Goal: Task Accomplishment & Management: Complete application form

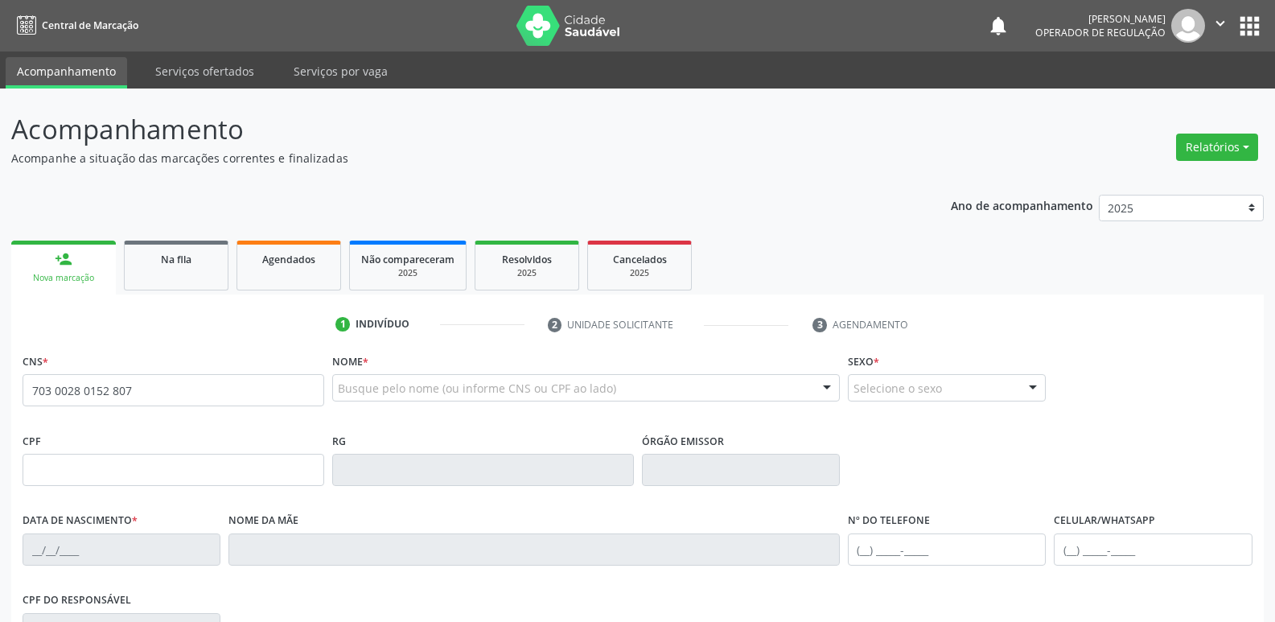
type input "703 0028 0152 8071"
type input "094.356.484-01"
type input "[DATE]"
type input "[PERSON_NAME]"
type input "[PHONE_NUMBER]"
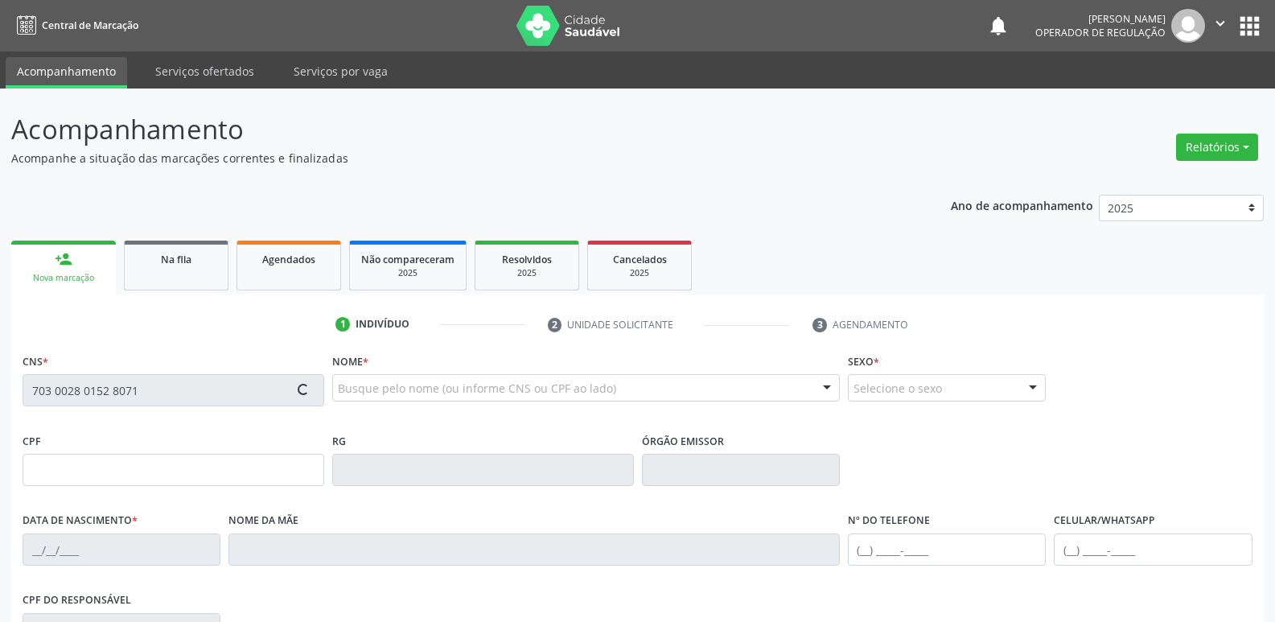
type input "075.641.214-59"
type input "55"
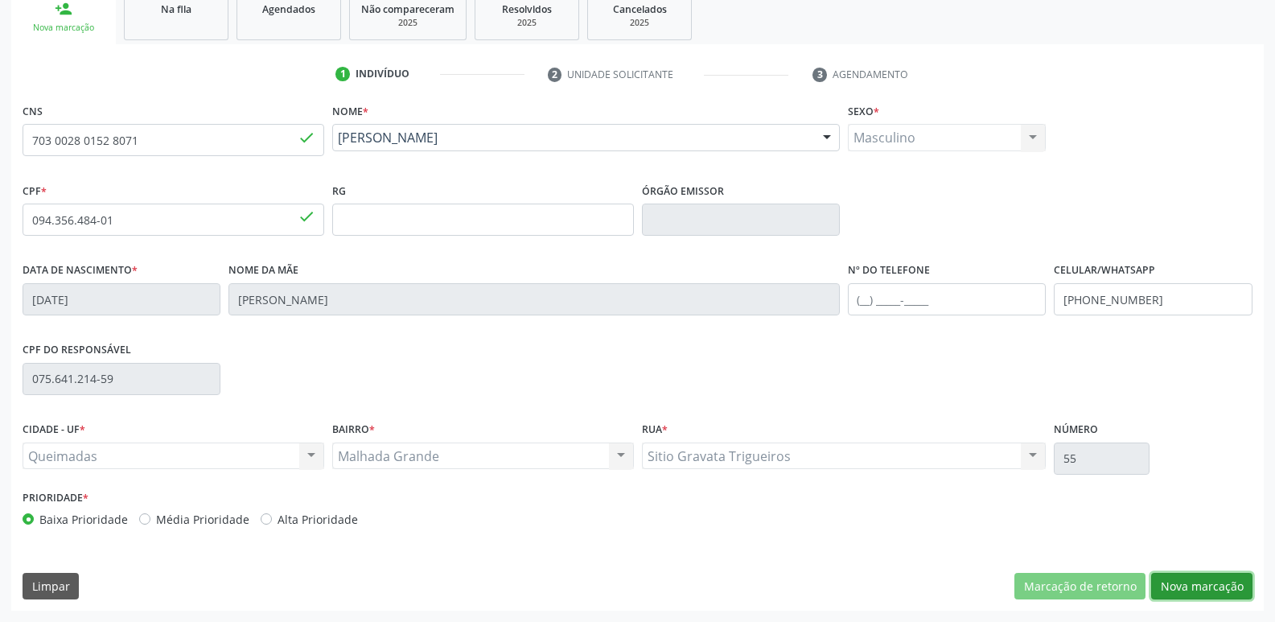
click at [1239, 583] on button "Nova marcação" at bounding box center [1201, 586] width 101 height 27
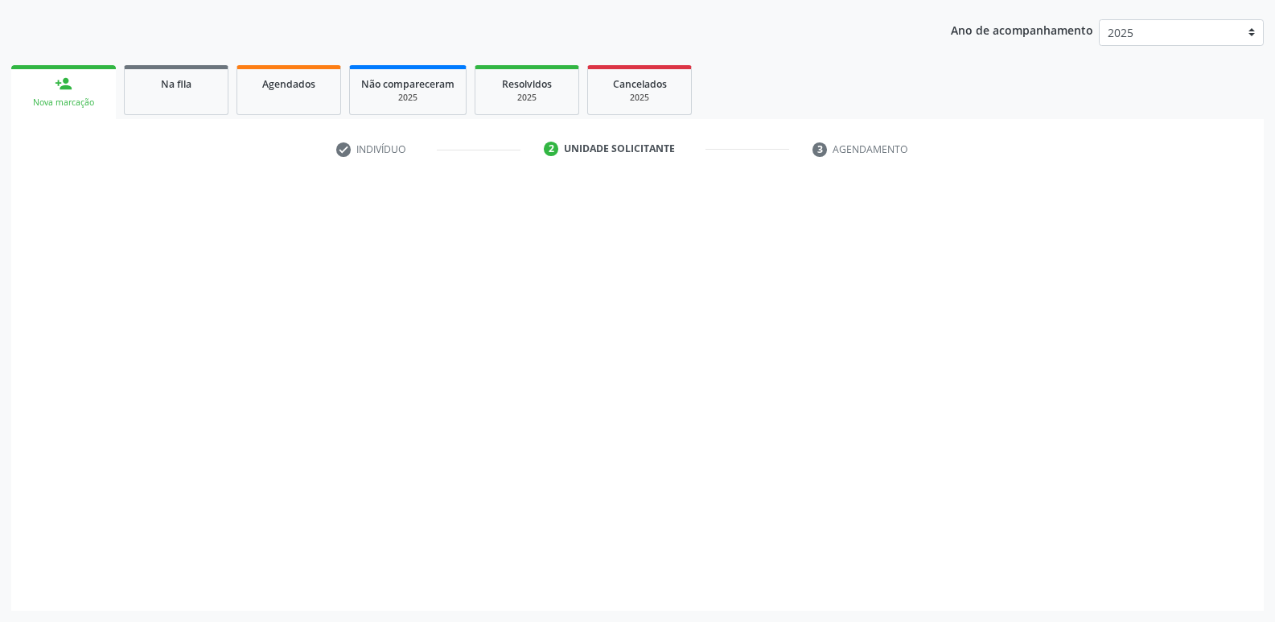
scroll to position [175, 0]
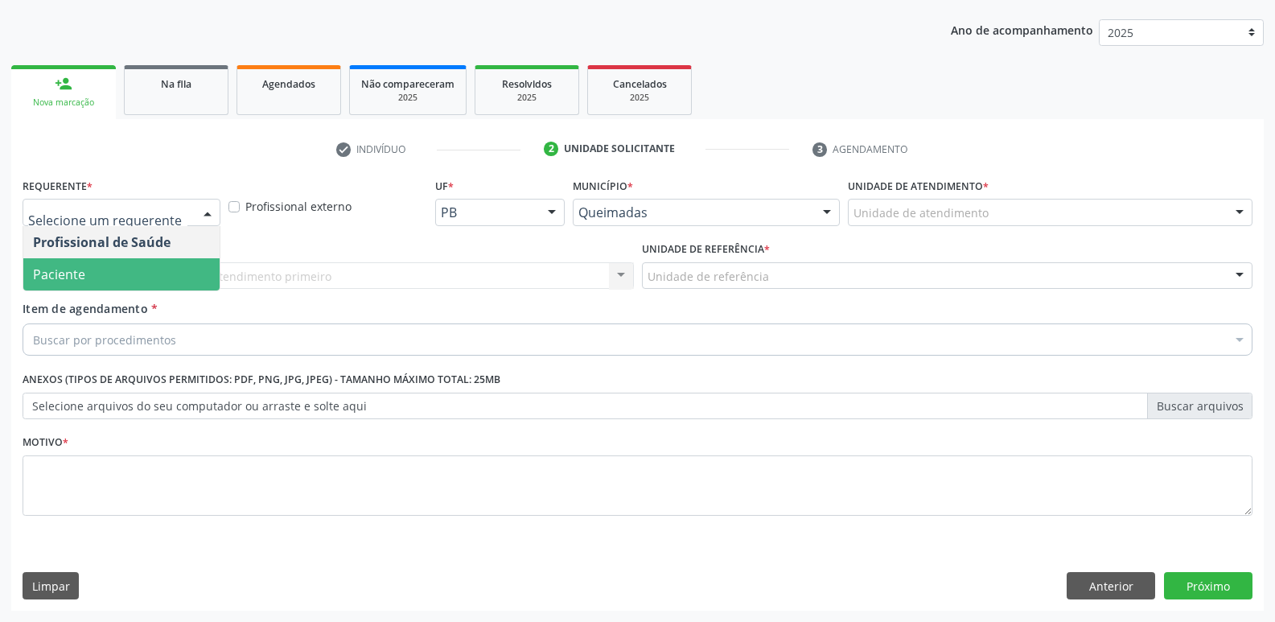
drag, startPoint x: 94, startPoint y: 277, endPoint x: 111, endPoint y: 269, distance: 18.7
click at [95, 275] on span "Paciente" at bounding box center [121, 274] width 196 height 32
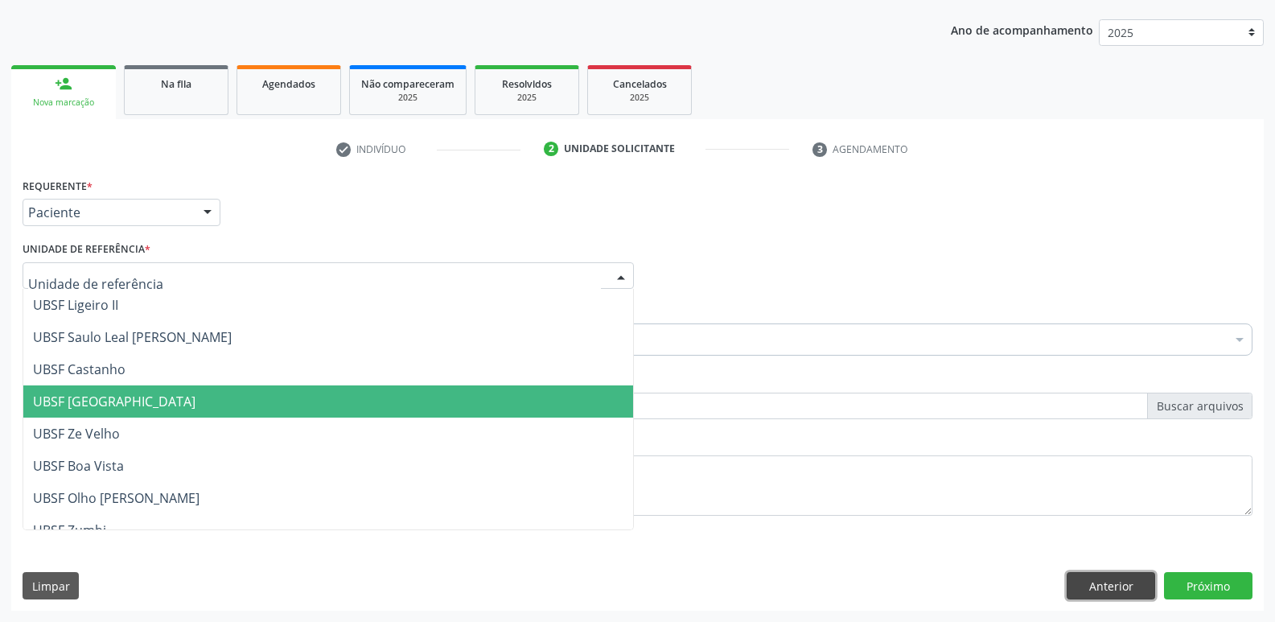
click at [1135, 584] on button "Anterior" at bounding box center [1110, 585] width 88 height 27
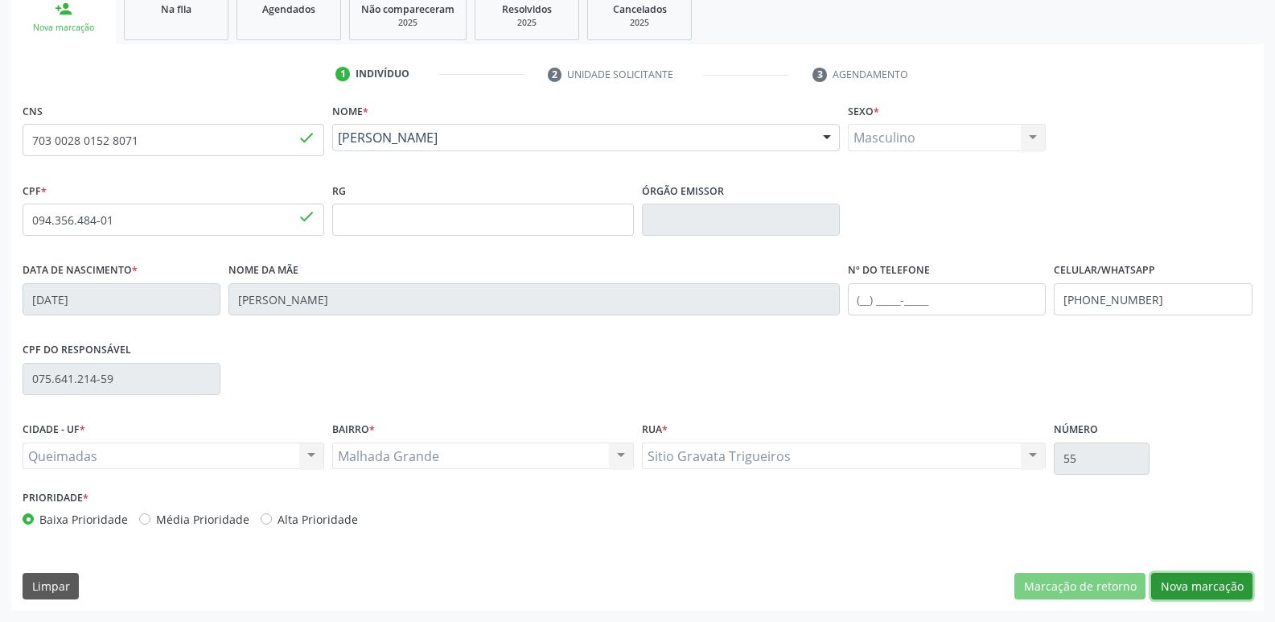
drag, startPoint x: 1194, startPoint y: 581, endPoint x: 1163, endPoint y: 578, distance: 31.5
click at [1192, 581] on button "Nova marcação" at bounding box center [1201, 586] width 101 height 27
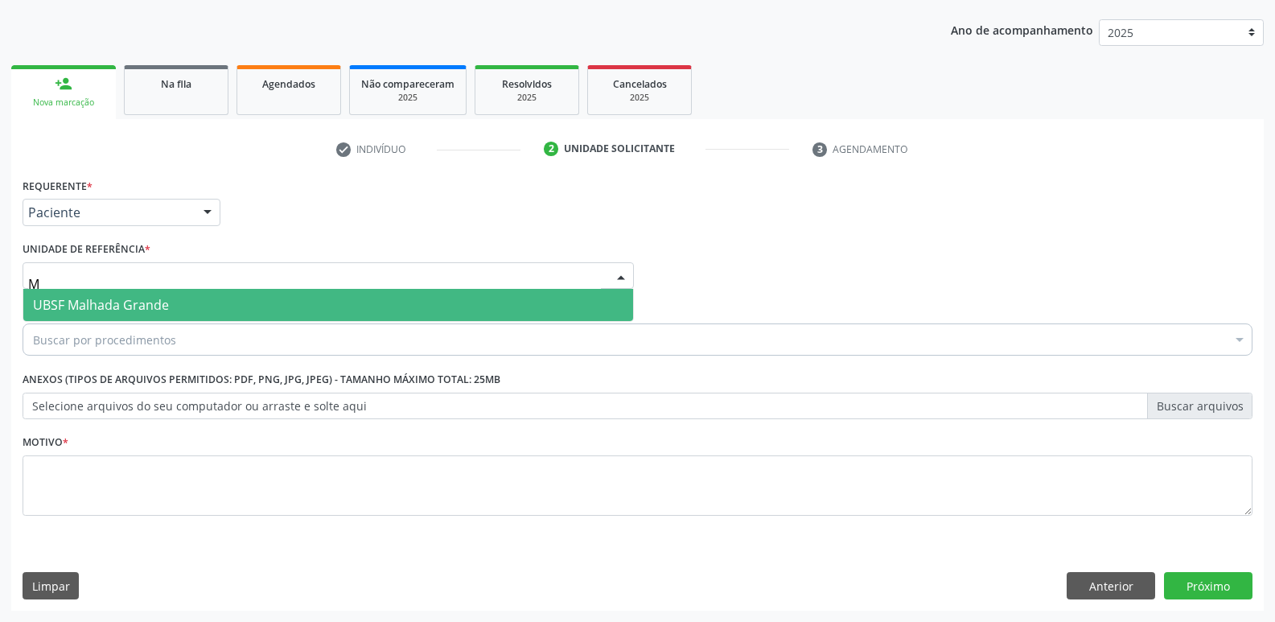
type input "MA"
drag, startPoint x: 64, startPoint y: 294, endPoint x: 88, endPoint y: 315, distance: 31.9
click at [69, 297] on span "UBSF Malhada Grande" at bounding box center [328, 305] width 610 height 32
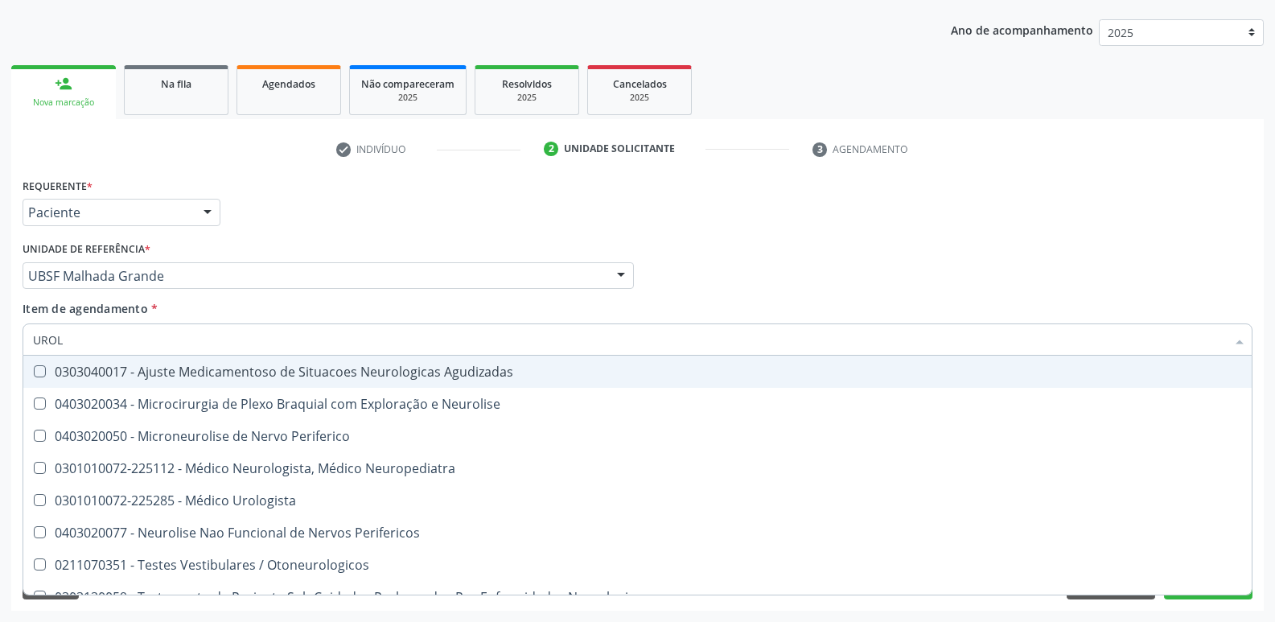
type input "UROLO"
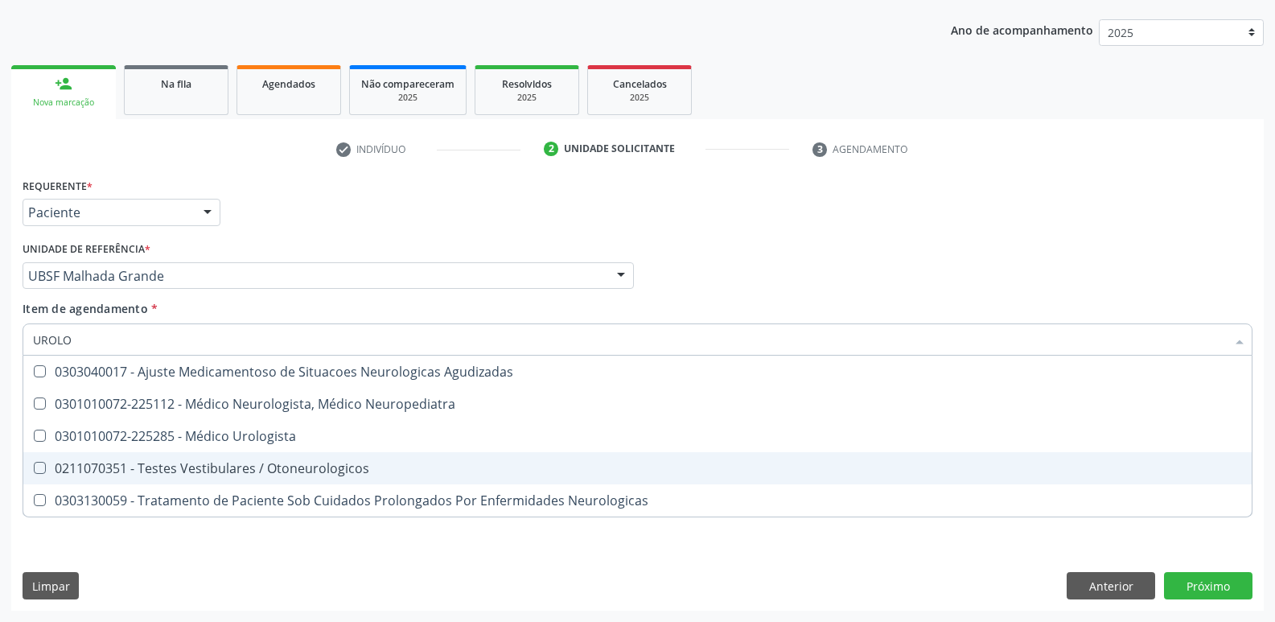
click at [158, 452] on span "0211070351 - Testes Vestibulares / Otoneurologicos" at bounding box center [637, 468] width 1228 height 32
checkbox Otoneurologicos "true"
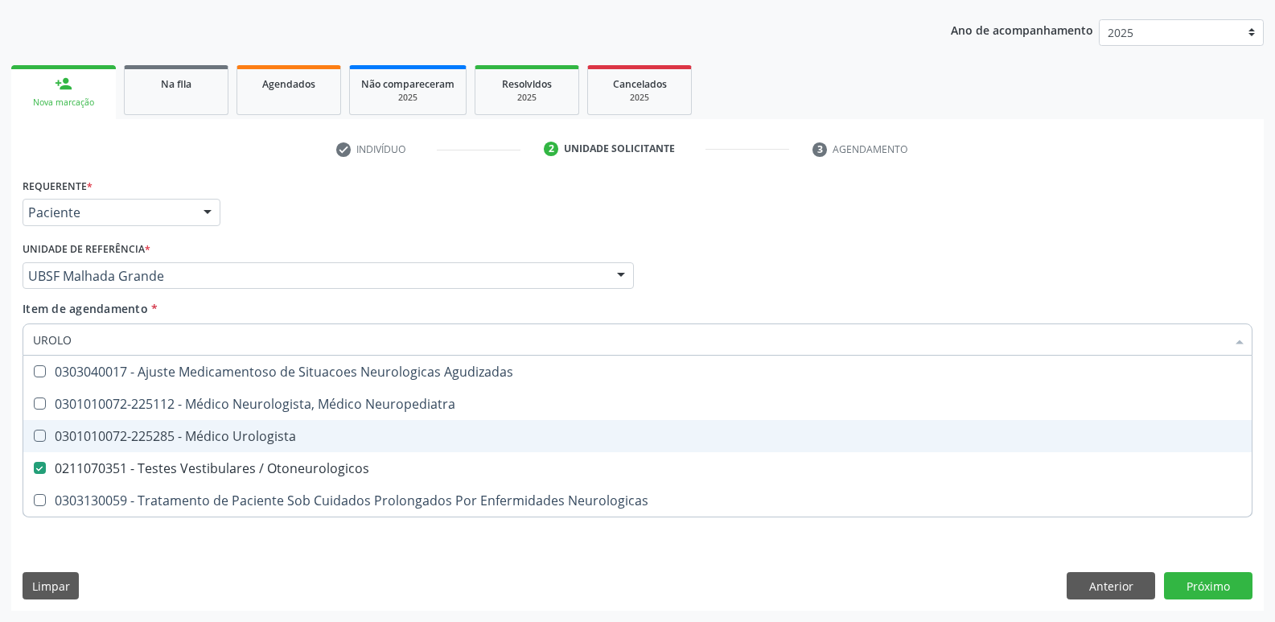
click at [162, 421] on span "0301010072-225285 - Médico Urologista" at bounding box center [637, 436] width 1228 height 32
checkbox Urologista "true"
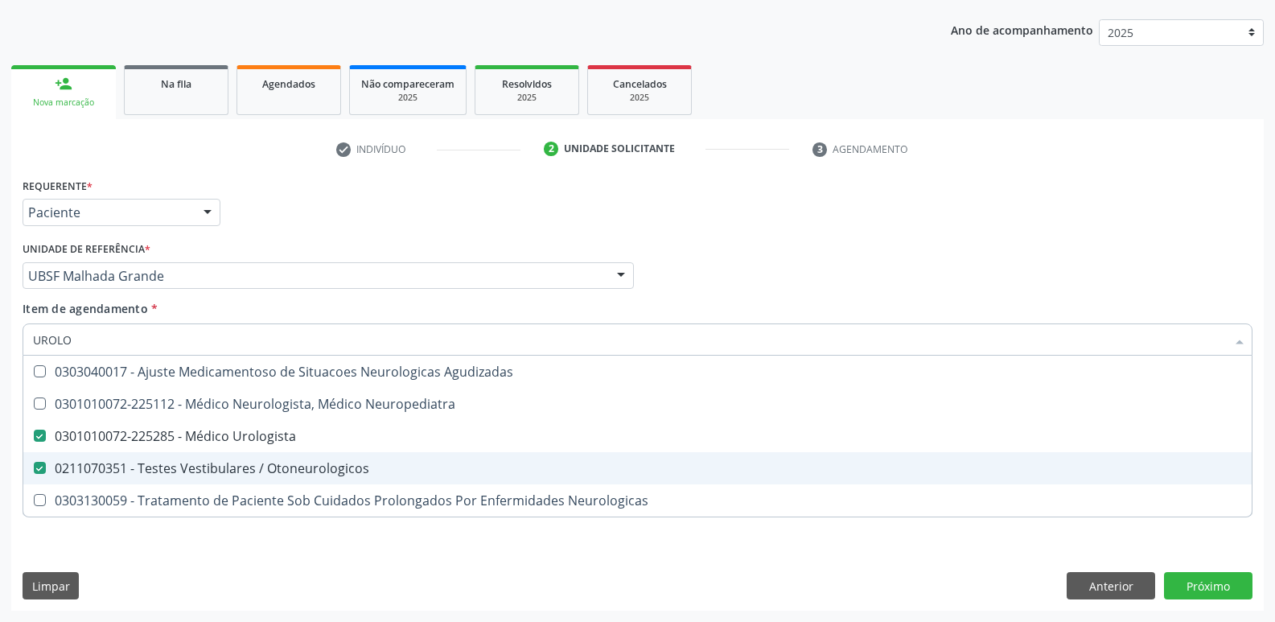
drag, startPoint x: 180, startPoint y: 450, endPoint x: 161, endPoint y: 489, distance: 43.2
click at [179, 452] on ul "Desfazer seleção 0303040017 - Ajuste Medicamentoso de Situacoes Neurologicas Ag…" at bounding box center [637, 435] width 1228 height 161
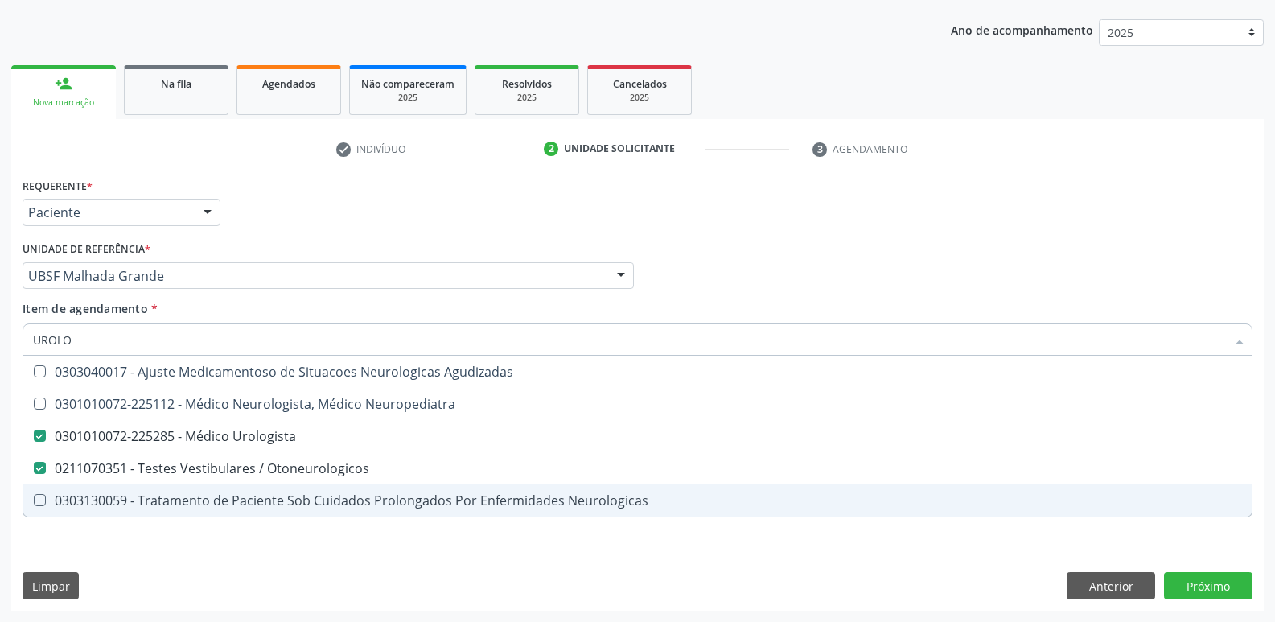
click at [146, 564] on div "Requerente * Paciente Profissional de Saúde Paciente Nenhum resultado encontrad…" at bounding box center [637, 392] width 1252 height 437
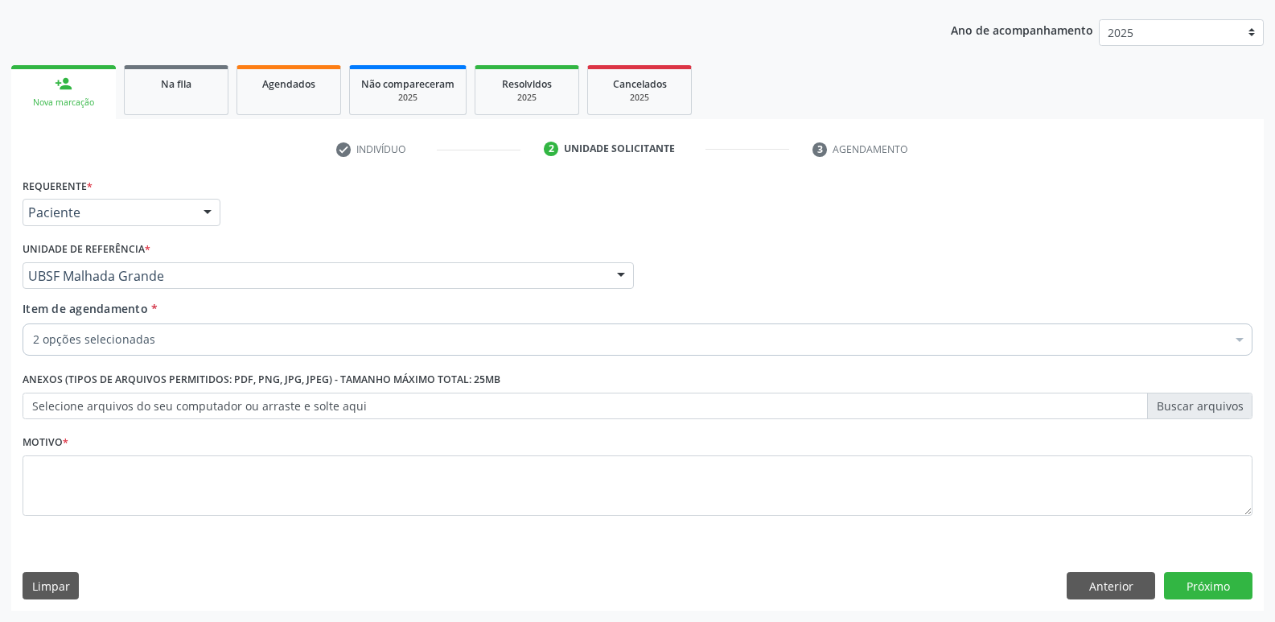
click at [159, 351] on div "2 opções selecionadas" at bounding box center [638, 339] width 1230 height 32
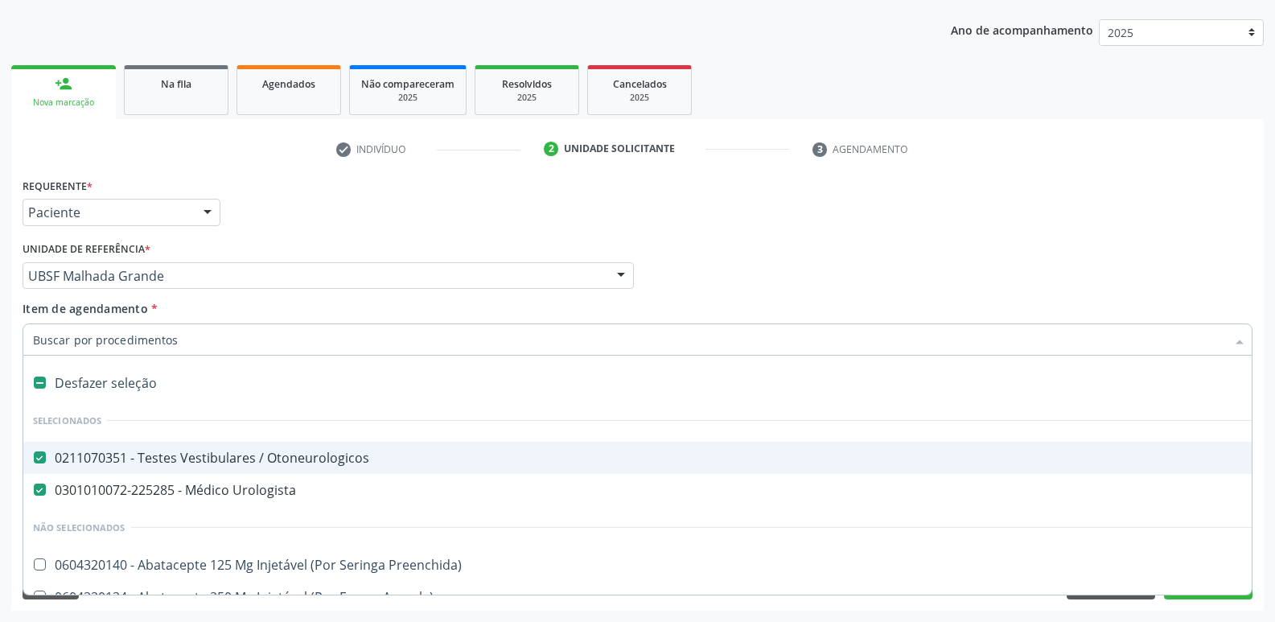
click at [191, 464] on div "0211070351 - Testes Vestibulares / Otoneurologicos" at bounding box center [659, 457] width 1252 height 13
click at [252, 289] on div "Unidade de referência * UBSF [GEOGRAPHIC_DATA] UBSF Ligeiro II UBSF Saulo Leal …" at bounding box center [327, 268] width 619 height 63
checkbox Otoneurologicos "true"
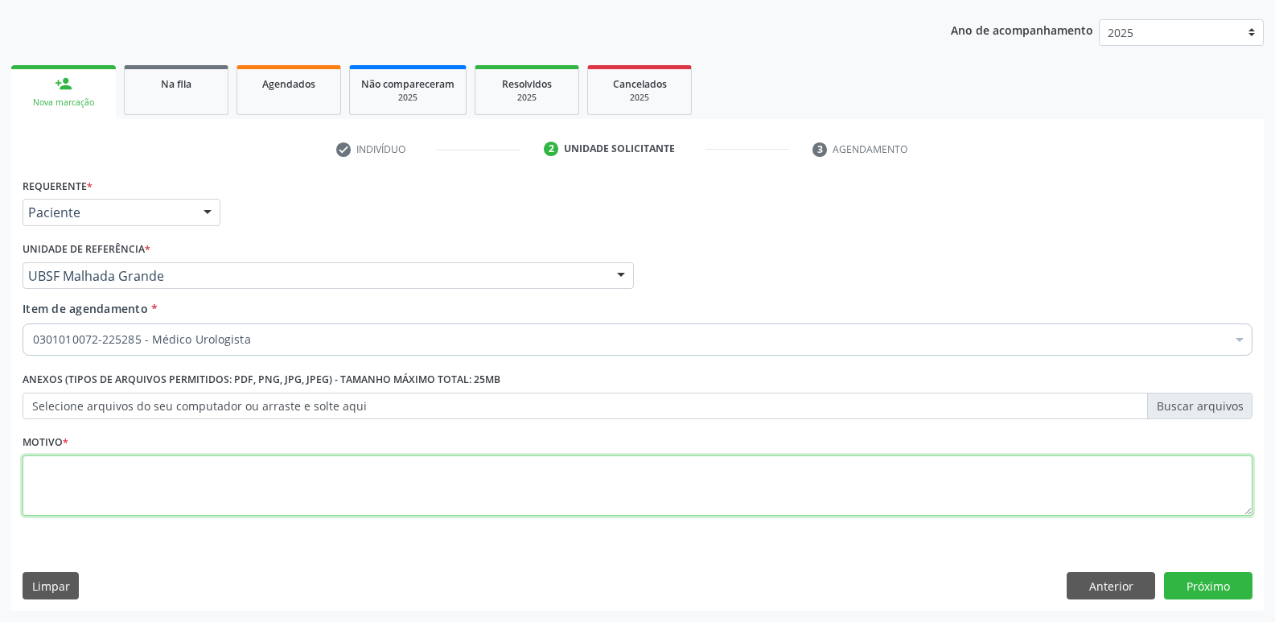
click at [172, 482] on textarea at bounding box center [638, 485] width 1230 height 61
drag, startPoint x: 95, startPoint y: 477, endPoint x: 0, endPoint y: 436, distance: 103.4
click at [0, 436] on div "Acompanhamento Acompanhe a situação das marcações correntes e finalizadas Relat…" at bounding box center [637, 267] width 1275 height 708
drag, startPoint x: 0, startPoint y: 440, endPoint x: 0, endPoint y: 420, distance: 20.1
click at [0, 420] on div "Acompanhamento Acompanhe a situação das marcações correntes e finalizadas Relat…" at bounding box center [637, 267] width 1275 height 708
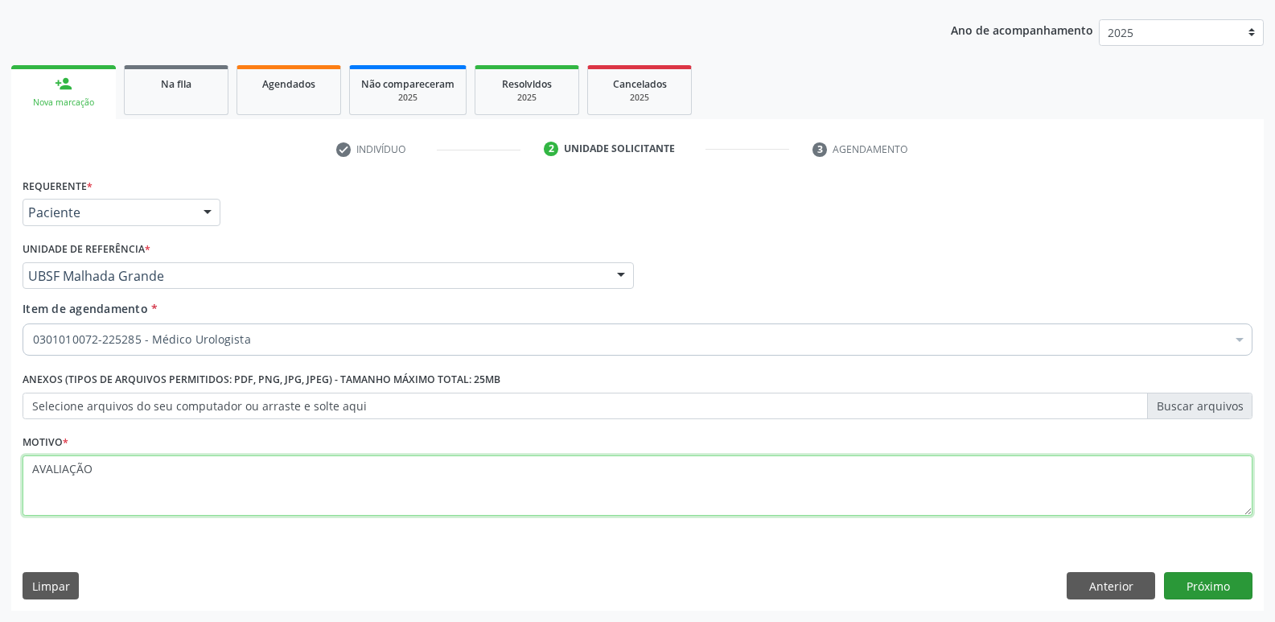
type textarea "AVALIAÇÃO"
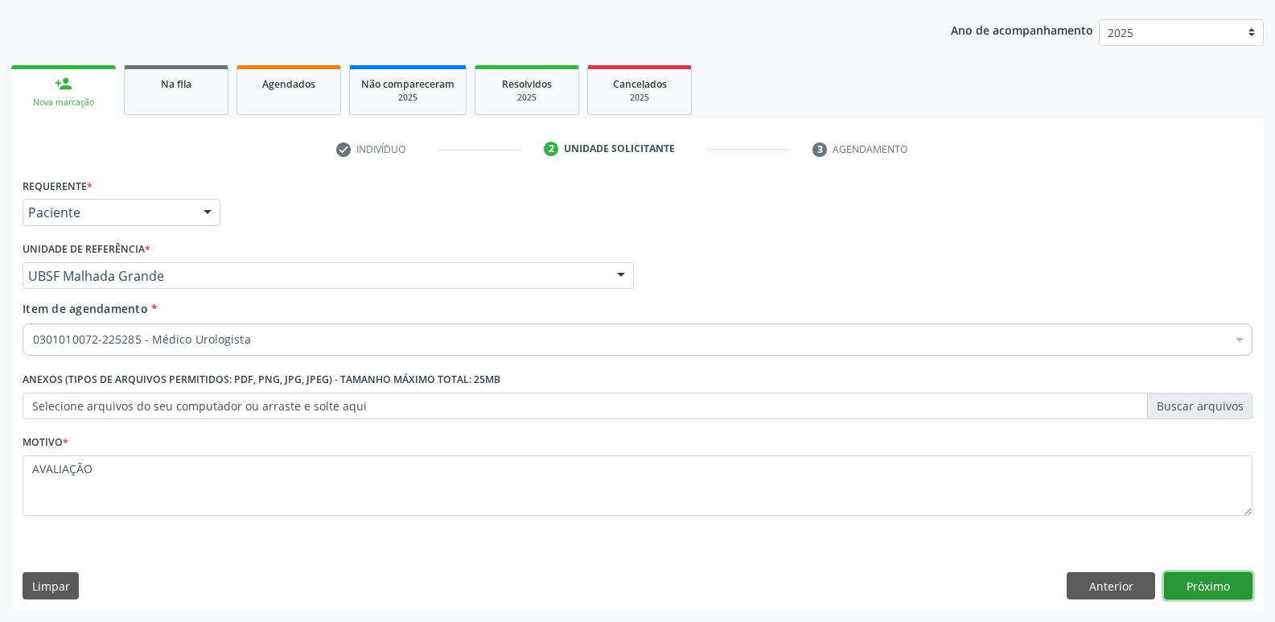
click at [1181, 581] on button "Próximo" at bounding box center [1208, 585] width 88 height 27
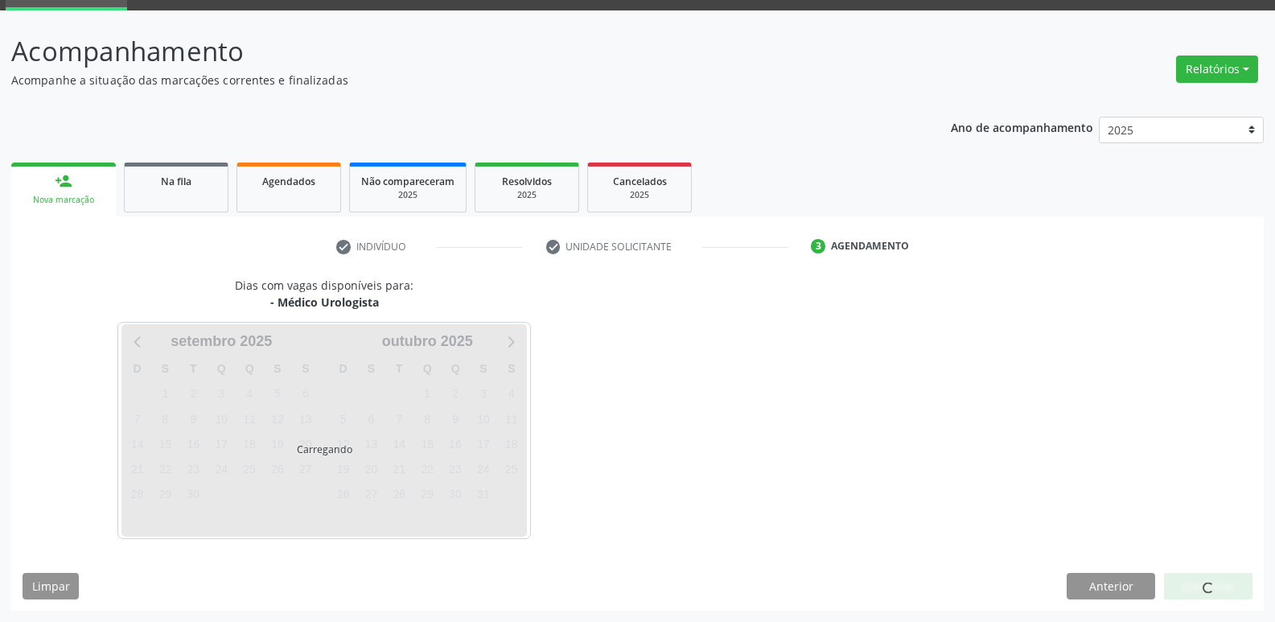
scroll to position [78, 0]
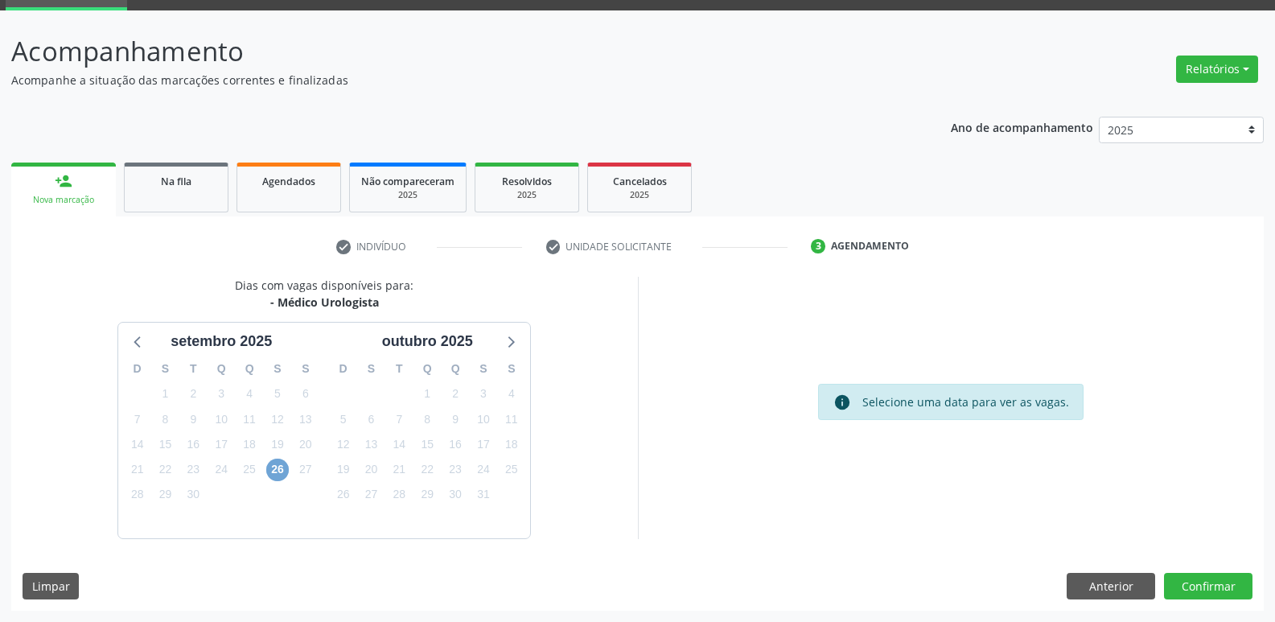
click at [277, 469] on span "26" at bounding box center [277, 469] width 23 height 23
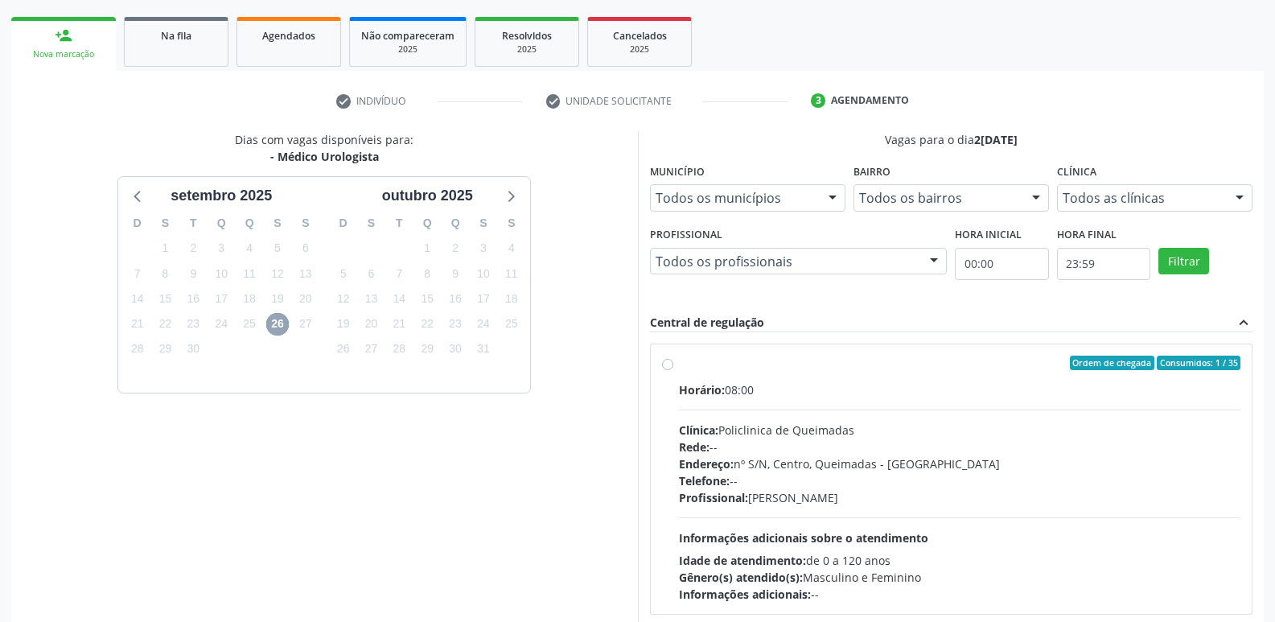
scroll to position [310, 0]
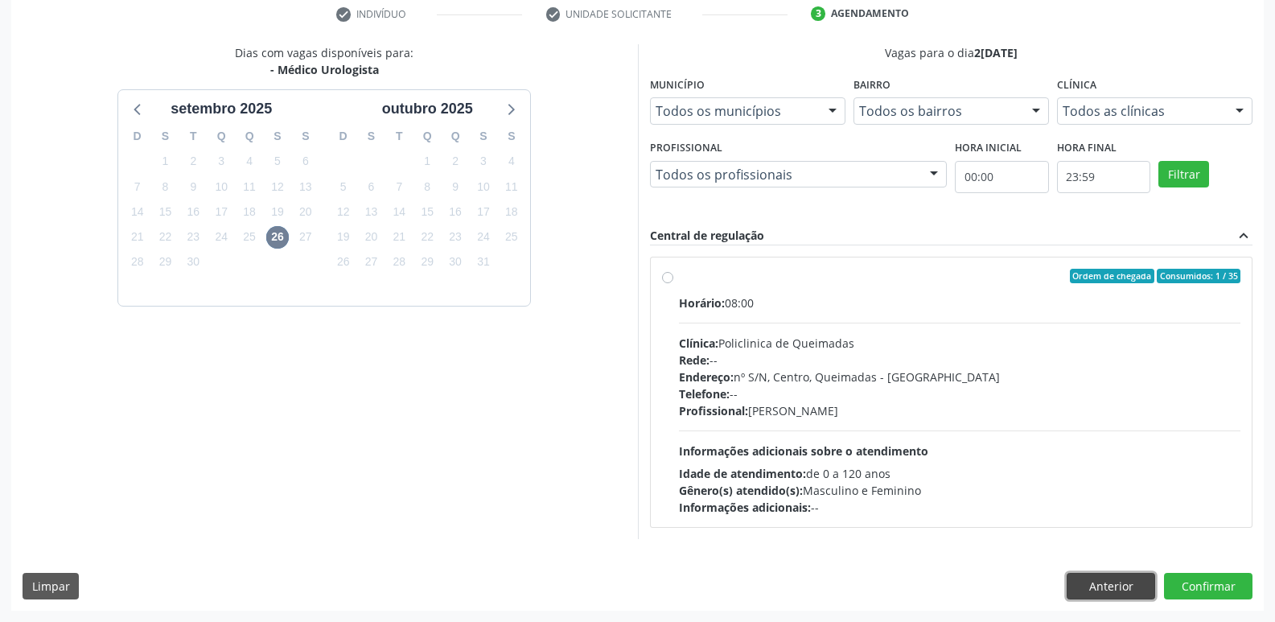
click at [1082, 577] on button "Anterior" at bounding box center [1110, 586] width 88 height 27
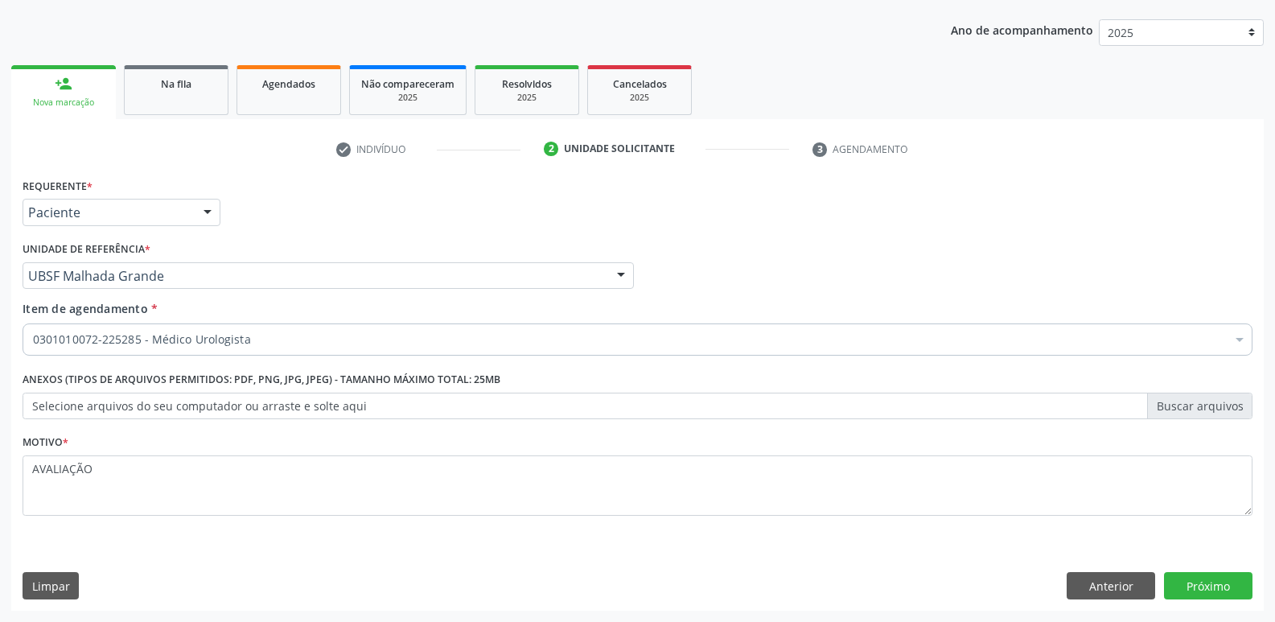
scroll to position [175, 0]
click at [1082, 577] on button "Anterior" at bounding box center [1110, 585] width 88 height 27
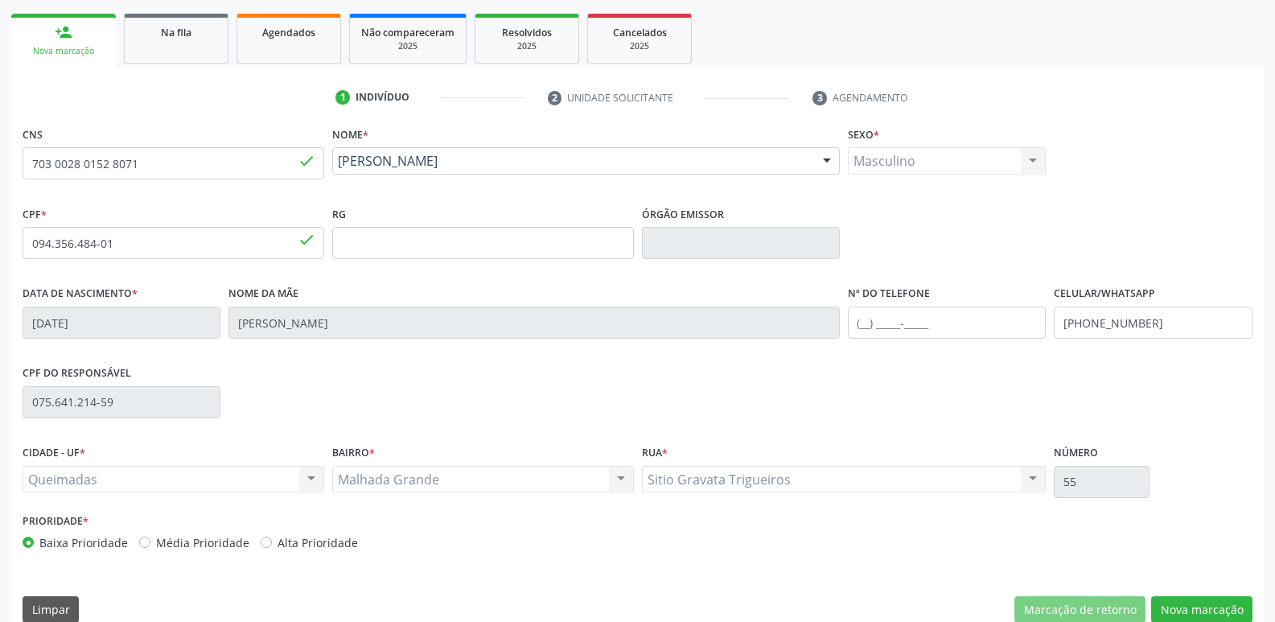
scroll to position [250, 0]
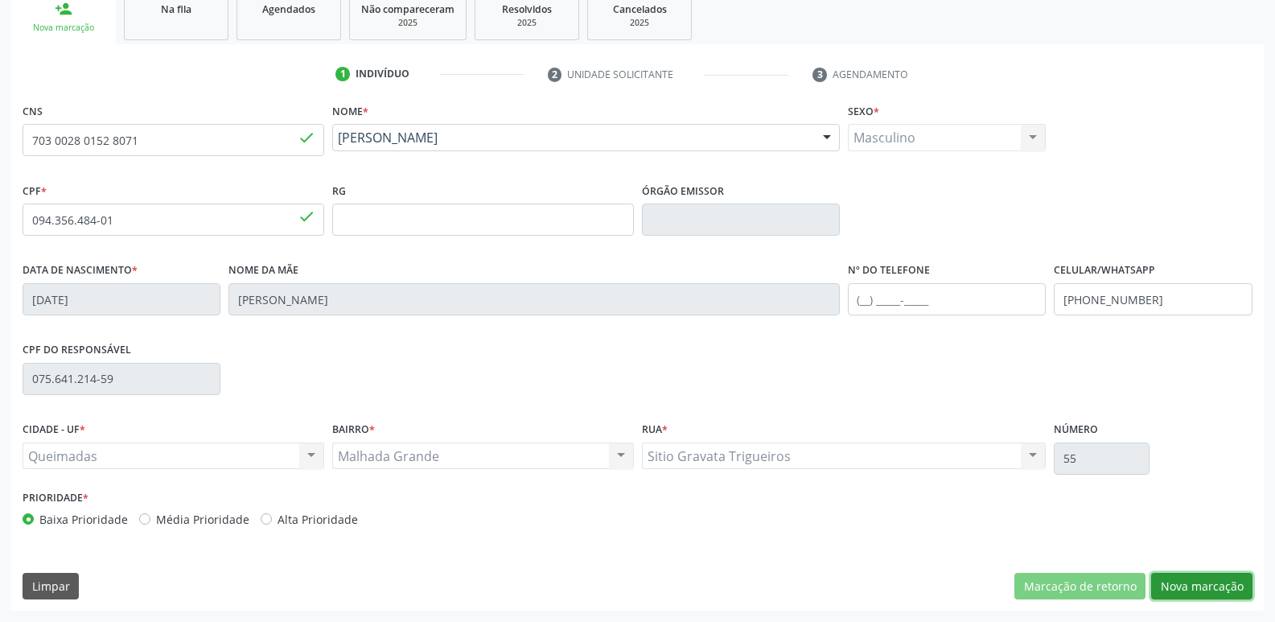
click at [1164, 573] on button "Nova marcação" at bounding box center [1201, 586] width 101 height 27
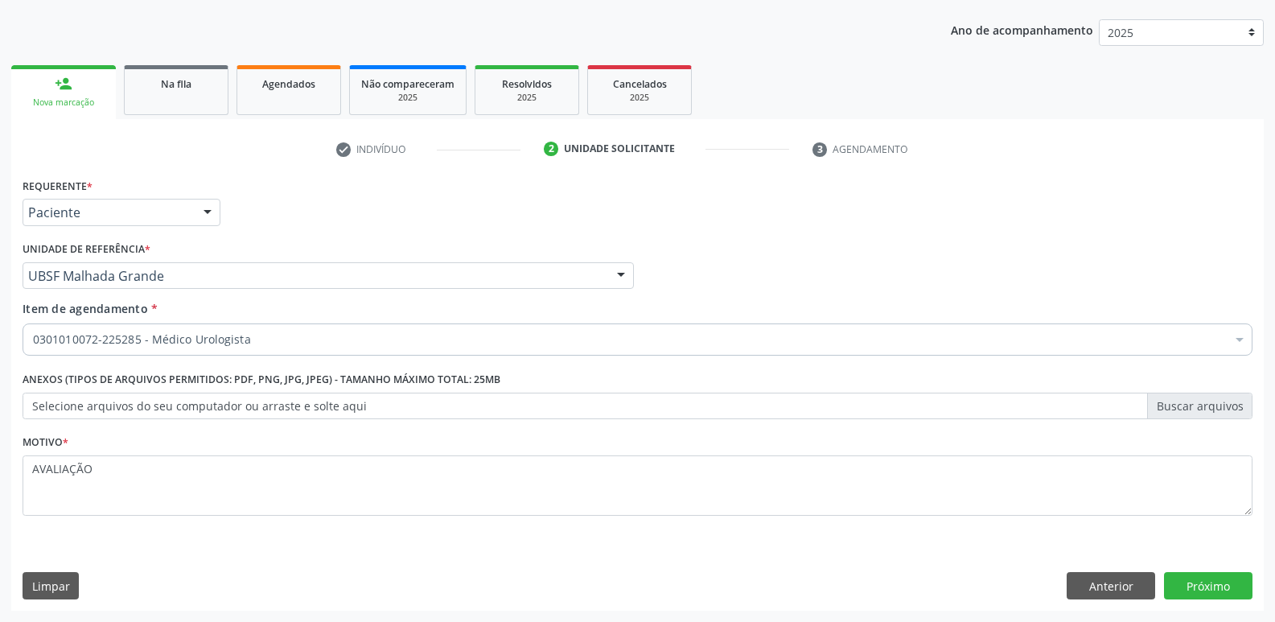
scroll to position [175, 0]
drag, startPoint x: 228, startPoint y: 342, endPoint x: 230, endPoint y: 332, distance: 9.9
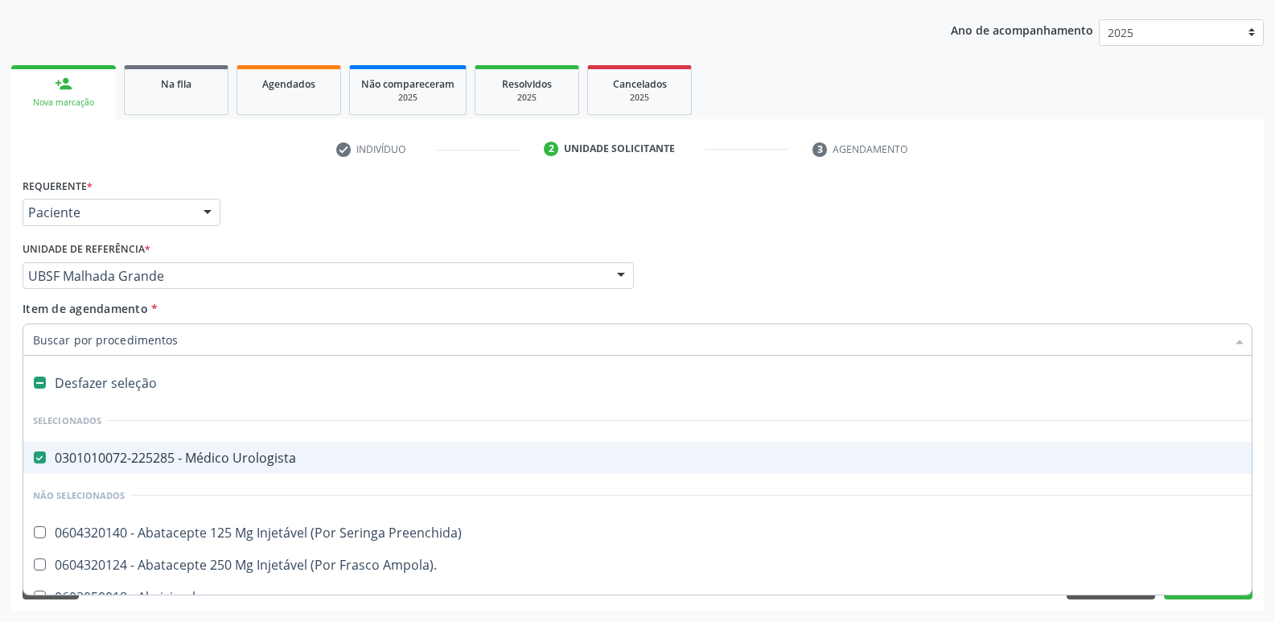
click at [237, 445] on span "0301010072-225285 - Médico Urologista" at bounding box center [658, 457] width 1271 height 32
checkbox Urologista "false"
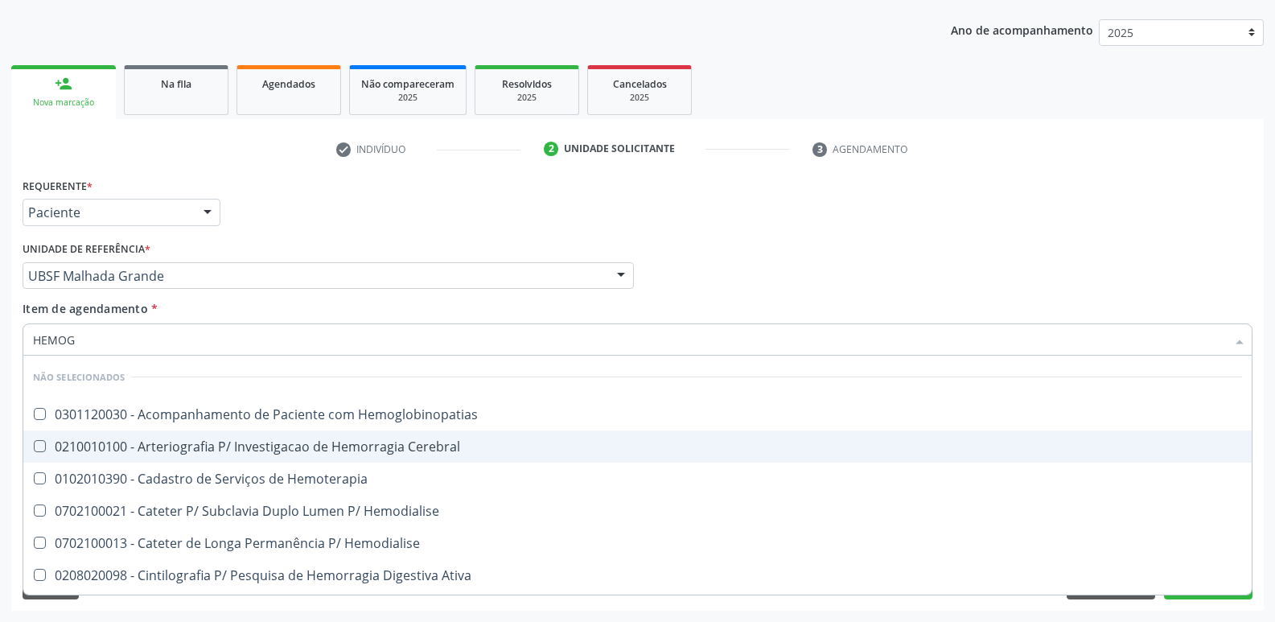
type input "HEMOGR"
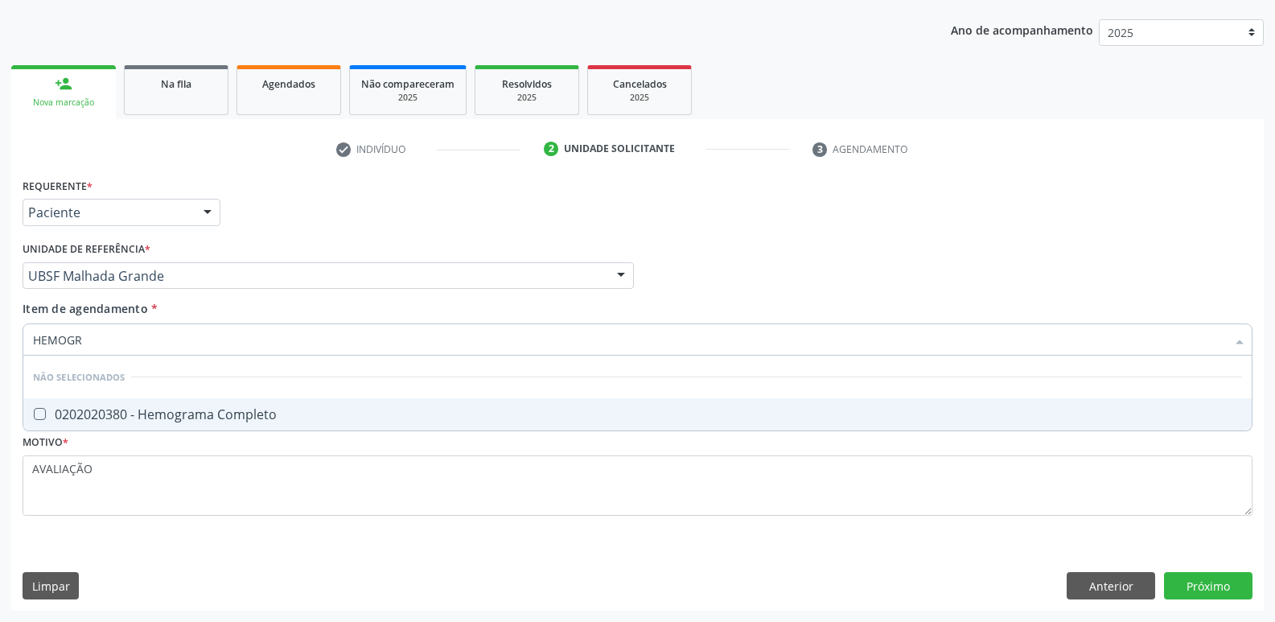
click at [228, 409] on div "0202020380 - Hemograma Completo" at bounding box center [637, 414] width 1209 height 13
checkbox Completo "true"
type input "HEMOG"
checkbox Completo "false"
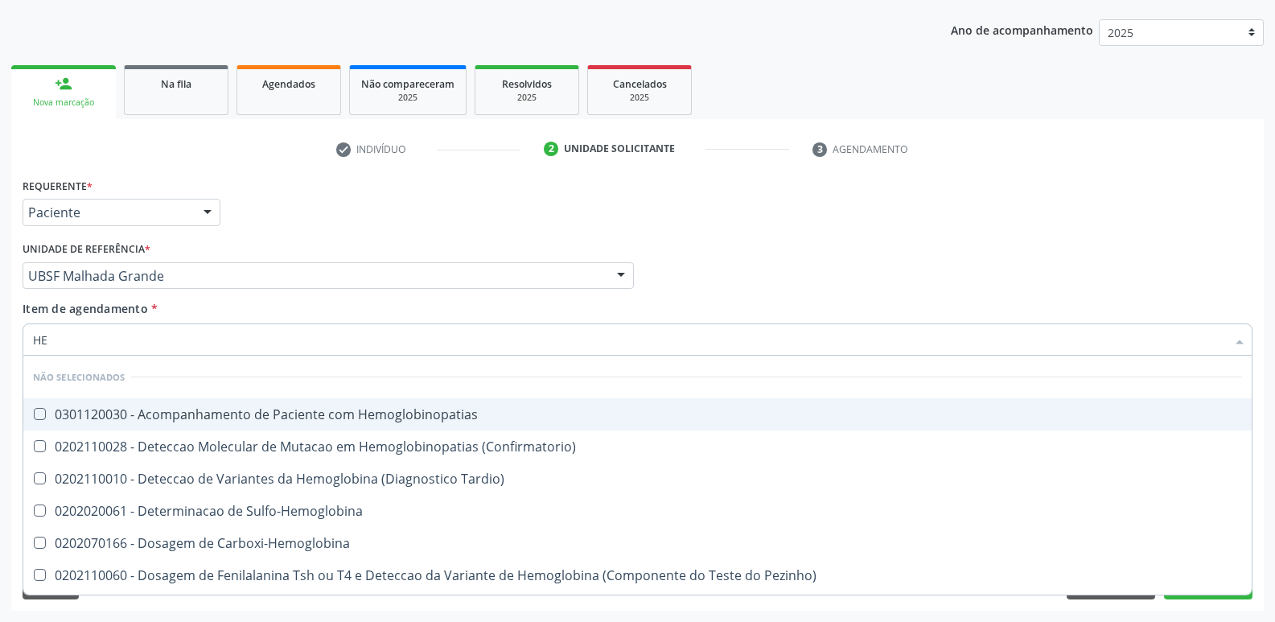
type input "H"
checkbox Completo "false"
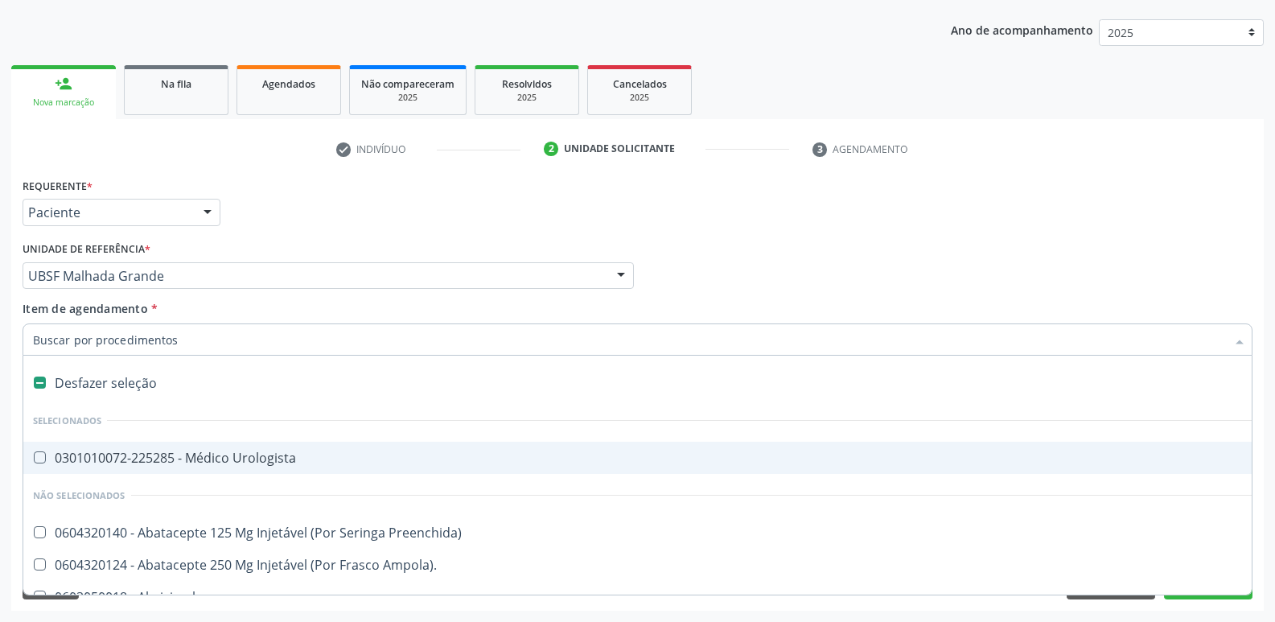
type input "G"
checkbox Persistente "true"
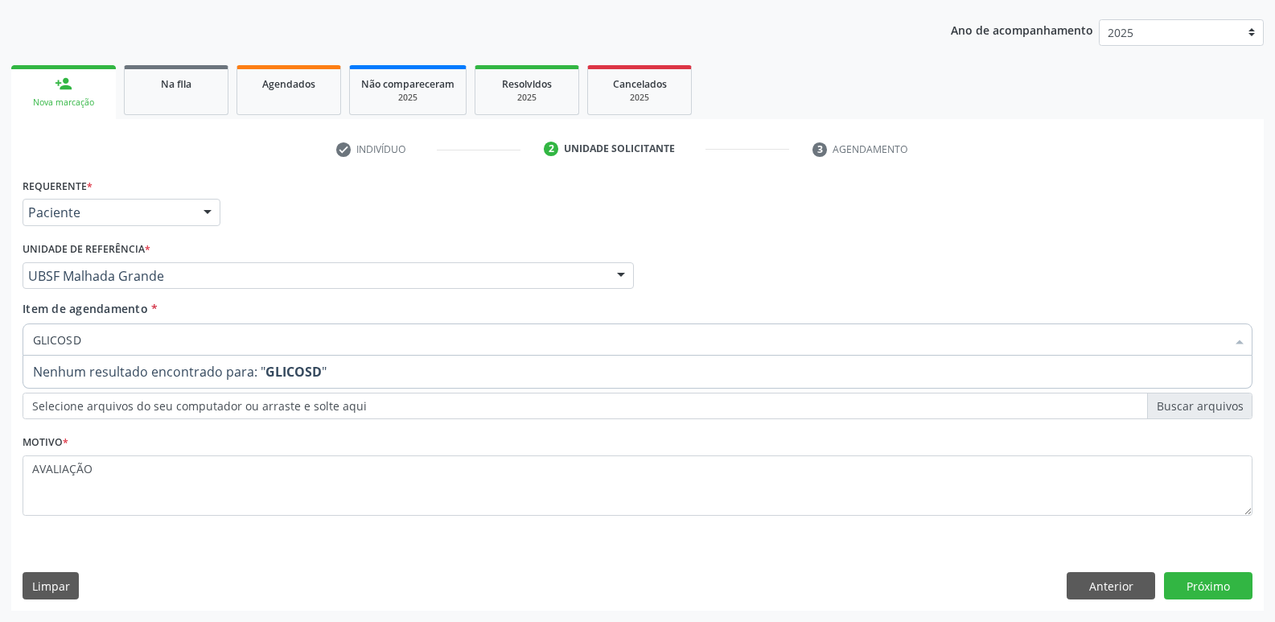
type input "GLICOS"
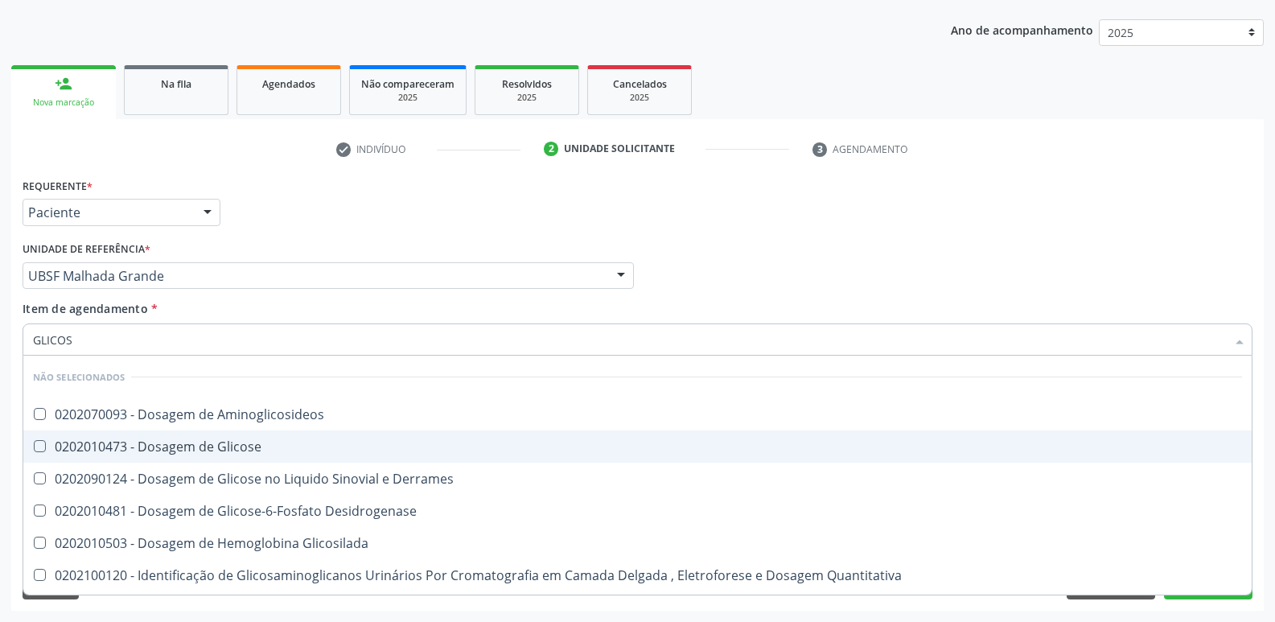
click at [207, 440] on div "0202010473 - Dosagem de Glicose" at bounding box center [637, 446] width 1209 height 13
checkbox Glicose "true"
type input "GLICO"
checkbox Glicose "false"
checkbox Derrames "true"
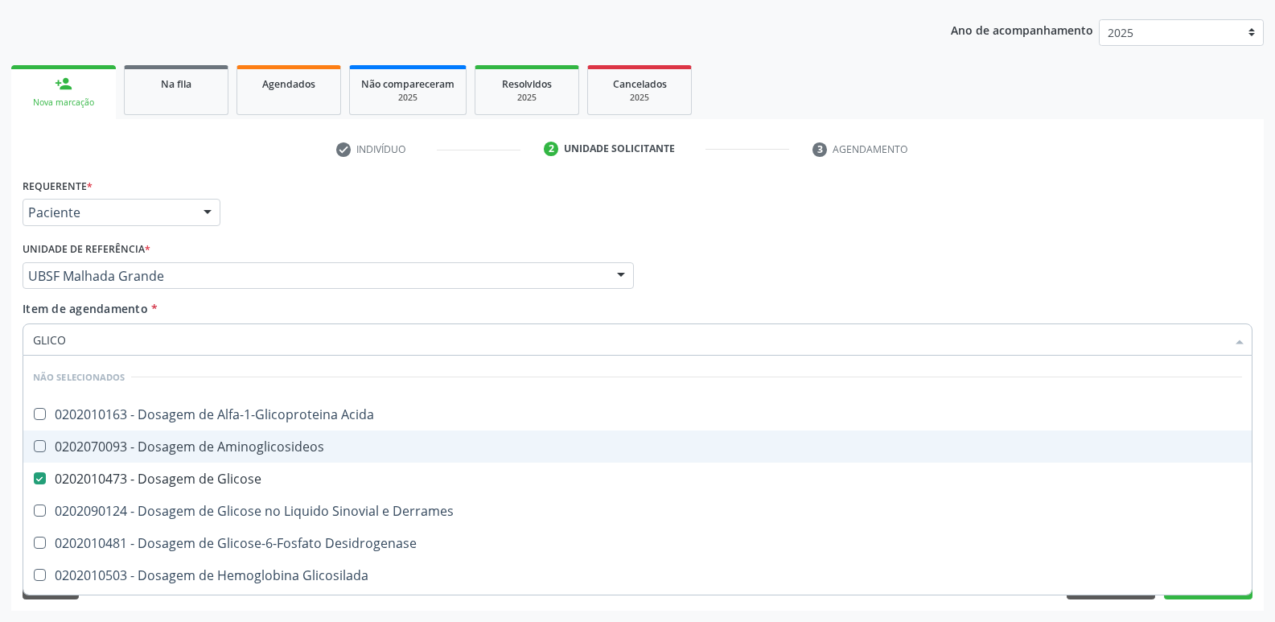
type input "GLIC"
checkbox Glicose "false"
type input "G"
type input "EMPO DE"
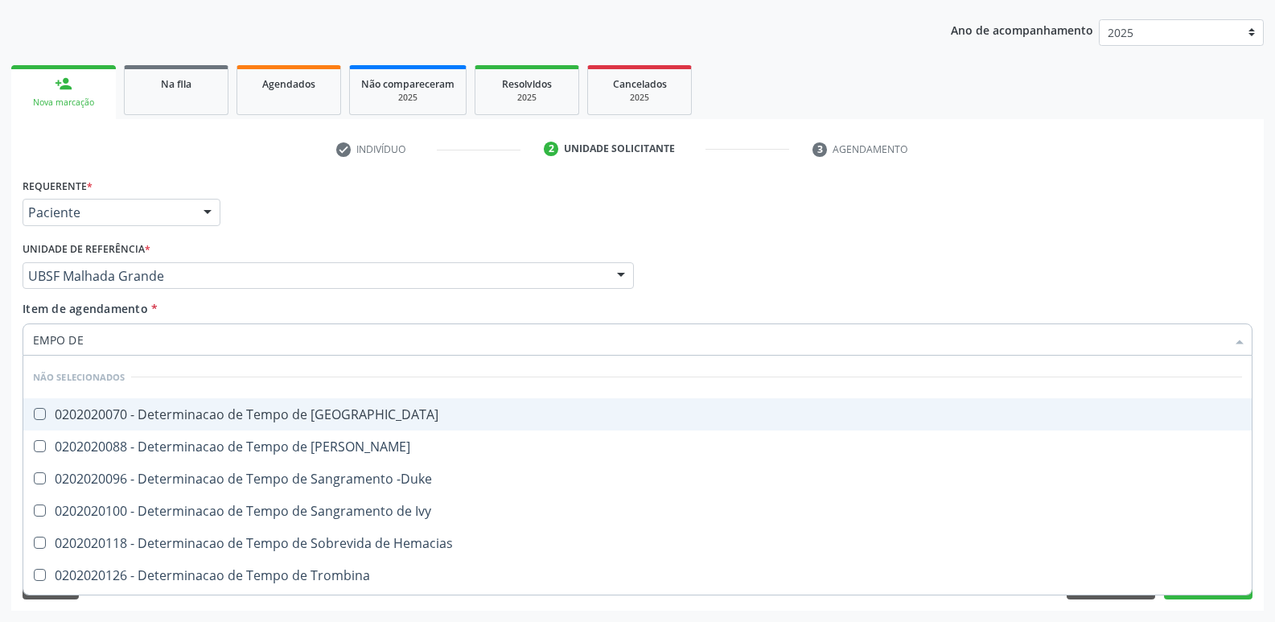
click at [368, 408] on div "0202020070 - Determinacao de Tempo de [GEOGRAPHIC_DATA]" at bounding box center [637, 414] width 1209 height 13
checkbox Coagulacao "true"
type input "EMPO"
checkbox Coagulacao "false"
type input "E"
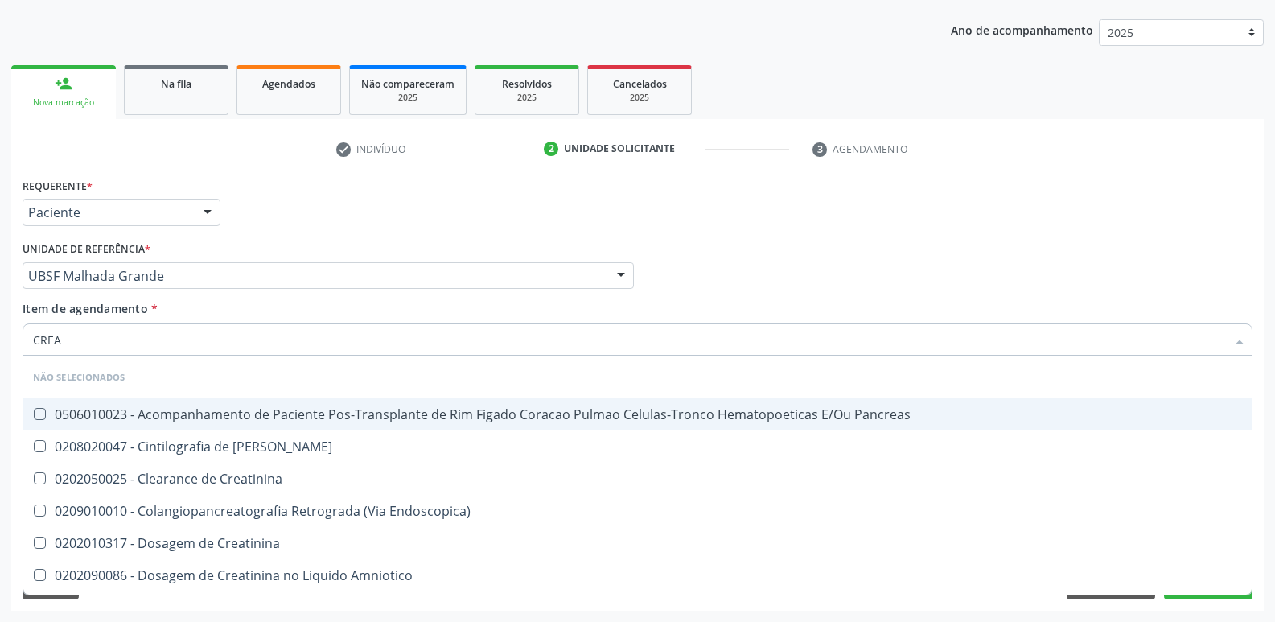
type input "CREAT"
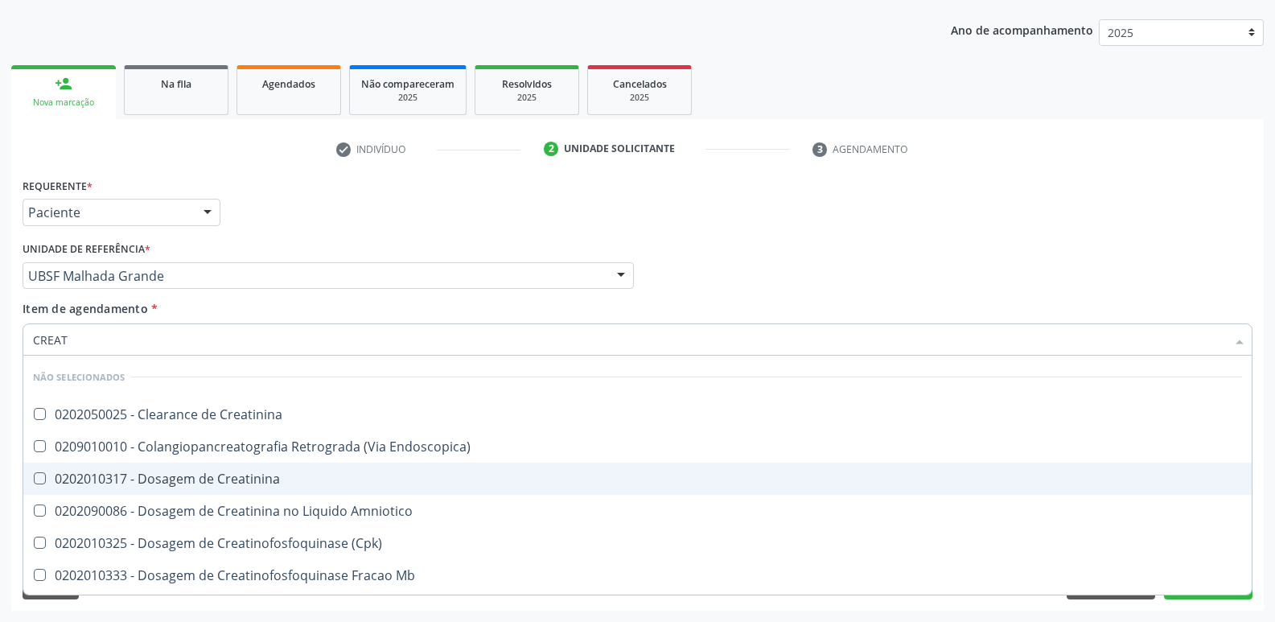
click at [306, 472] on div "0202010317 - Dosagem de Creatinina" at bounding box center [637, 478] width 1209 height 13
checkbox Creatinina "true"
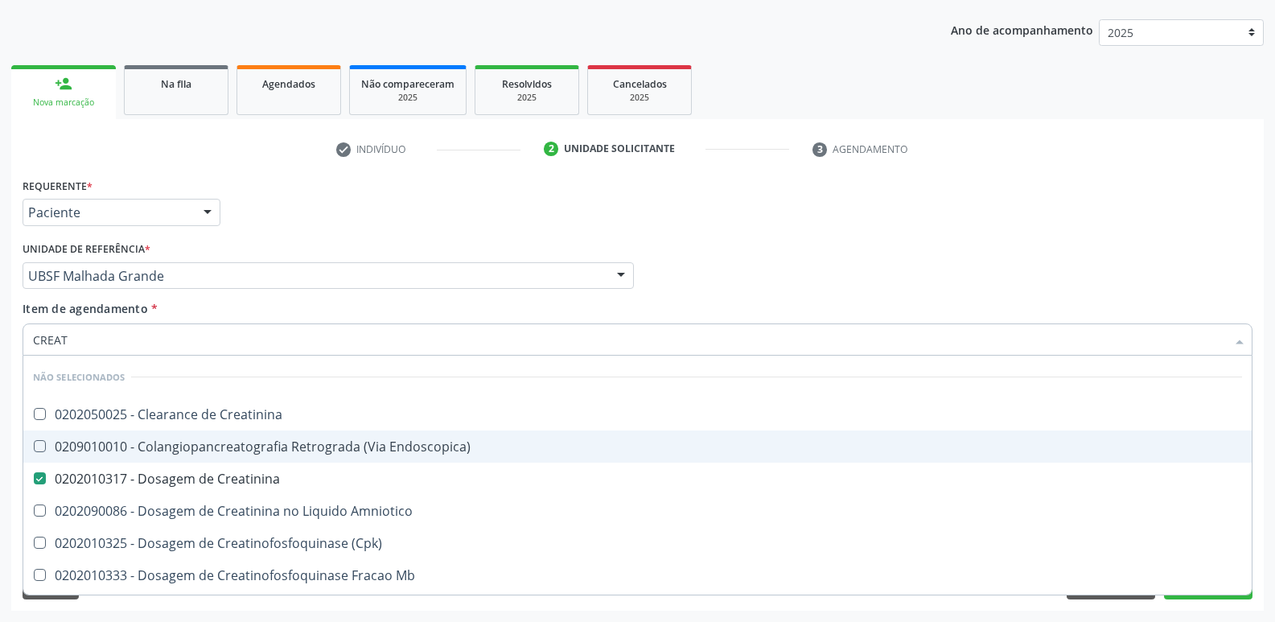
type input "CREA"
checkbox Creatinina "false"
checkbox \(Cpk\) "true"
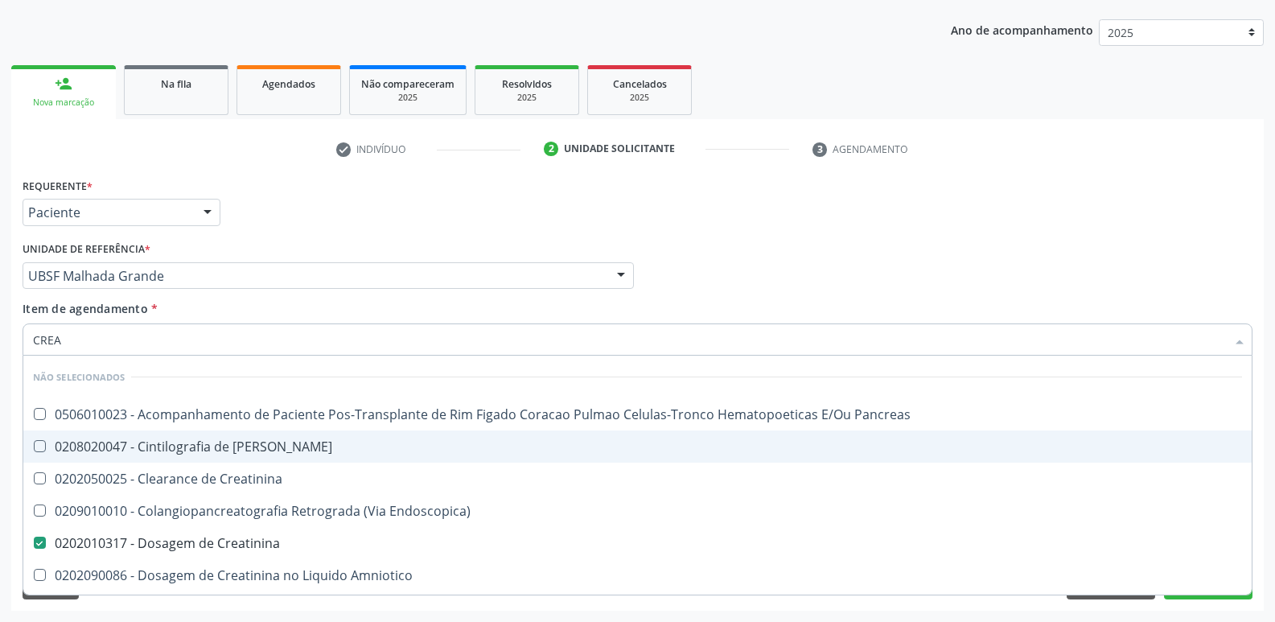
type input "CRE"
checkbox Creatinina "false"
checkbox Oncologia "true"
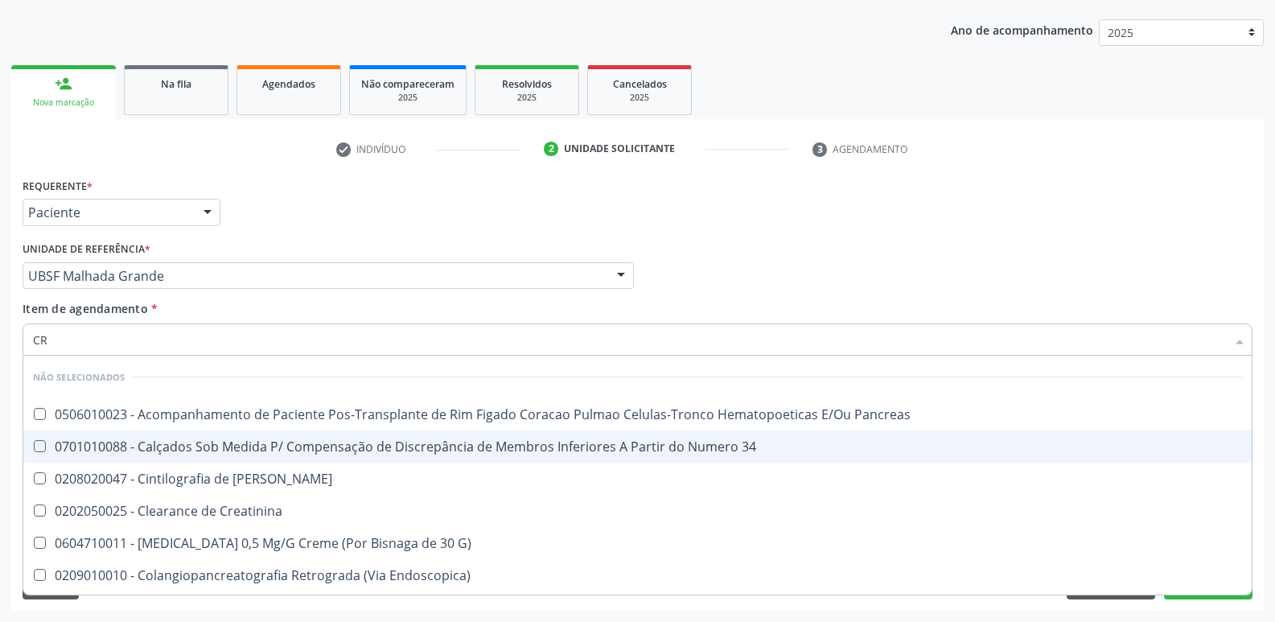
type input "C"
checkbox Creatinina "false"
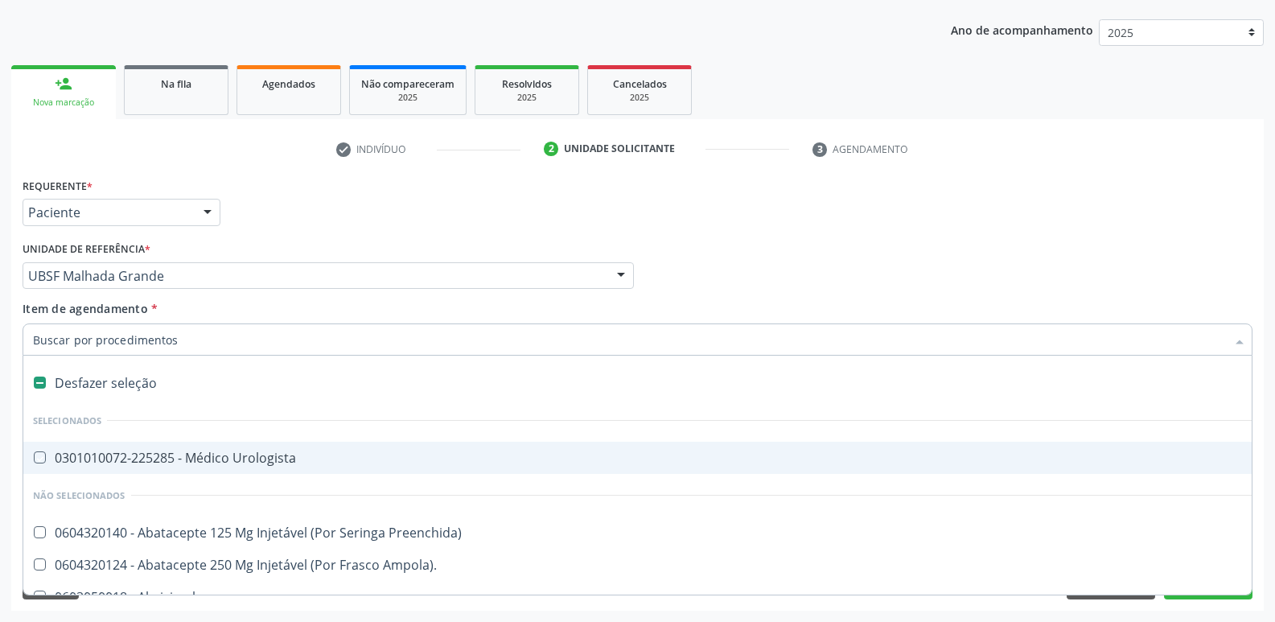
click at [396, 207] on div "Requerente * Paciente Profissional de Saúde Paciente Nenhum resultado encontrad…" at bounding box center [637, 205] width 1238 height 63
checkbox Urologista "true"
checkbox Preenchida\) "true"
checkbox Ampola\)\ "true"
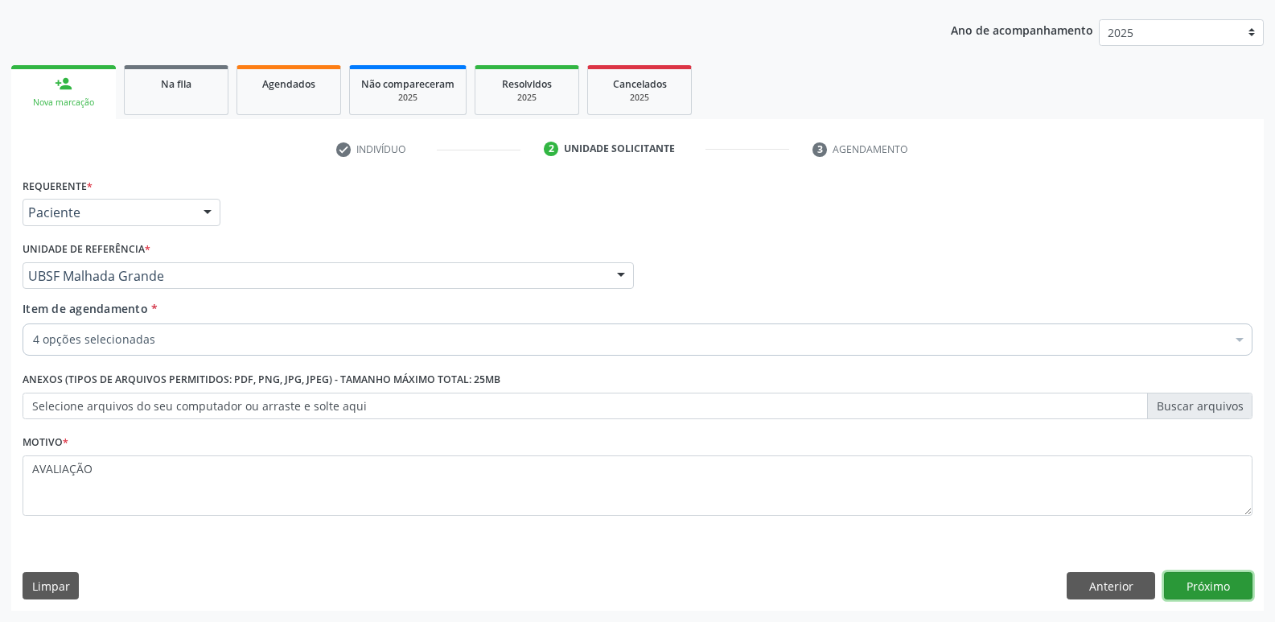
click at [1222, 587] on button "Próximo" at bounding box center [1208, 585] width 88 height 27
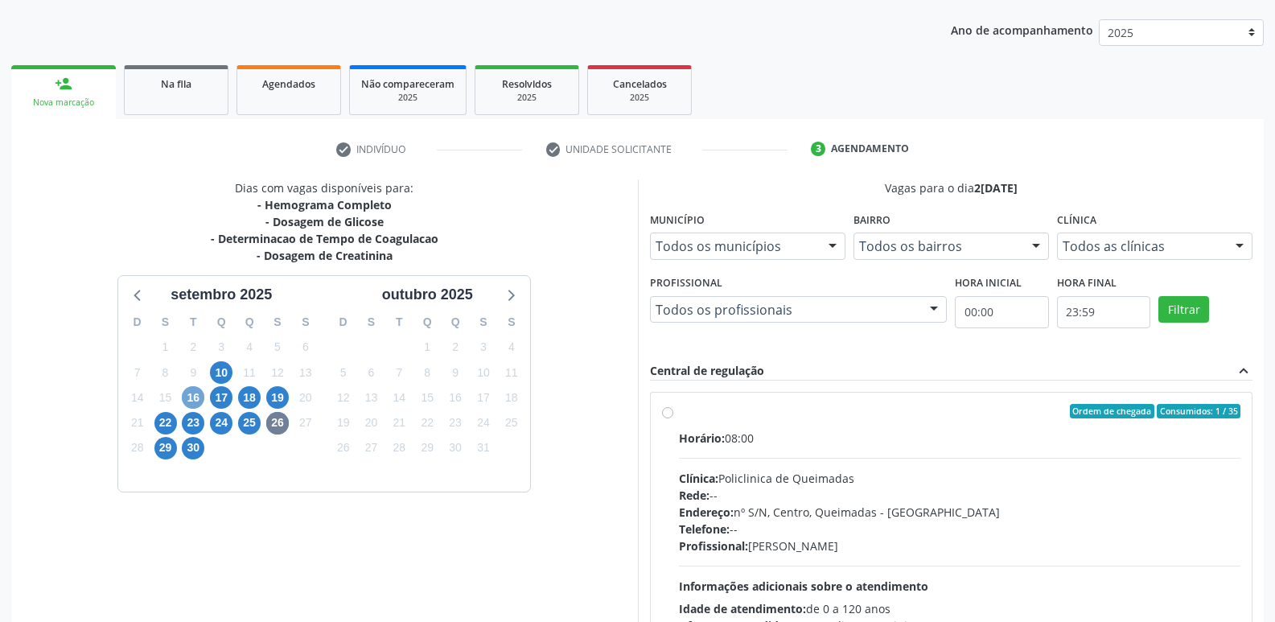
click at [190, 399] on span "16" at bounding box center [193, 397] width 23 height 23
drag, startPoint x: 1258, startPoint y: 569, endPoint x: 1032, endPoint y: 347, distance: 316.7
click at [1225, 511] on div "Vagas para o dia 1[DATE] Município Todos os municípios Todos os municípios [GEO…" at bounding box center [951, 426] width 626 height 494
drag, startPoint x: 1049, startPoint y: 493, endPoint x: 1004, endPoint y: 385, distance: 116.8
click at [1036, 473] on div "Horário: 06:00 Clínica: Laboratorio Municipal de Analises Clinicas Rede: -- End…" at bounding box center [960, 539] width 562 height 221
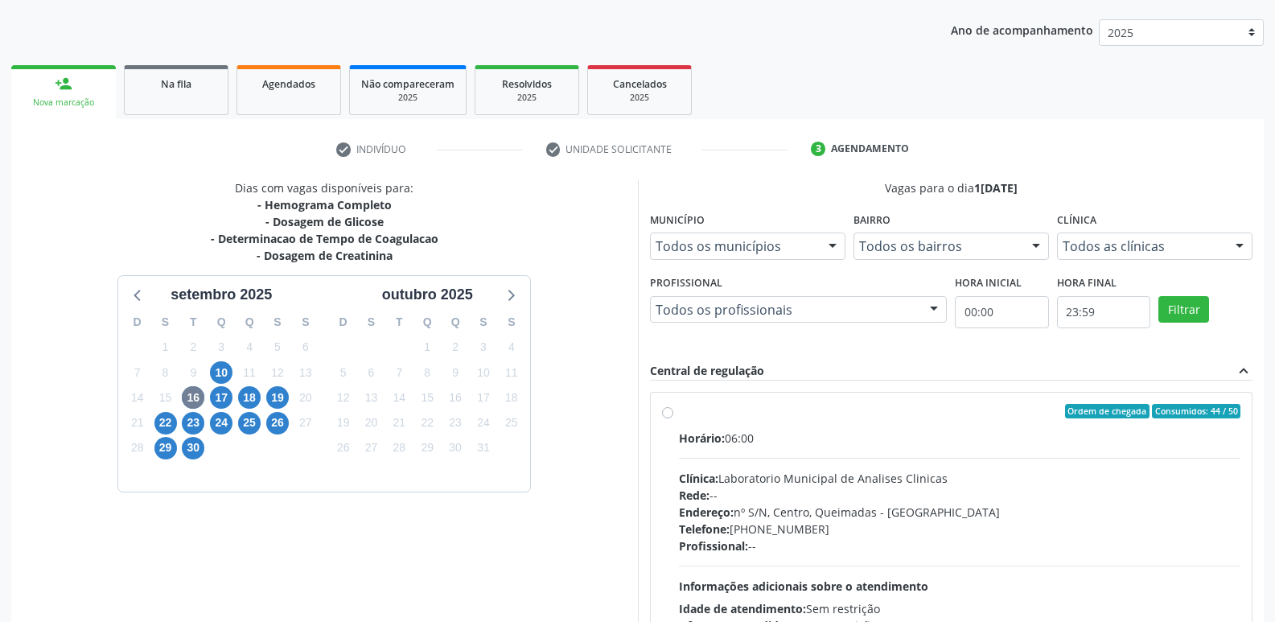
radio input "true"
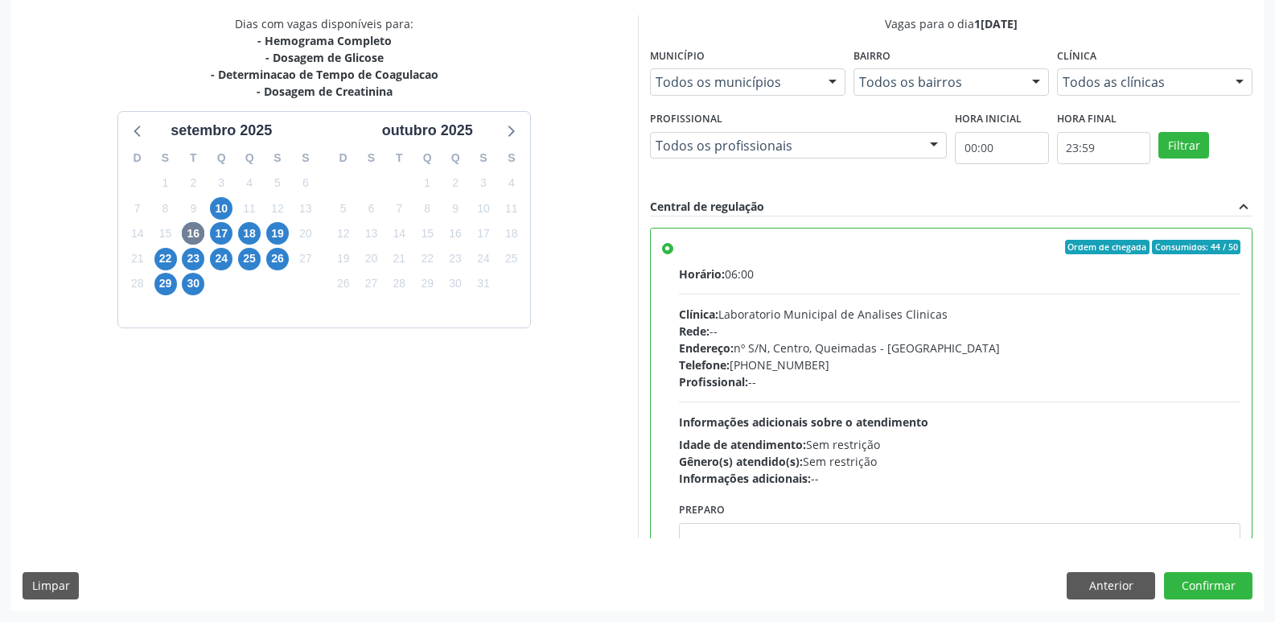
scroll to position [80, 0]
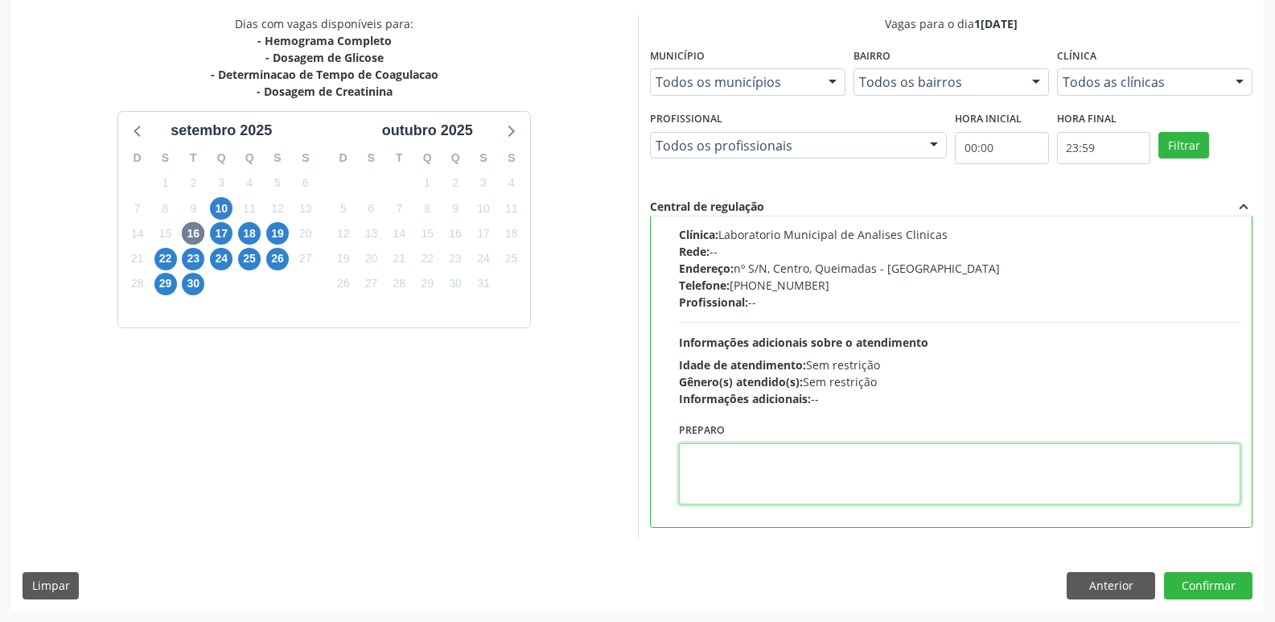
click at [791, 467] on textarea at bounding box center [960, 473] width 562 height 61
type textarea "IR EM [GEOGRAPHIC_DATA]"
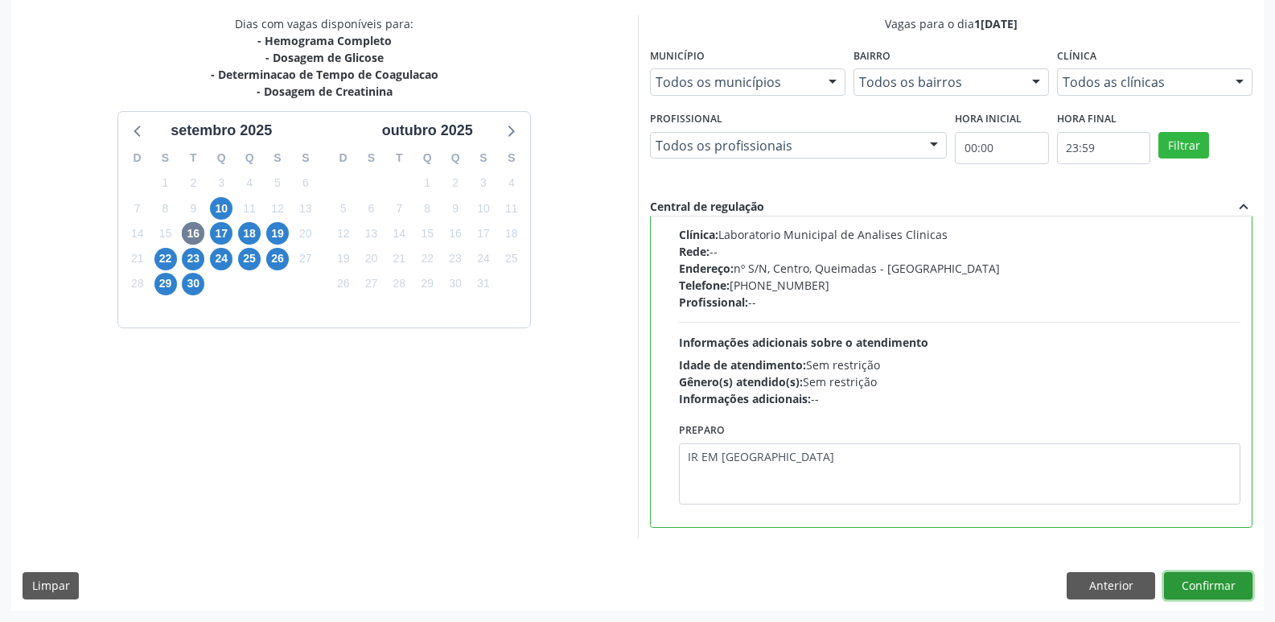
click at [1196, 585] on button "Confirmar" at bounding box center [1208, 585] width 88 height 27
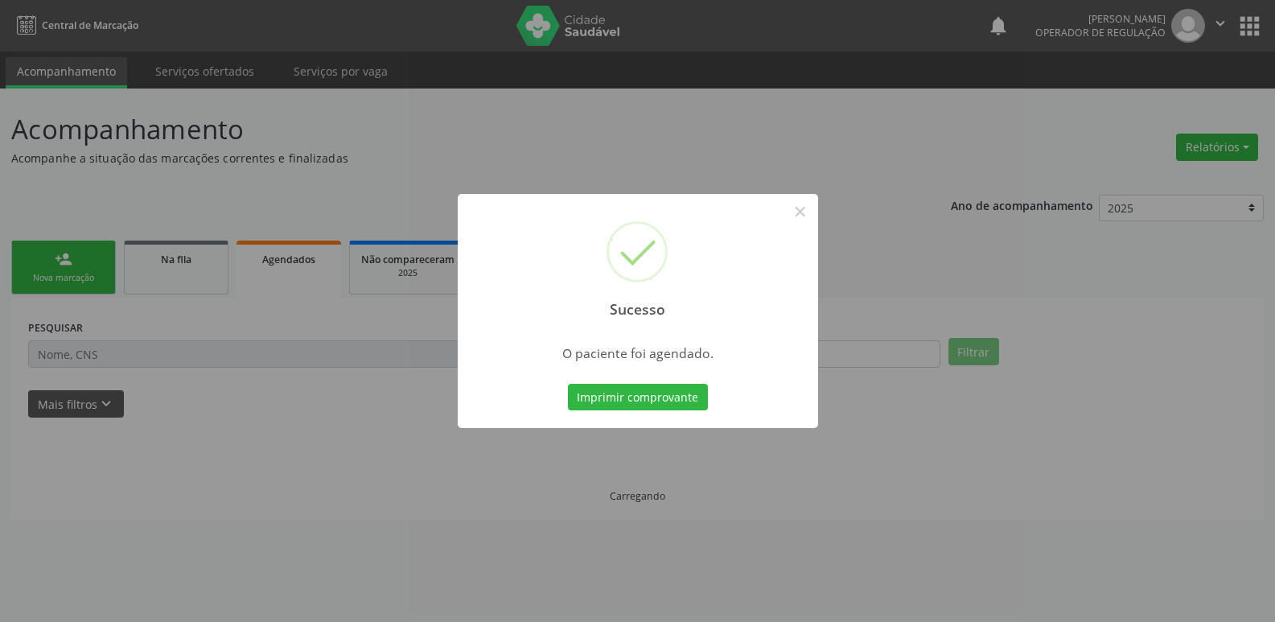
scroll to position [0, 0]
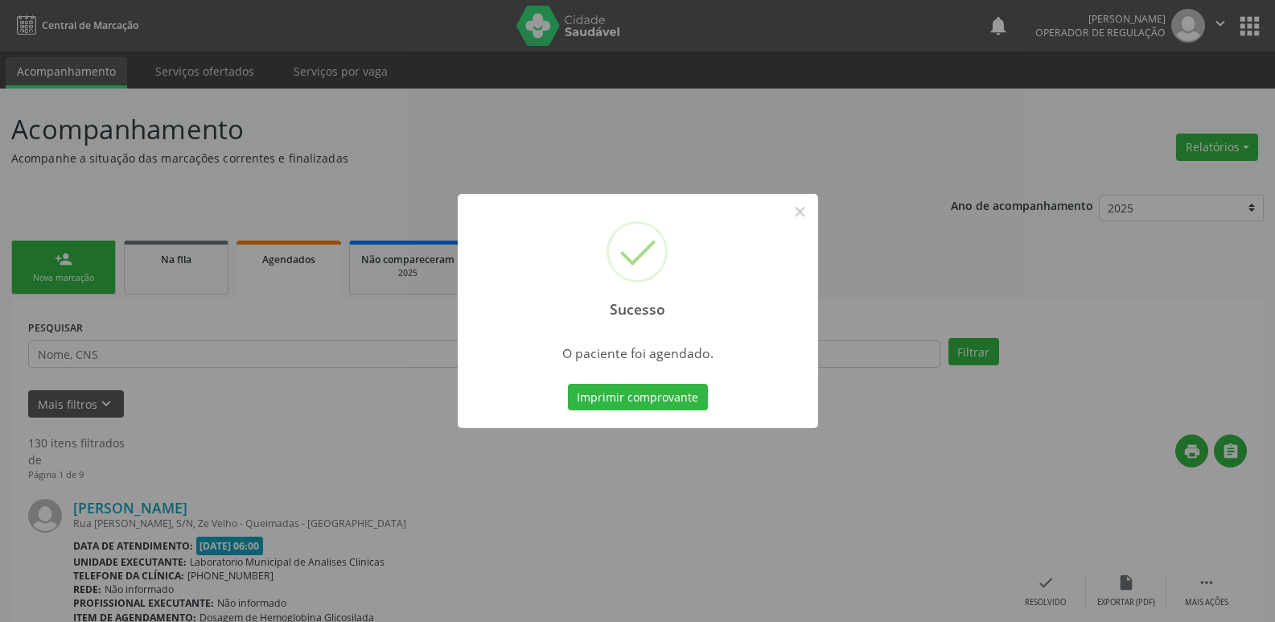
click at [568, 384] on button "Imprimir comprovante" at bounding box center [638, 397] width 140 height 27
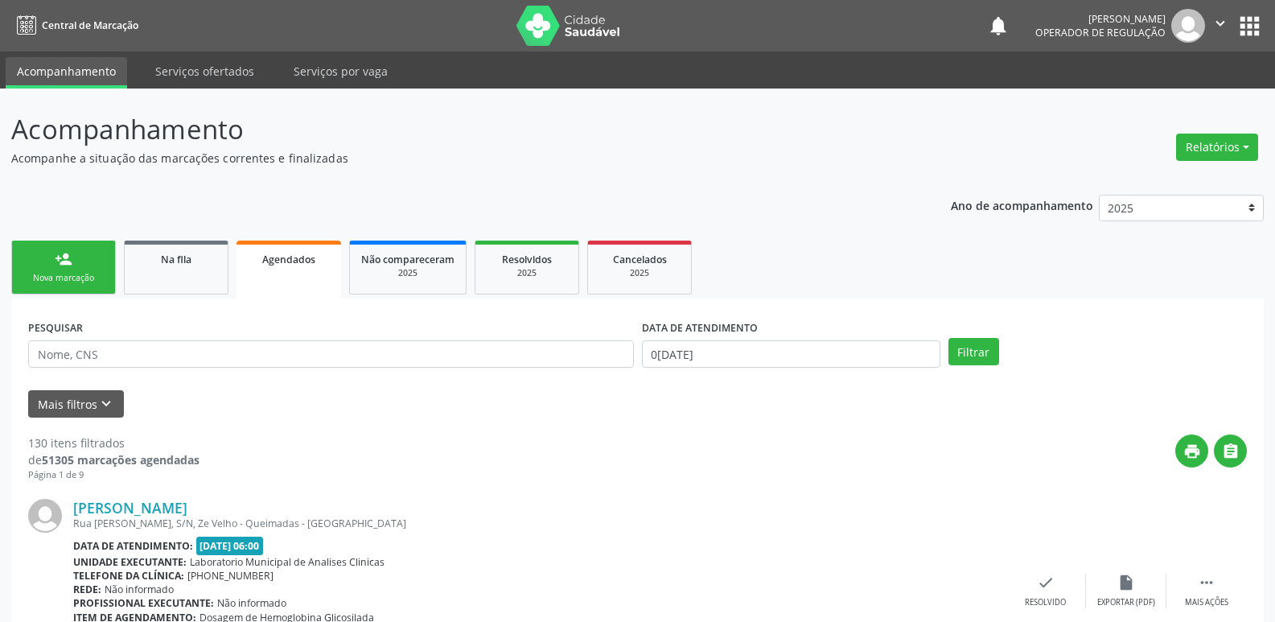
click at [81, 287] on link "person_add Nova marcação" at bounding box center [63, 267] width 105 height 54
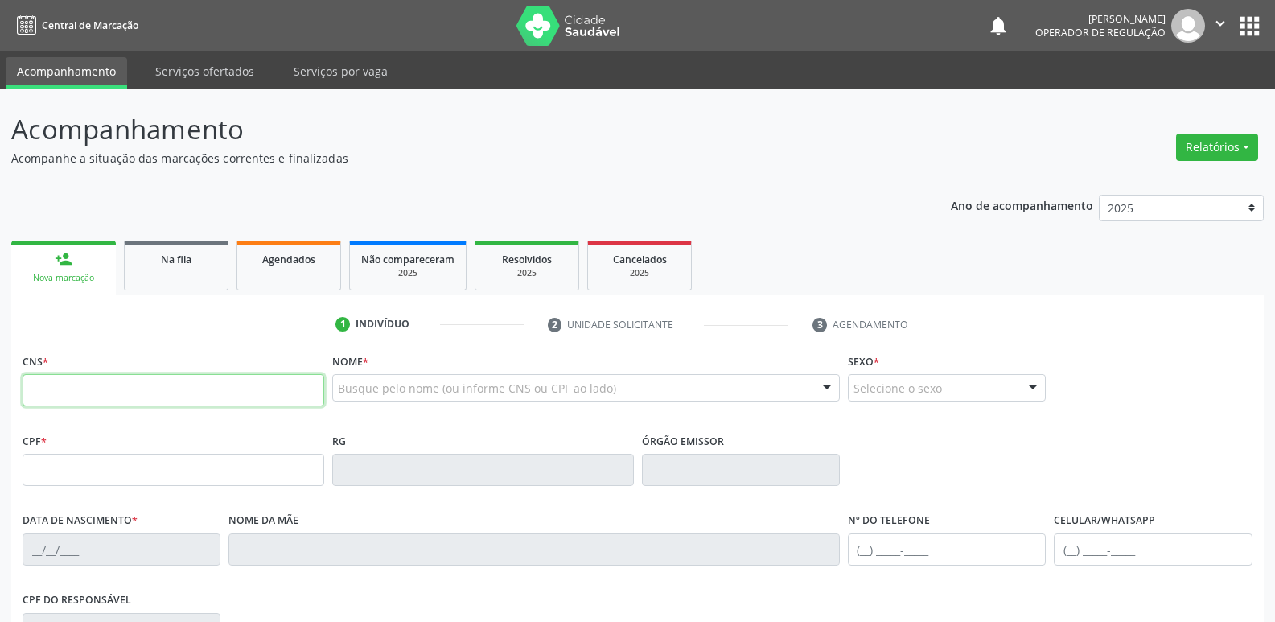
drag, startPoint x: 81, startPoint y: 287, endPoint x: 127, endPoint y: 378, distance: 101.8
click at [129, 378] on input "text" at bounding box center [174, 390] width 302 height 32
type input "703 0028 0152 8071"
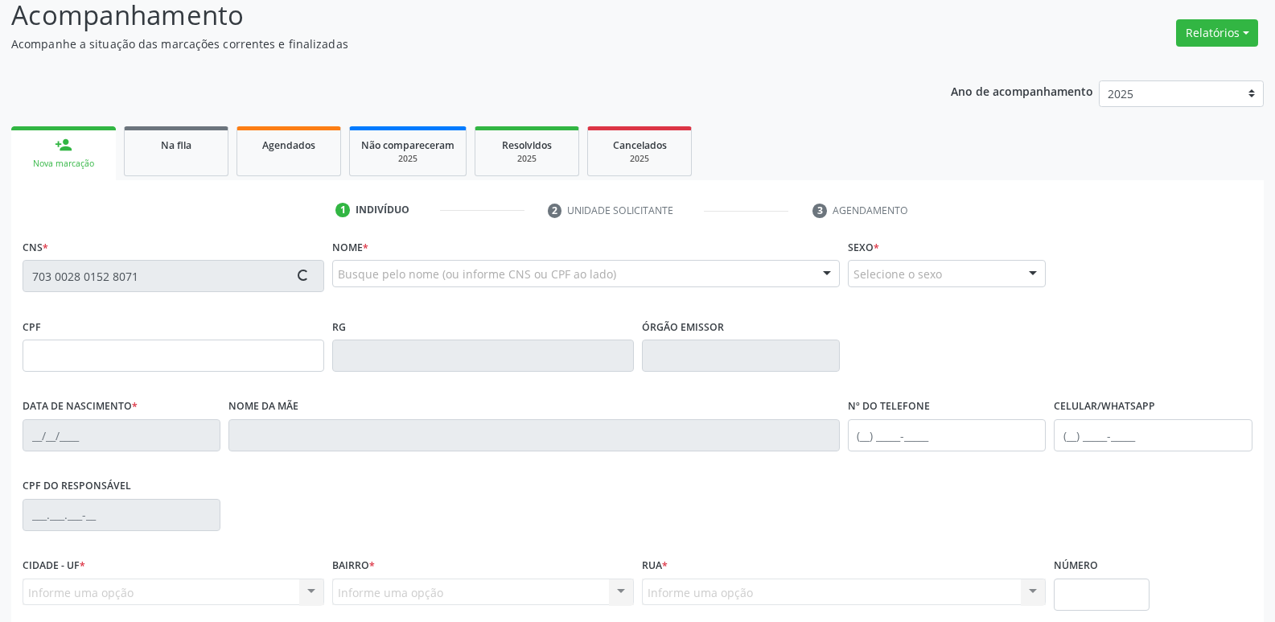
type input "094.356.484-01"
type input "[DATE]"
type input "[PERSON_NAME]"
type input "[PHONE_NUMBER]"
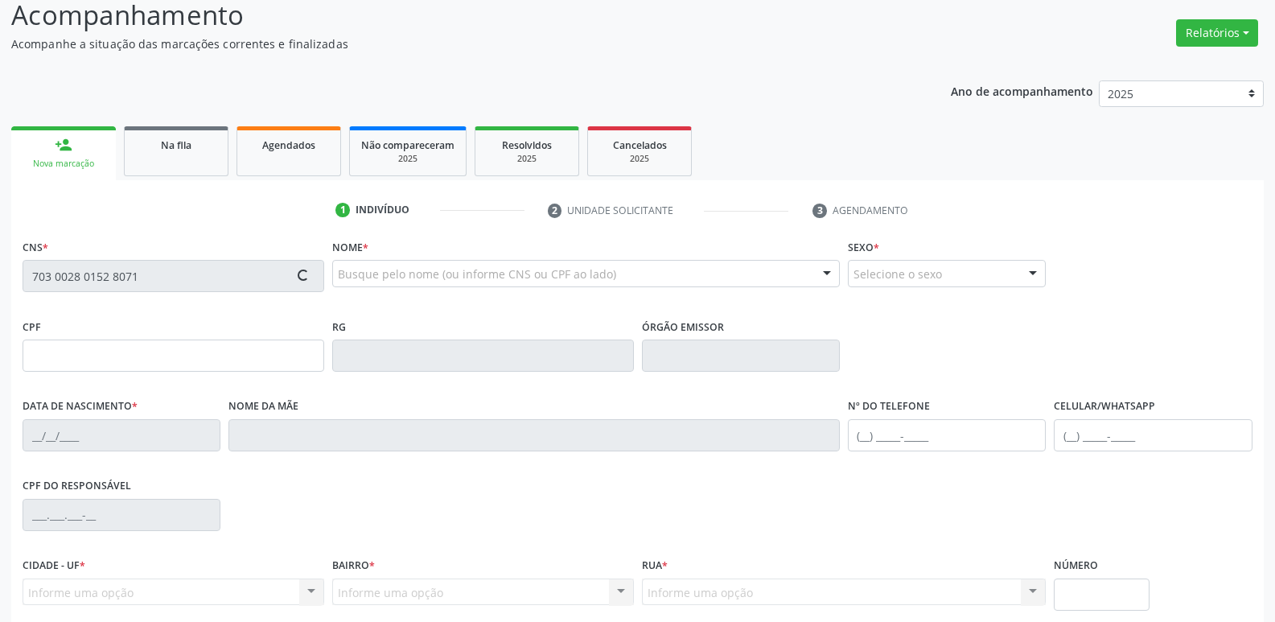
type input "075.641.214-59"
type input "55"
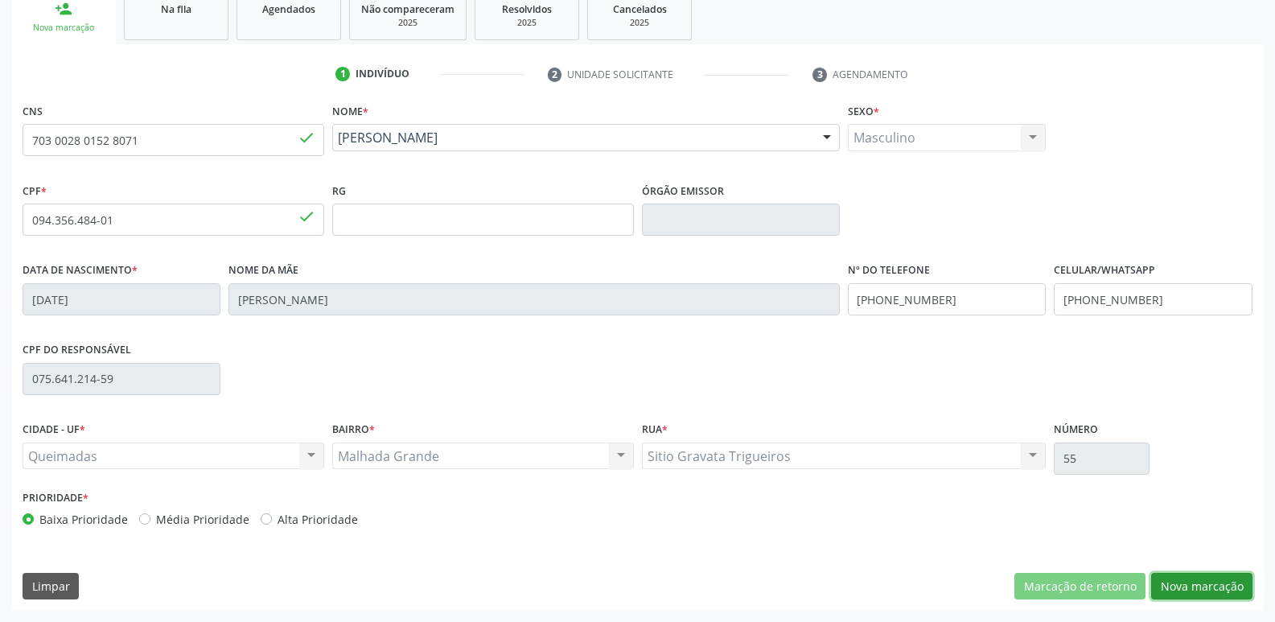
click at [1206, 588] on button "Nova marcação" at bounding box center [1201, 586] width 101 height 27
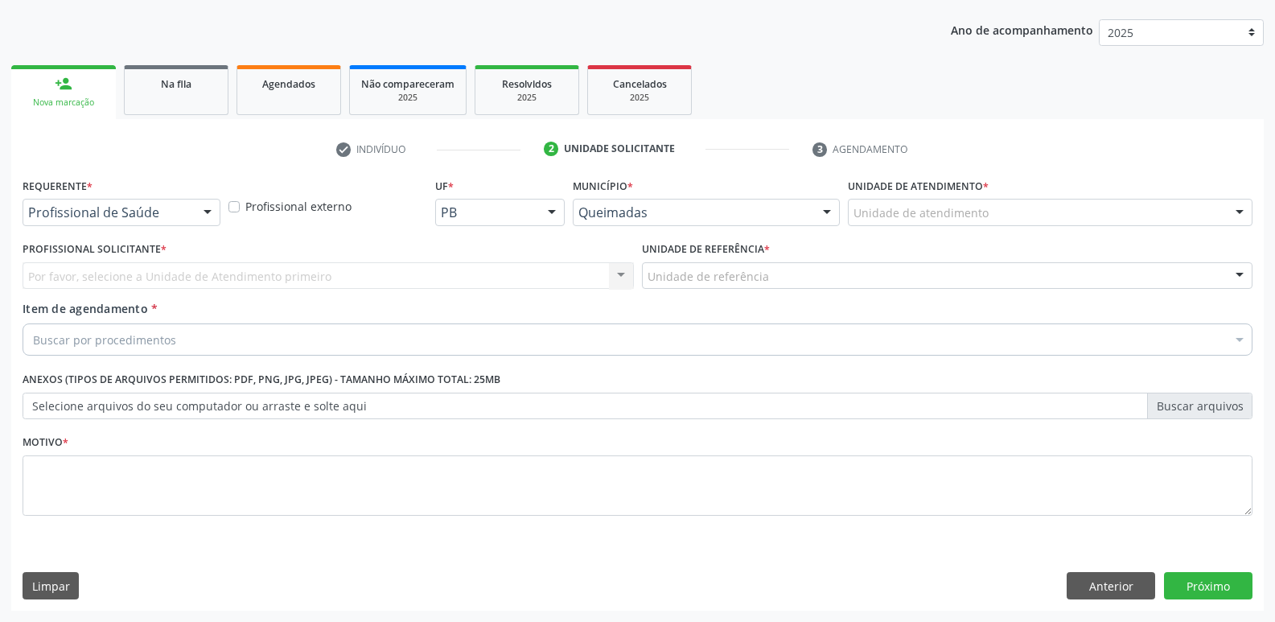
drag, startPoint x: 132, startPoint y: 201, endPoint x: 131, endPoint y: 232, distance: 30.6
click at [131, 205] on div "Profissional de Saúde" at bounding box center [122, 212] width 198 height 27
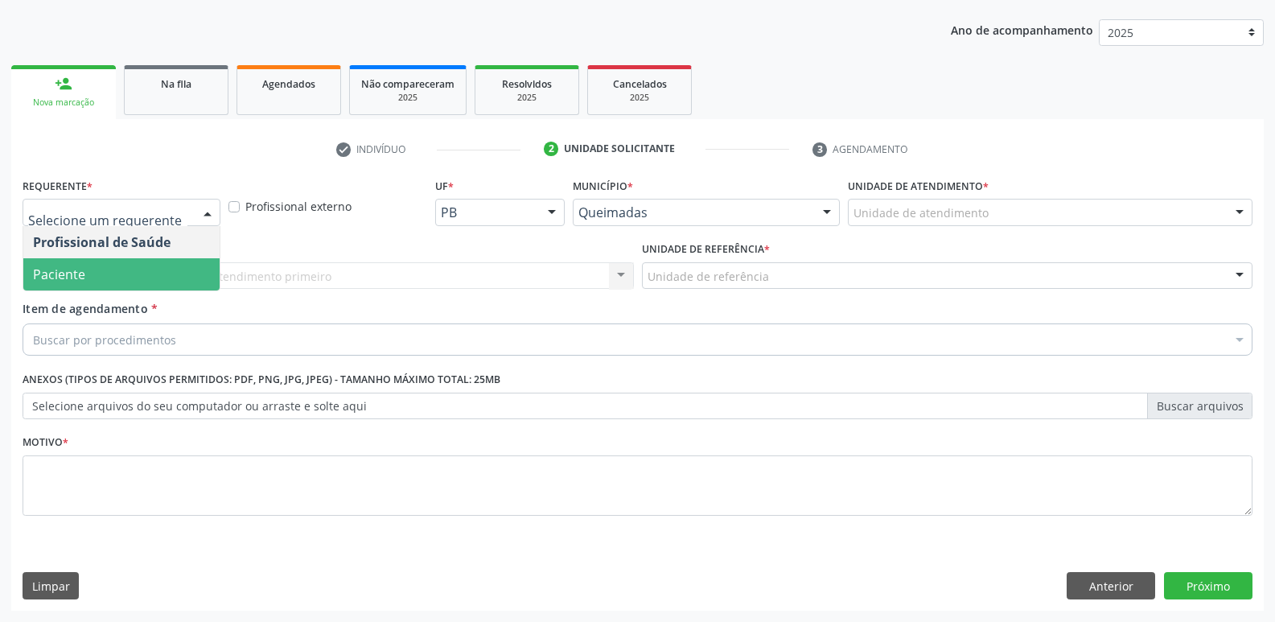
click at [123, 278] on span "Paciente" at bounding box center [121, 274] width 196 height 32
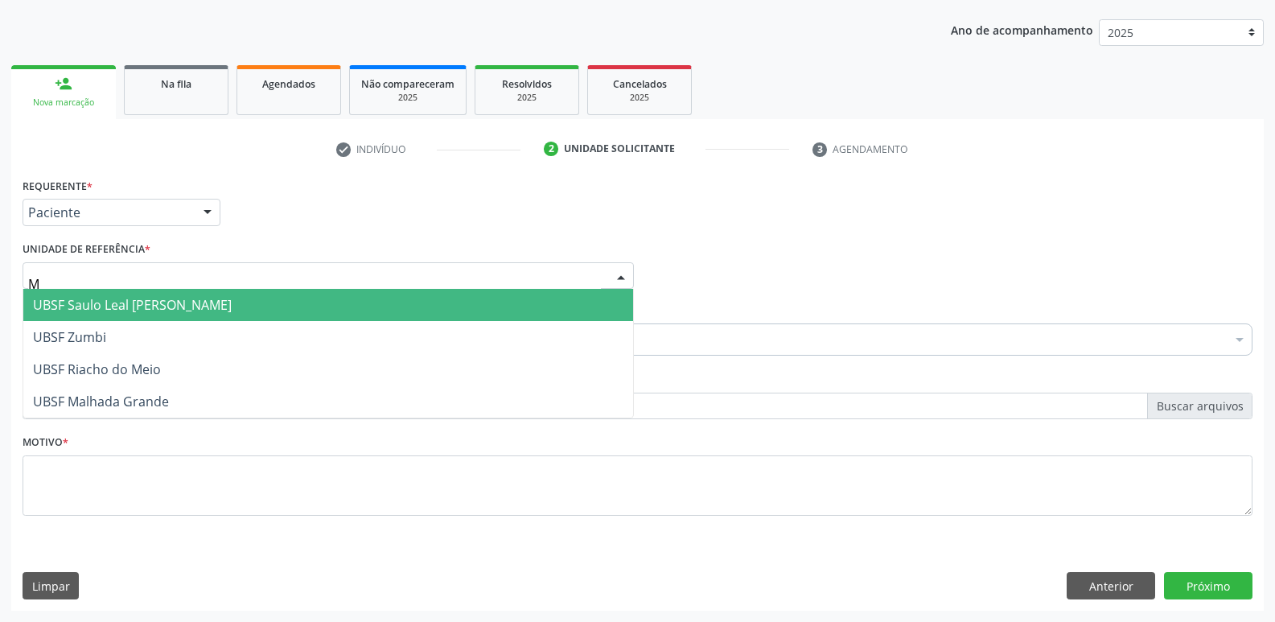
type input "MA"
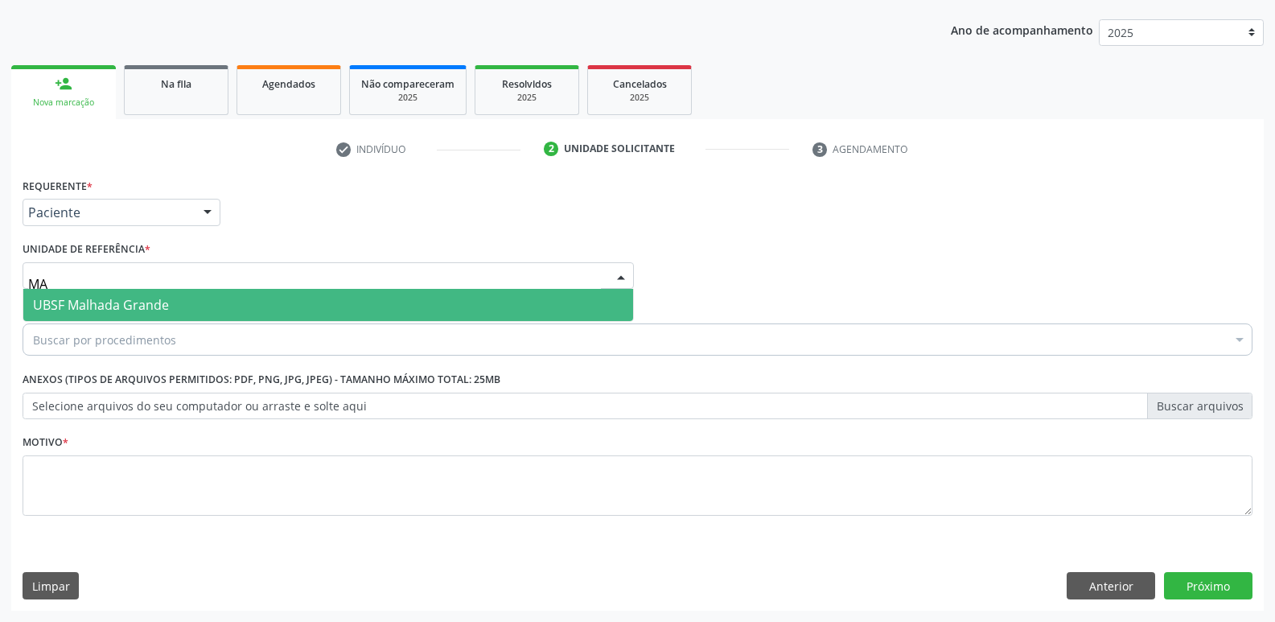
click at [92, 300] on span "UBSF Malhada Grande" at bounding box center [101, 305] width 136 height 18
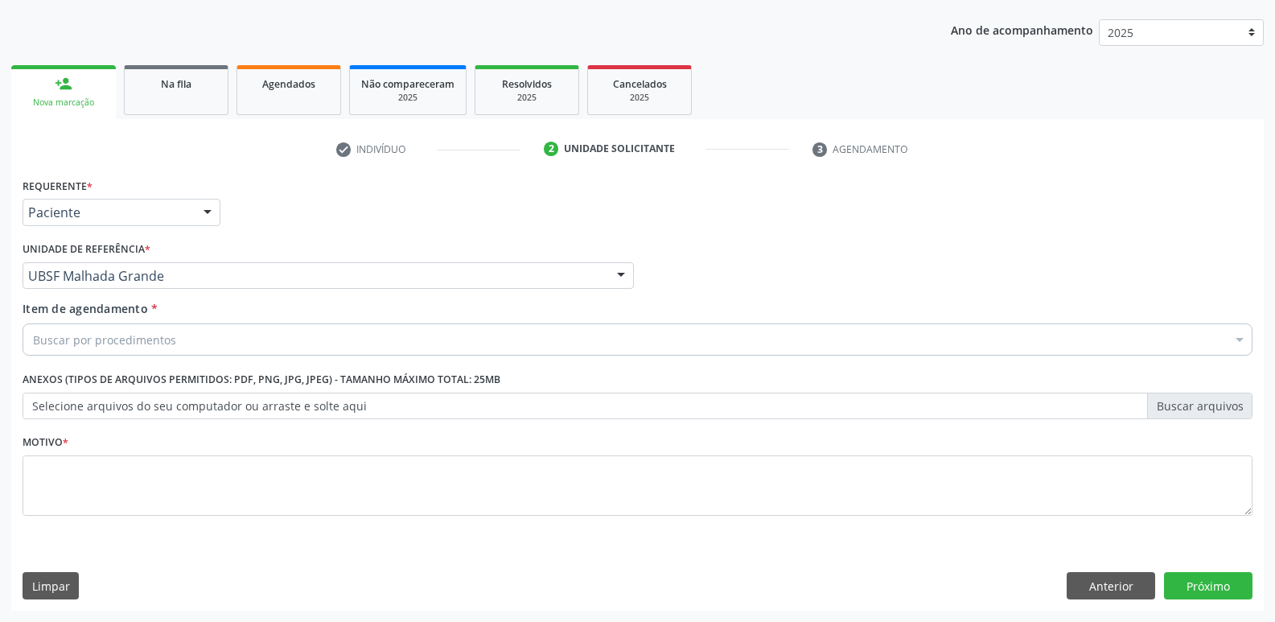
click at [97, 324] on div "Buscar por procedimentos" at bounding box center [638, 339] width 1230 height 32
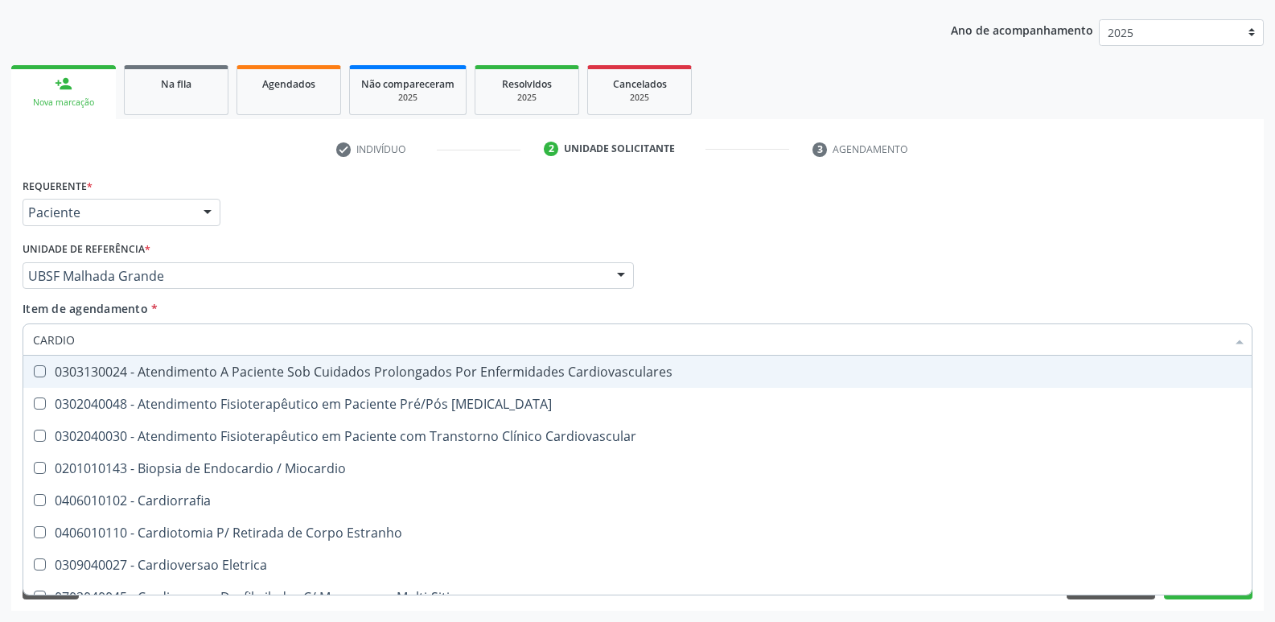
type input "CARDIOL"
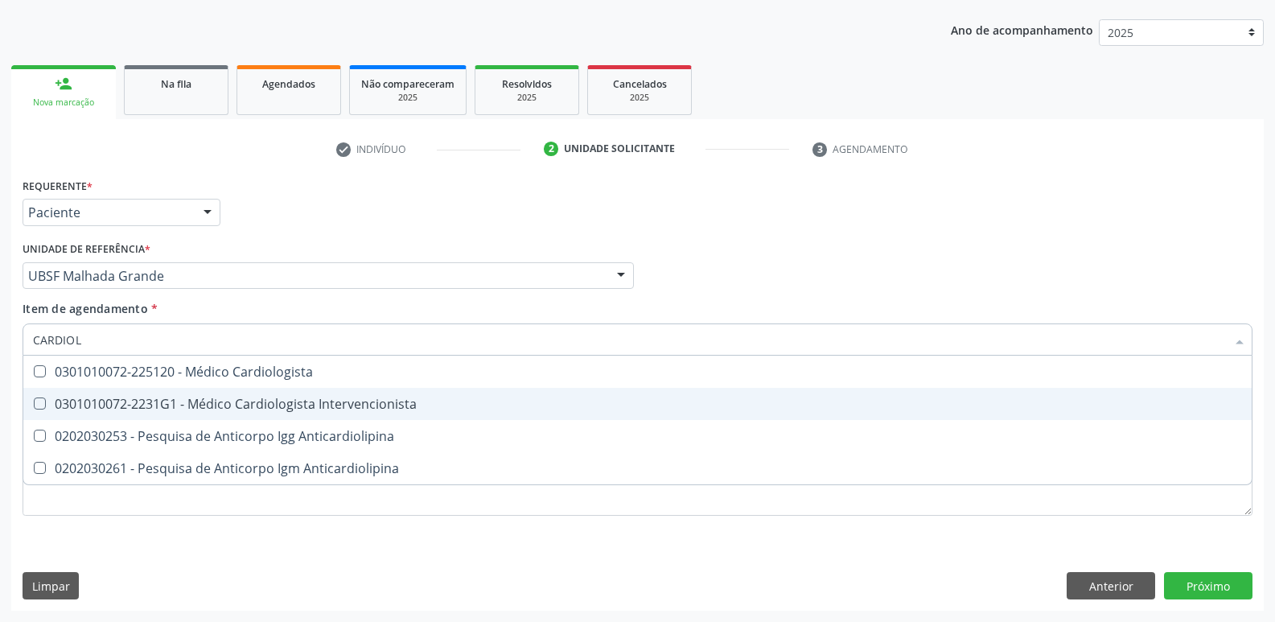
click at [238, 402] on div "0301010072-2231G1 - Médico Cardiologista Intervencionista" at bounding box center [637, 403] width 1209 height 13
checkbox Intervencionista "true"
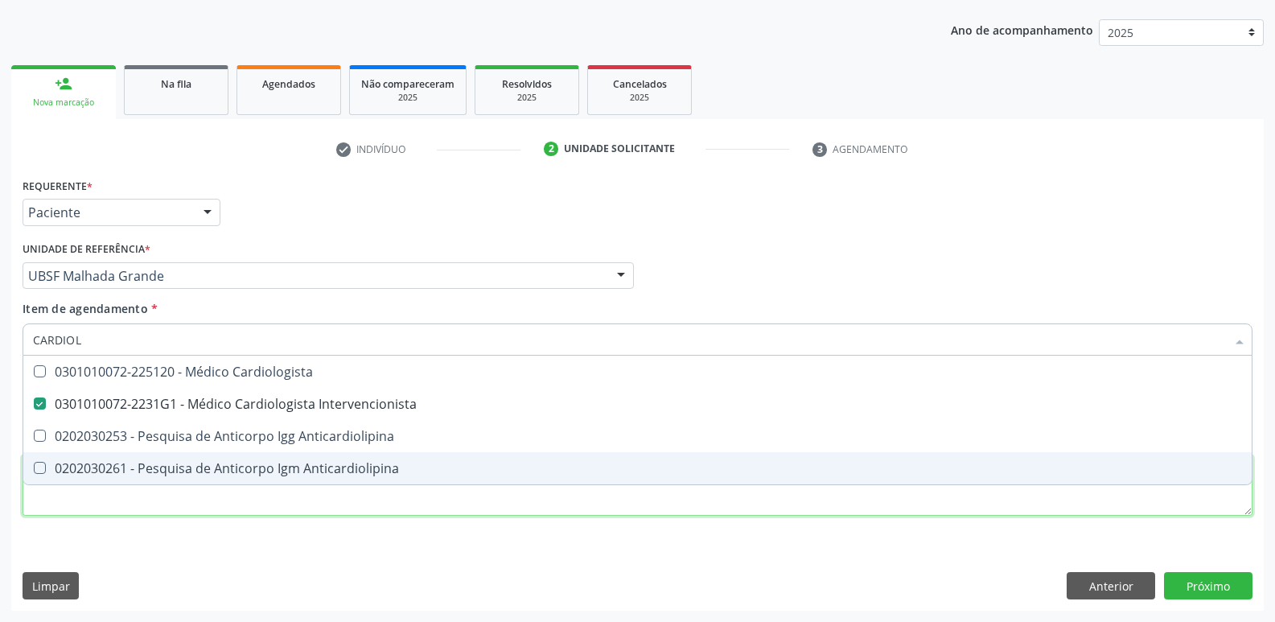
click at [205, 499] on div "Requerente * Paciente Profissional de Saúde Paciente Nenhum resultado encontrad…" at bounding box center [638, 356] width 1230 height 364
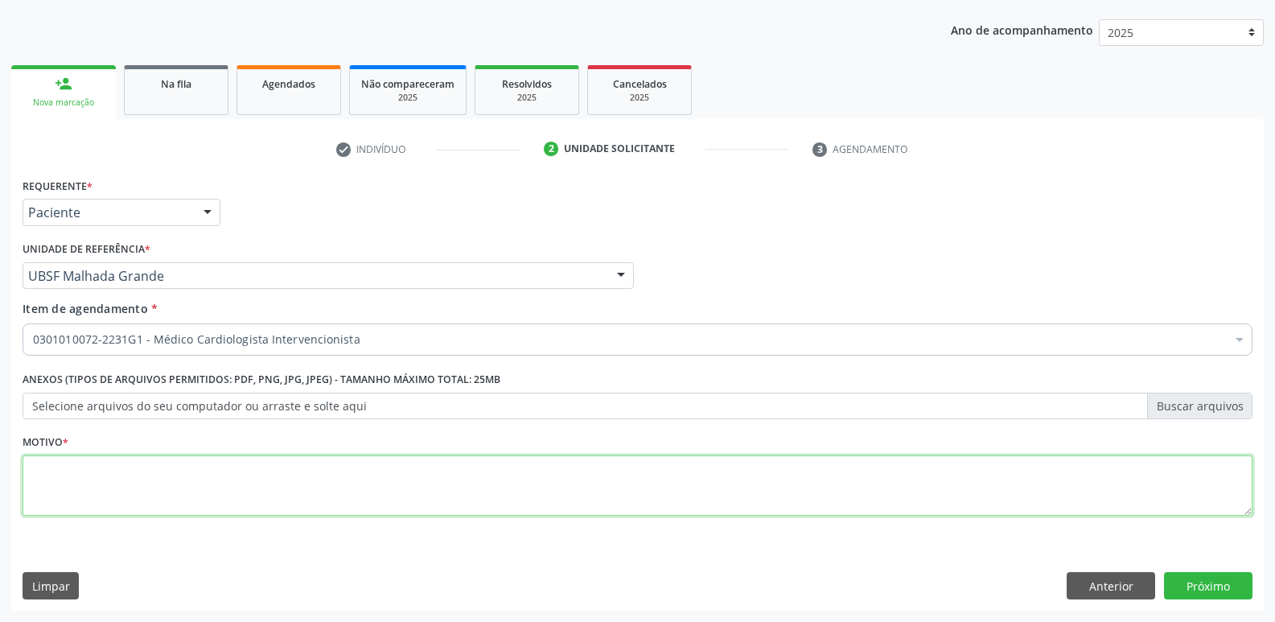
paste textarea "AVALIAÇÃO"
type textarea "AVALIAÇÃO"
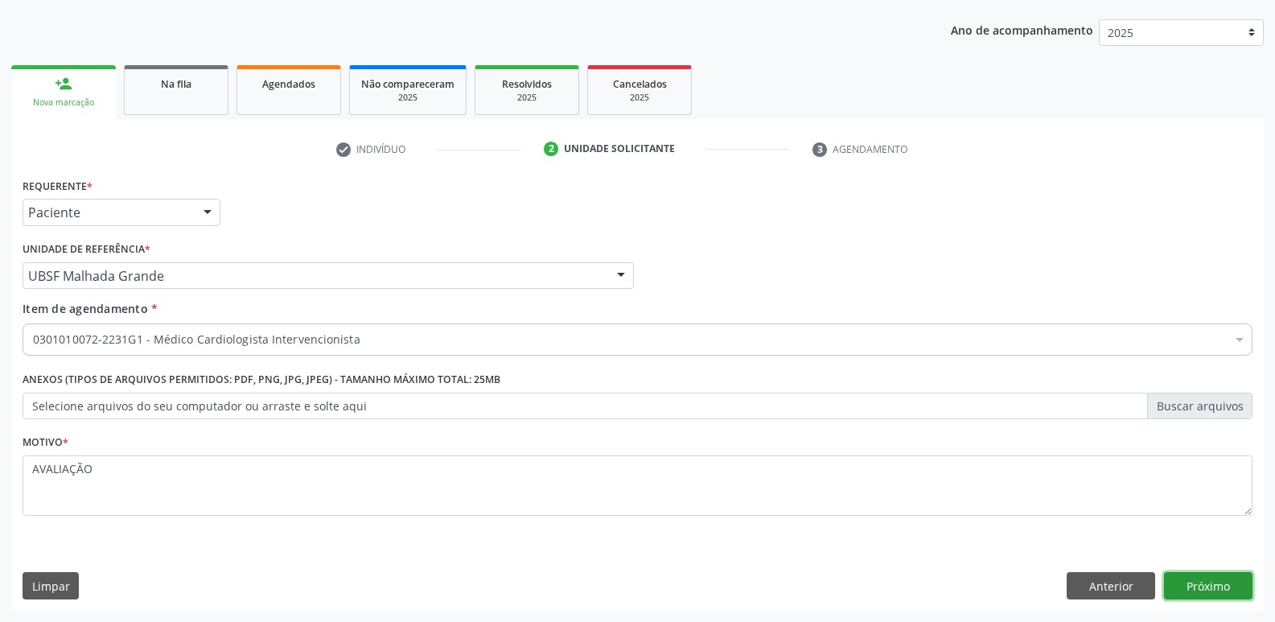
click at [1224, 581] on button "Próximo" at bounding box center [1208, 585] width 88 height 27
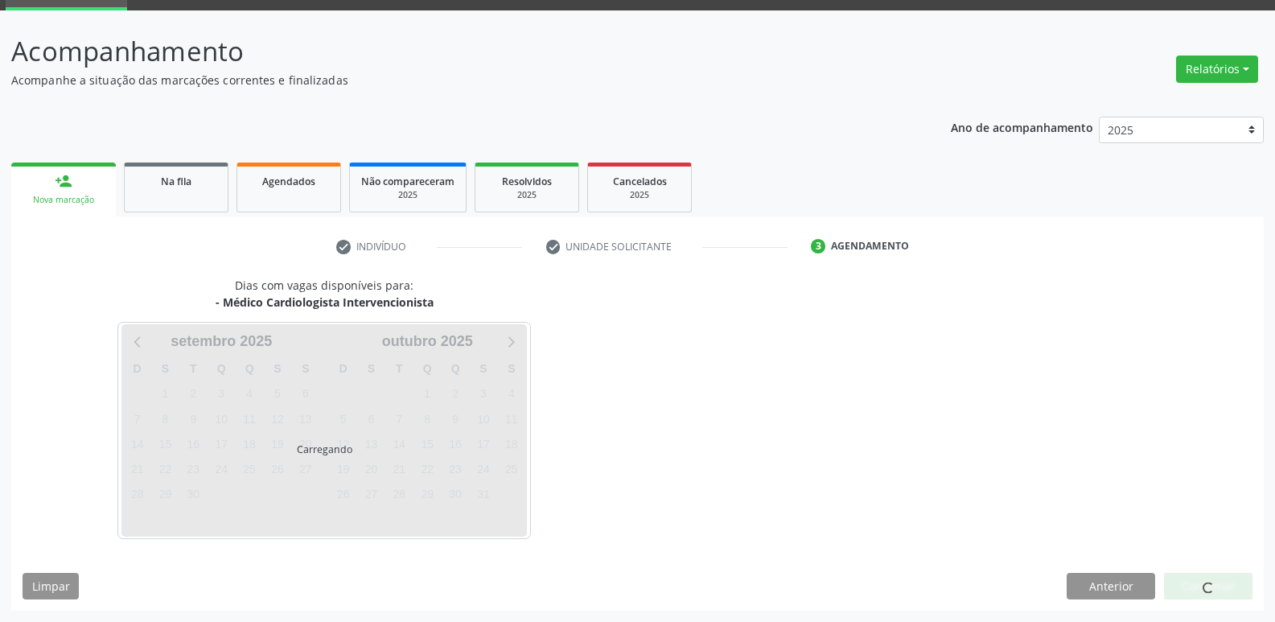
scroll to position [78, 0]
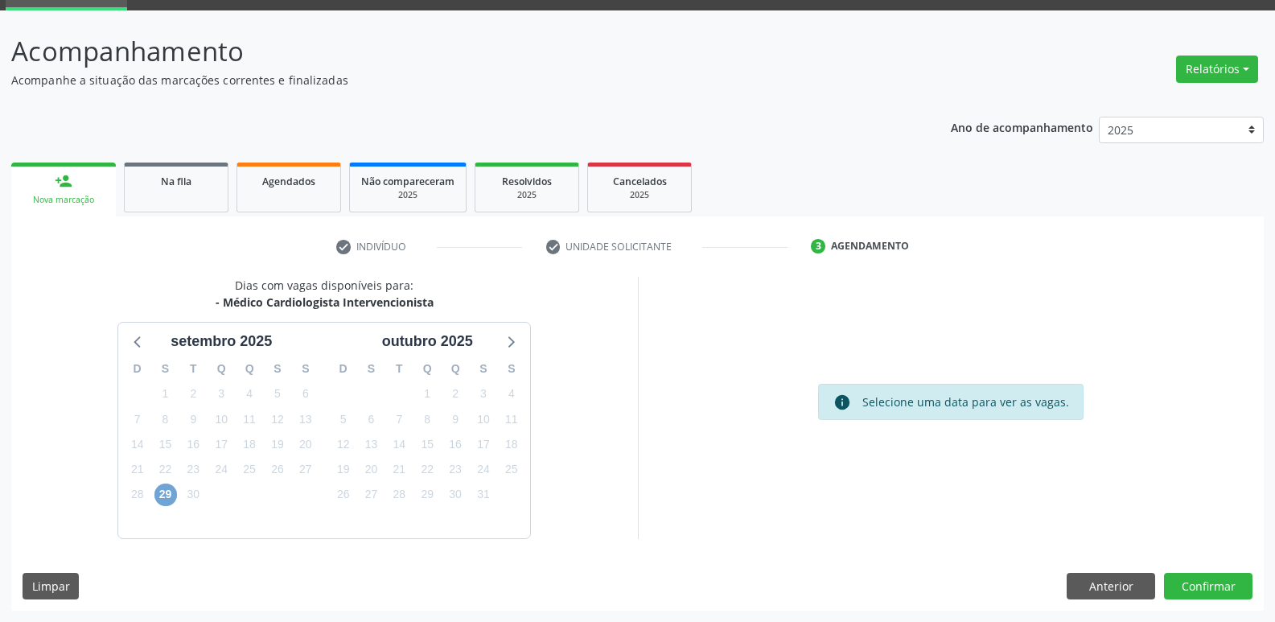
click at [158, 495] on span "29" at bounding box center [165, 494] width 23 height 23
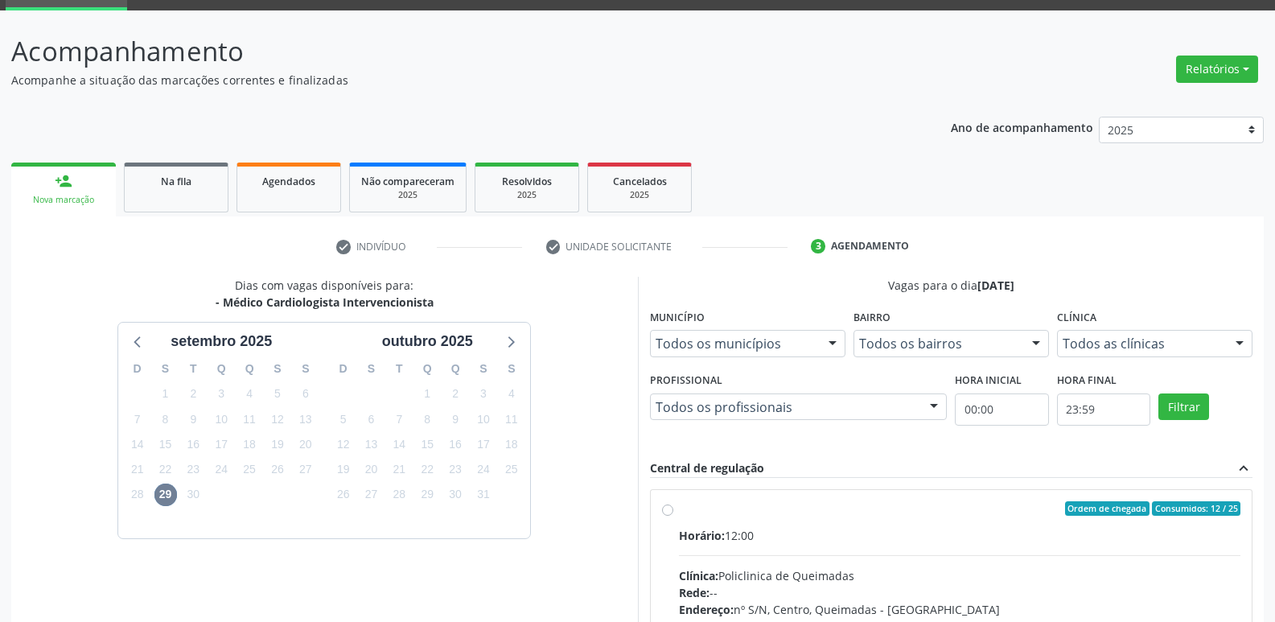
drag, startPoint x: 979, startPoint y: 536, endPoint x: 1000, endPoint y: 526, distance: 22.3
click at [1000, 527] on div "Horário: 12:00" at bounding box center [960, 535] width 562 height 17
click at [673, 515] on input "Ordem de chegada Consumidos: 12 / 25 Horário: 12:00 Clínica: Policlinica de Que…" at bounding box center [667, 508] width 11 height 14
radio input "true"
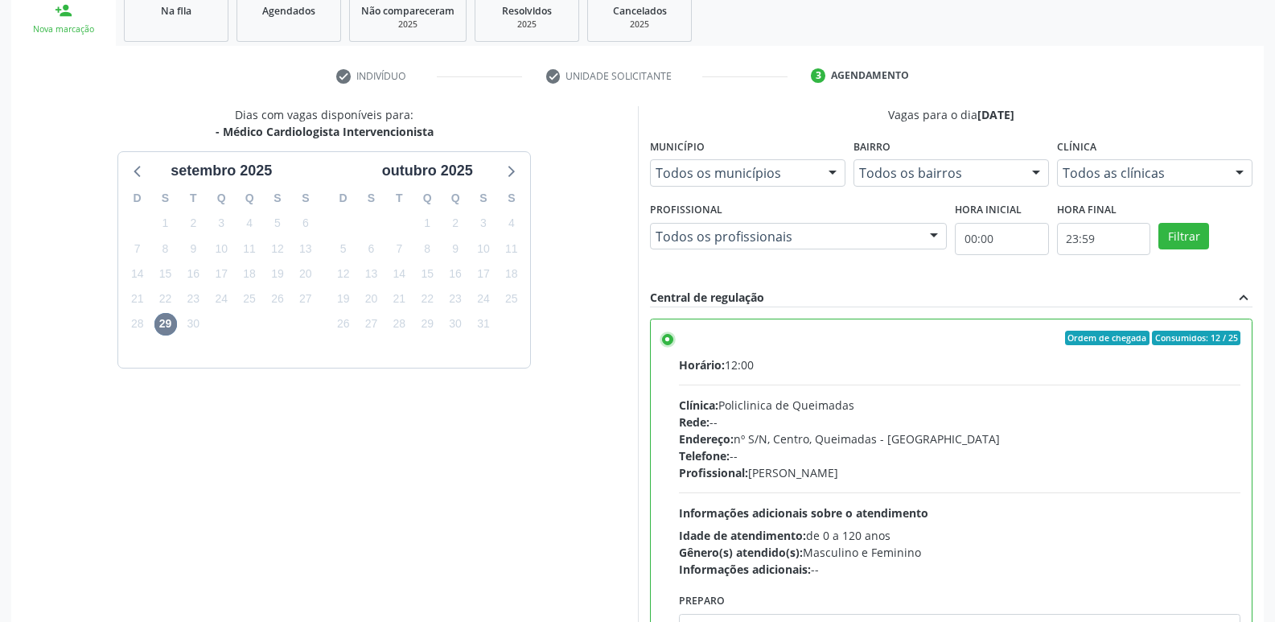
scroll to position [339, 0]
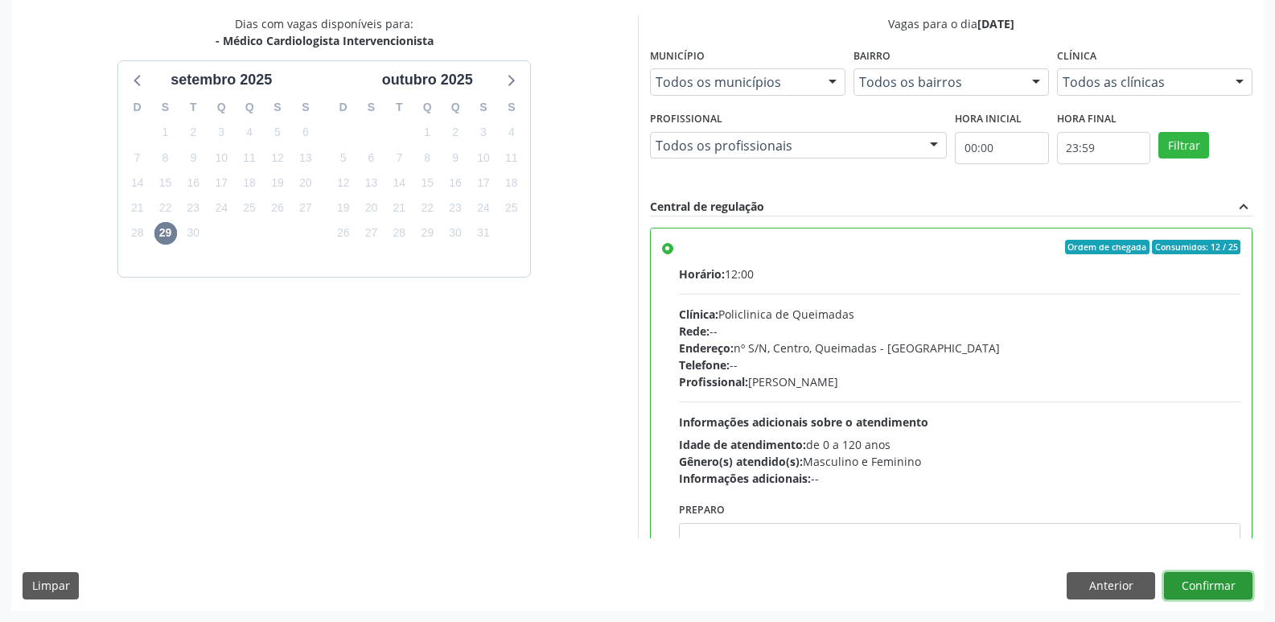
click at [1192, 583] on button "Confirmar" at bounding box center [1208, 585] width 88 height 27
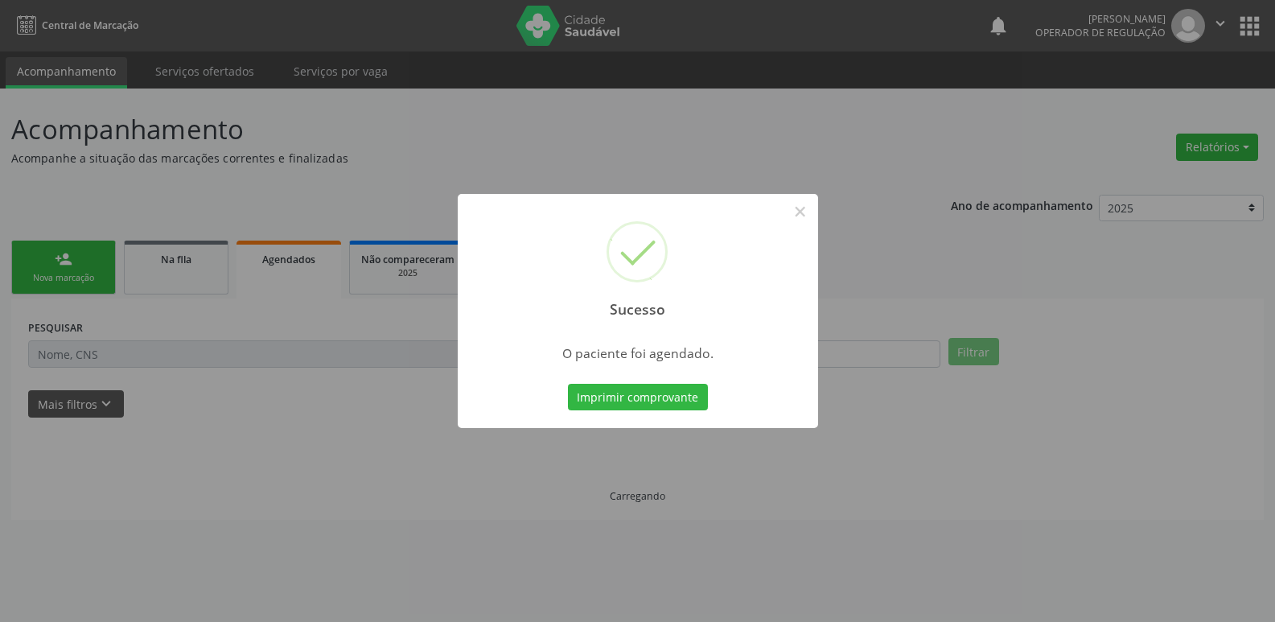
scroll to position [0, 0]
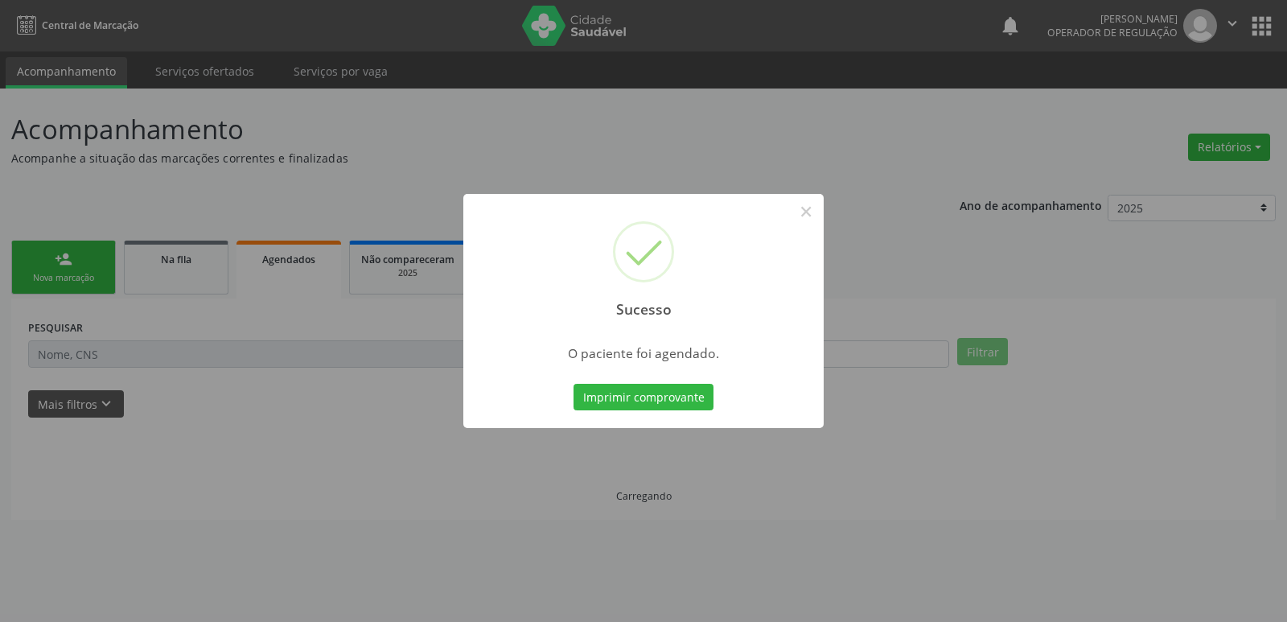
click at [573, 384] on button "Imprimir comprovante" at bounding box center [643, 397] width 140 height 27
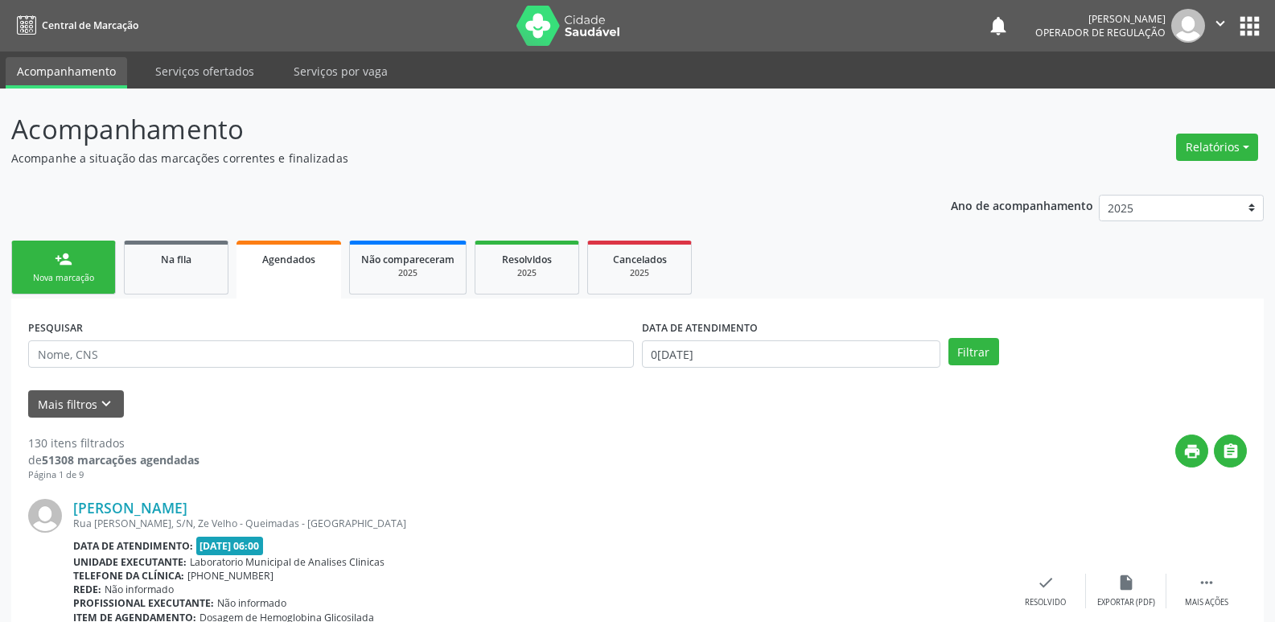
click at [51, 281] on div "Nova marcação" at bounding box center [63, 278] width 80 height 12
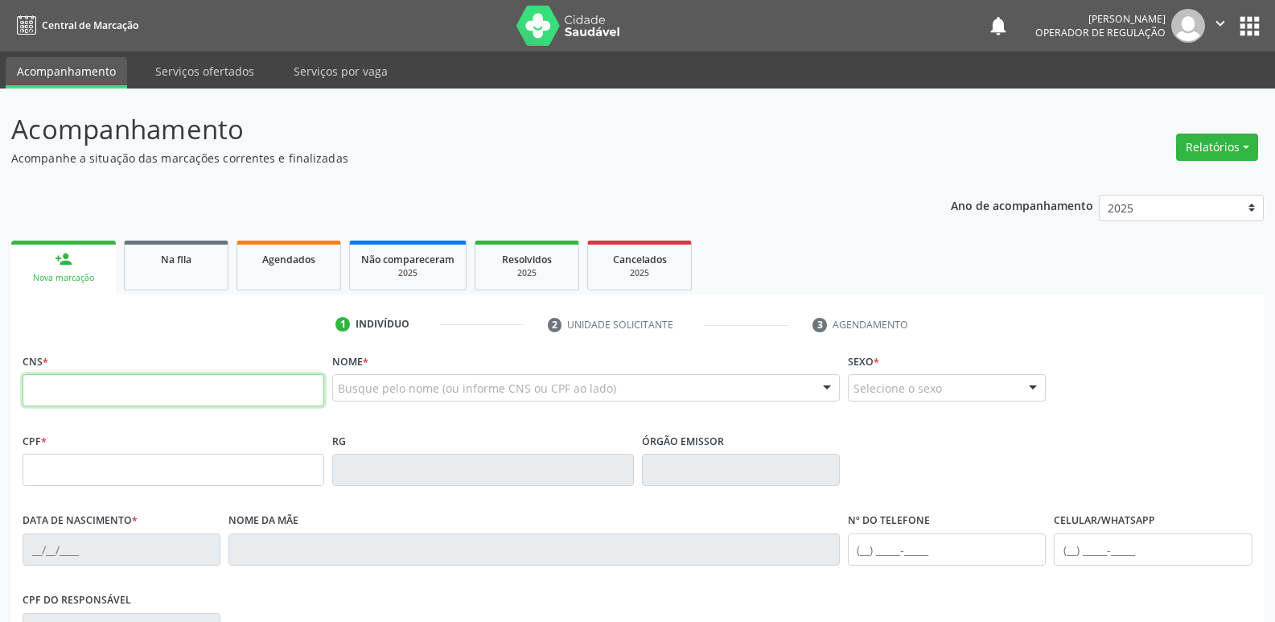
click at [109, 388] on input "text" at bounding box center [174, 390] width 302 height 32
type input "701 1048 5248 6680"
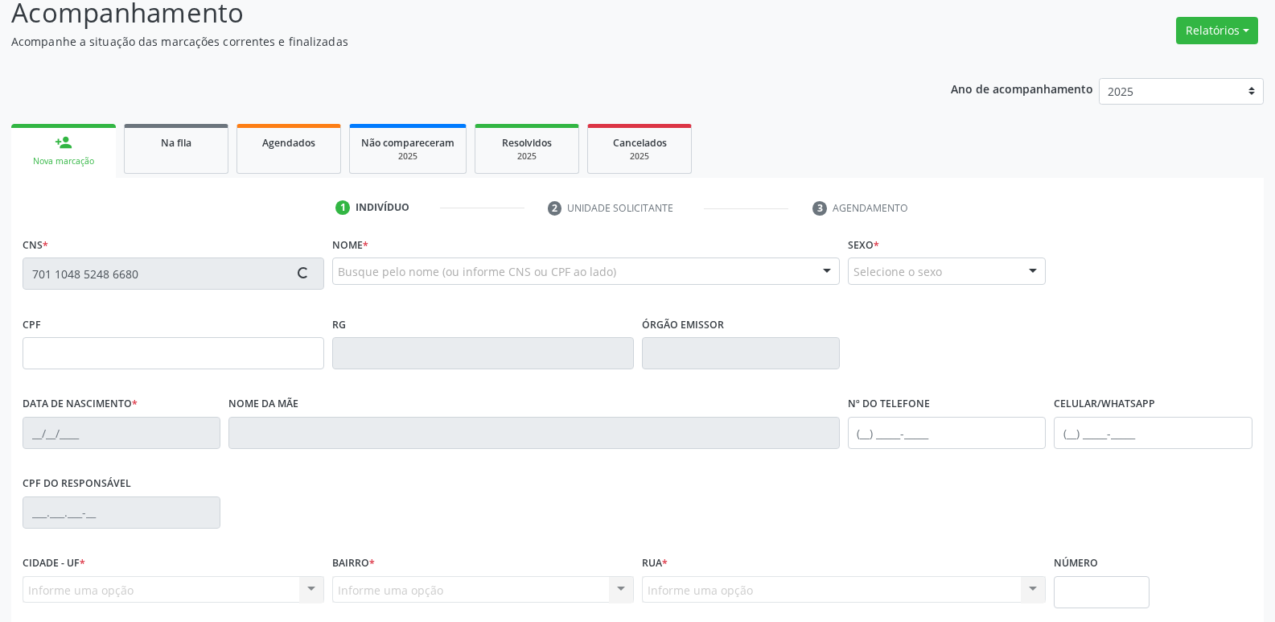
scroll to position [250, 0]
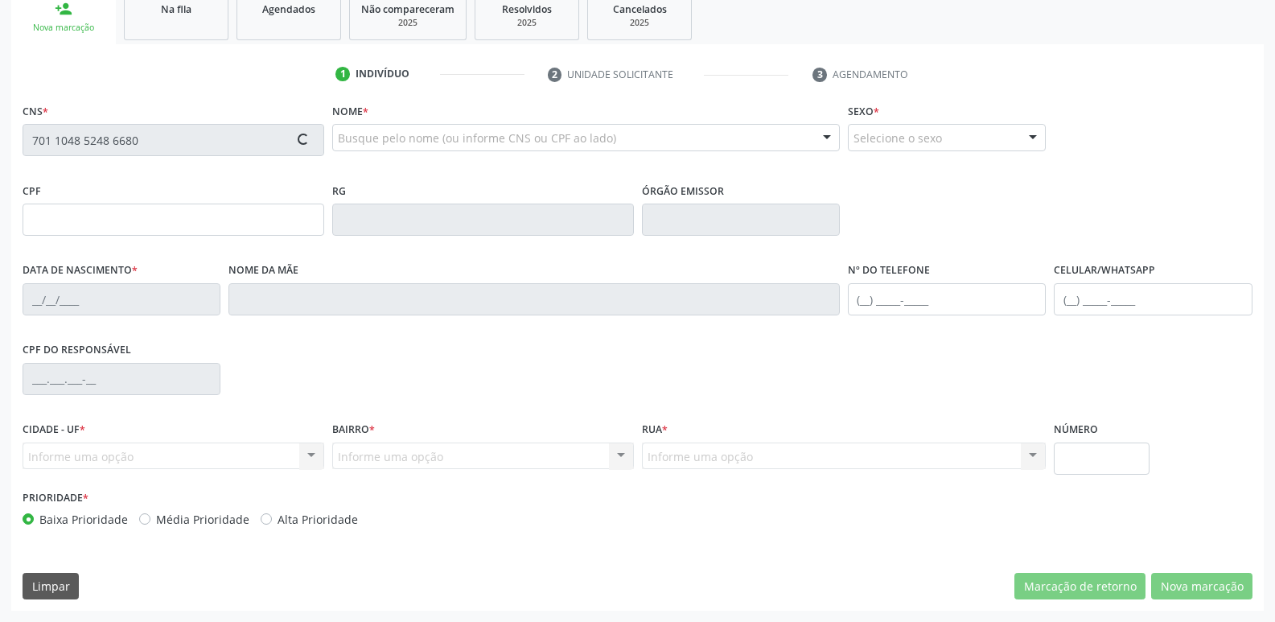
type input "704.652.554-42"
type input "1[DATE]"
type input "[PERSON_NAME]"
type input "[PHONE_NUMBER]"
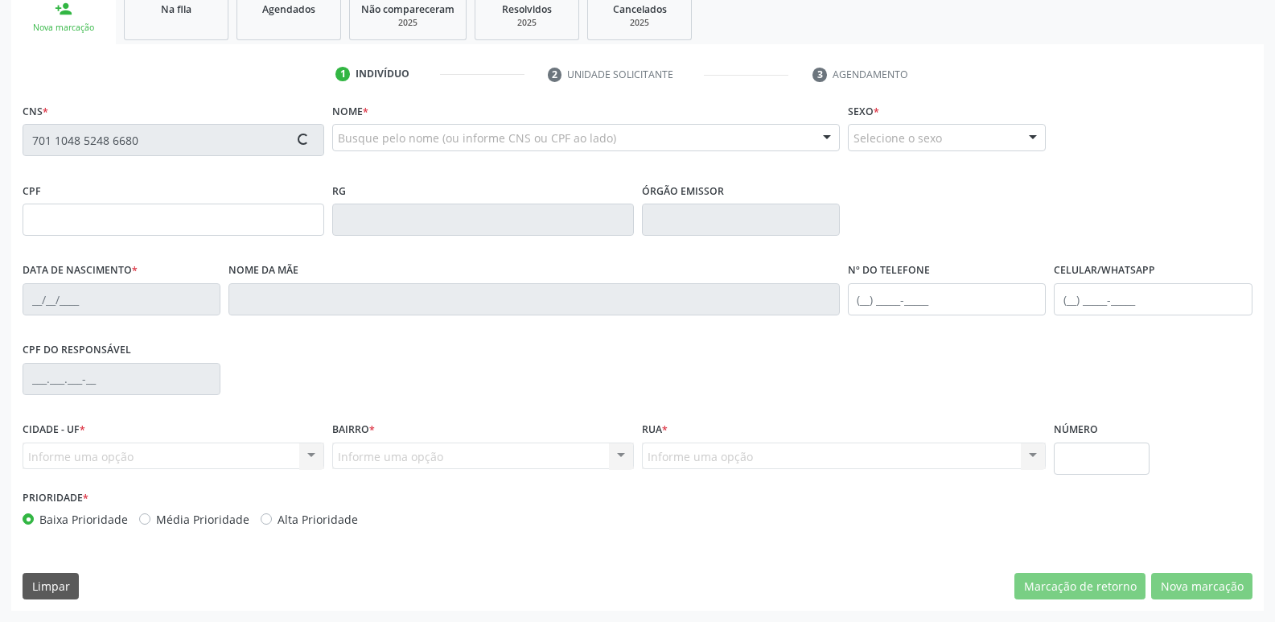
type input "31"
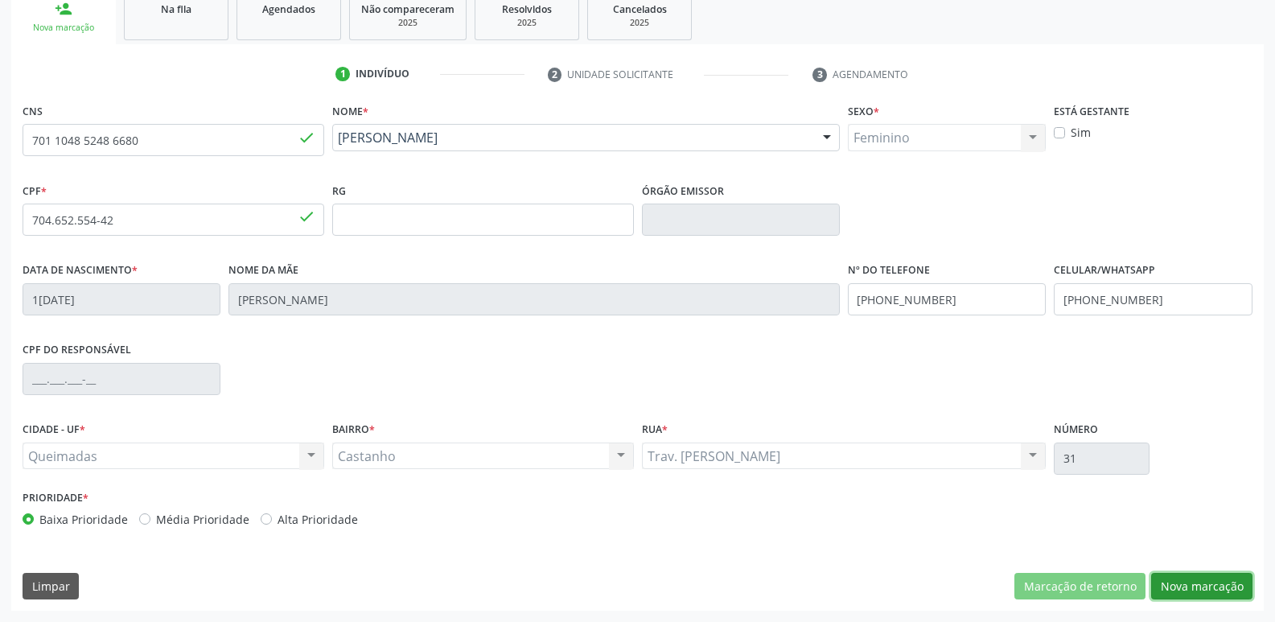
click at [1196, 577] on button "Nova marcação" at bounding box center [1201, 586] width 101 height 27
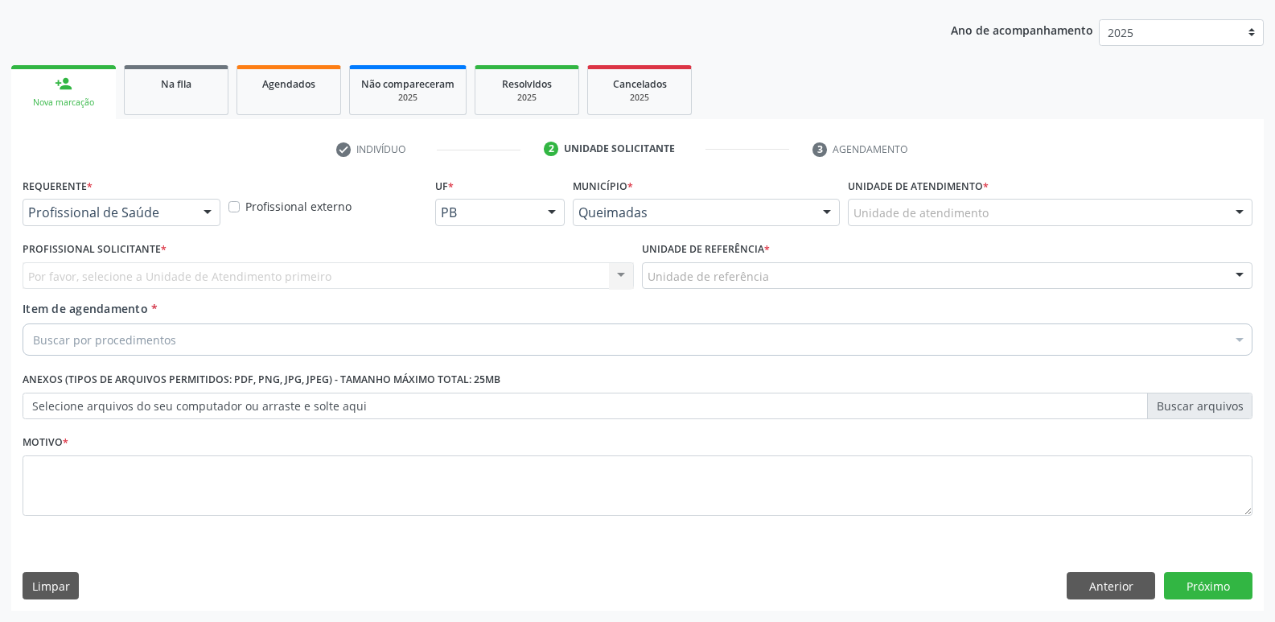
scroll to position [175, 0]
drag, startPoint x: 84, startPoint y: 214, endPoint x: 73, endPoint y: 277, distance: 64.4
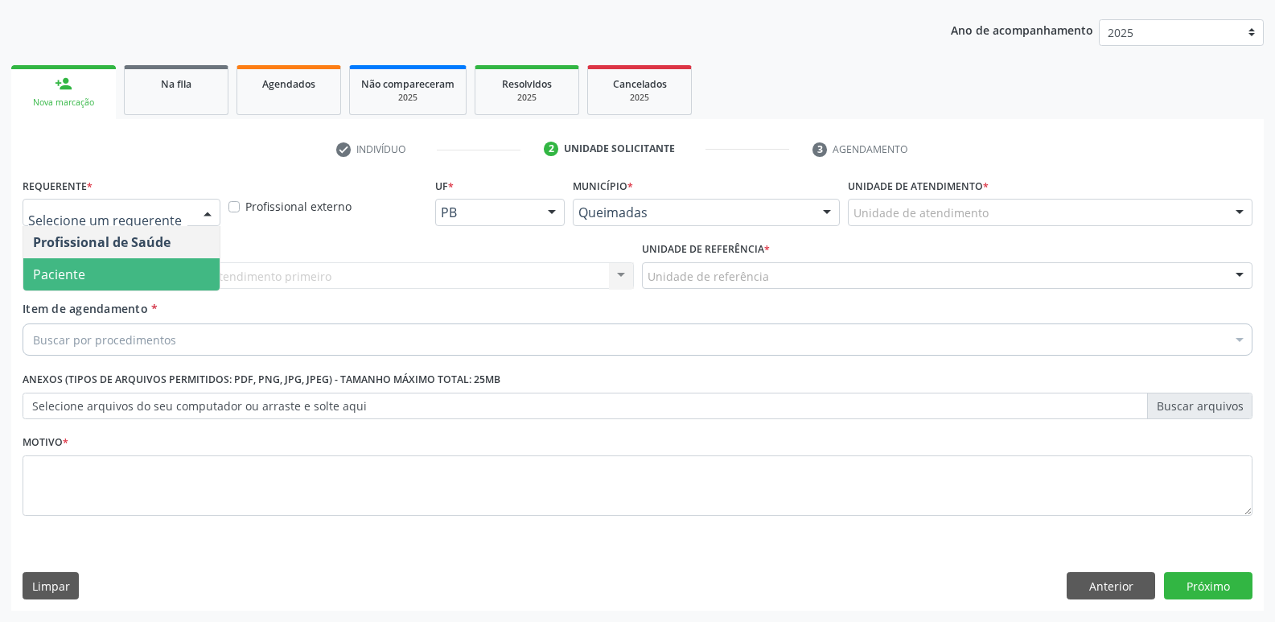
click at [73, 294] on div "Profissional Solicitante * Por favor, selecione a Unidade de Atendimento primei…" at bounding box center [327, 268] width 619 height 63
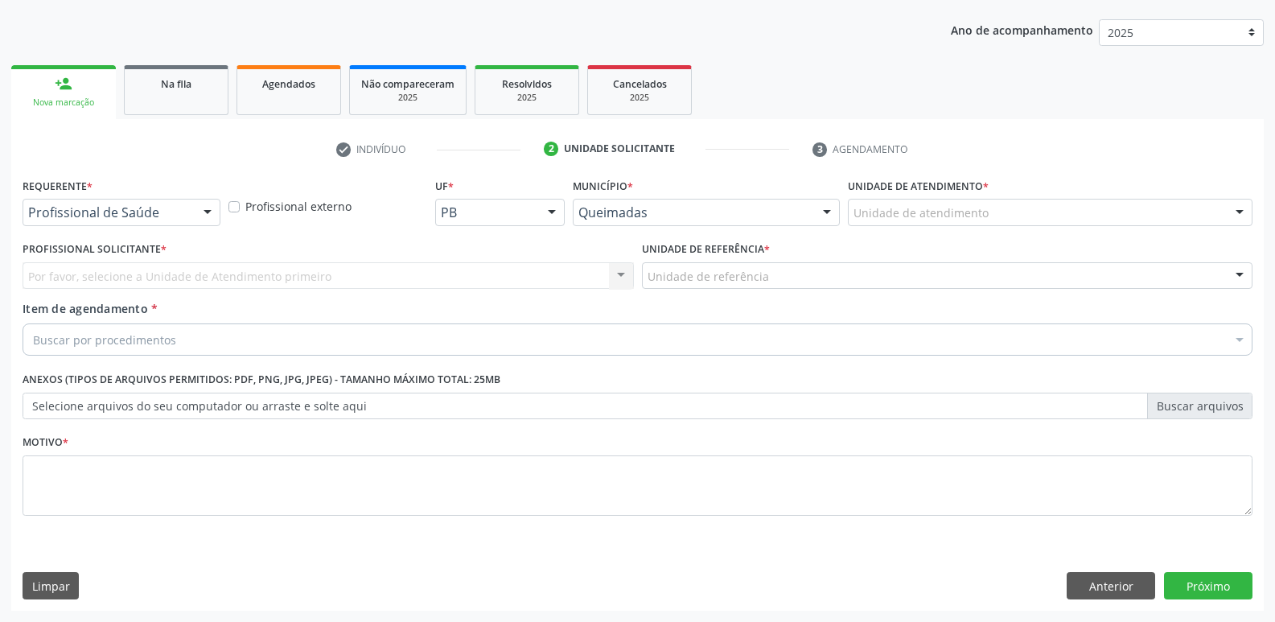
drag, startPoint x: 98, startPoint y: 209, endPoint x: 87, endPoint y: 273, distance: 65.3
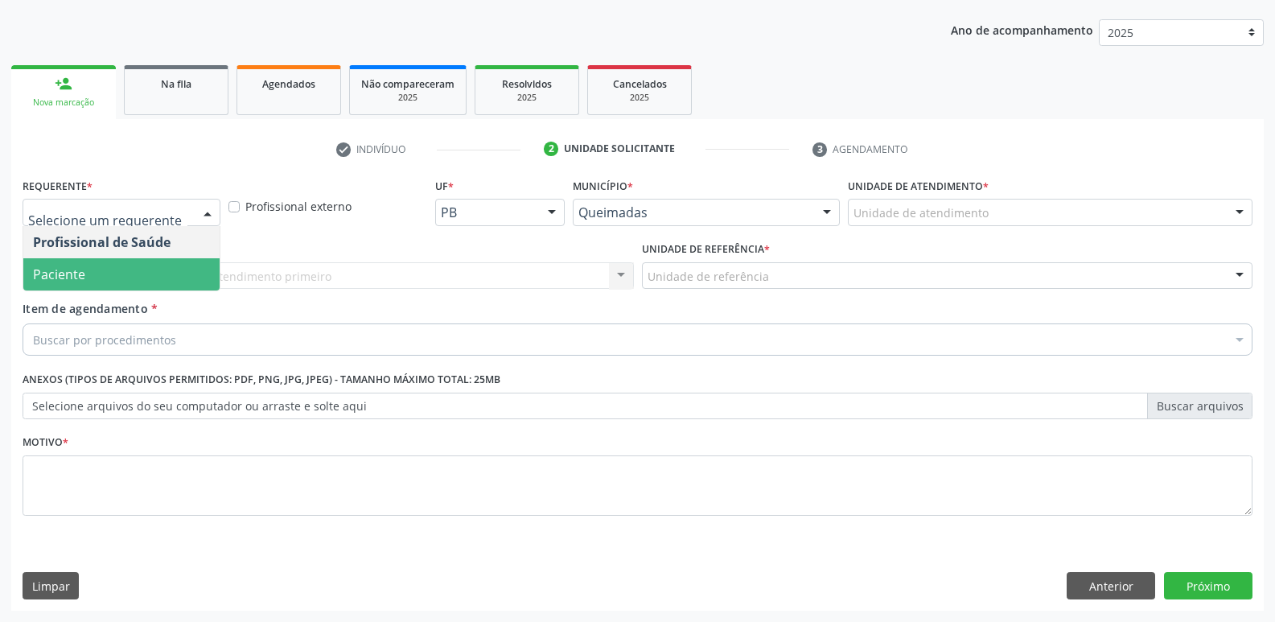
click at [80, 285] on span "Paciente" at bounding box center [121, 274] width 196 height 32
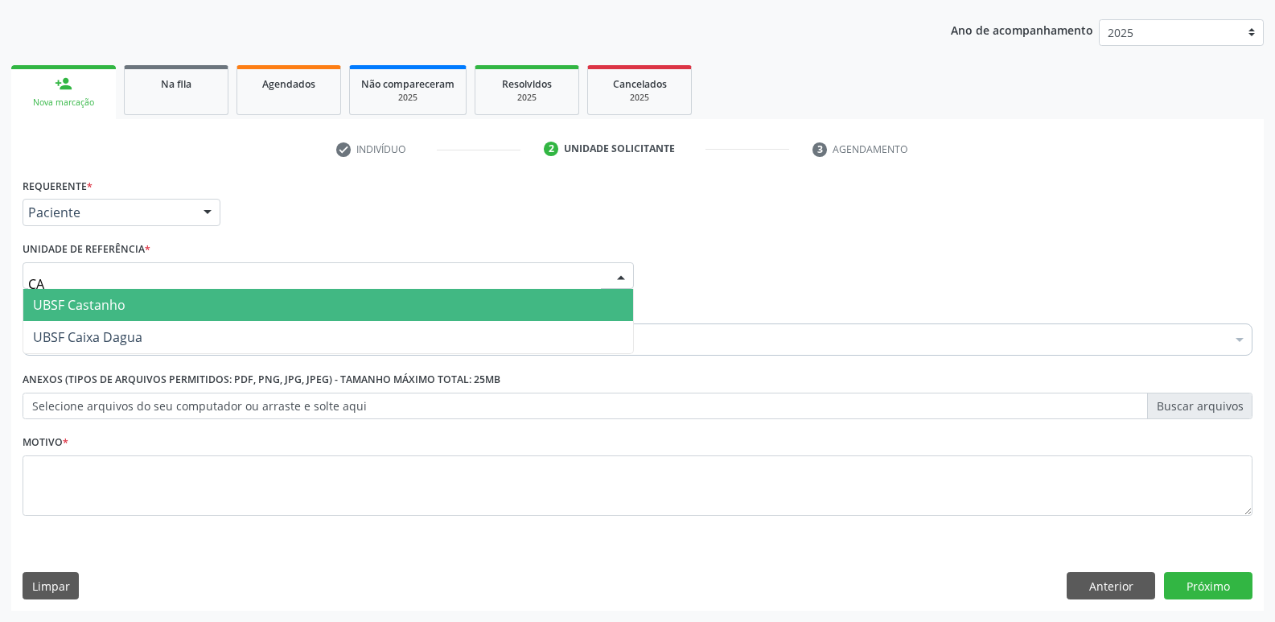
type input "CAS"
click at [63, 314] on span "UBSF Castanho" at bounding box center [79, 305] width 92 height 18
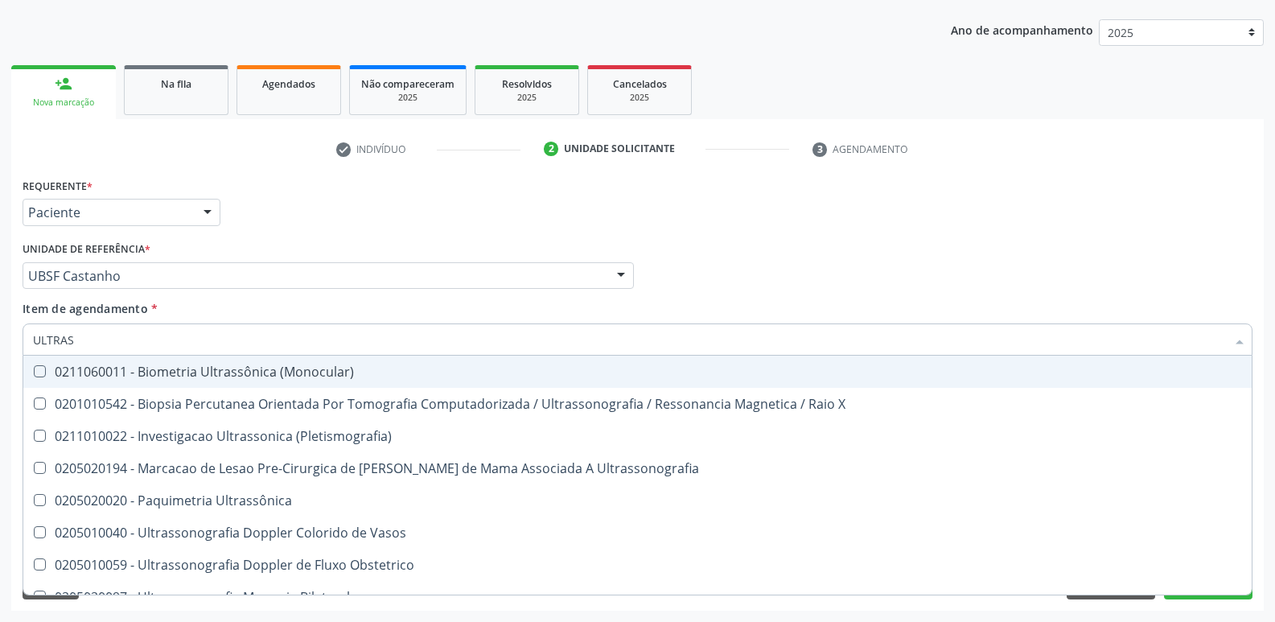
type input "ULTRASS"
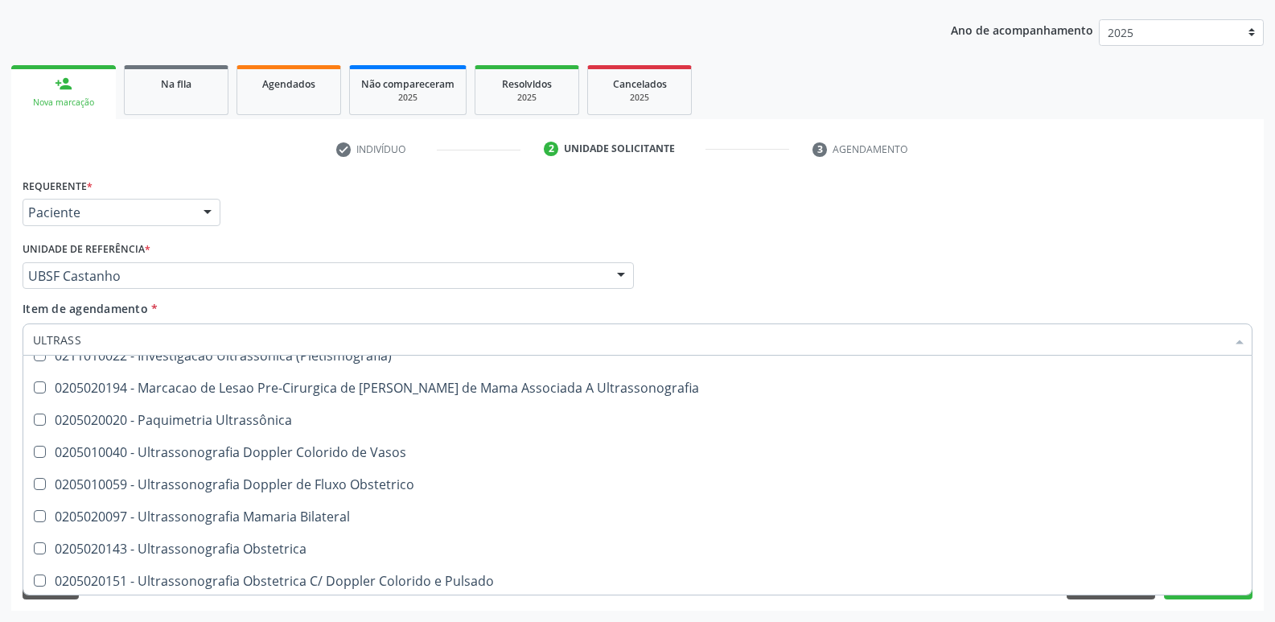
scroll to position [161, 0]
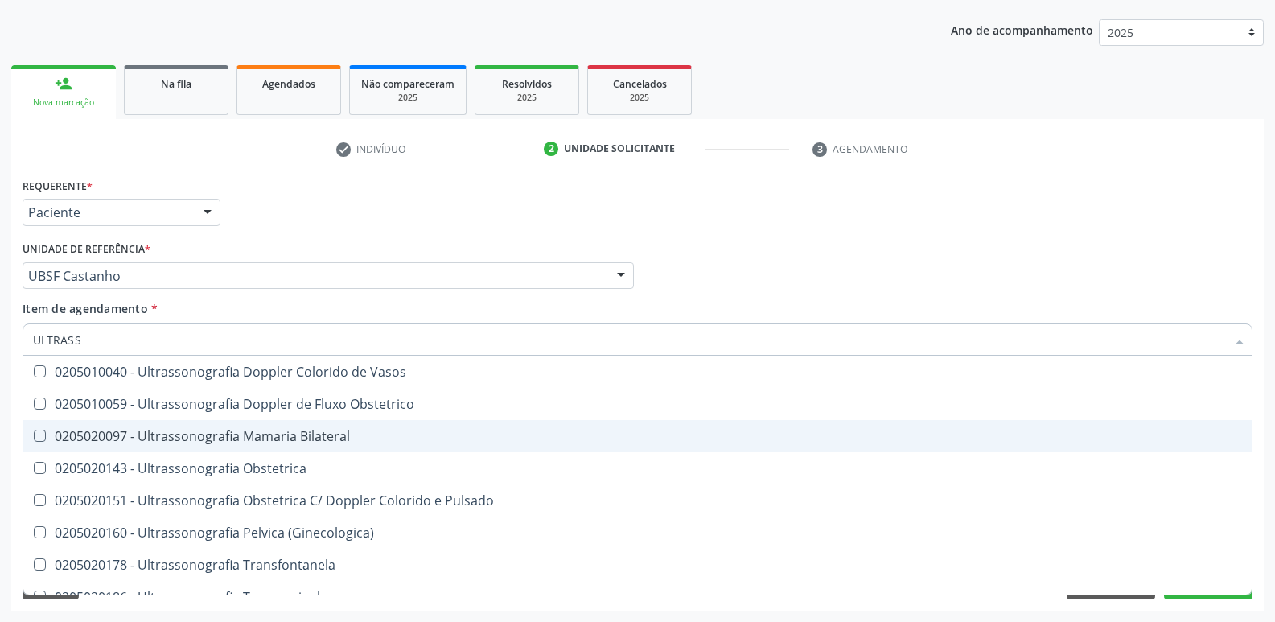
click at [207, 439] on div "0205020097 - Ultrassonografia Mamaria Bilateral" at bounding box center [637, 435] width 1209 height 13
checkbox Bilateral "true"
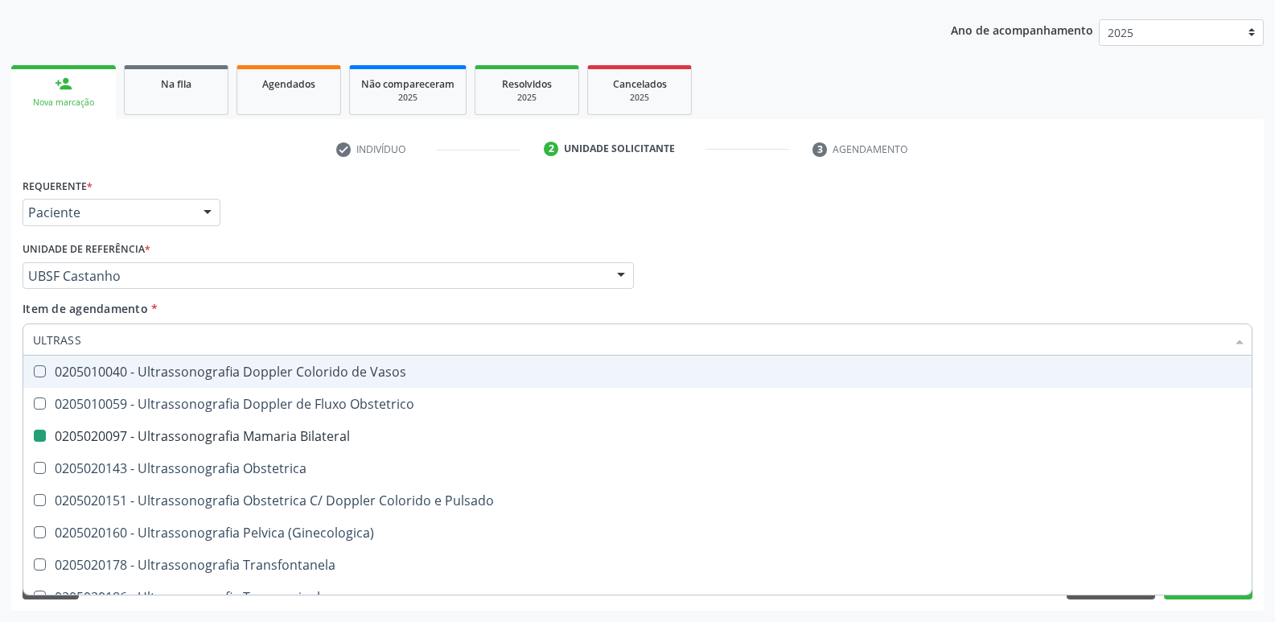
click at [298, 231] on div "Requerente * Paciente Profissional de Saúde Paciente Nenhum resultado encontrad…" at bounding box center [637, 205] width 1238 height 63
checkbox X "true"
checkbox Bilateral "false"
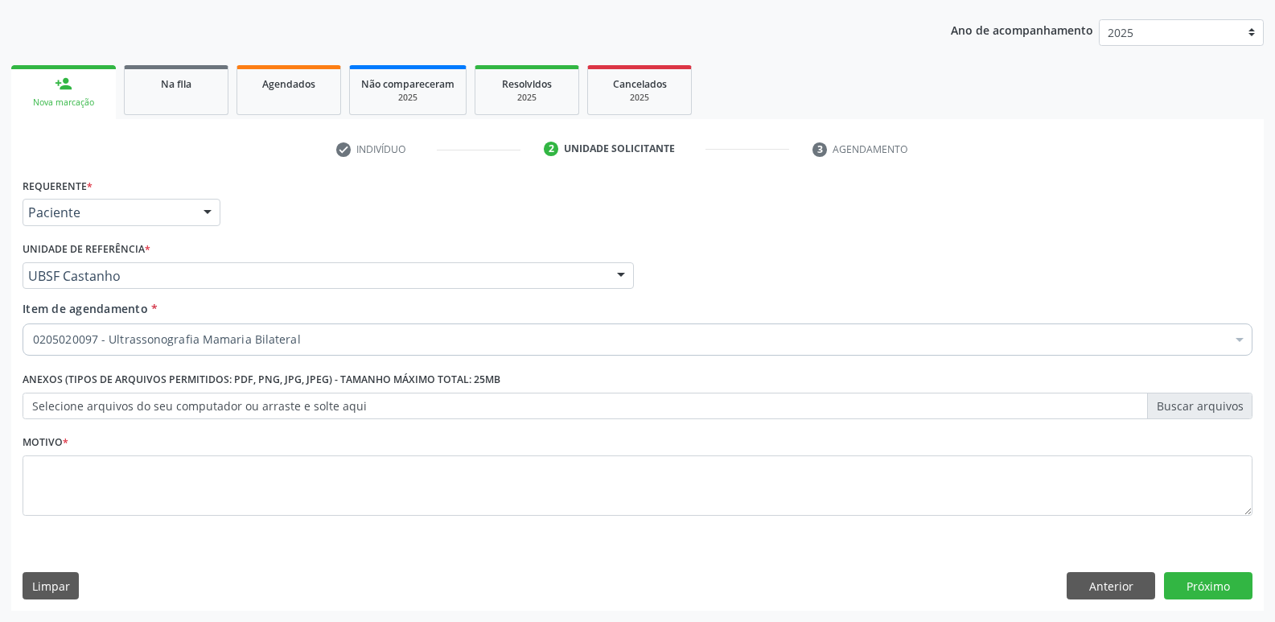
scroll to position [0, 0]
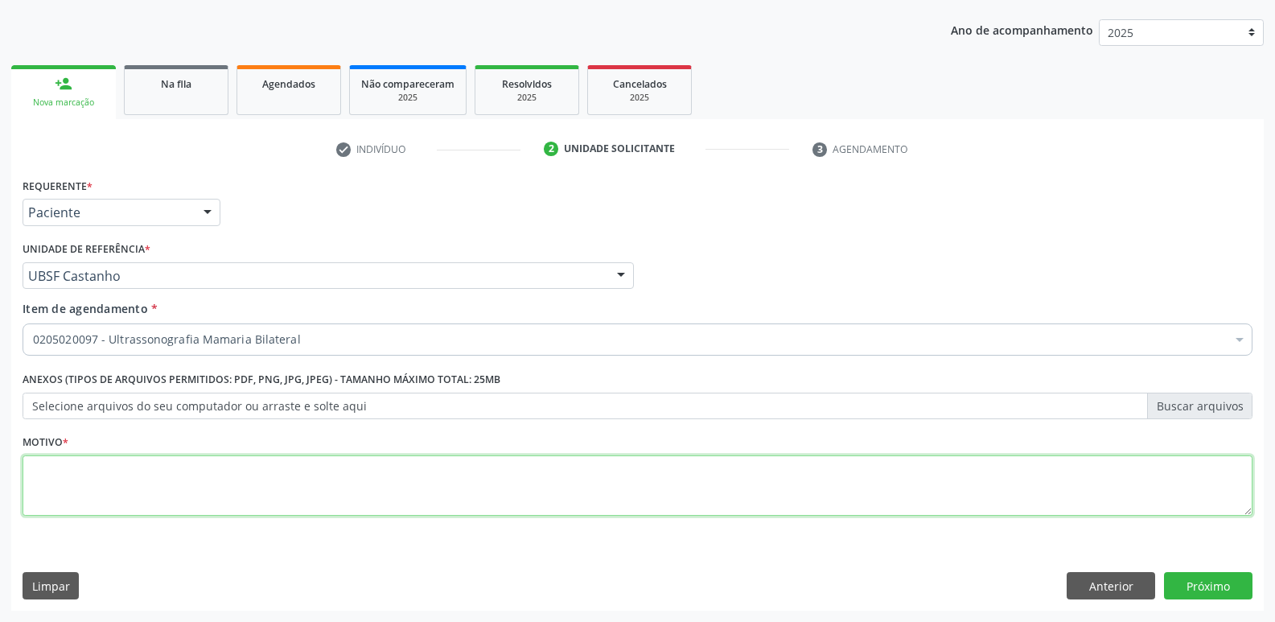
click at [148, 505] on textarea at bounding box center [638, 485] width 1230 height 61
paste textarea "AVALIAÇÃO"
type textarea "AVALIAÇÃO"
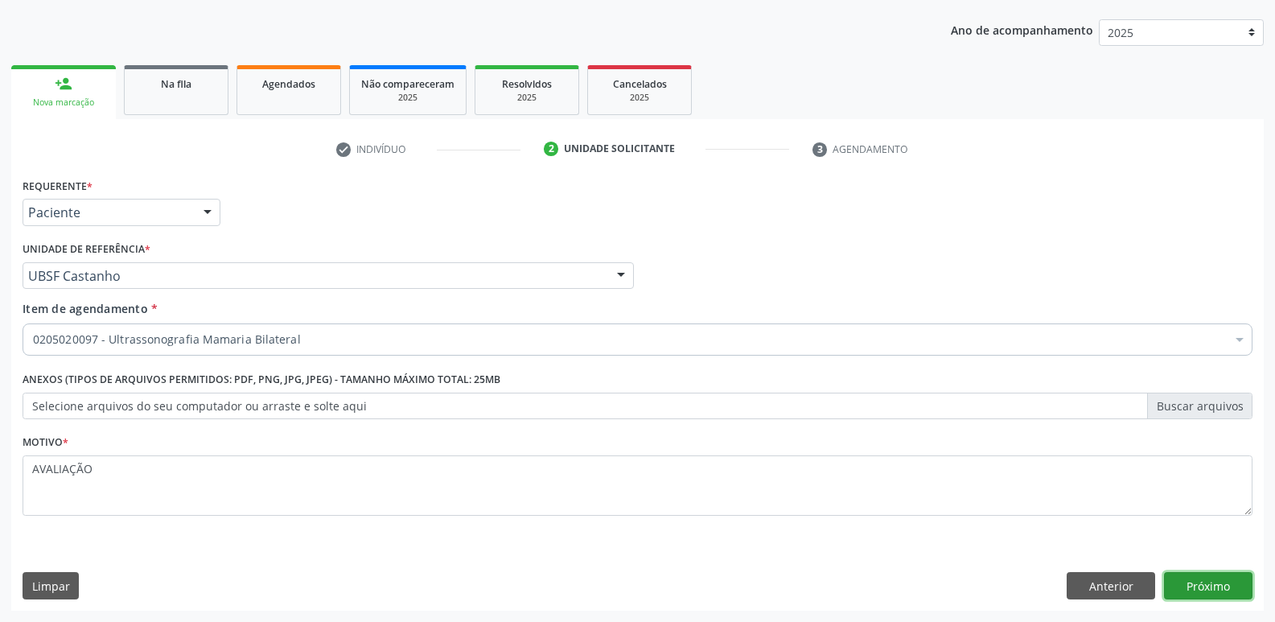
click at [1199, 576] on button "Próximo" at bounding box center [1208, 585] width 88 height 27
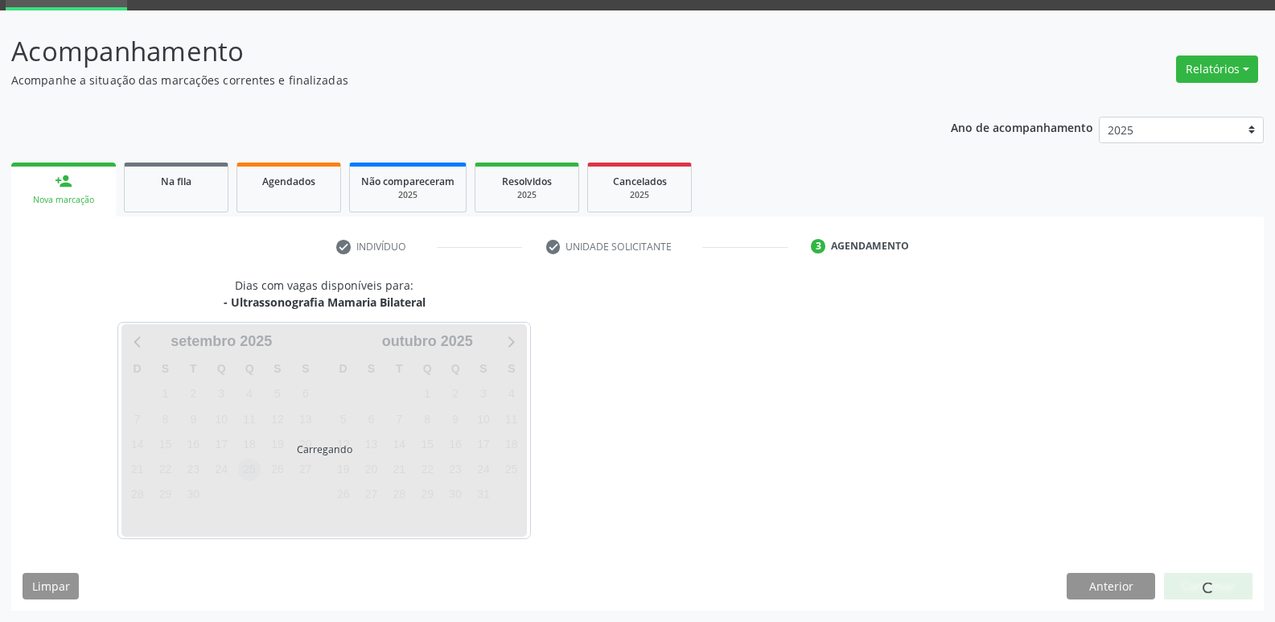
scroll to position [78, 0]
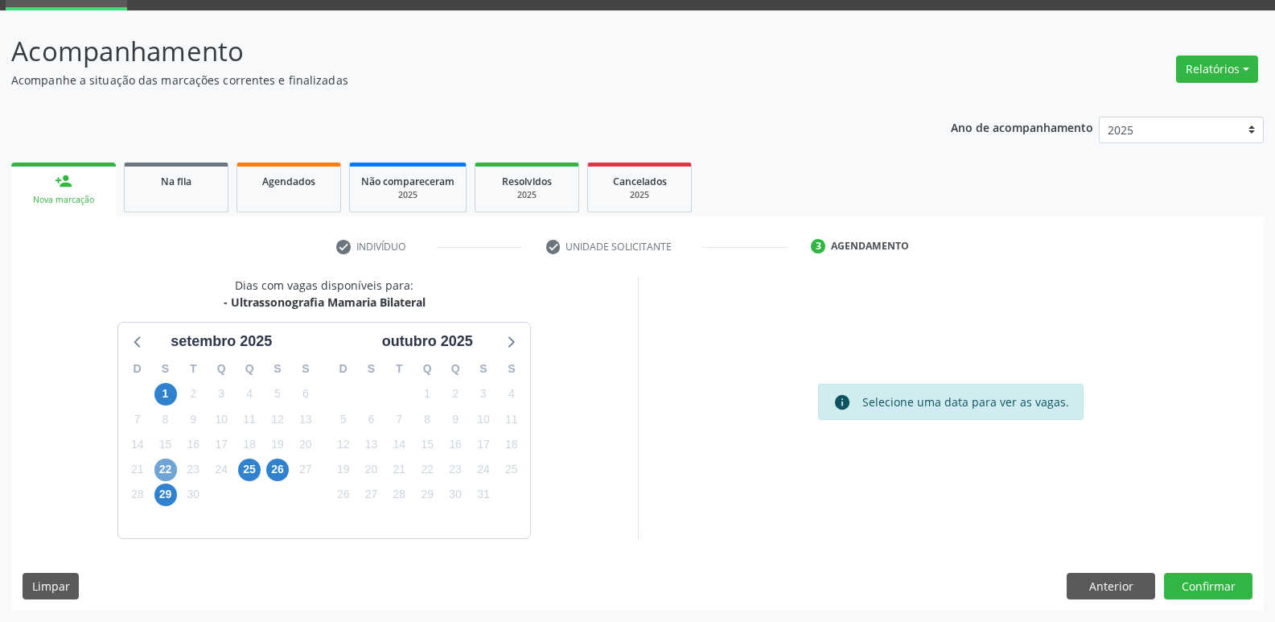
click at [171, 469] on span "22" at bounding box center [165, 469] width 23 height 23
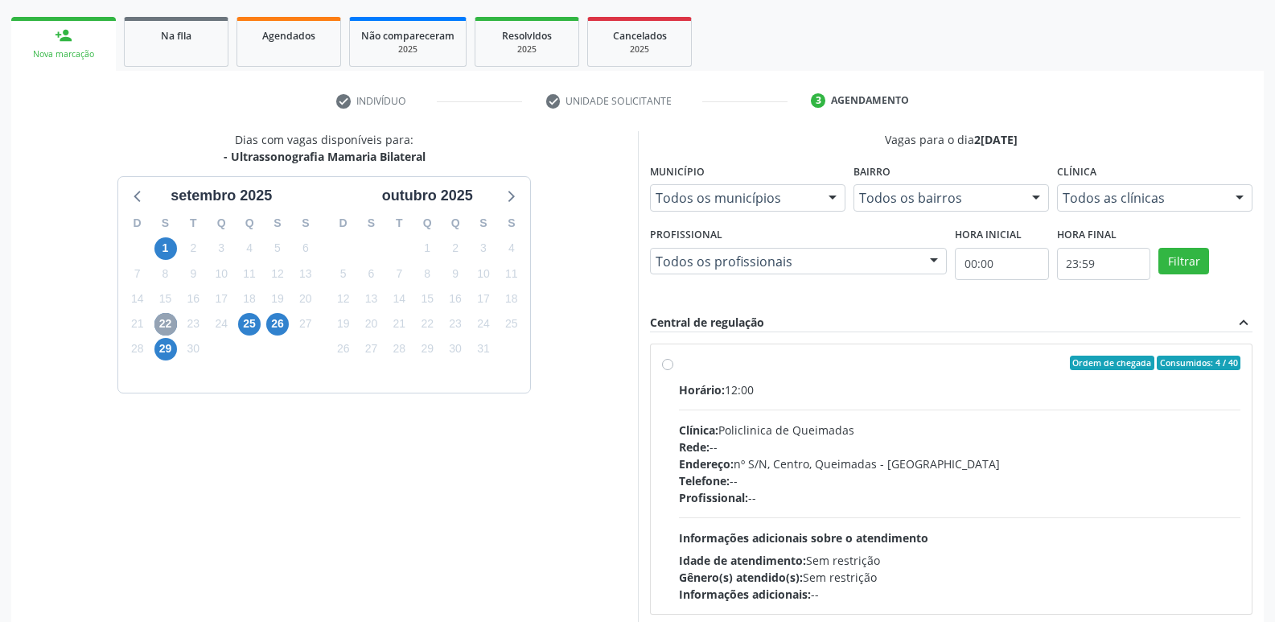
scroll to position [310, 0]
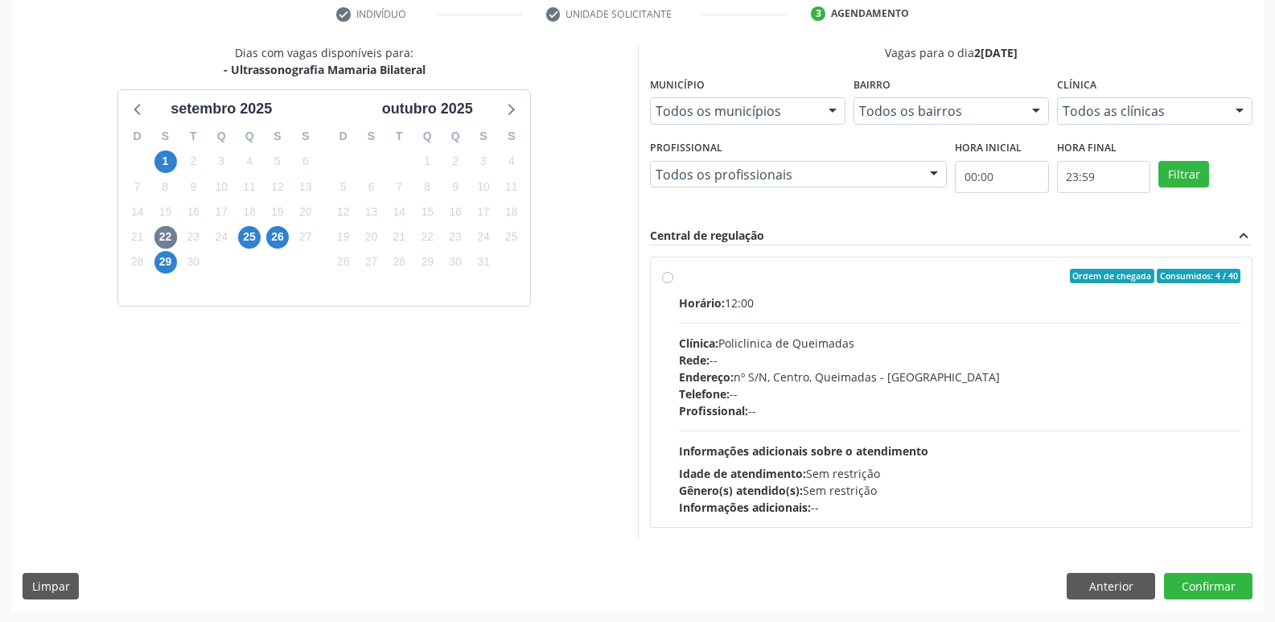
click at [1037, 360] on div "Rede: --" at bounding box center [960, 359] width 562 height 17
click at [673, 283] on input "Ordem de chegada Consumidos: 4 / 40 Horário: 12:00 Clínica: Policlinica de Quei…" at bounding box center [667, 276] width 11 height 14
radio input "true"
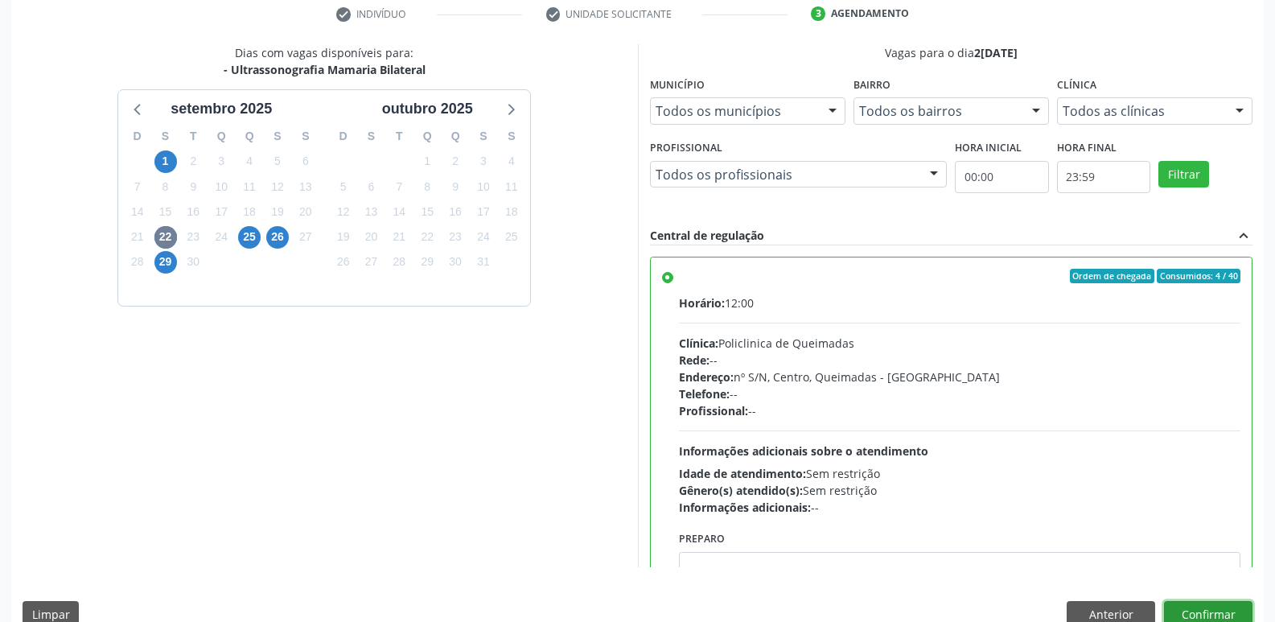
click at [1191, 614] on button "Confirmar" at bounding box center [1208, 614] width 88 height 27
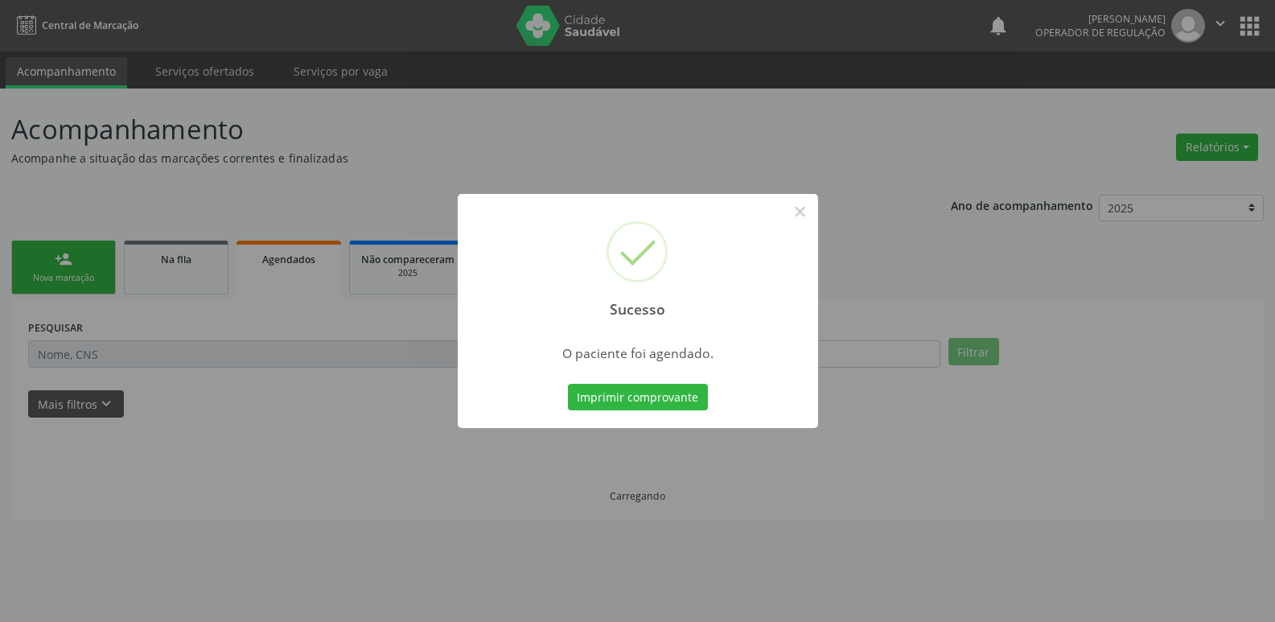
scroll to position [0, 0]
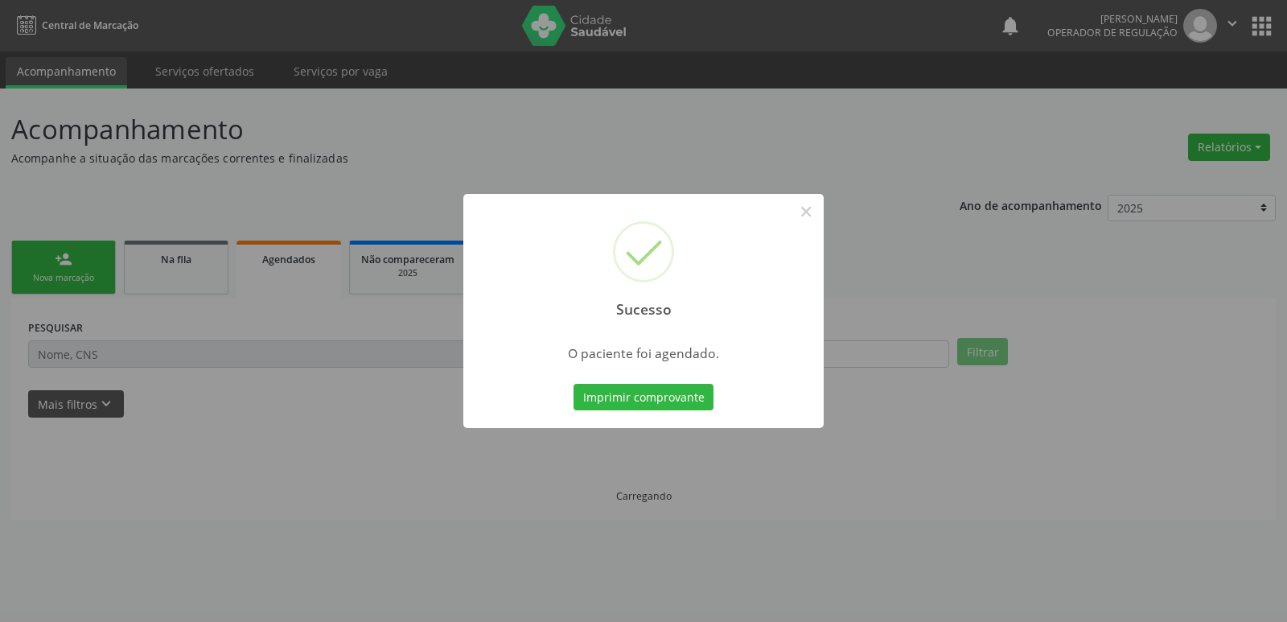
click at [573, 384] on button "Imprimir comprovante" at bounding box center [643, 397] width 140 height 27
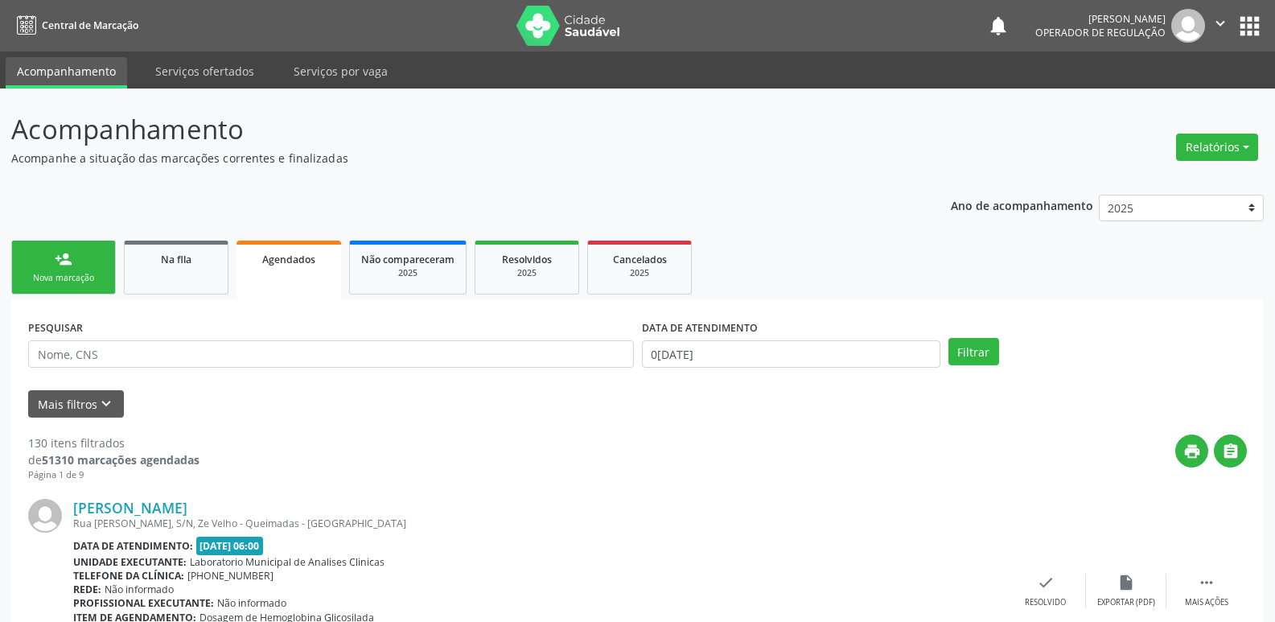
click at [63, 276] on div "Nova marcação" at bounding box center [63, 278] width 80 height 12
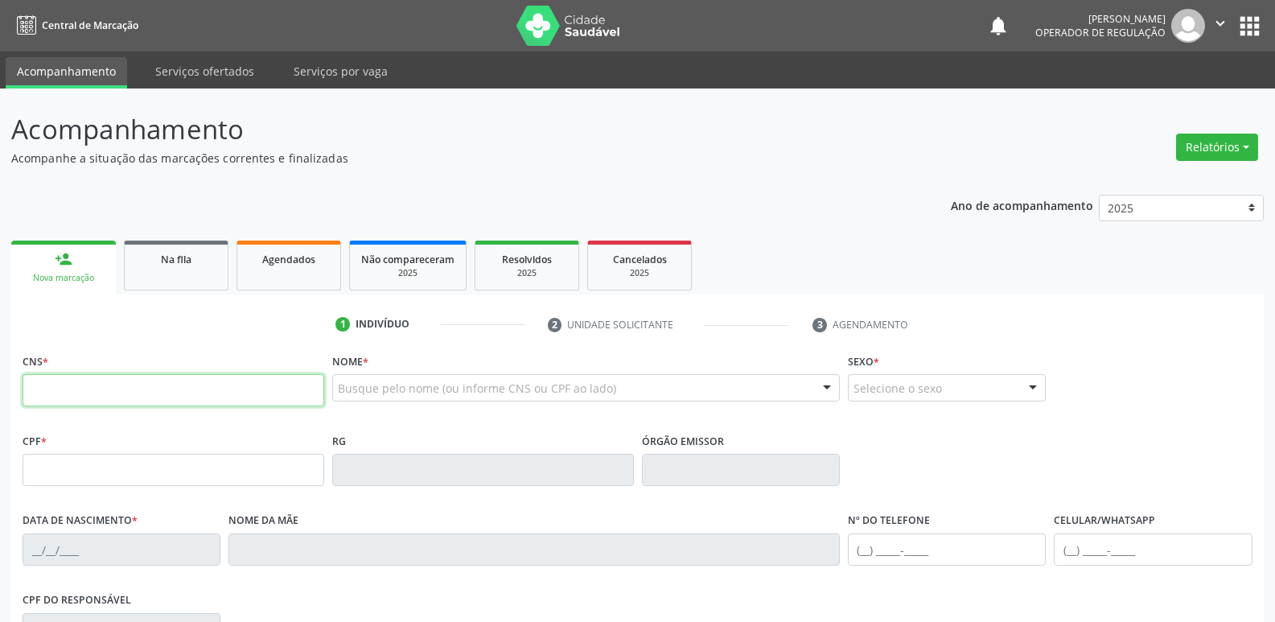
click at [104, 387] on input "text" at bounding box center [174, 390] width 302 height 32
type input "70"
type input "701 1048 5248 6680"
type input "704.652.554-42"
type input "1[DATE]"
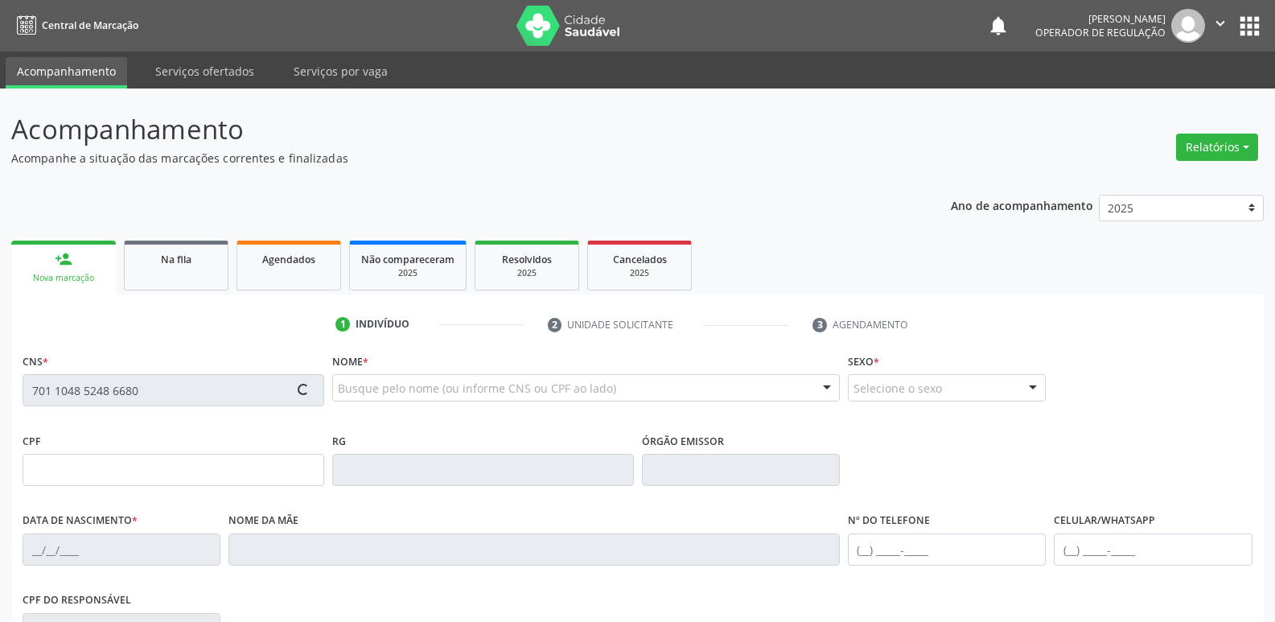
type input "[PERSON_NAME]"
type input "[PHONE_NUMBER]"
type input "31"
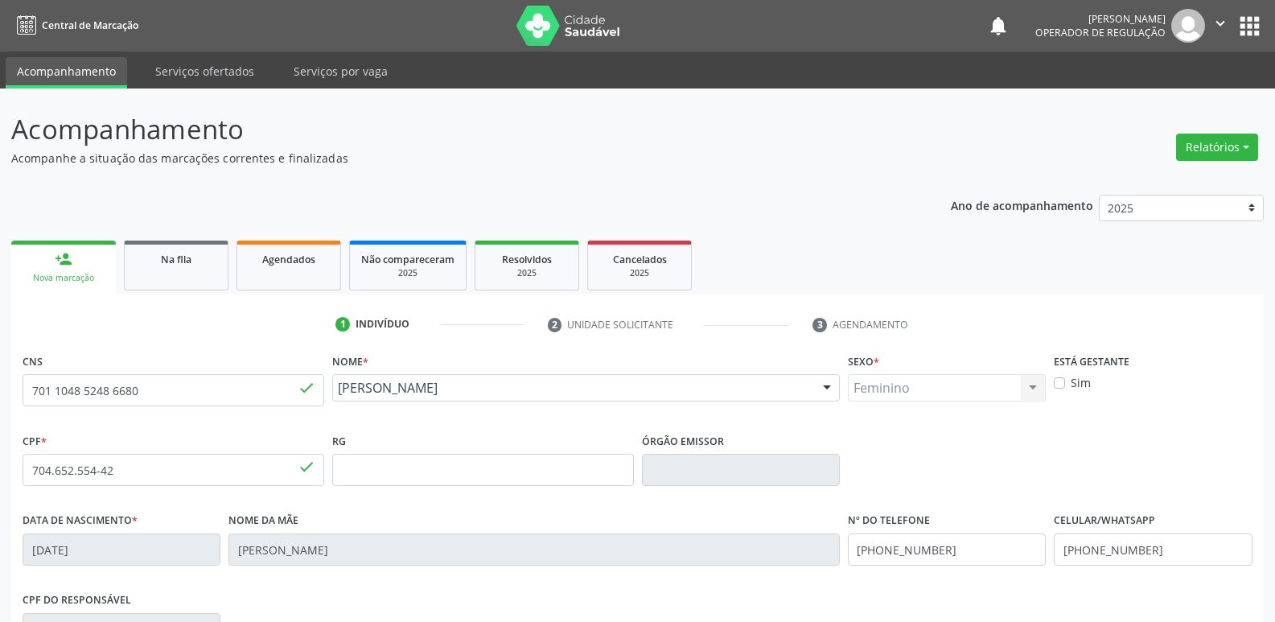
scroll to position [250, 0]
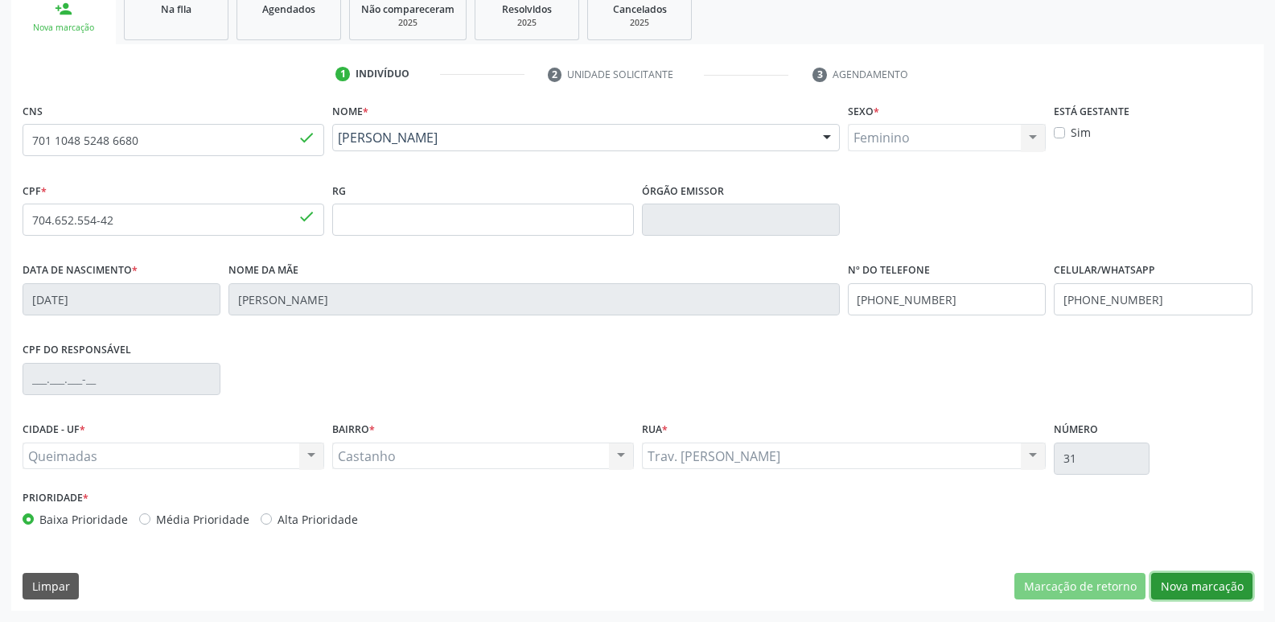
click at [1172, 588] on button "Nova marcação" at bounding box center [1201, 586] width 101 height 27
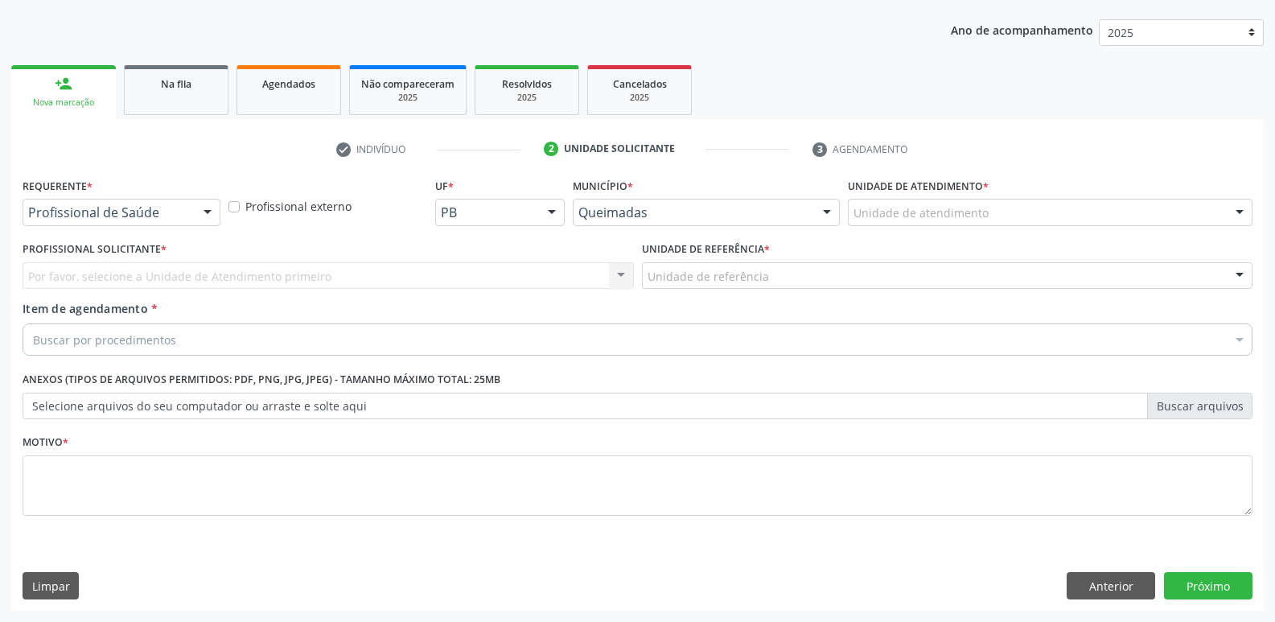
scroll to position [175, 0]
click at [1121, 586] on button "Anterior" at bounding box center [1110, 585] width 88 height 27
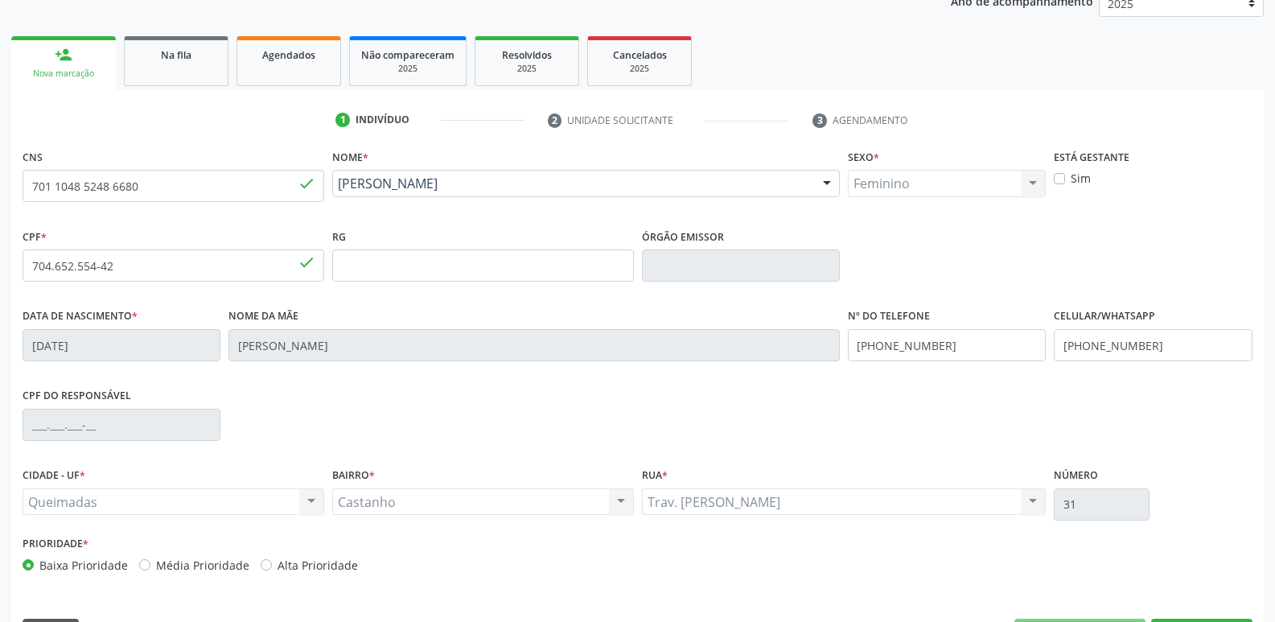
scroll to position [250, 0]
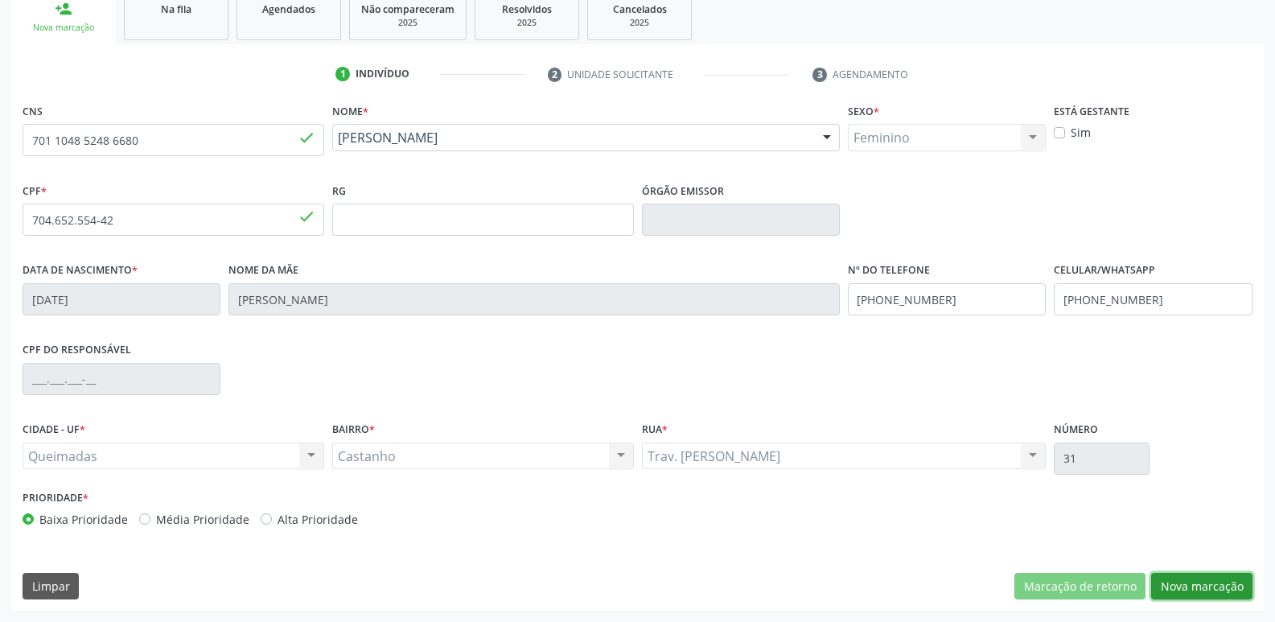
click at [1230, 578] on button "Nova marcação" at bounding box center [1201, 586] width 101 height 27
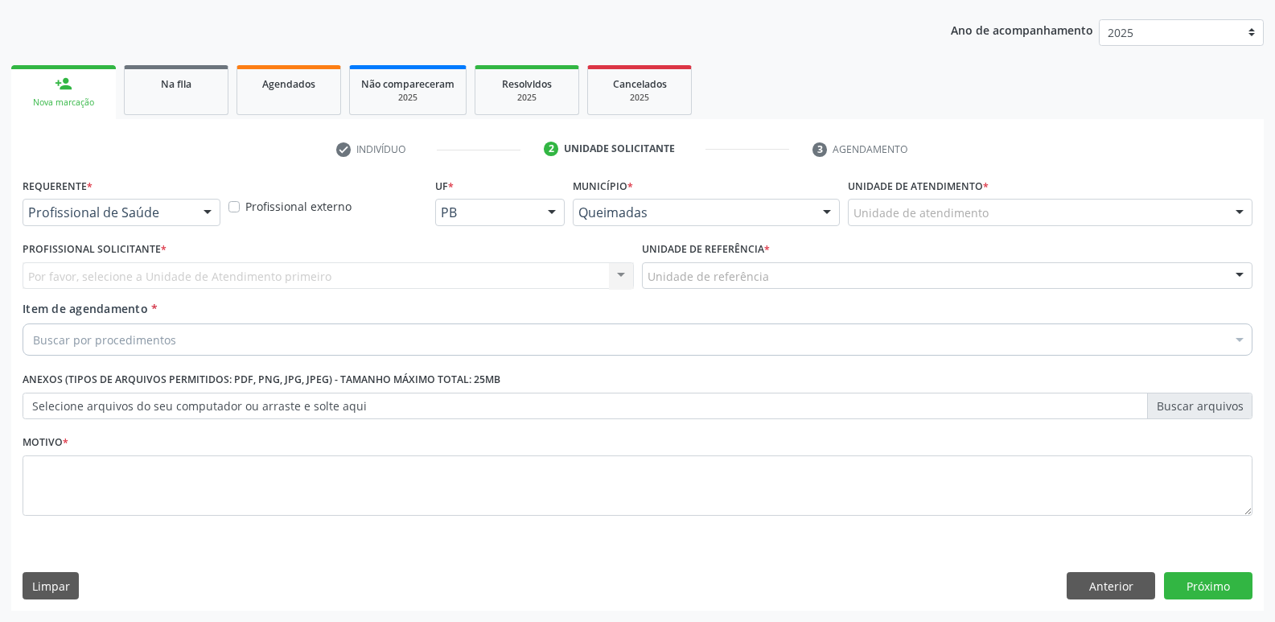
drag, startPoint x: 85, startPoint y: 208, endPoint x: 87, endPoint y: 238, distance: 29.8
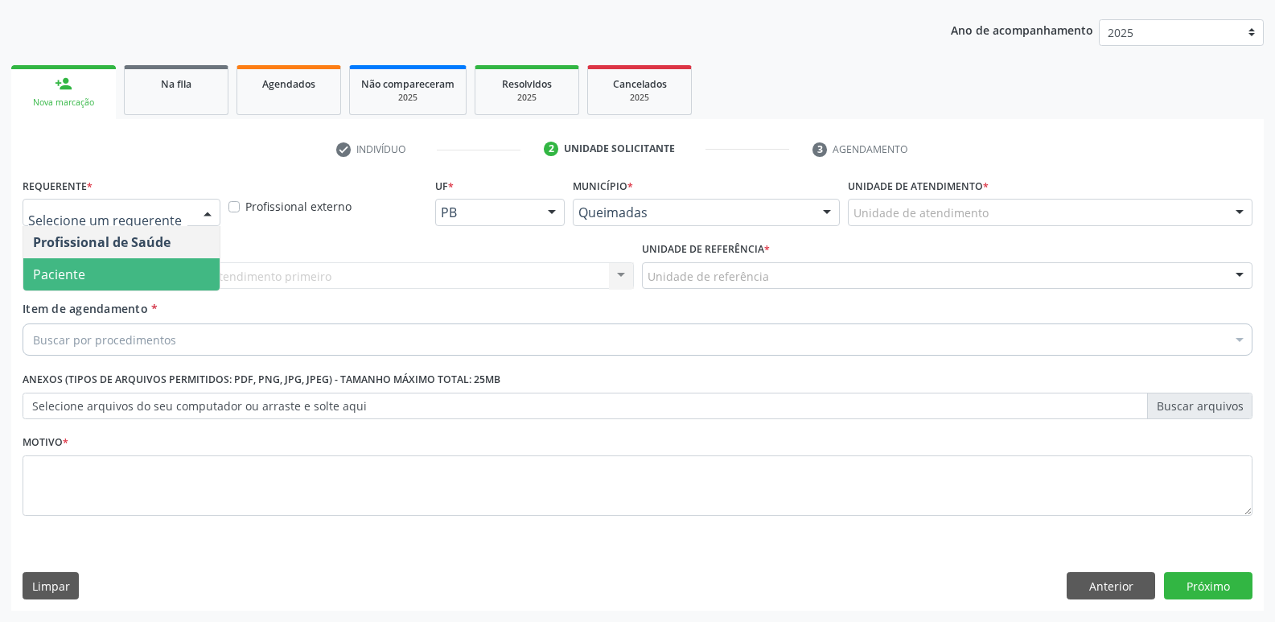
click at [94, 275] on span "Paciente" at bounding box center [121, 274] width 196 height 32
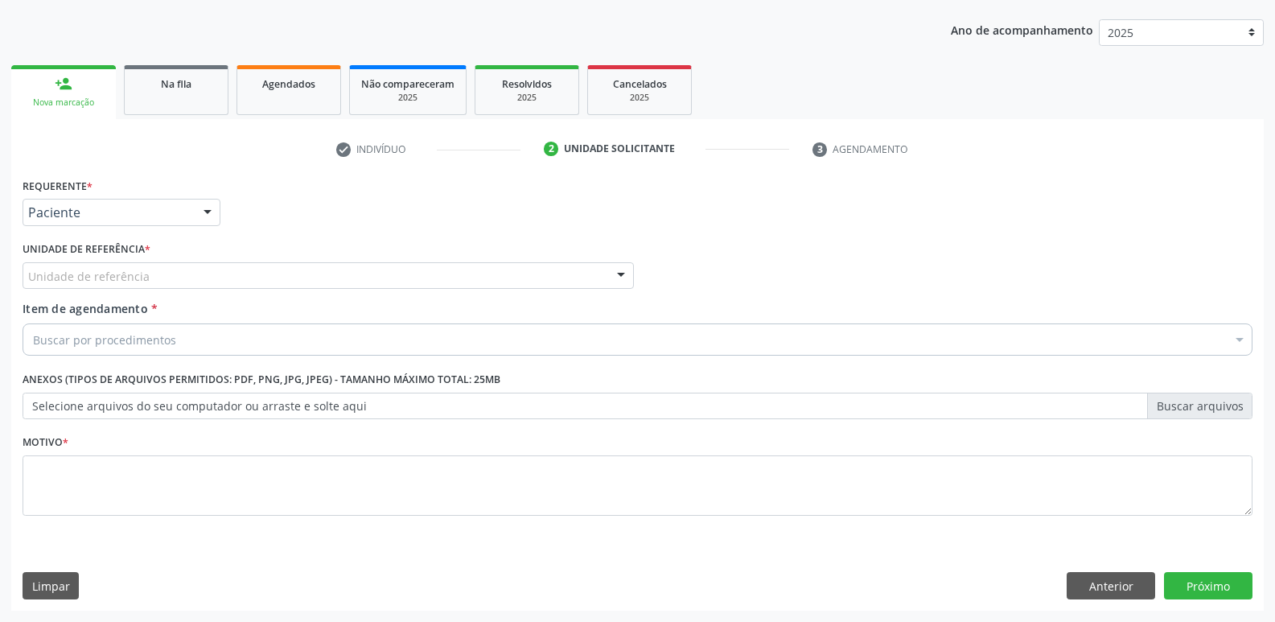
click at [135, 245] on label "Unidade de referência *" at bounding box center [87, 249] width 128 height 25
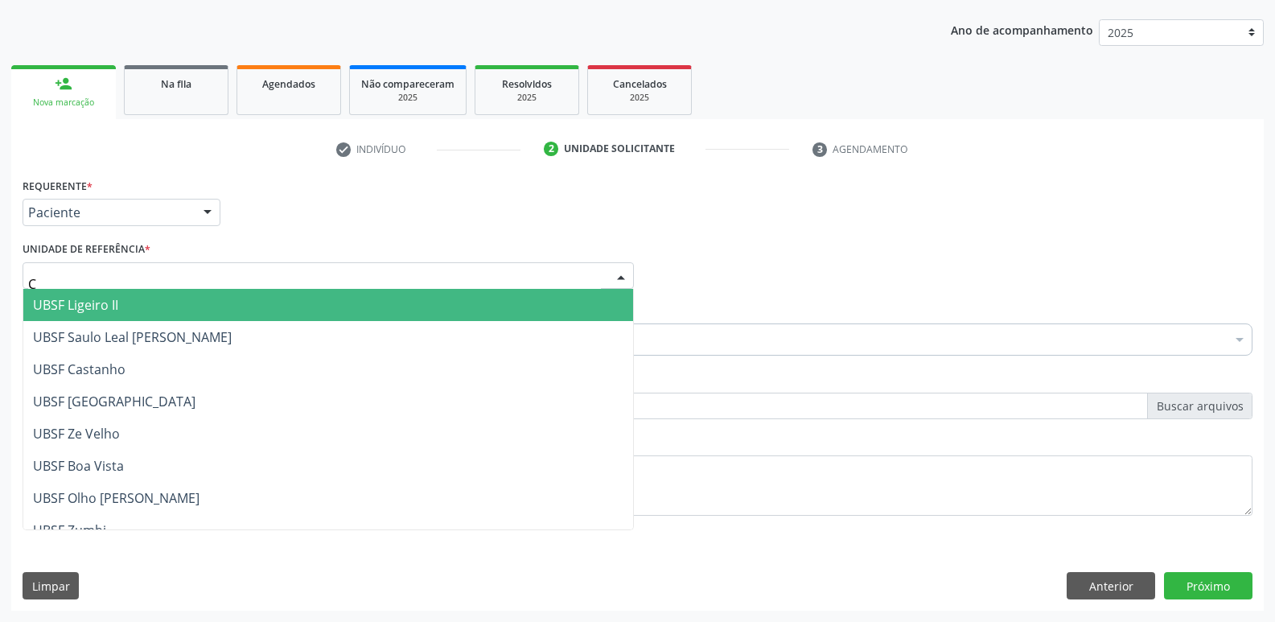
type input "CA"
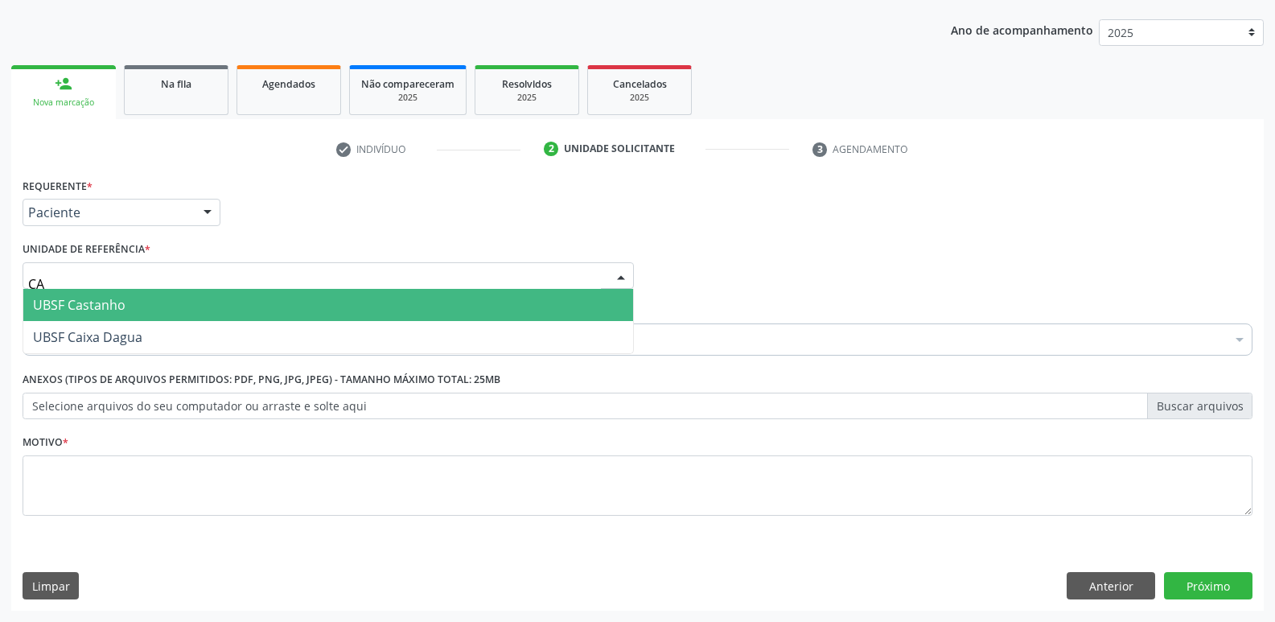
click at [53, 310] on span "UBSF Castanho" at bounding box center [79, 305] width 92 height 18
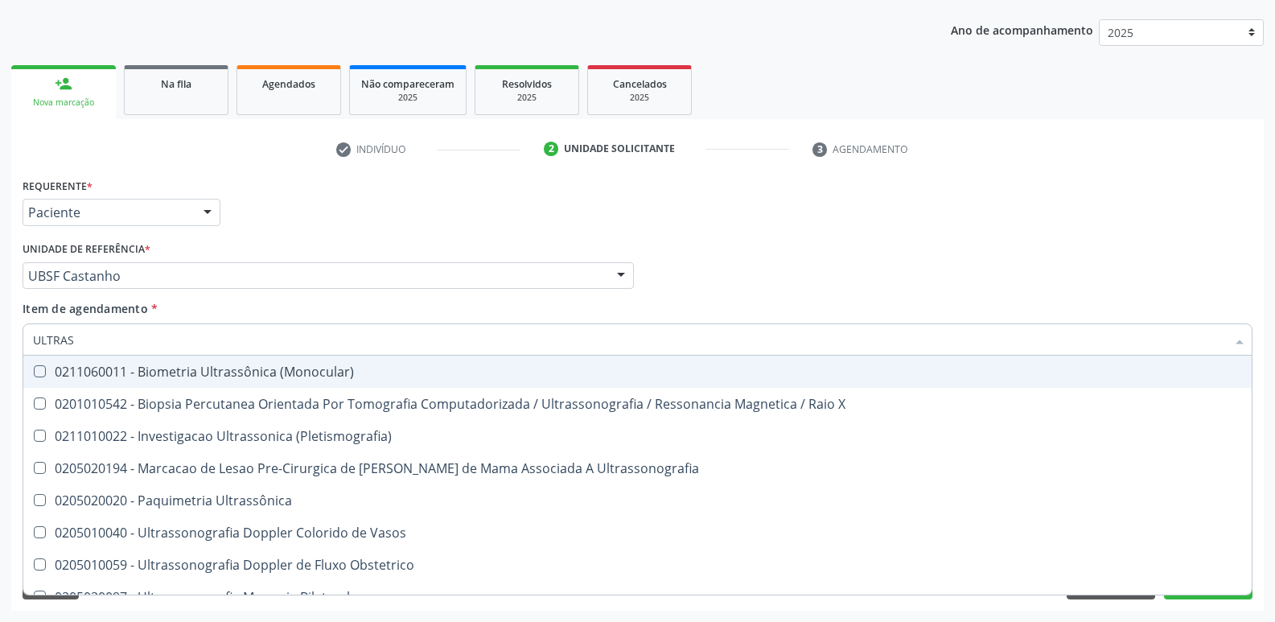
type input "ULTRASS"
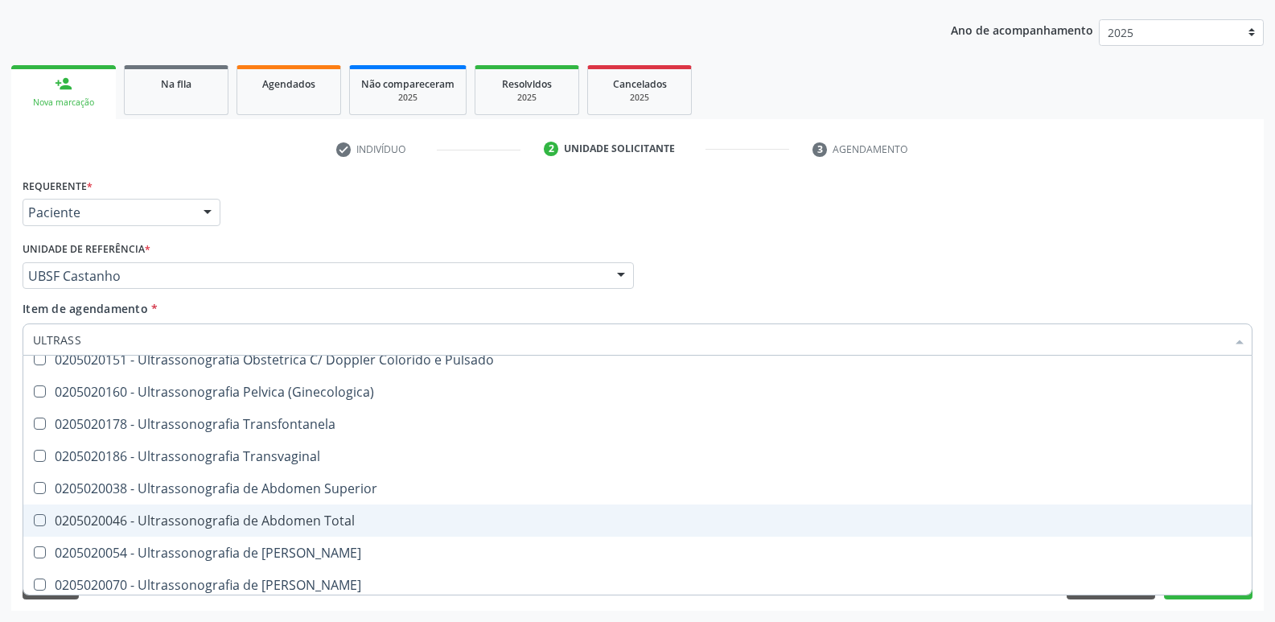
scroll to position [322, 0]
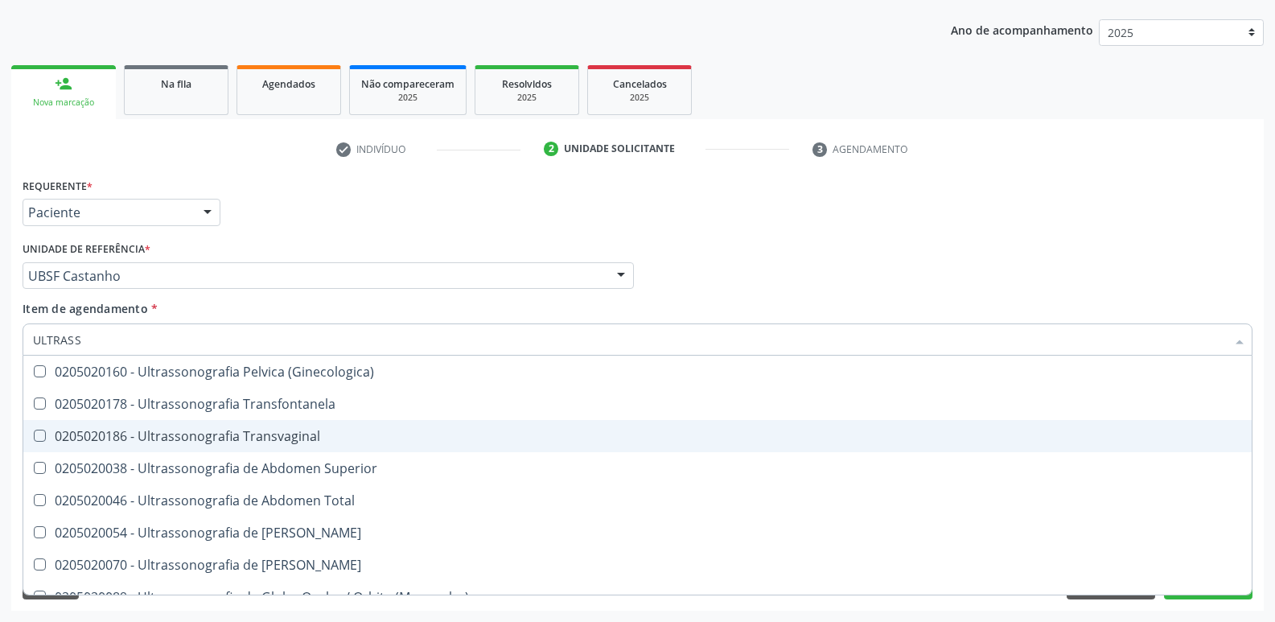
click at [309, 430] on div "0205020186 - Ultrassonografia Transvaginal" at bounding box center [637, 435] width 1209 height 13
checkbox Transvaginal "true"
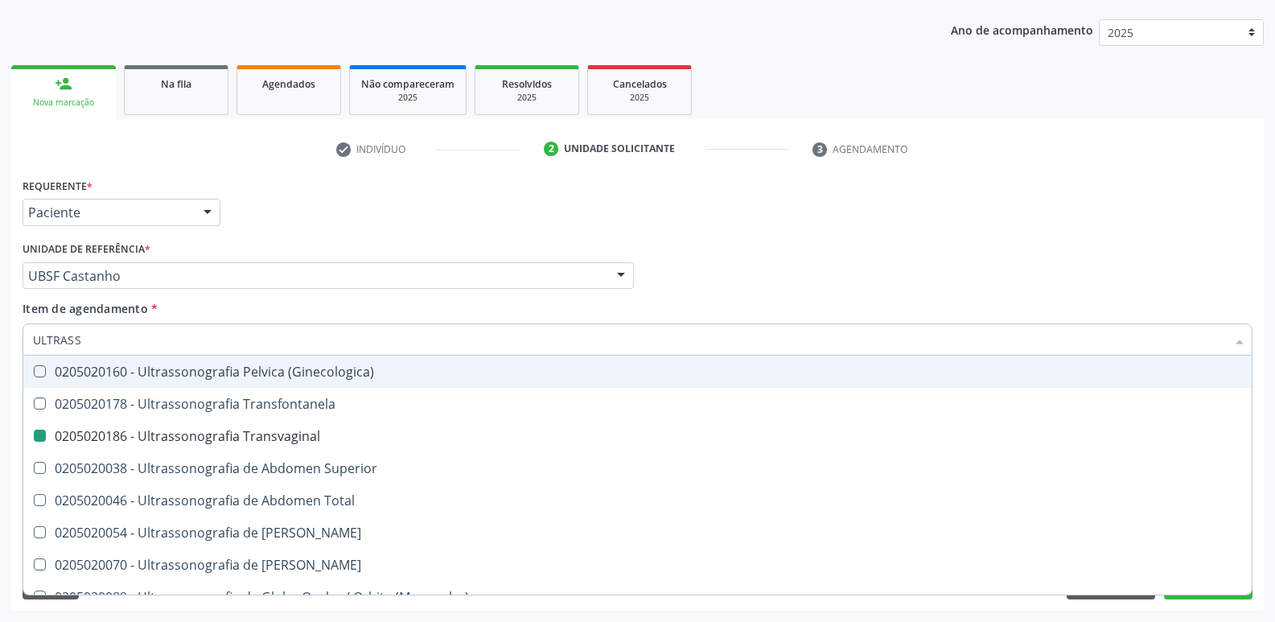
drag, startPoint x: 412, startPoint y: 212, endPoint x: 284, endPoint y: 379, distance: 209.9
click at [411, 214] on div "Requerente * Paciente Profissional de Saúde Paciente Nenhum resultado encontrad…" at bounding box center [637, 205] width 1238 height 63
checkbox X "true"
checkbox Transvaginal "false"
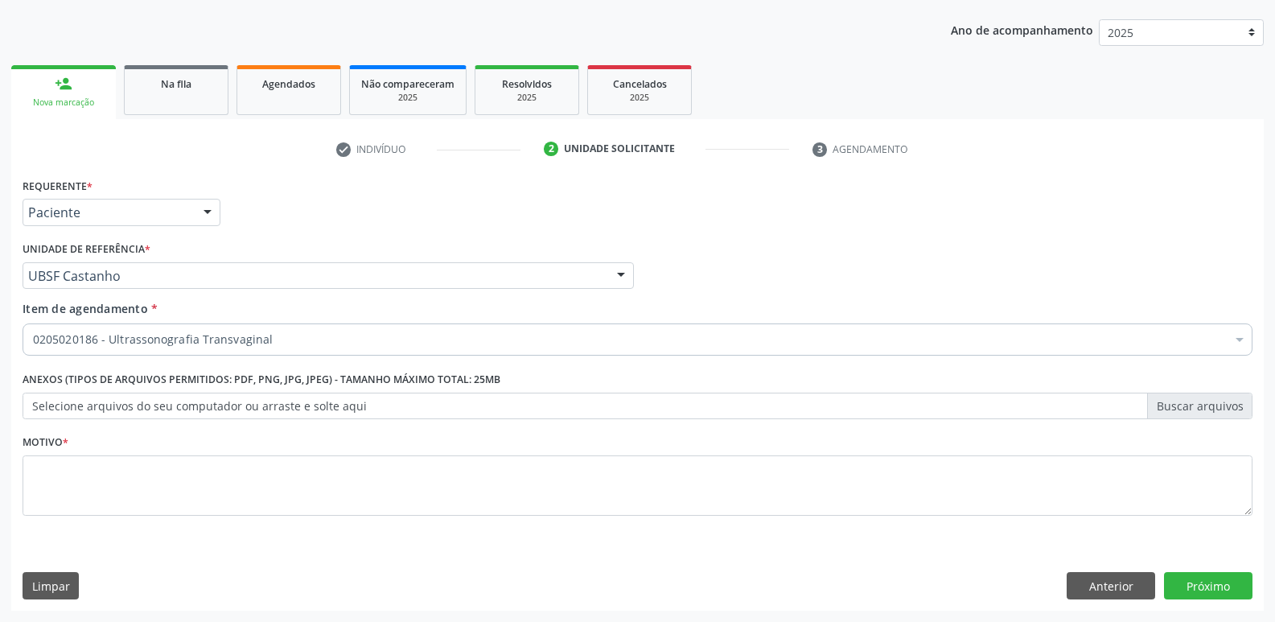
scroll to position [0, 0]
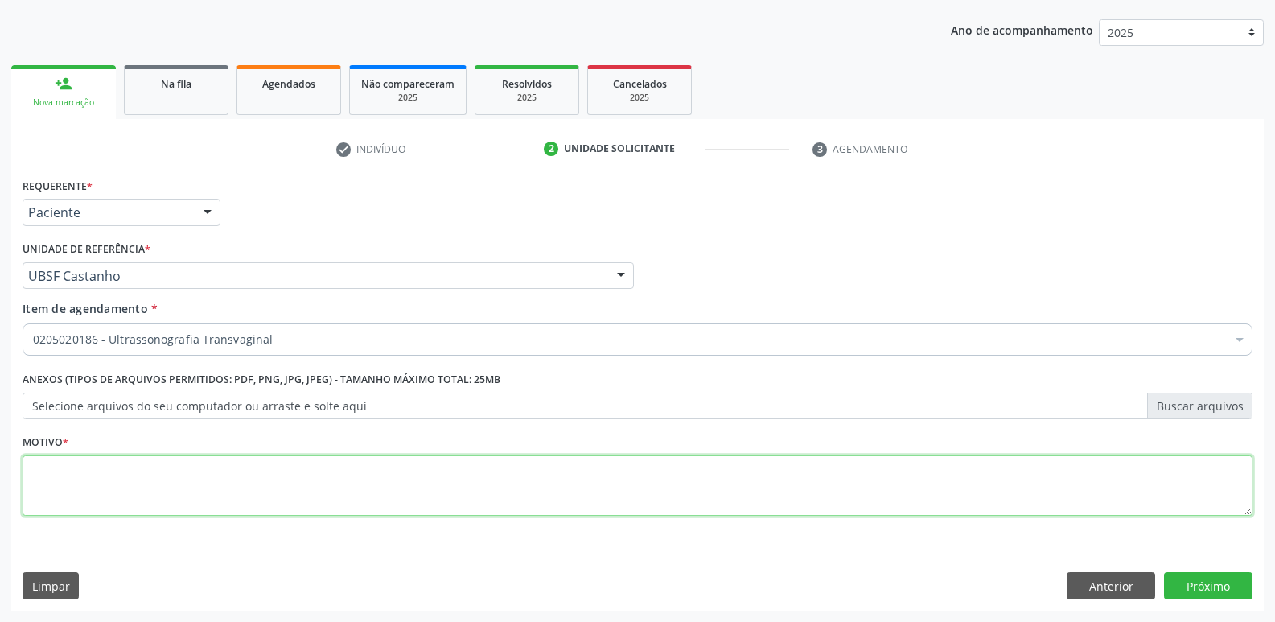
click at [187, 485] on textarea at bounding box center [638, 485] width 1230 height 61
paste textarea "AVALIAÇÃO"
type textarea "AVALIAÇÃO"
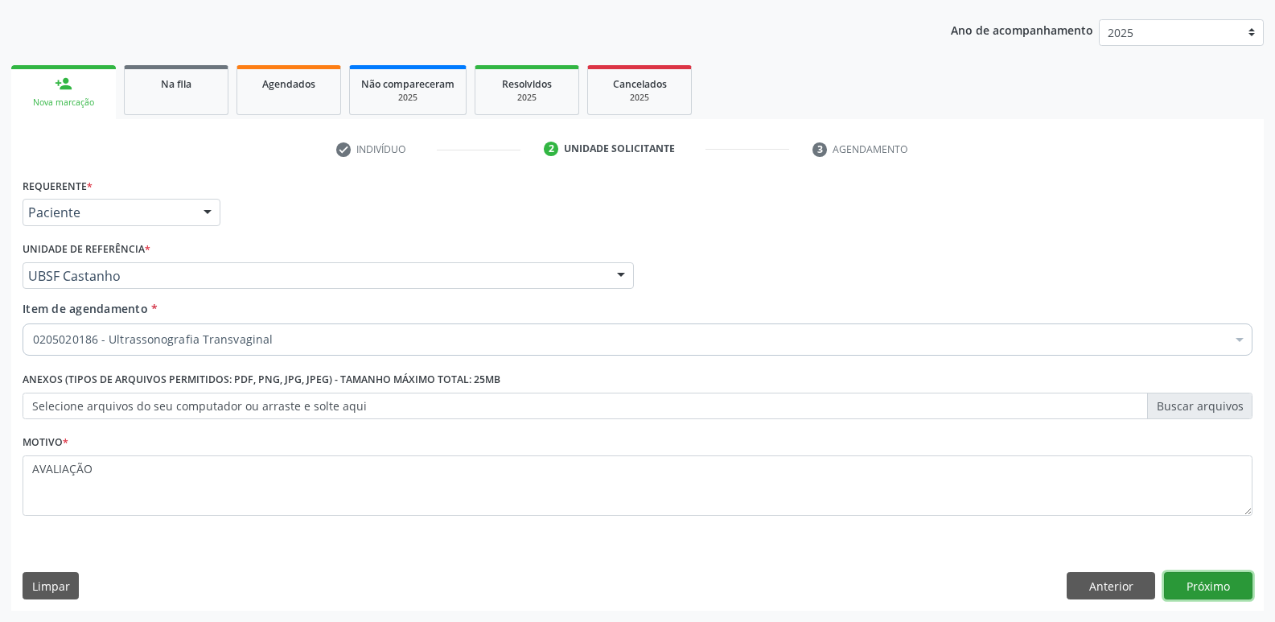
click at [1186, 579] on button "Próximo" at bounding box center [1208, 585] width 88 height 27
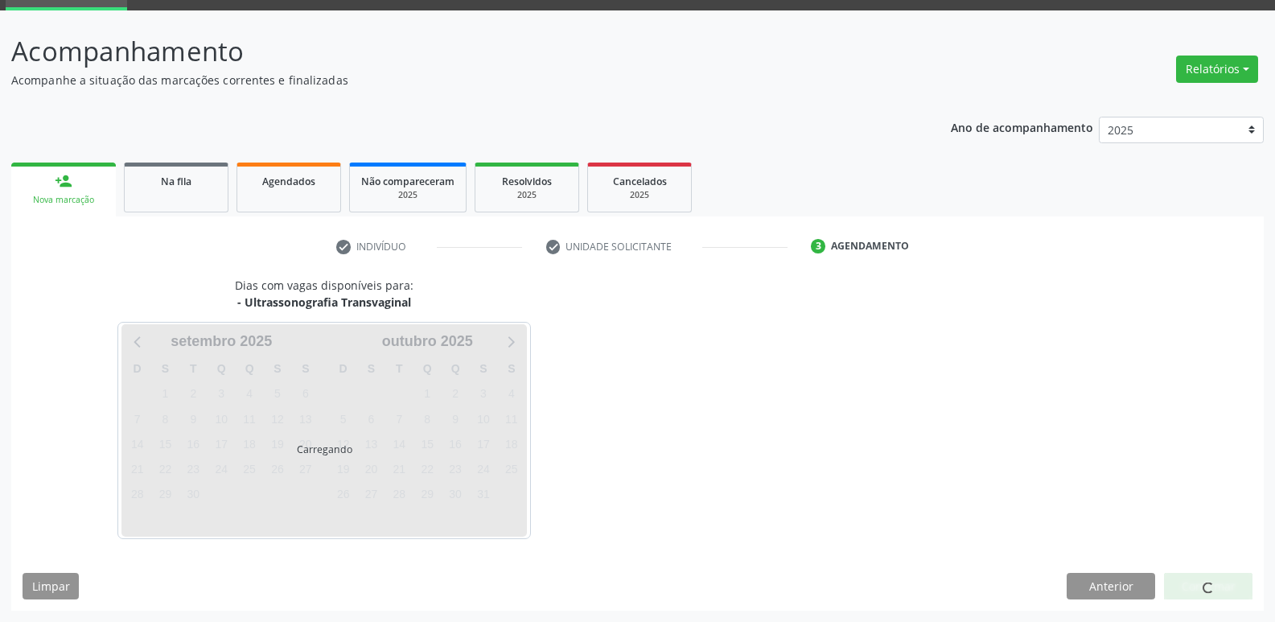
scroll to position [78, 0]
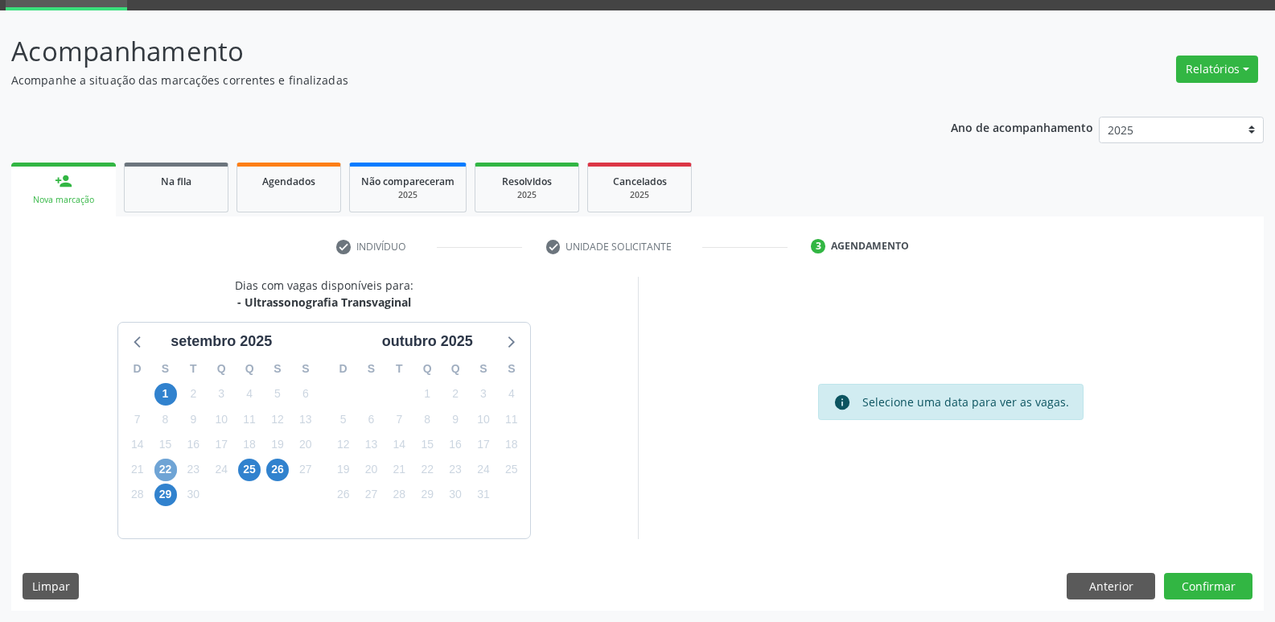
click at [163, 470] on span "22" at bounding box center [165, 469] width 23 height 23
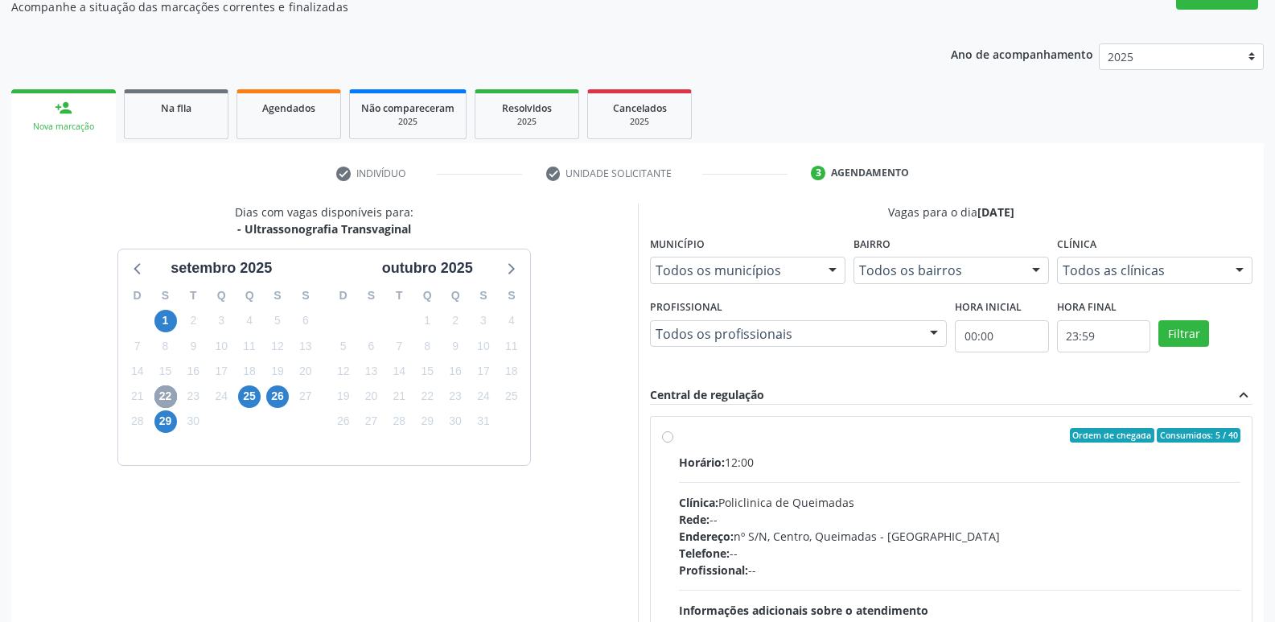
scroll to position [310, 0]
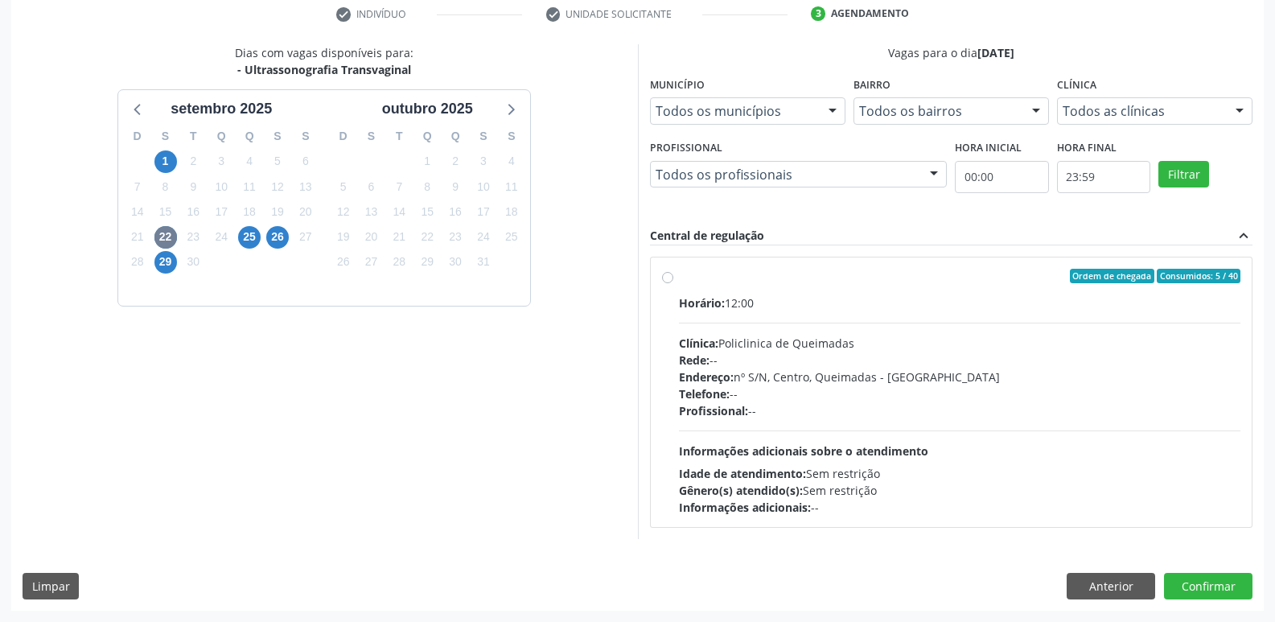
click at [1040, 413] on div "Profissional: --" at bounding box center [960, 410] width 562 height 17
click at [673, 283] on input "Ordem de chegada Consumidos: 5 / 40 Horário: 12:00 Clínica: Policlinica de Quei…" at bounding box center [667, 276] width 11 height 14
radio input "true"
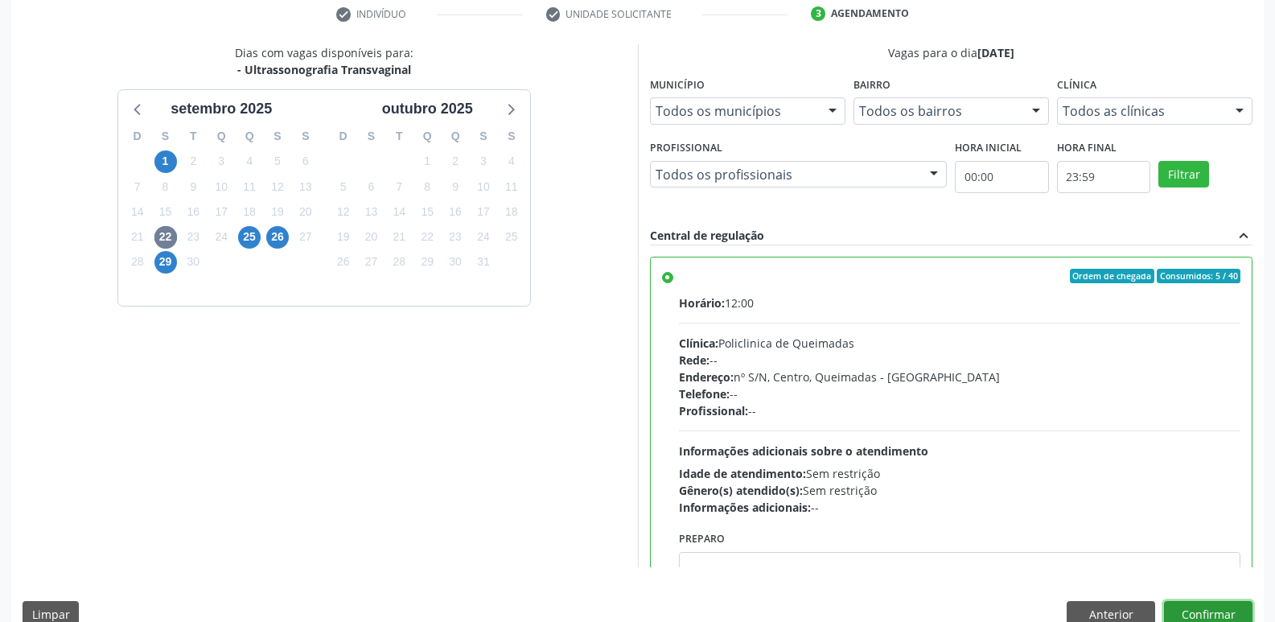
click at [1199, 601] on button "Confirmar" at bounding box center [1208, 614] width 88 height 27
click at [1197, 607] on div at bounding box center [1208, 614] width 88 height 27
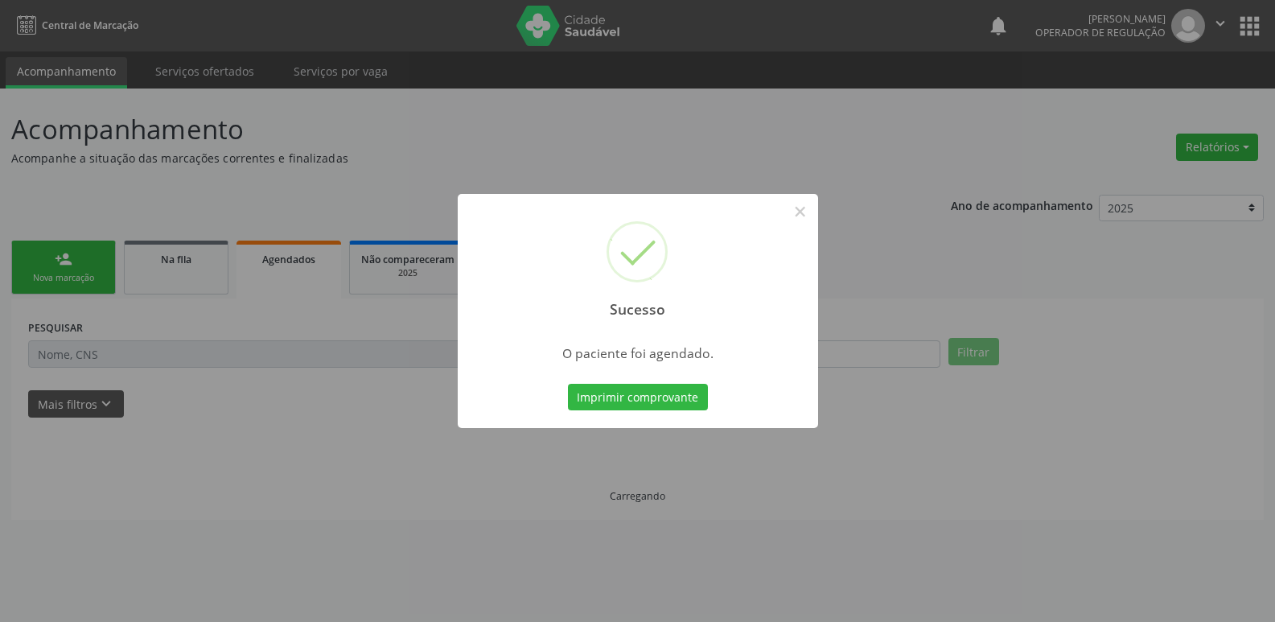
scroll to position [0, 0]
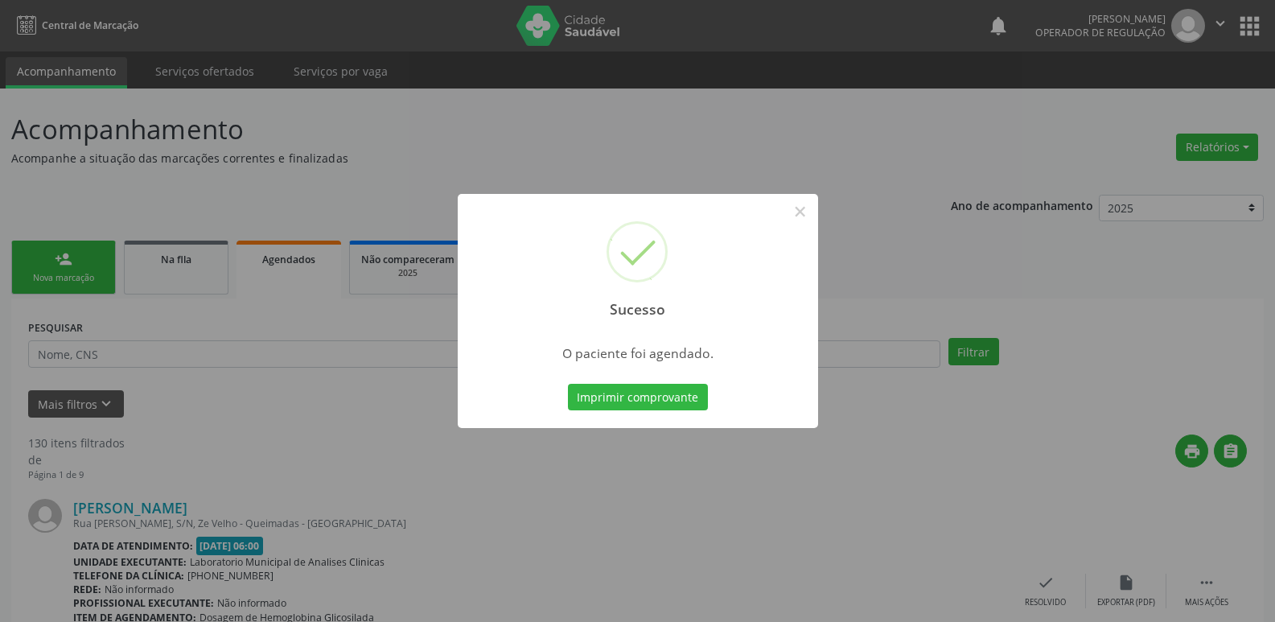
click at [568, 384] on button "Imprimir comprovante" at bounding box center [638, 397] width 140 height 27
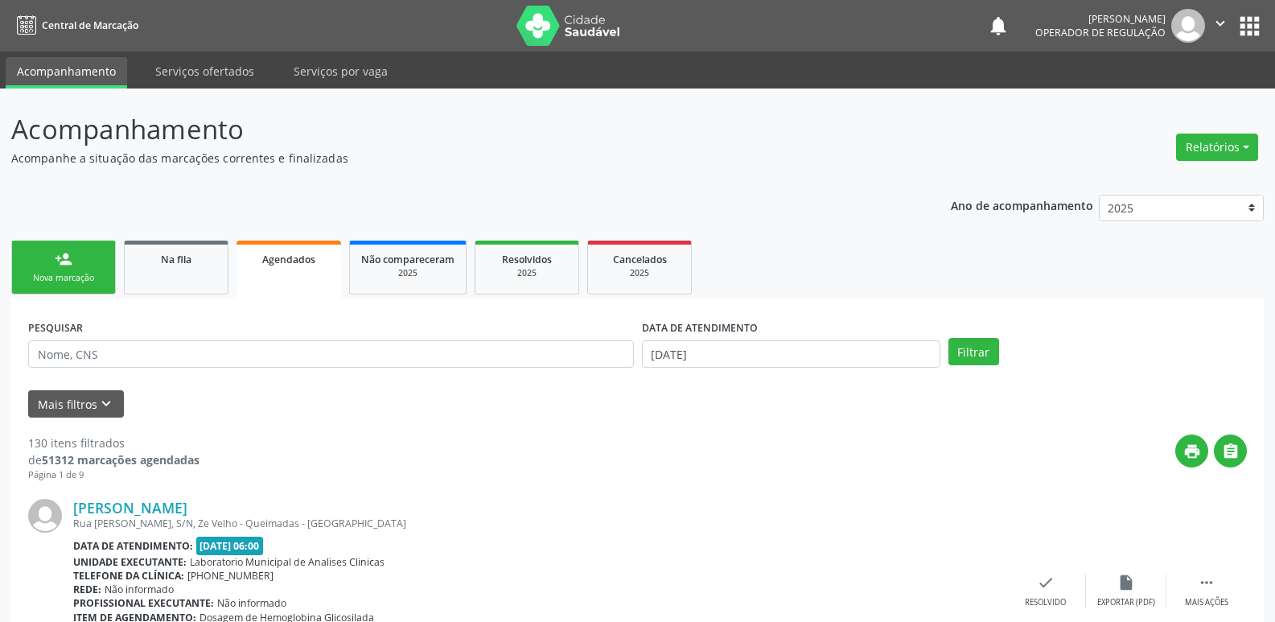
click at [94, 242] on link "person_add Nova marcação" at bounding box center [63, 267] width 105 height 54
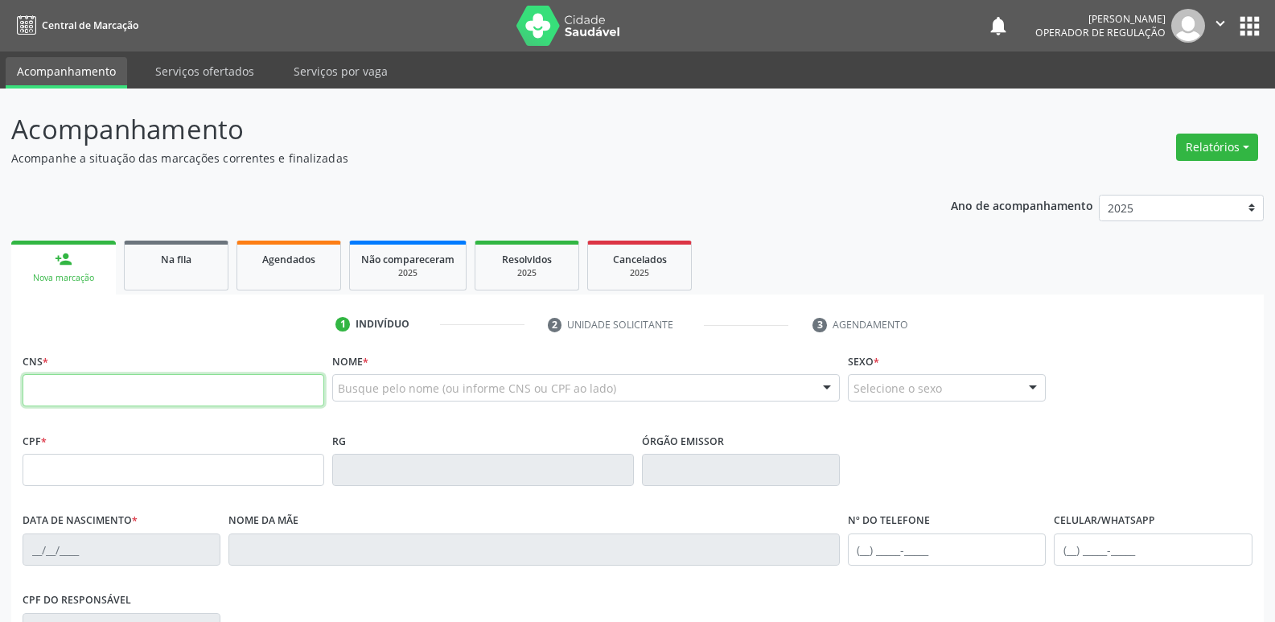
click at [109, 382] on input "text" at bounding box center [174, 390] width 302 height 32
type input "705 0076 6167 9251"
type input "170.597.194-66"
type input "23/04/2011"
type input "Lidiane Narciso Silva"
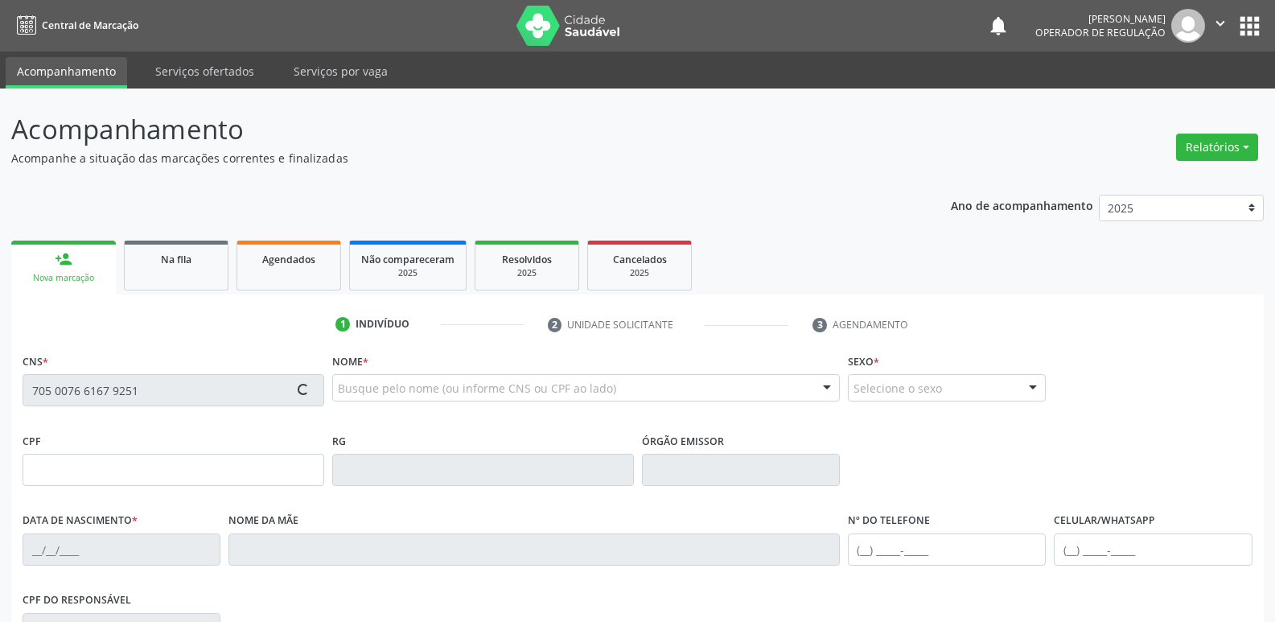
type input "(83) 98227-0014"
type input "103.140.434-11"
type input "S/N"
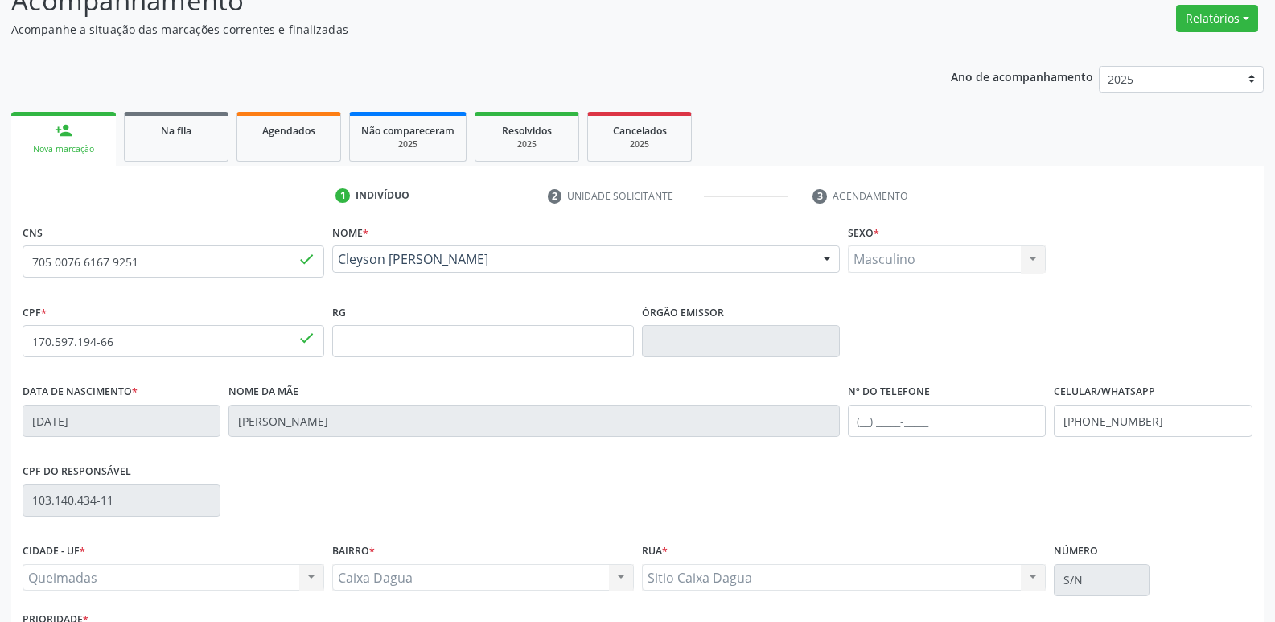
scroll to position [250, 0]
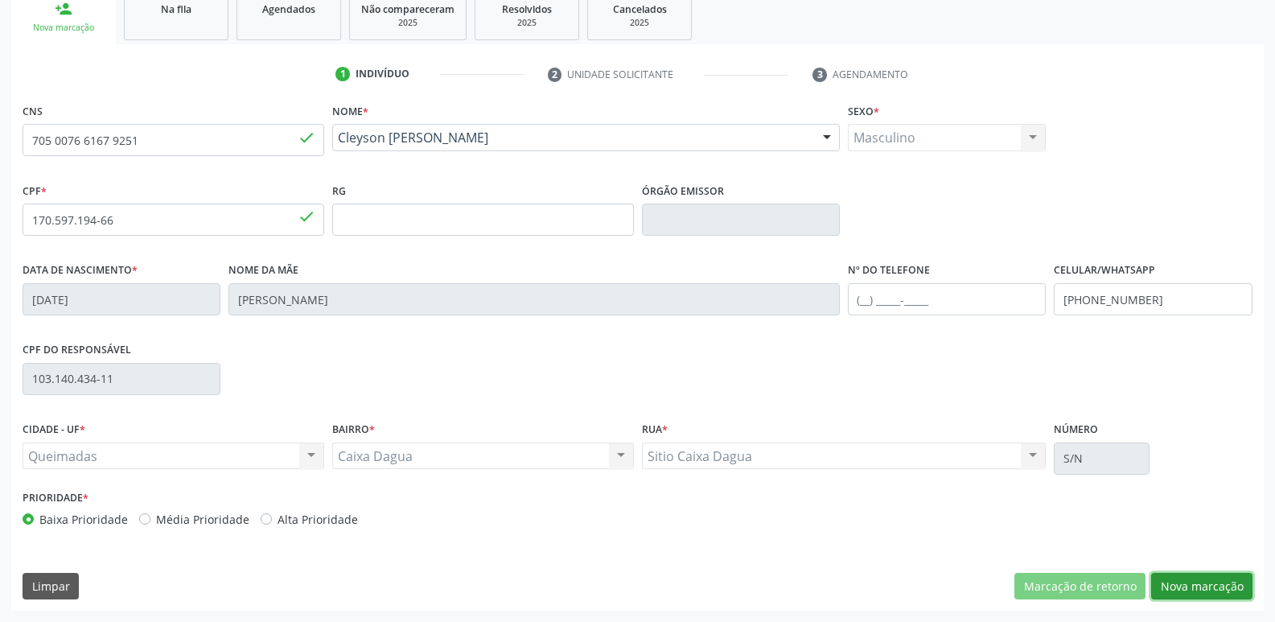
click at [1192, 580] on button "Nova marcação" at bounding box center [1201, 586] width 101 height 27
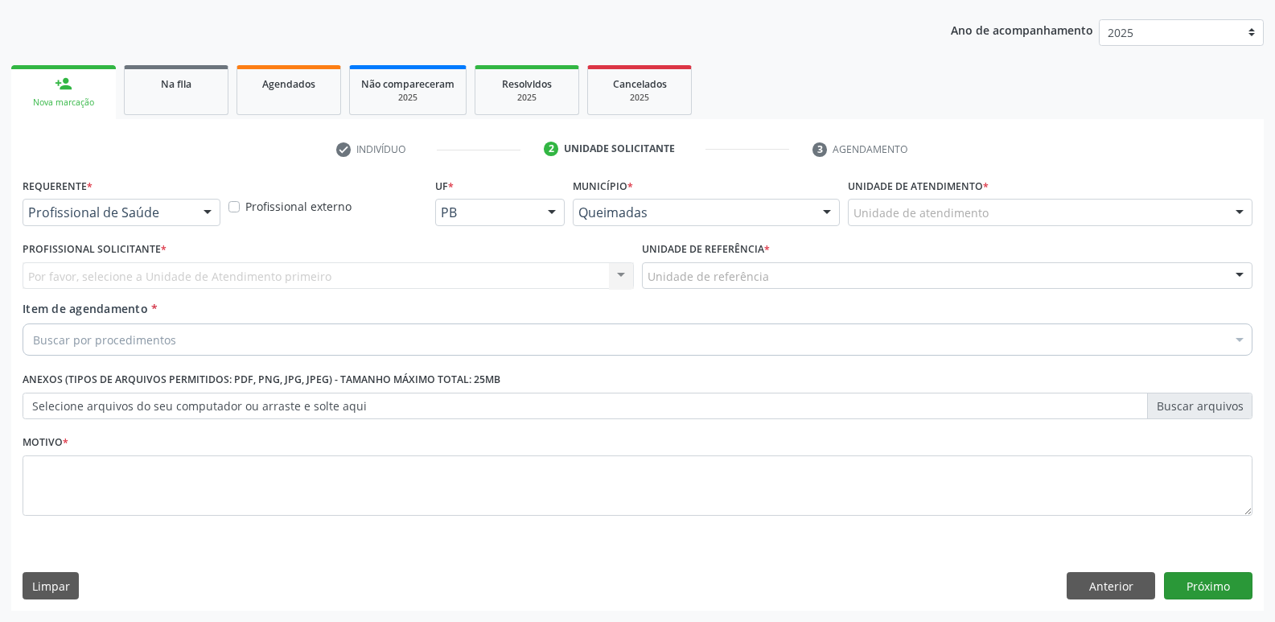
scroll to position [175, 0]
drag, startPoint x: 110, startPoint y: 217, endPoint x: 123, endPoint y: 289, distance: 72.7
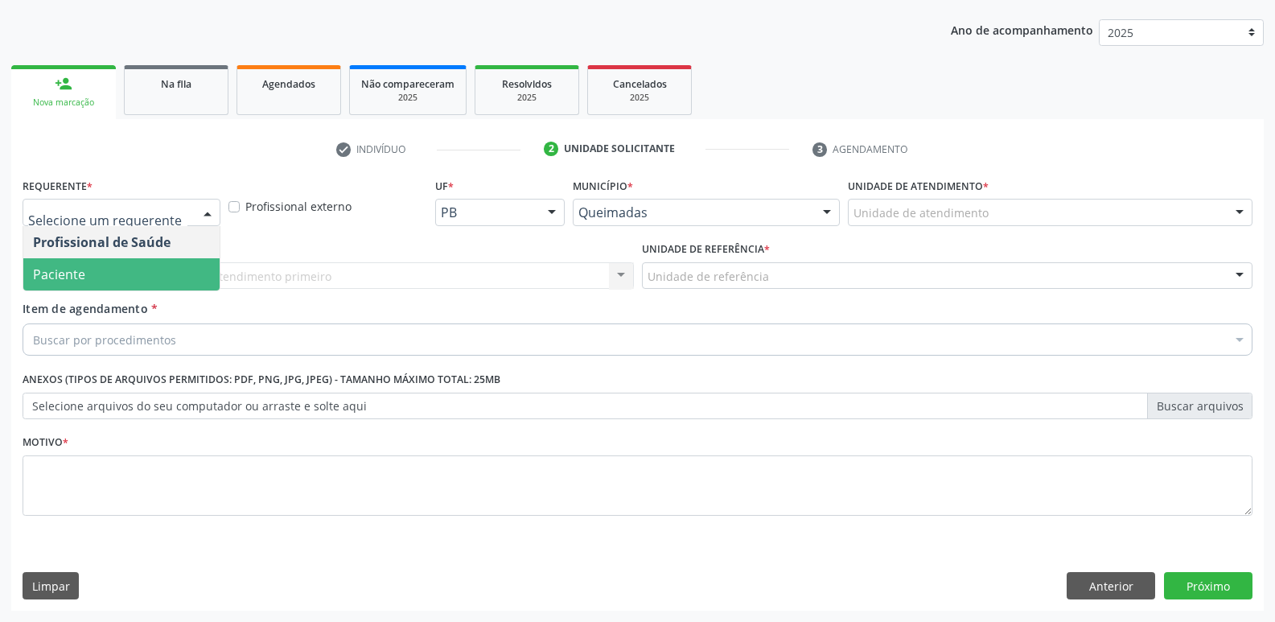
click at [122, 281] on span "Paciente" at bounding box center [121, 274] width 196 height 32
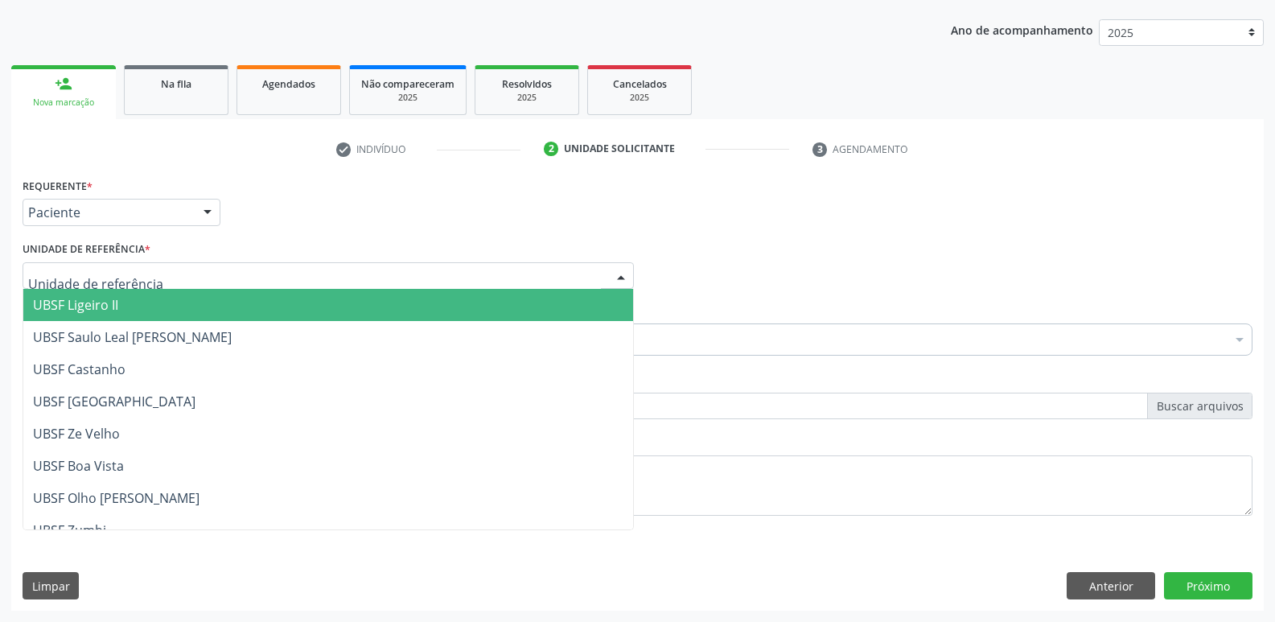
click at [125, 286] on div at bounding box center [328, 275] width 611 height 27
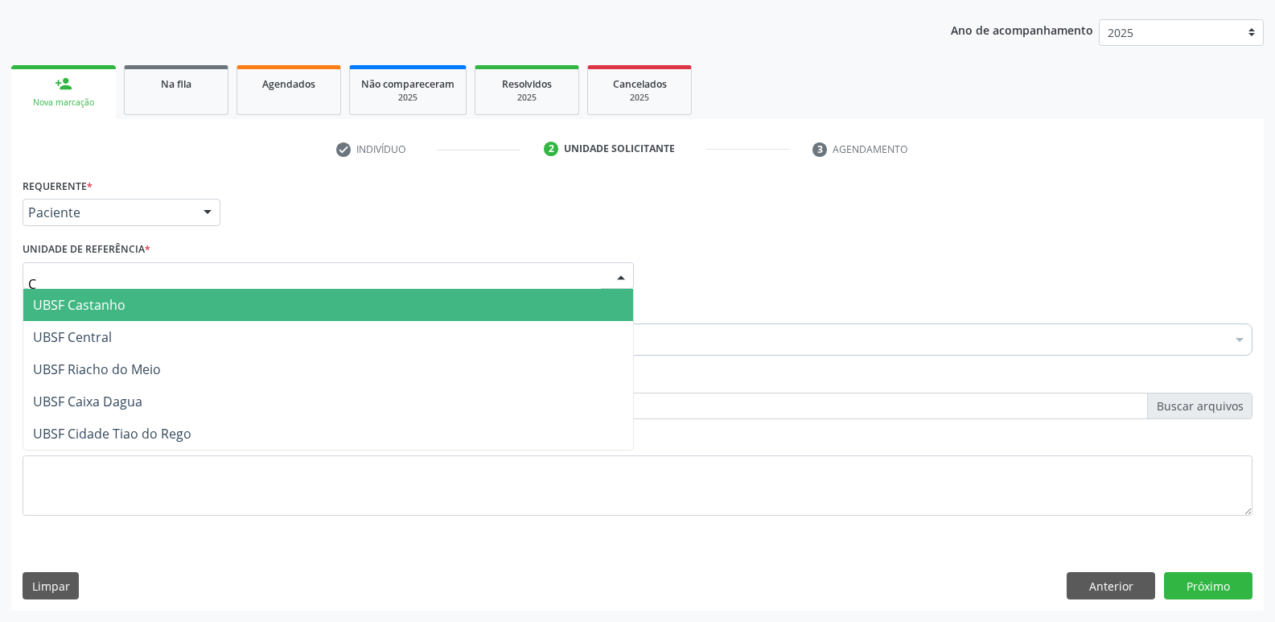
type input "CA"
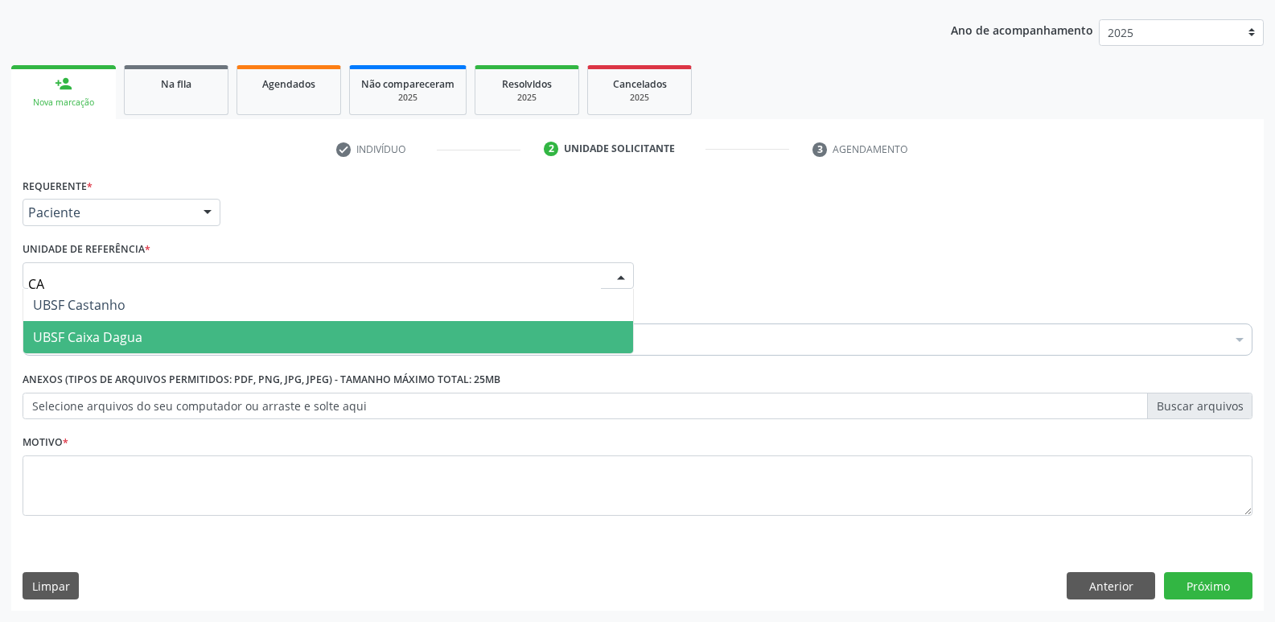
click at [111, 328] on span "UBSF Caixa Dagua" at bounding box center [87, 337] width 109 height 18
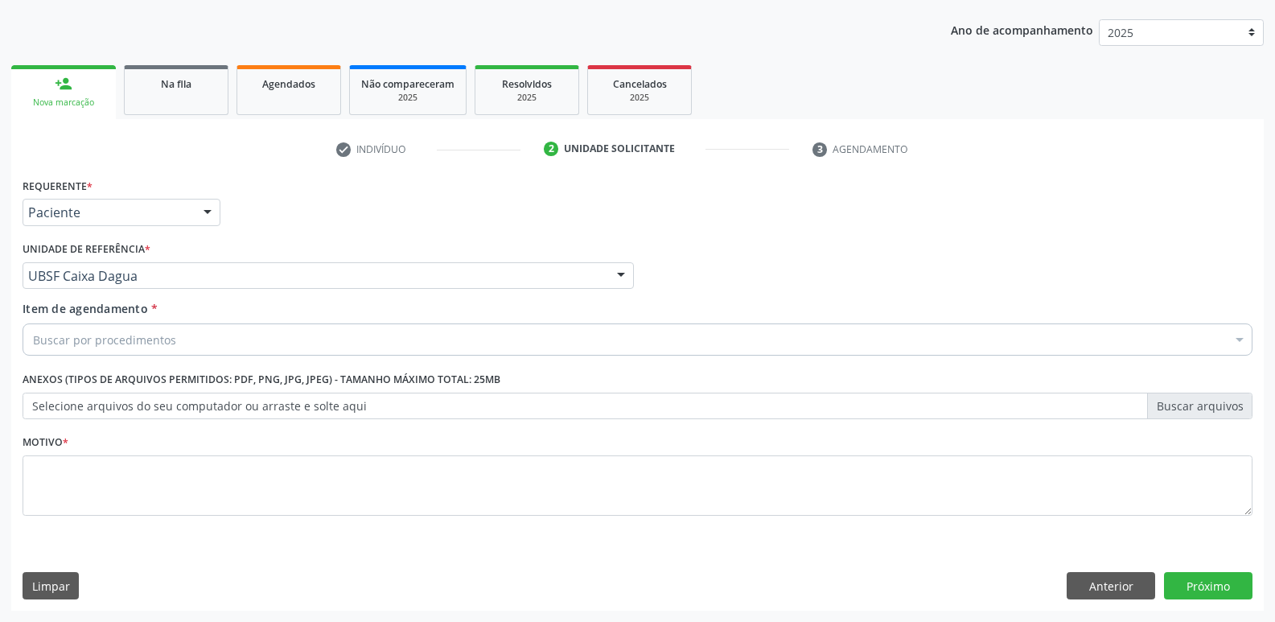
click at [114, 329] on div "Buscar por procedimentos" at bounding box center [638, 339] width 1230 height 32
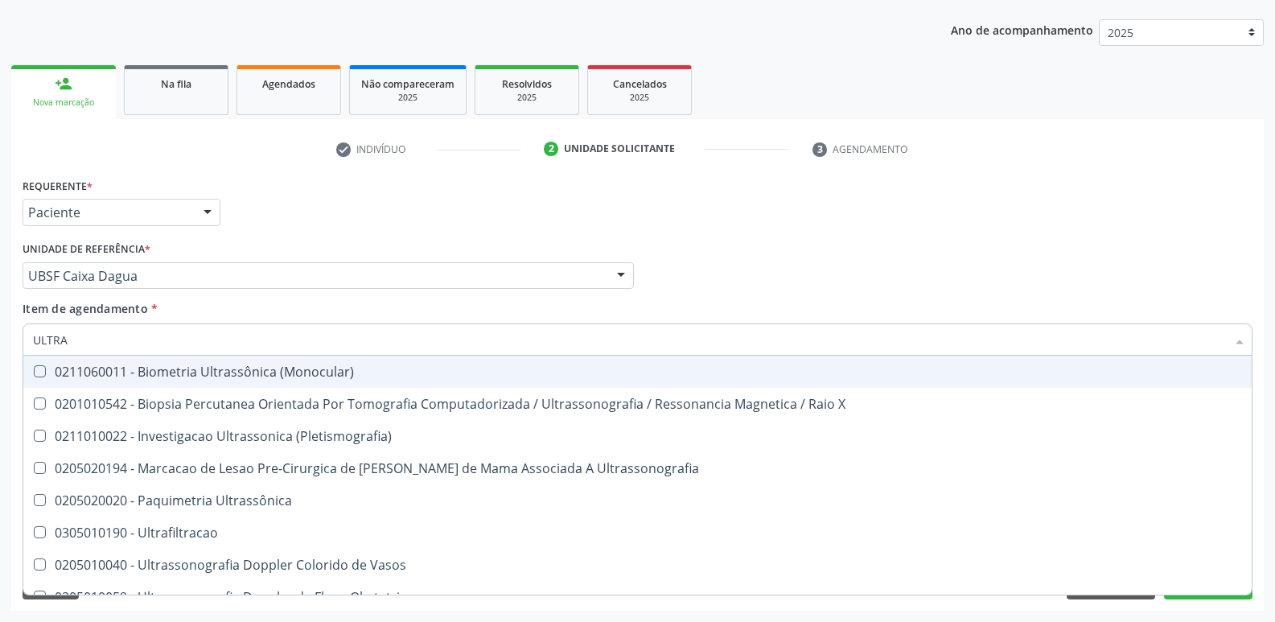
type input "ULTRAS"
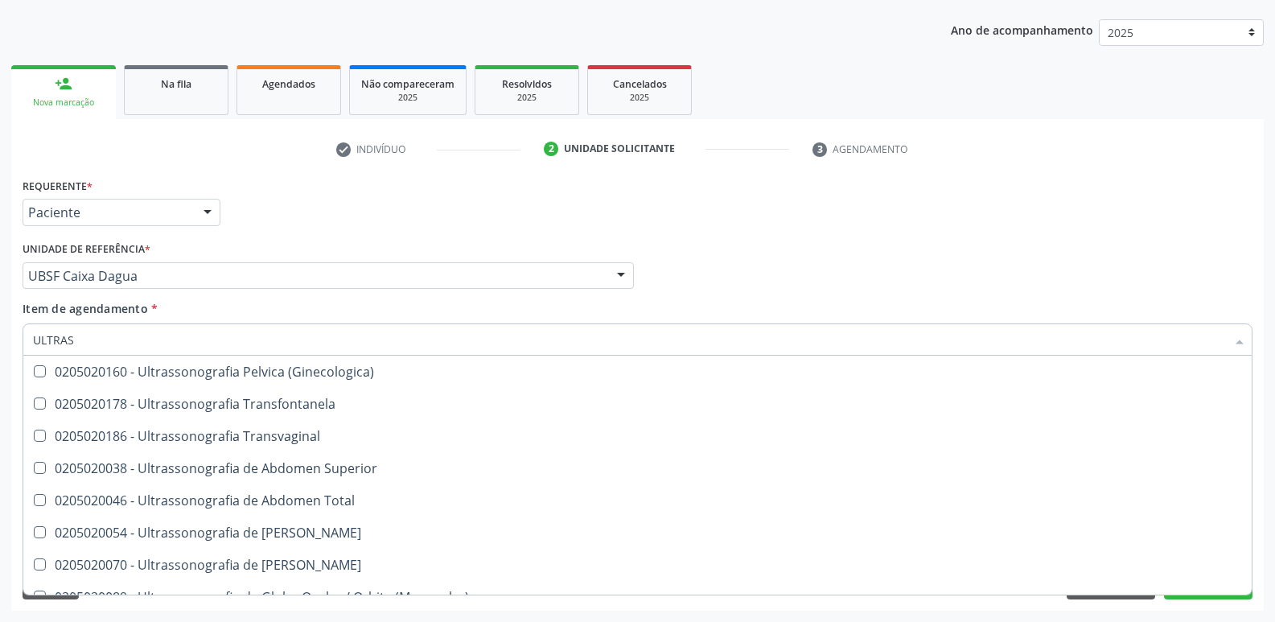
scroll to position [402, 0]
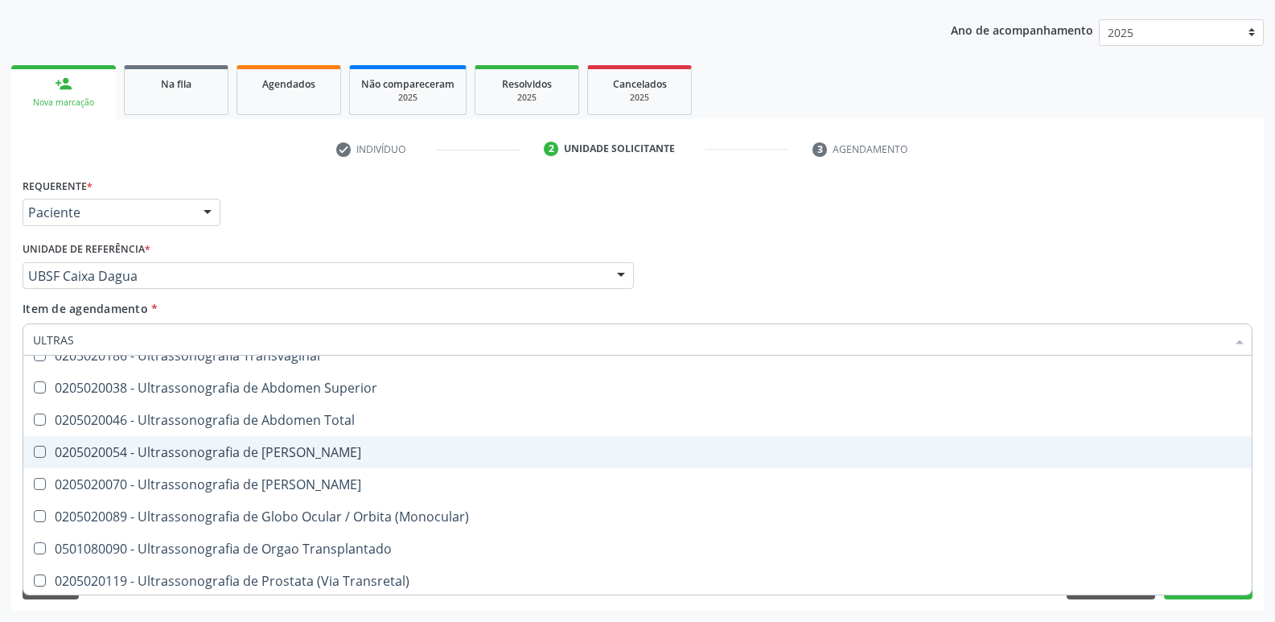
click at [294, 436] on span "0205020054 - Ultrassonografia de [PERSON_NAME]" at bounding box center [637, 452] width 1228 height 32
checkbox Urinario "true"
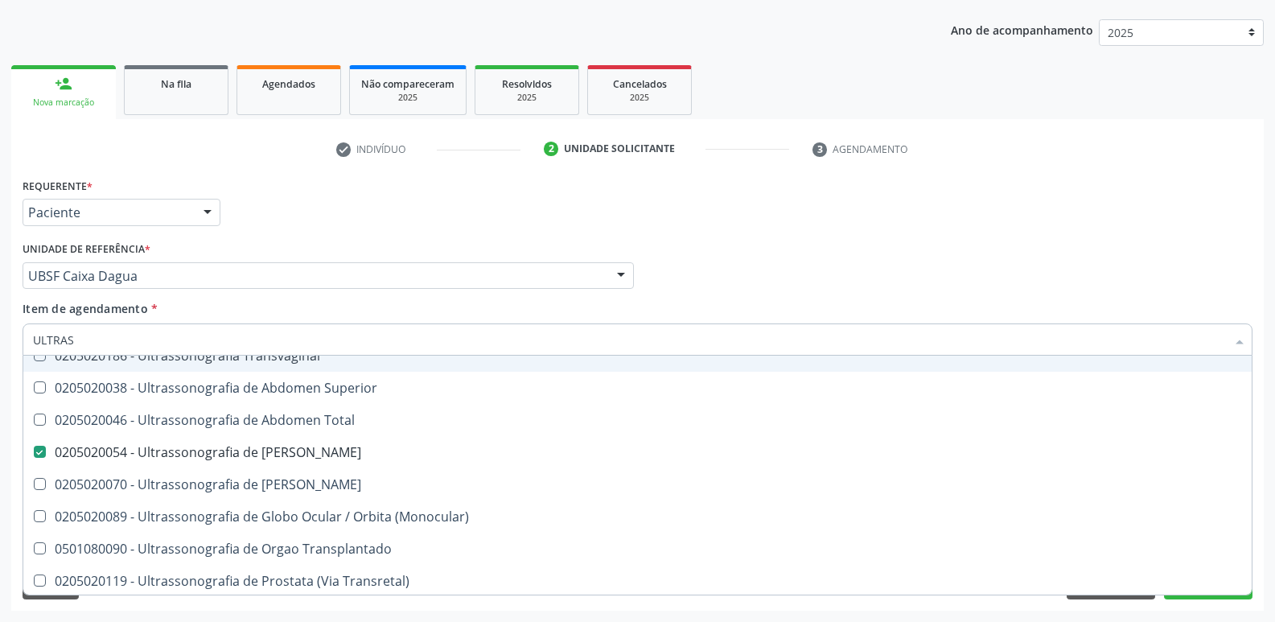
click at [351, 248] on div "Unidade de referência * UBSF Caixa Dagua UBSF Ligeiro II UBSF Saulo Leal Ernest…" at bounding box center [328, 262] width 611 height 51
checkbox X "true"
checkbox Urinario "false"
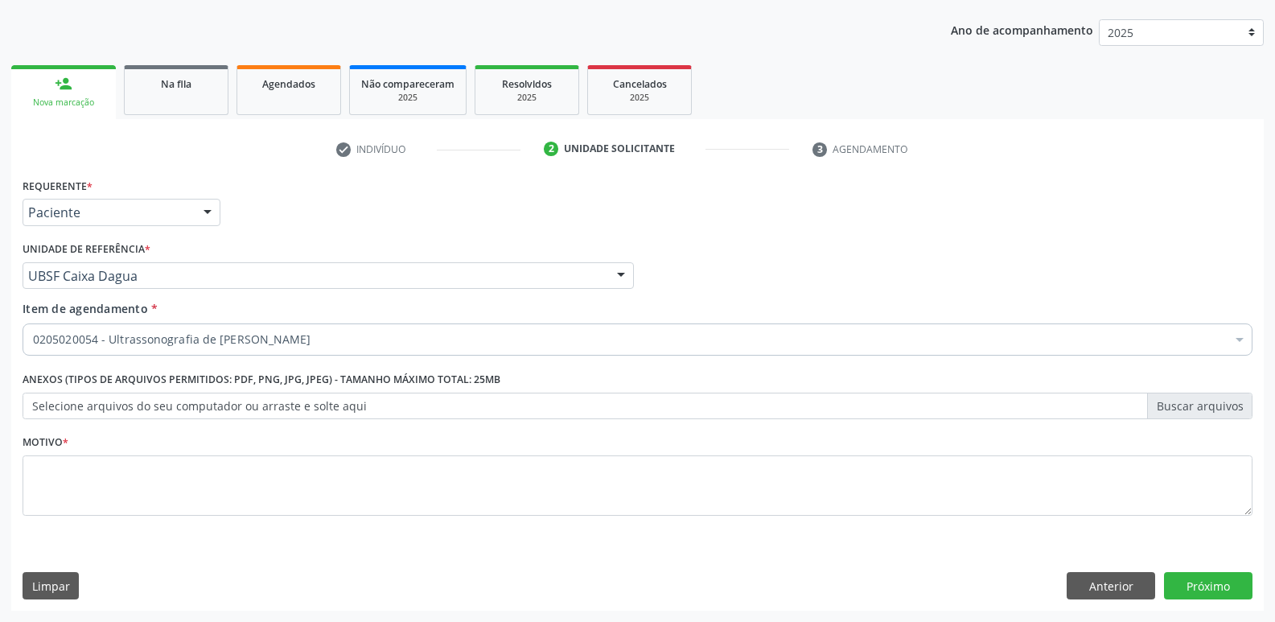
scroll to position [0, 0]
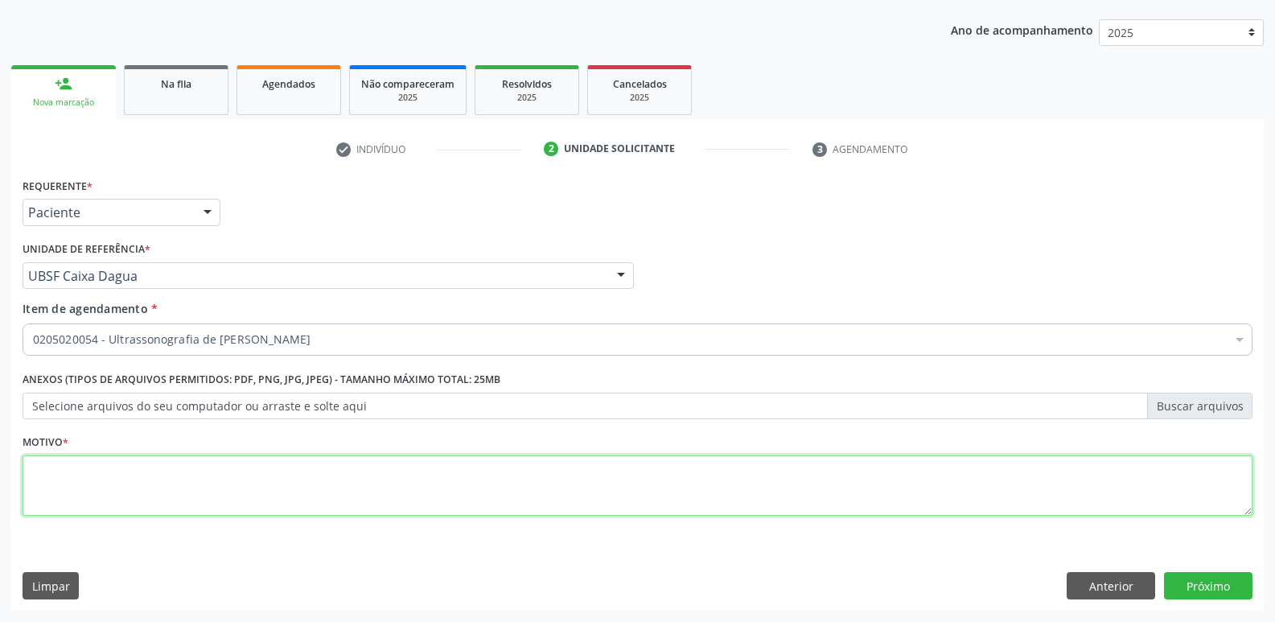
click at [198, 498] on textarea at bounding box center [638, 485] width 1230 height 61
paste textarea "AVALIAÇÃO"
type textarea "AVALIAÇÃO"
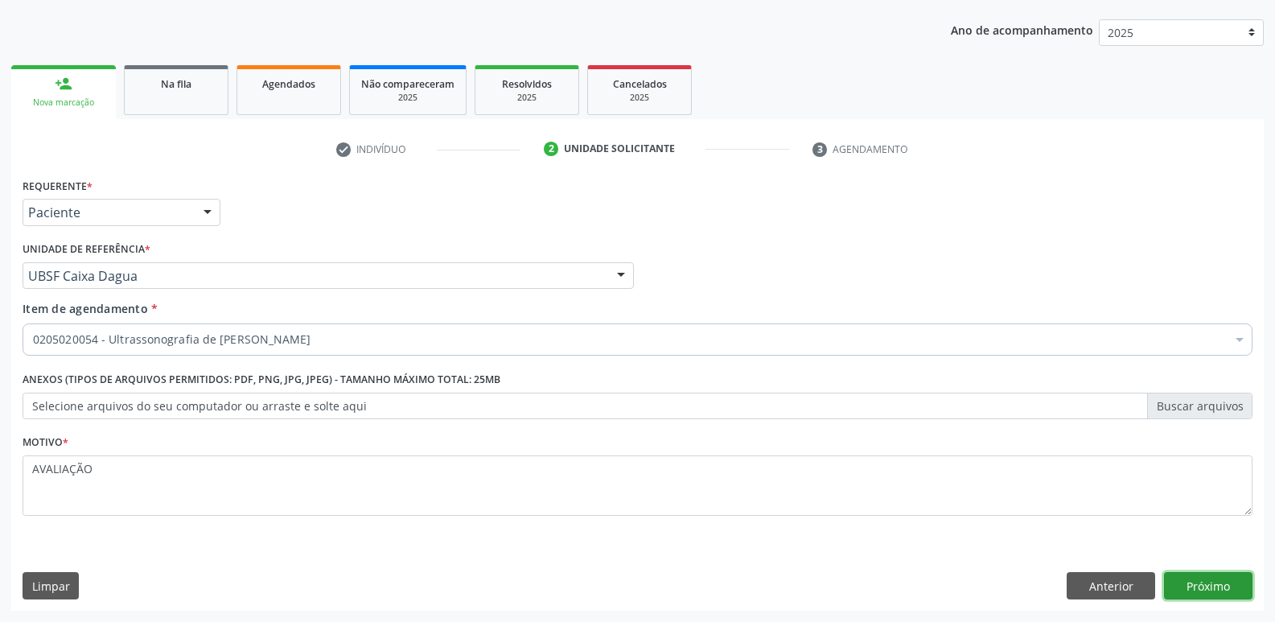
click at [1204, 578] on button "Próximo" at bounding box center [1208, 585] width 88 height 27
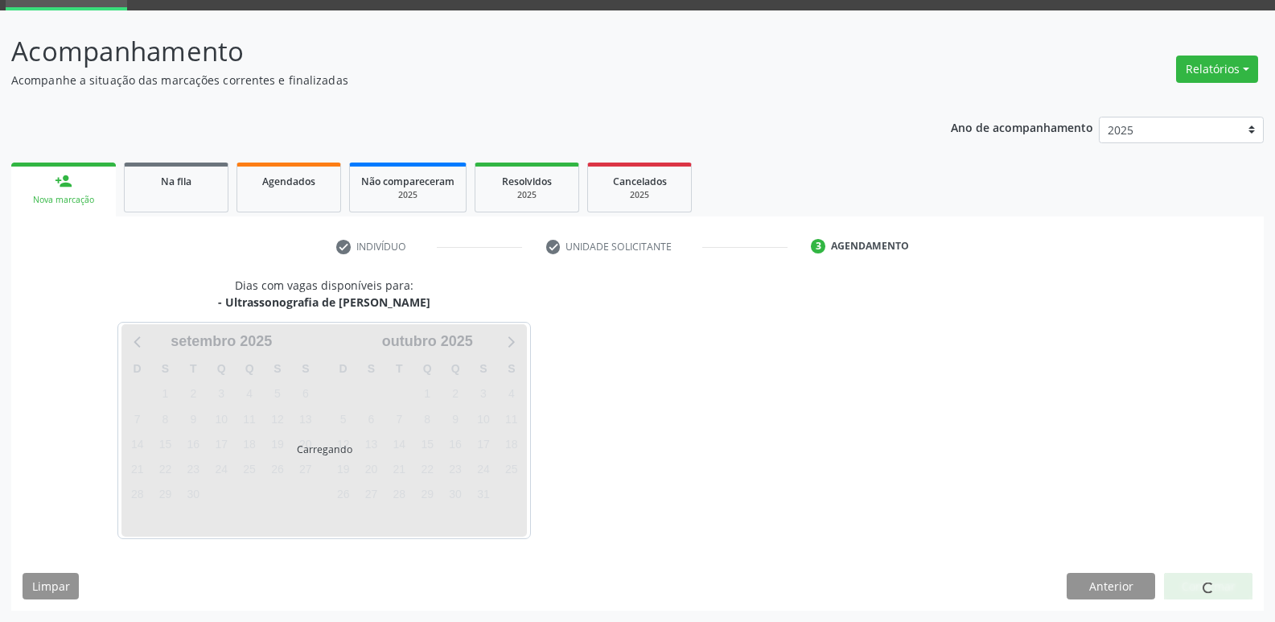
scroll to position [78, 0]
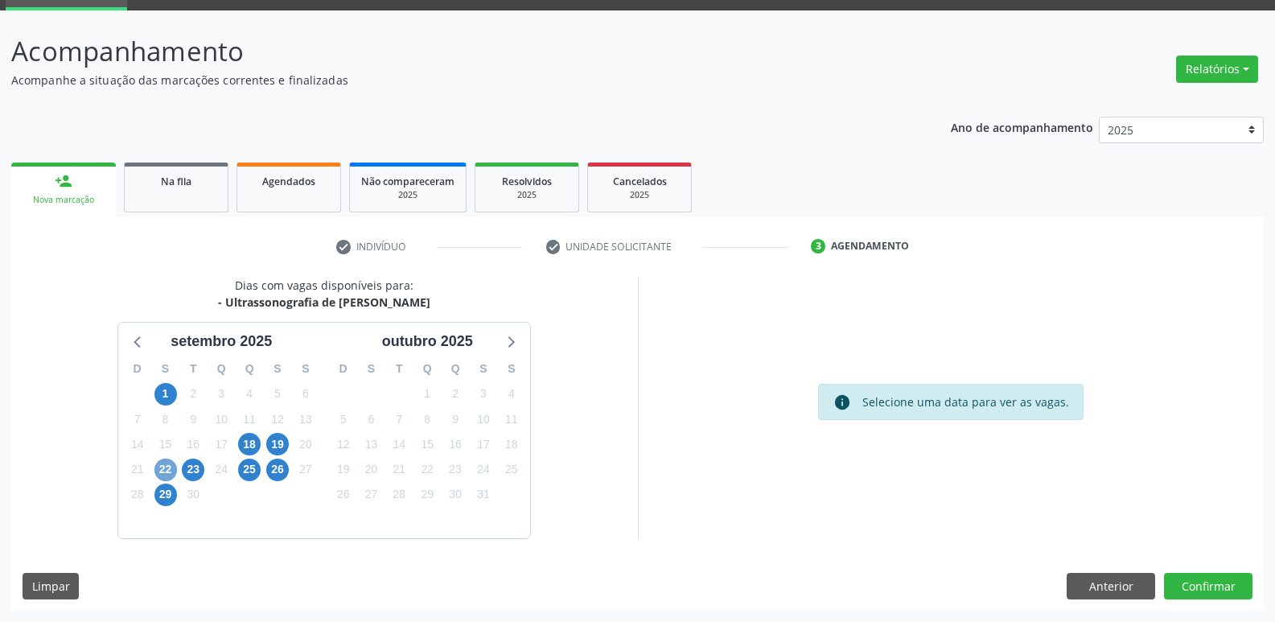
click at [166, 474] on span "22" at bounding box center [165, 469] width 23 height 23
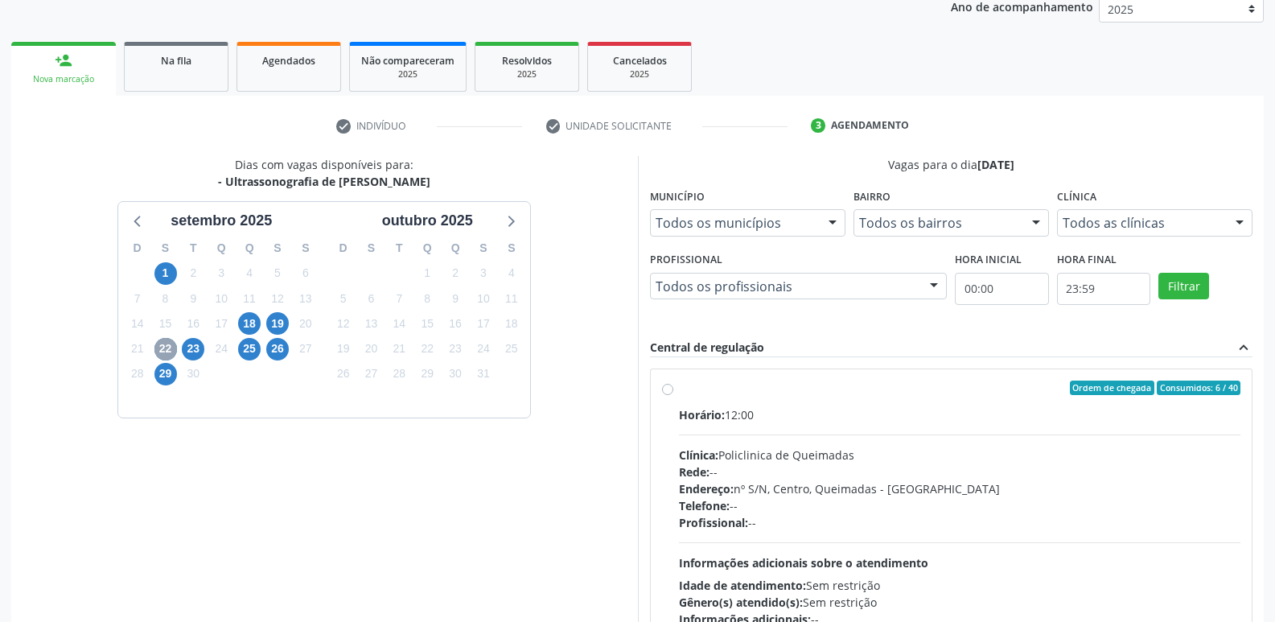
scroll to position [310, 0]
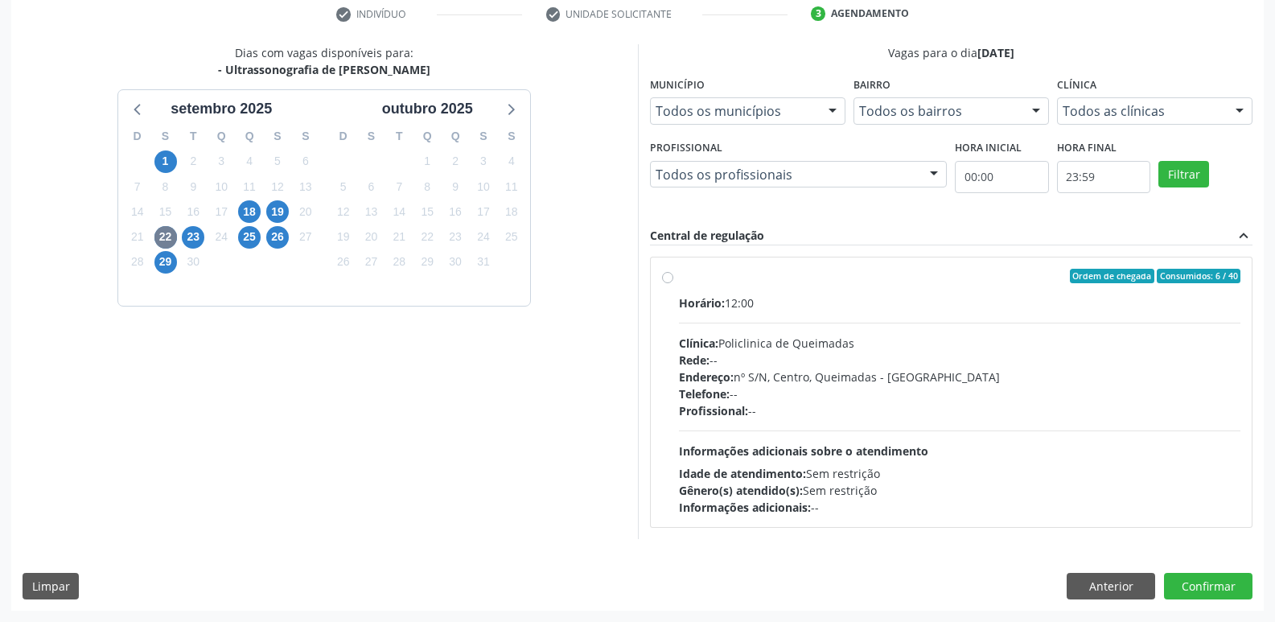
click at [1086, 400] on div "Telefone: --" at bounding box center [960, 393] width 562 height 17
click at [673, 283] on input "Ordem de chegada Consumidos: 6 / 40 Horário: 12:00 Clínica: Policlinica de Quei…" at bounding box center [667, 276] width 11 height 14
radio input "true"
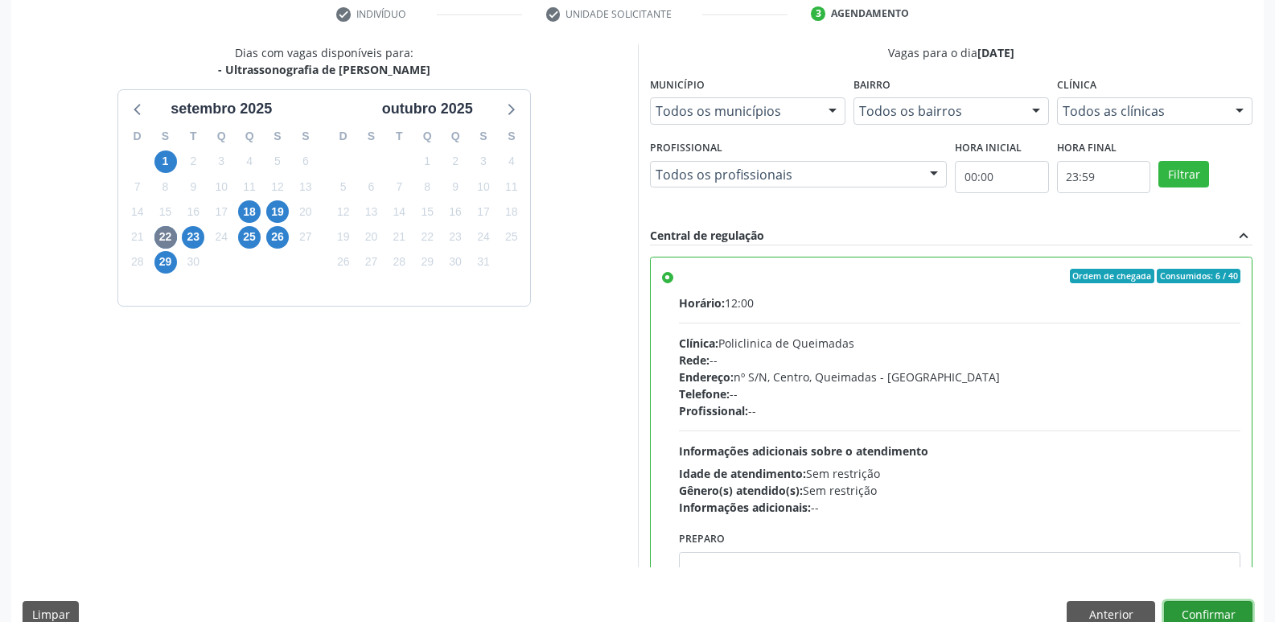
click at [1189, 609] on button "Confirmar" at bounding box center [1208, 614] width 88 height 27
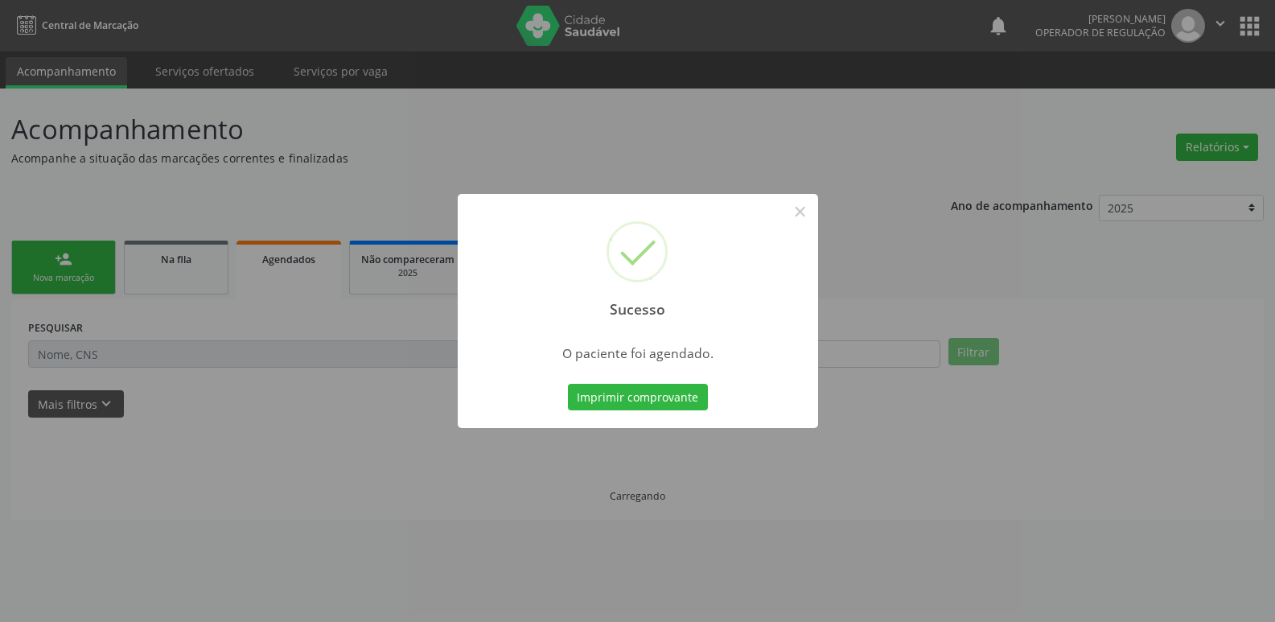
scroll to position [0, 0]
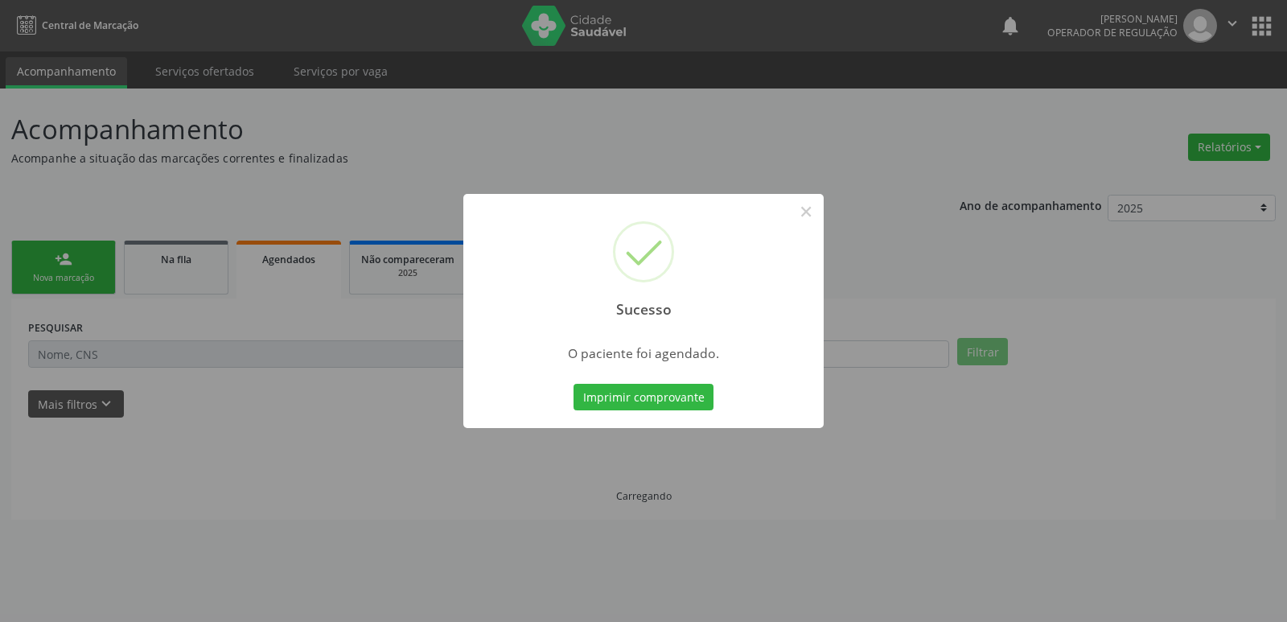
click at [573, 384] on button "Imprimir comprovante" at bounding box center [643, 397] width 140 height 27
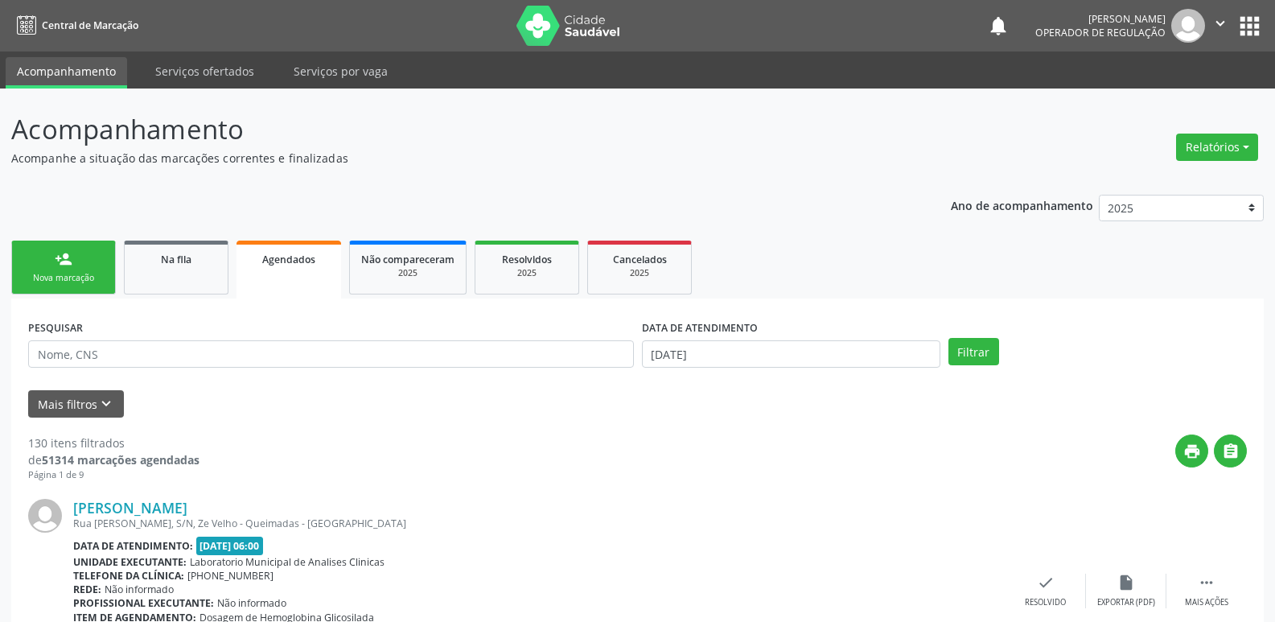
click at [61, 241] on link "person_add Nova marcação" at bounding box center [63, 267] width 105 height 54
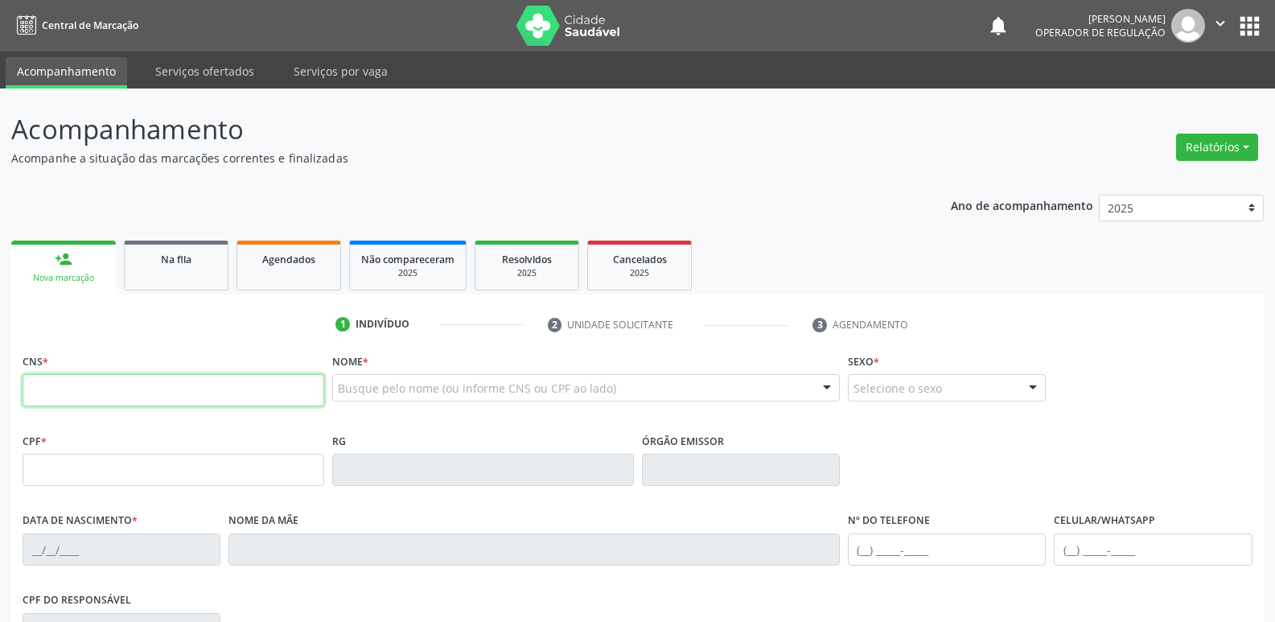
click at [101, 384] on input "text" at bounding box center [174, 390] width 302 height 32
type input "705 8064 1566 9034"
type input "021.408.054-45"
type input "20/04/1976"
type input "Maria Batista Mendes"
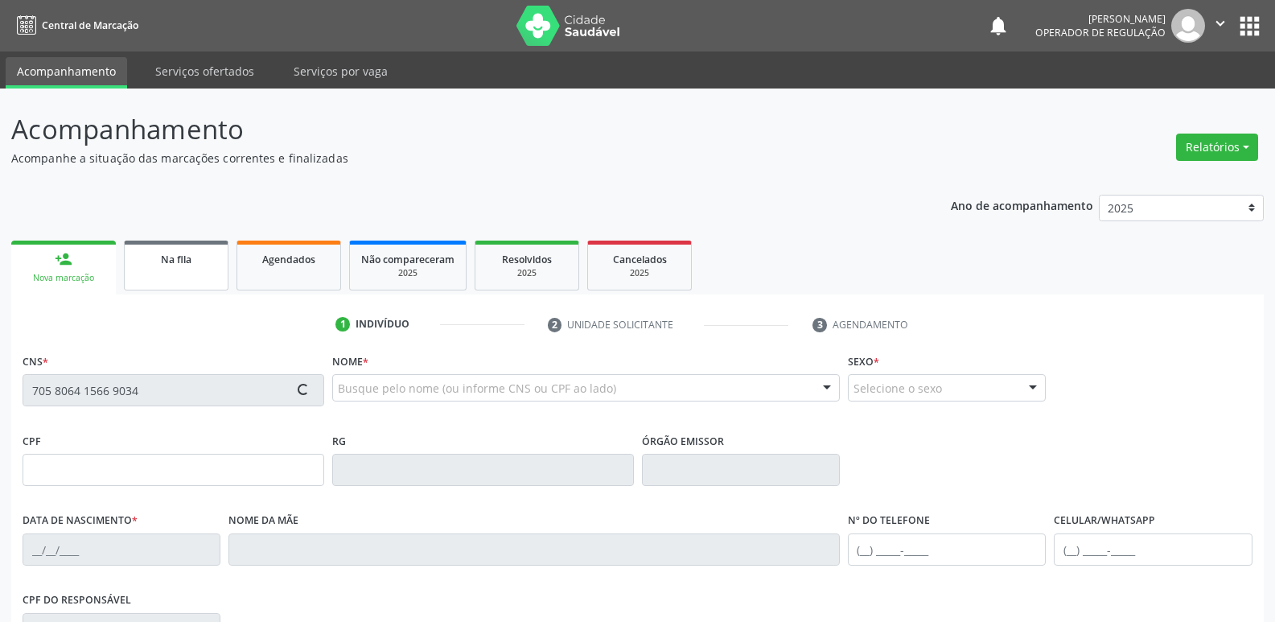
type input "(83) 99305-4378"
type input "058.497.704-29"
type input "S/N"
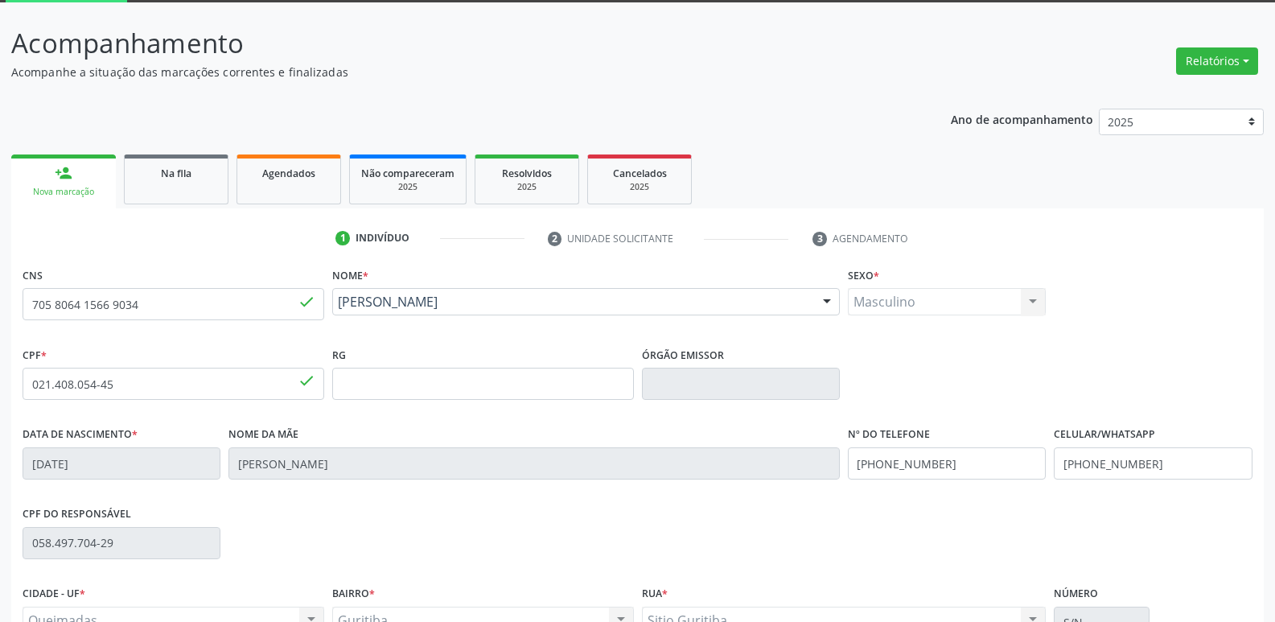
scroll to position [250, 0]
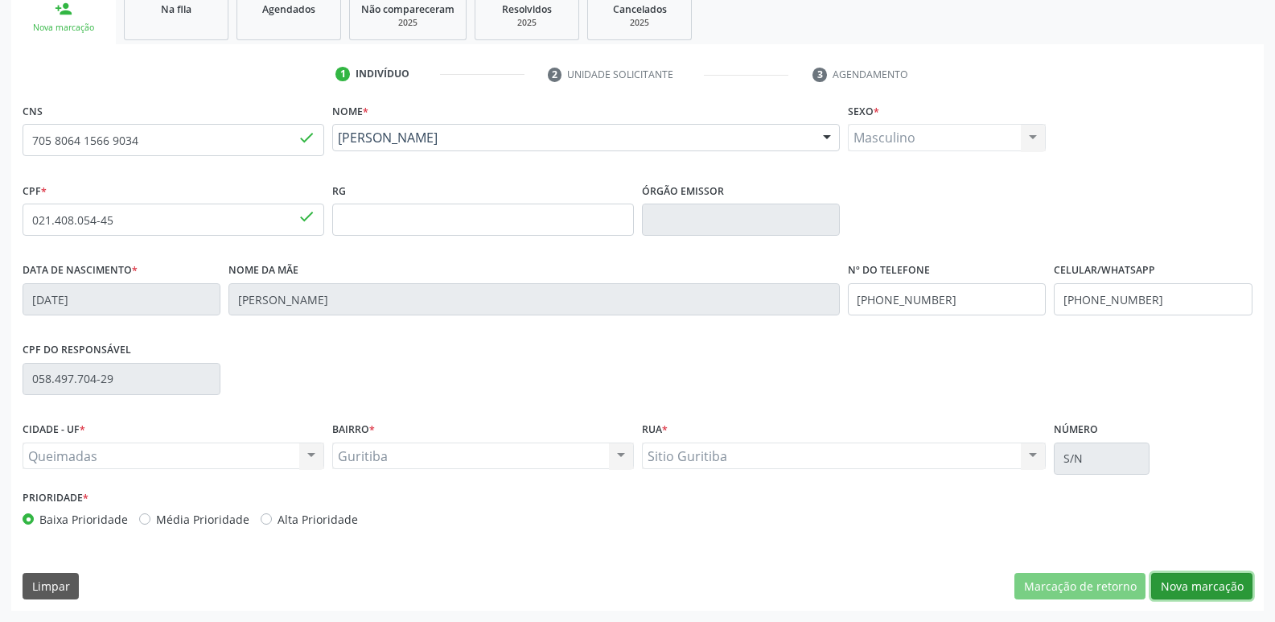
drag, startPoint x: 1227, startPoint y: 591, endPoint x: 1235, endPoint y: 572, distance: 20.9
click at [1227, 589] on button "Nova marcação" at bounding box center [1201, 586] width 101 height 27
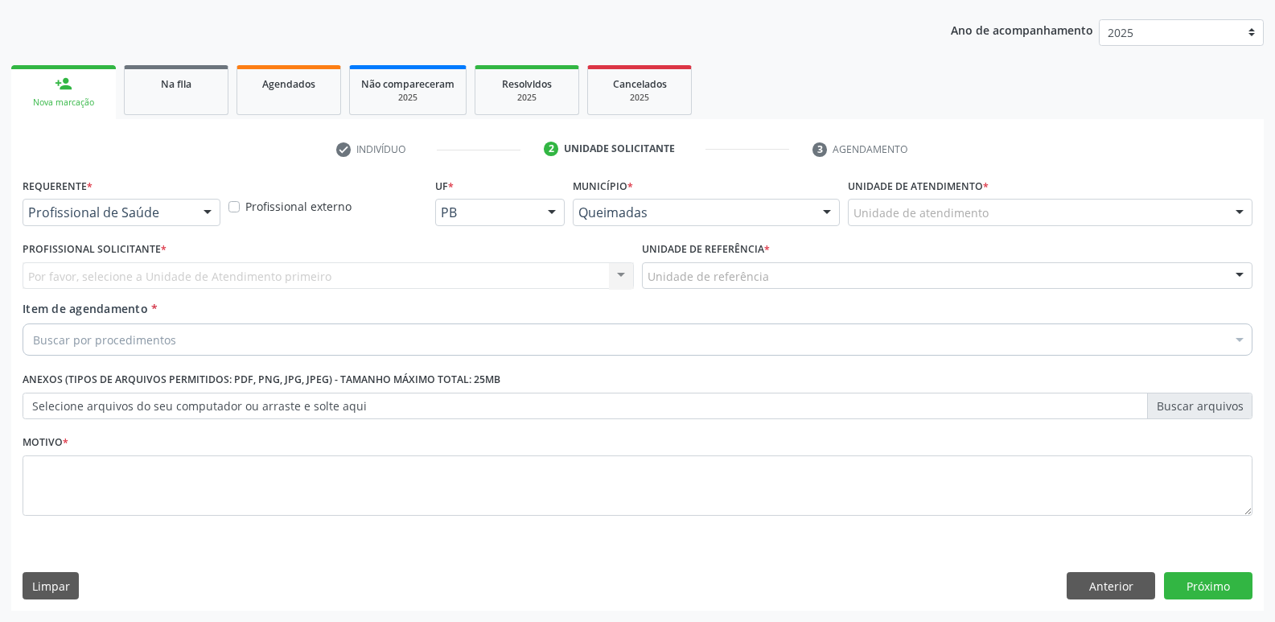
scroll to position [175, 0]
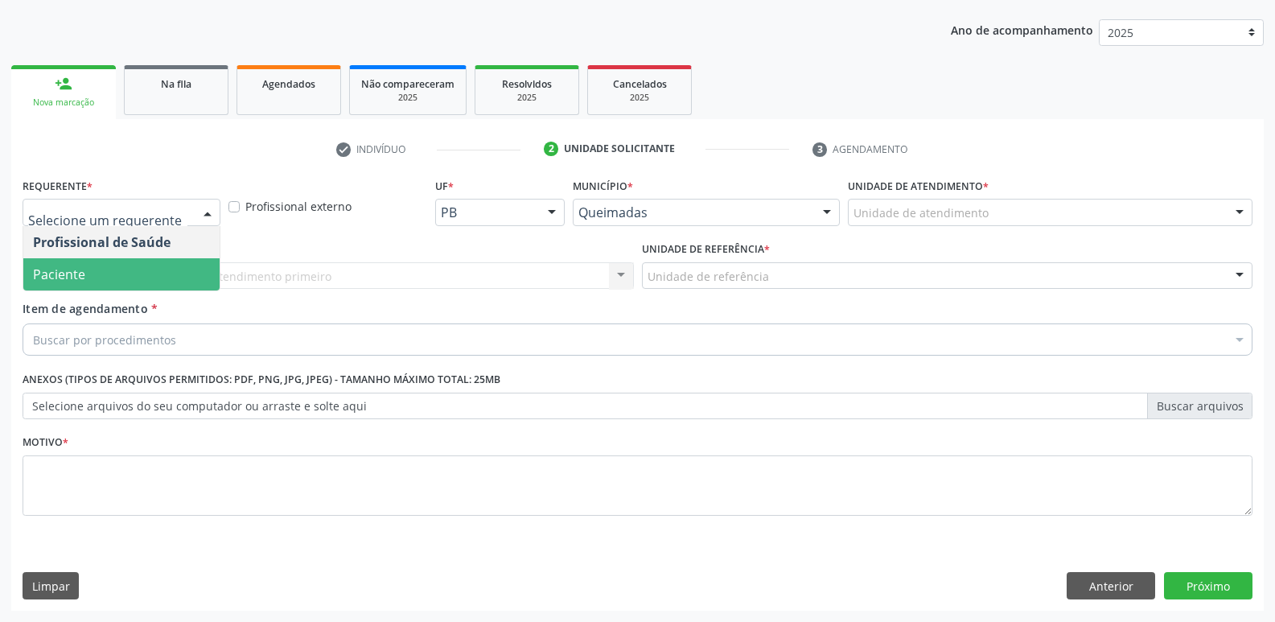
drag, startPoint x: 106, startPoint y: 281, endPoint x: 125, endPoint y: 265, distance: 24.6
click at [113, 277] on span "Paciente" at bounding box center [121, 274] width 196 height 32
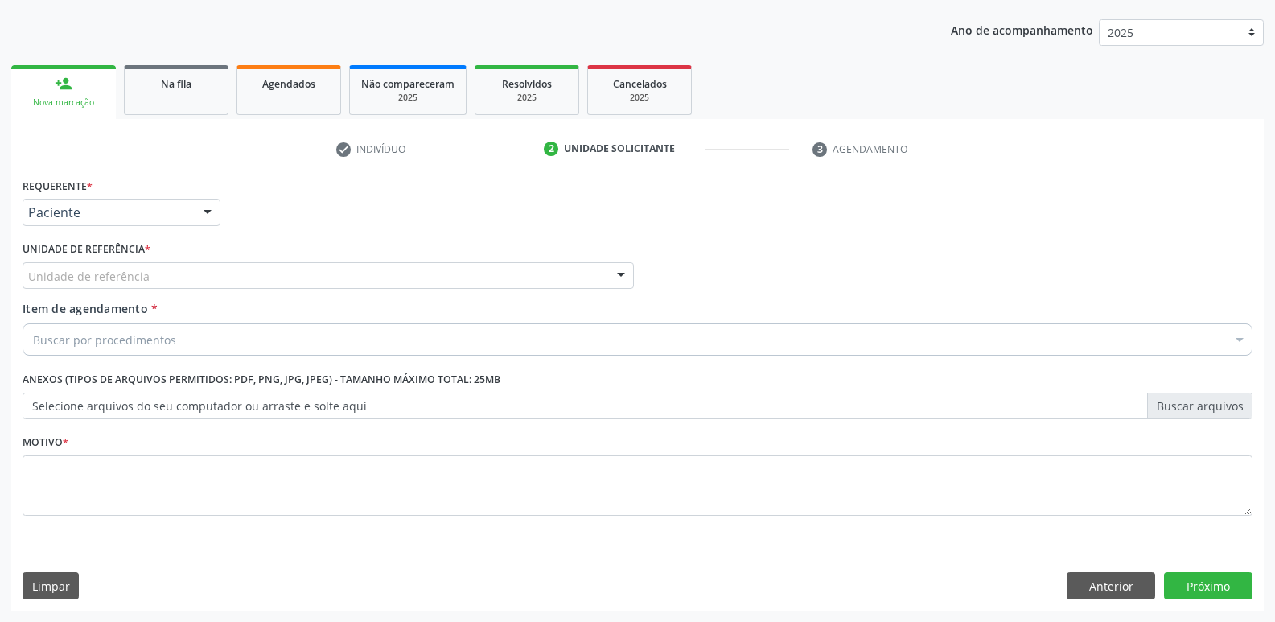
click at [126, 266] on div "Unidade de referência" at bounding box center [328, 275] width 611 height 27
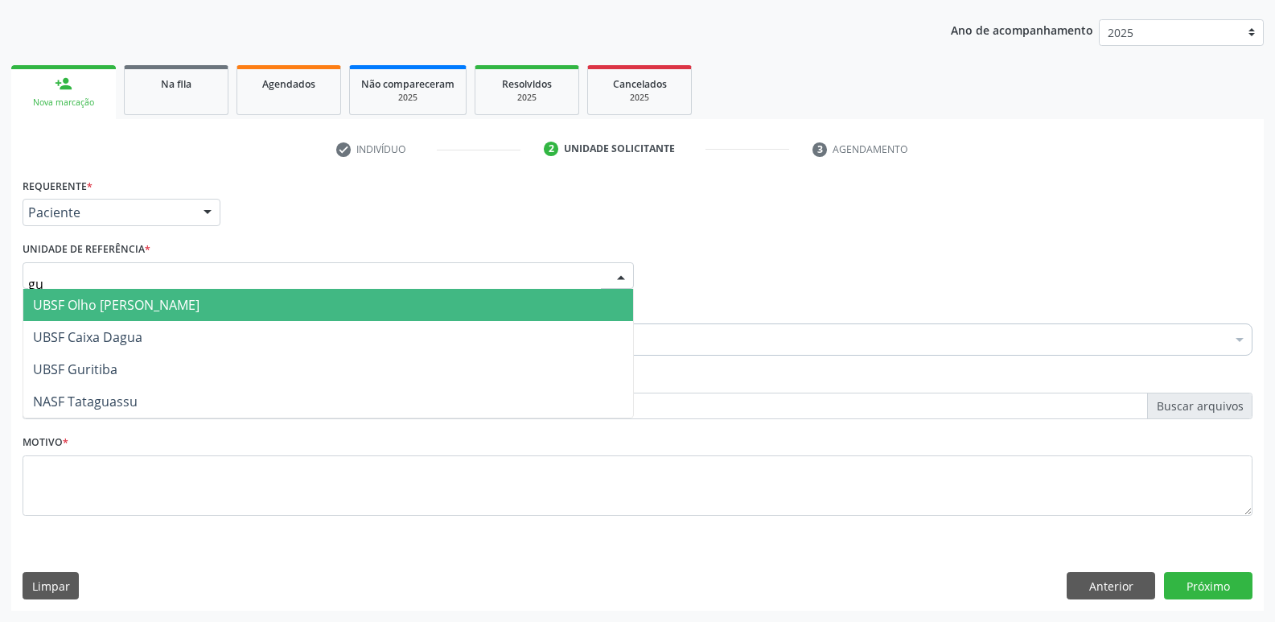
type input "gur"
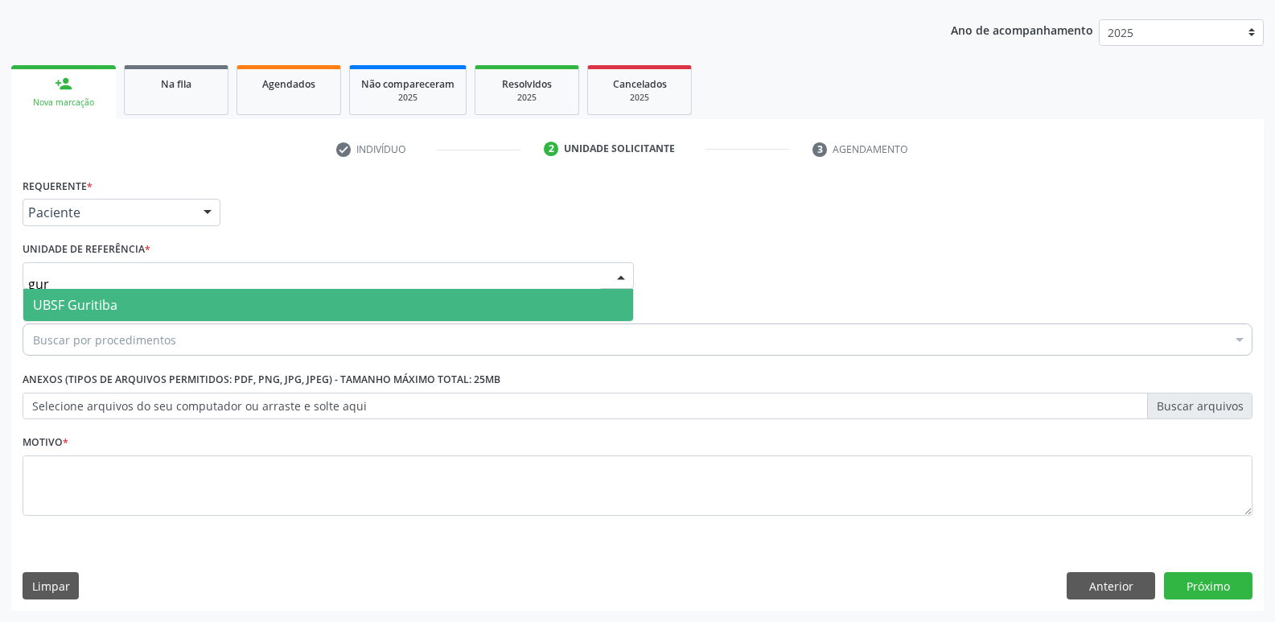
click at [84, 309] on span "UBSF Guritiba" at bounding box center [75, 305] width 84 height 18
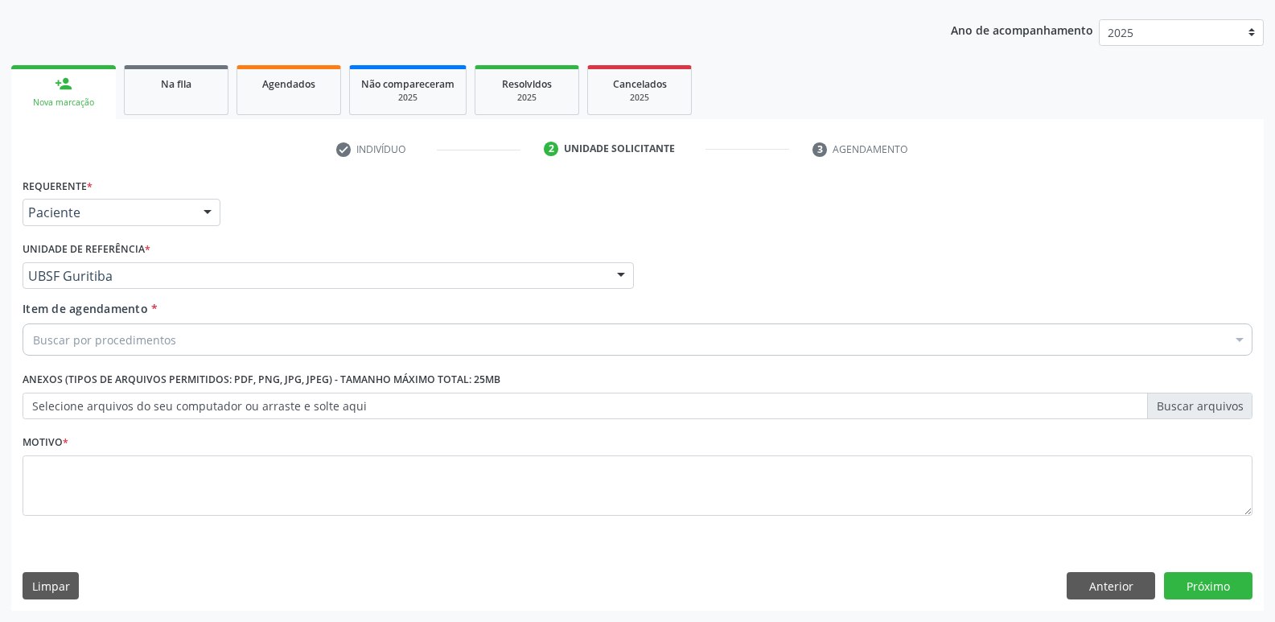
click at [86, 350] on div "Buscar por procedimentos" at bounding box center [638, 339] width 1230 height 32
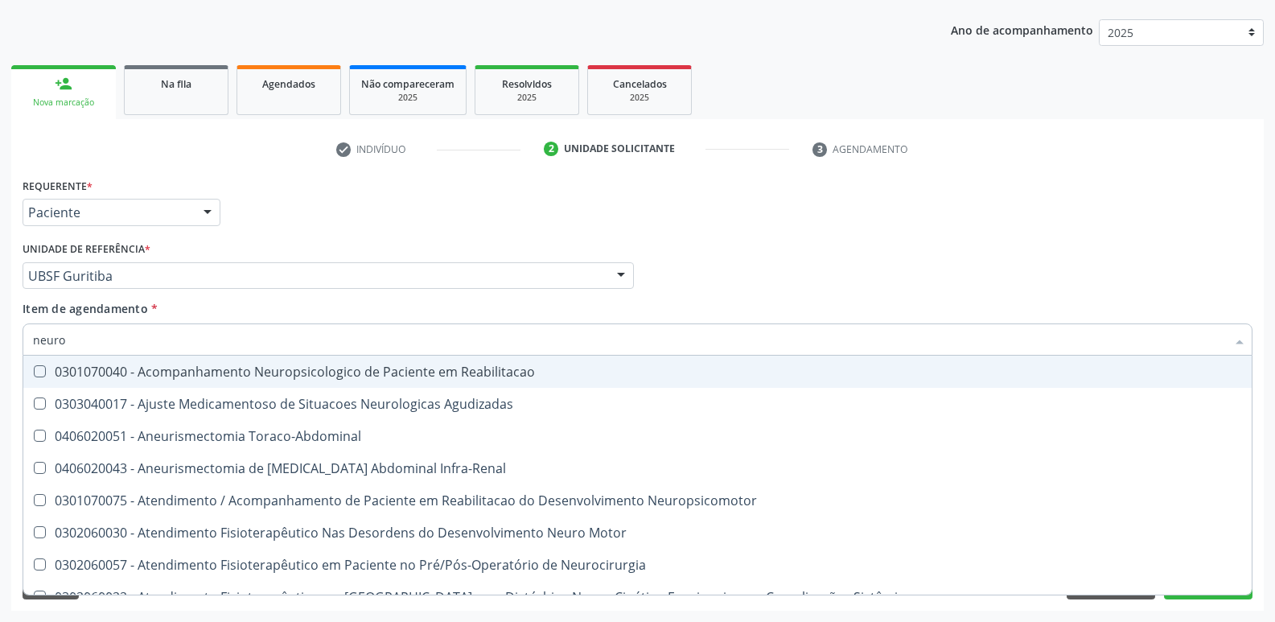
type input "neuroc"
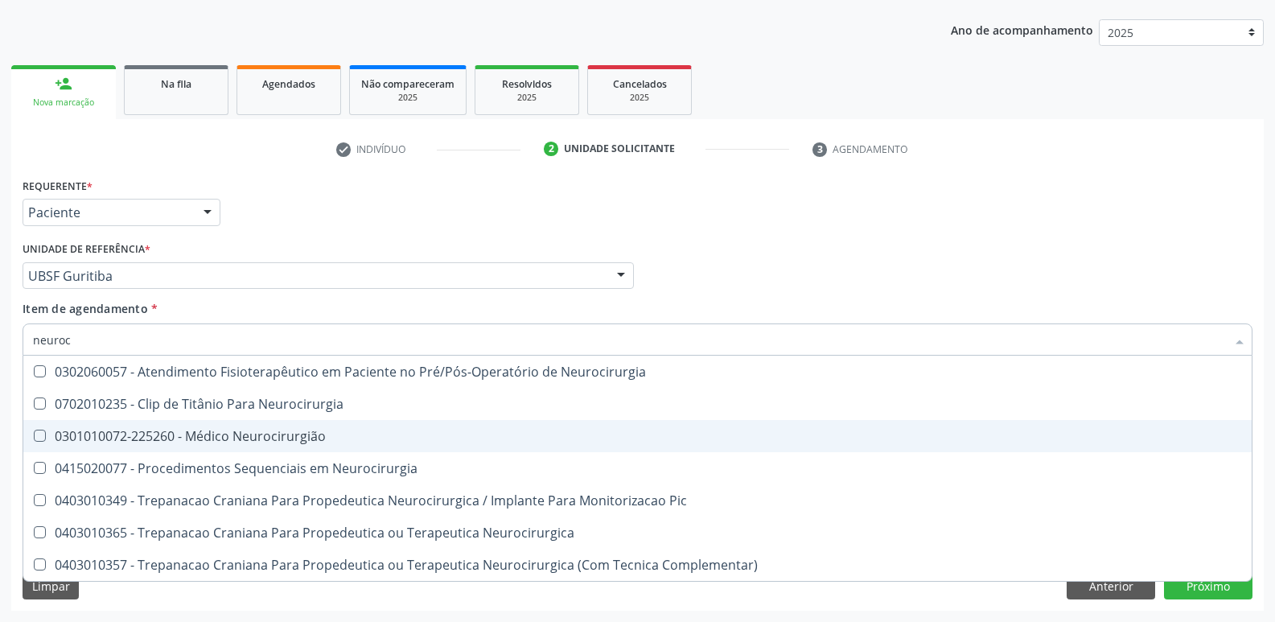
click at [266, 440] on div "0301010072-225260 - Médico Neurocirurgião" at bounding box center [637, 435] width 1209 height 13
checkbox Neurocirurgião "true"
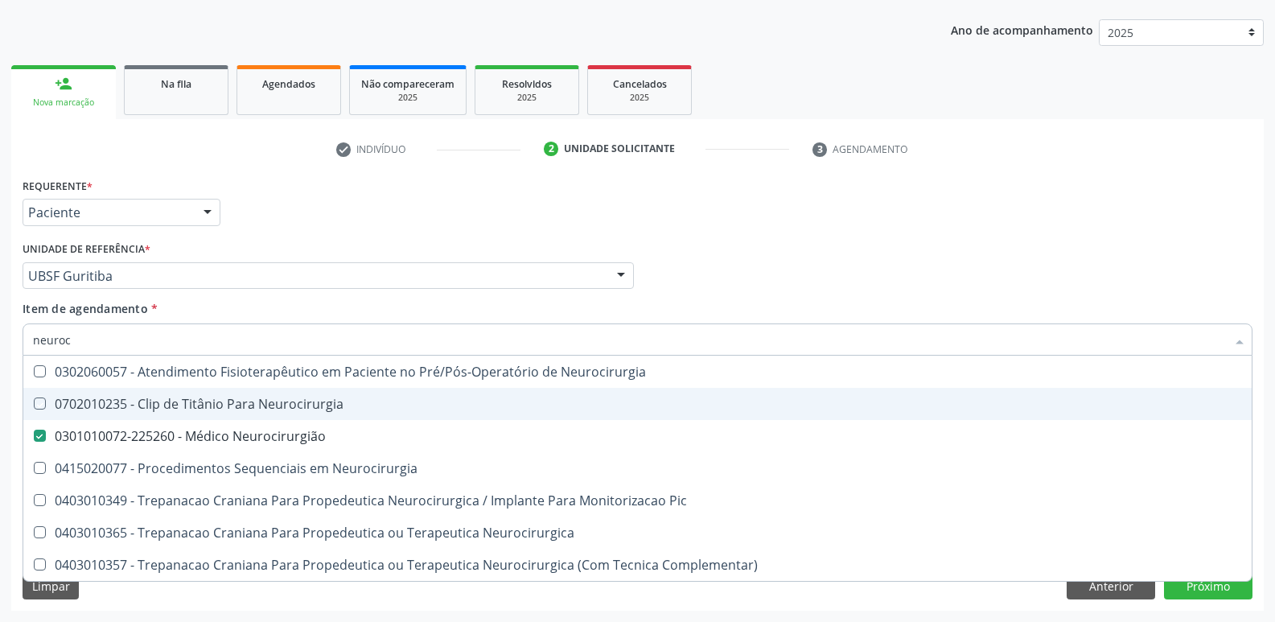
click at [398, 232] on div "Requerente * Paciente Profissional de Saúde Paciente Nenhum resultado encontrad…" at bounding box center [637, 205] width 1238 height 63
checkbox Neurocirurgia "true"
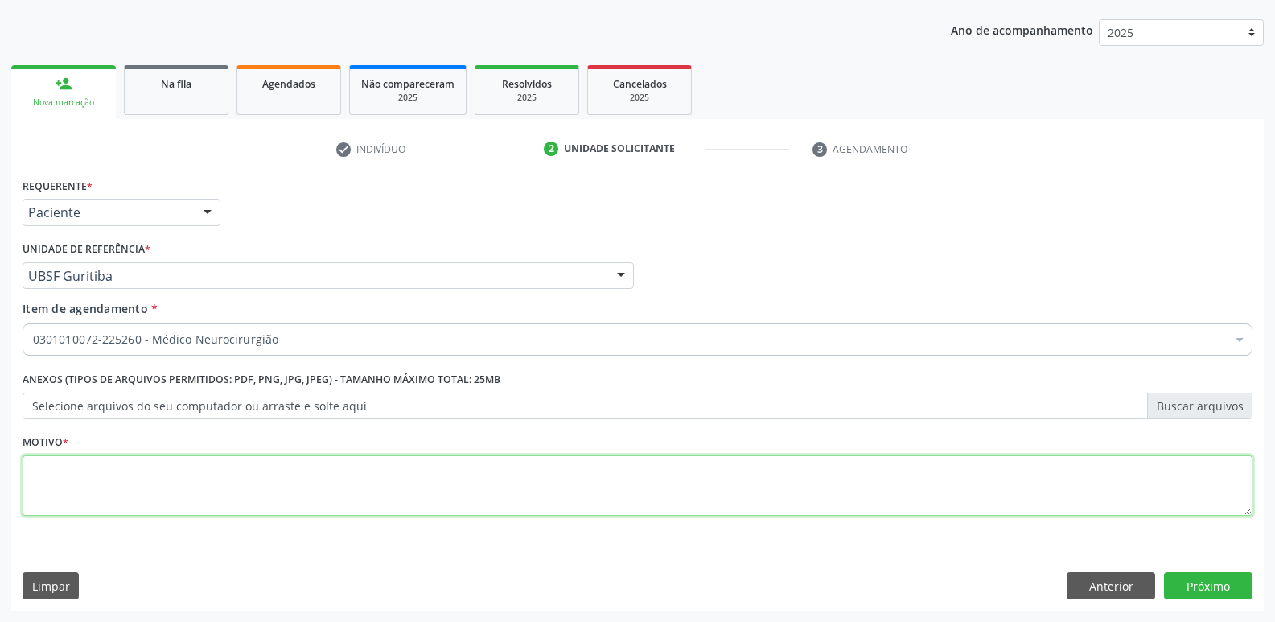
click at [164, 503] on textarea at bounding box center [638, 485] width 1230 height 61
paste textarea "AVALIAÇÃO"
type textarea "AVALIAÇÃO"
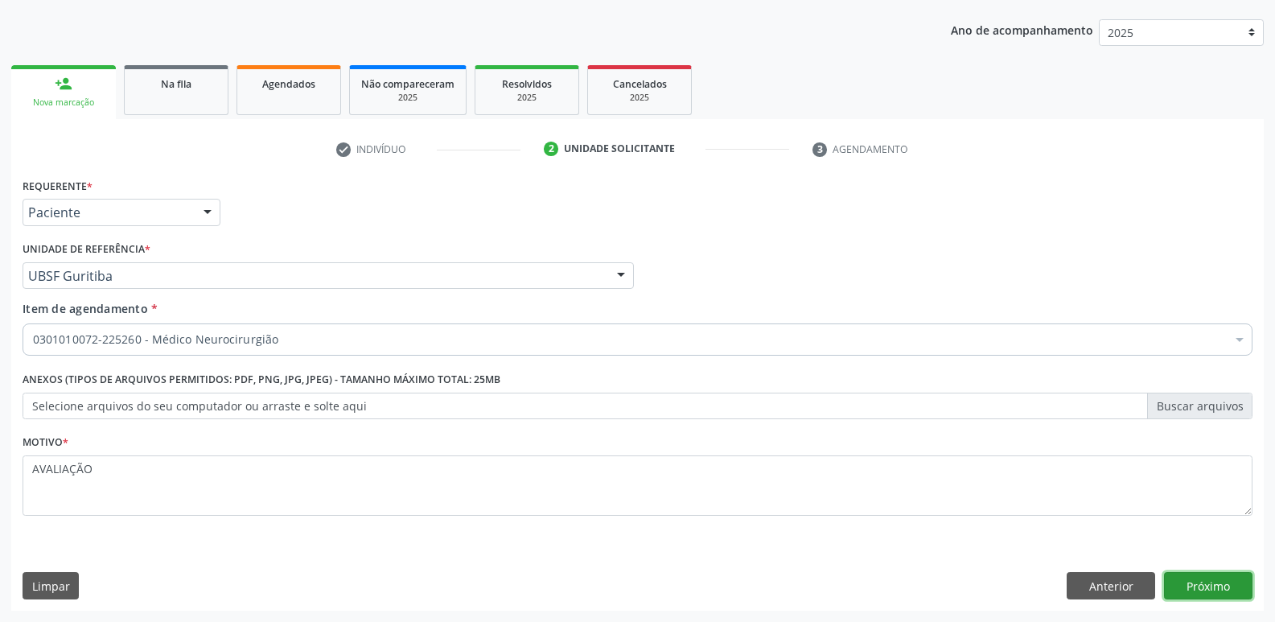
click at [1201, 583] on button "Próximo" at bounding box center [1208, 585] width 88 height 27
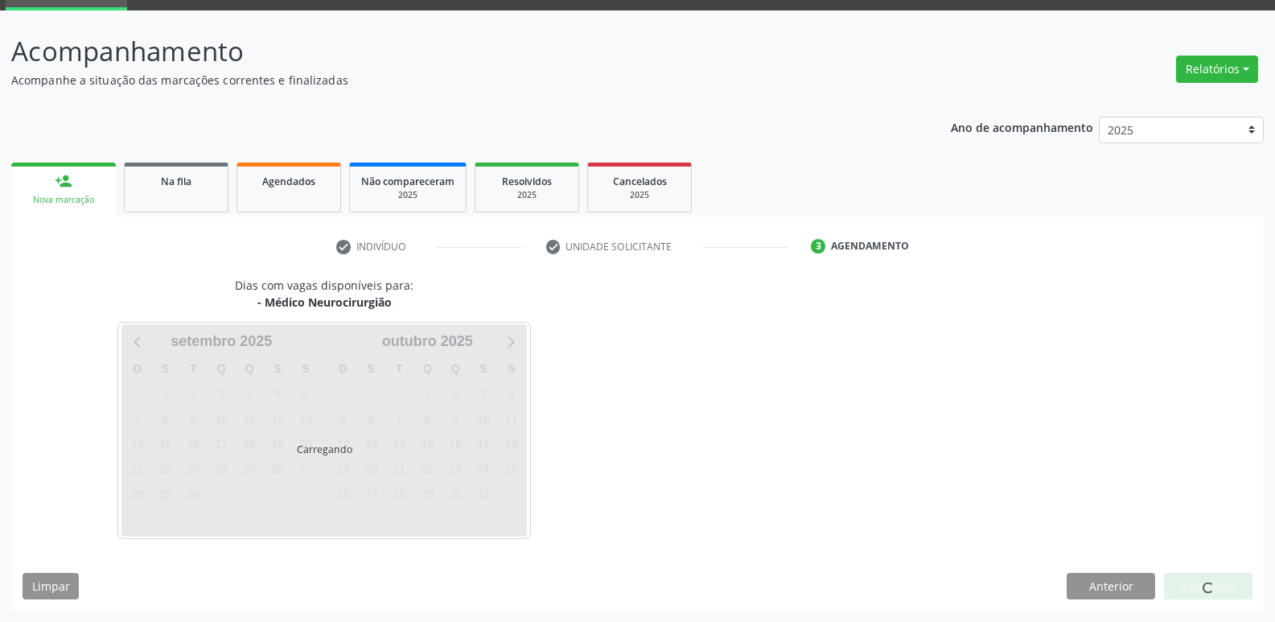
scroll to position [78, 0]
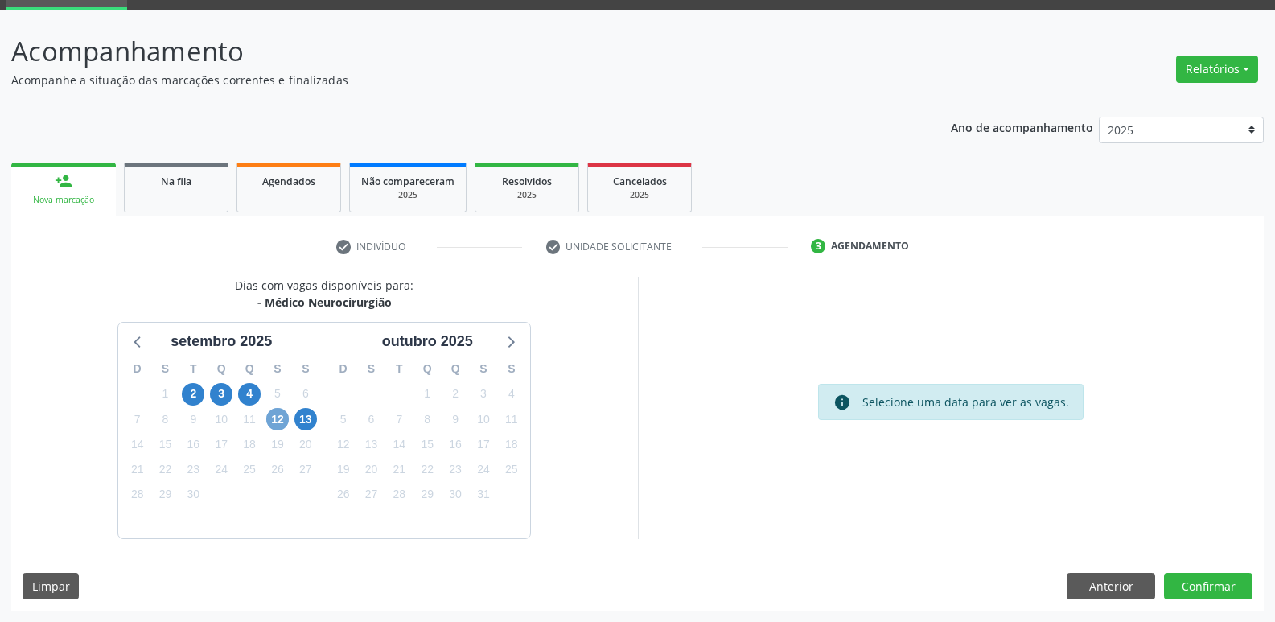
click at [281, 409] on span "12" at bounding box center [277, 419] width 23 height 23
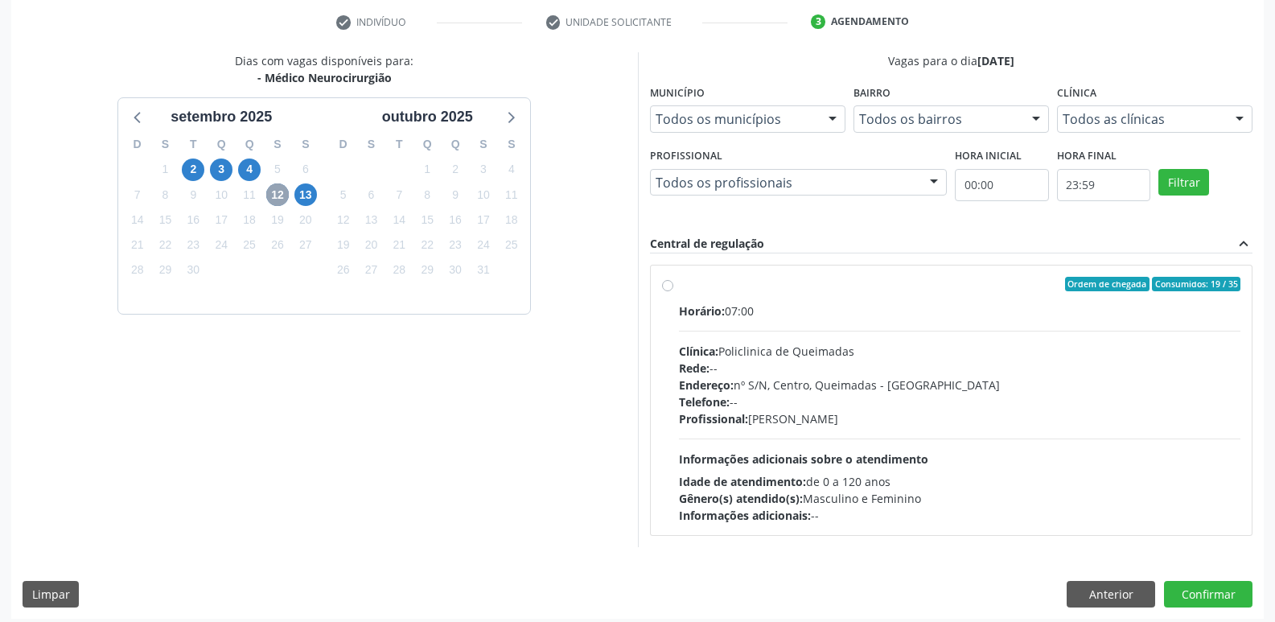
scroll to position [310, 0]
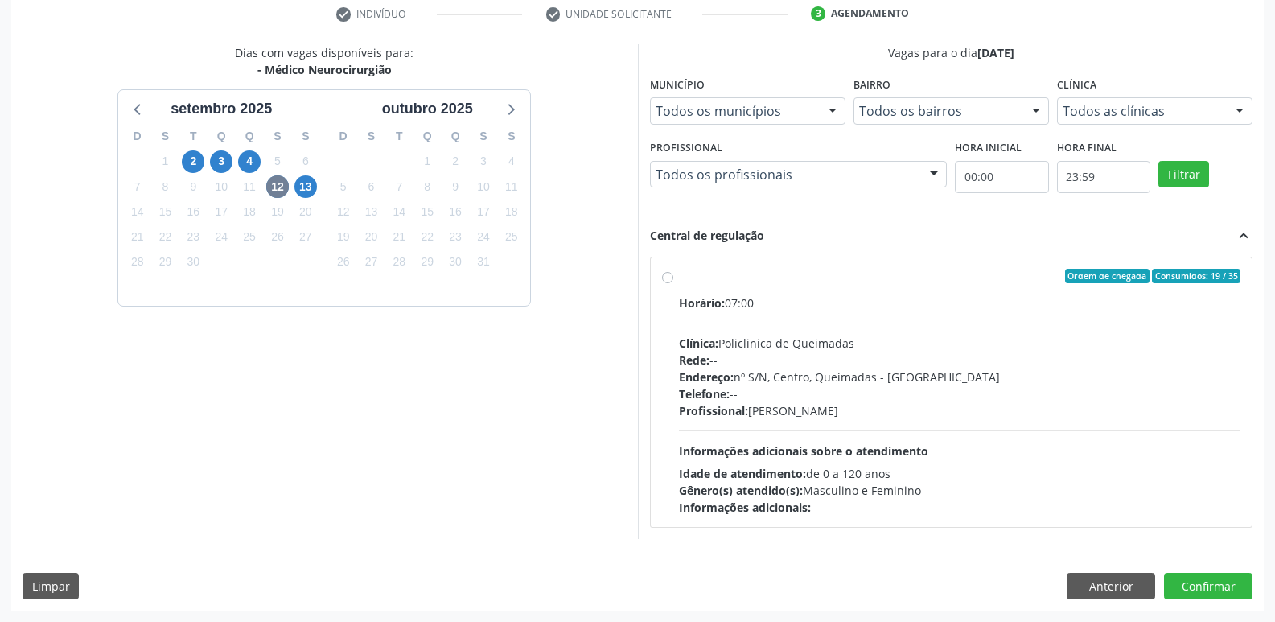
click at [904, 346] on div "Clínica: Policlinica de Queimadas" at bounding box center [960, 343] width 562 height 17
click at [673, 283] on input "Ordem de chegada Consumidos: 19 / 35 Horário: 07:00 Clínica: Policlinica de Que…" at bounding box center [667, 276] width 11 height 14
radio input "true"
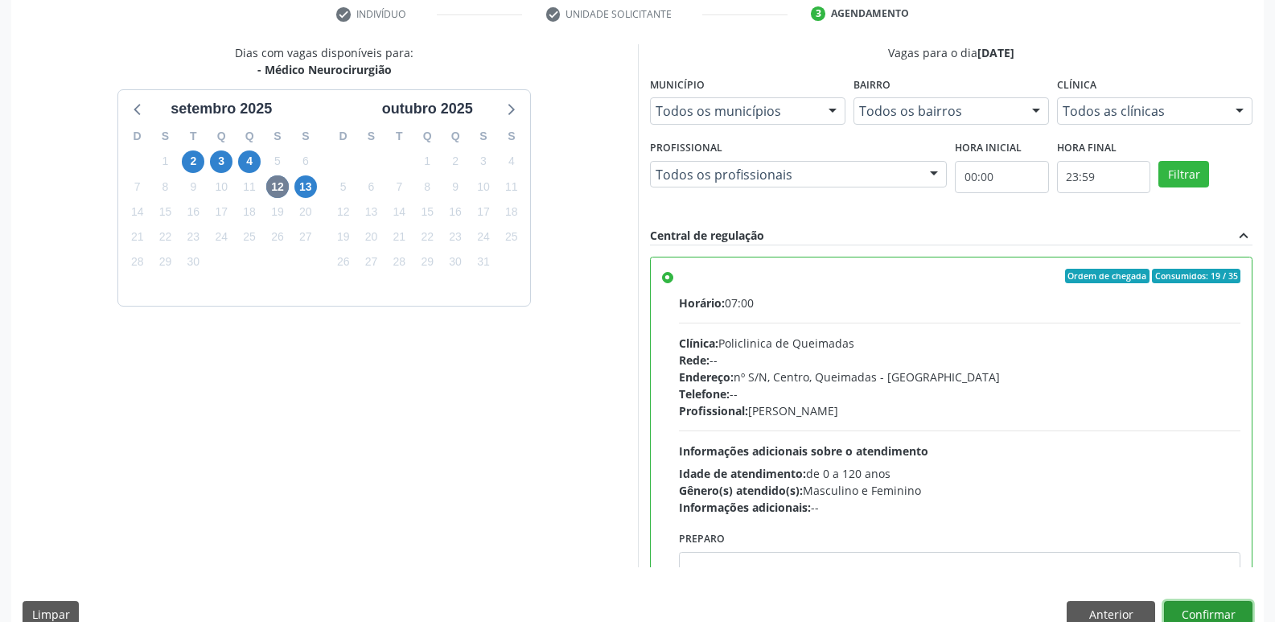
click at [1213, 604] on button "Confirmar" at bounding box center [1208, 614] width 88 height 27
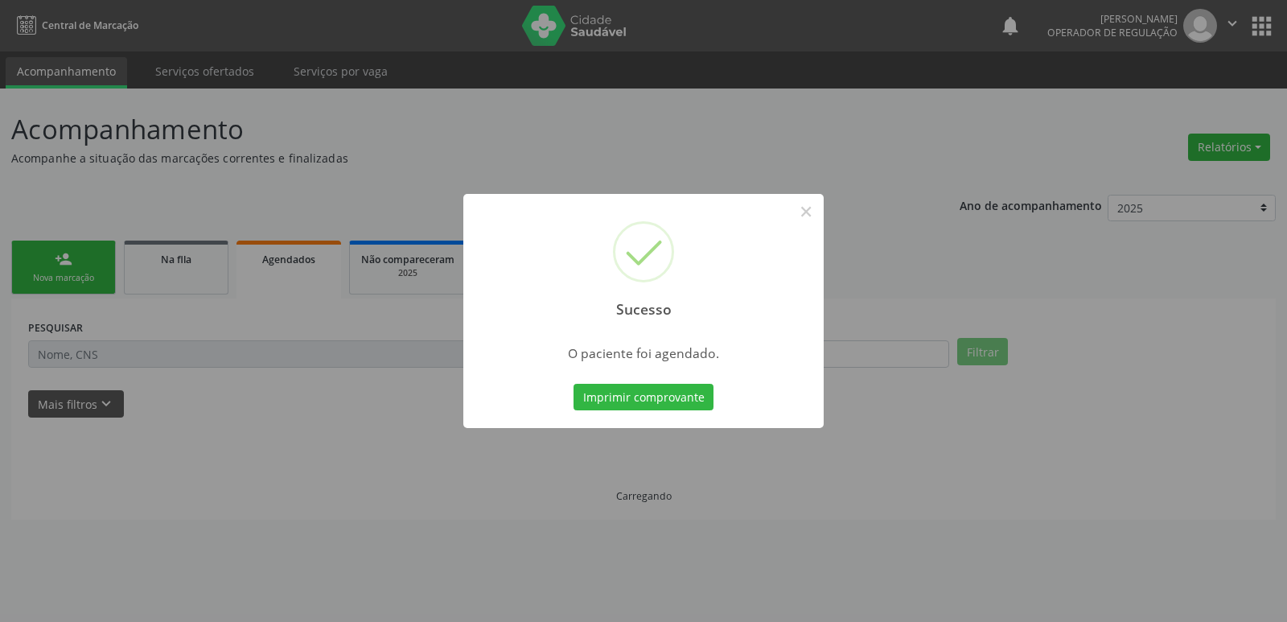
click at [573, 384] on button "Imprimir comprovante" at bounding box center [643, 397] width 140 height 27
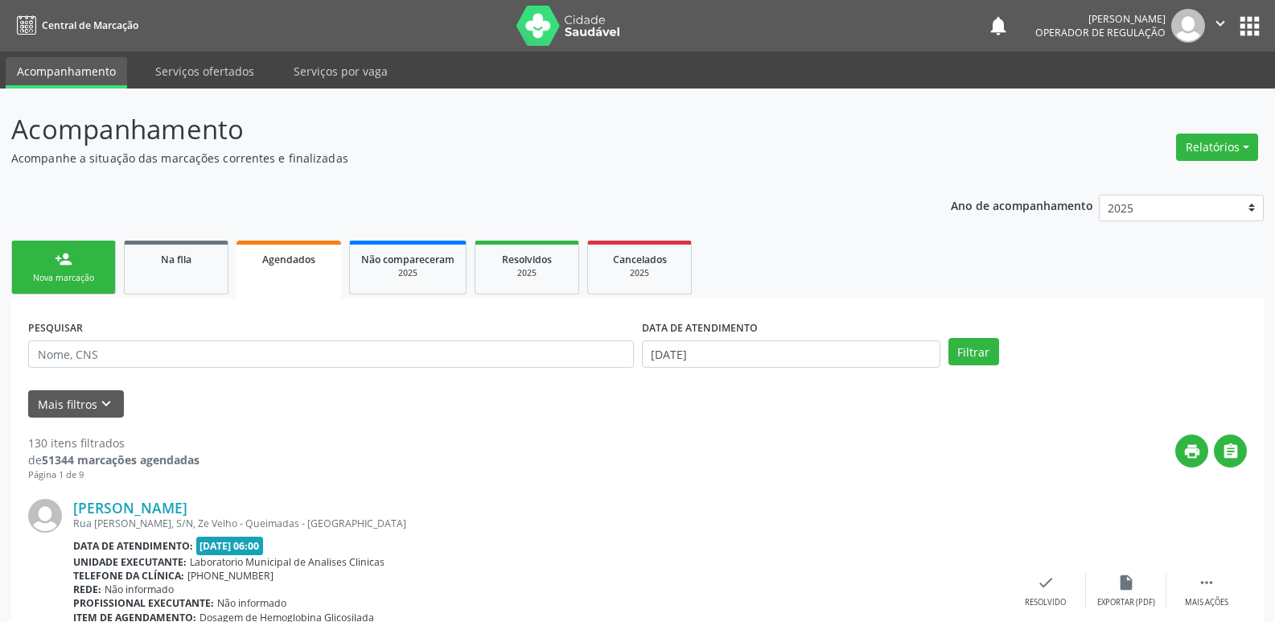
click at [92, 288] on link "person_add Nova marcação" at bounding box center [63, 267] width 105 height 54
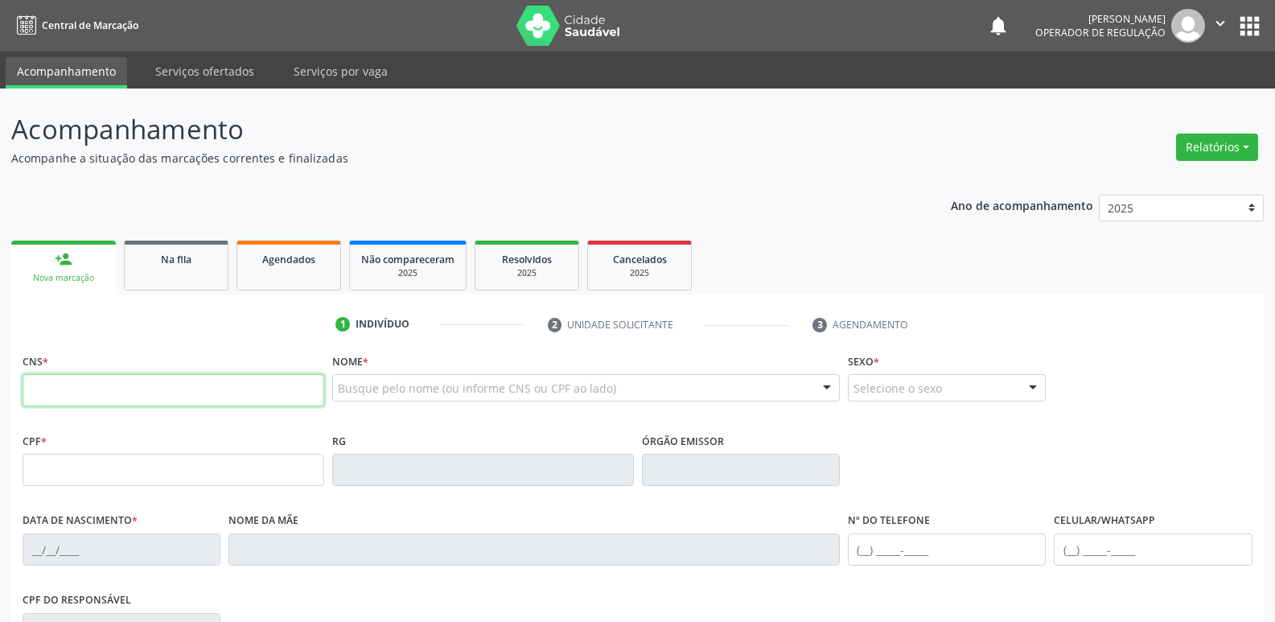
drag, startPoint x: 87, startPoint y: 398, endPoint x: 0, endPoint y: 327, distance: 112.0
click at [85, 399] on input "text" at bounding box center [174, 390] width 302 height 32
type input "700 0006 4080 3703"
type input "023.631.174-33"
type input "11/03/1976"
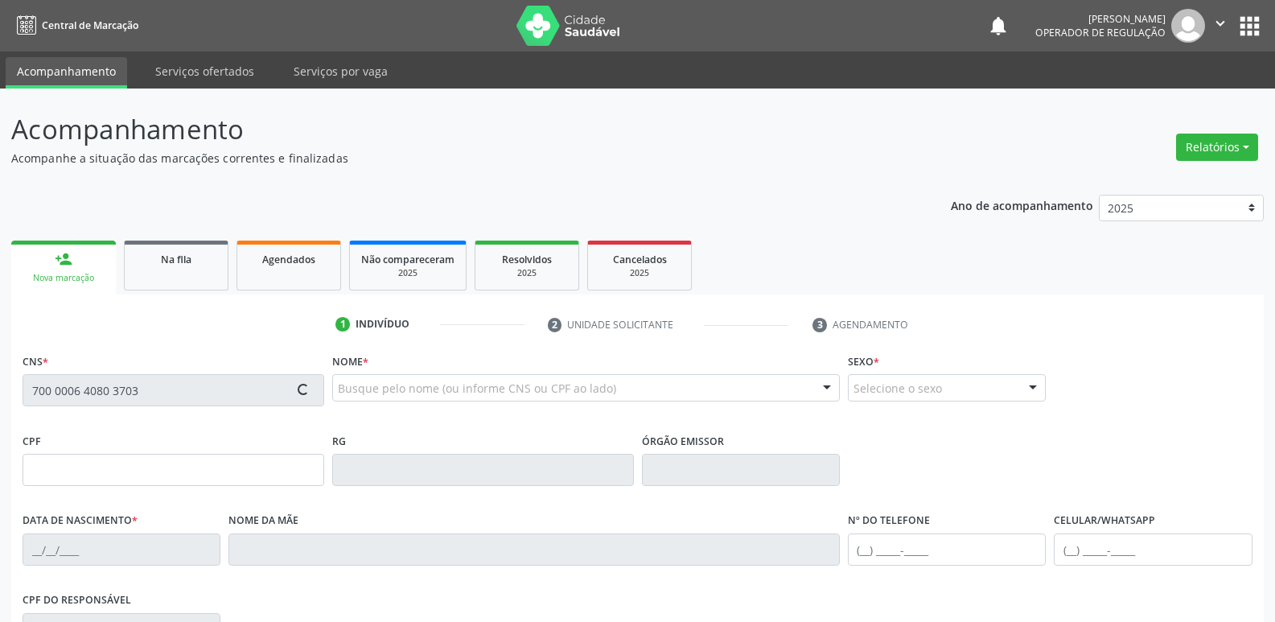
type input "Marlene de Figueiredo Freires"
type input "(83) 99384-0162"
type input "94"
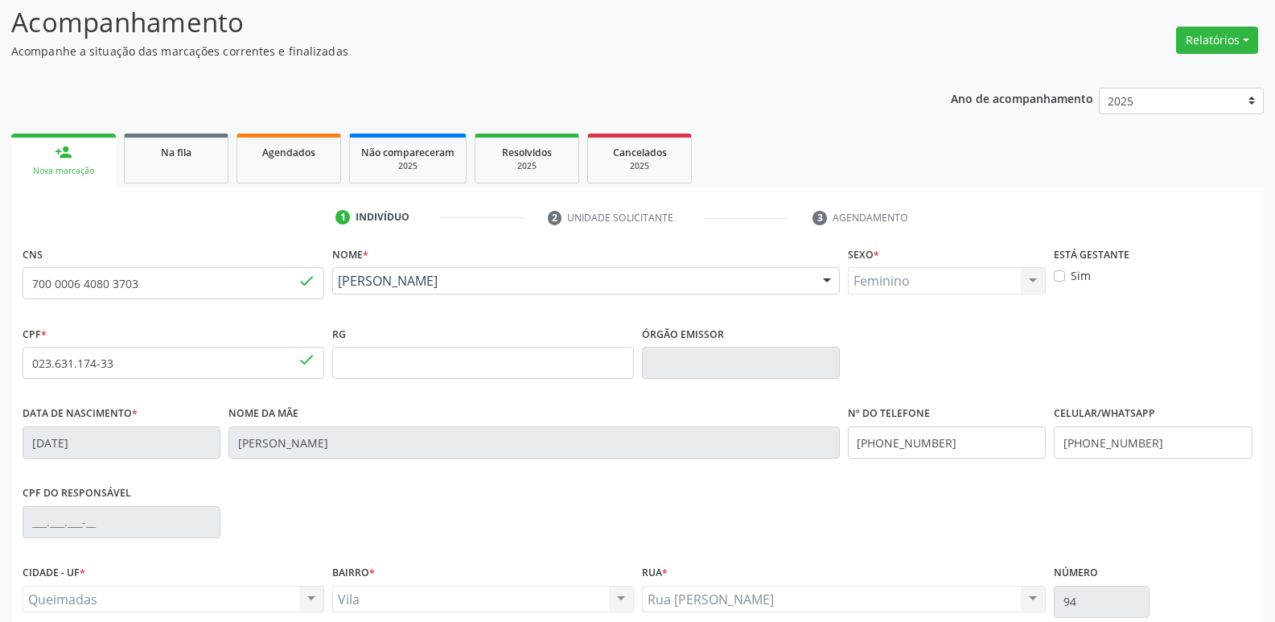
scroll to position [250, 0]
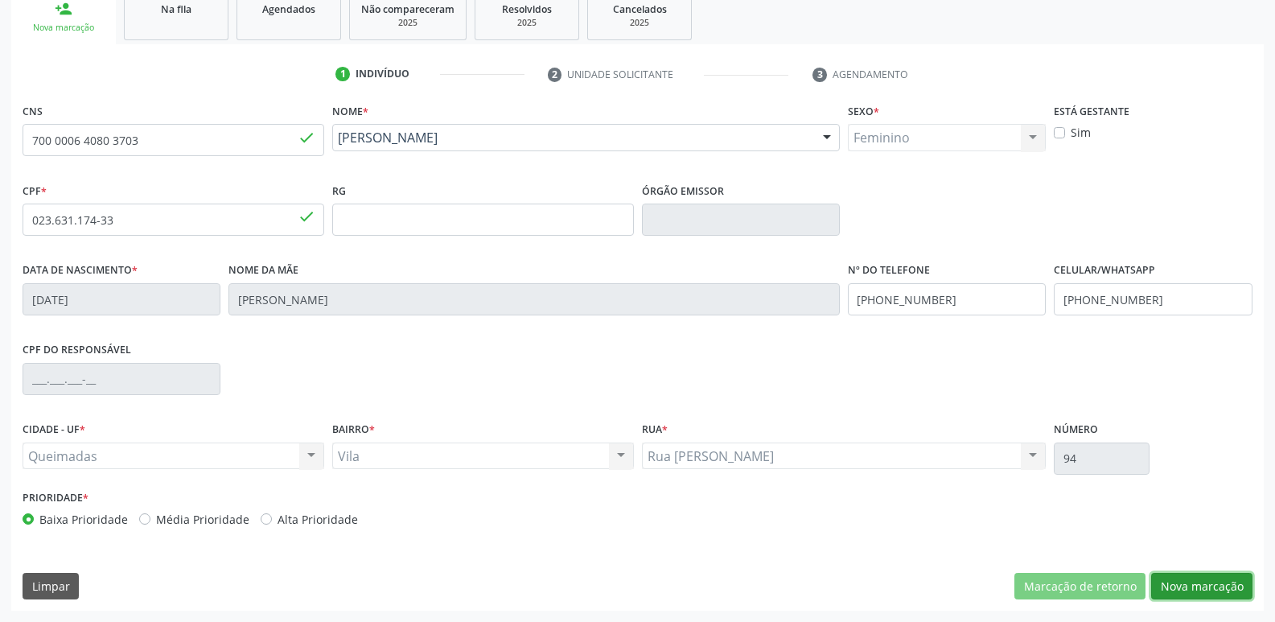
click at [1193, 585] on button "Nova marcação" at bounding box center [1201, 586] width 101 height 27
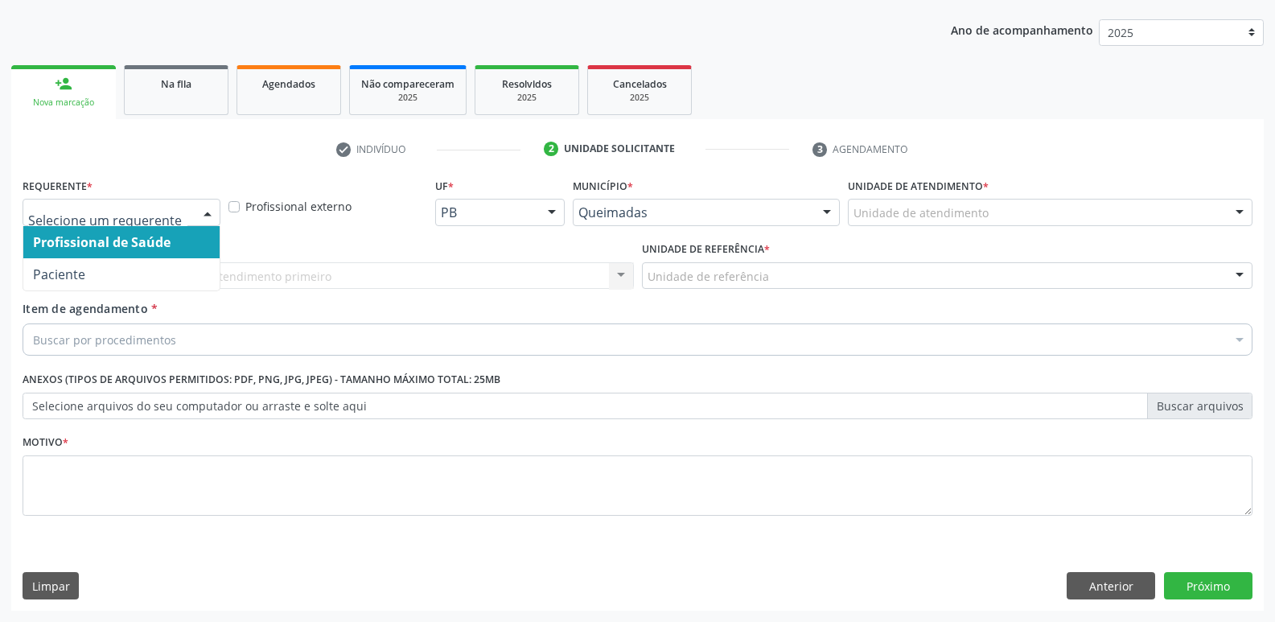
drag, startPoint x: 106, startPoint y: 208, endPoint x: 99, endPoint y: 282, distance: 74.3
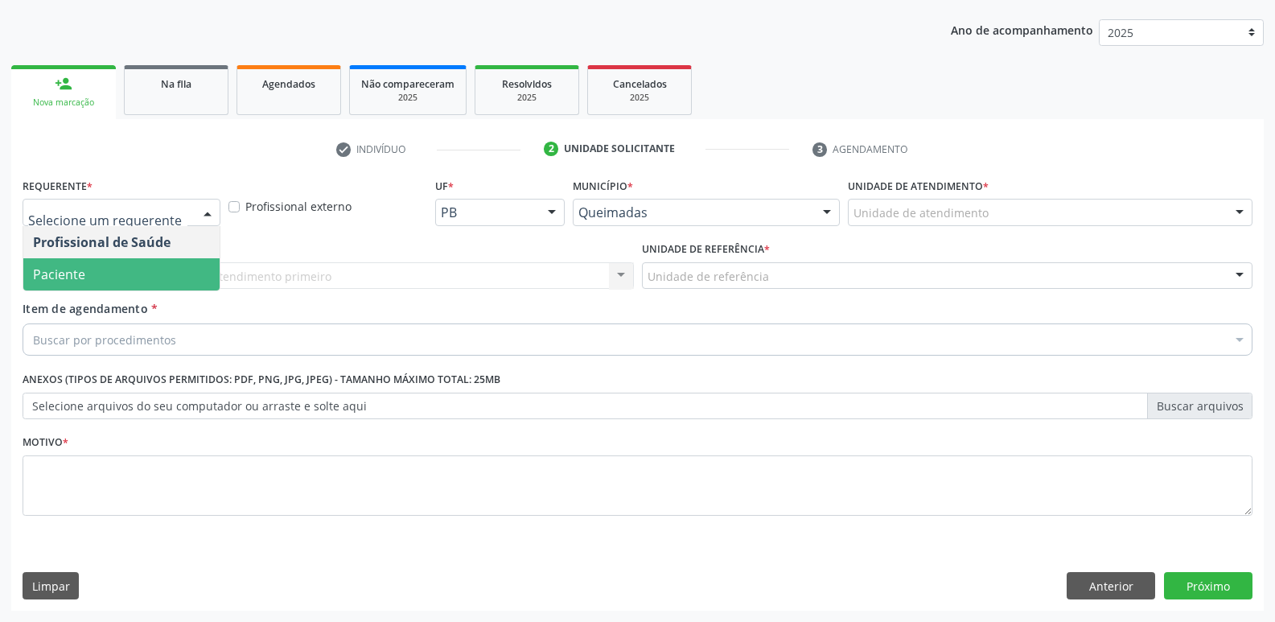
click at [89, 268] on span "Paciente" at bounding box center [121, 274] width 196 height 32
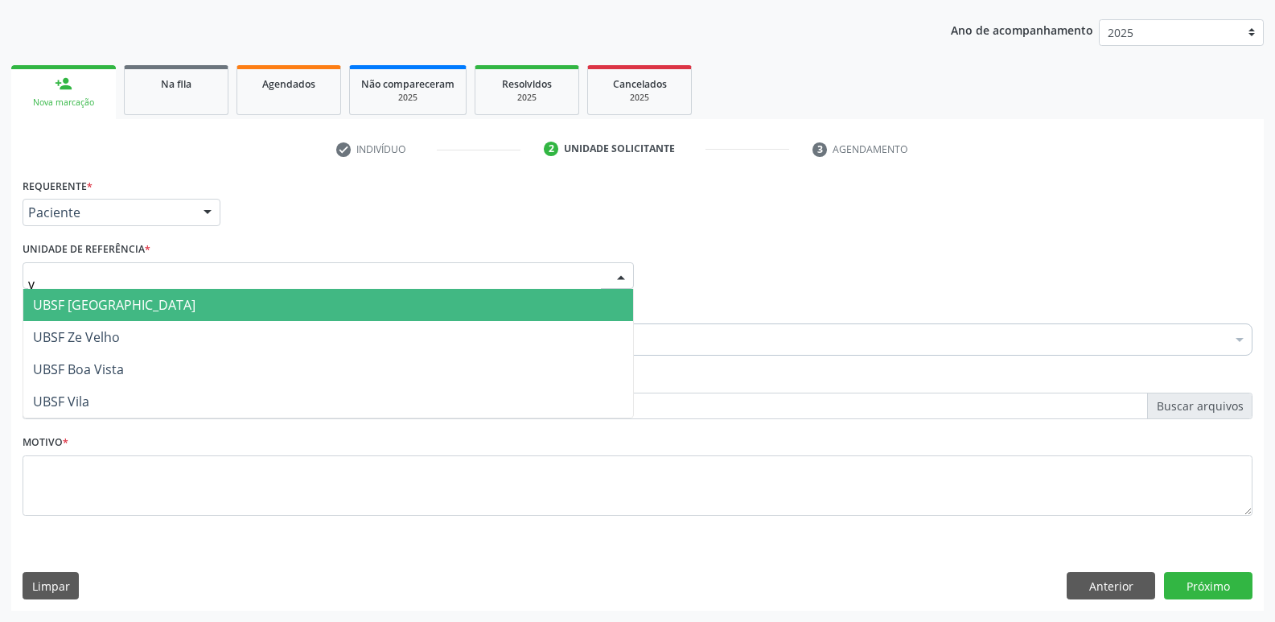
type input "vi"
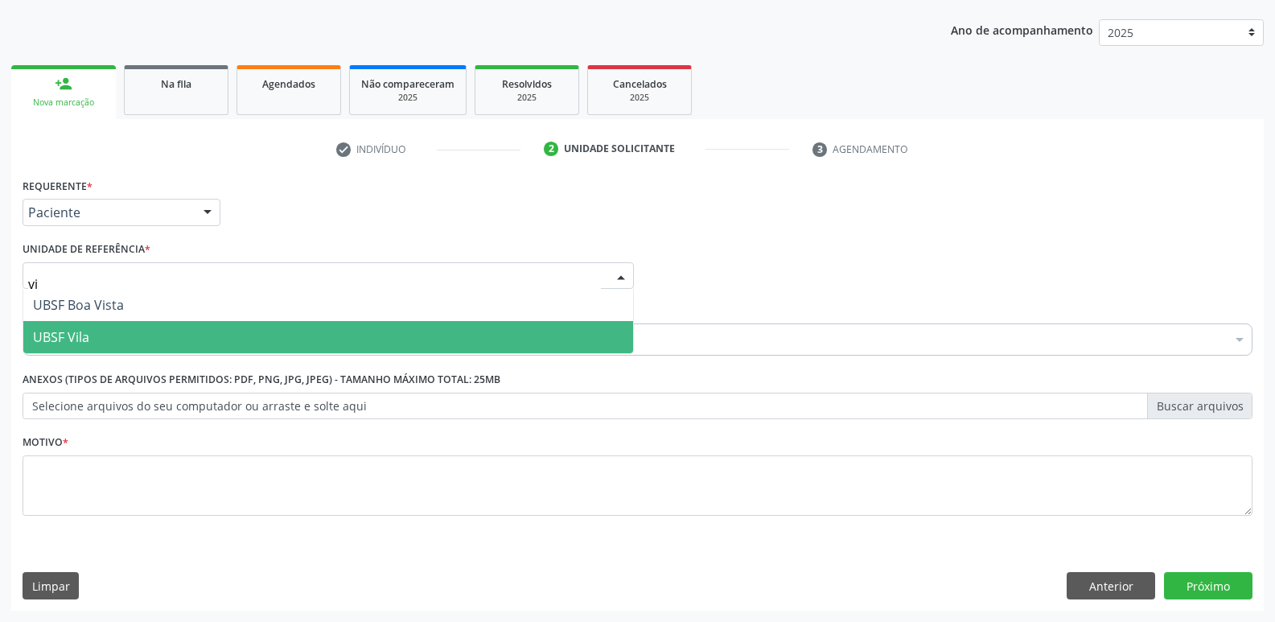
click at [82, 338] on span "UBSF Vila" at bounding box center [61, 337] width 56 height 18
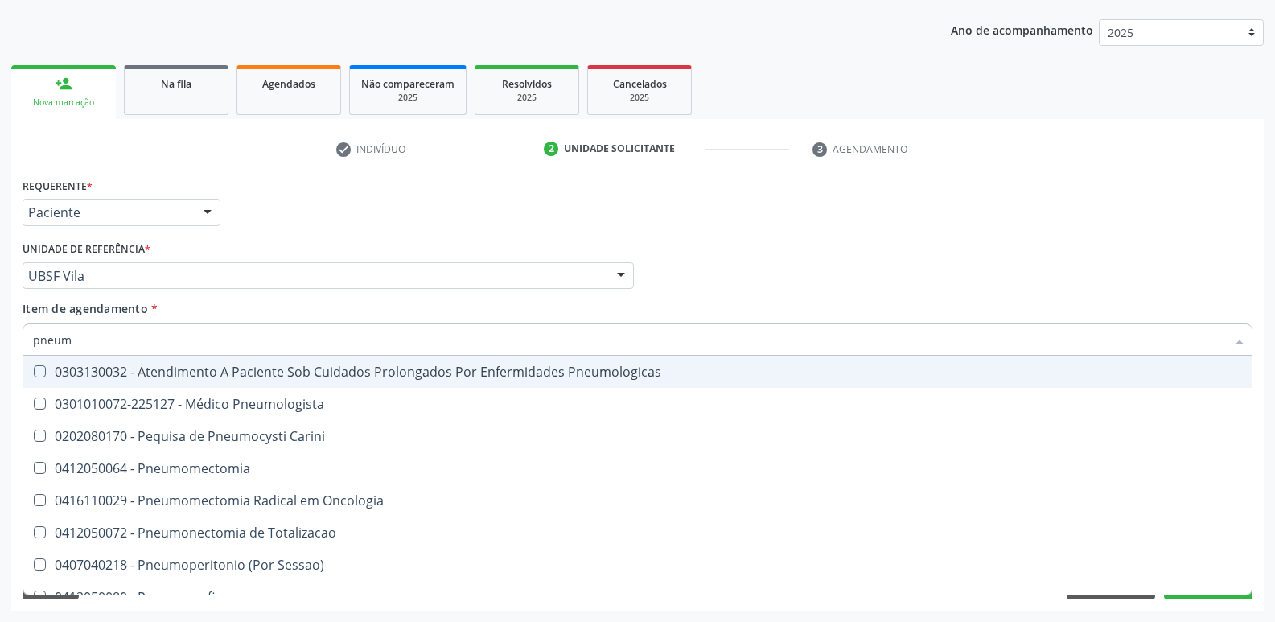
type input "pneumo"
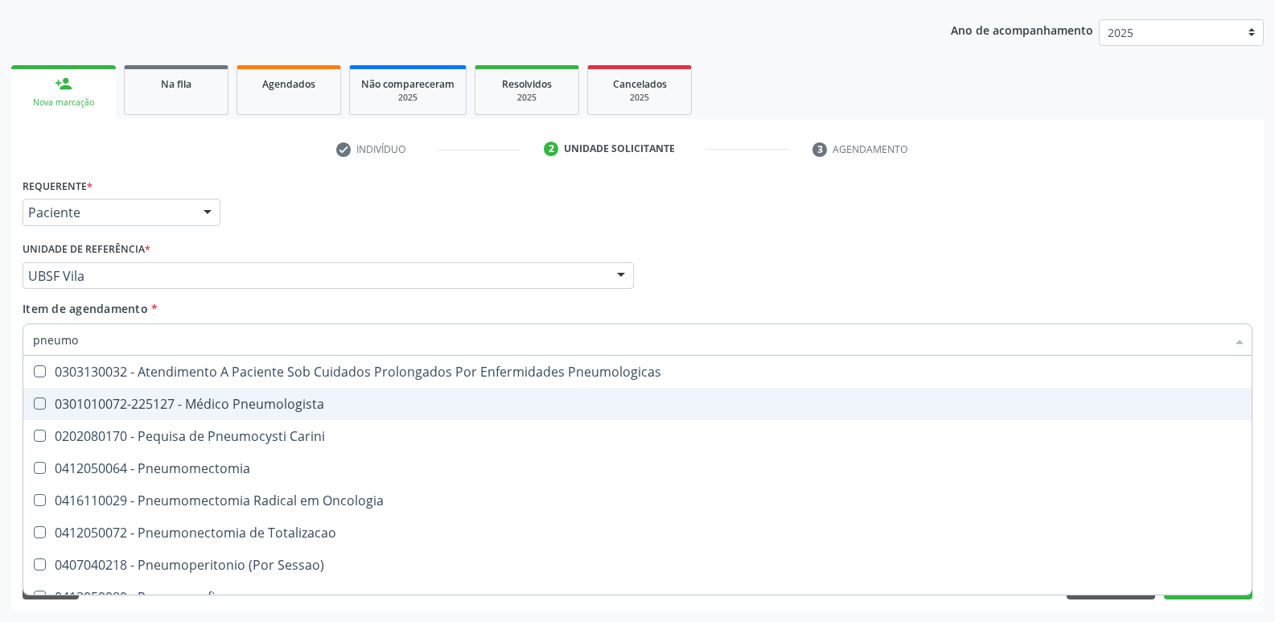
click at [150, 414] on span "0301010072-225127 - Médico Pneumologista" at bounding box center [637, 404] width 1228 height 32
checkbox Pneumologista "true"
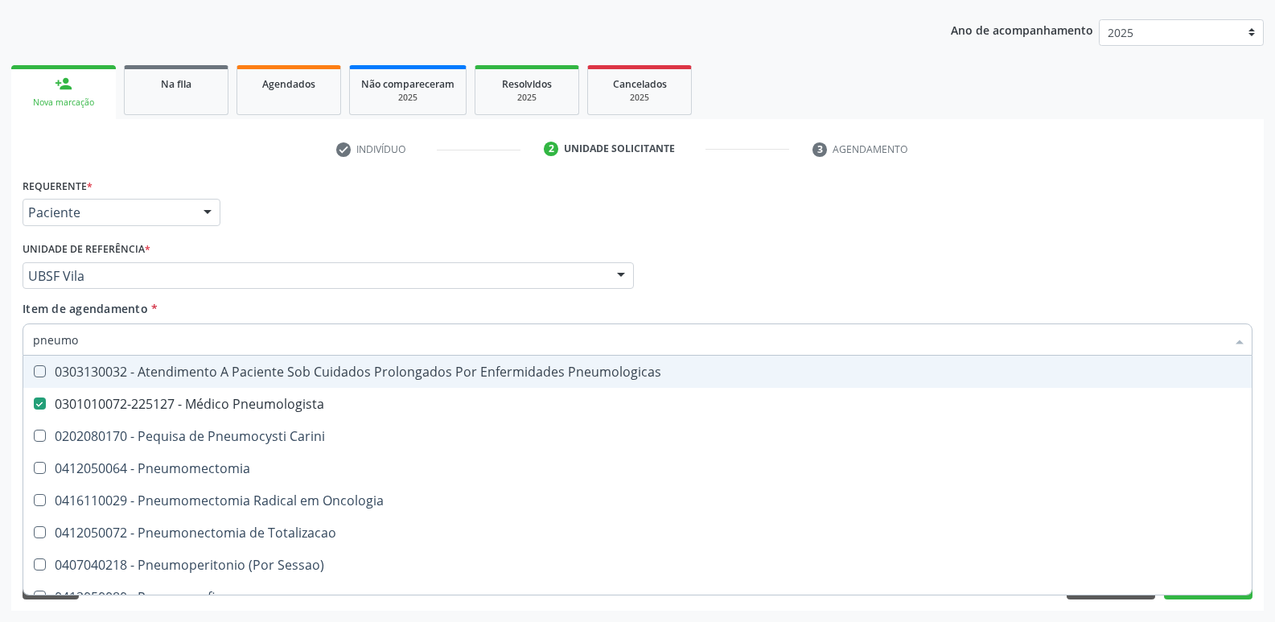
click at [245, 248] on div "Unidade de referência * UBSF Vila UBSF Ligeiro II UBSF Saulo Leal Ernesto de Me…" at bounding box center [328, 262] width 611 height 51
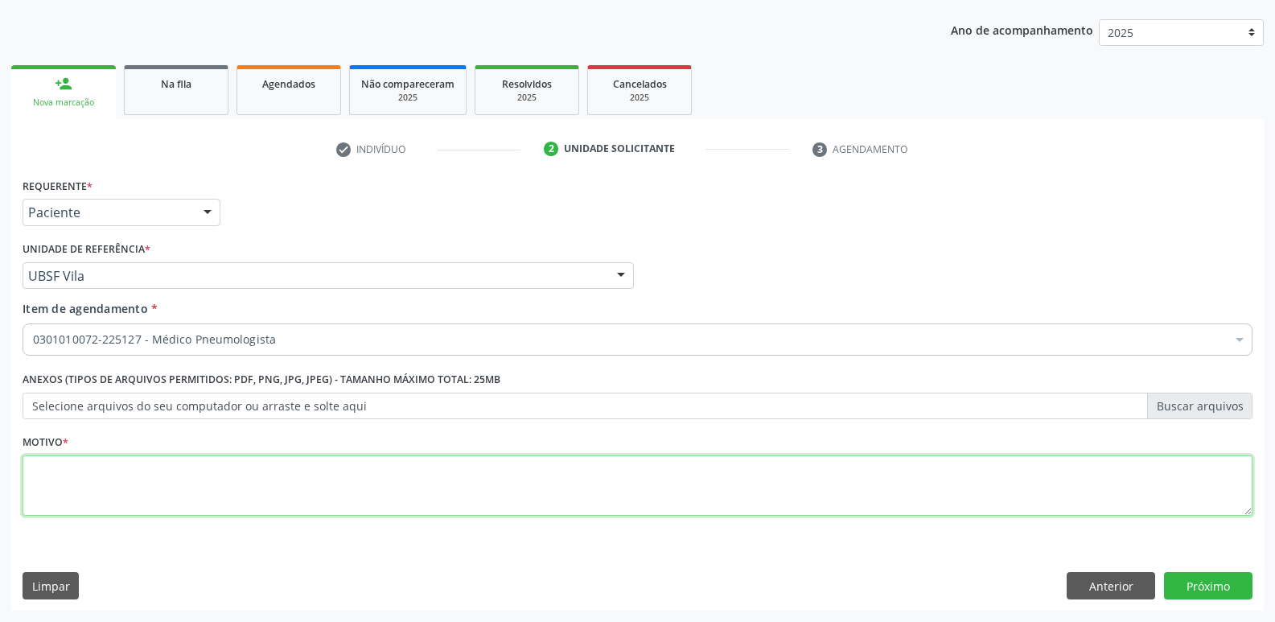
click at [93, 497] on textarea at bounding box center [638, 485] width 1230 height 61
paste textarea "AVALIAÇÃO"
type textarea "AVALIAÇÃO"
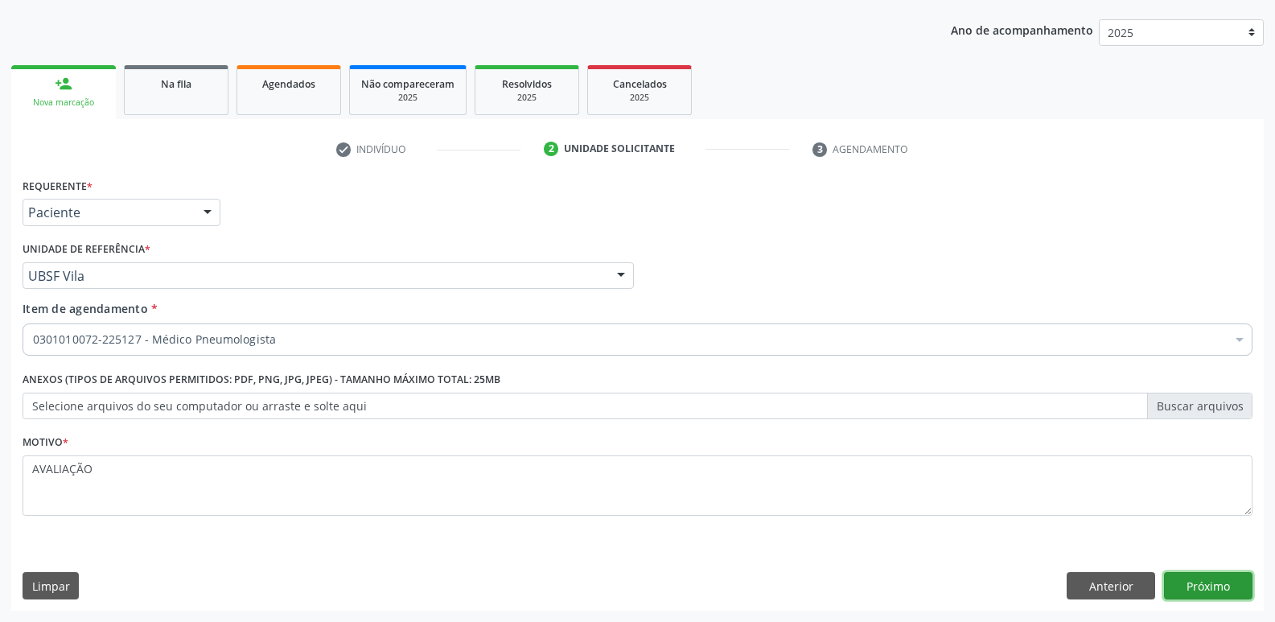
click at [1197, 593] on button "Próximo" at bounding box center [1208, 585] width 88 height 27
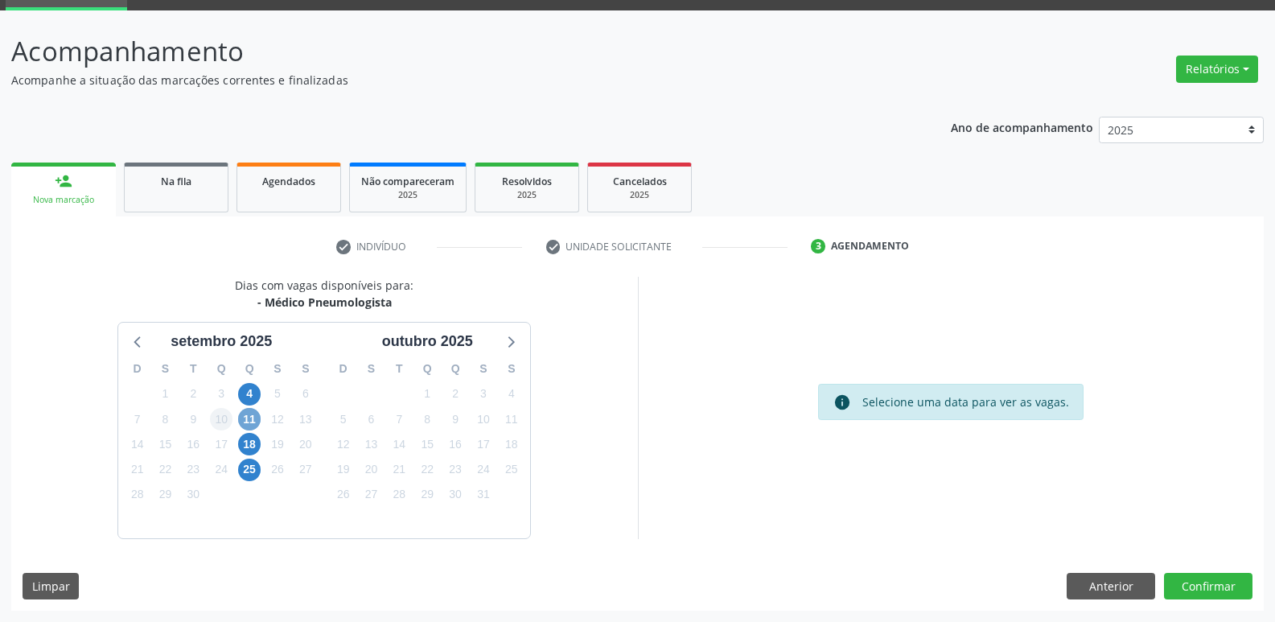
drag, startPoint x: 252, startPoint y: 421, endPoint x: 213, endPoint y: 417, distance: 38.9
click at [250, 421] on span "11" at bounding box center [249, 419] width 23 height 23
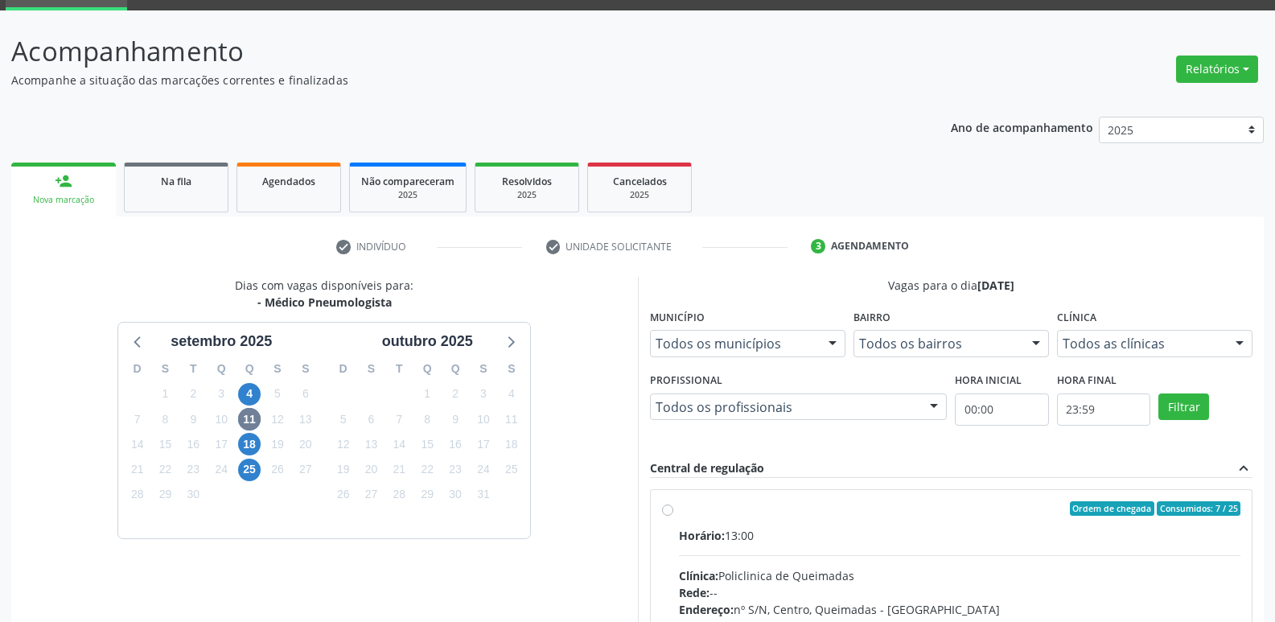
drag, startPoint x: 992, startPoint y: 565, endPoint x: 1085, endPoint y: 352, distance: 232.6
radio input "true"
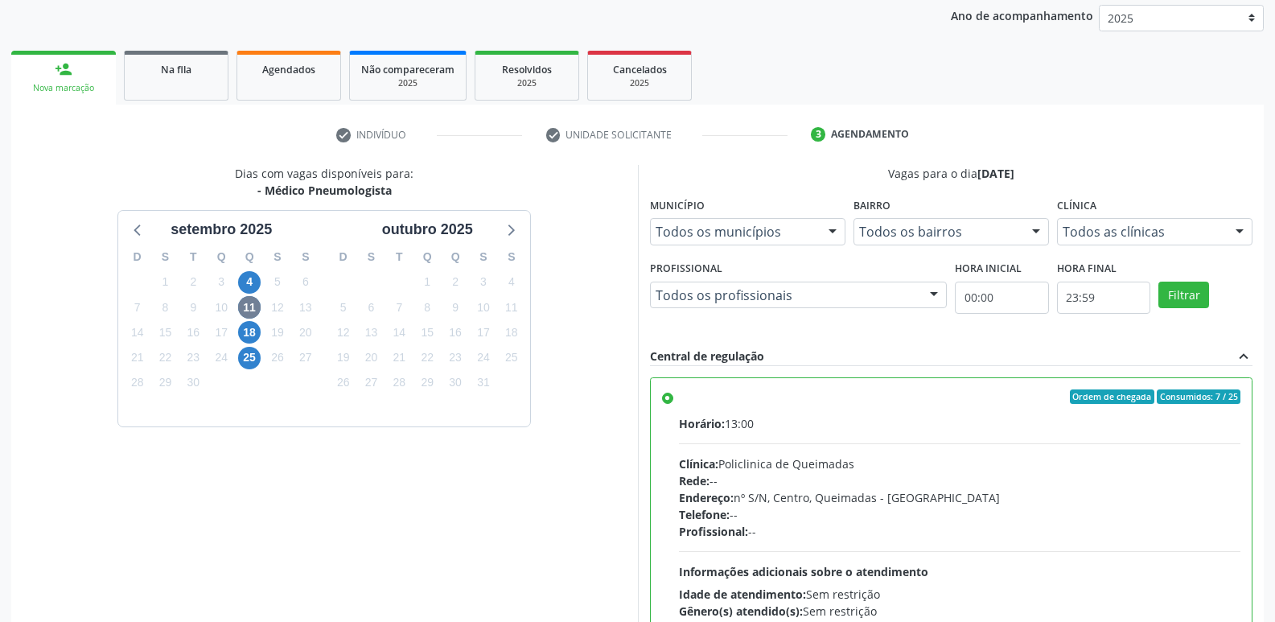
scroll to position [339, 0]
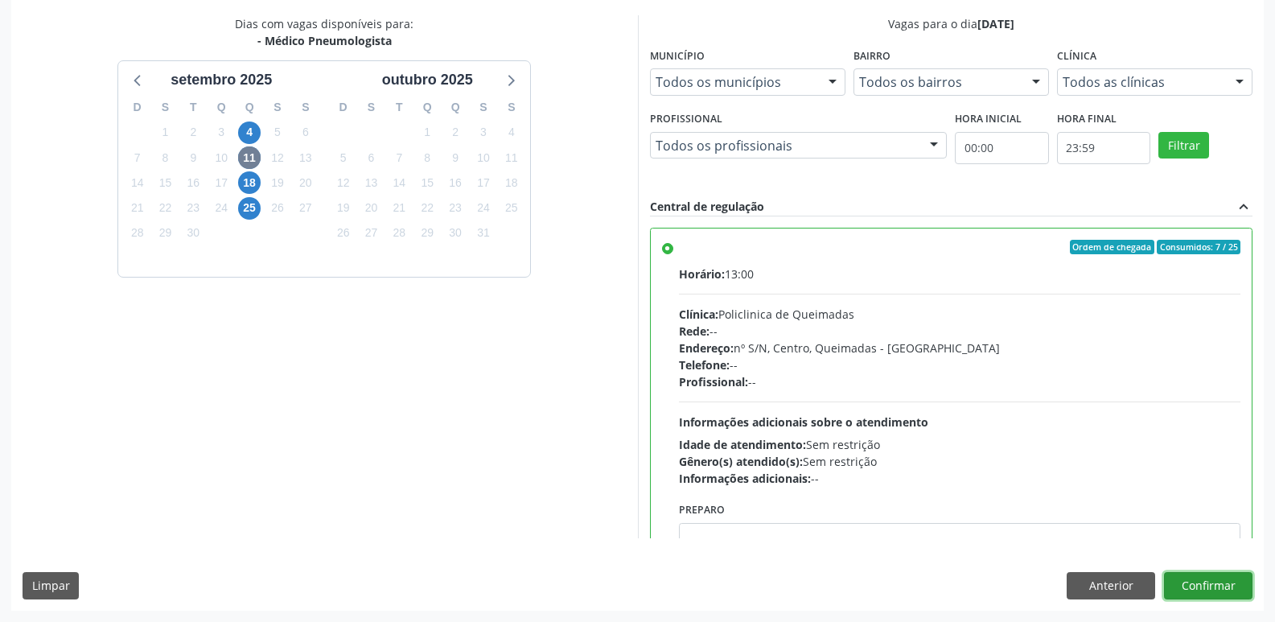
click at [1200, 581] on button "Confirmar" at bounding box center [1208, 585] width 88 height 27
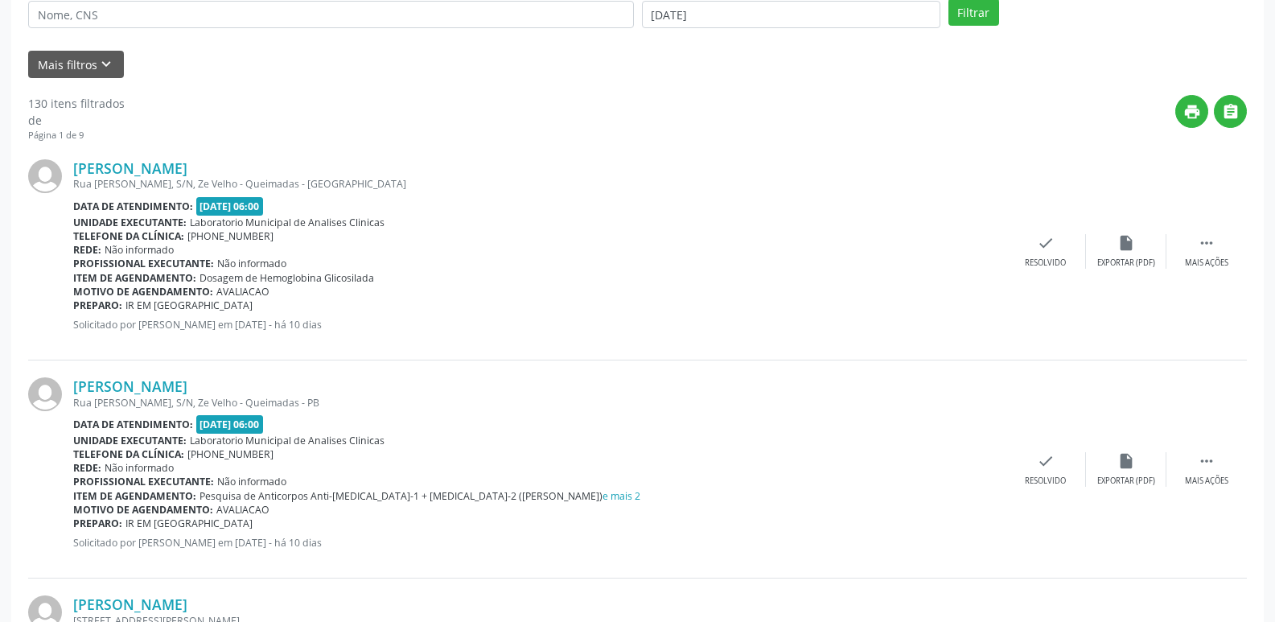
scroll to position [0, 0]
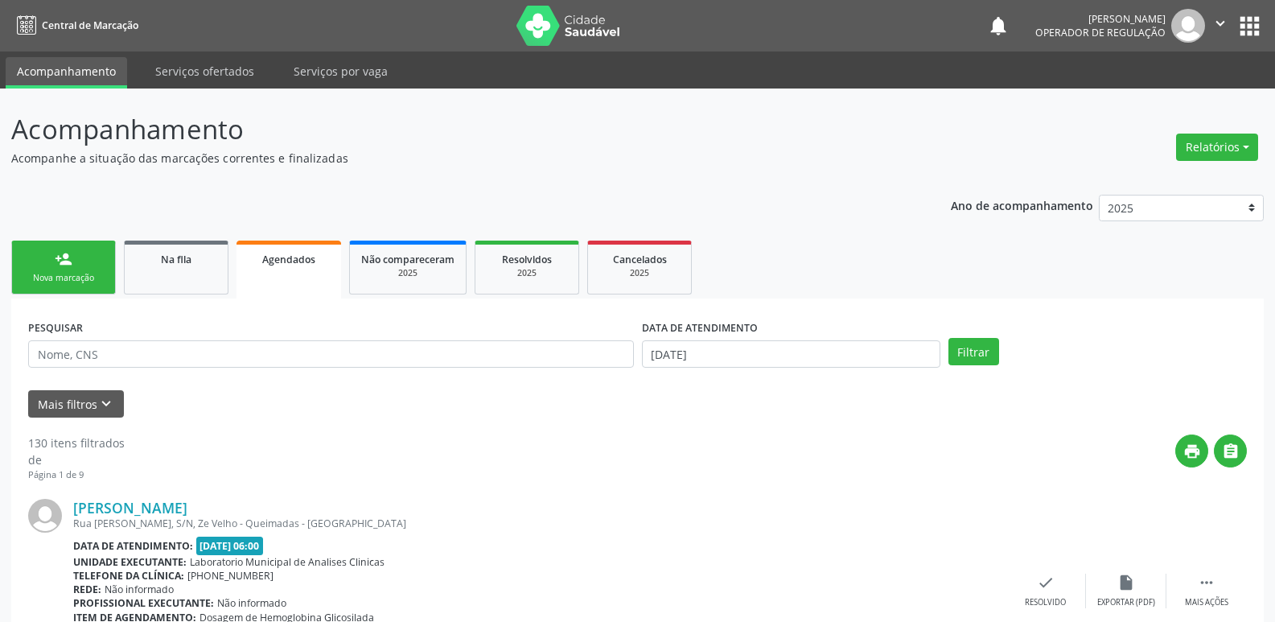
click at [87, 261] on link "person_add Nova marcação" at bounding box center [63, 267] width 105 height 54
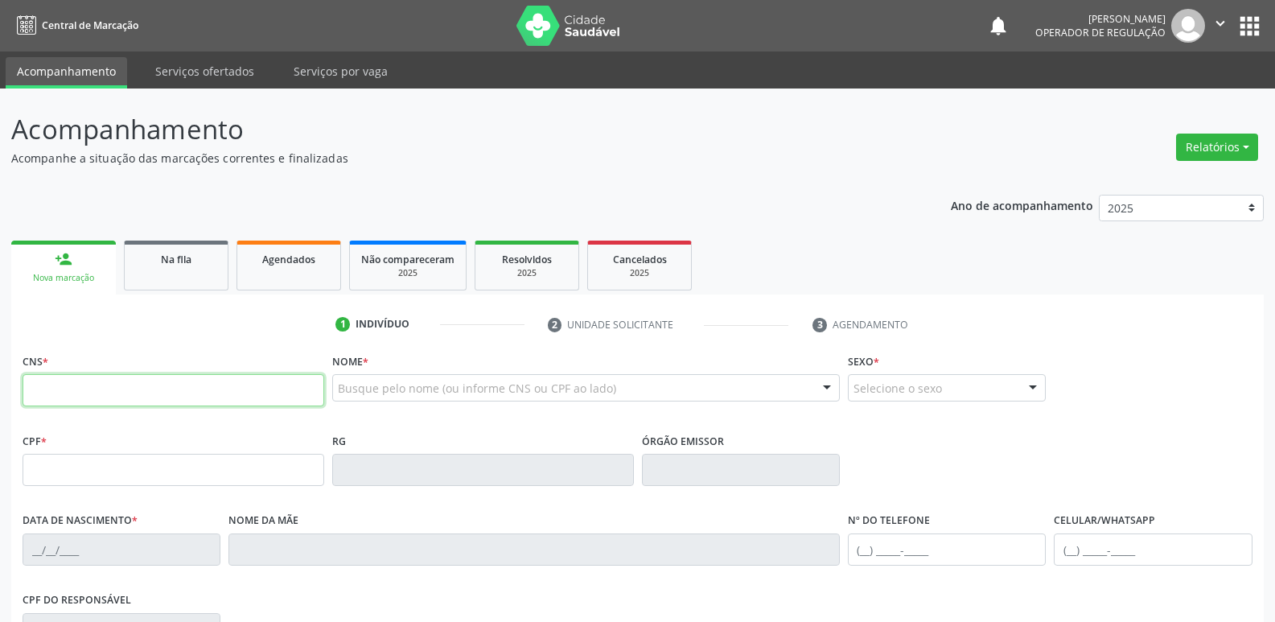
drag, startPoint x: 101, startPoint y: 399, endPoint x: 91, endPoint y: 380, distance: 21.9
click at [98, 392] on input "text" at bounding box center [174, 390] width 302 height 32
type input "704 2027 8612 1588"
type input "183.939.564-80"
type input "02/01/2023"
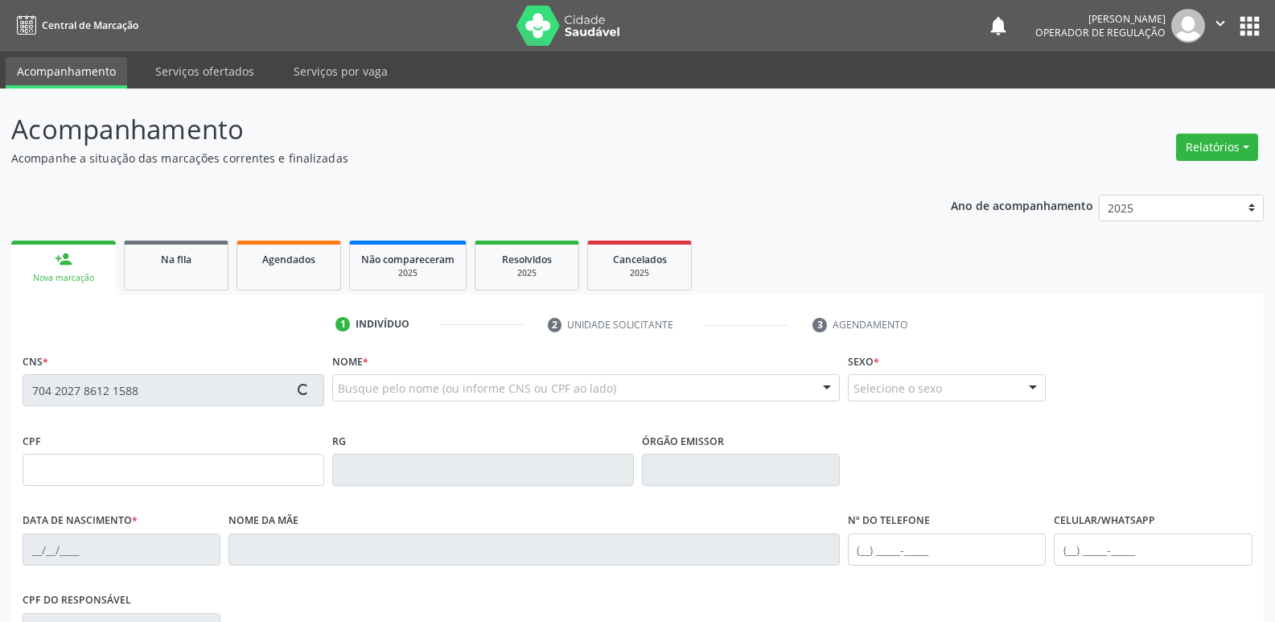
type input "Amanda Thays da Silva Martins"
type input "(83) 99125-3614"
type input "105.197.134-94"
type input "203"
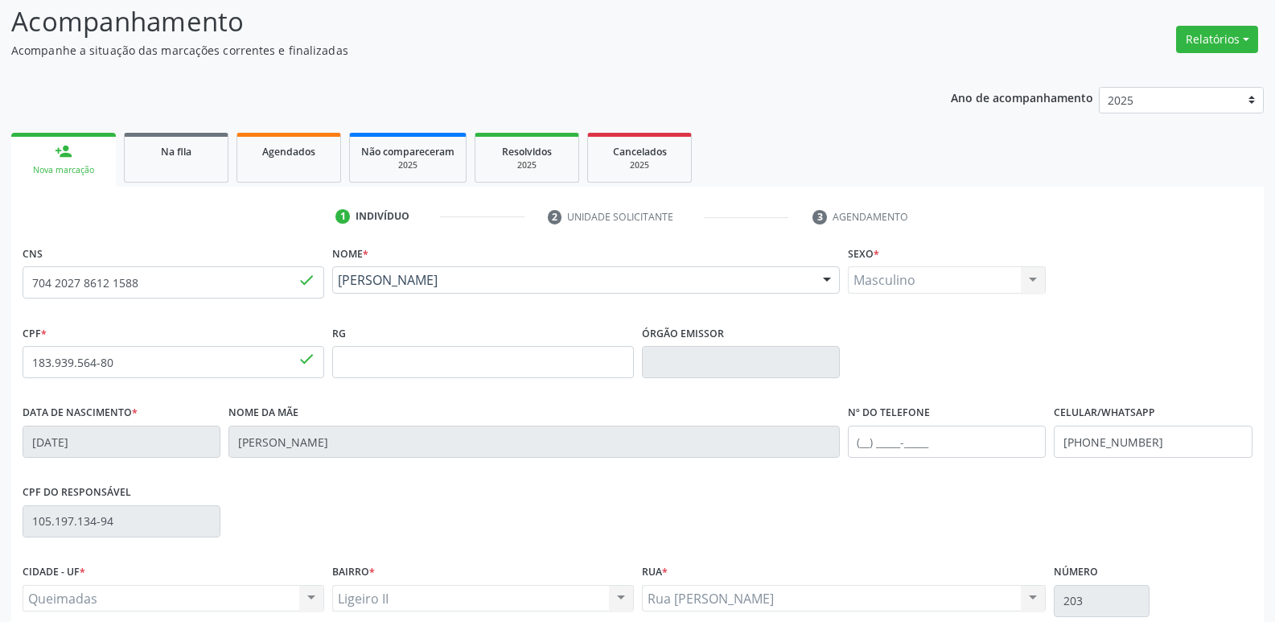
scroll to position [250, 0]
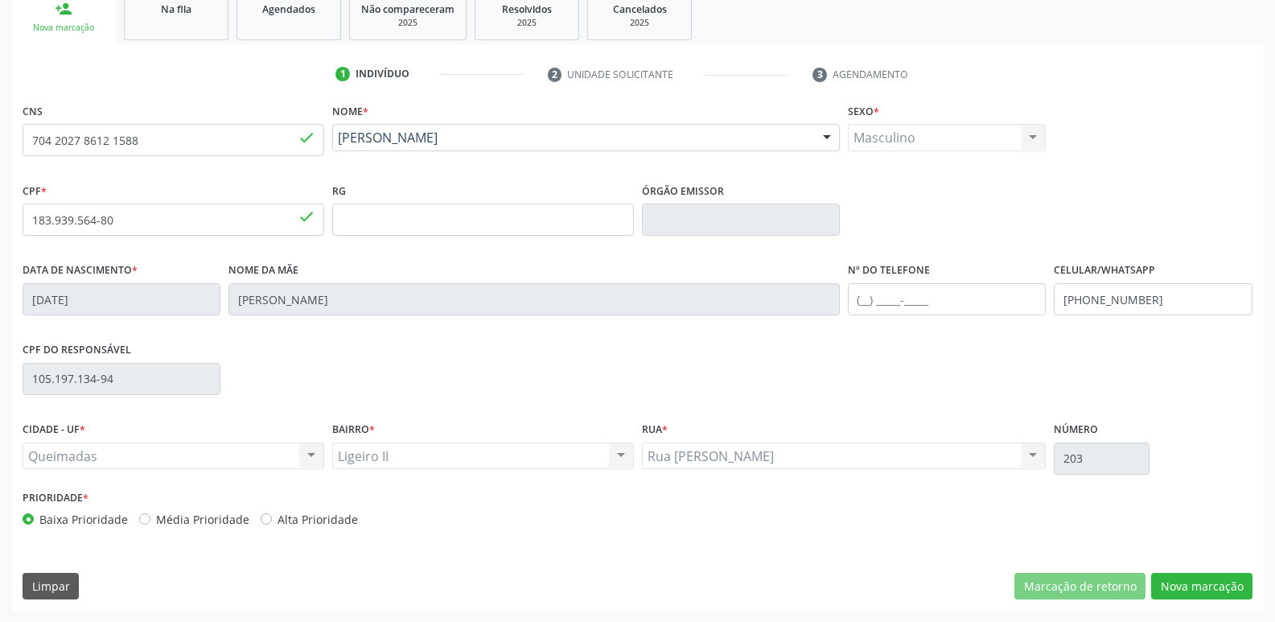
click at [1170, 569] on div "CNS 704 2027 8612 1588 done Nome * Theo Vinicius Santos da Silva Theo Vinicius …" at bounding box center [637, 354] width 1252 height 511
click at [1170, 580] on button "Nova marcação" at bounding box center [1201, 586] width 101 height 27
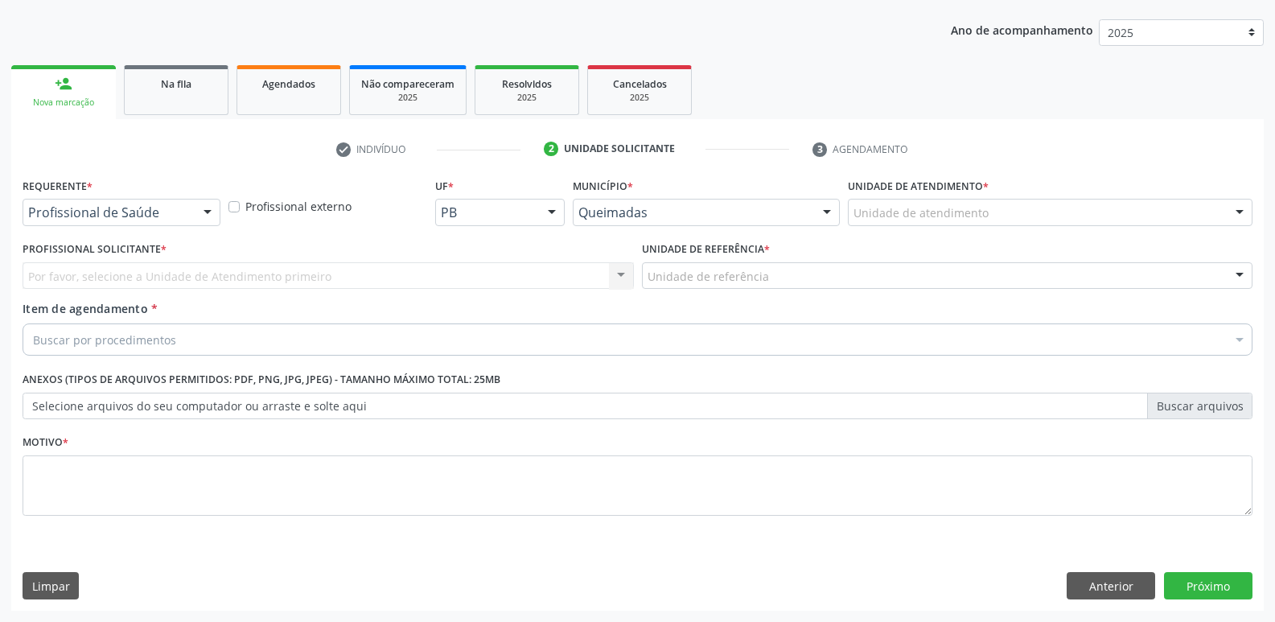
drag, startPoint x: 71, startPoint y: 203, endPoint x: 72, endPoint y: 216, distance: 13.7
click at [72, 203] on div "Profissional de Saúde" at bounding box center [122, 212] width 198 height 27
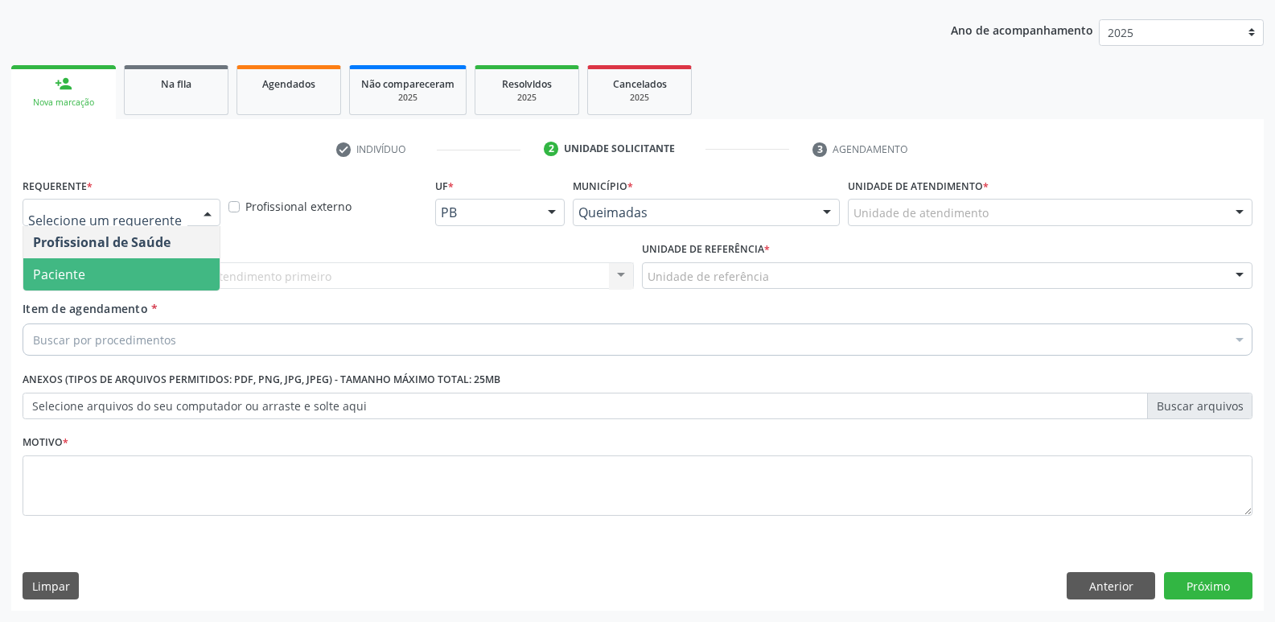
click at [84, 273] on span "Paciente" at bounding box center [121, 274] width 196 height 32
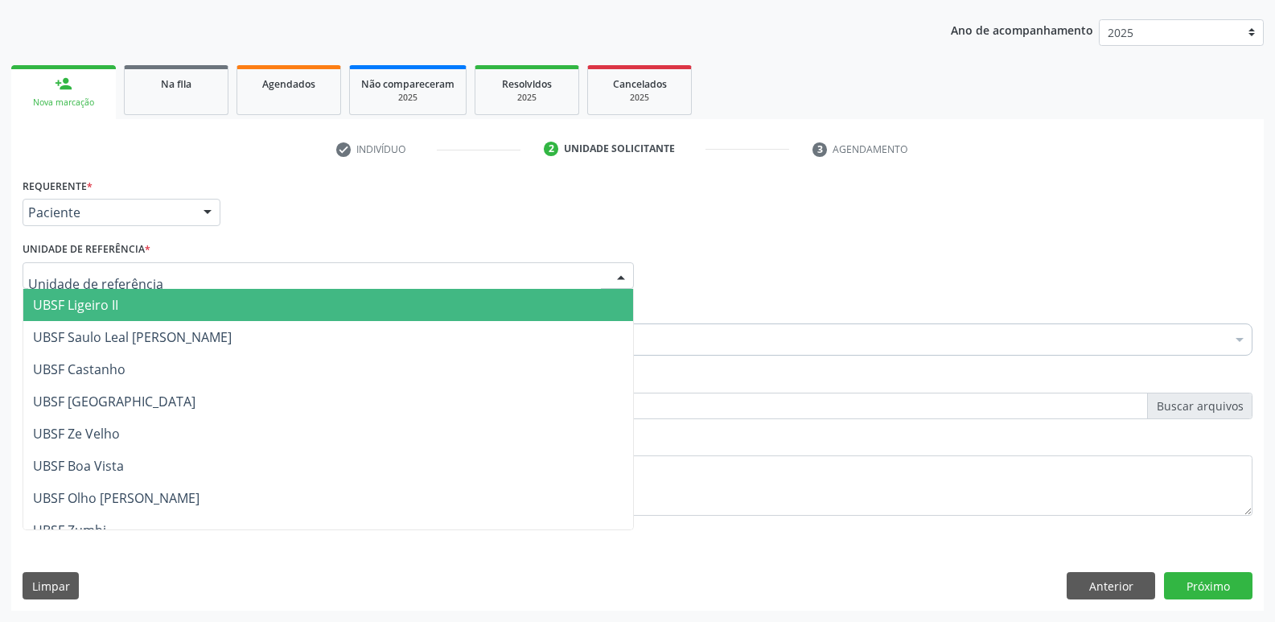
drag, startPoint x: 97, startPoint y: 309, endPoint x: 117, endPoint y: 326, distance: 26.8
click at [106, 314] on span "UBSF Ligeiro II" at bounding box center [328, 305] width 610 height 32
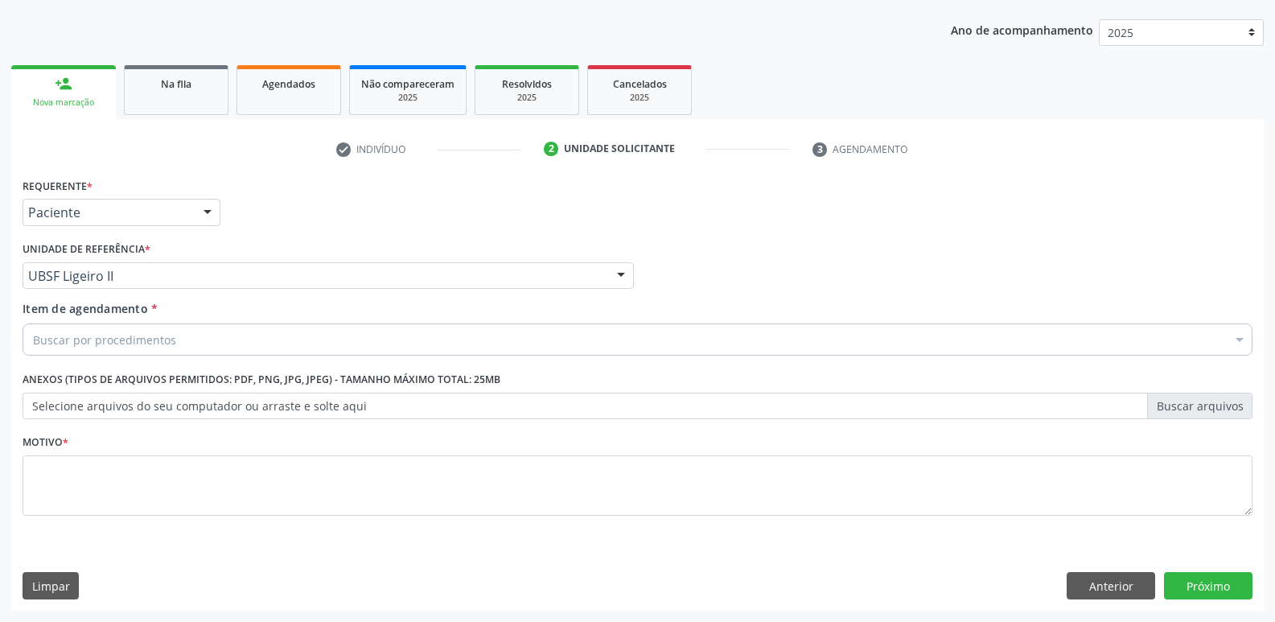
click at [117, 329] on div "Buscar por procedimentos" at bounding box center [638, 339] width 1230 height 32
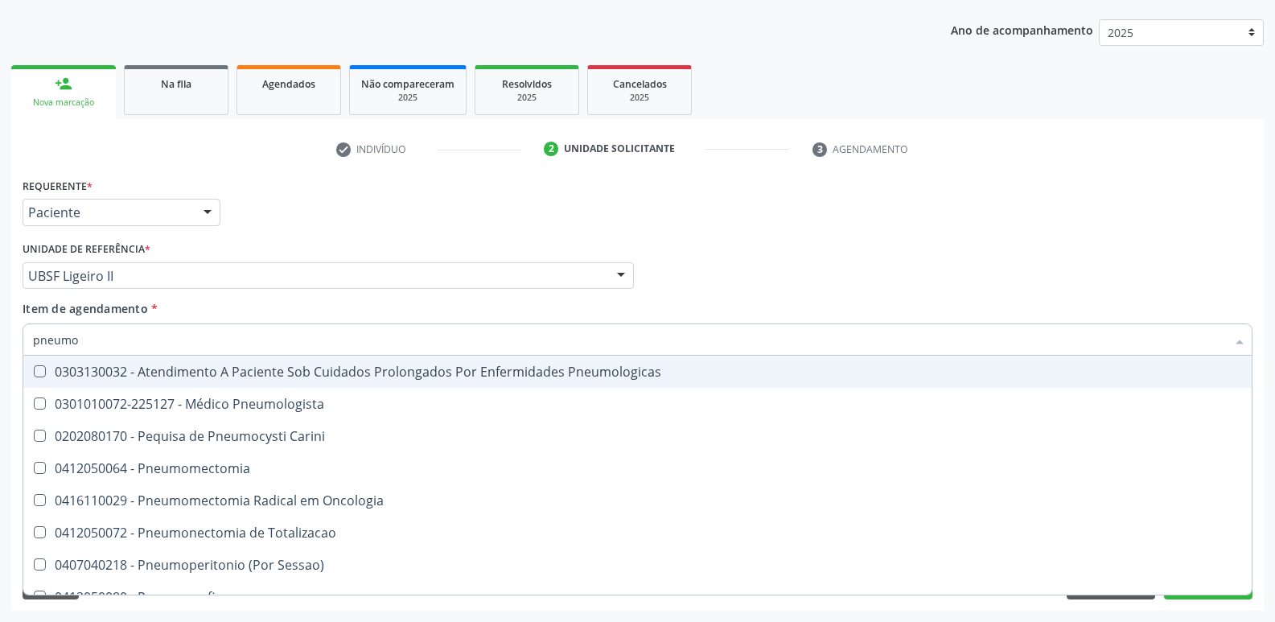
type input "pneumol"
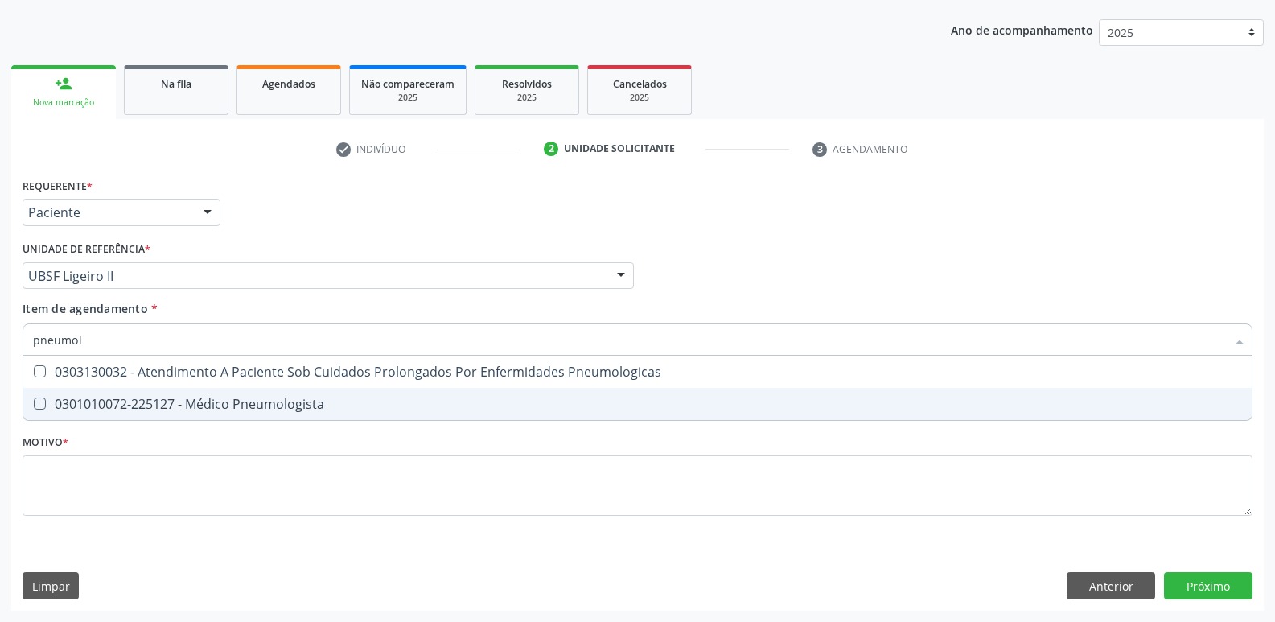
click at [146, 397] on div "0301010072-225127 - Médico Pneumologista" at bounding box center [637, 403] width 1209 height 13
checkbox Pneumologista "true"
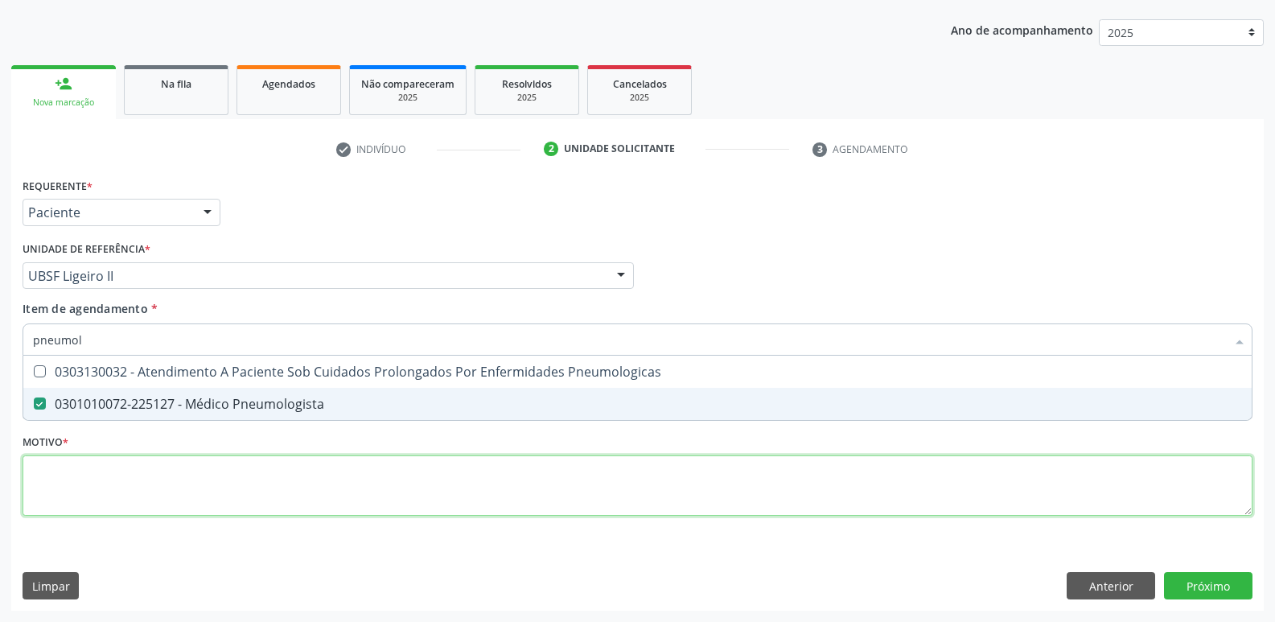
click at [145, 490] on div "Requerente * Paciente Profissional de Saúde Paciente Nenhum resultado encontrad…" at bounding box center [638, 356] width 1230 height 364
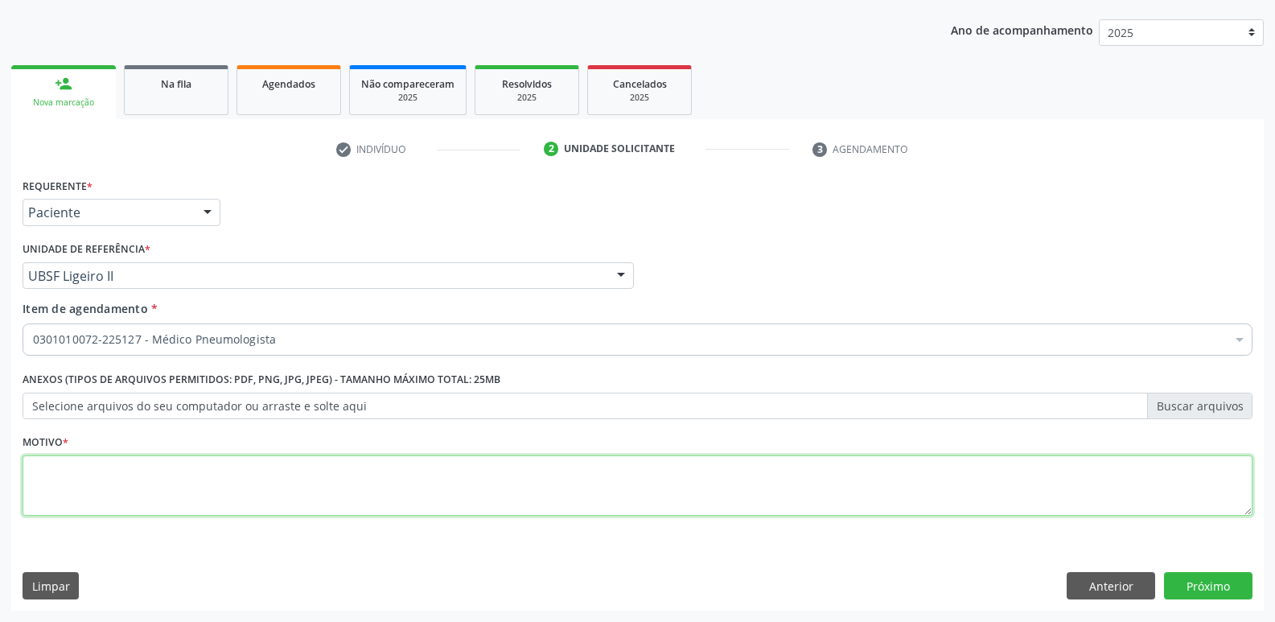
paste textarea "AVALIAÇÃO"
type textarea "AVALIAÇÃO"
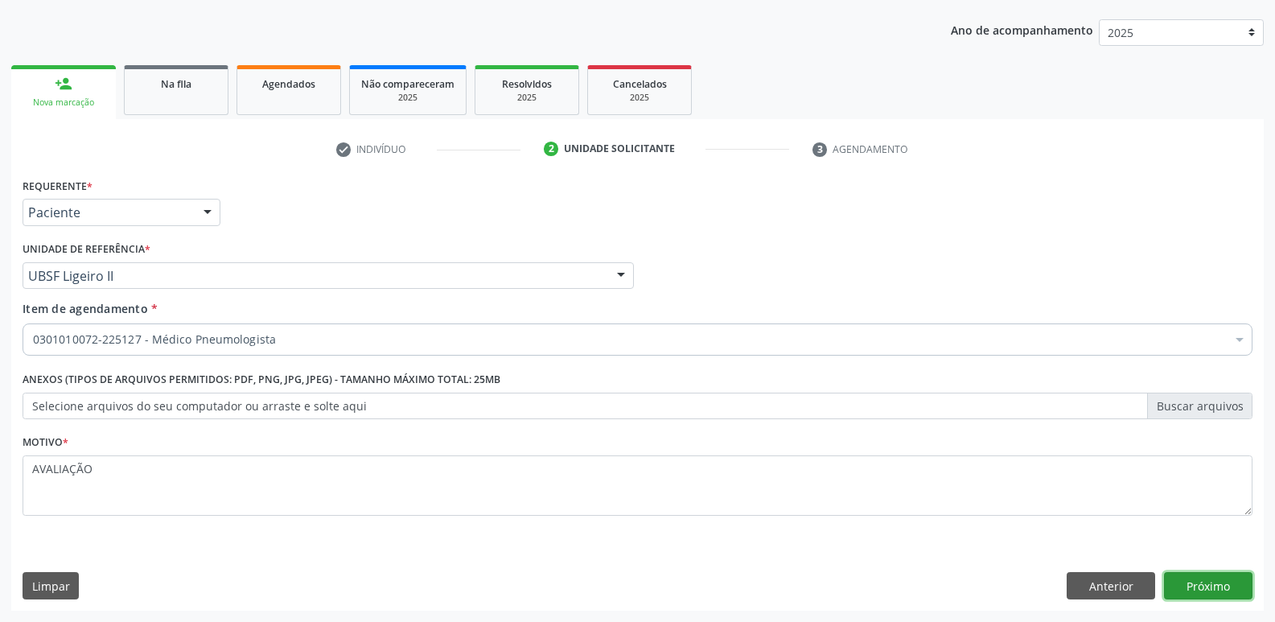
click at [1177, 585] on button "Próximo" at bounding box center [1208, 585] width 88 height 27
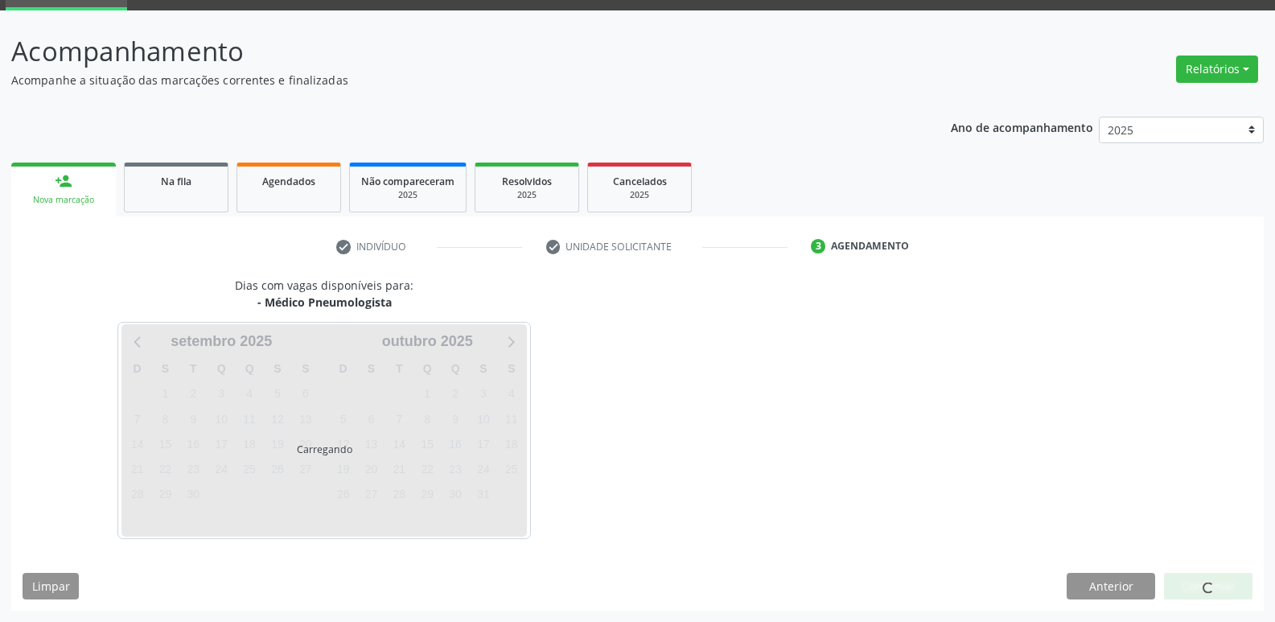
scroll to position [78, 0]
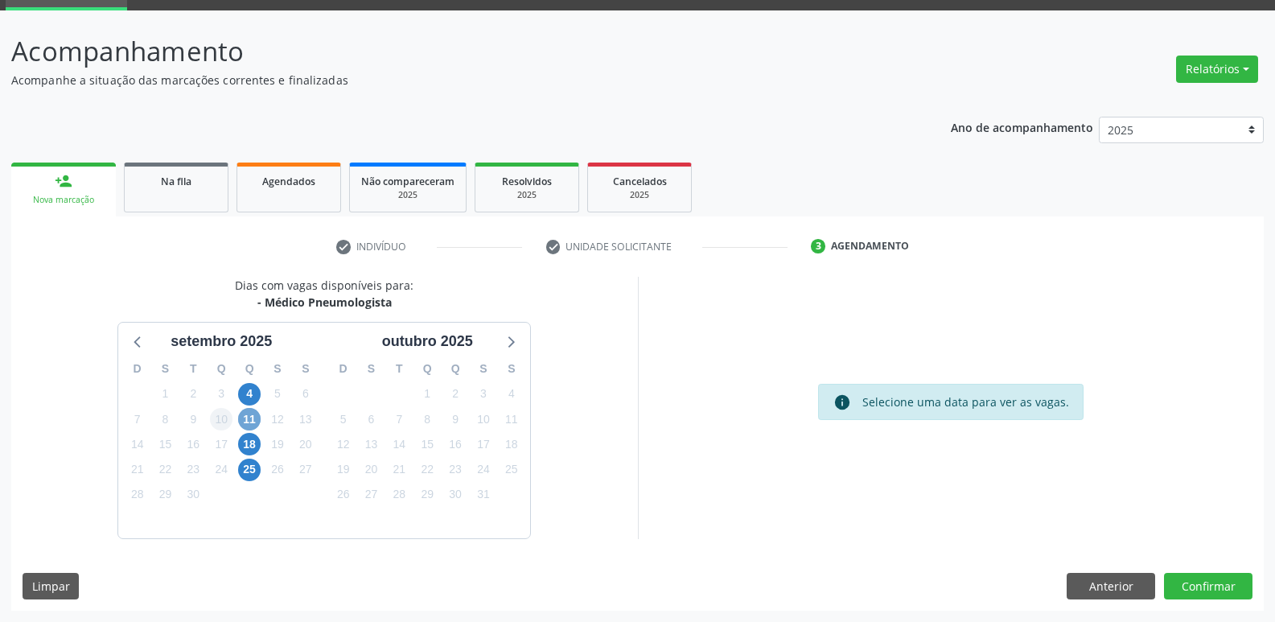
drag, startPoint x: 254, startPoint y: 416, endPoint x: 225, endPoint y: 419, distance: 29.1
click at [253, 415] on span "11" at bounding box center [249, 419] width 23 height 23
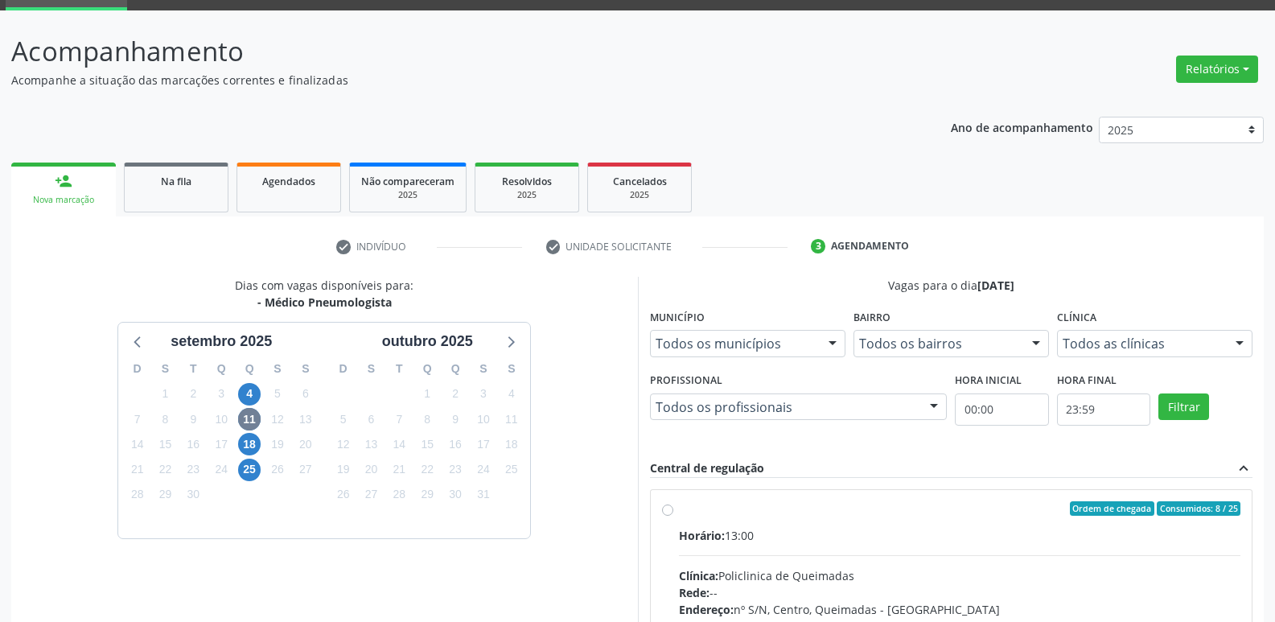
drag, startPoint x: 1025, startPoint y: 552, endPoint x: 1083, endPoint y: 430, distance: 134.5
click at [1034, 525] on label "Ordem de chegada Consumidos: 8 / 25 Horário: 13:00 Clínica: Policlinica de Quei…" at bounding box center [960, 624] width 562 height 247
radio input "true"
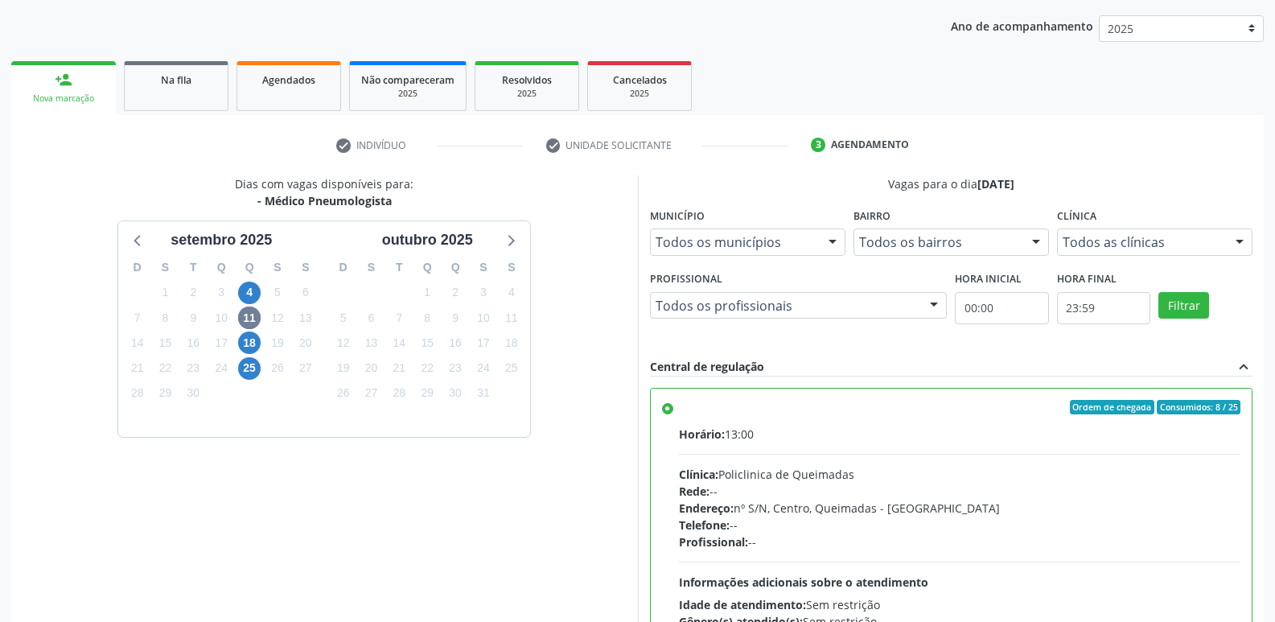
scroll to position [339, 0]
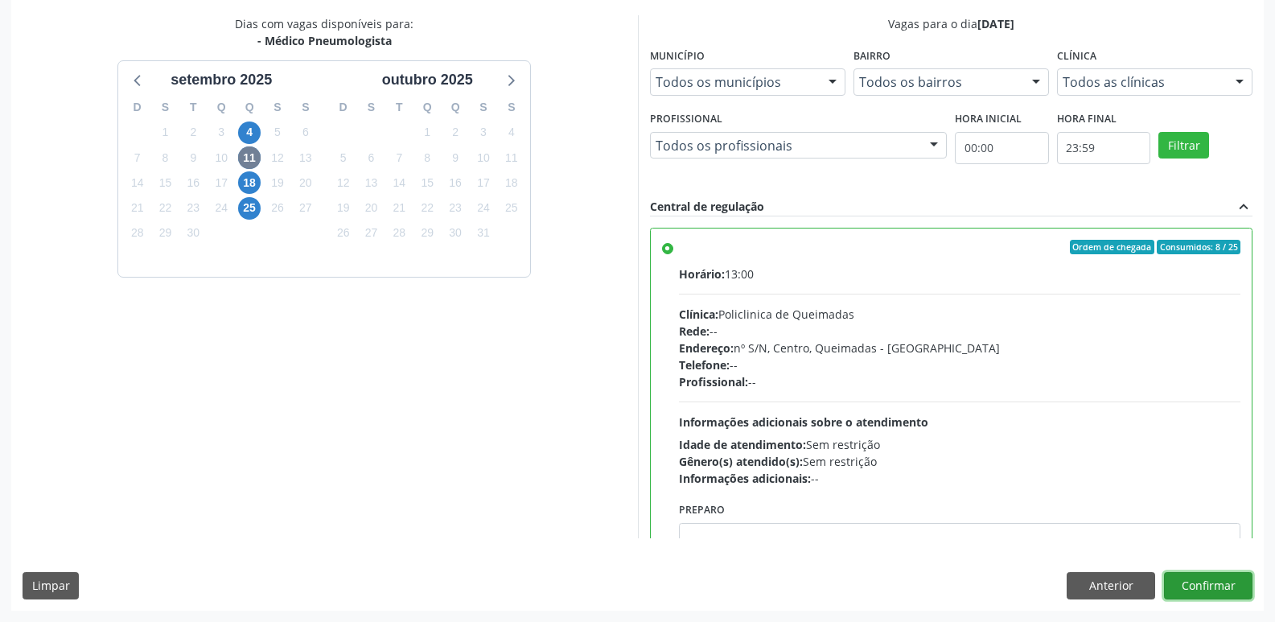
click at [1206, 581] on button "Confirmar" at bounding box center [1208, 585] width 88 height 27
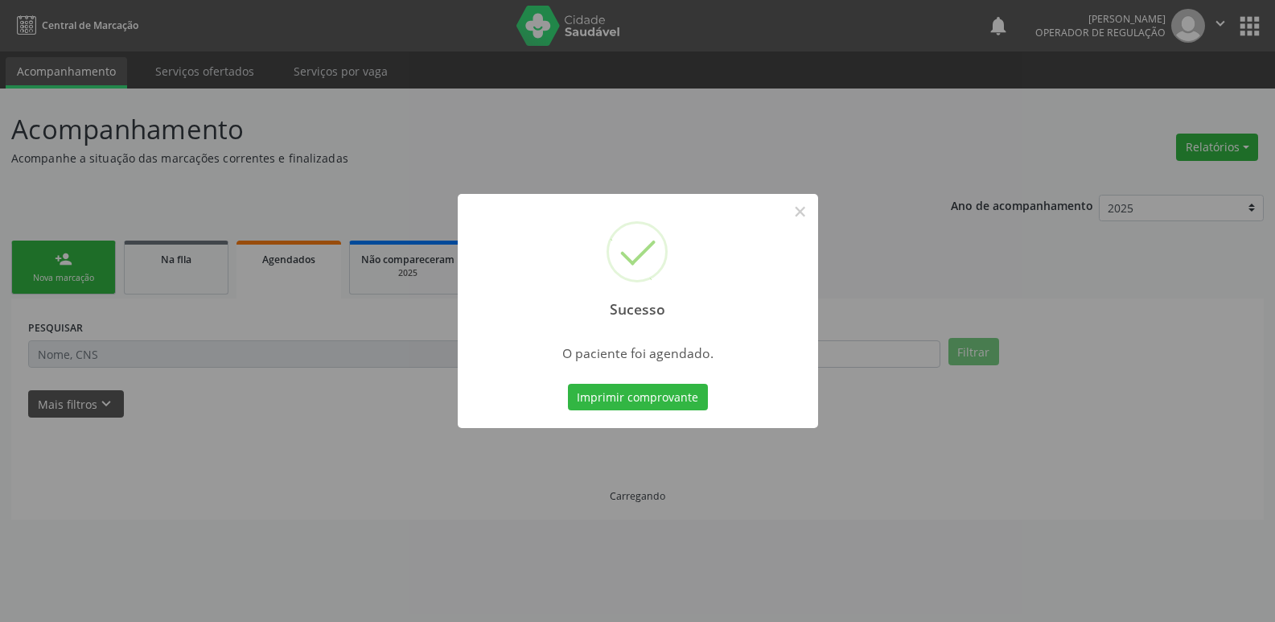
scroll to position [0, 0]
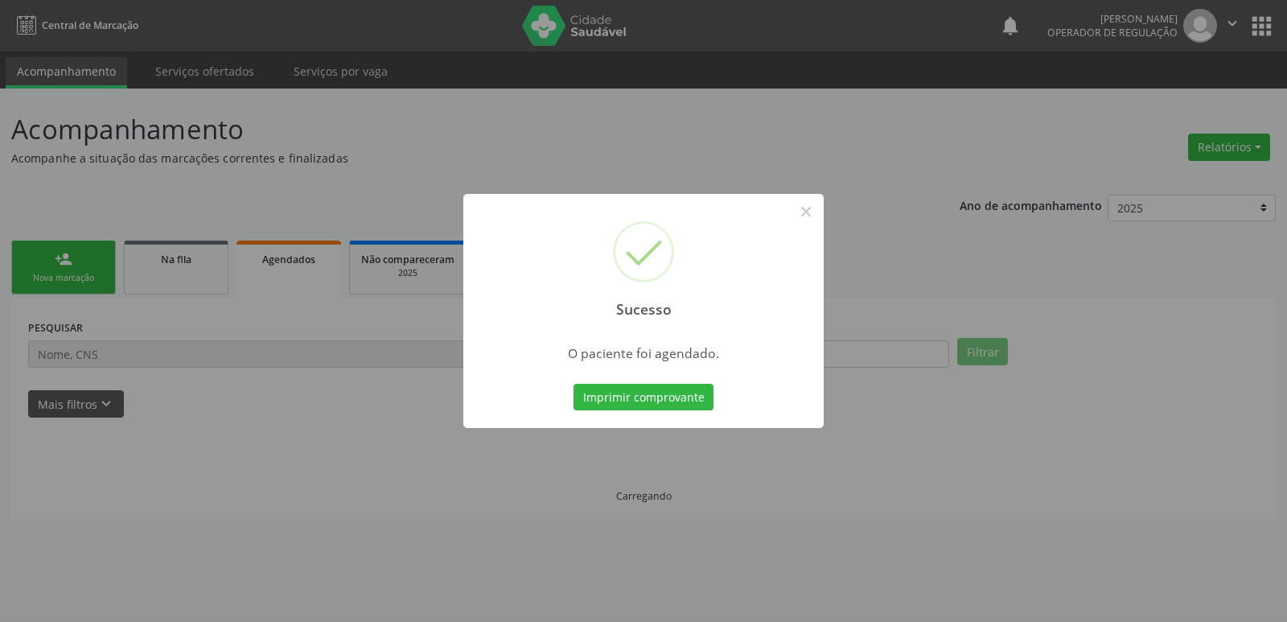
click at [573, 384] on button "Imprimir comprovante" at bounding box center [643, 397] width 140 height 27
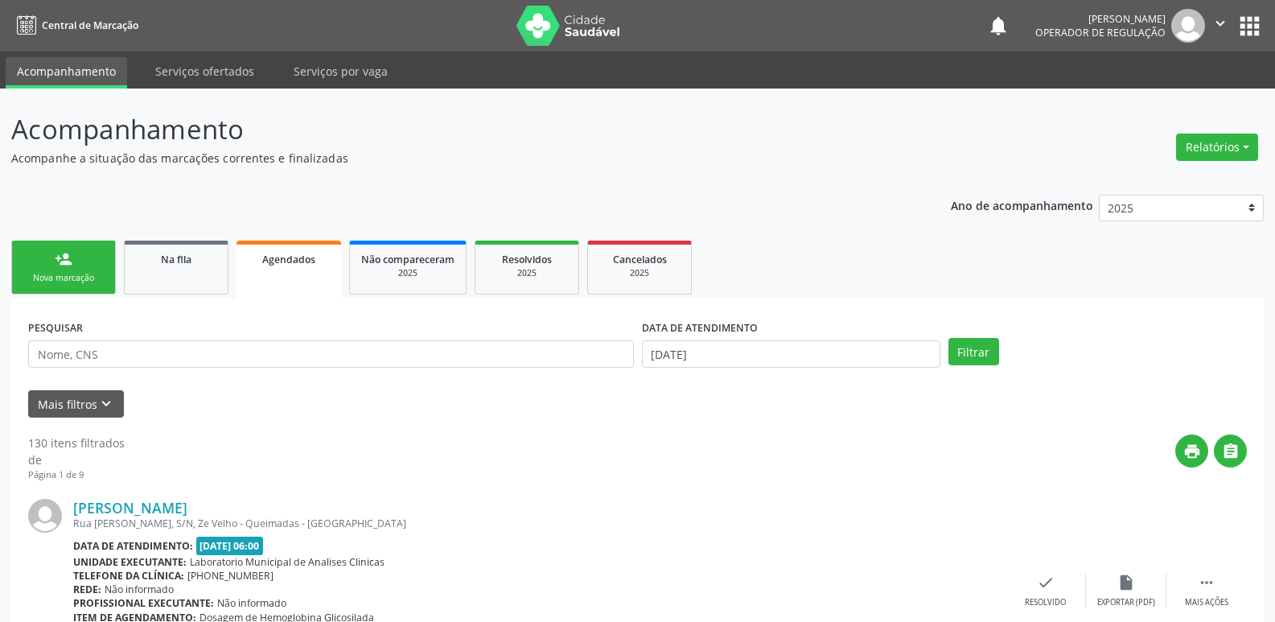
click at [87, 269] on link "person_add Nova marcação" at bounding box center [63, 267] width 105 height 54
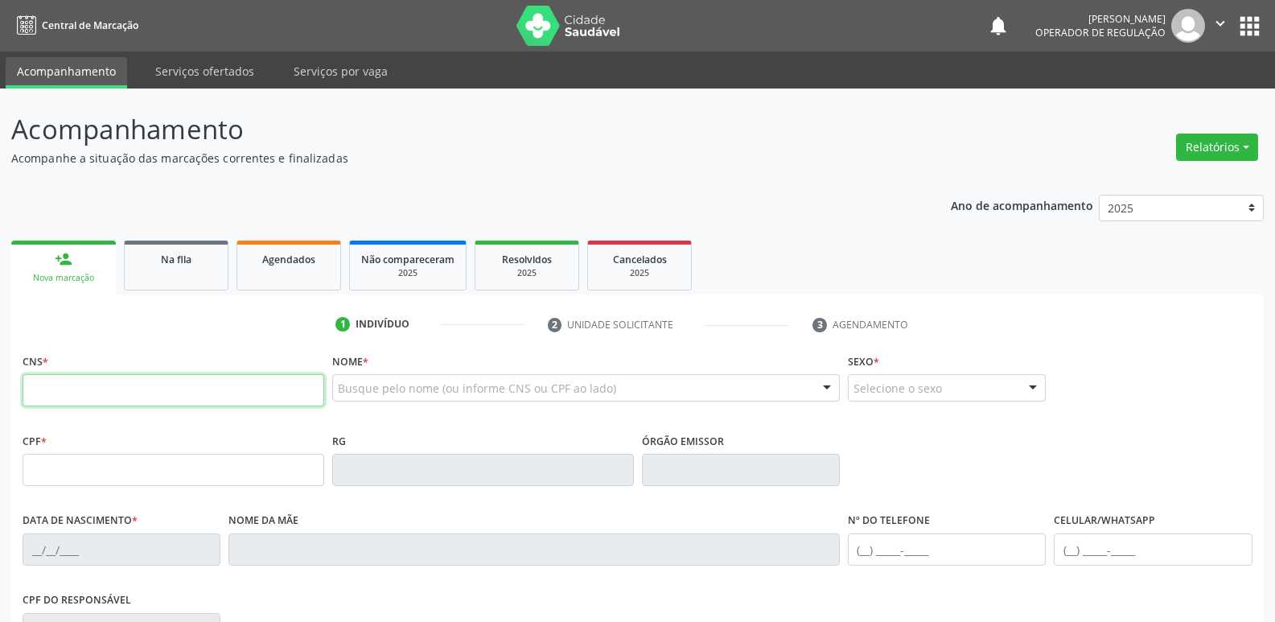
click at [84, 393] on input "text" at bounding box center [174, 390] width 302 height 32
type input "708 1025 6605 9933"
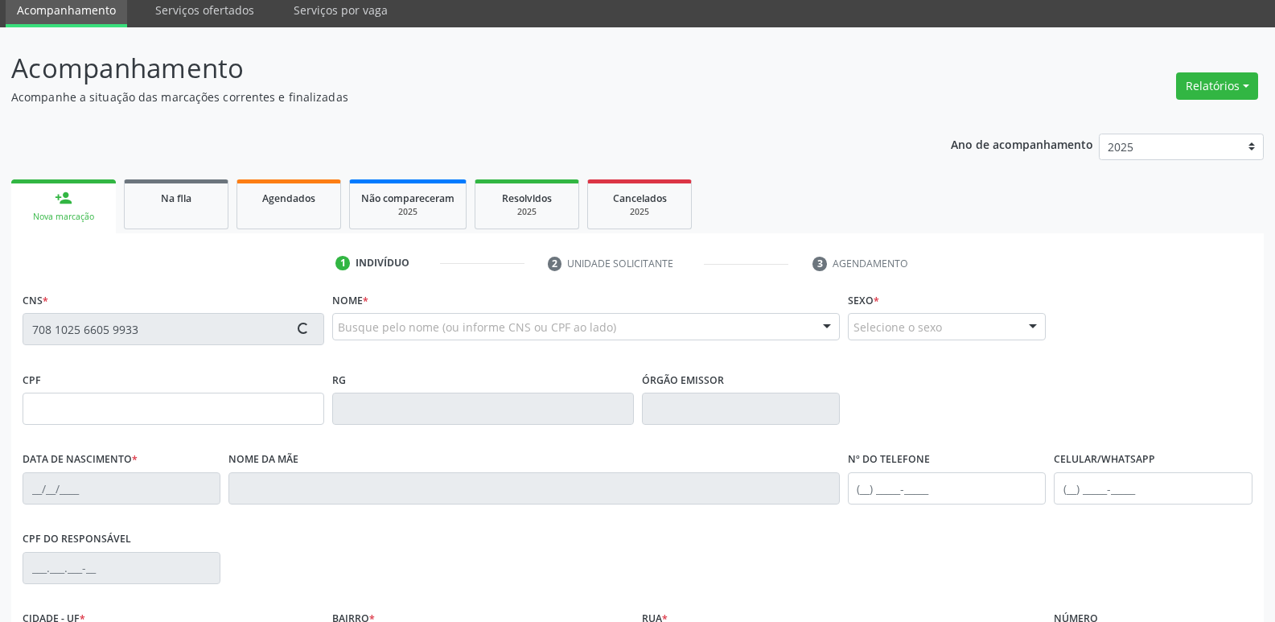
type input "020.678.394-97"
type input "06/04/1958"
type input "Luzia Joaquina da Conceição"
type input "(83) 99394-0361"
type input "264.869.668-74"
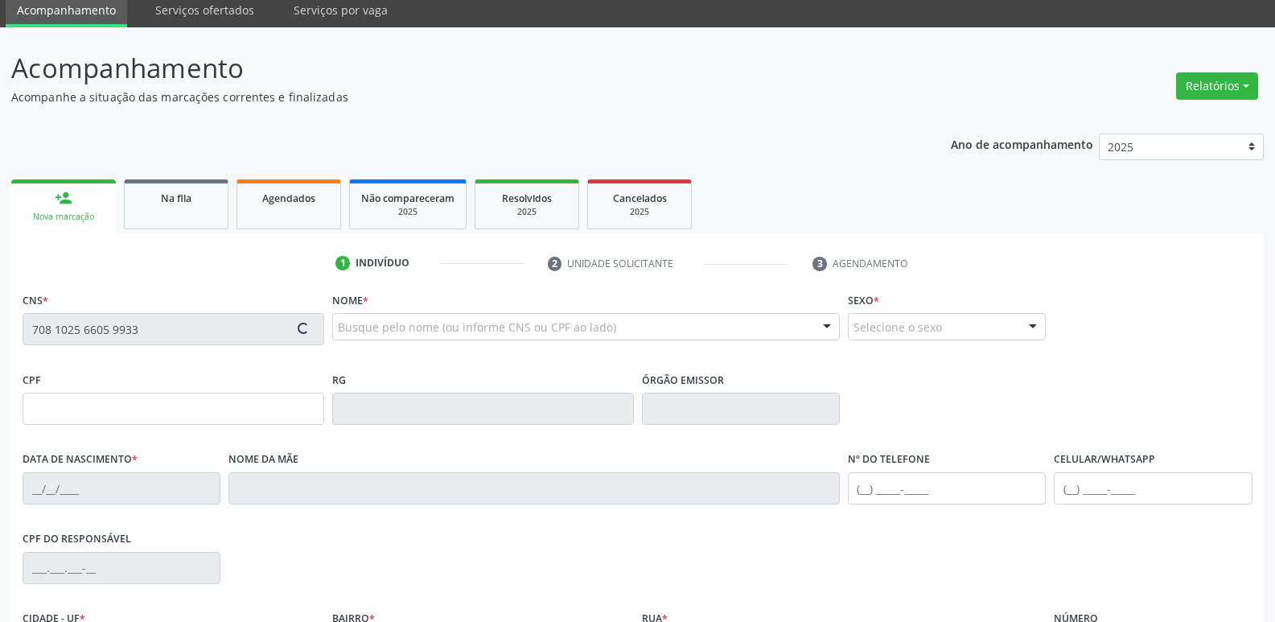
type input "33"
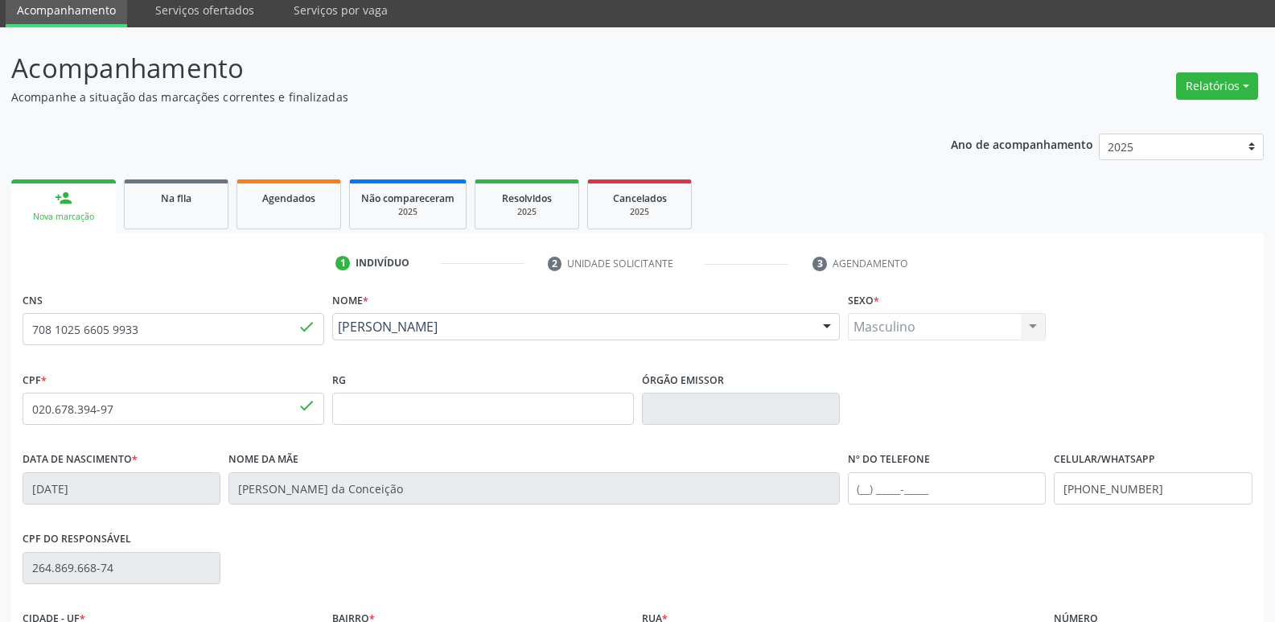
scroll to position [250, 0]
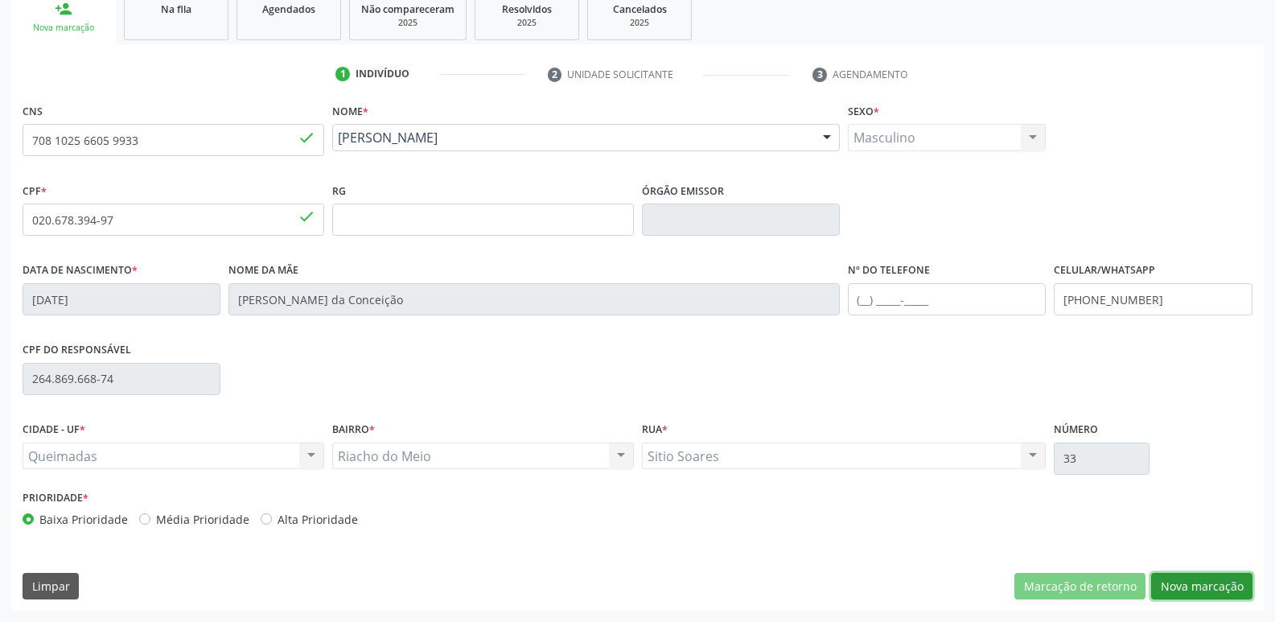
drag, startPoint x: 1196, startPoint y: 581, endPoint x: 1187, endPoint y: 579, distance: 9.0
click at [1193, 581] on button "Nova marcação" at bounding box center [1201, 586] width 101 height 27
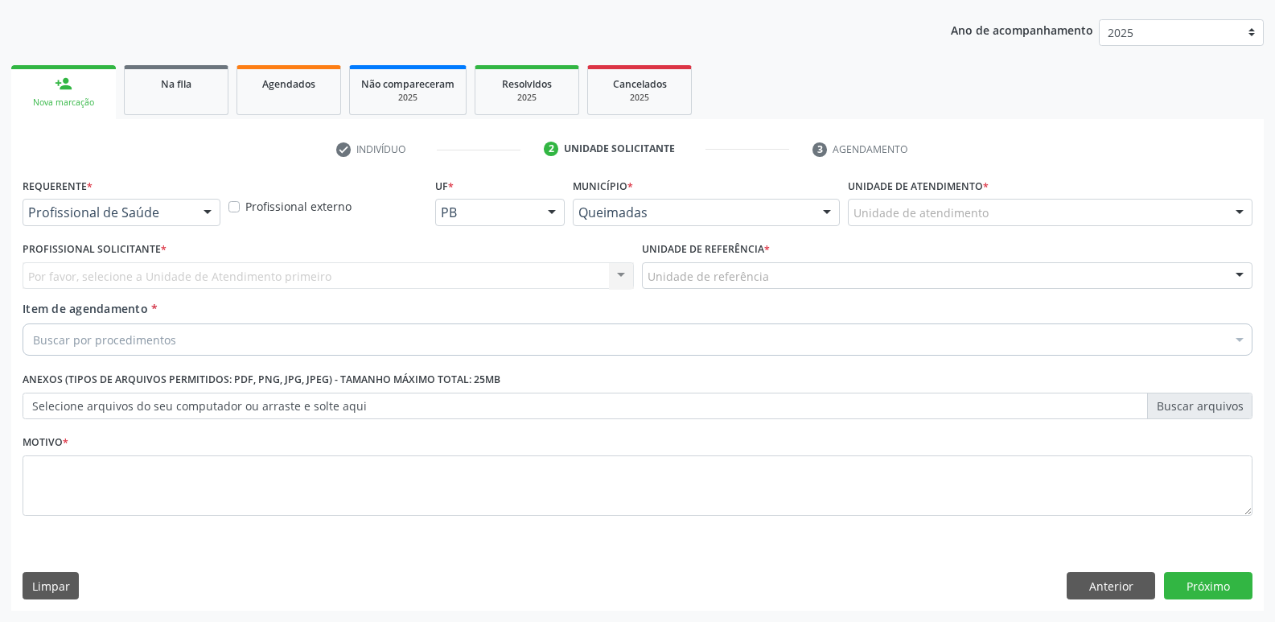
scroll to position [175, 0]
drag, startPoint x: 132, startPoint y: 210, endPoint x: 123, endPoint y: 247, distance: 38.0
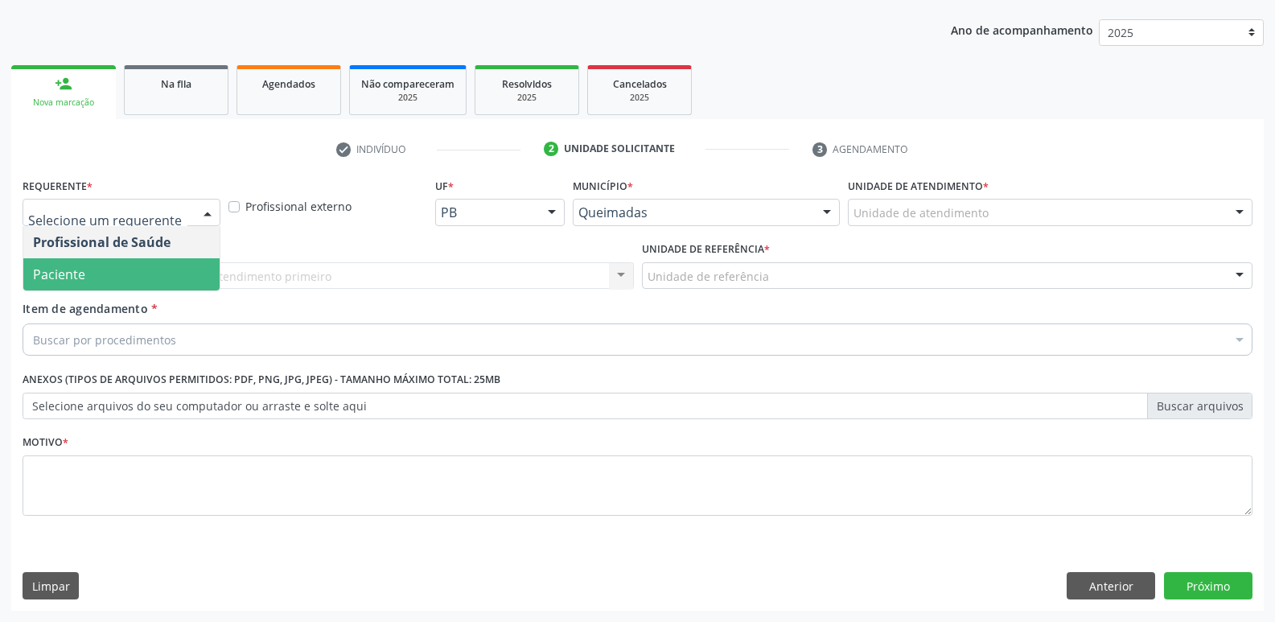
drag, startPoint x: 109, startPoint y: 279, endPoint x: 119, endPoint y: 272, distance: 12.7
click at [112, 279] on span "Paciente" at bounding box center [121, 274] width 196 height 32
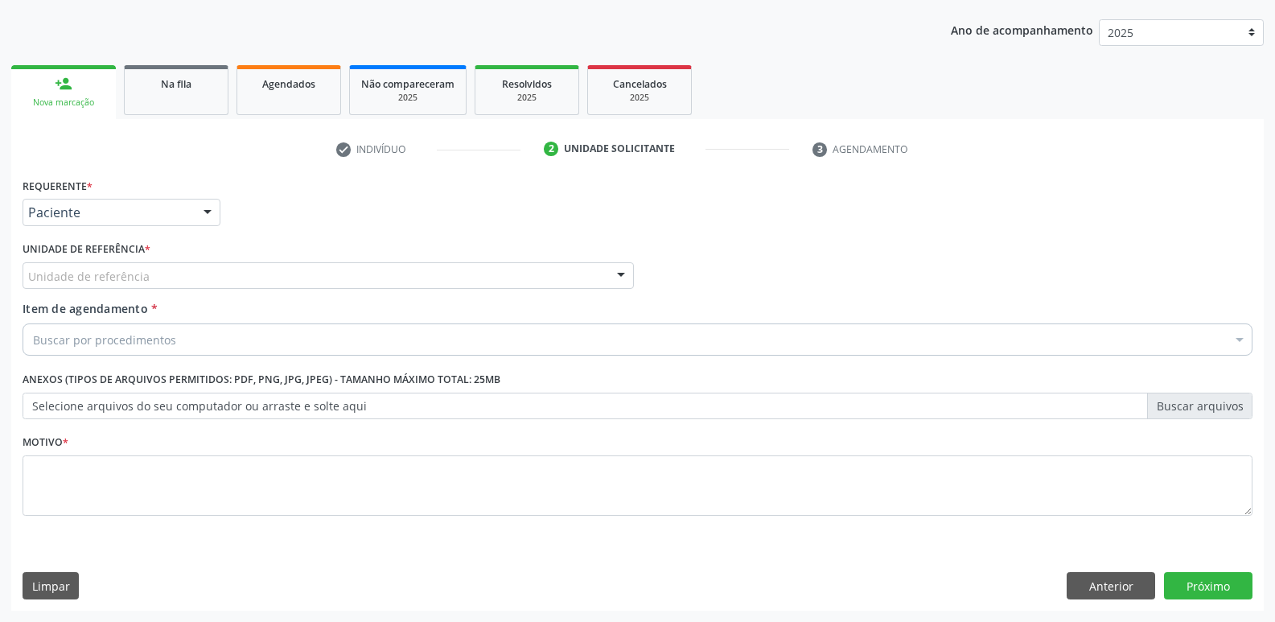
click at [128, 257] on label "Unidade de referência *" at bounding box center [87, 249] width 128 height 25
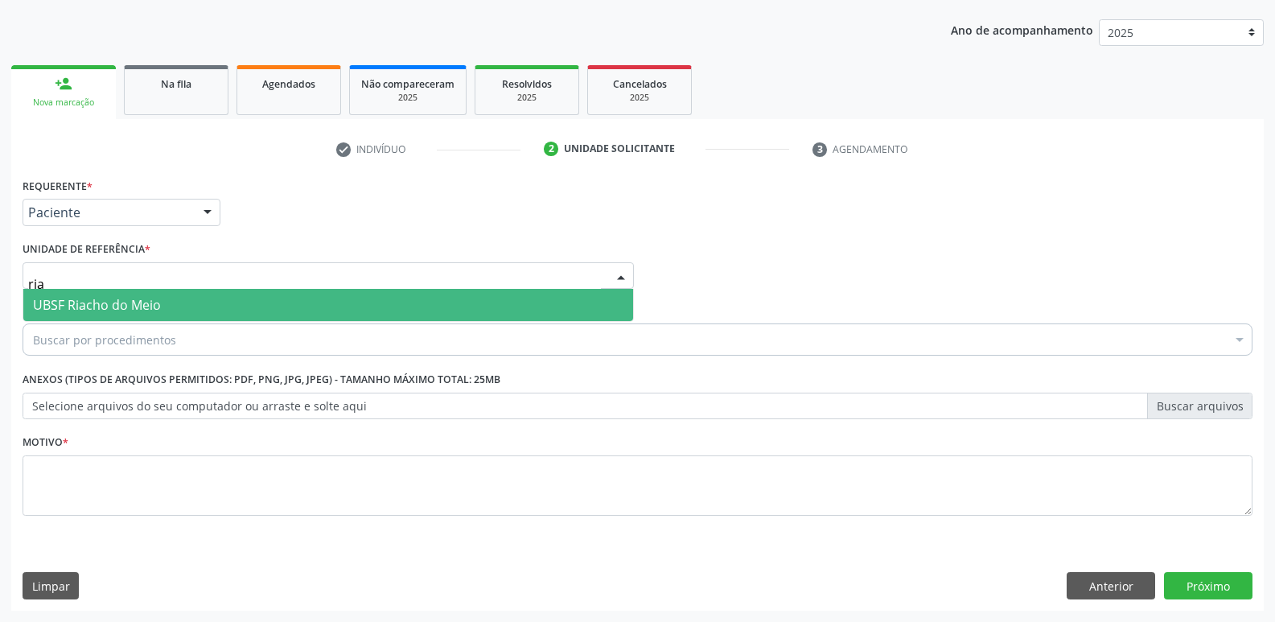
type input "riac"
click at [125, 302] on span "UBSF Riacho do Meio" at bounding box center [97, 305] width 128 height 18
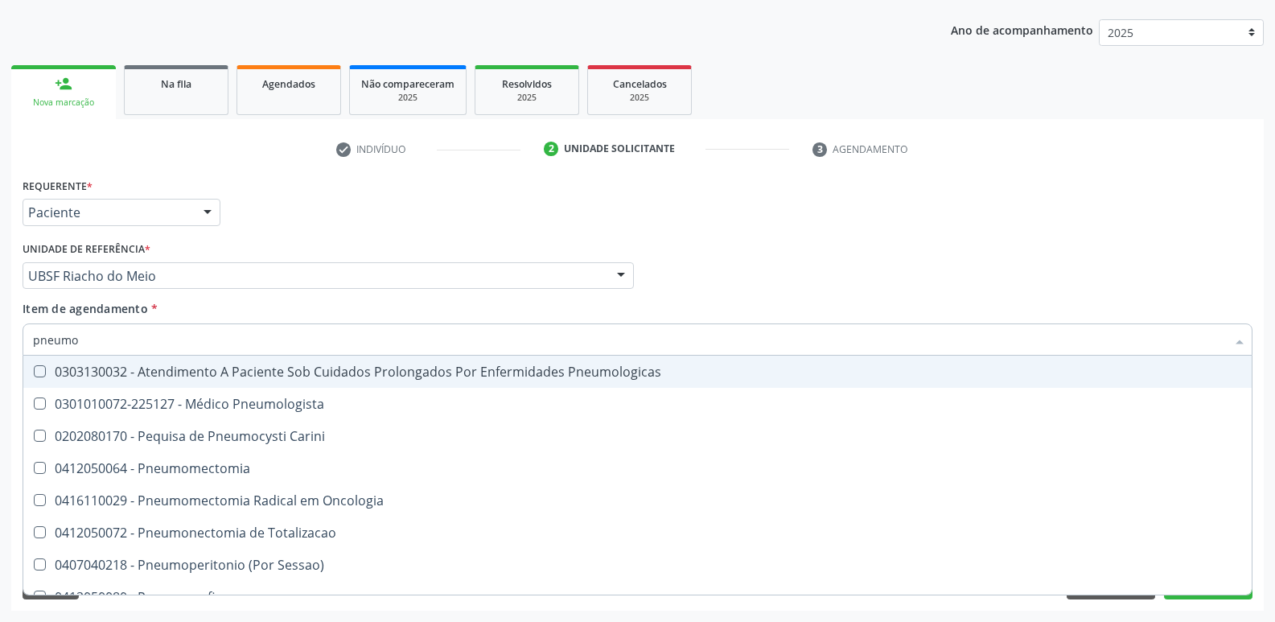
type input "pneumol"
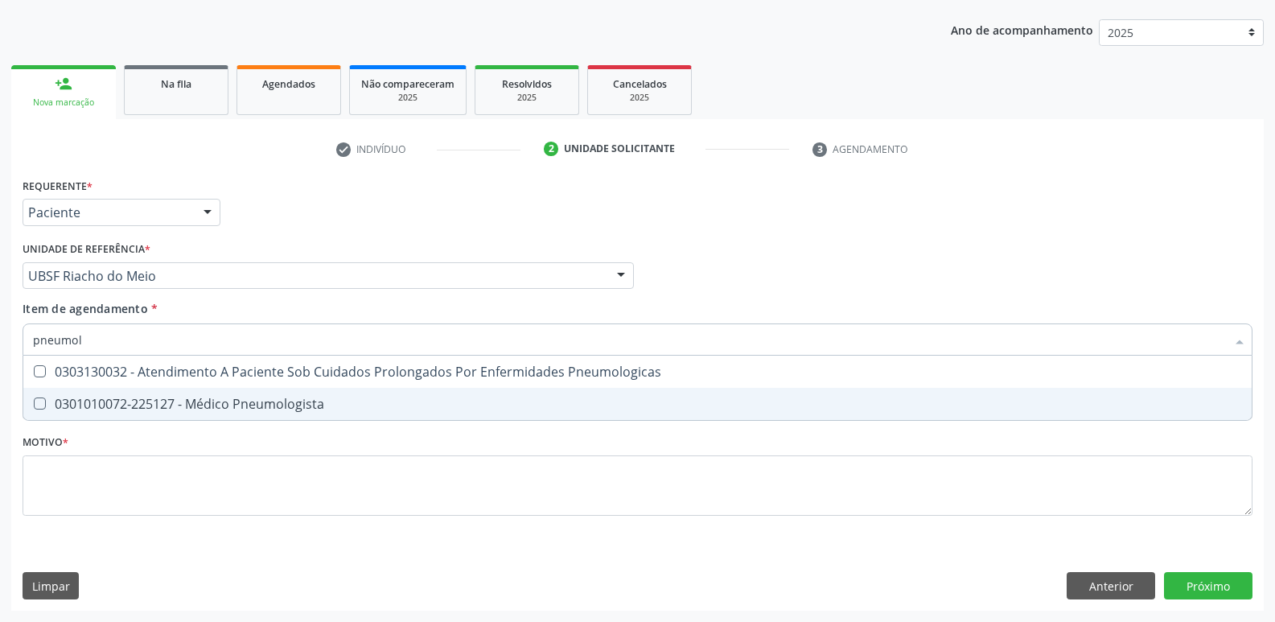
click at [158, 408] on div "0301010072-225127 - Médico Pneumologista" at bounding box center [637, 403] width 1209 height 13
checkbox Pneumologista "true"
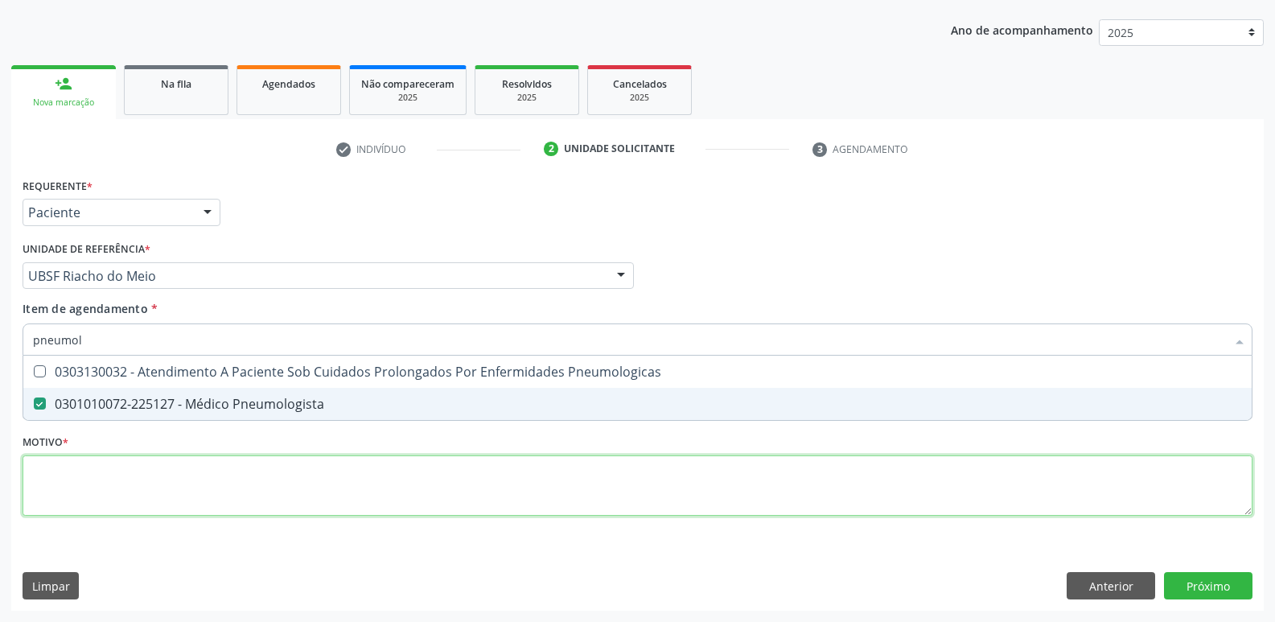
drag, startPoint x: 132, startPoint y: 466, endPoint x: 65, endPoint y: 450, distance: 68.7
click at [130, 466] on div "Requerente * Paciente Profissional de Saúde Paciente Nenhum resultado encontrad…" at bounding box center [638, 356] width 1230 height 364
paste textarea "AVALIAÇÃO"
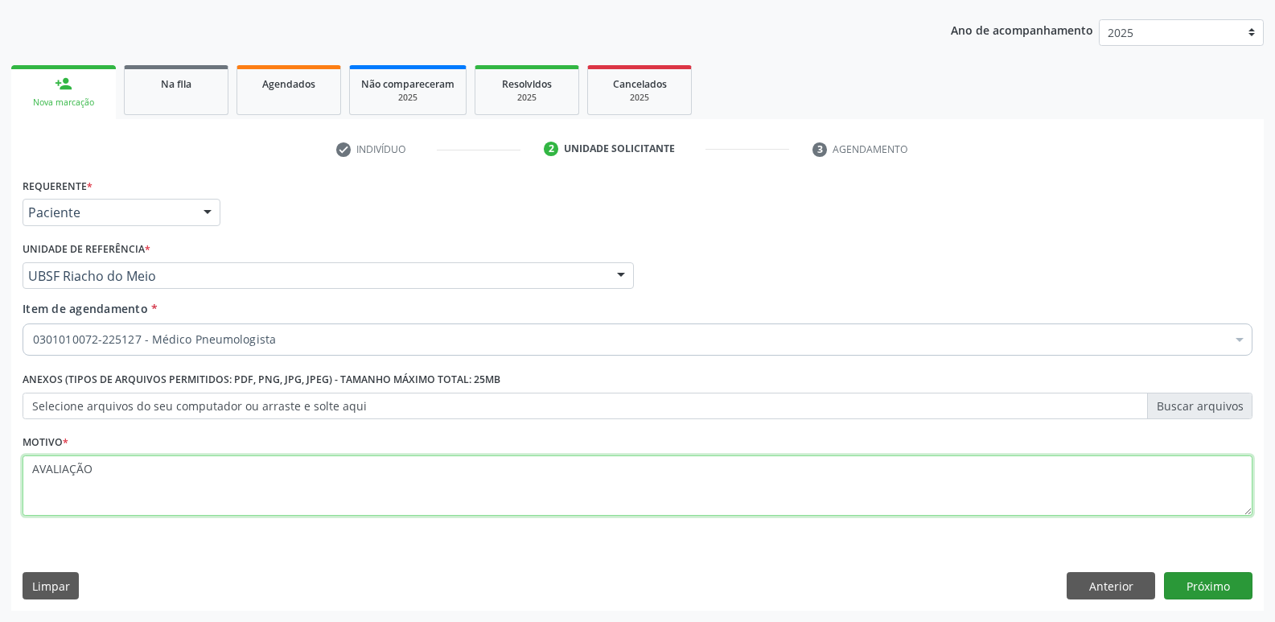
type textarea "AVALIAÇÃO"
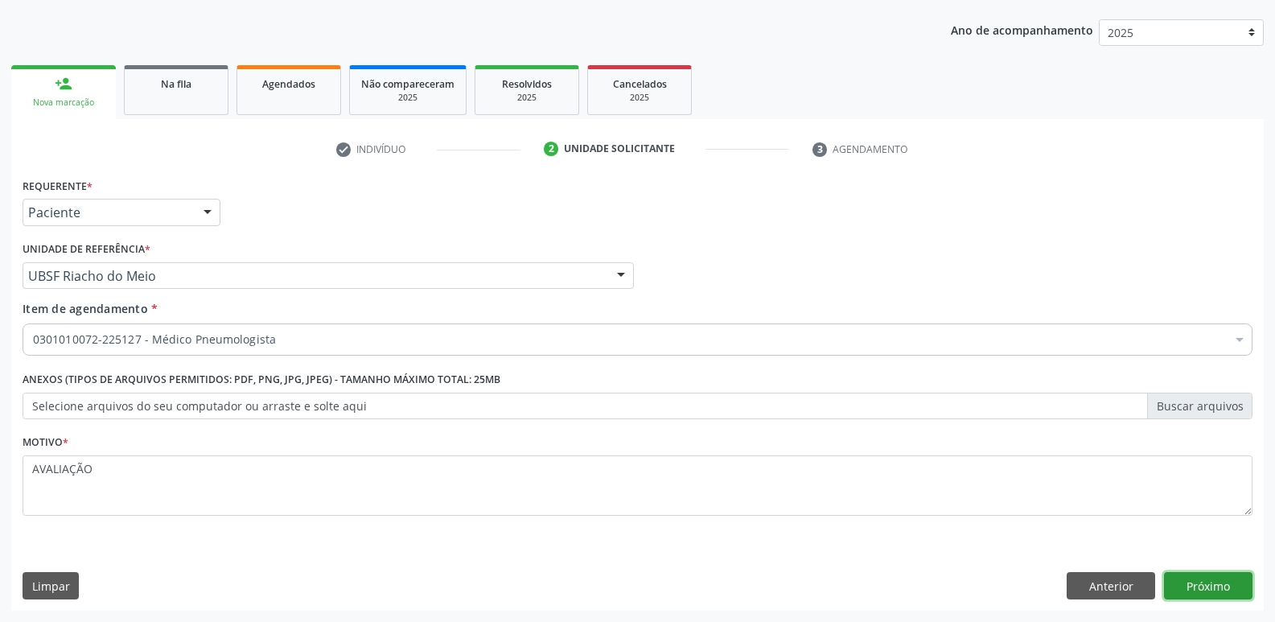
click at [1194, 579] on button "Próximo" at bounding box center [1208, 585] width 88 height 27
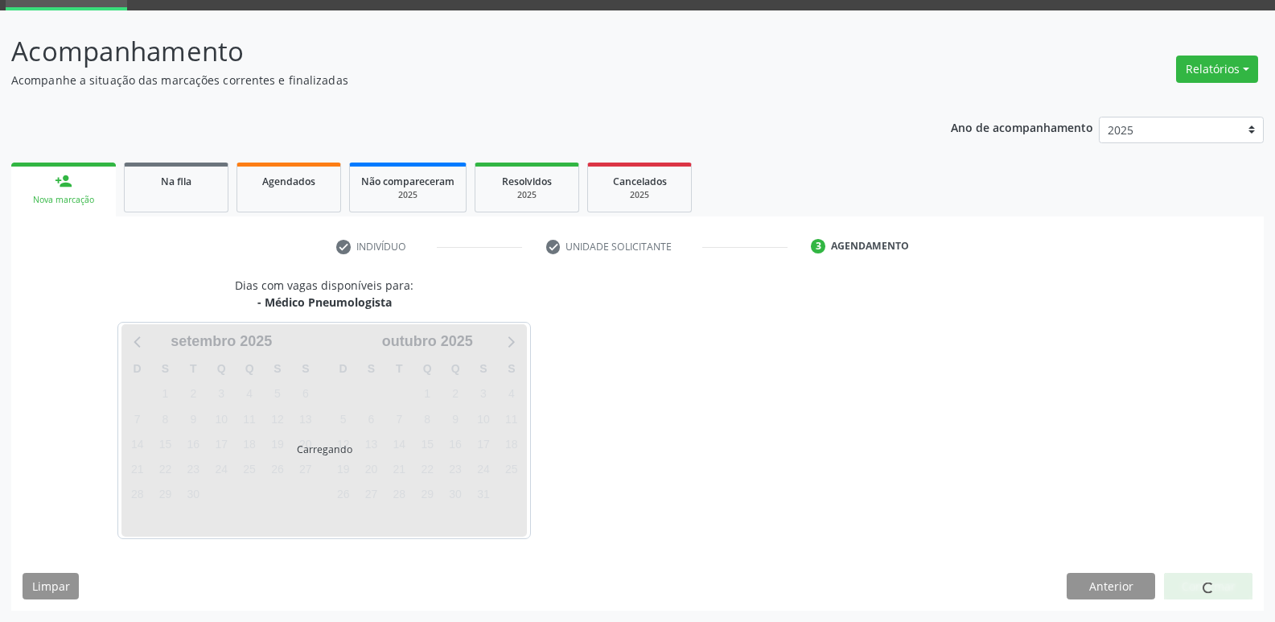
scroll to position [78, 0]
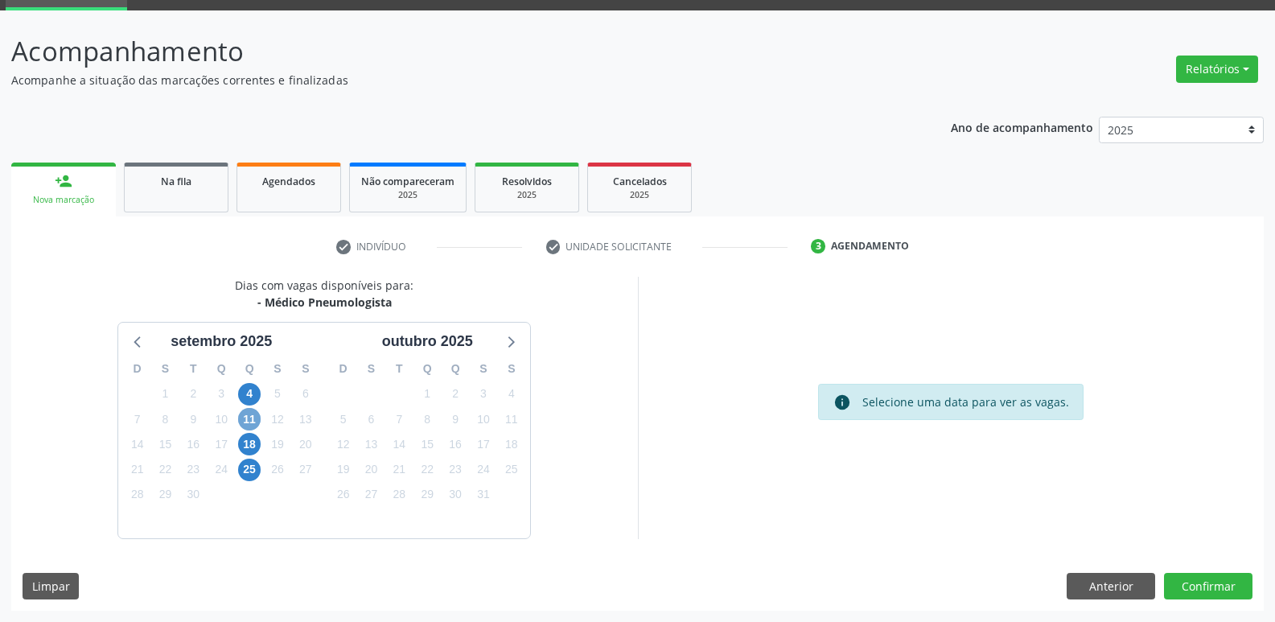
drag, startPoint x: 250, startPoint y: 421, endPoint x: 293, endPoint y: 417, distance: 42.8
click at [249, 421] on span "11" at bounding box center [249, 419] width 23 height 23
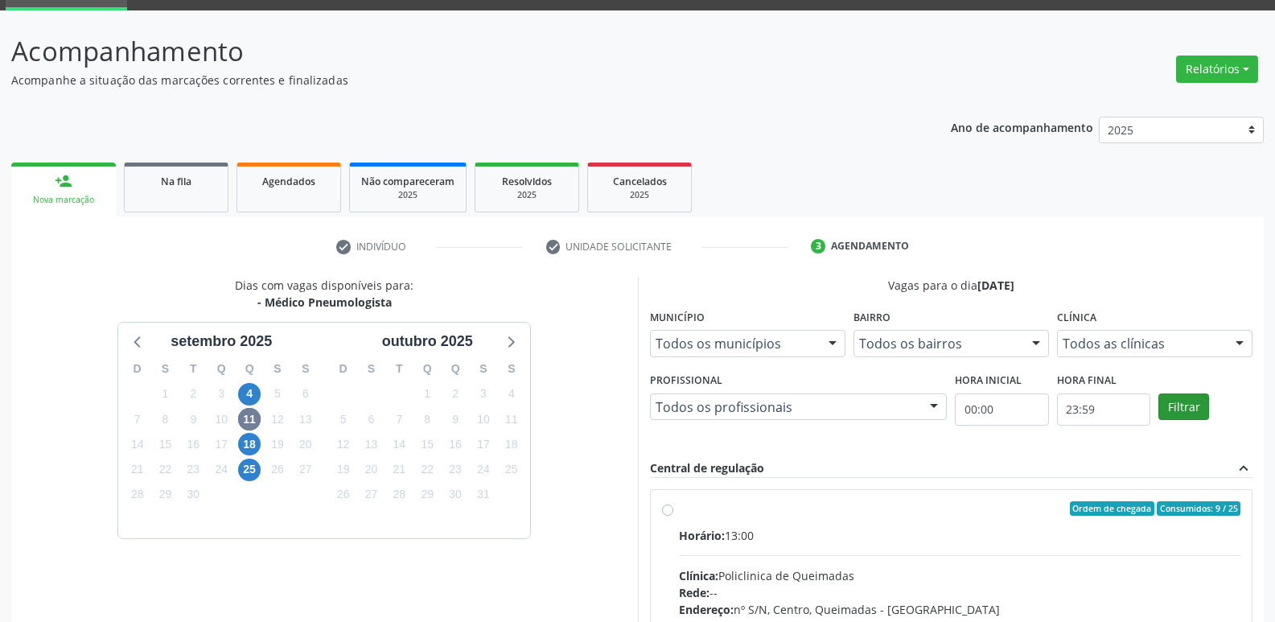
drag, startPoint x: 1065, startPoint y: 538, endPoint x: 1158, endPoint y: 401, distance: 165.0
click at [1072, 522] on label "Ordem de chegada Consumidos: 9 / 25 Horário: 13:00 Clínica: Policlinica de Quei…" at bounding box center [960, 624] width 562 height 247
click at [673, 515] on input "Ordem de chegada Consumidos: 9 / 25 Horário: 13:00 Clínica: Policlinica de Quei…" at bounding box center [667, 508] width 11 height 14
radio input "true"
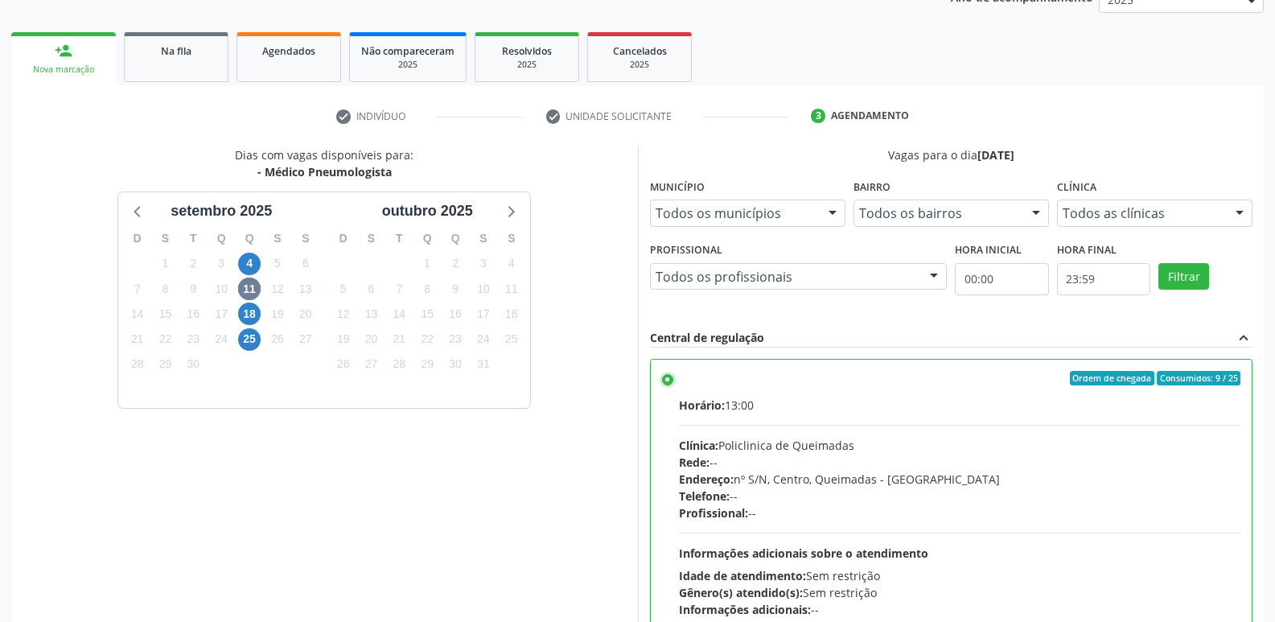
scroll to position [339, 0]
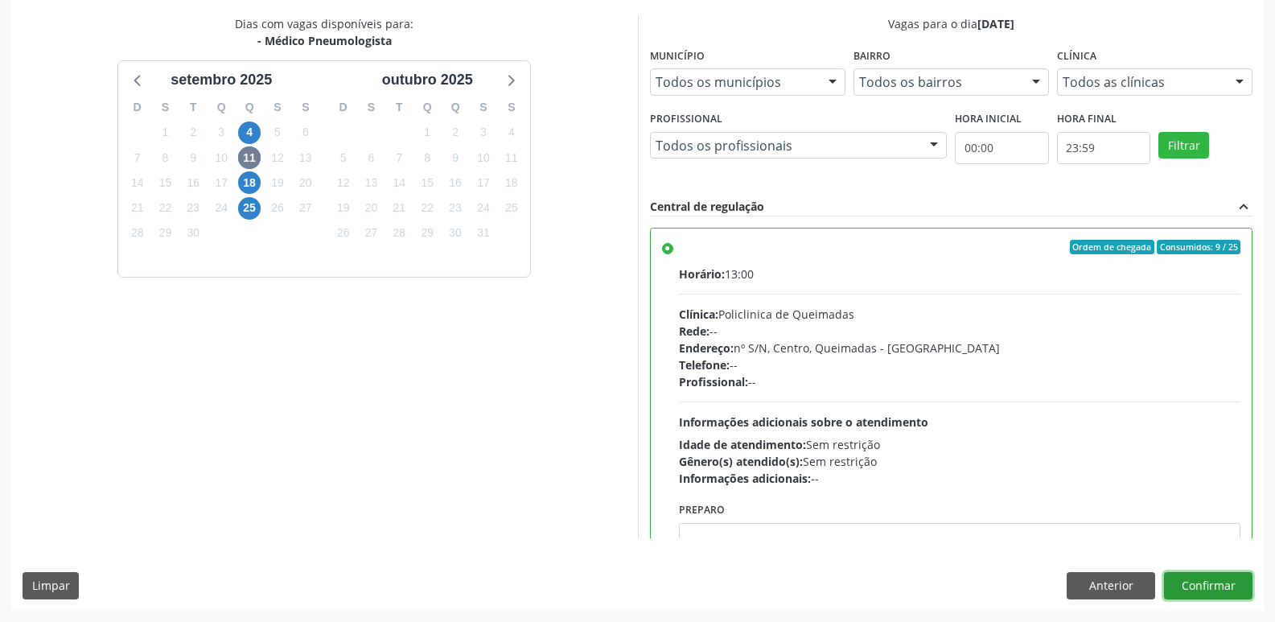
click at [1183, 585] on button "Confirmar" at bounding box center [1208, 585] width 88 height 27
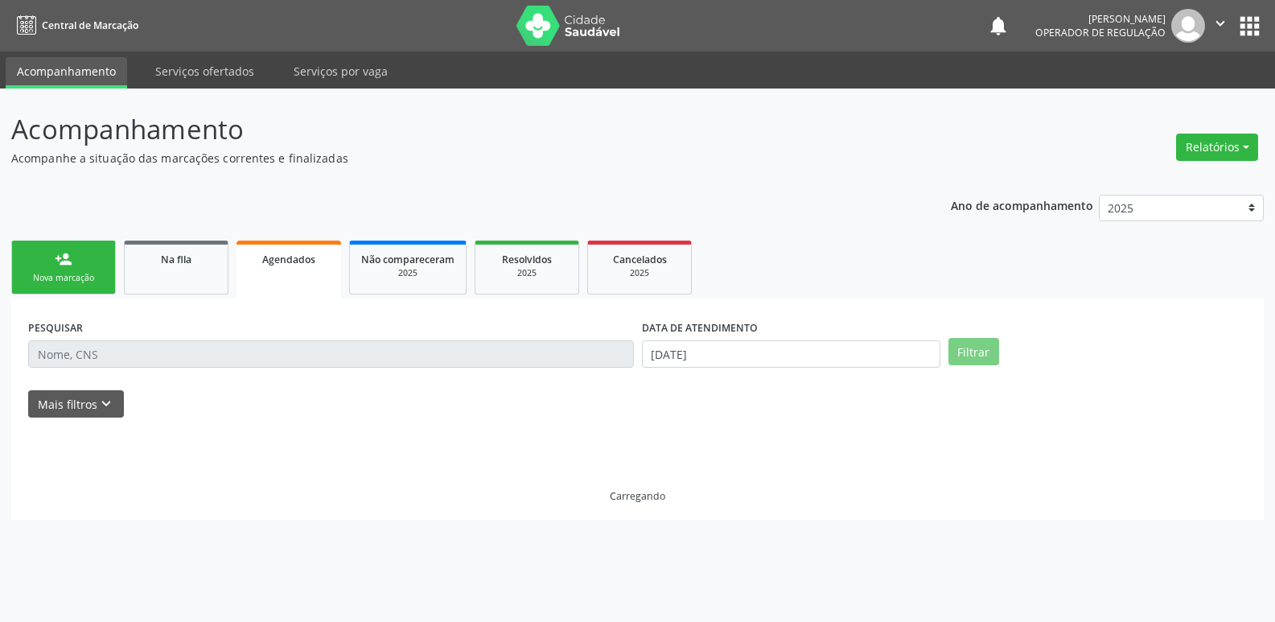
scroll to position [0, 0]
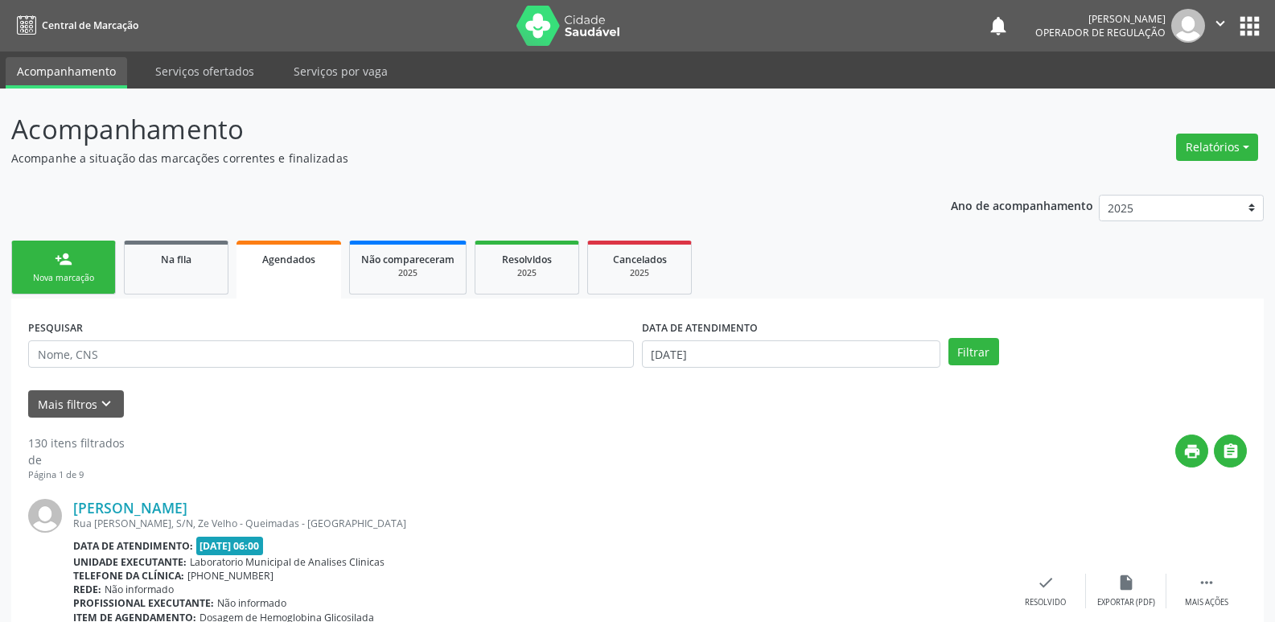
click at [69, 238] on ul "person_add Nova marcação Na fila Agendados Não compareceram 2025 Resolvidos 202…" at bounding box center [637, 267] width 1252 height 62
click at [70, 254] on div "person_add" at bounding box center [64, 259] width 18 height 18
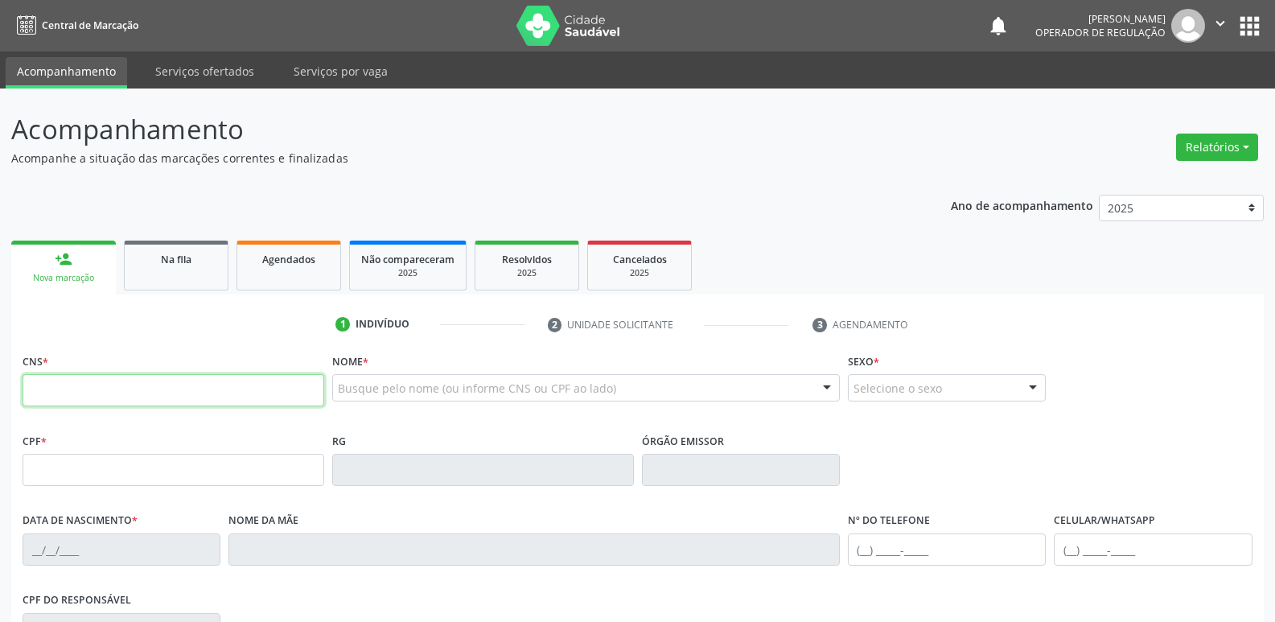
click at [106, 394] on input "text" at bounding box center [174, 390] width 302 height 32
type input "702 0013 4371 5483"
type input "144.370.014-27"
type input "15/03/2017"
type input "Luziana Gomes de Farias"
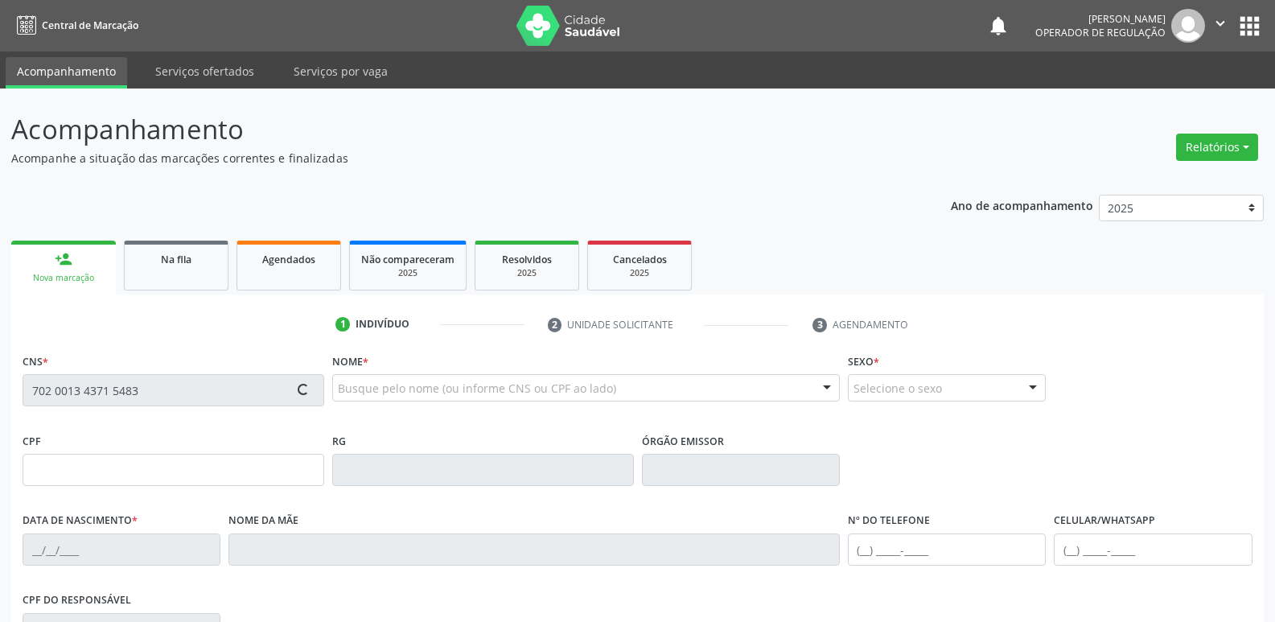
type input "(83) 99109-8266"
type input "050.429.914-09"
type input "S/N"
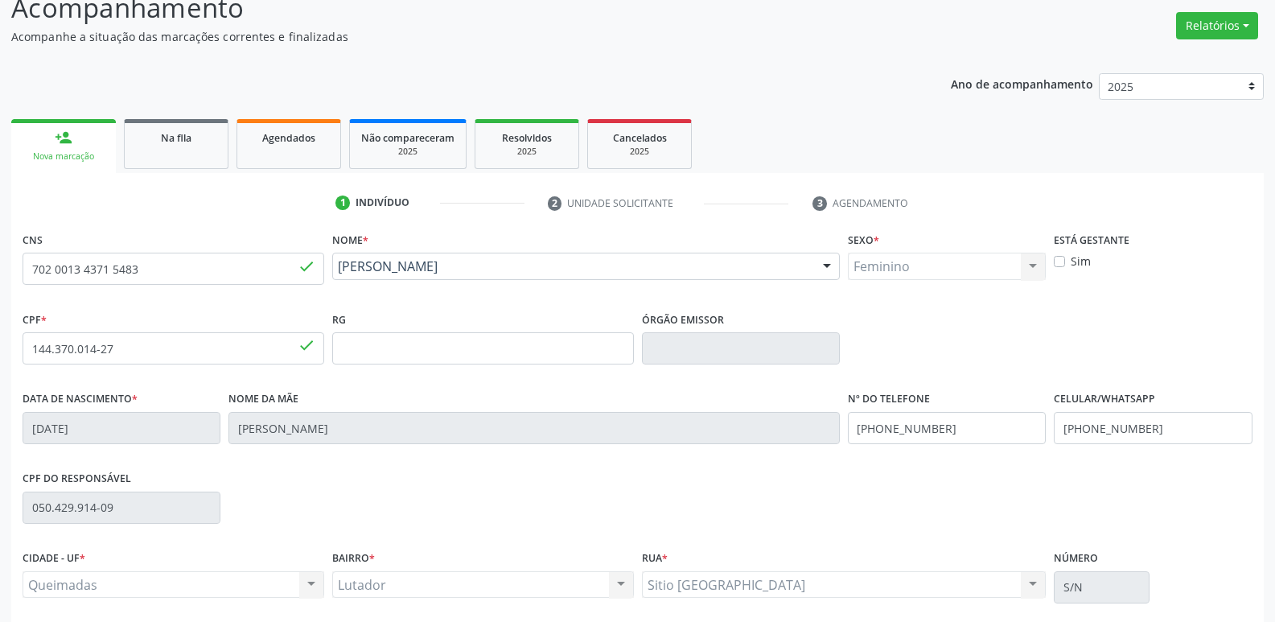
scroll to position [250, 0]
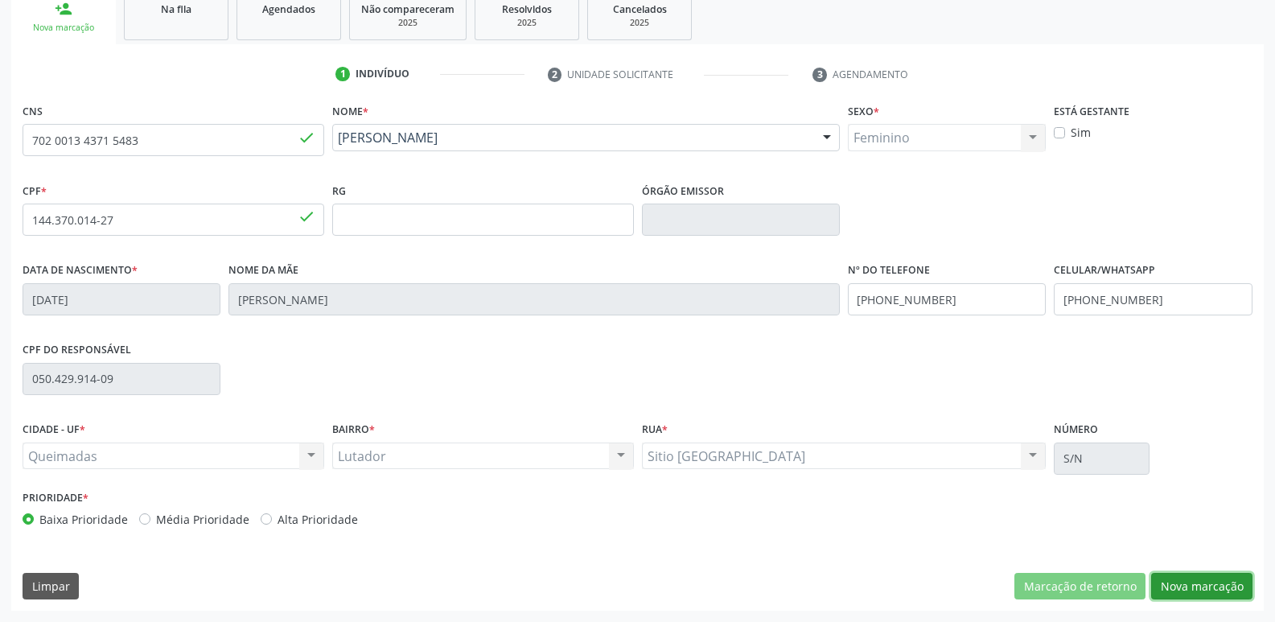
click at [1182, 597] on button "Nova marcação" at bounding box center [1201, 586] width 101 height 27
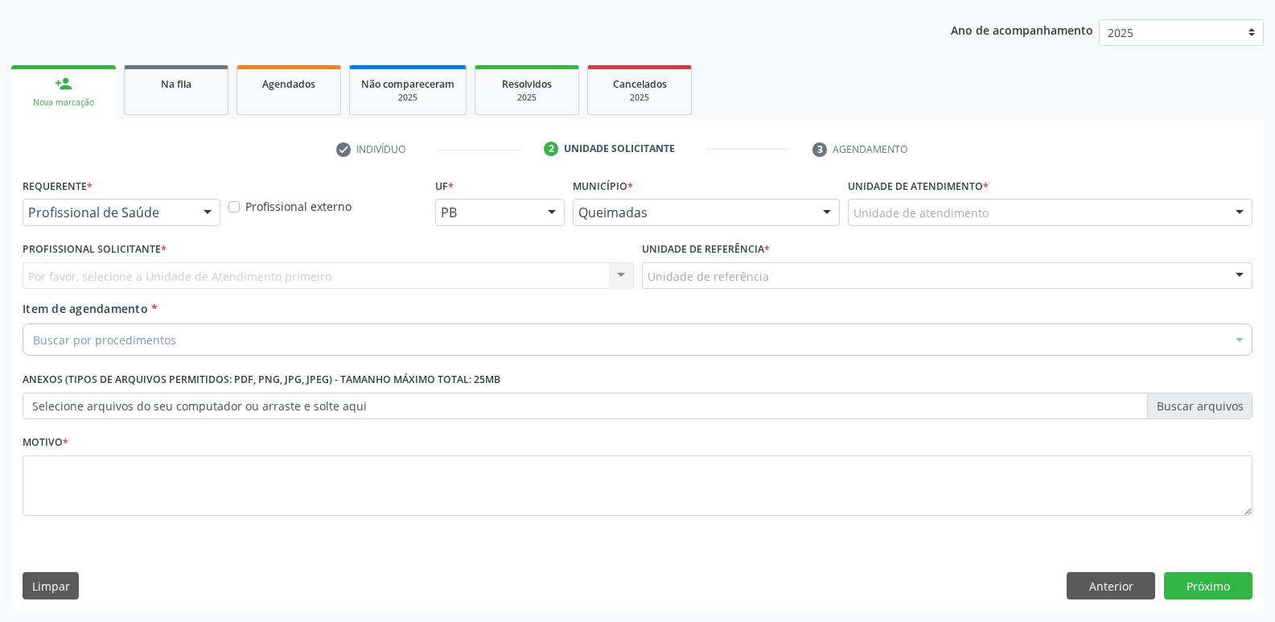
drag, startPoint x: 76, startPoint y: 203, endPoint x: 79, endPoint y: 226, distance: 23.4
click at [76, 203] on div "Profissional de Saúde" at bounding box center [122, 212] width 198 height 27
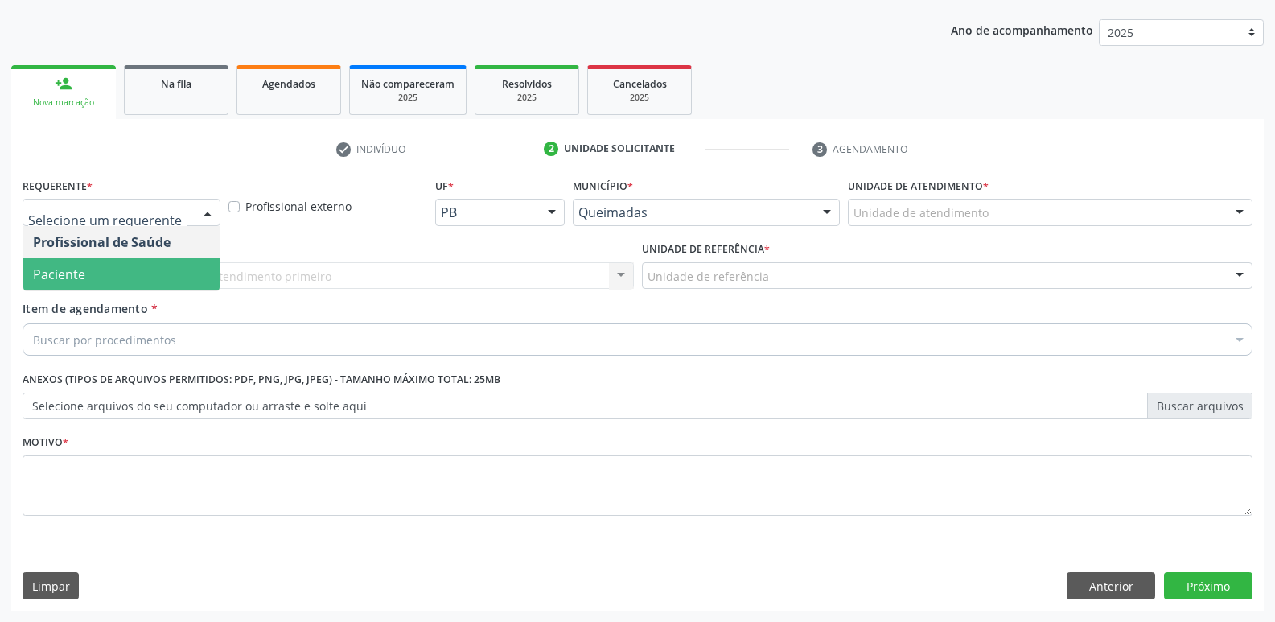
click at [76, 272] on span "Paciente" at bounding box center [59, 274] width 52 height 18
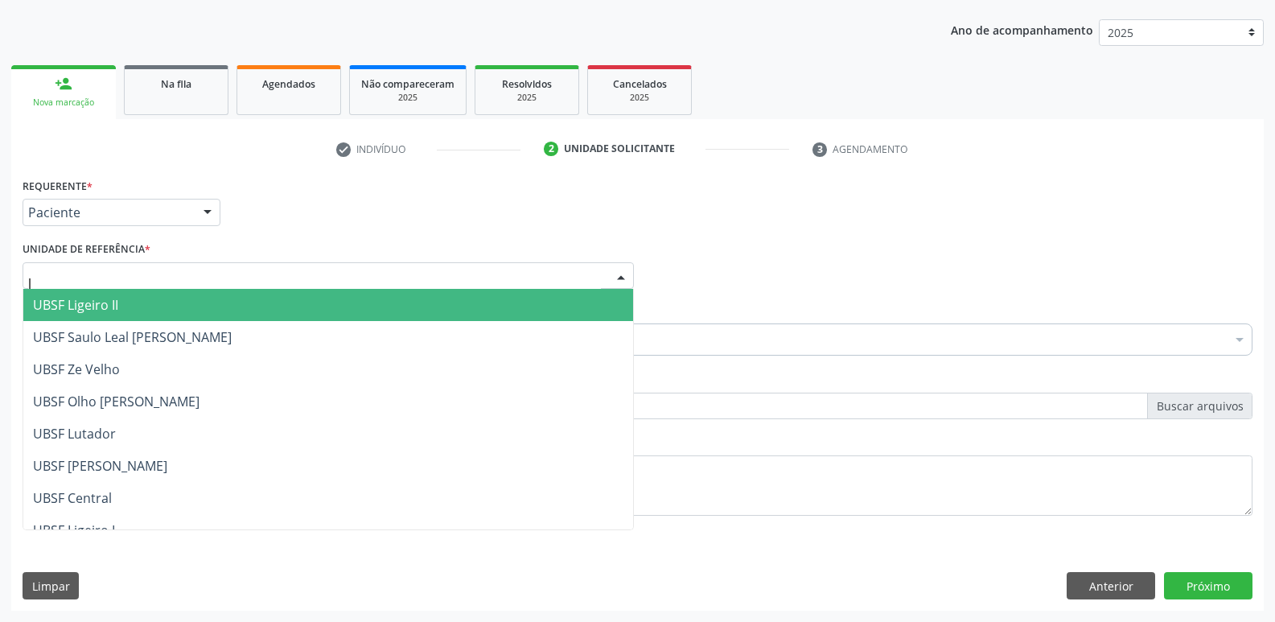
type input "lu"
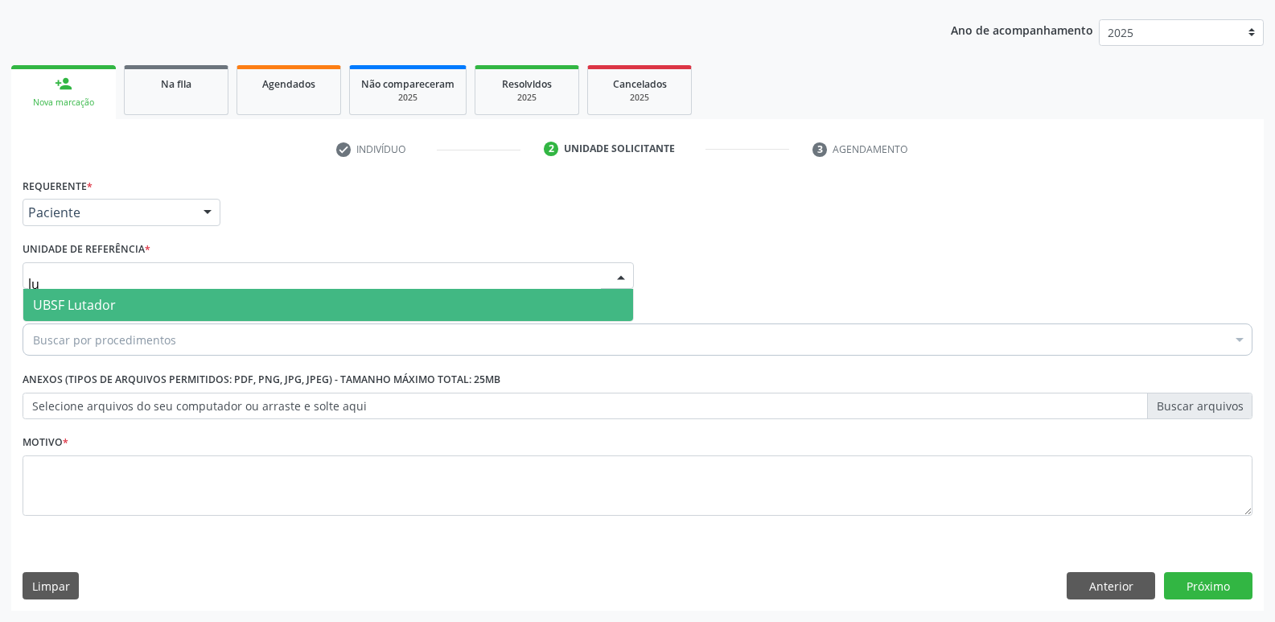
click at [76, 293] on span "UBSF Lutador" at bounding box center [328, 305] width 610 height 32
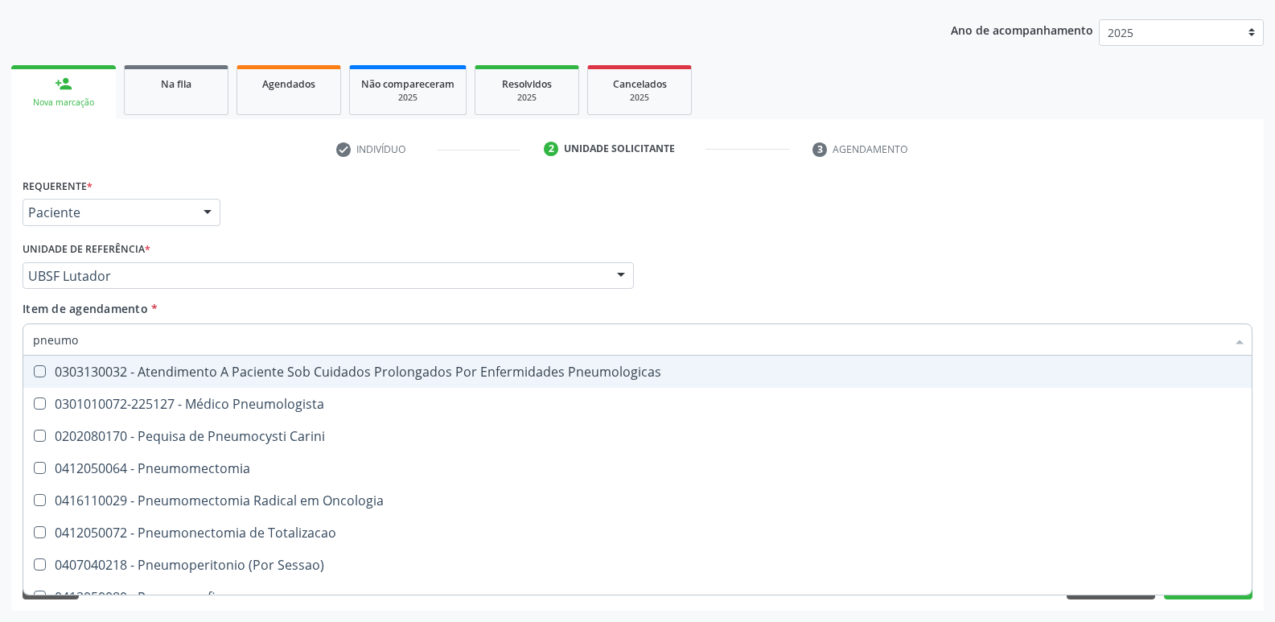
type input "pneumol"
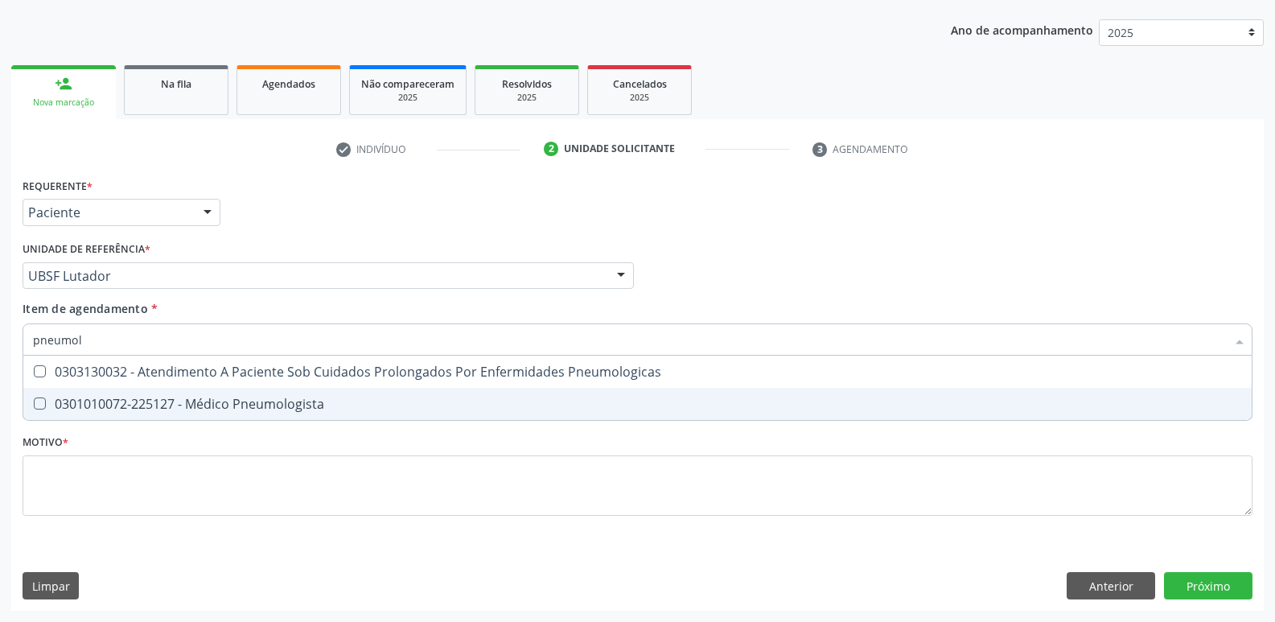
drag, startPoint x: 276, startPoint y: 409, endPoint x: 270, endPoint y: 415, distance: 8.5
click at [274, 409] on div "0301010072-225127 - Médico Pneumologista" at bounding box center [637, 403] width 1209 height 13
checkbox Pneumologista "true"
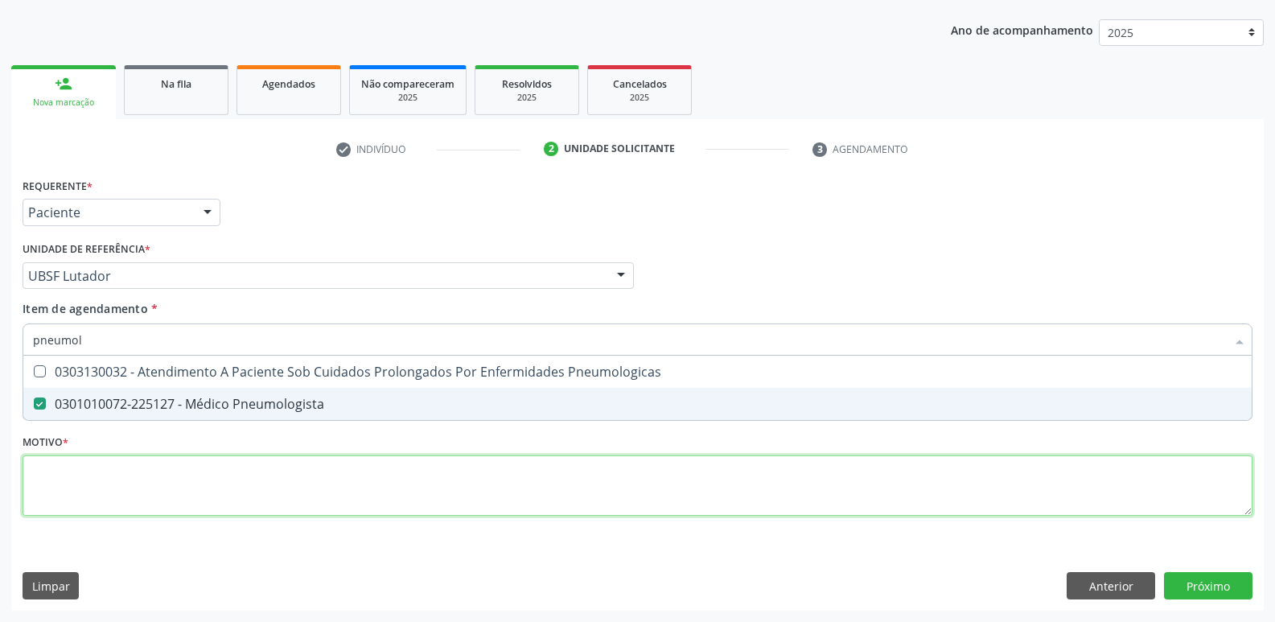
click at [244, 481] on div "Requerente * Paciente Profissional de Saúde Paciente Nenhum resultado encontrad…" at bounding box center [638, 356] width 1230 height 364
paste textarea "AVALIAÇÃO"
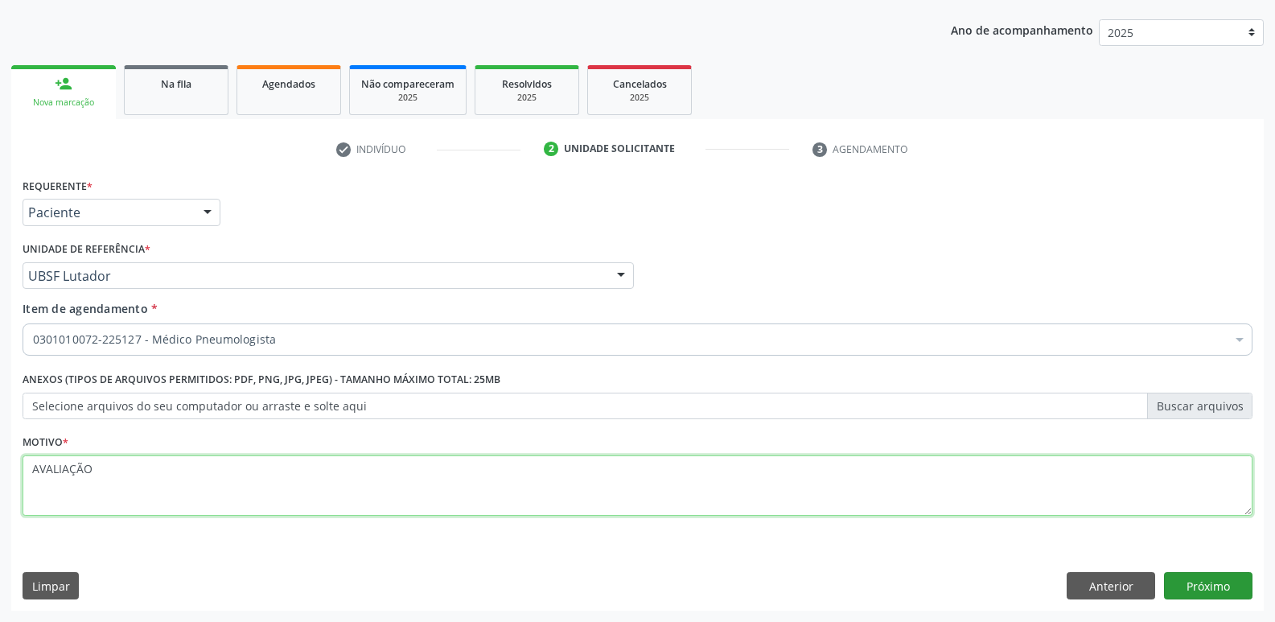
type textarea "AVALIAÇÃO"
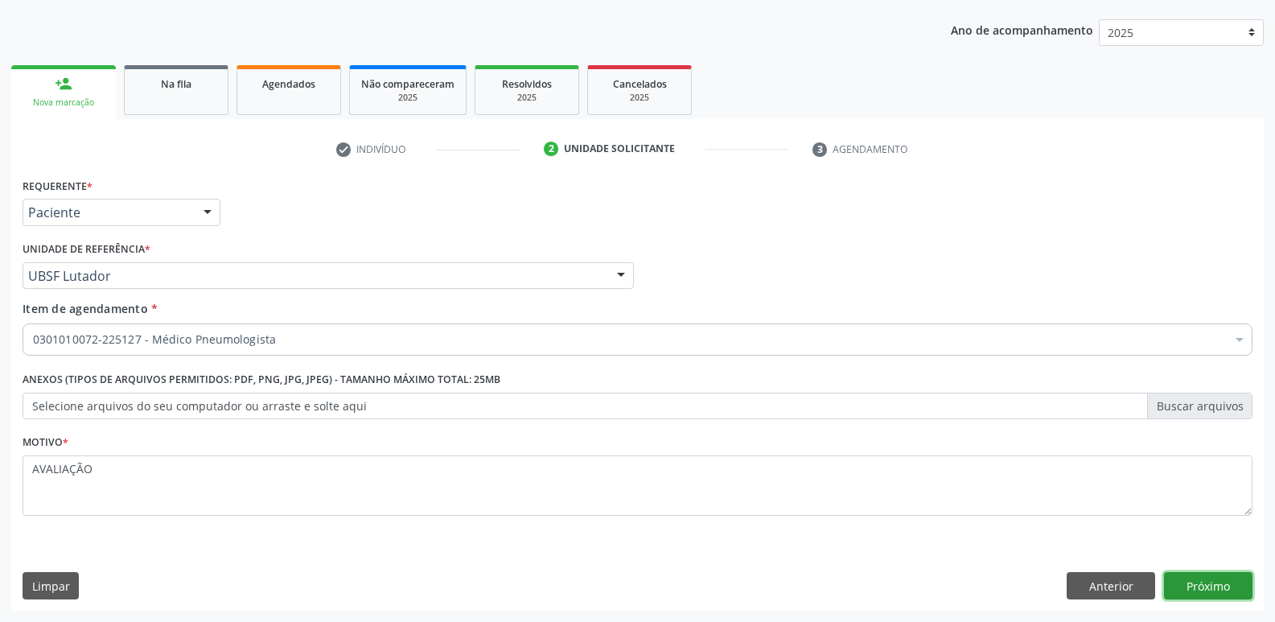
click at [1230, 575] on button "Próximo" at bounding box center [1208, 585] width 88 height 27
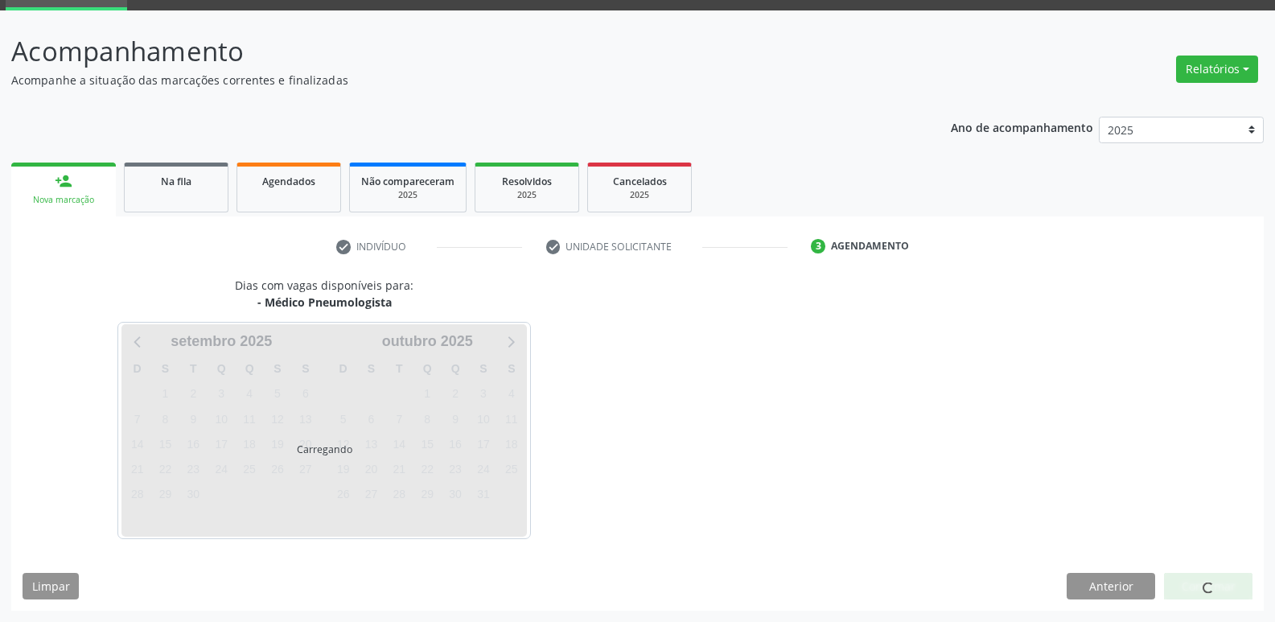
scroll to position [78, 0]
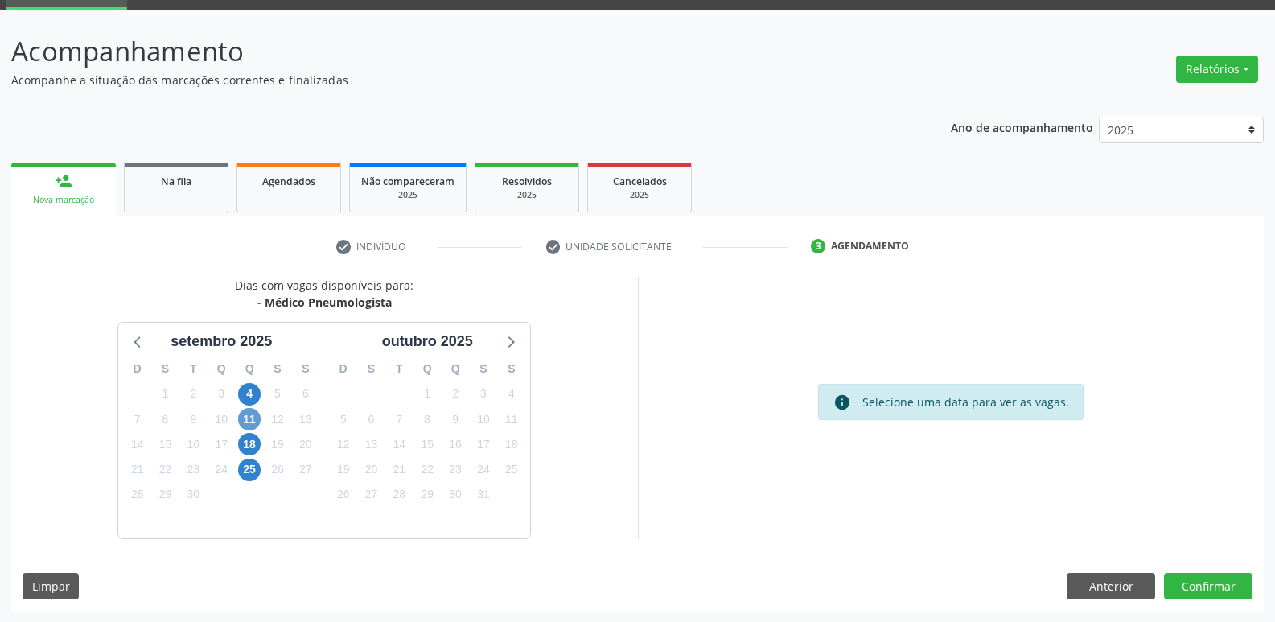
click at [254, 422] on div "11" at bounding box center [249, 419] width 23 height 25
click at [248, 422] on span "11" at bounding box center [249, 419] width 23 height 23
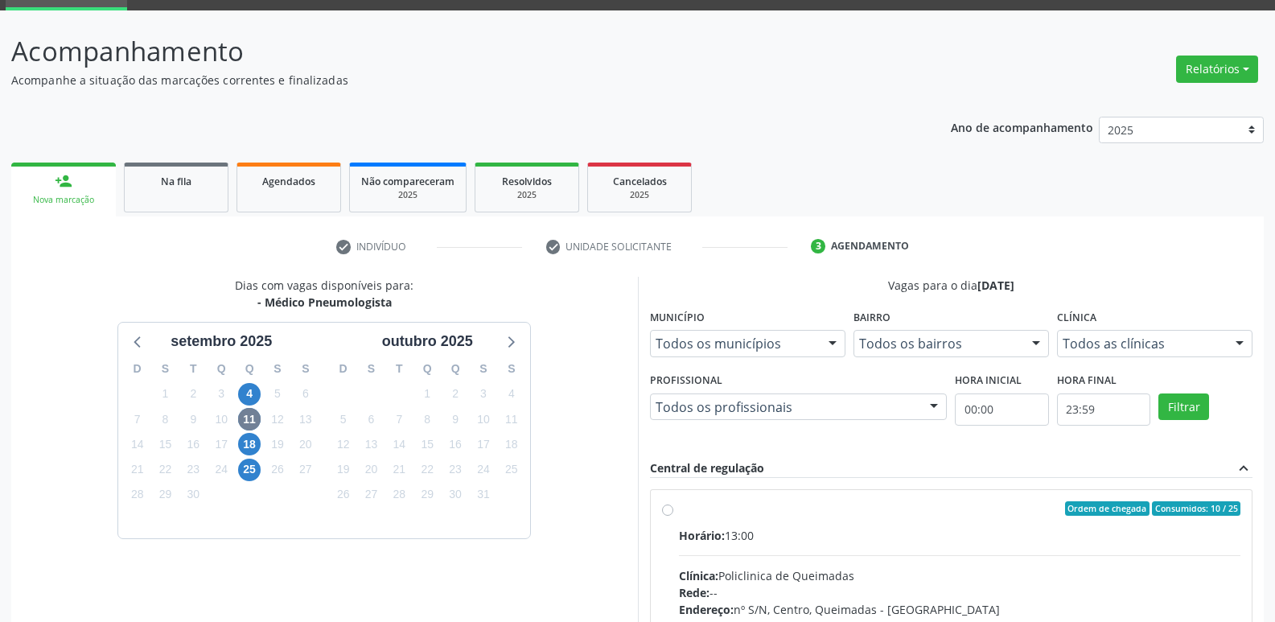
drag, startPoint x: 1049, startPoint y: 536, endPoint x: 1130, endPoint y: 435, distance: 129.2
click at [1056, 529] on div "Horário: 13:00" at bounding box center [960, 535] width 562 height 17
click at [673, 515] on input "Ordem de chegada Consumidos: 10 / 25 Horário: 13:00 Clínica: Policlinica de Que…" at bounding box center [667, 508] width 11 height 14
radio input "true"
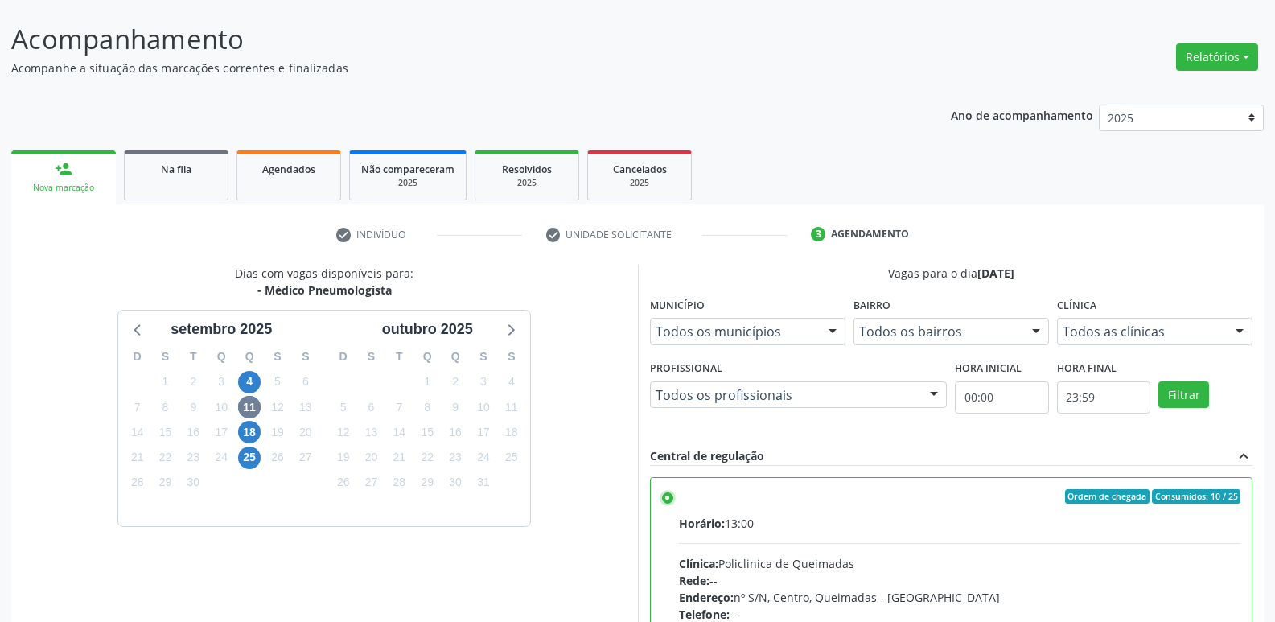
scroll to position [339, 0]
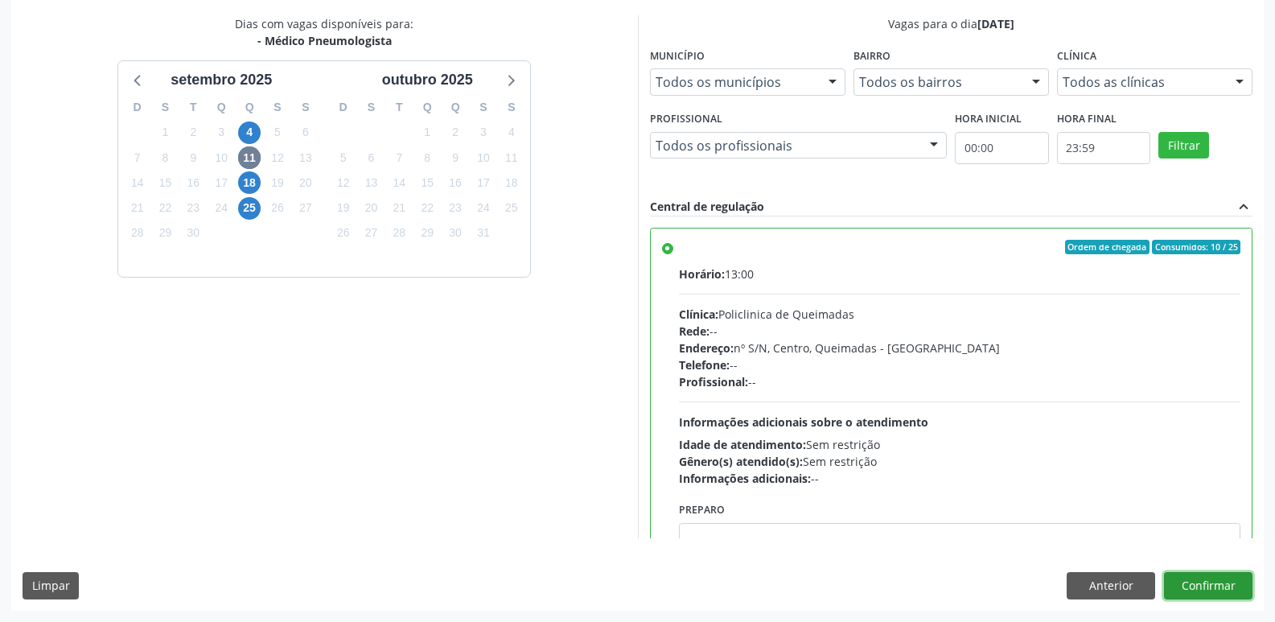
click at [1197, 585] on button "Confirmar" at bounding box center [1208, 585] width 88 height 27
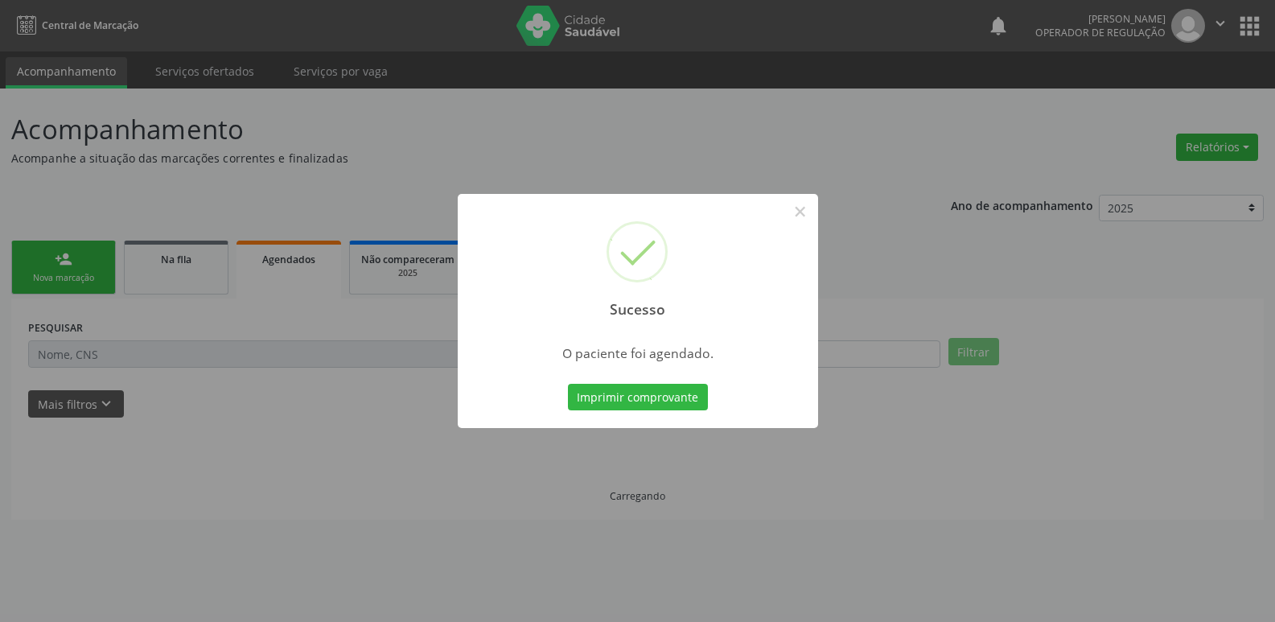
click at [568, 384] on button "Imprimir comprovante" at bounding box center [638, 397] width 140 height 27
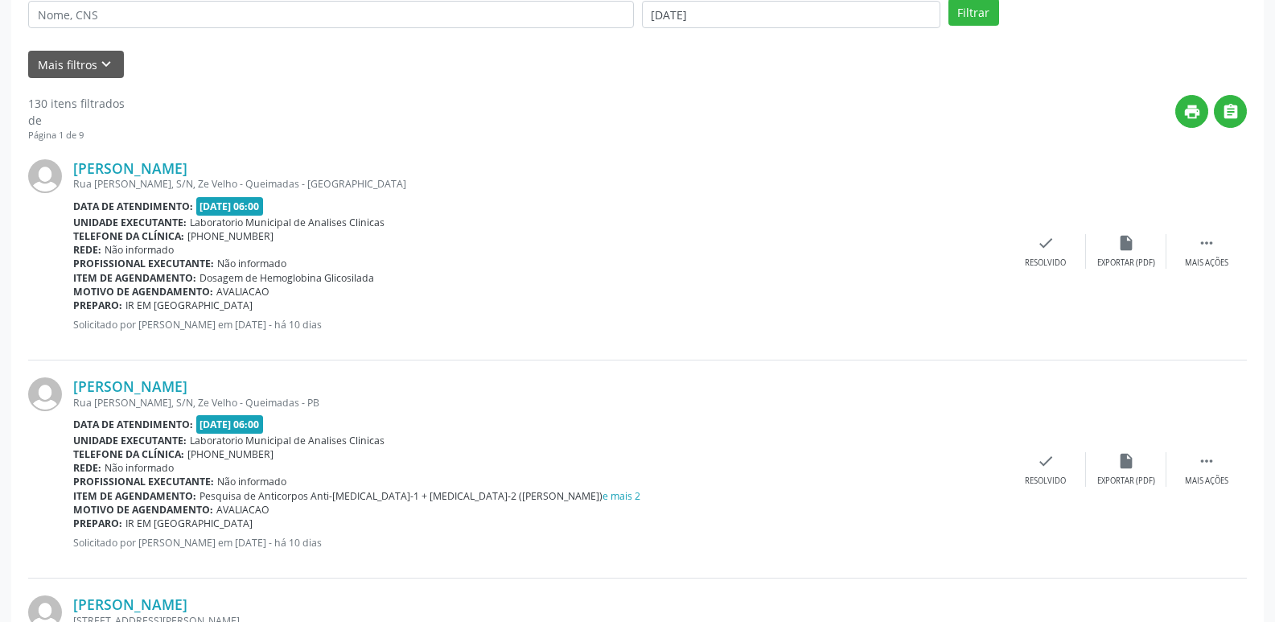
scroll to position [0, 0]
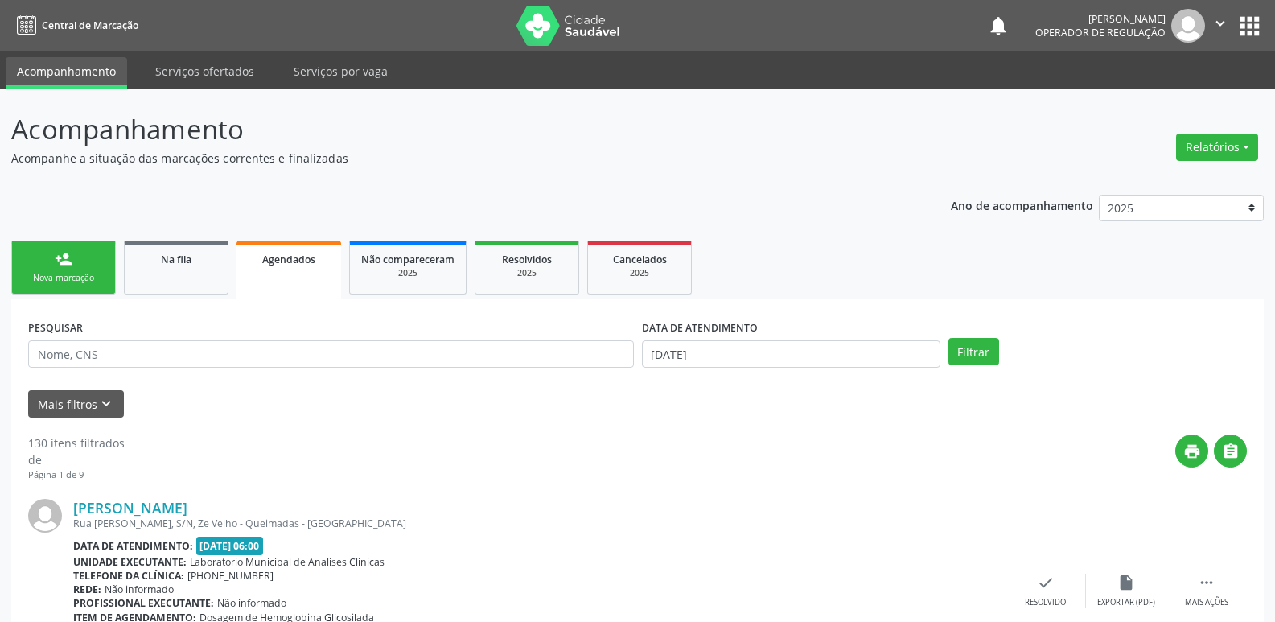
click at [96, 281] on div "Nova marcação" at bounding box center [63, 278] width 80 height 12
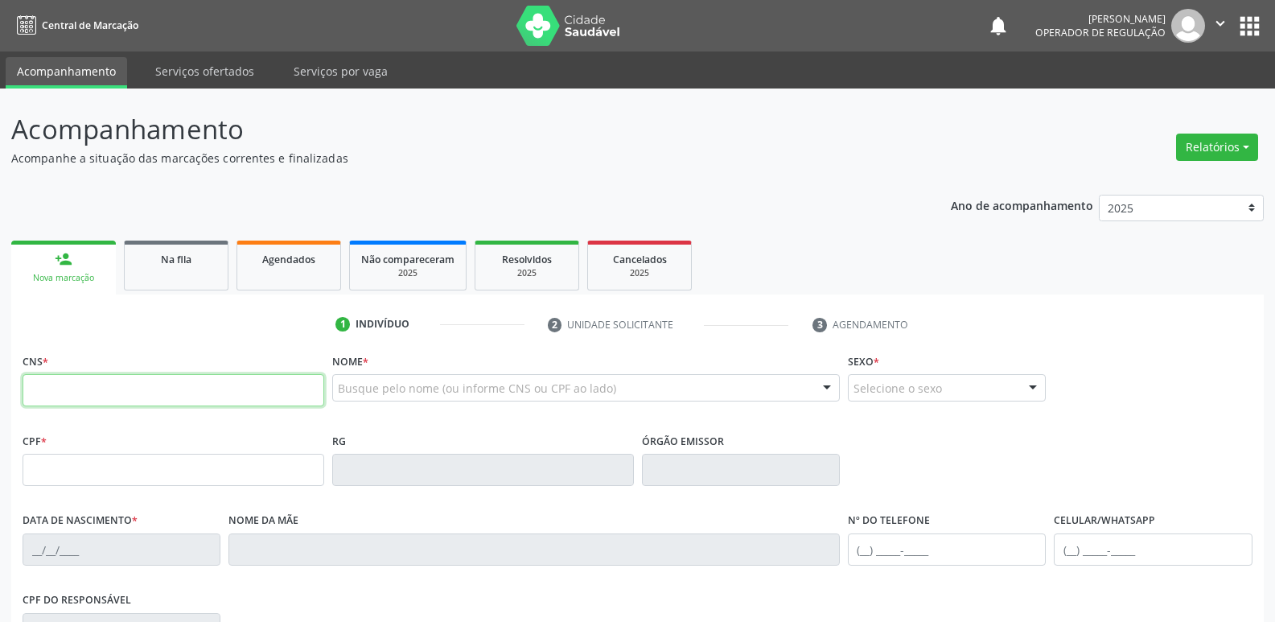
click at [162, 392] on input "text" at bounding box center [174, 390] width 302 height 32
type input "704 7045 9023 1140"
type input "016.484.487-20"
type input "12/03/1964"
type input "Margarida Tavares da Silva"
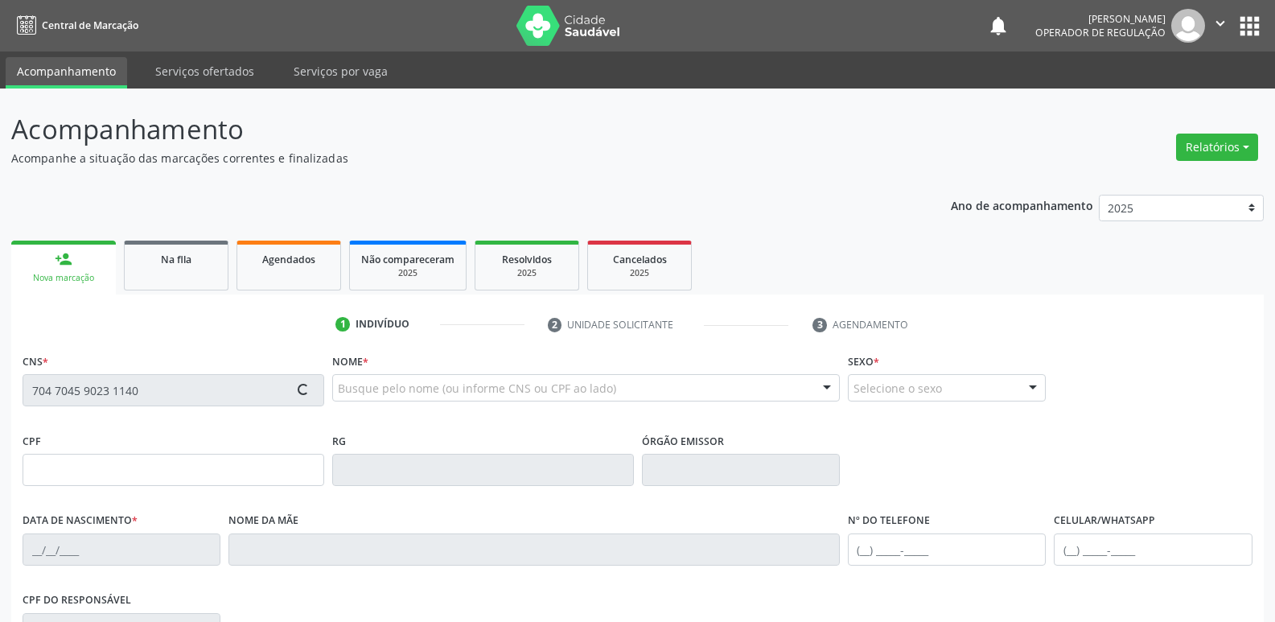
type input "(83) 99118-8968"
type input "022.153.694-93"
type input "210"
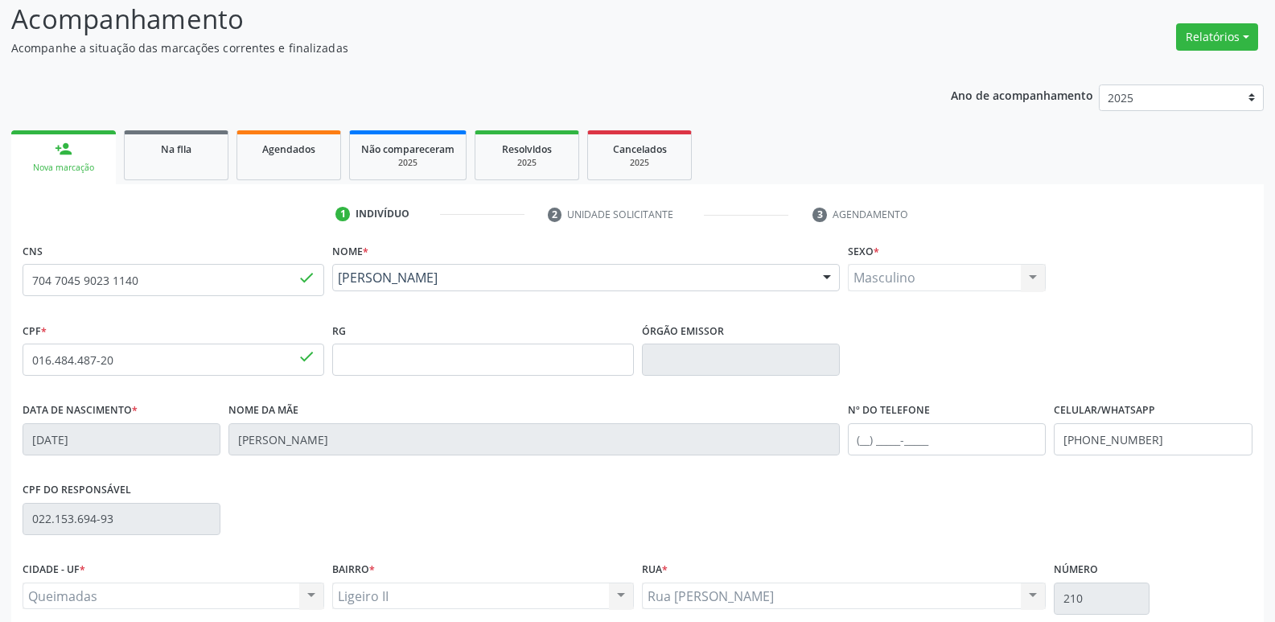
scroll to position [250, 0]
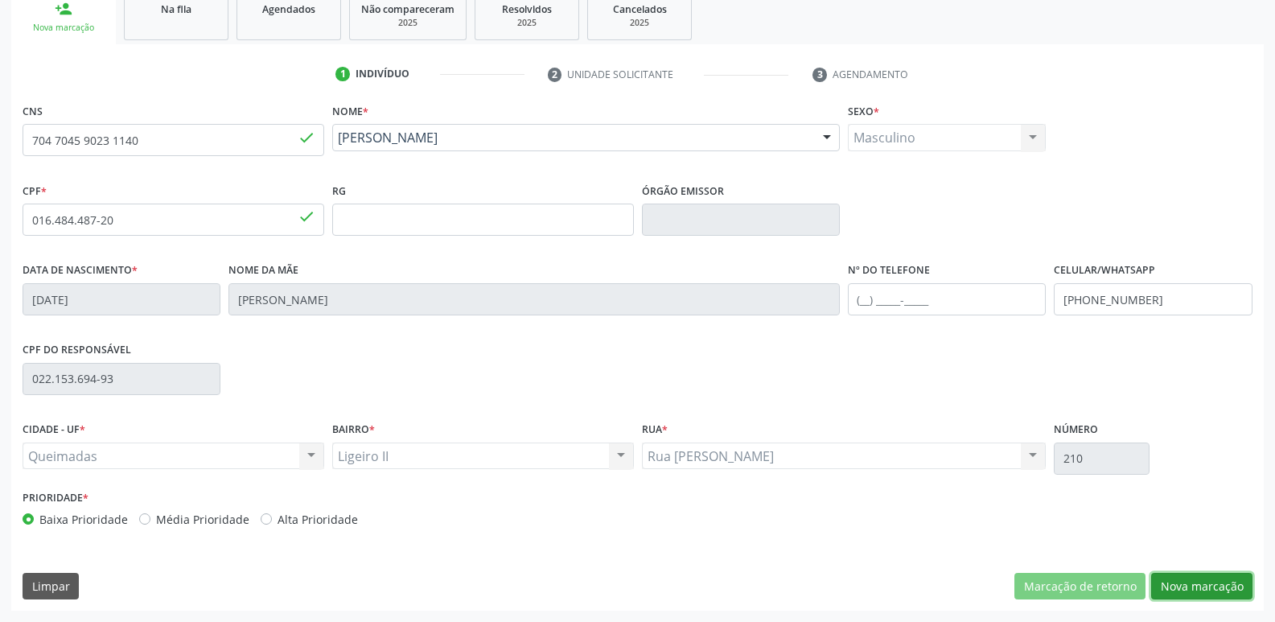
click at [1195, 573] on button "Nova marcação" at bounding box center [1201, 586] width 101 height 27
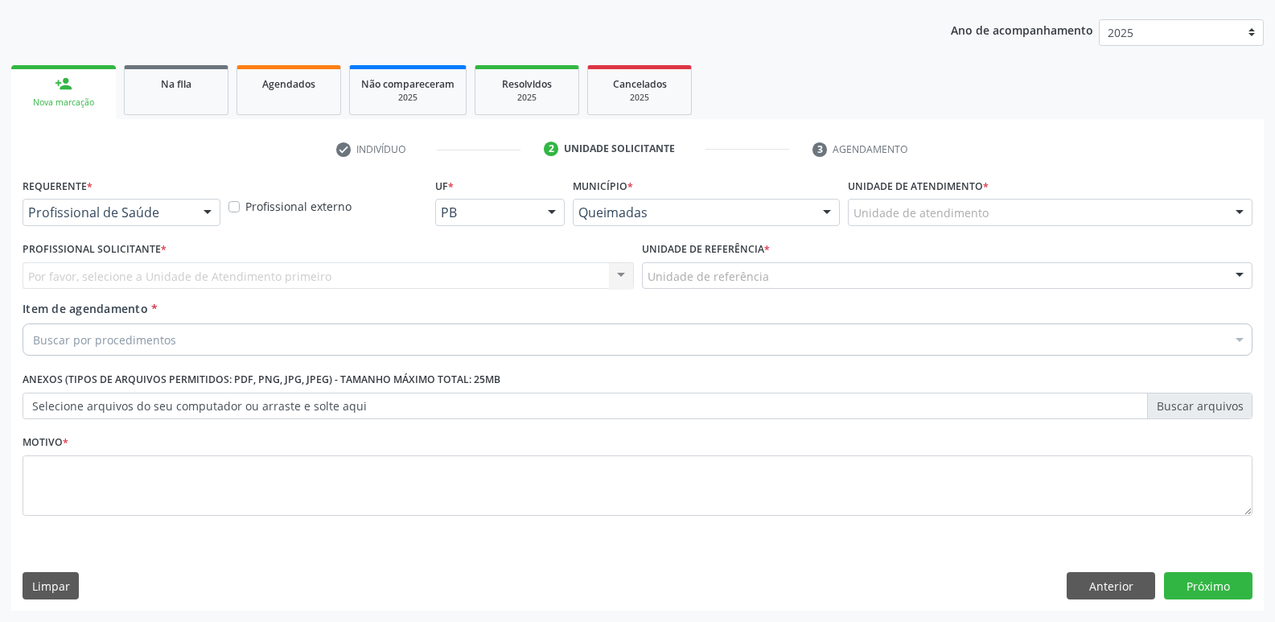
scroll to position [175, 0]
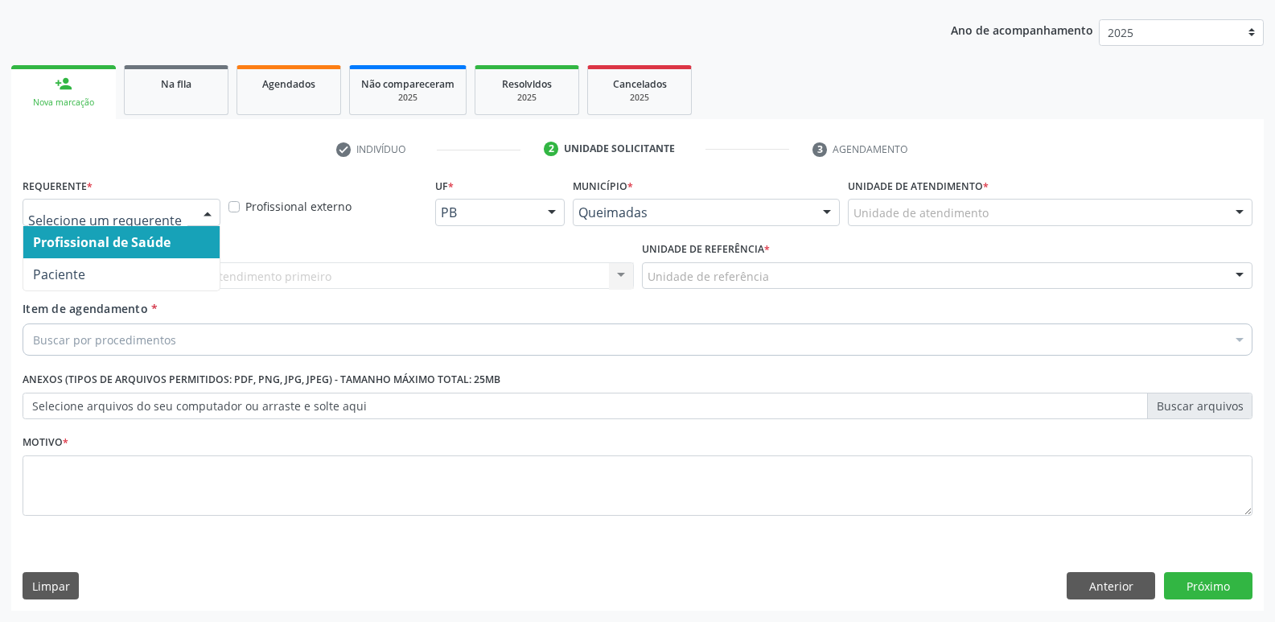
drag, startPoint x: 118, startPoint y: 208, endPoint x: 63, endPoint y: 349, distance: 151.3
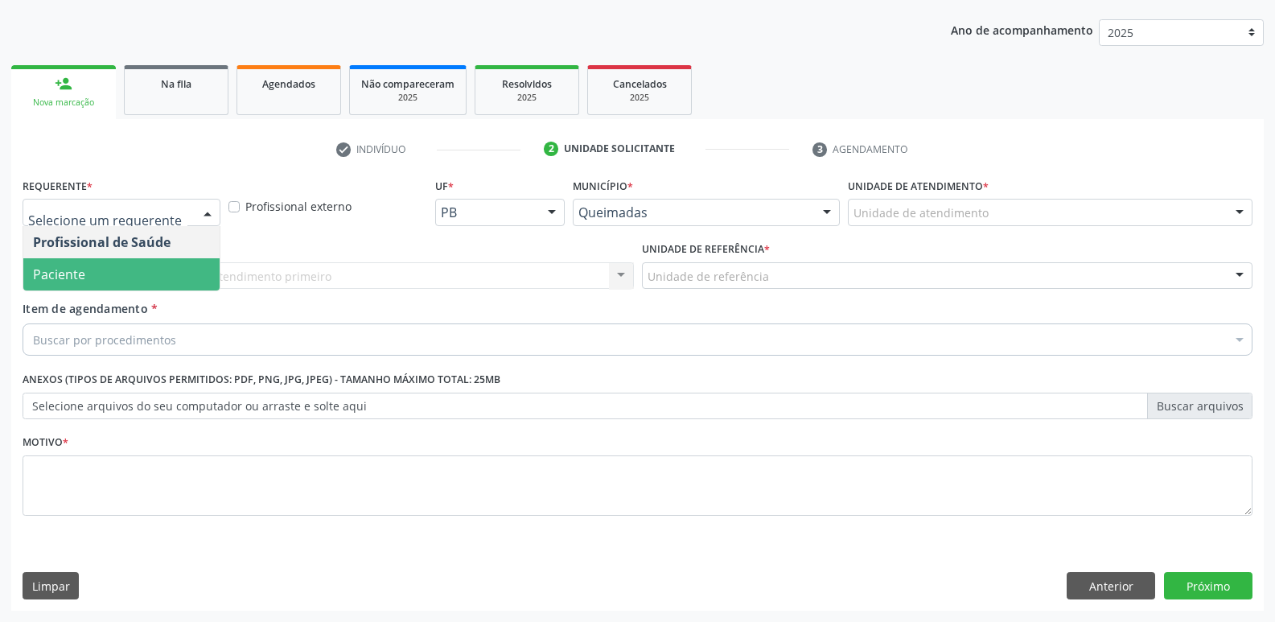
click at [101, 265] on span "Paciente" at bounding box center [121, 274] width 196 height 32
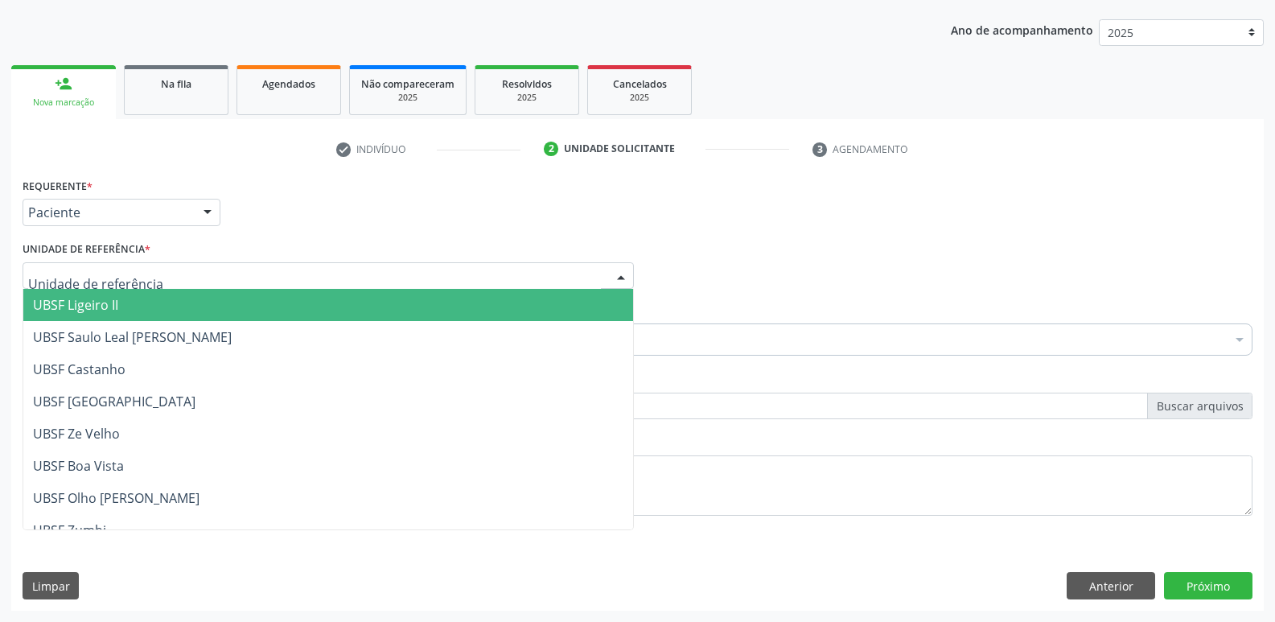
drag, startPoint x: 92, startPoint y: 294, endPoint x: 86, endPoint y: 307, distance: 14.4
click at [90, 299] on span "UBSF Ligeiro II" at bounding box center [328, 305] width 610 height 32
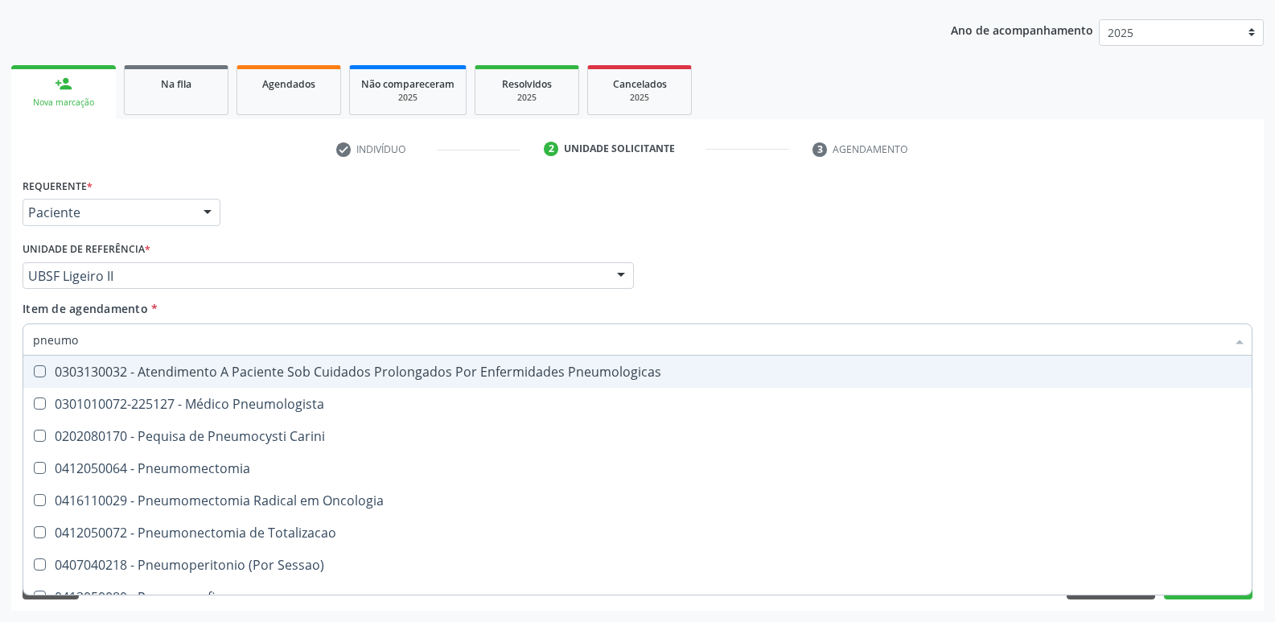
type input "pneumol"
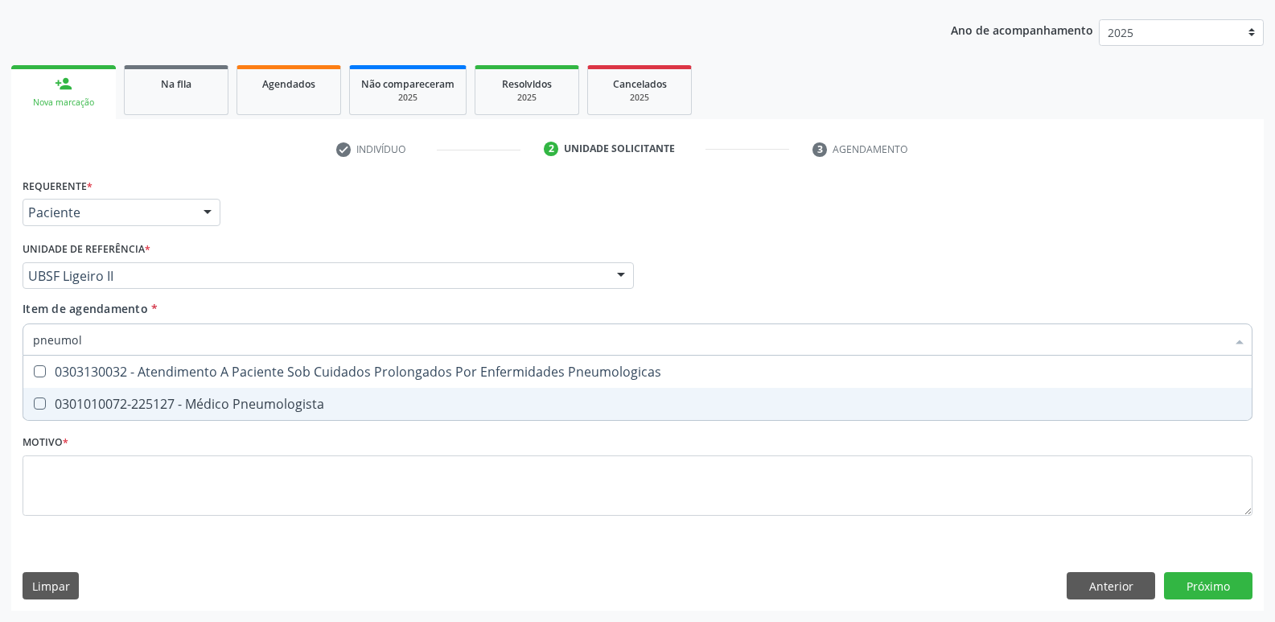
click at [199, 410] on div "0301010072-225127 - Médico Pneumologista" at bounding box center [637, 403] width 1209 height 13
checkbox Pneumologista "true"
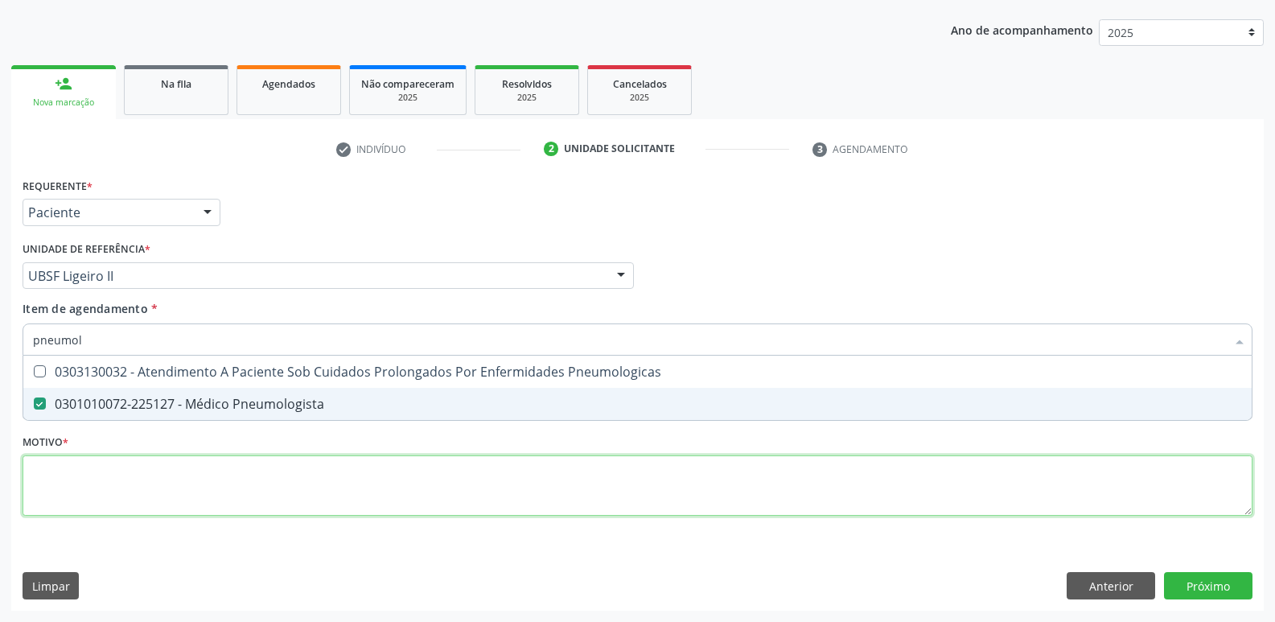
click at [183, 474] on div "Requerente * Paciente Profissional de Saúde Paciente Nenhum resultado encontrad…" at bounding box center [638, 356] width 1230 height 364
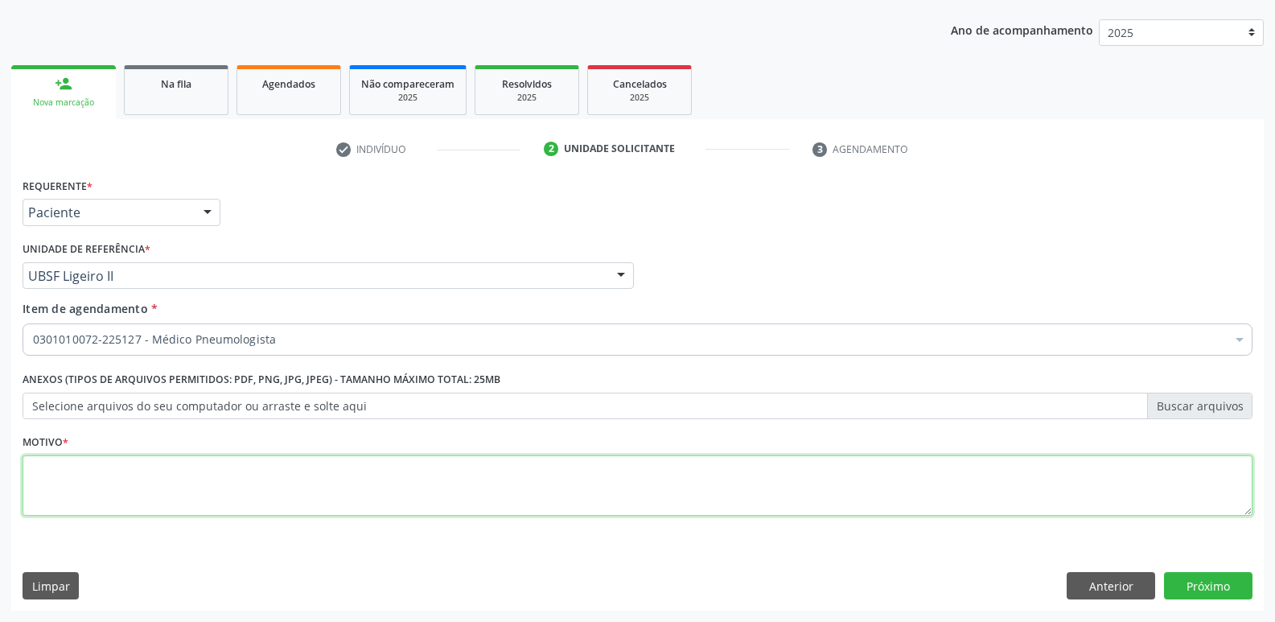
paste textarea "AVALIAÇÃO"
type textarea "AVALIAÇÃO"
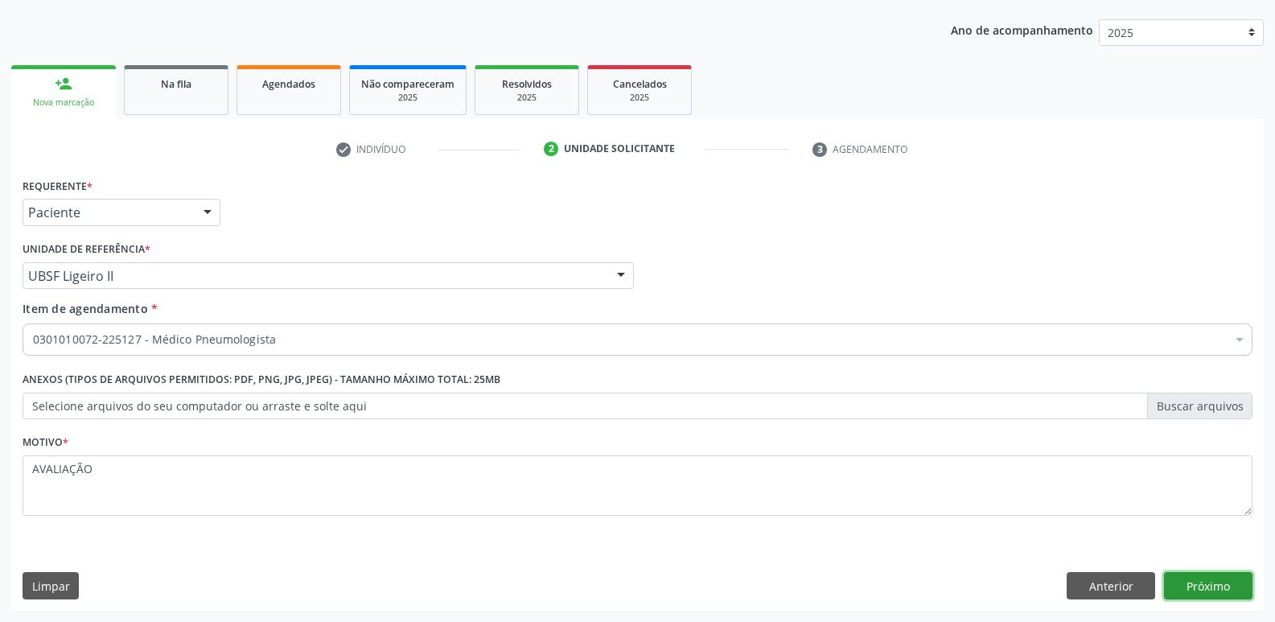
click at [1204, 586] on button "Próximo" at bounding box center [1208, 585] width 88 height 27
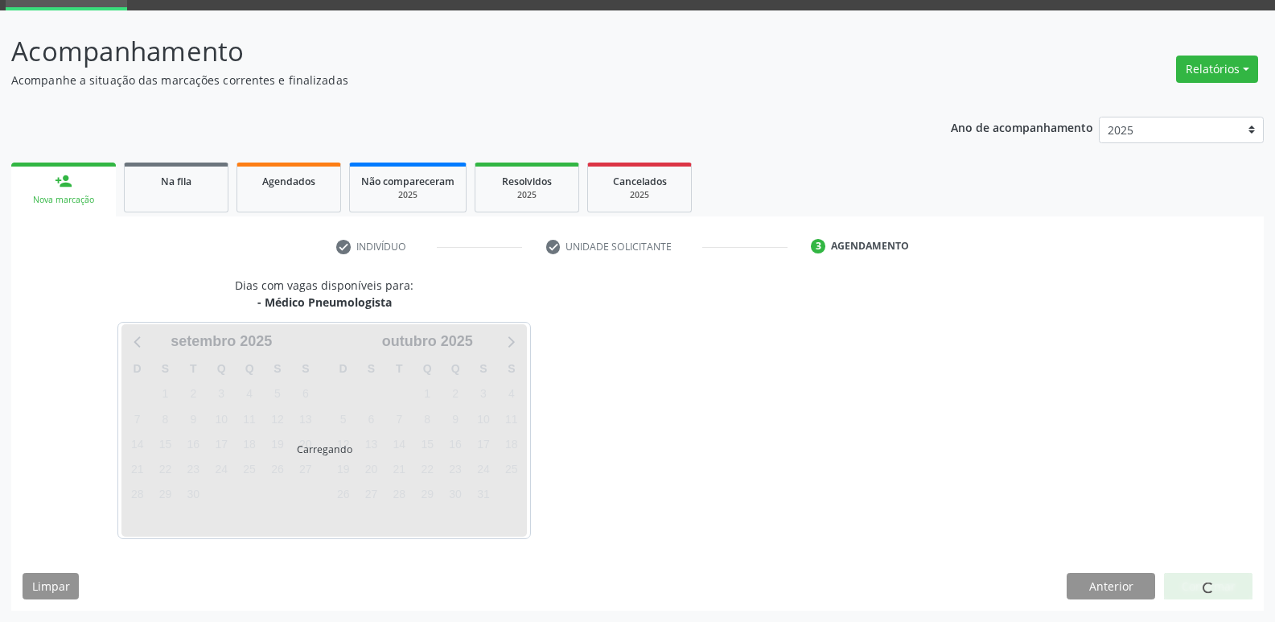
scroll to position [78, 0]
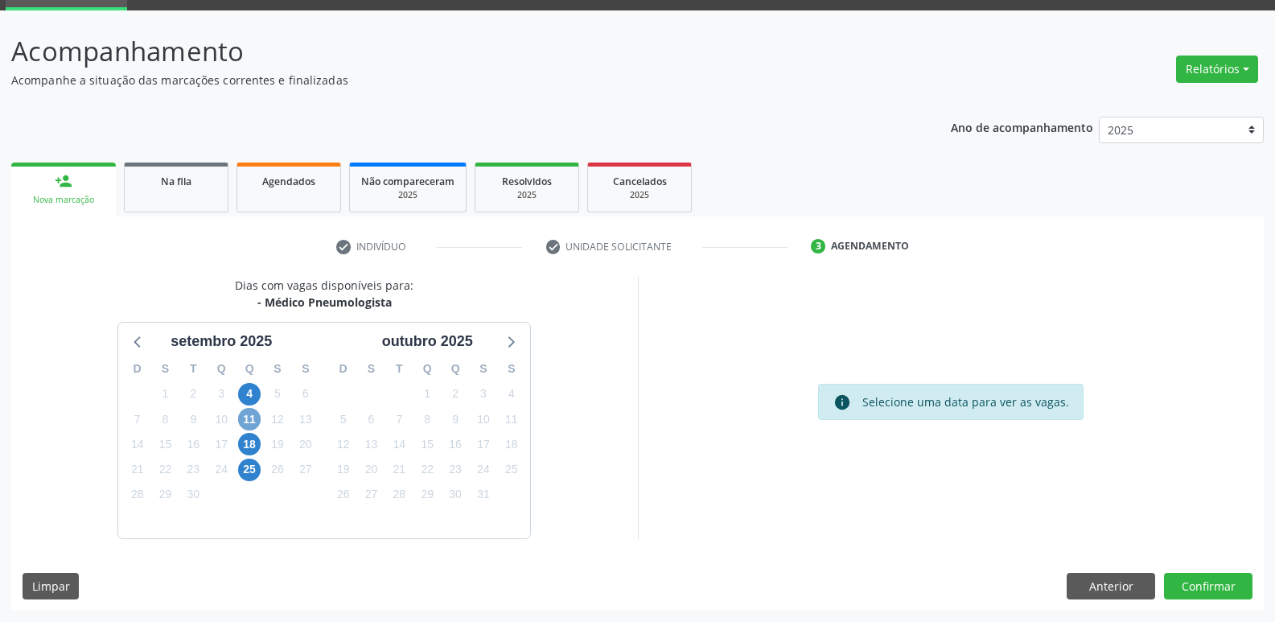
drag, startPoint x: 252, startPoint y: 423, endPoint x: 248, endPoint y: 411, distance: 12.7
click at [252, 420] on span "11" at bounding box center [249, 419] width 23 height 23
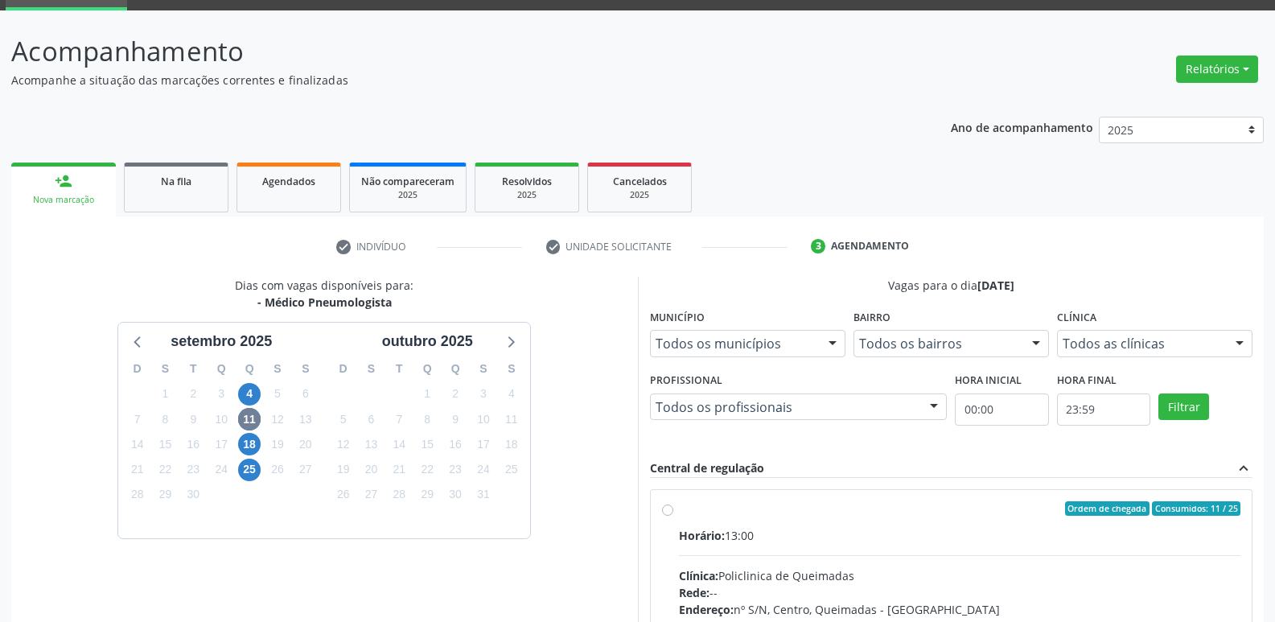
drag, startPoint x: 908, startPoint y: 528, endPoint x: 1021, endPoint y: 445, distance: 140.9
click at [918, 527] on div "Horário: 13:00" at bounding box center [960, 535] width 562 height 17
click at [673, 515] on input "Ordem de chegada Consumidos: 11 / 25 Horário: 13:00 Clínica: Policlinica de Que…" at bounding box center [667, 508] width 11 height 14
radio input "true"
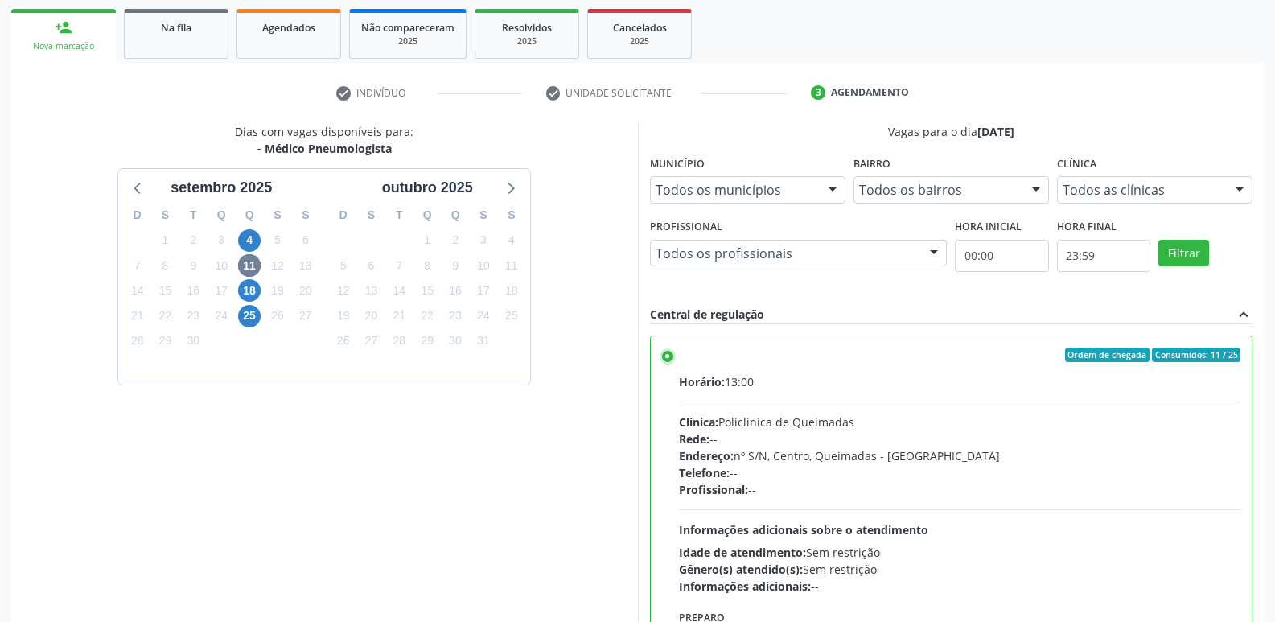
scroll to position [339, 0]
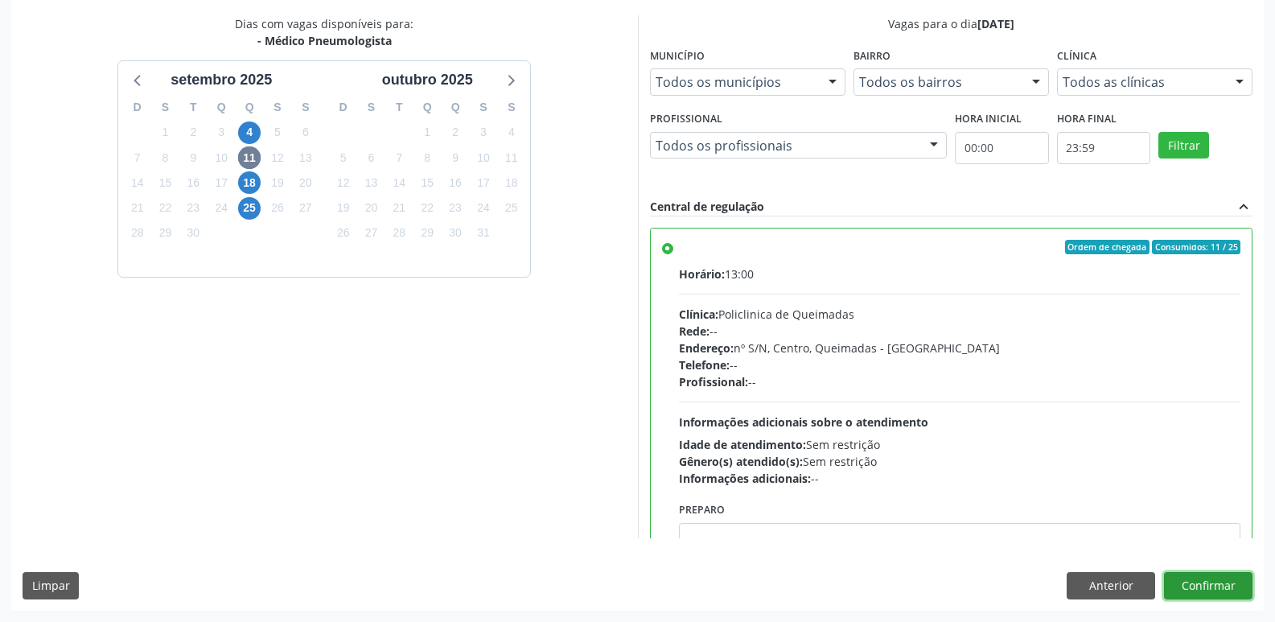
click at [1227, 578] on button "Confirmar" at bounding box center [1208, 585] width 88 height 27
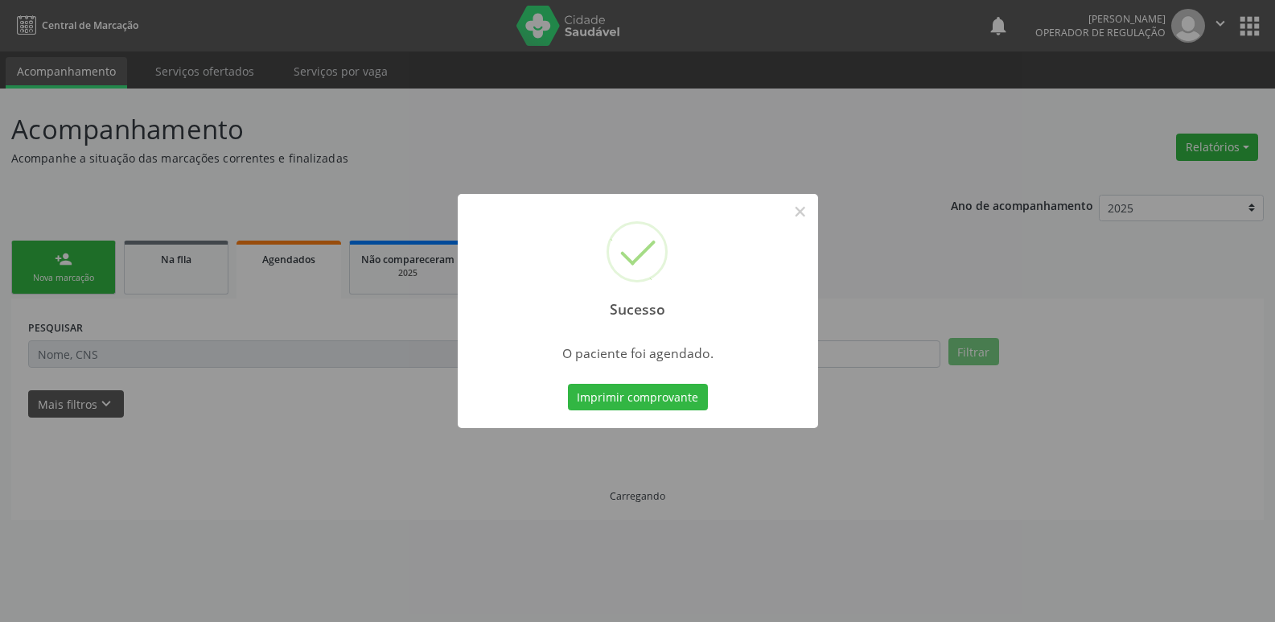
scroll to position [0, 0]
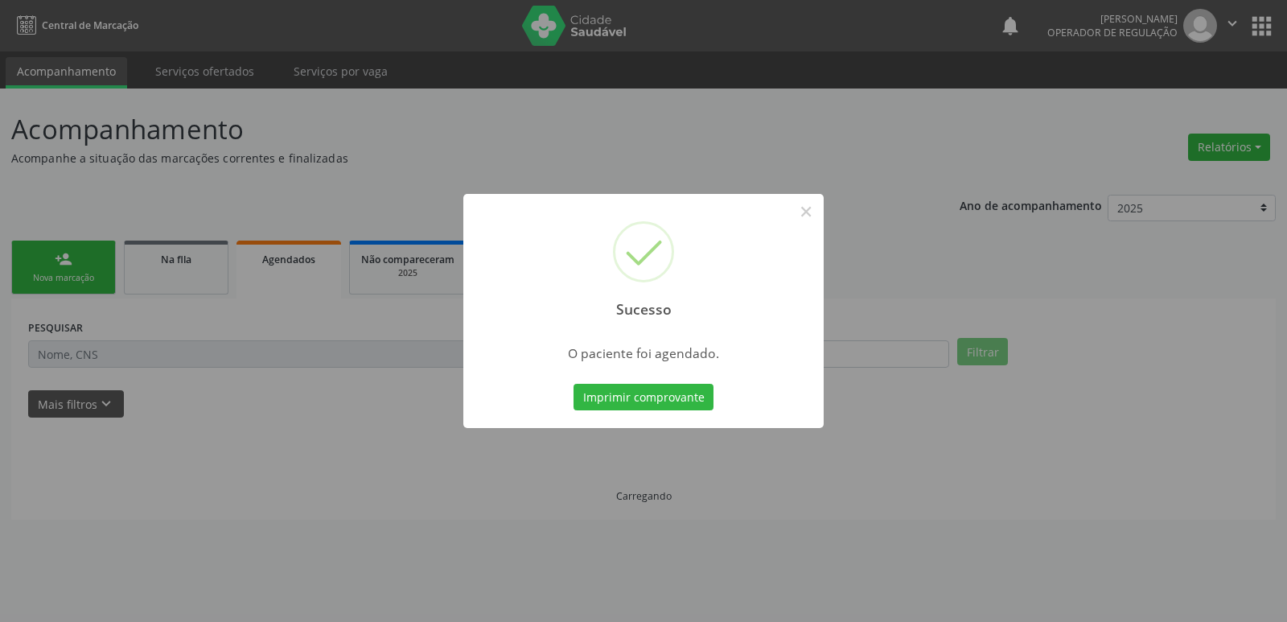
click at [573, 384] on button "Imprimir comprovante" at bounding box center [643, 397] width 140 height 27
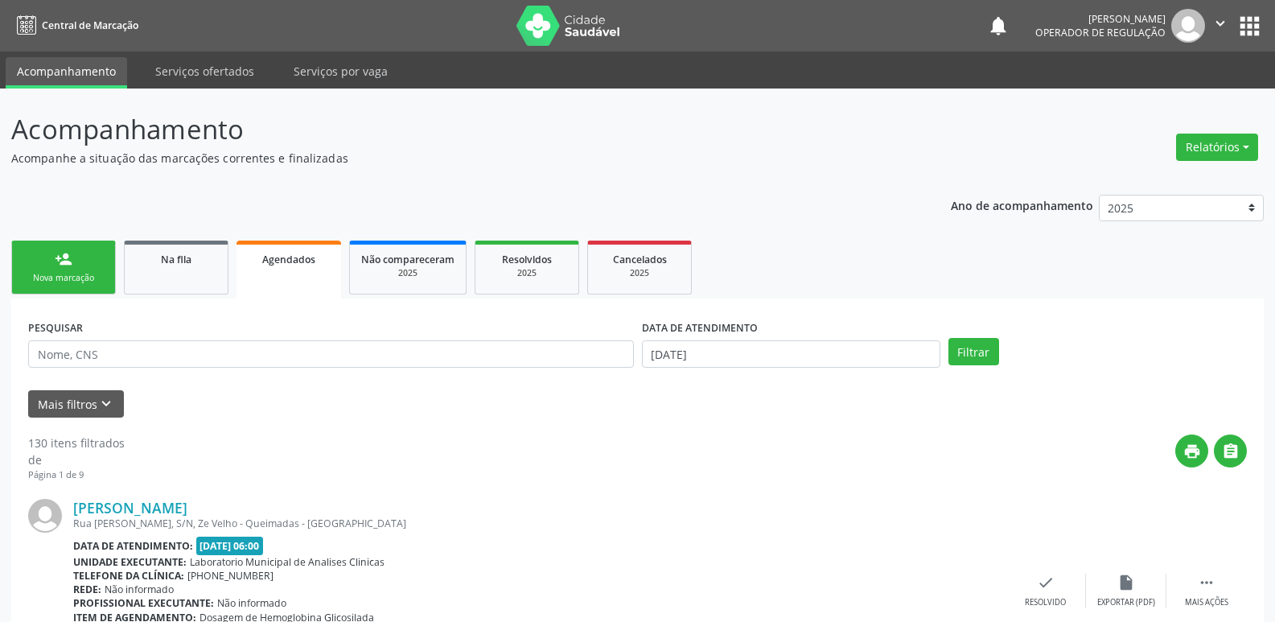
click at [88, 277] on div "Nova marcação" at bounding box center [63, 278] width 80 height 12
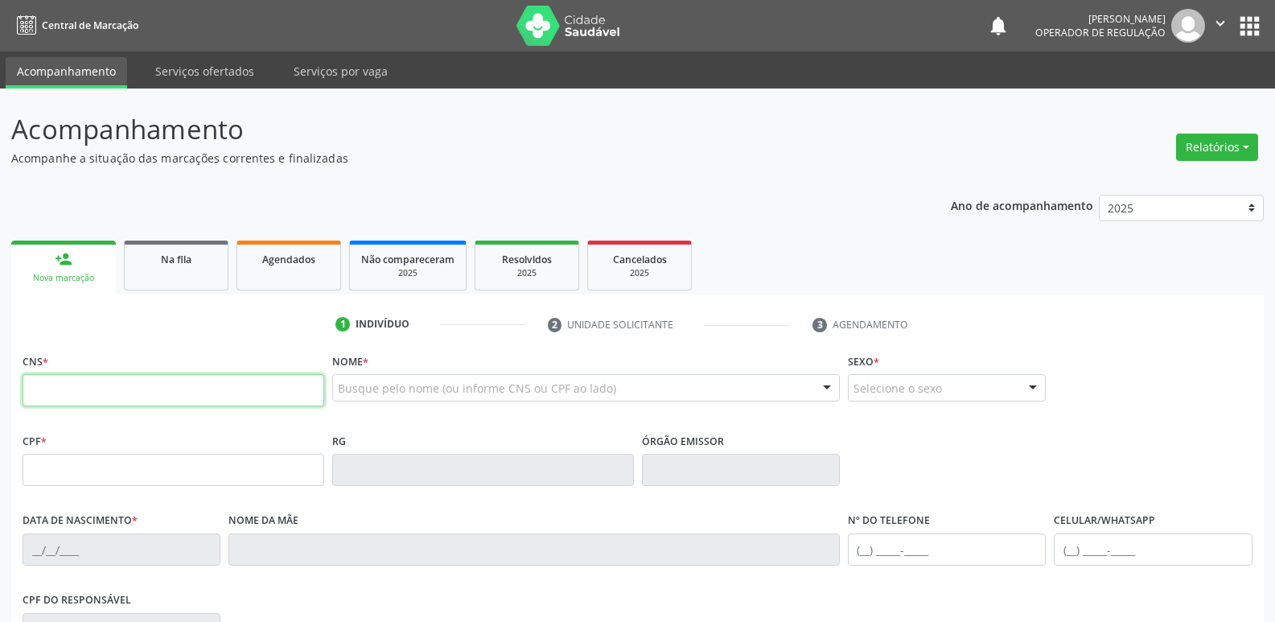
drag, startPoint x: 88, startPoint y: 277, endPoint x: 115, endPoint y: 398, distance: 123.5
click at [115, 398] on input "text" at bounding box center [174, 390] width 302 height 32
click at [270, 252] on span "Agendados" at bounding box center [288, 259] width 53 height 14
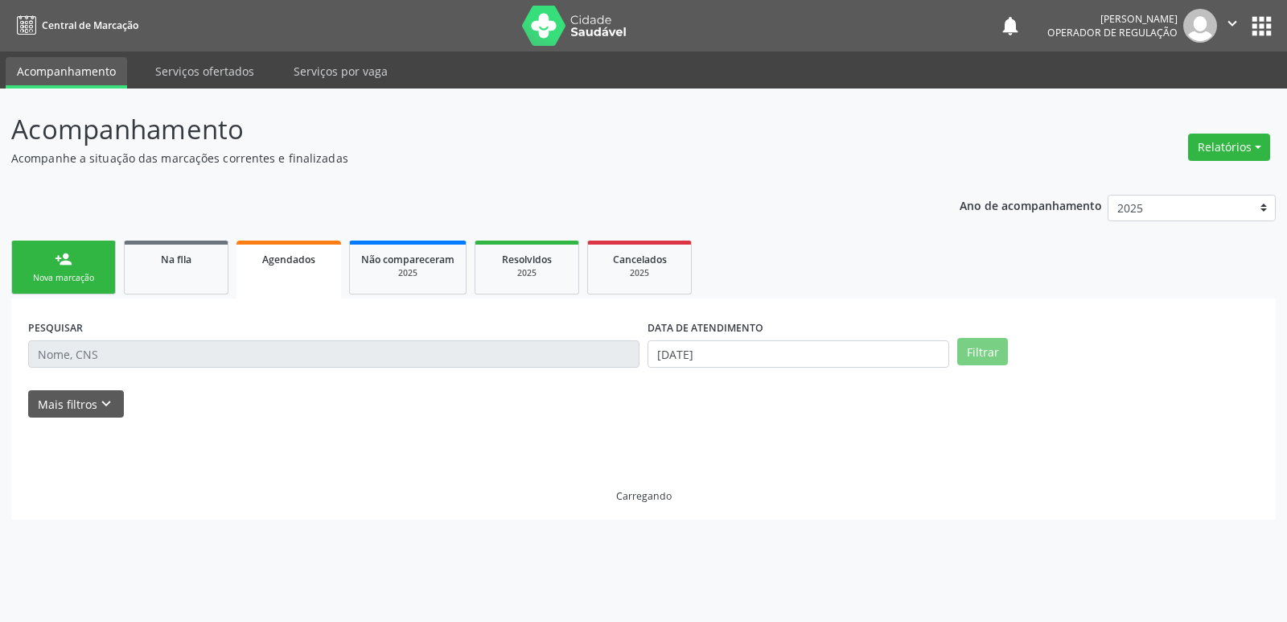
click at [262, 350] on input "text" at bounding box center [333, 353] width 611 height 27
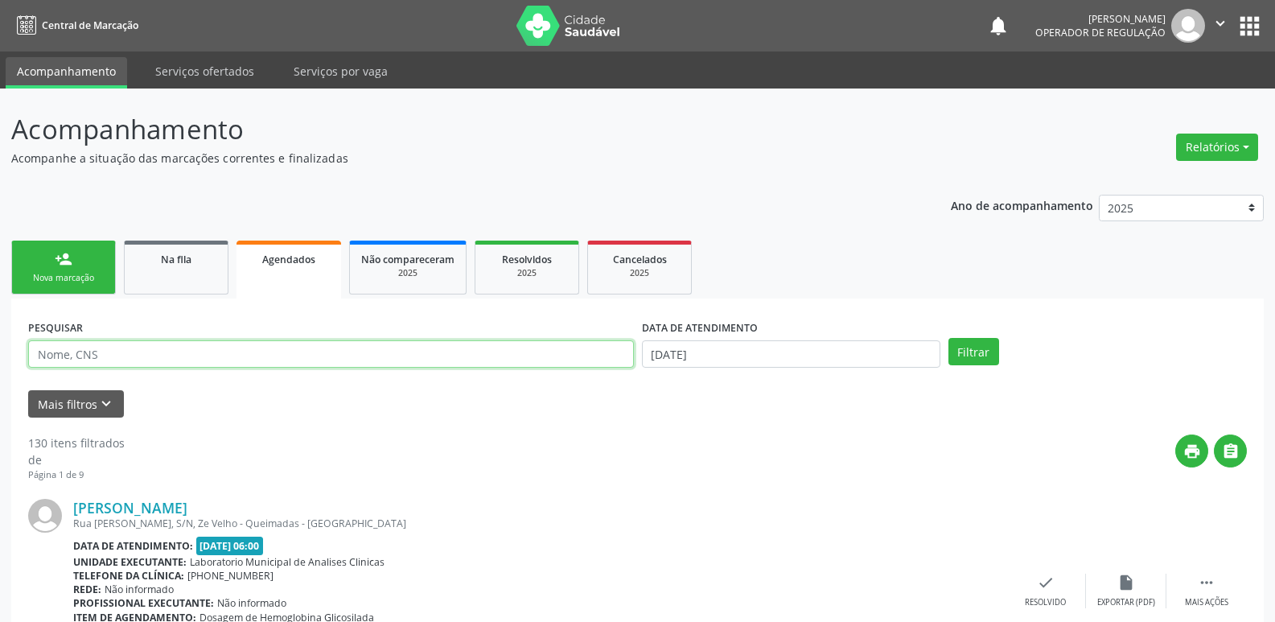
click at [257, 350] on input "text" at bounding box center [331, 353] width 606 height 27
type input "gilvan"
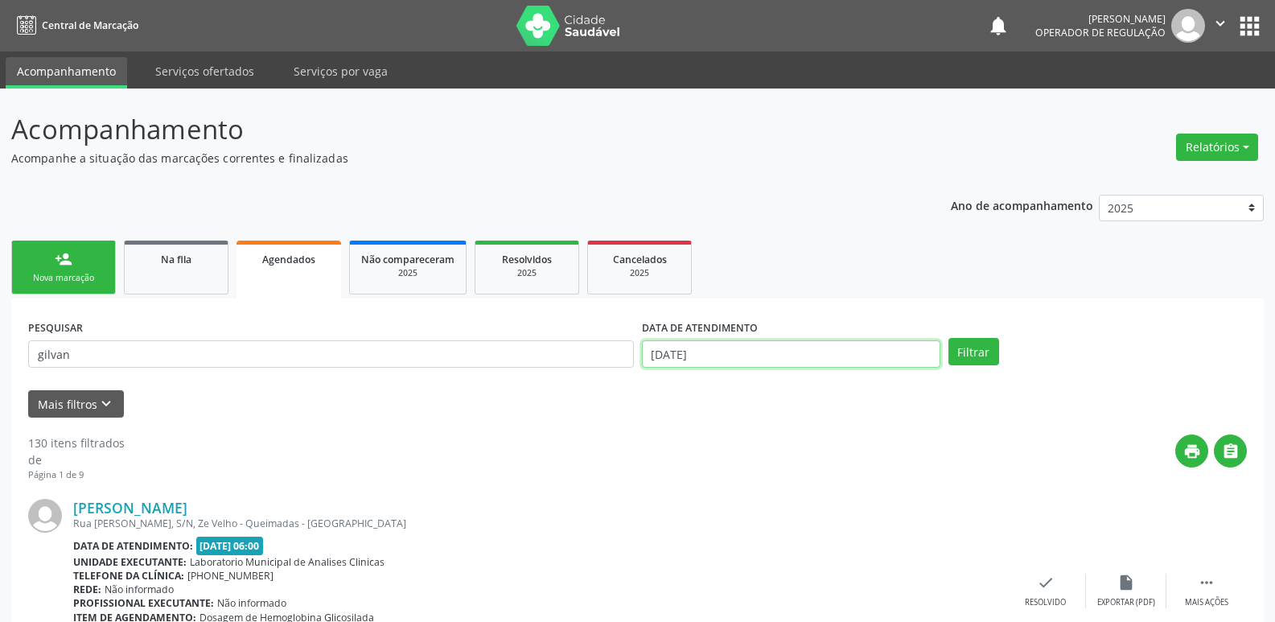
click at [688, 355] on input "0[DATE]" at bounding box center [791, 353] width 298 height 27
click at [948, 338] on button "Filtrar" at bounding box center [973, 351] width 51 height 27
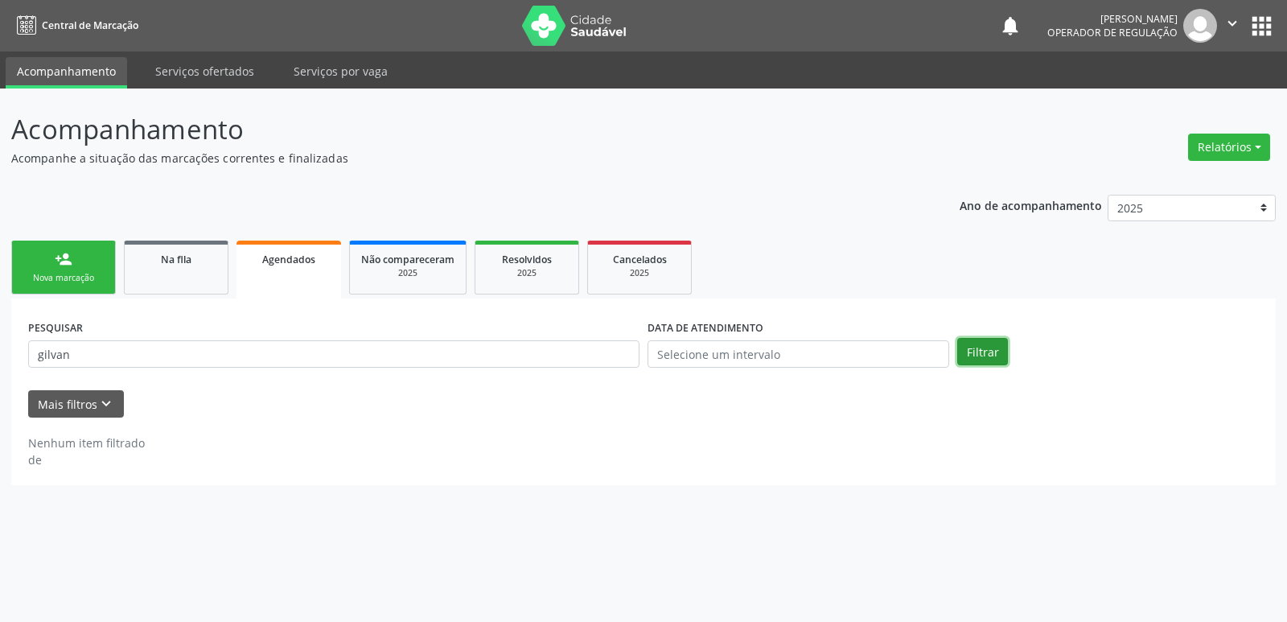
click at [991, 351] on button "Filtrar" at bounding box center [982, 351] width 51 height 27
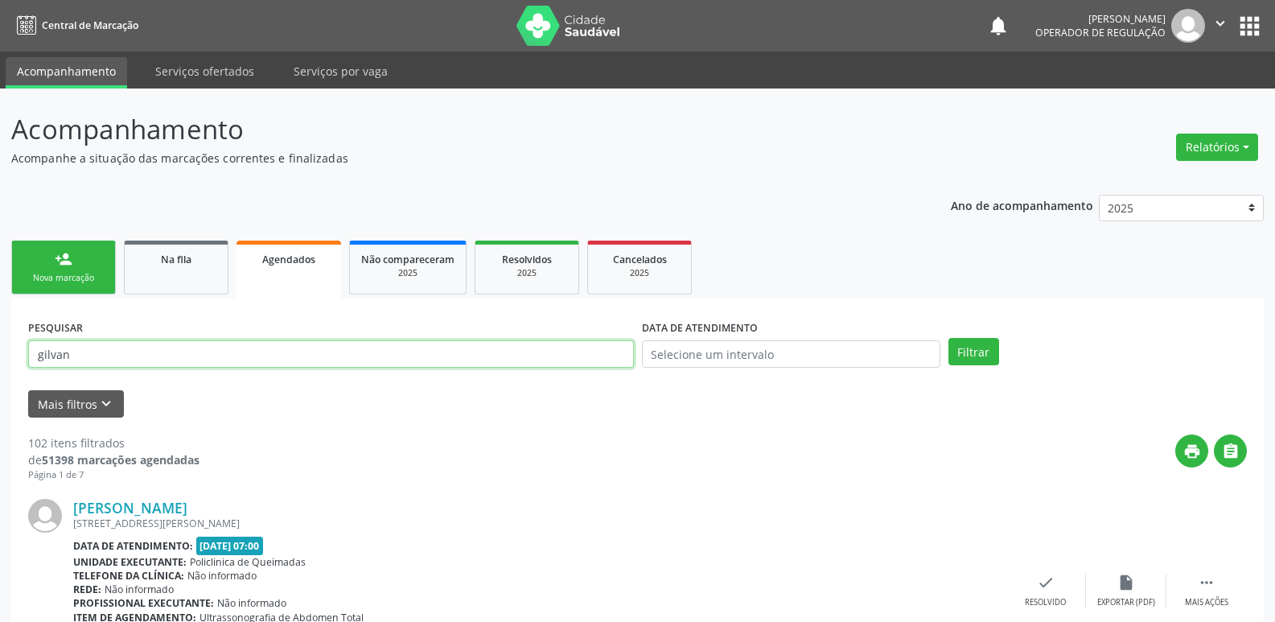
click at [191, 358] on input "gilvan" at bounding box center [331, 353] width 606 height 27
type input "gilvan tavares"
click at [948, 338] on button "Filtrar" at bounding box center [973, 351] width 51 height 27
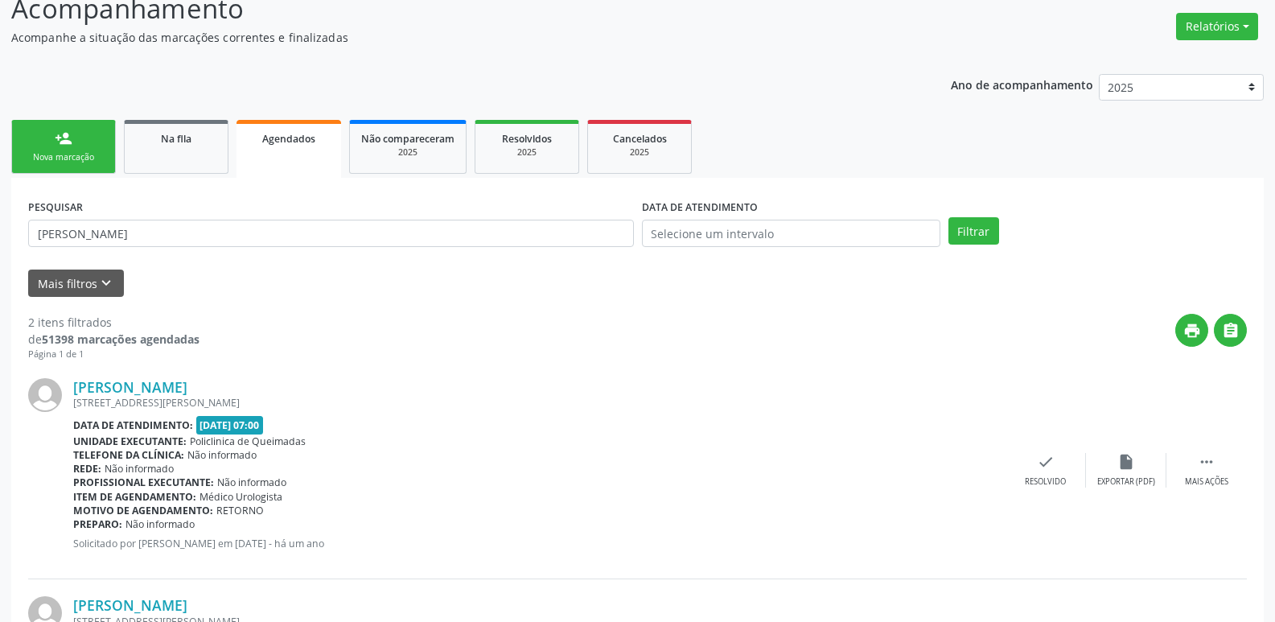
scroll to position [323, 0]
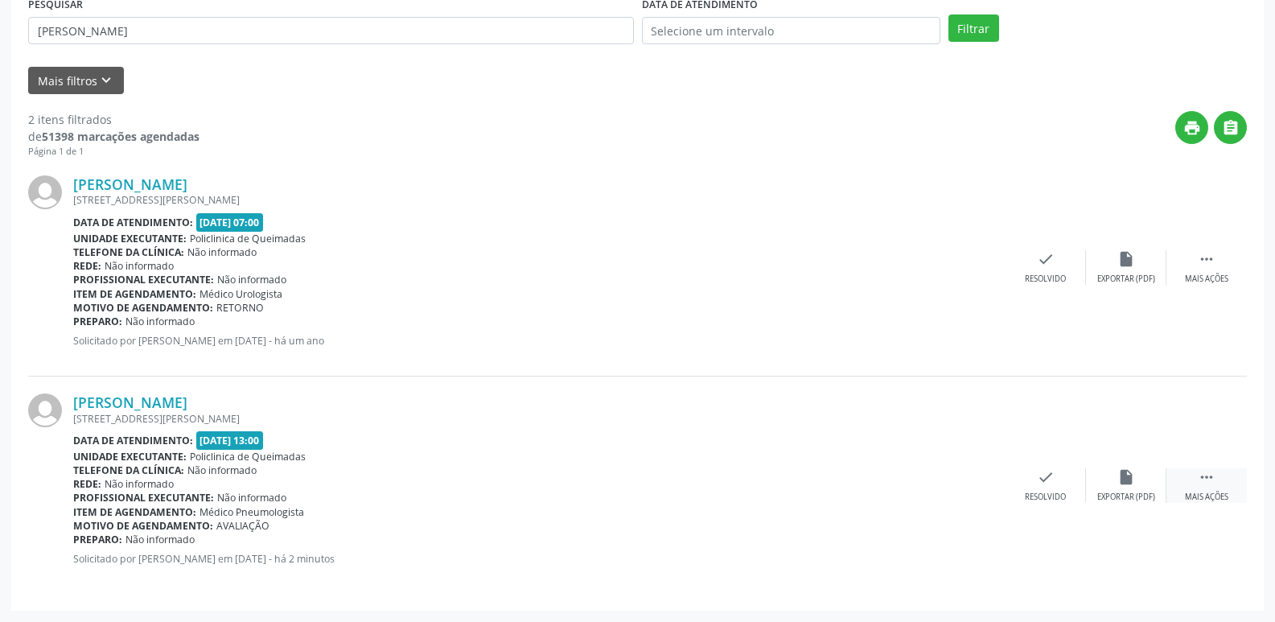
drag, startPoint x: 1210, startPoint y: 487, endPoint x: 1176, endPoint y: 486, distance: 33.8
click at [1203, 486] on div " Mais ações" at bounding box center [1206, 485] width 80 height 35
click at [882, 470] on icon "print" at bounding box center [885, 477] width 18 height 18
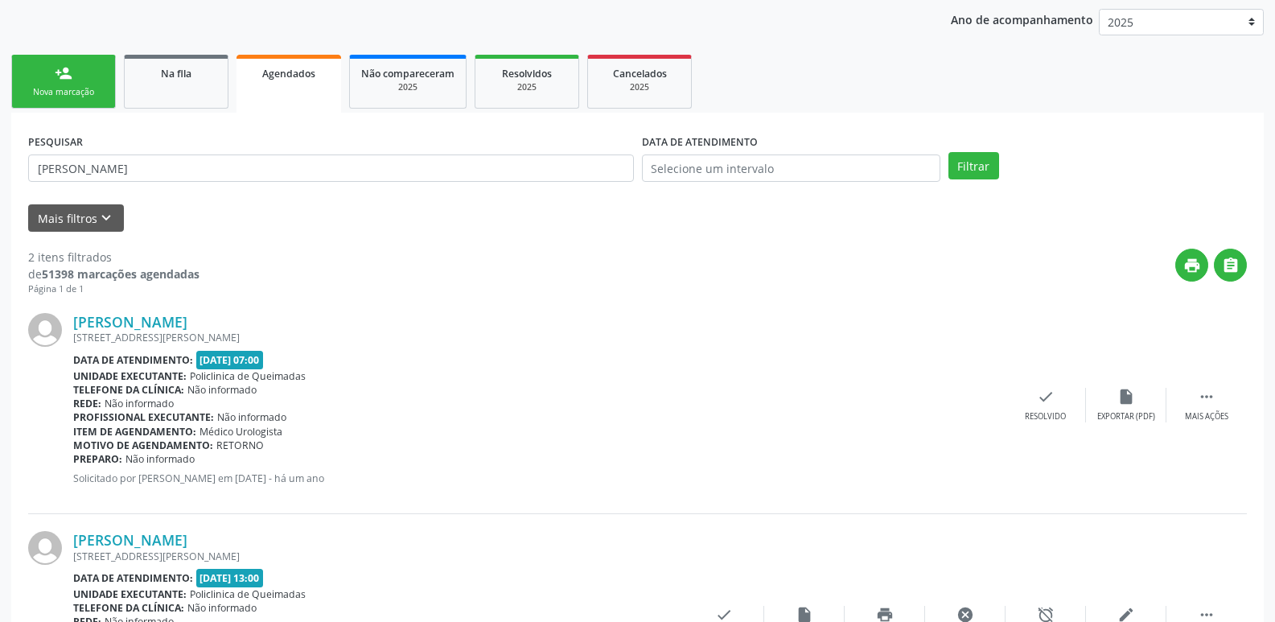
scroll to position [0, 0]
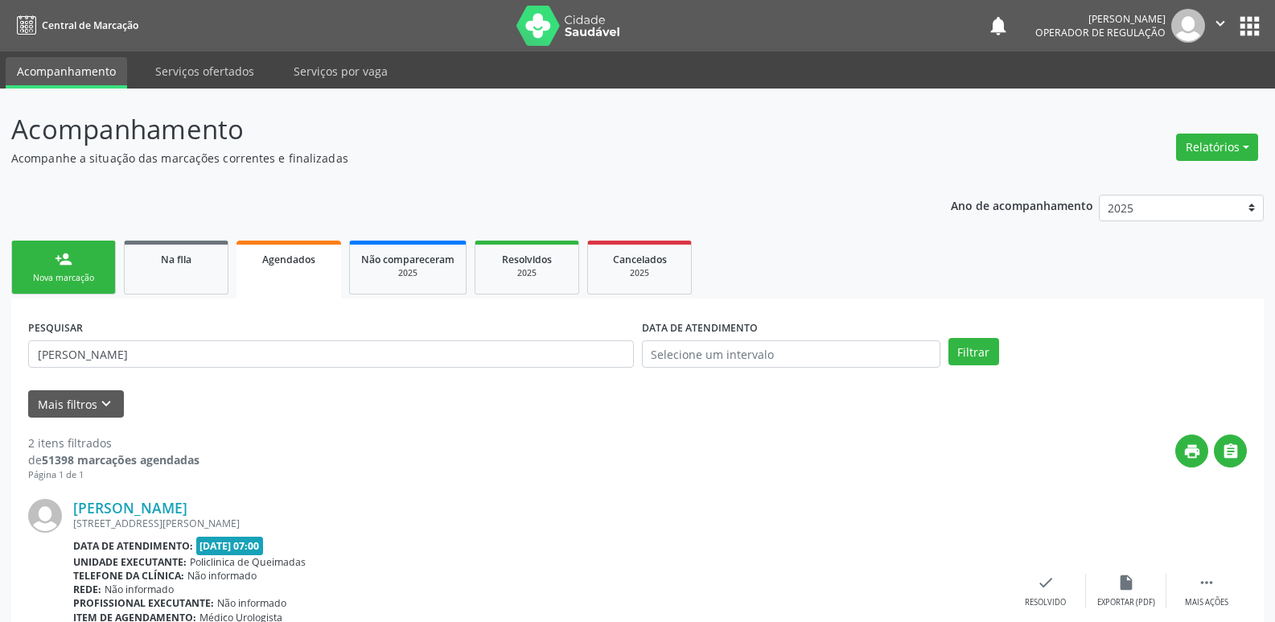
click at [79, 275] on div "Nova marcação" at bounding box center [63, 278] width 80 height 12
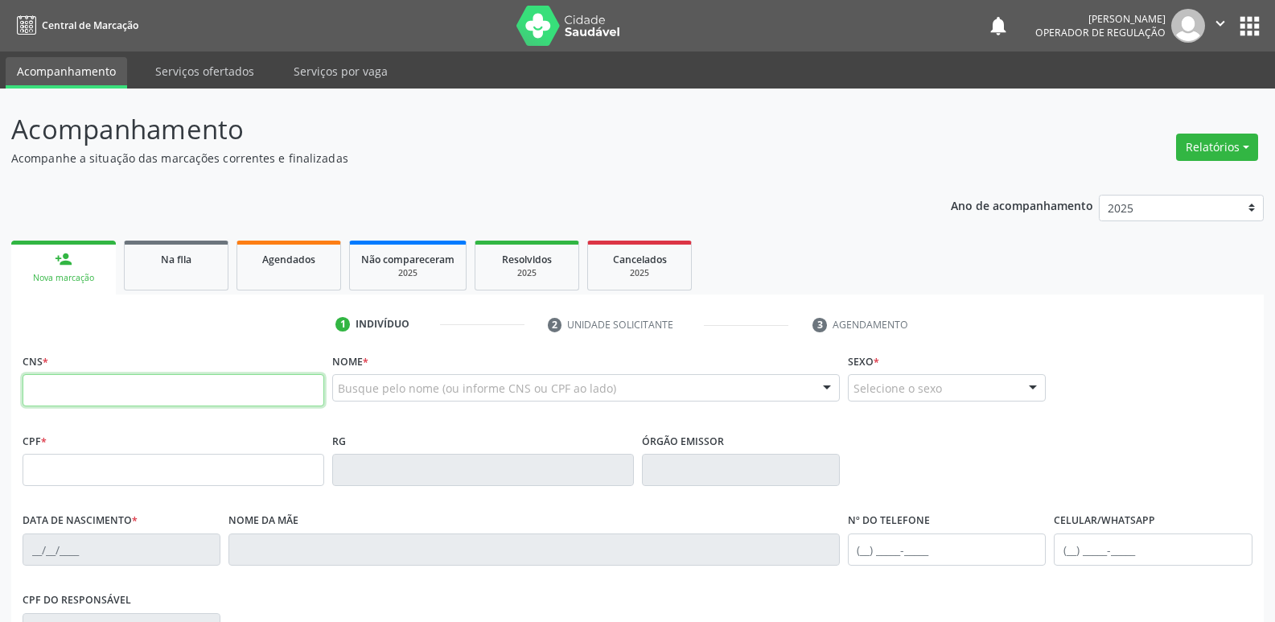
click at [134, 376] on input "text" at bounding box center [174, 390] width 302 height 32
type input "700 5083 8075 7750"
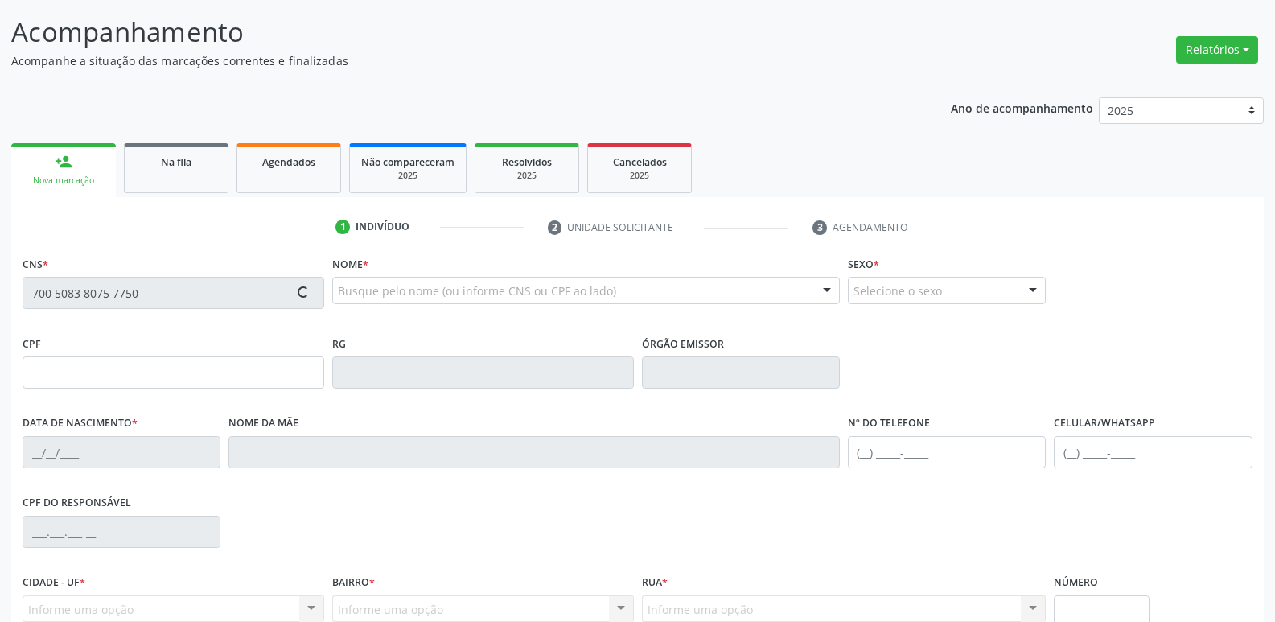
scroll to position [250, 0]
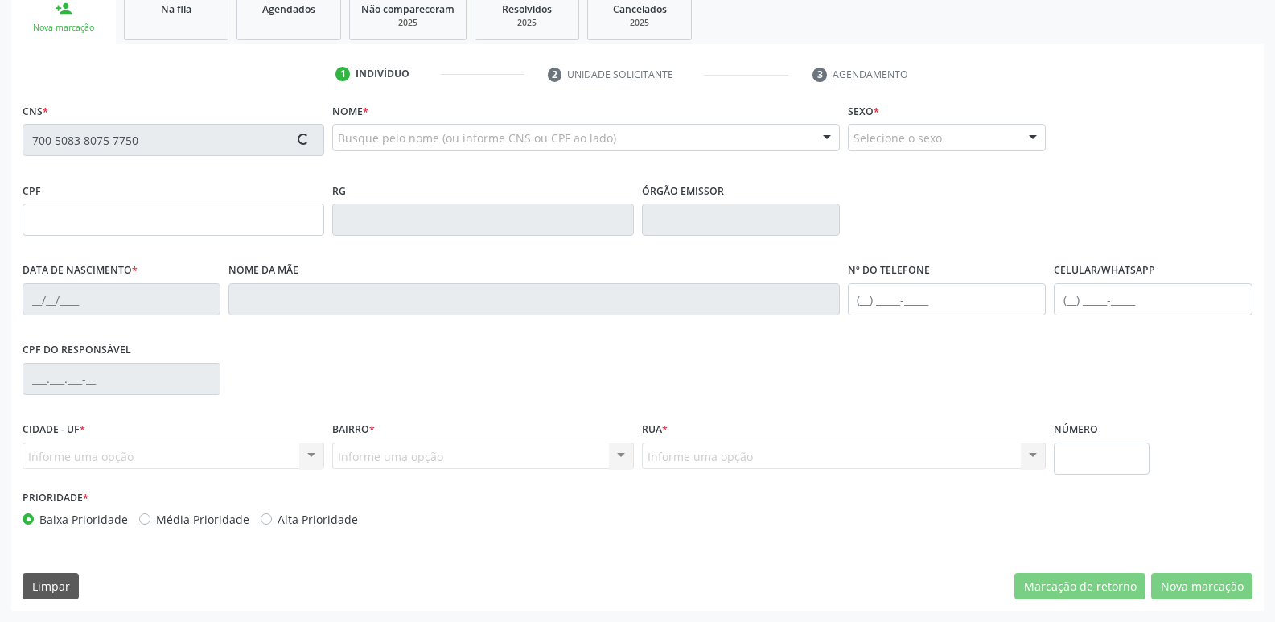
type input "09/05/1944"
type input "Albertina Gones da Costa"
type input "(21) 98217-7732"
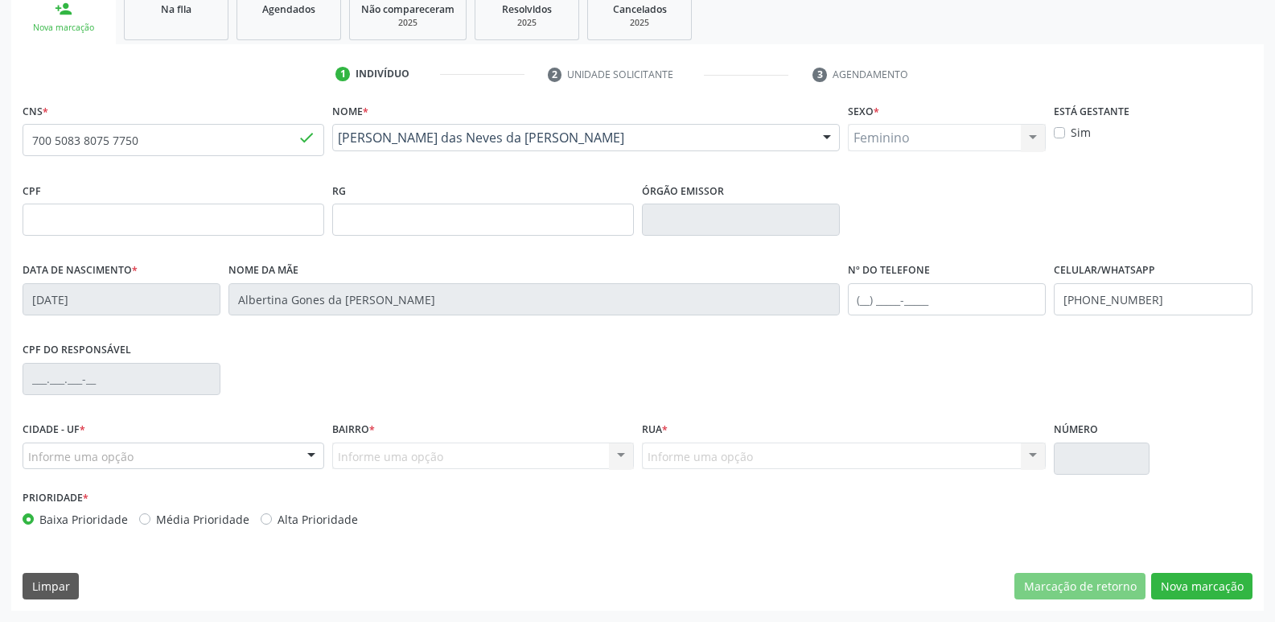
click at [273, 463] on div "Informe uma opção" at bounding box center [174, 455] width 302 height 27
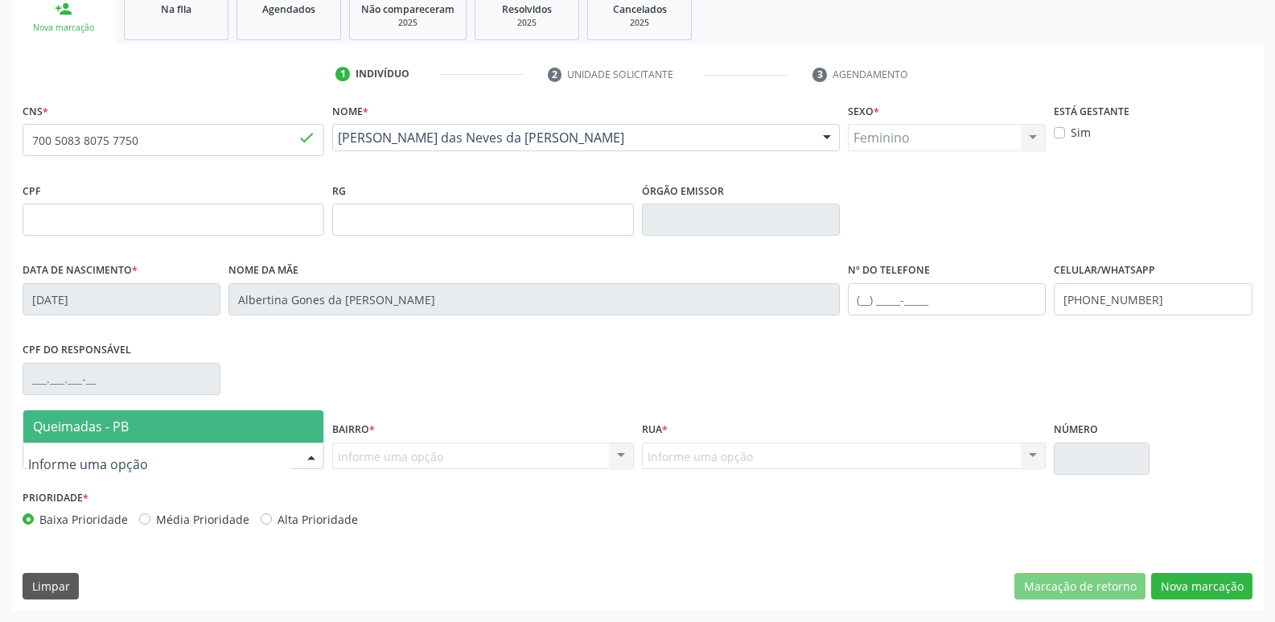
click at [219, 425] on span "Queimadas - PB" at bounding box center [173, 426] width 300 height 32
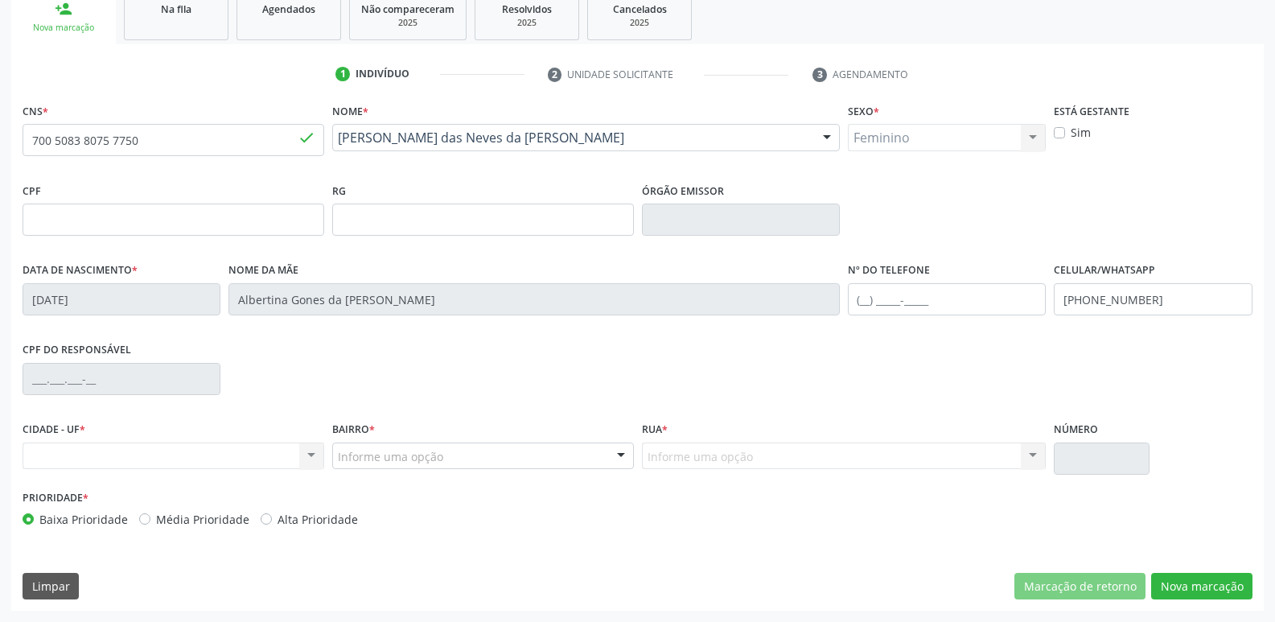
click at [563, 457] on div "Informe uma opção" at bounding box center [483, 455] width 302 height 27
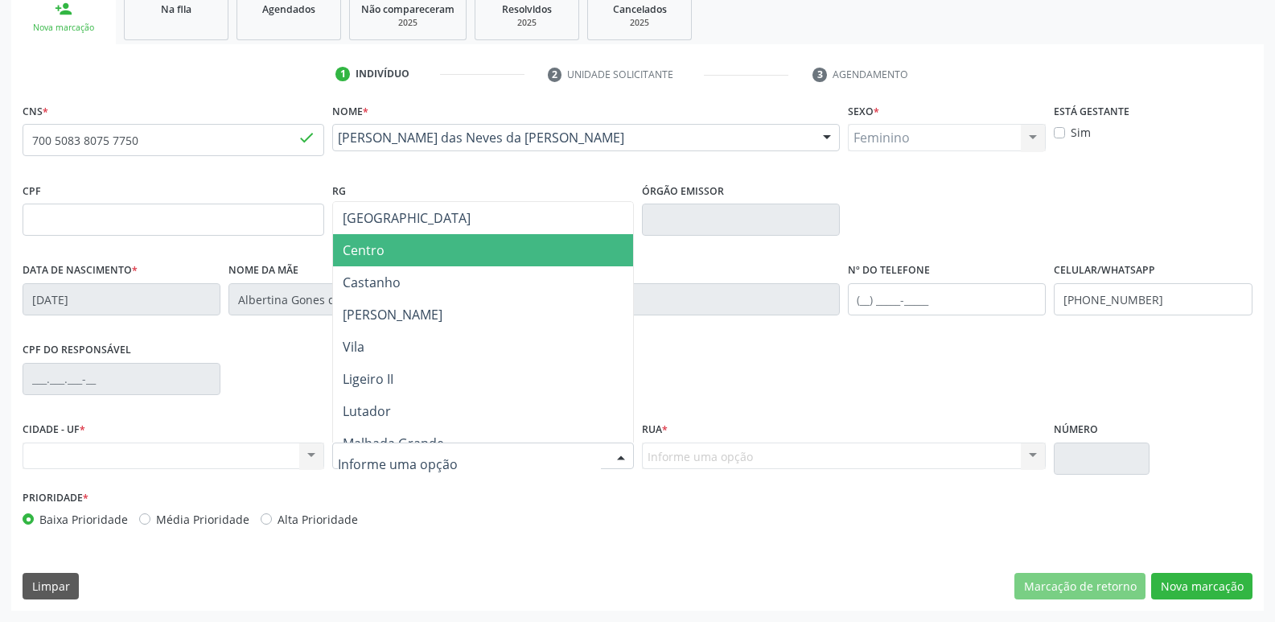
click at [452, 253] on span "Centro" at bounding box center [483, 250] width 300 height 32
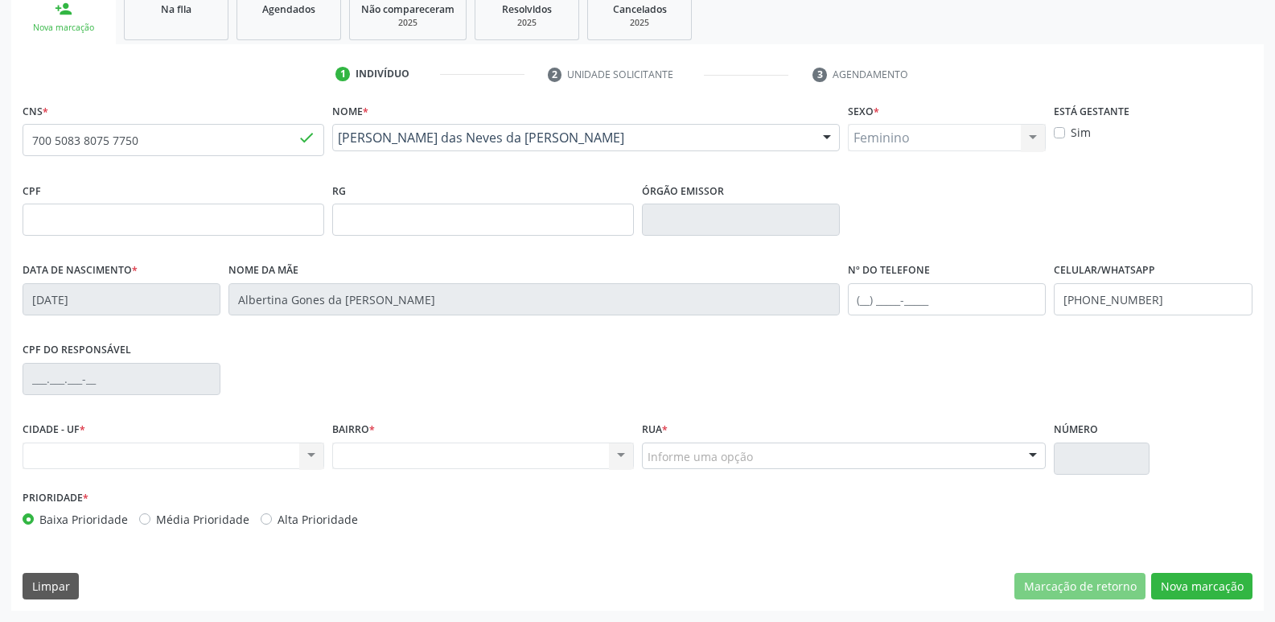
click at [862, 409] on div "CPF do responsável" at bounding box center [637, 378] width 1238 height 80
click at [850, 435] on div "Rua * Informe uma opção Rua Sebastiao Lucena Rua Joaquim Barbosa Rua Eunice Rib…" at bounding box center [844, 442] width 404 height 51
click at [848, 441] on div "Rua * Informe uma opção Rua Sebastiao Lucena Rua Joaquim Barbosa Rua Eunice Rib…" at bounding box center [844, 442] width 404 height 51
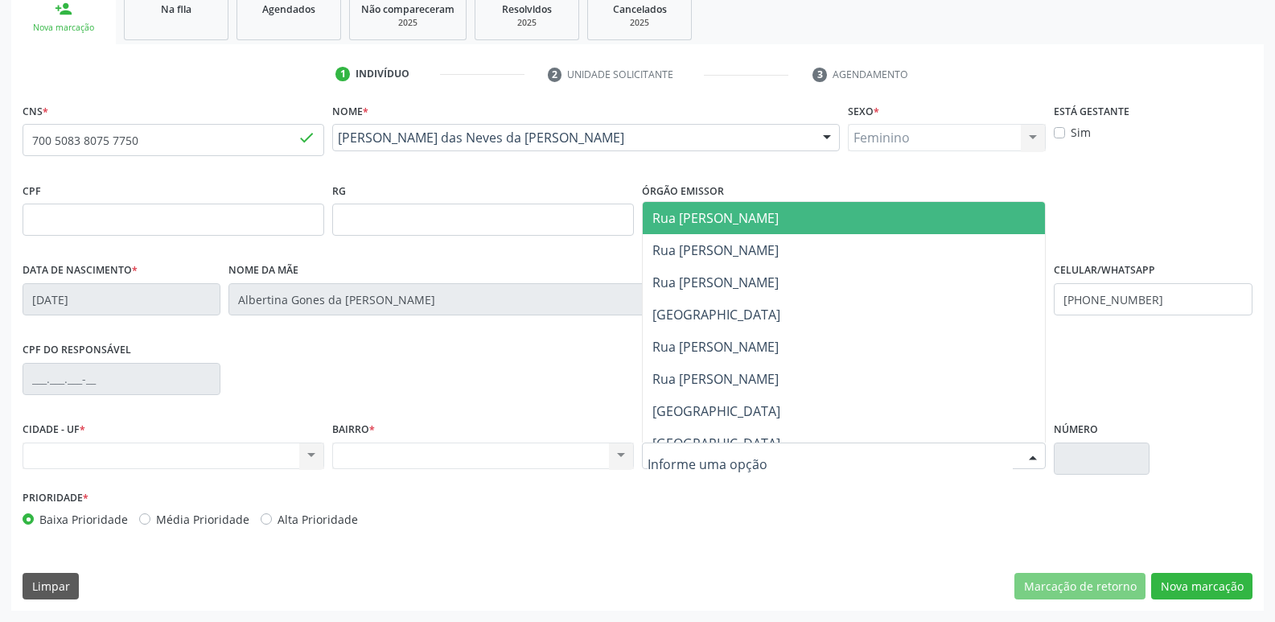
click at [827, 458] on div at bounding box center [844, 455] width 404 height 27
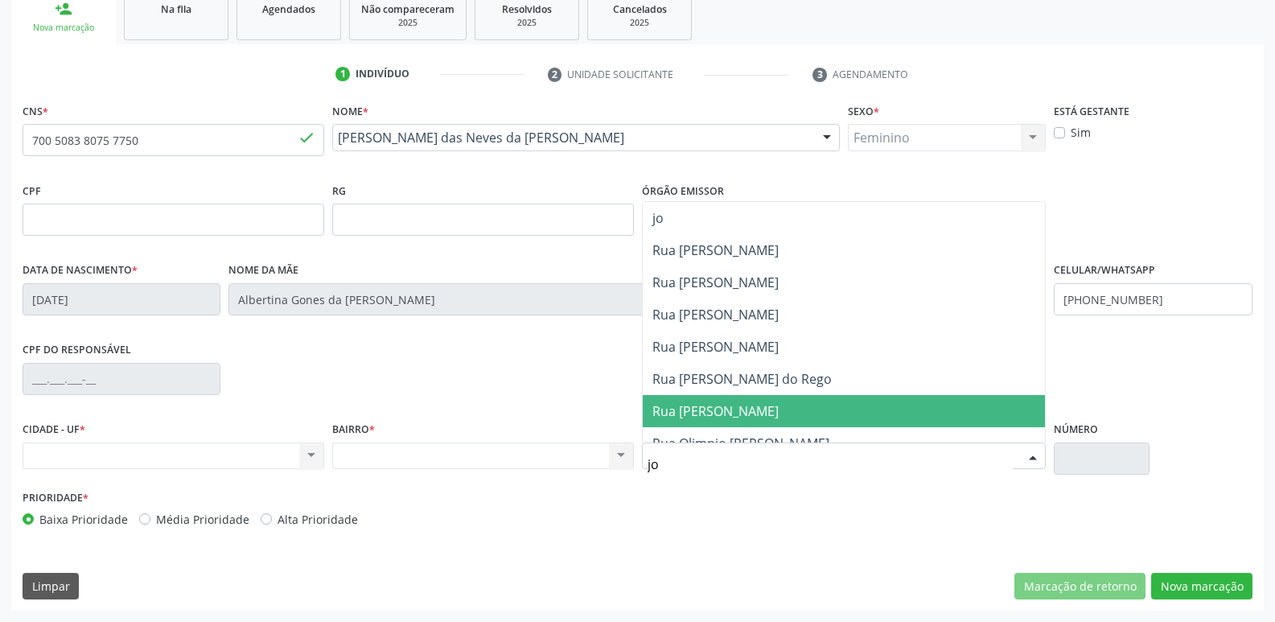
type input "jov"
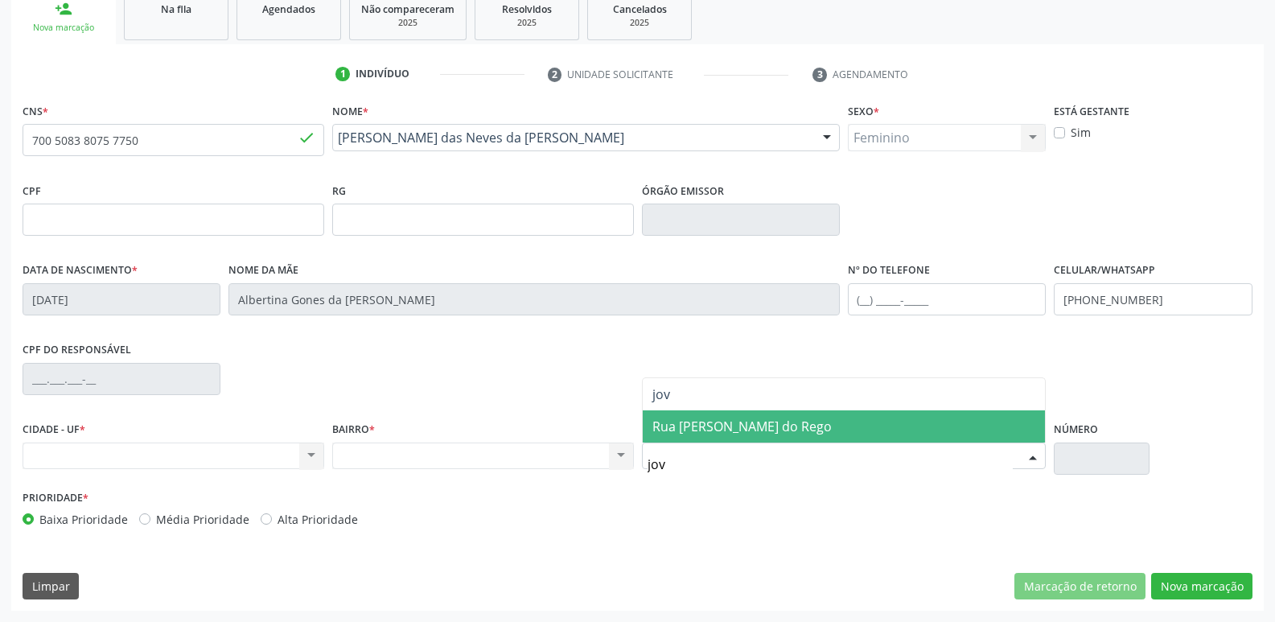
click at [794, 418] on span "Rua Joventino Ernesto do Rego" at bounding box center [844, 426] width 403 height 32
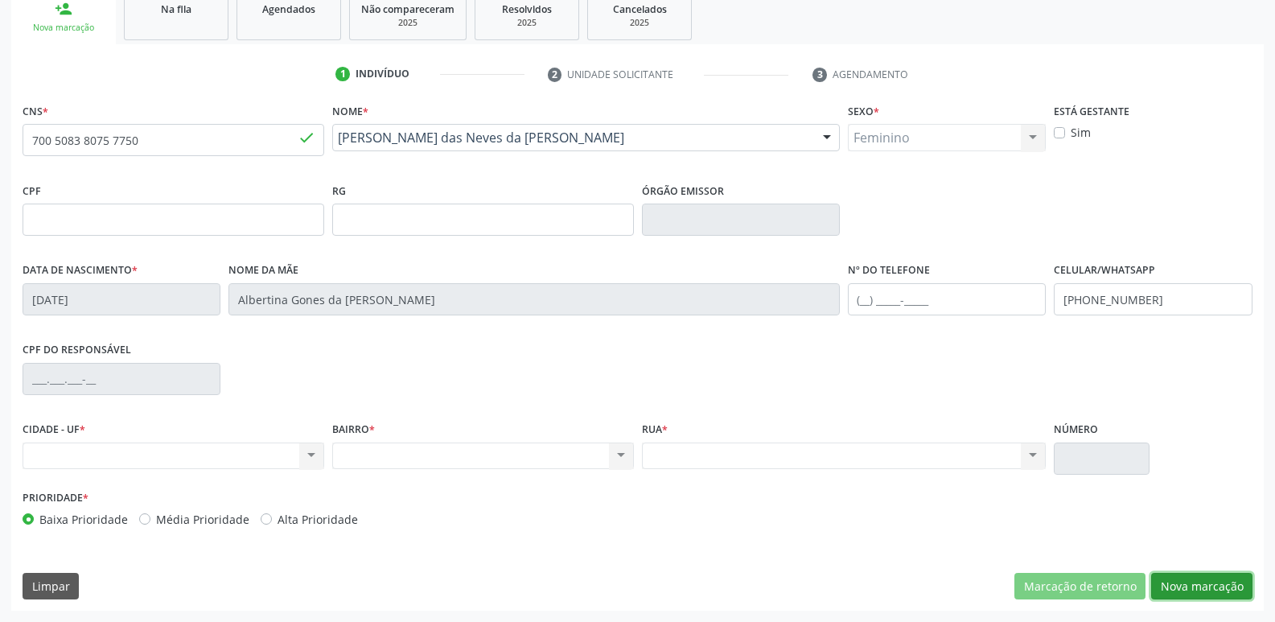
click at [1184, 574] on button "Nova marcação" at bounding box center [1201, 586] width 101 height 27
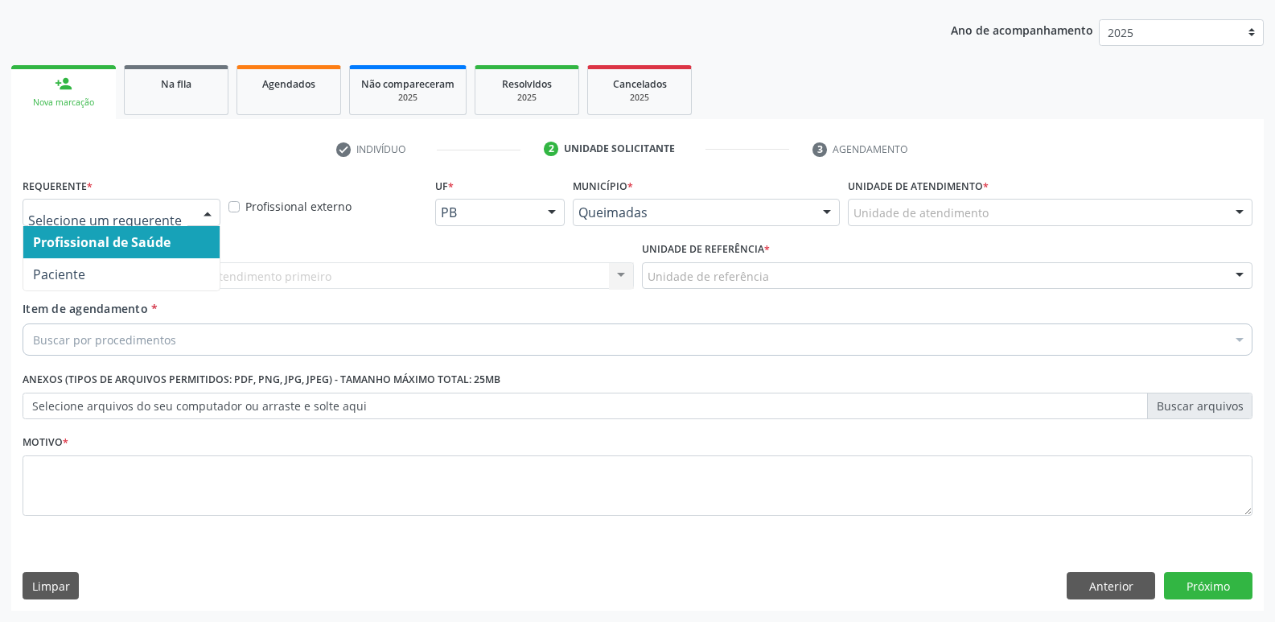
drag, startPoint x: 135, startPoint y: 216, endPoint x: 114, endPoint y: 269, distance: 57.8
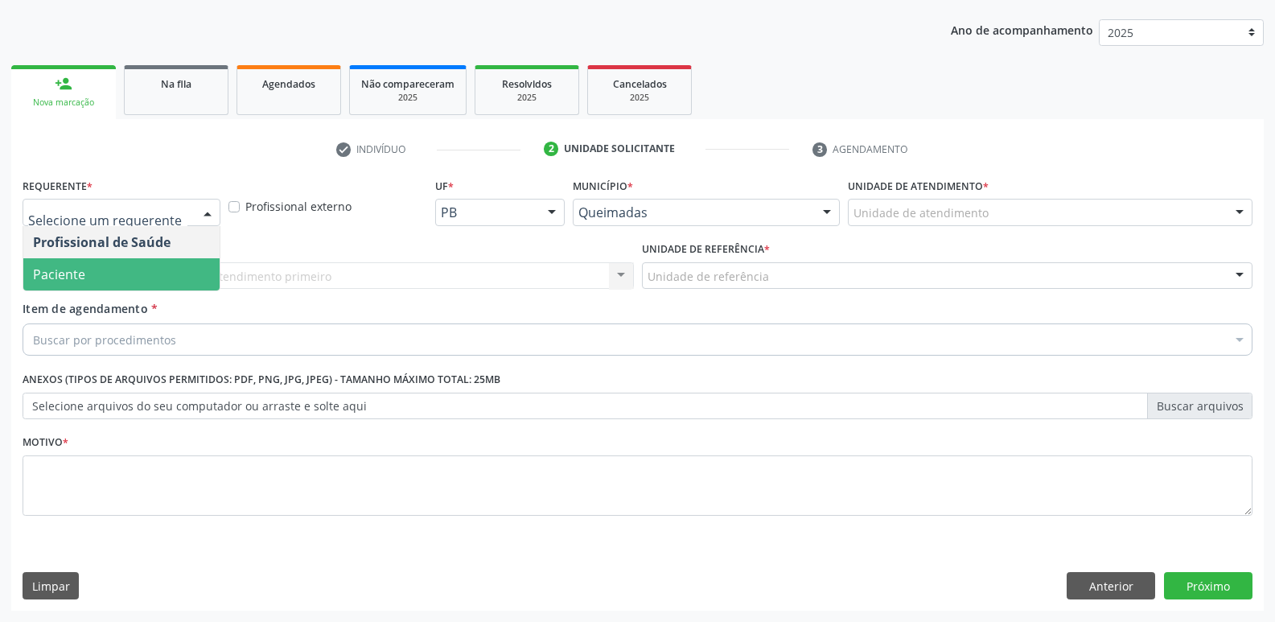
drag, startPoint x: 114, startPoint y: 274, endPoint x: 149, endPoint y: 252, distance: 41.3
click at [113, 274] on span "Paciente" at bounding box center [121, 274] width 196 height 32
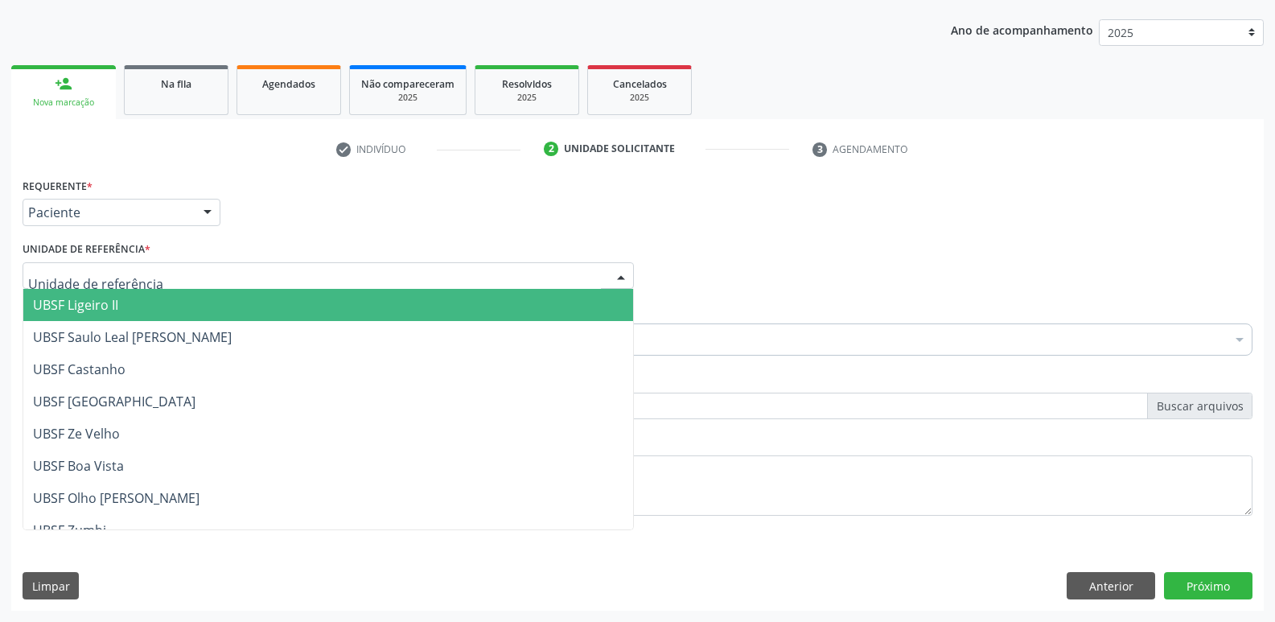
click at [166, 281] on div at bounding box center [328, 275] width 611 height 27
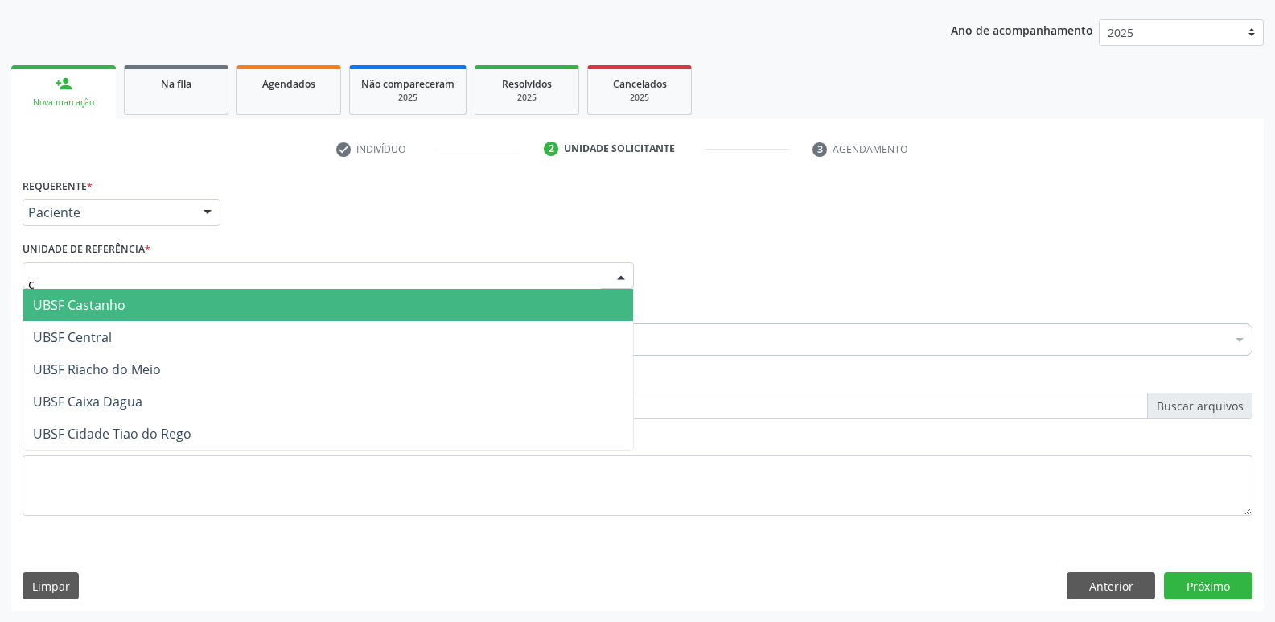
type input "ce"
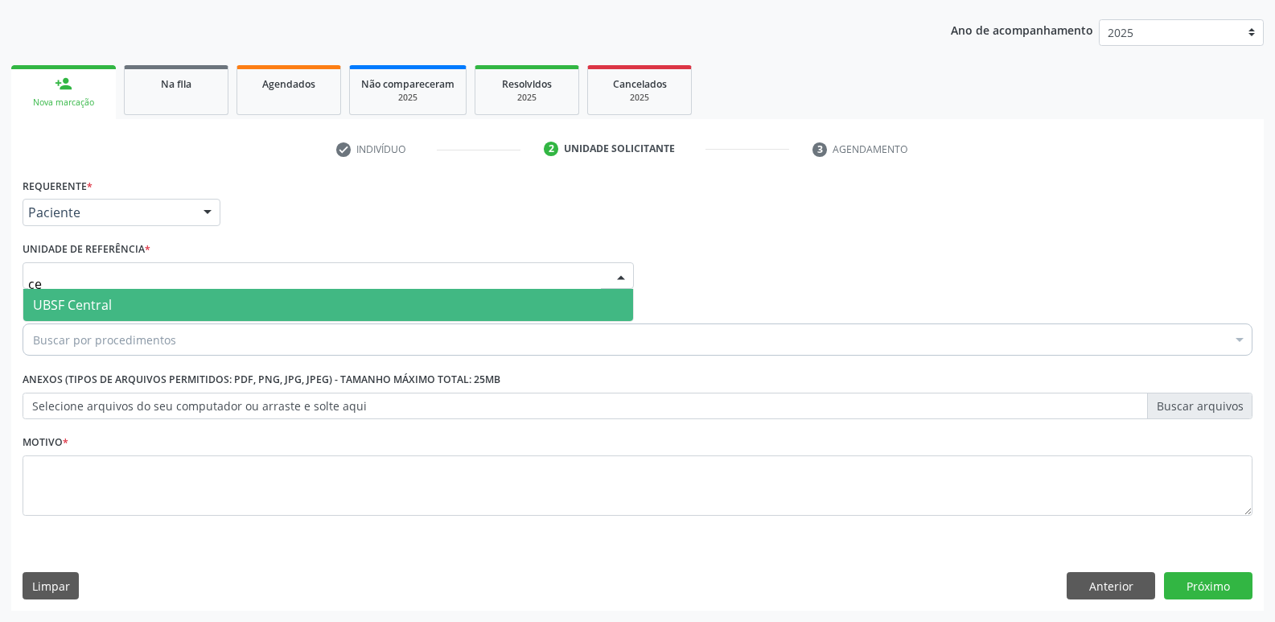
click at [175, 310] on span "UBSF Central" at bounding box center [328, 305] width 610 height 32
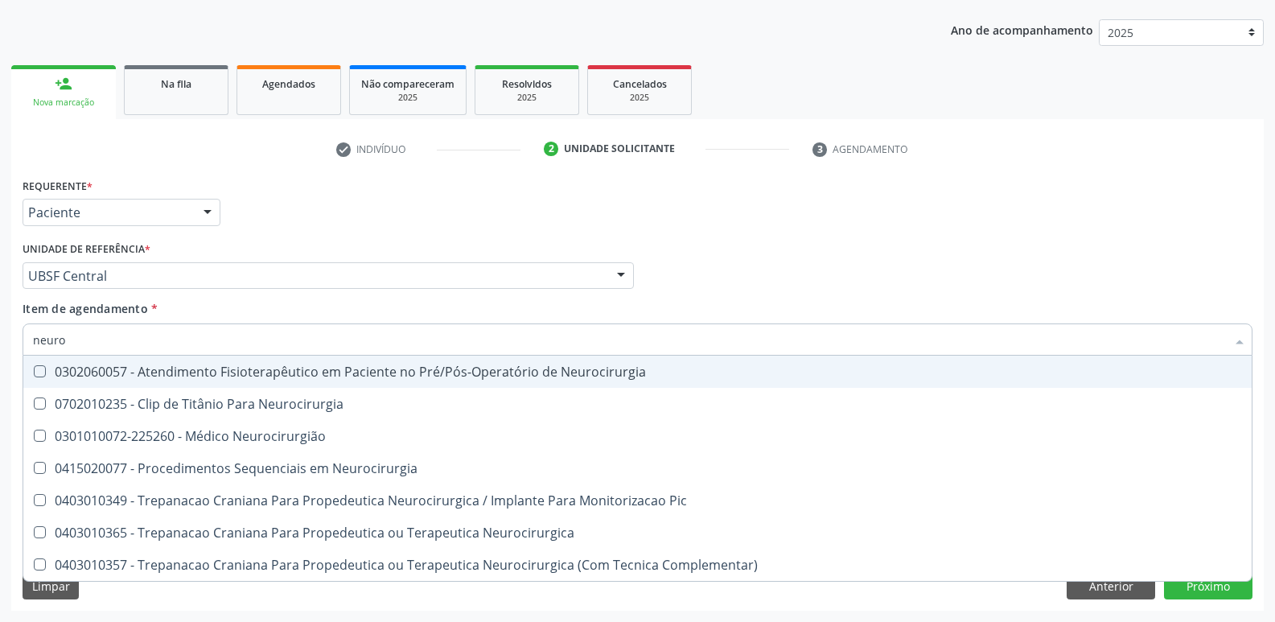
type input "neuroc"
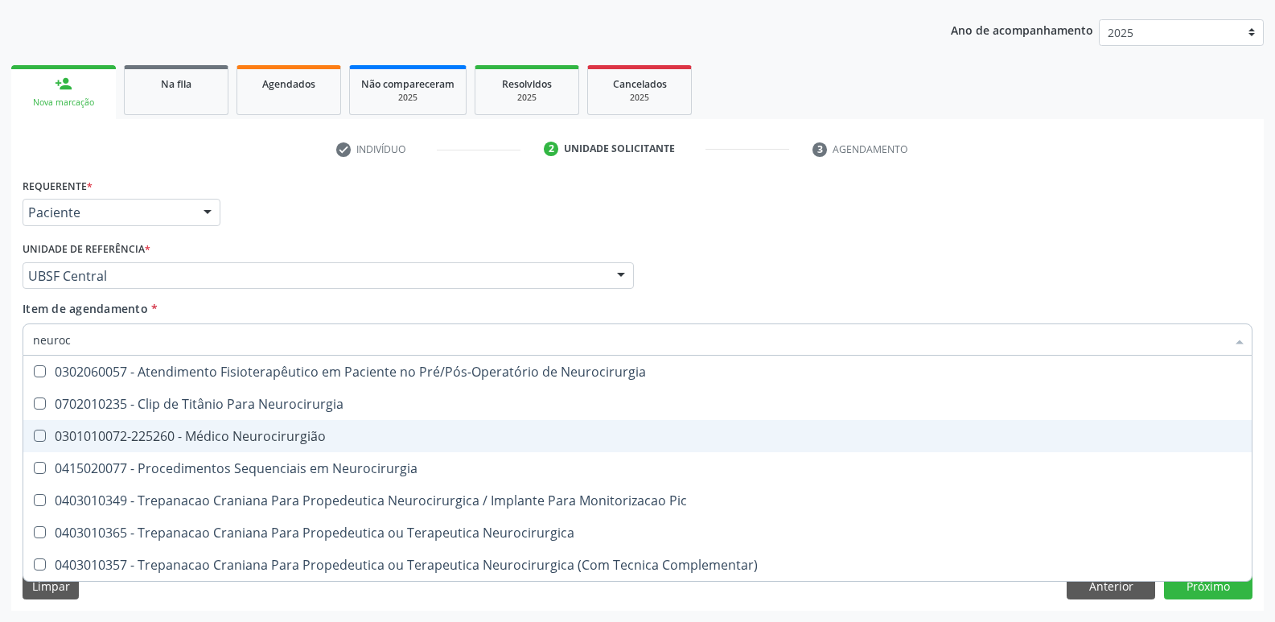
click at [240, 423] on span "0301010072-225260 - Médico Neurocirurgião" at bounding box center [637, 436] width 1228 height 32
checkbox Neurocirurgião "true"
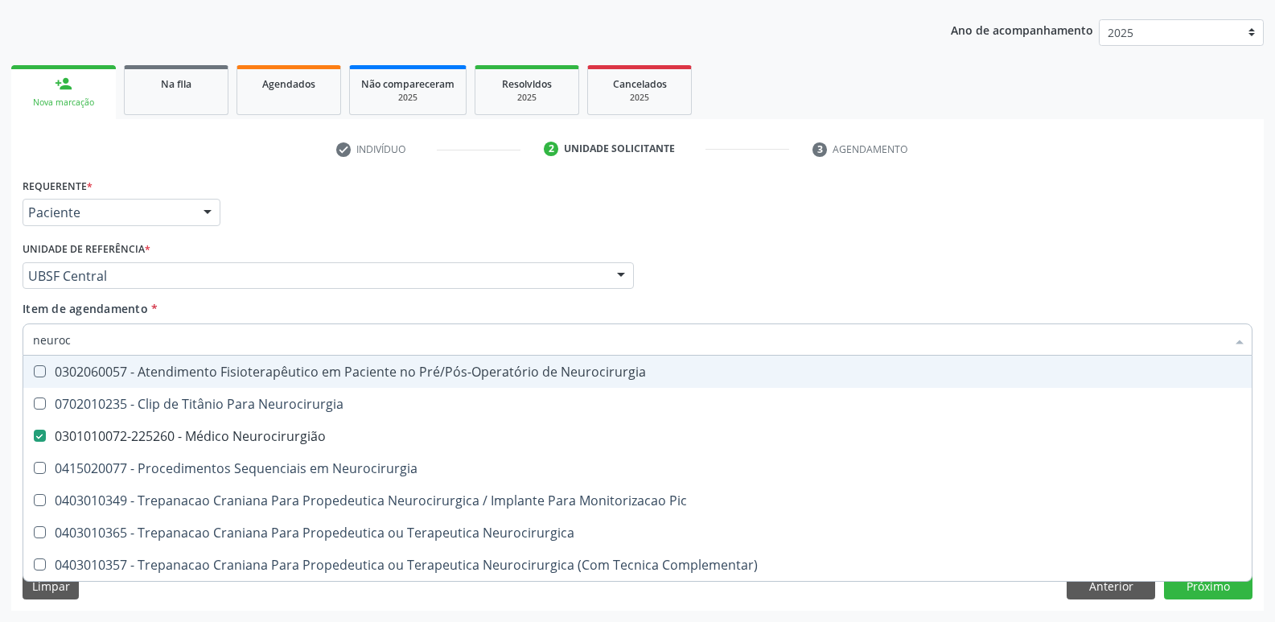
click at [307, 220] on div "Requerente * Paciente Profissional de Saúde Paciente Nenhum resultado encontrad…" at bounding box center [637, 205] width 1238 height 63
checkbox Neurocirurgia "true"
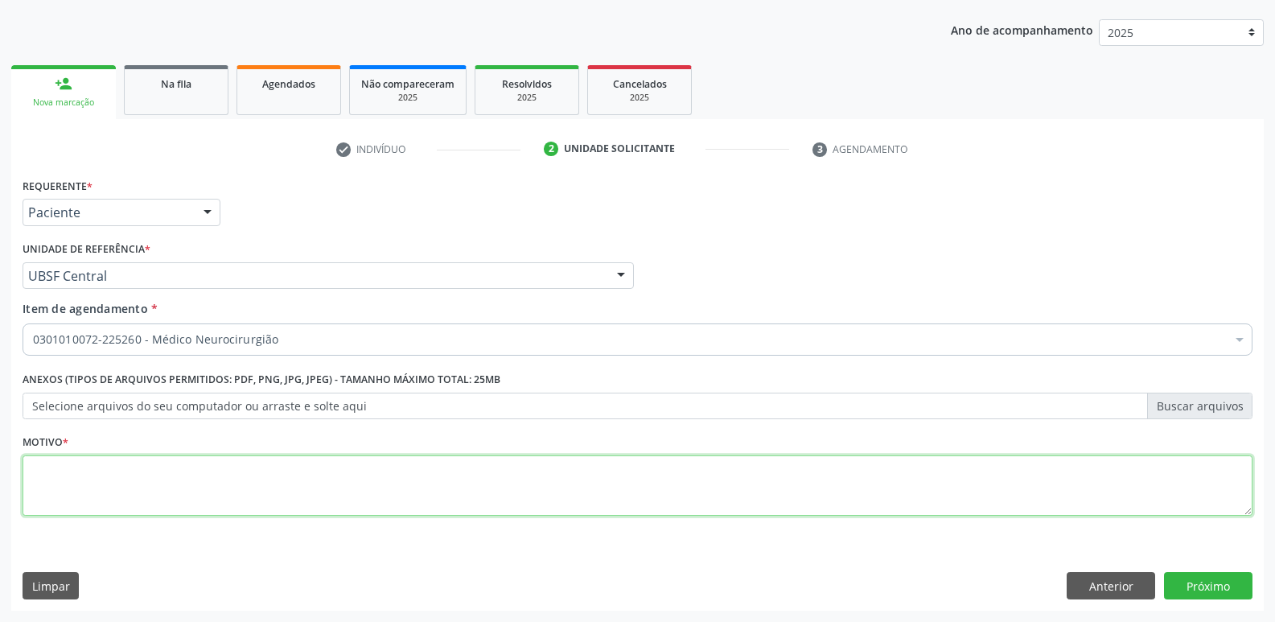
click at [133, 465] on textarea at bounding box center [638, 485] width 1230 height 61
paste textarea "AVALIAÇÃO"
type textarea "AVALIAÇÃO"
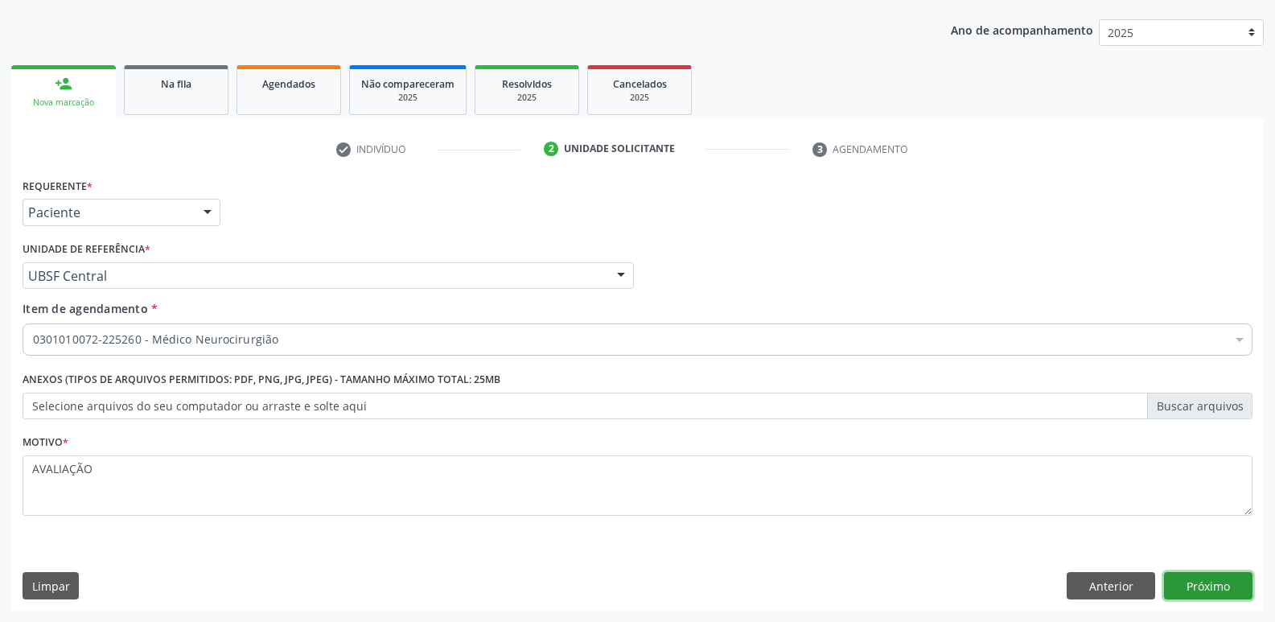
click at [1192, 582] on button "Próximo" at bounding box center [1208, 585] width 88 height 27
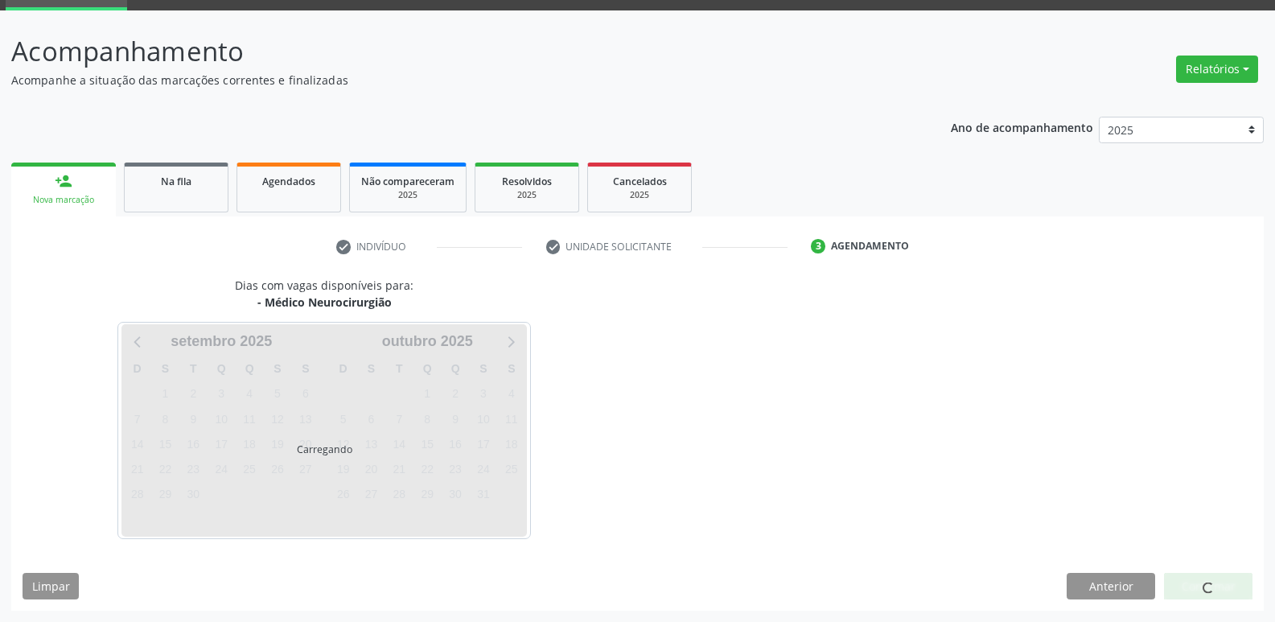
scroll to position [78, 0]
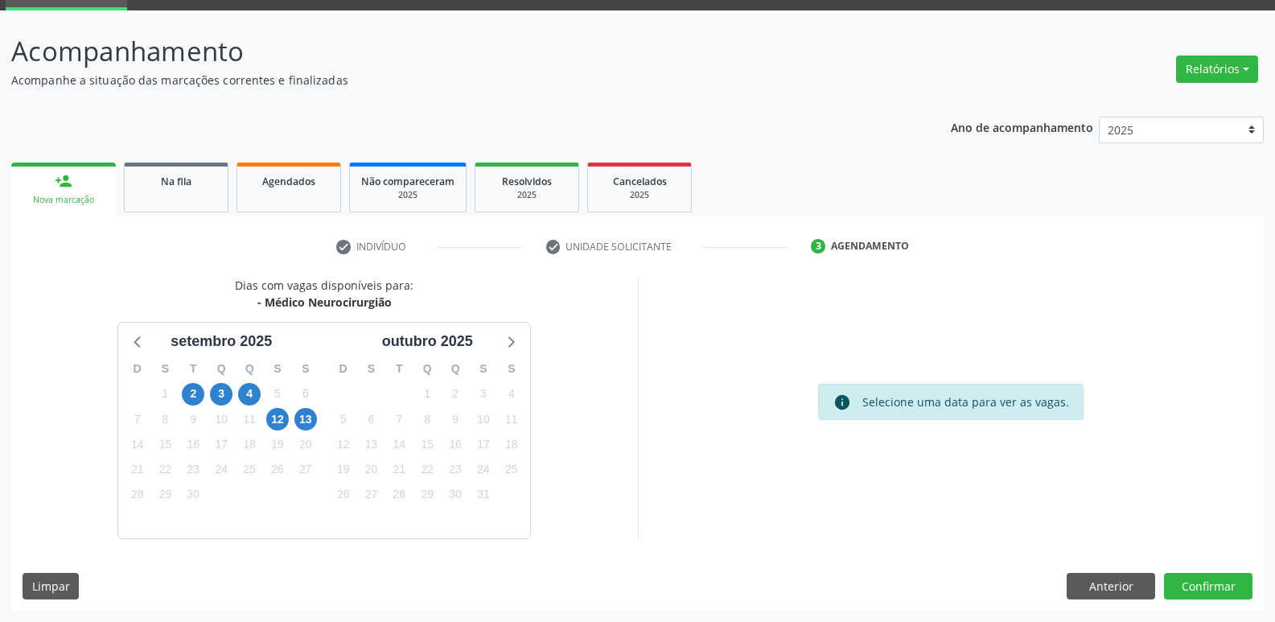
click at [280, 430] on div "12" at bounding box center [277, 419] width 23 height 25
click at [272, 412] on span "12" at bounding box center [277, 419] width 23 height 23
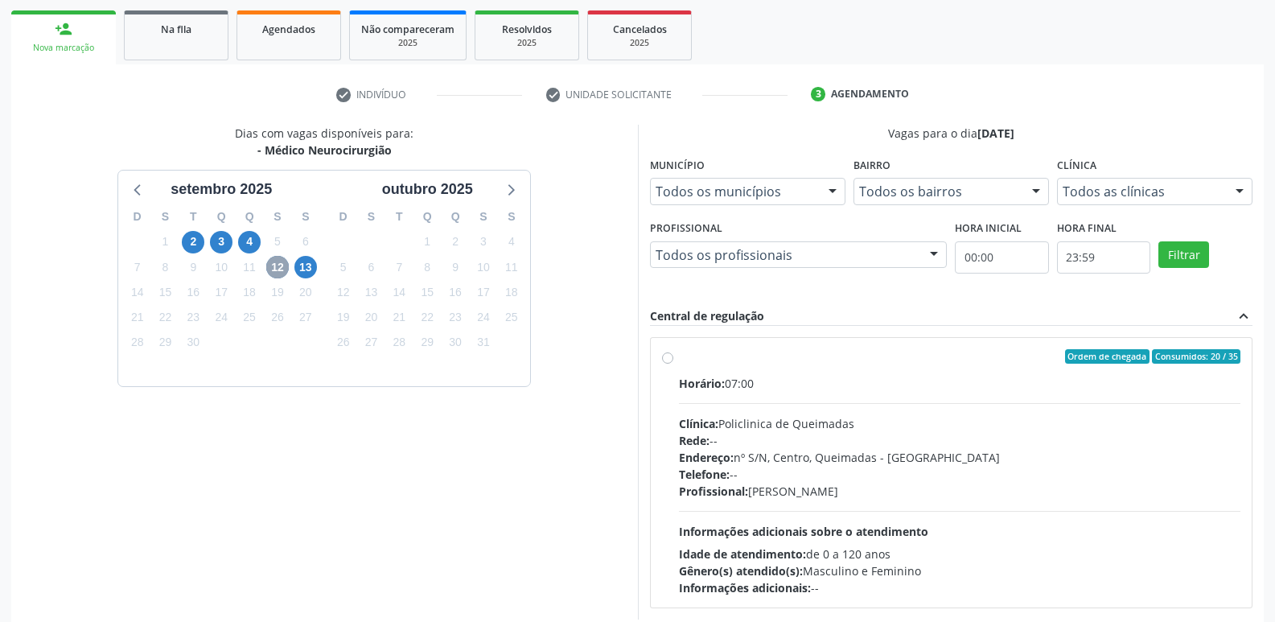
scroll to position [310, 0]
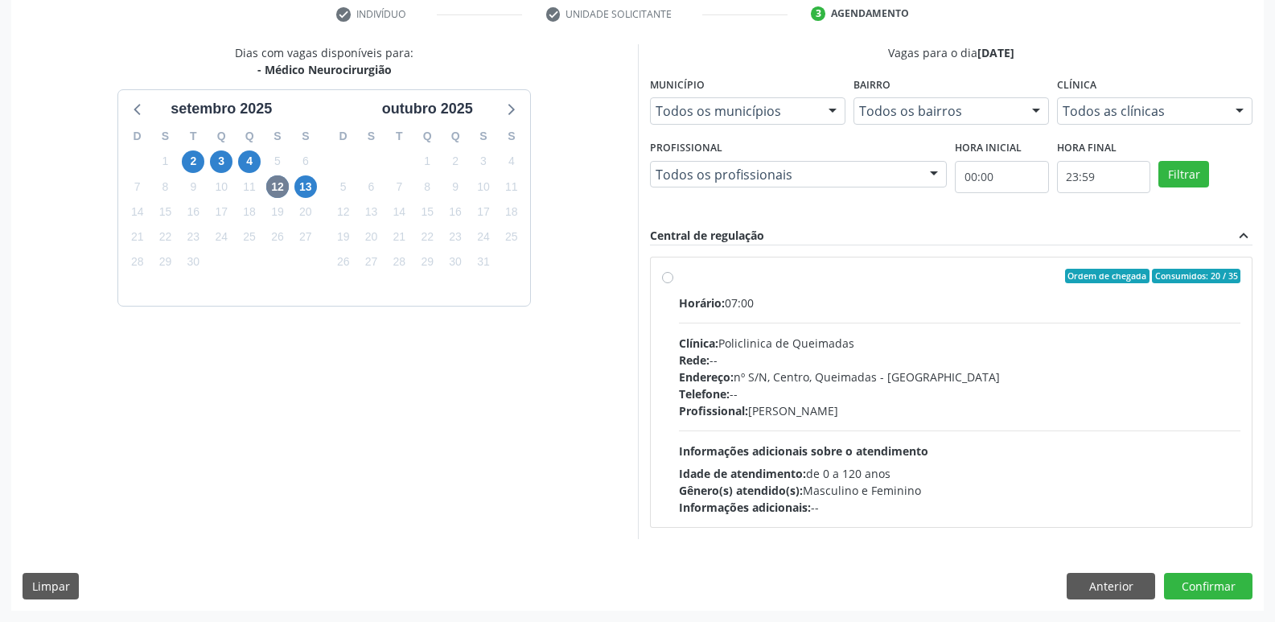
drag, startPoint x: 1024, startPoint y: 411, endPoint x: 1139, endPoint y: 514, distance: 153.7
click at [1026, 413] on div "Profissional: Tiberio Araujo de Amorim" at bounding box center [960, 410] width 562 height 17
click at [673, 283] on input "Ordem de chegada Consumidos: 20 / 35 Horário: 07:00 Clínica: Policlinica de Que…" at bounding box center [667, 276] width 11 height 14
radio input "true"
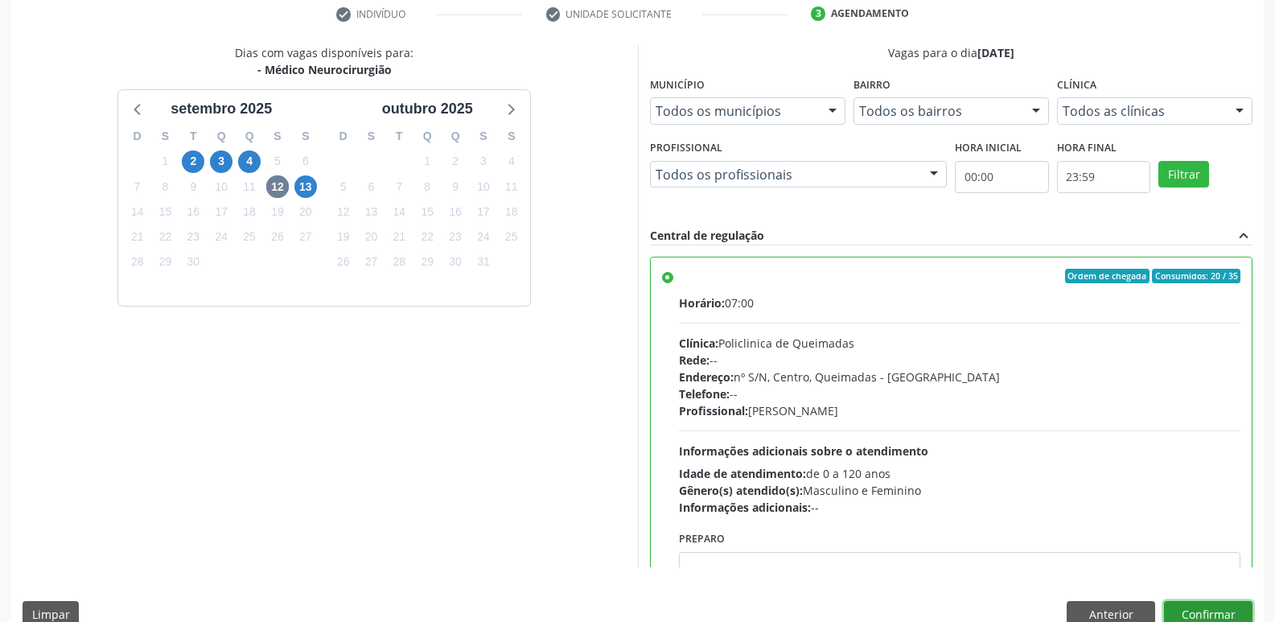
drag, startPoint x: 1201, startPoint y: 608, endPoint x: 1202, endPoint y: 600, distance: 8.1
click at [1201, 608] on button "Confirmar" at bounding box center [1208, 614] width 88 height 27
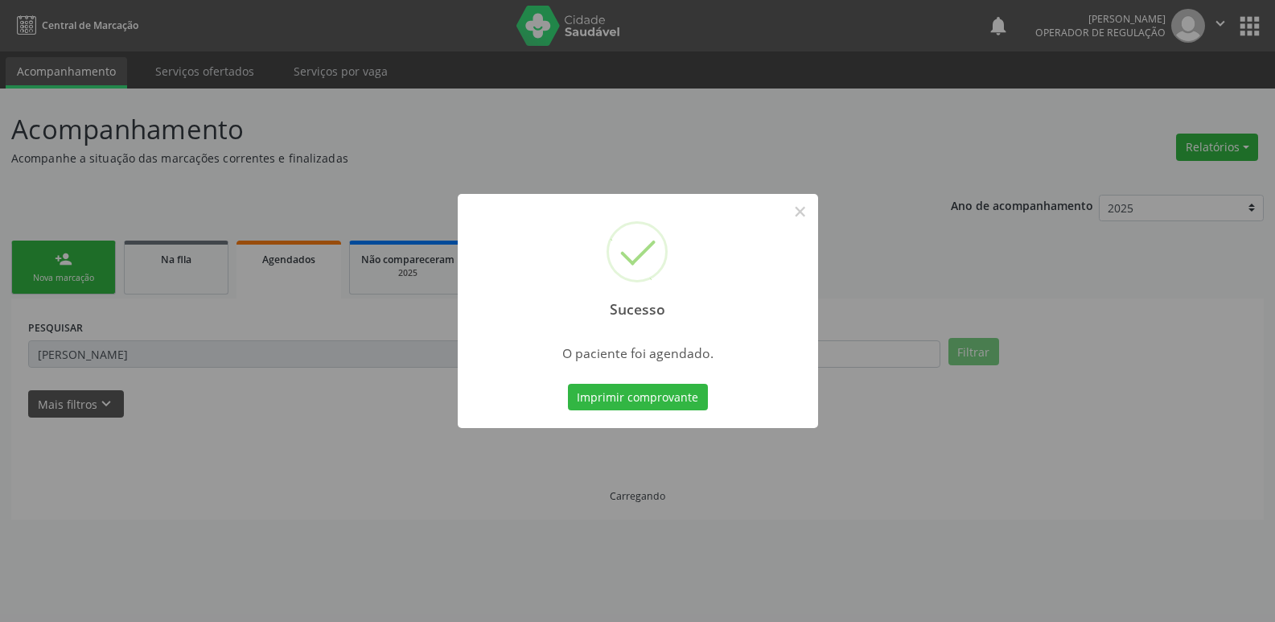
click at [568, 384] on button "Imprimir comprovante" at bounding box center [638, 397] width 140 height 27
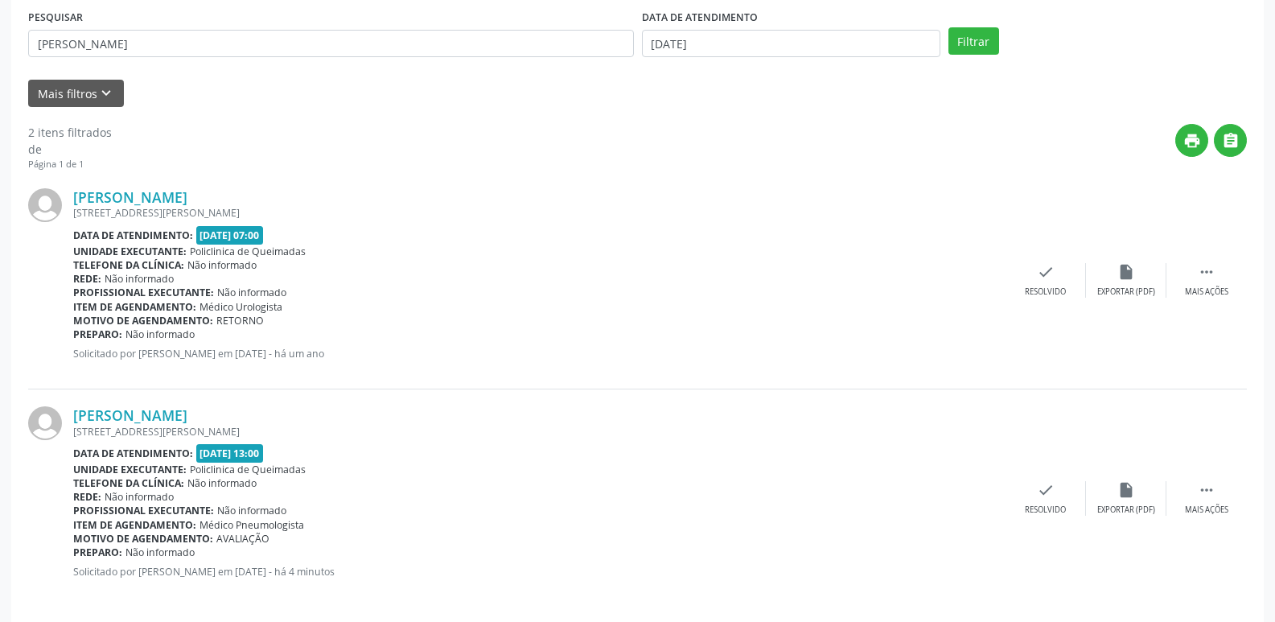
scroll to position [0, 0]
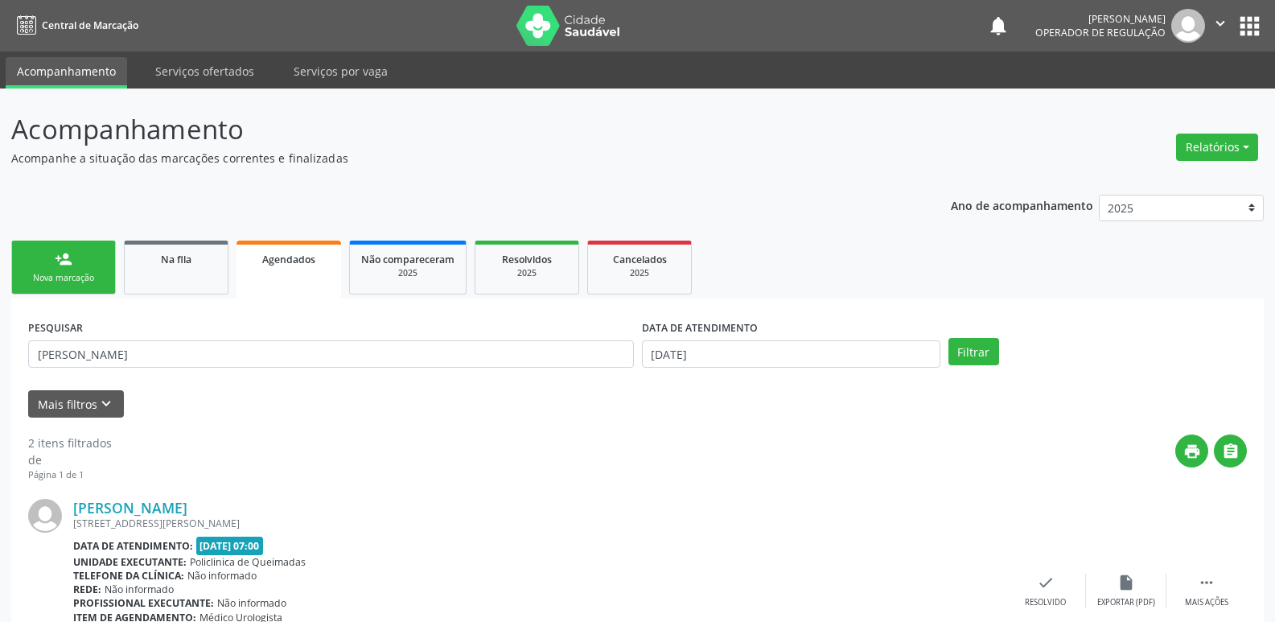
click at [72, 255] on div "person_add" at bounding box center [64, 259] width 18 height 18
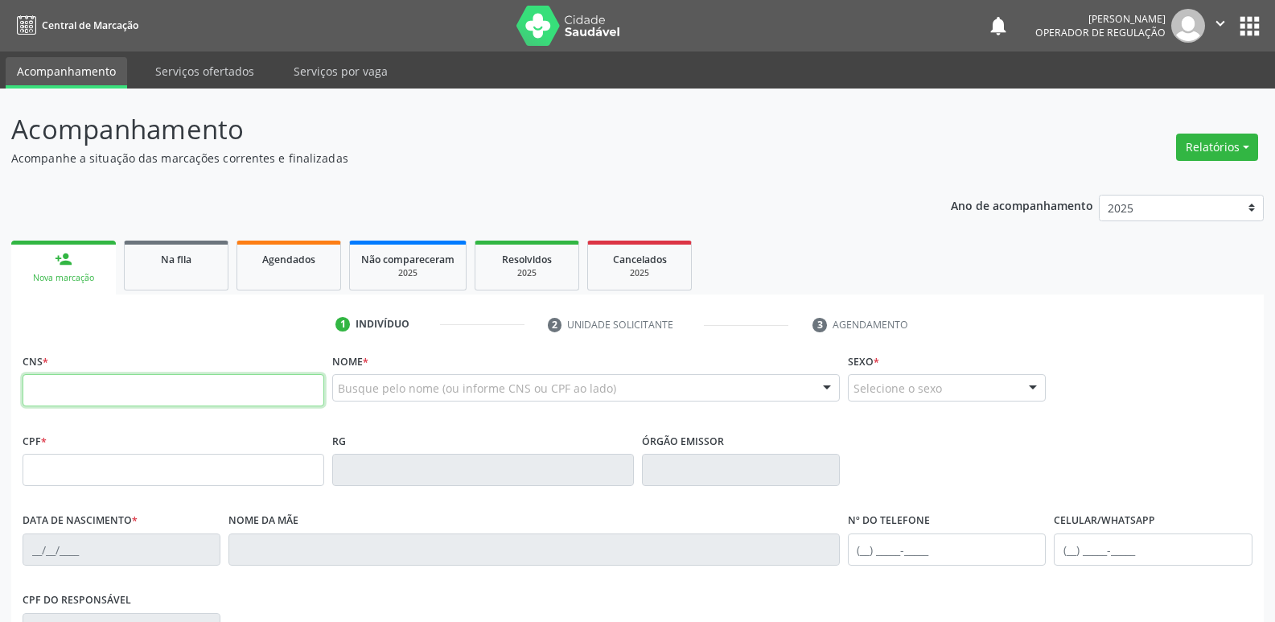
click at [128, 384] on input "text" at bounding box center [174, 390] width 302 height 32
type input "700 0023 0751 2904"
type input "029.127.655-52"
type input "09/06/1985"
type input "Valderes Ainett Mattos"
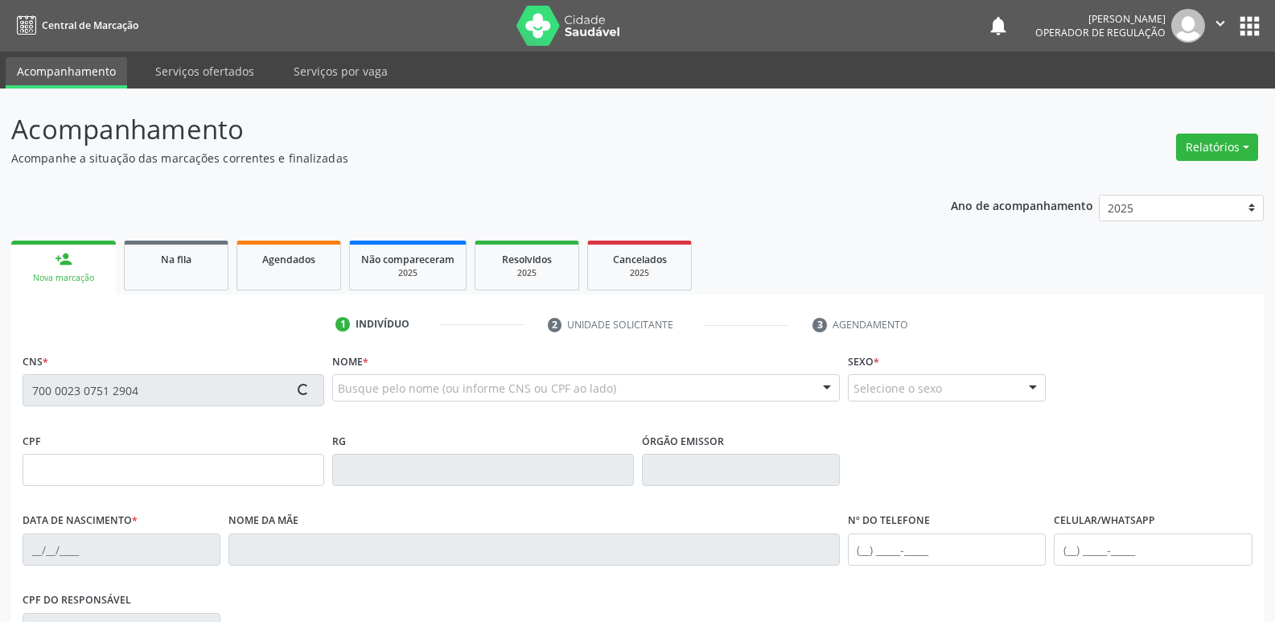
type input "(83) 99372-6592"
type input "87"
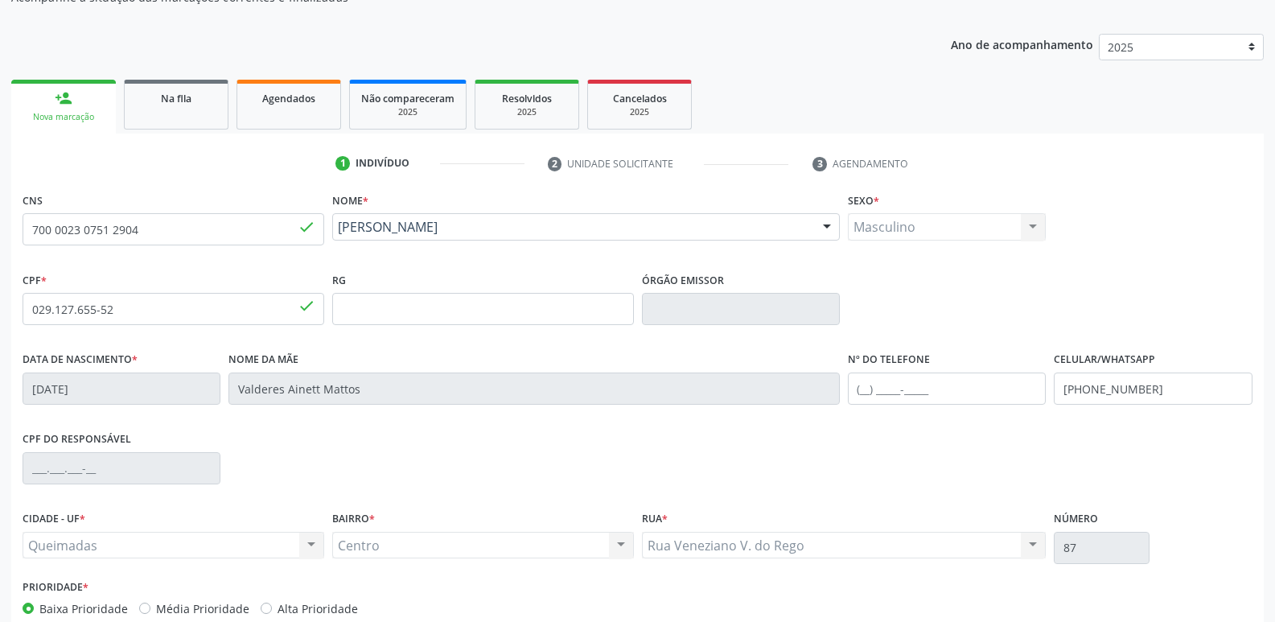
scroll to position [250, 0]
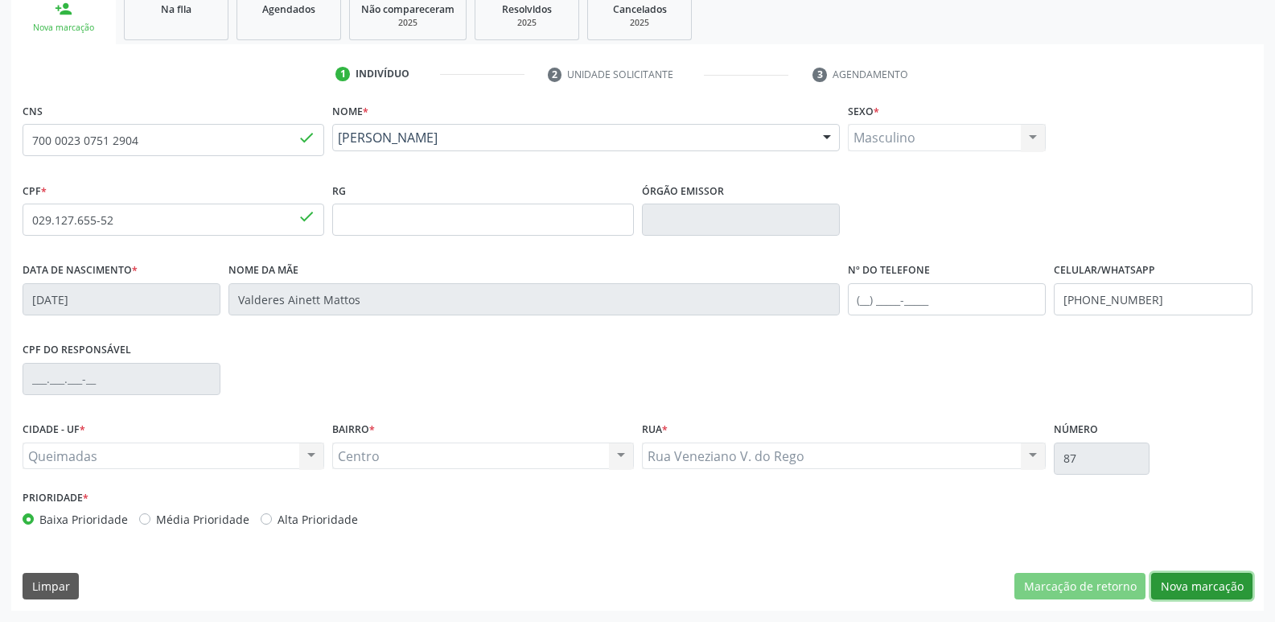
drag, startPoint x: 1206, startPoint y: 593, endPoint x: 1186, endPoint y: 588, distance: 20.9
click at [1201, 590] on button "Nova marcação" at bounding box center [1201, 586] width 101 height 27
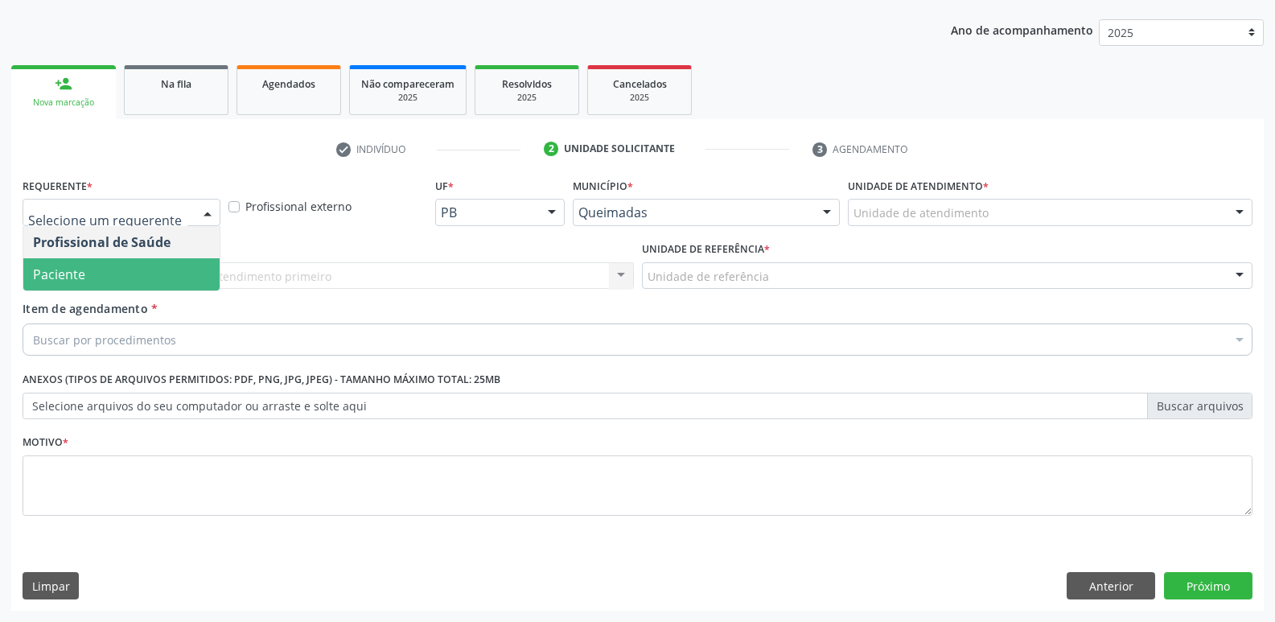
drag, startPoint x: 94, startPoint y: 273, endPoint x: 113, endPoint y: 270, distance: 18.7
click at [94, 273] on span "Paciente" at bounding box center [121, 274] width 196 height 32
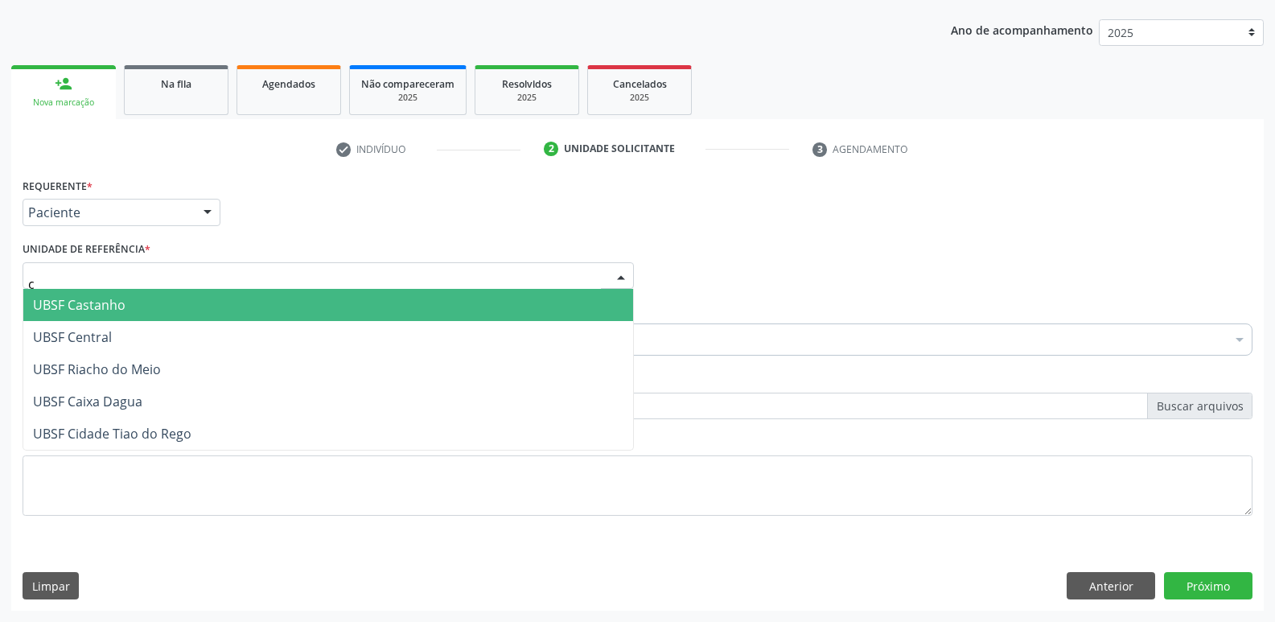
type input "ce"
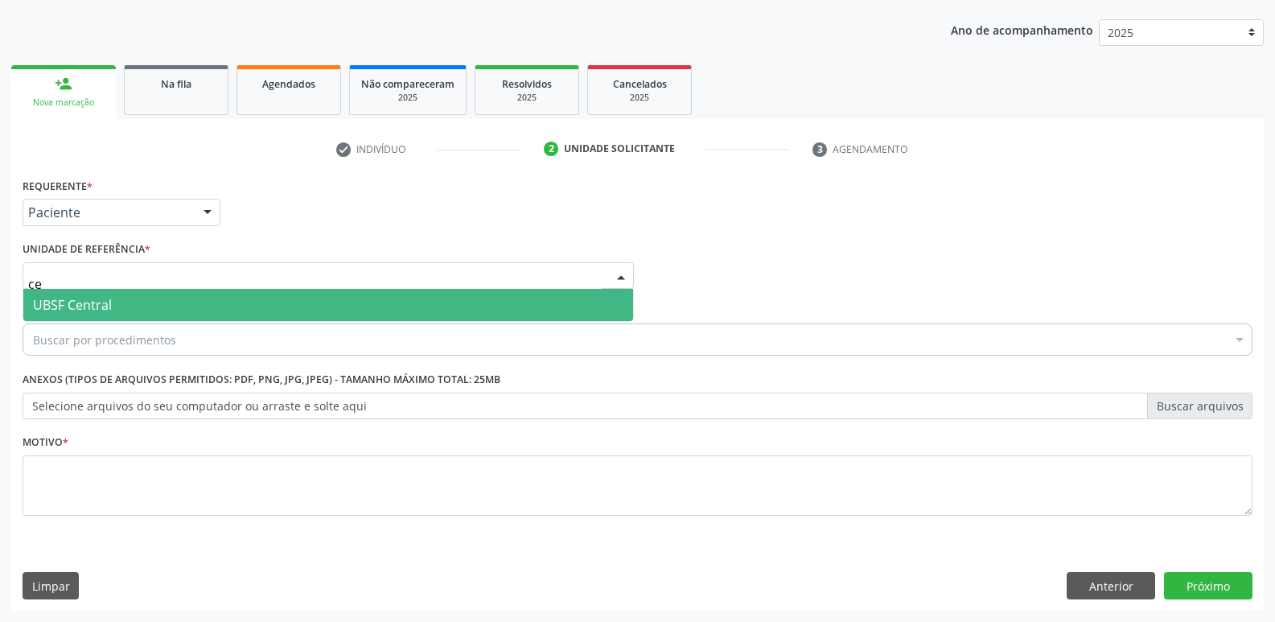
click at [111, 314] on span "UBSF Central" at bounding box center [328, 305] width 610 height 32
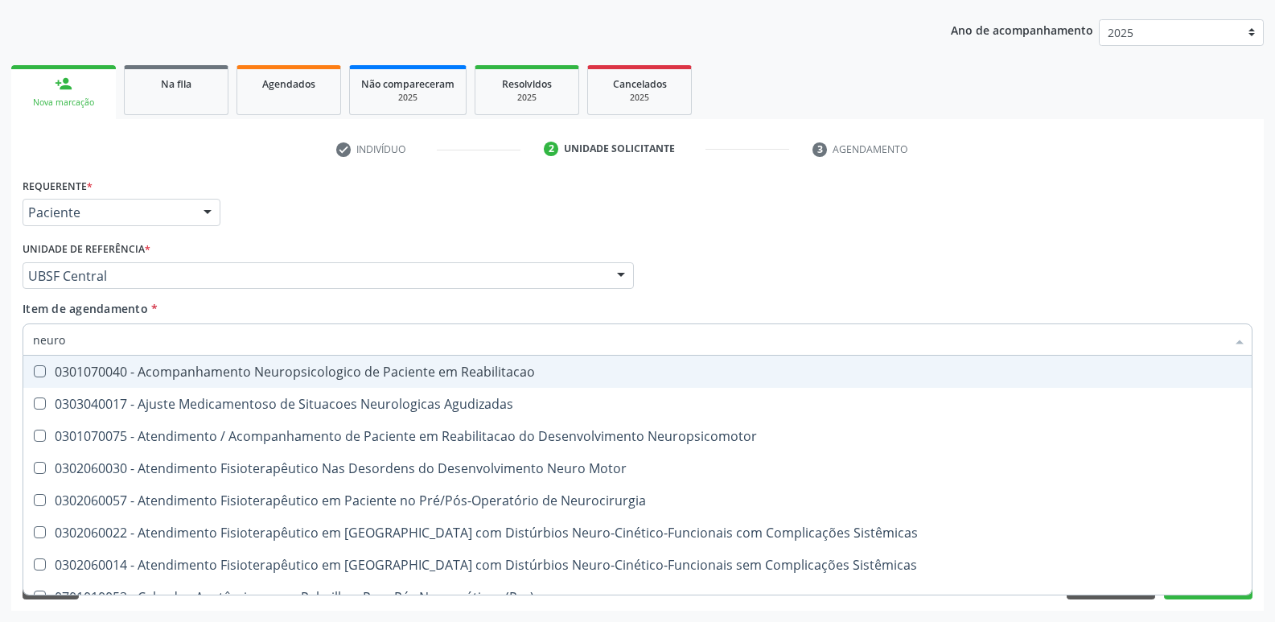
type input "neuroc"
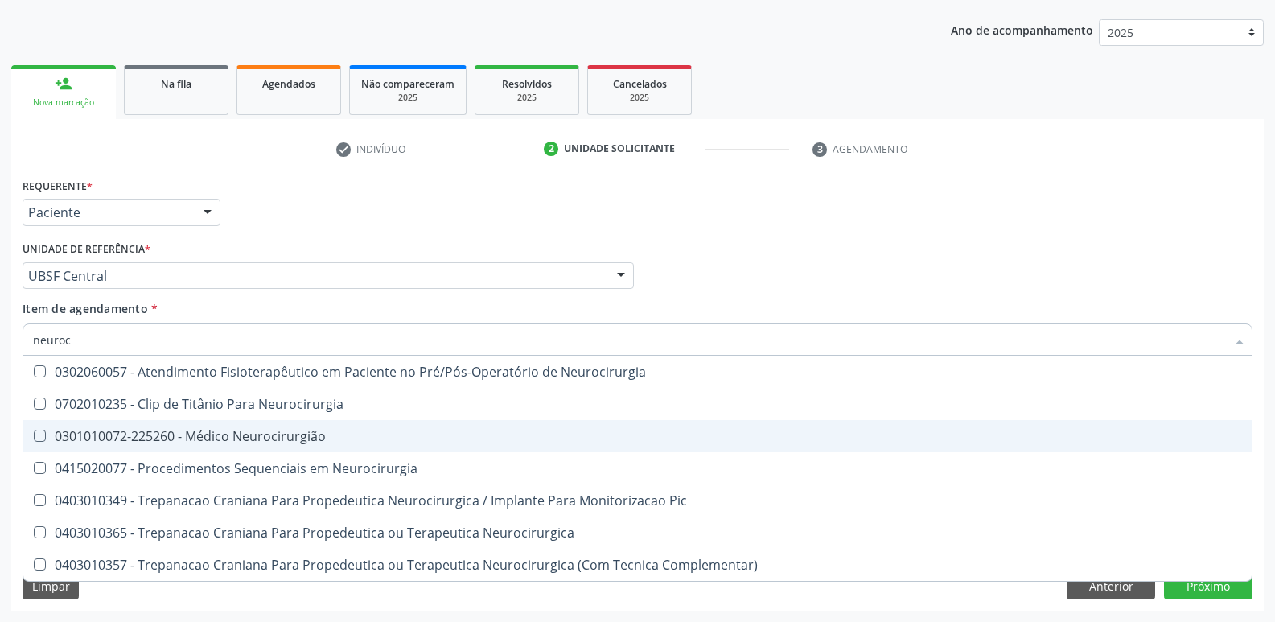
click at [248, 429] on div "0301010072-225260 - Médico Neurocirurgião" at bounding box center [637, 435] width 1209 height 13
checkbox Neurocirurgião "true"
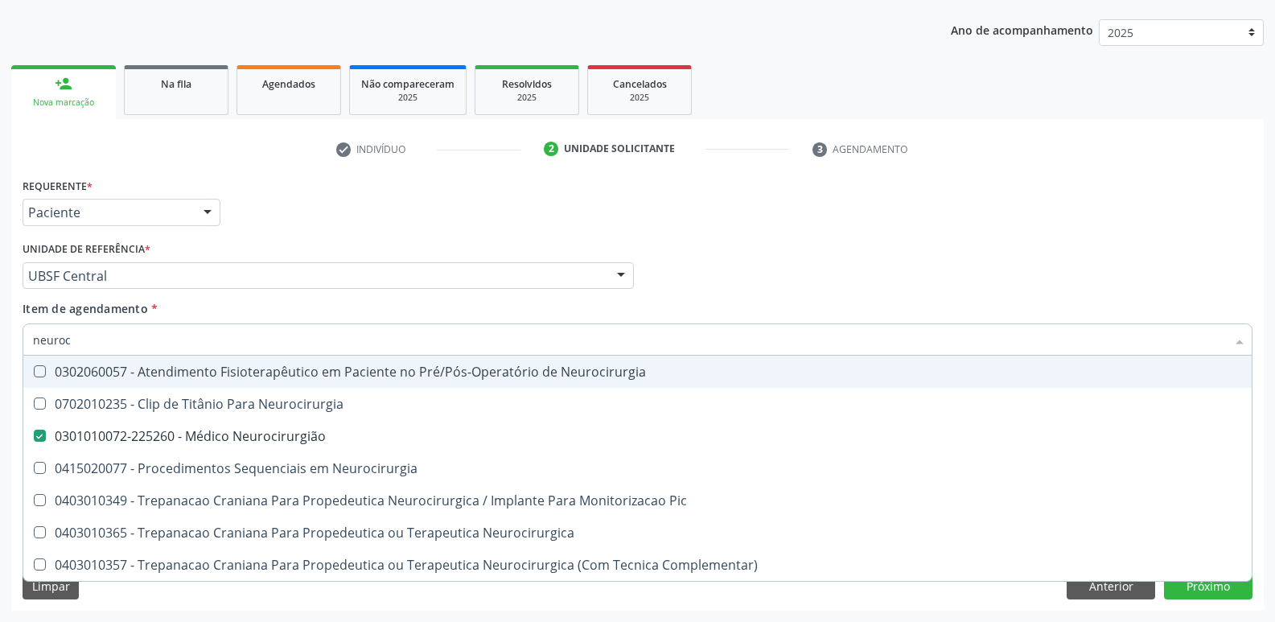
drag, startPoint x: 319, startPoint y: 246, endPoint x: 272, endPoint y: 379, distance: 140.9
click at [319, 247] on div "Unidade de referência * UBSF Central UBSF Ligeiro II UBSF Saulo Leal Ernesto de…" at bounding box center [328, 262] width 611 height 51
checkbox Neurocirurgia "true"
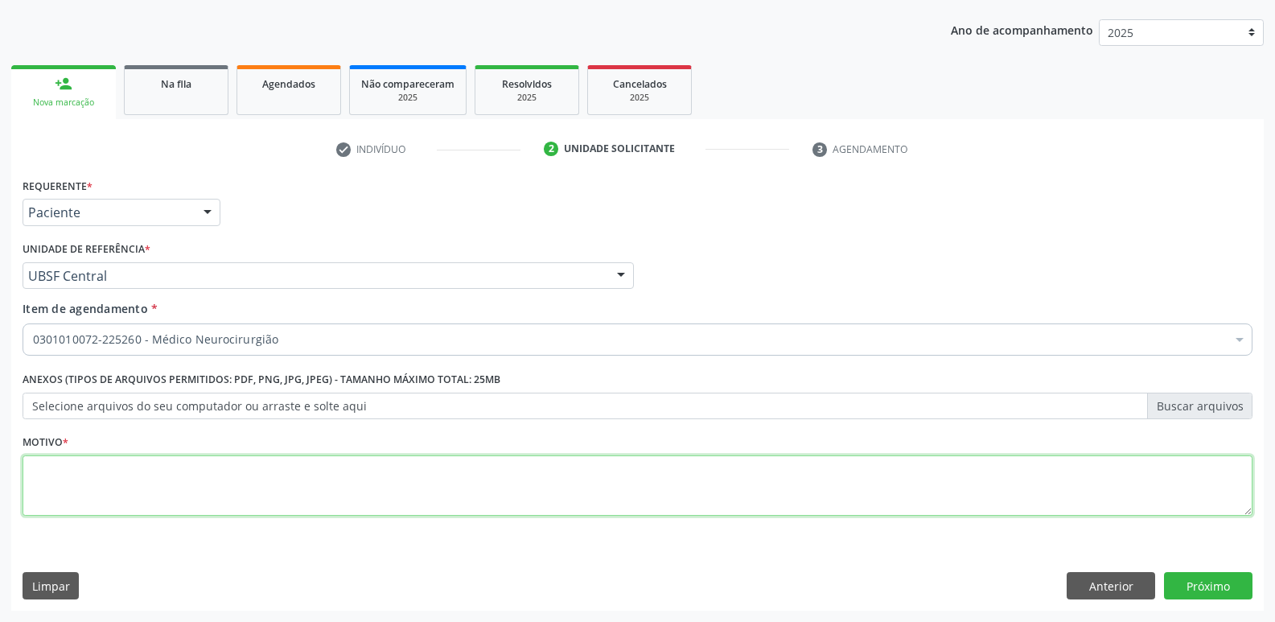
click at [249, 467] on textarea at bounding box center [638, 485] width 1230 height 61
paste textarea "AVALIAÇÃO"
type textarea "AVALIAÇÃO"
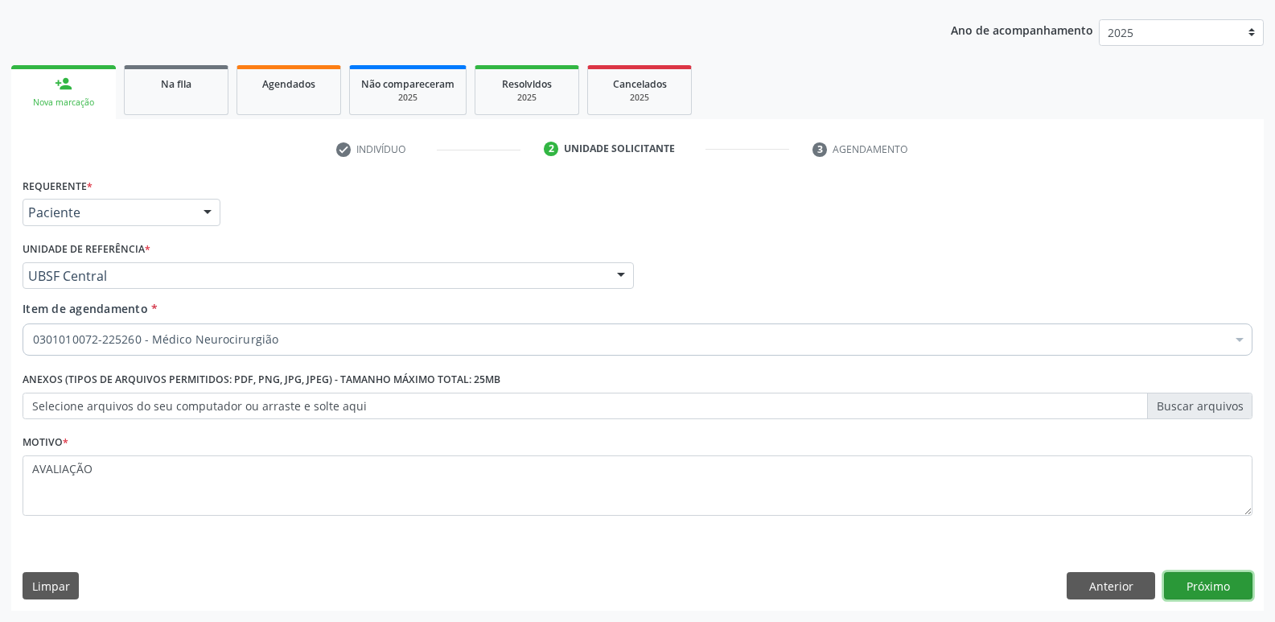
click at [1205, 579] on button "Próximo" at bounding box center [1208, 585] width 88 height 27
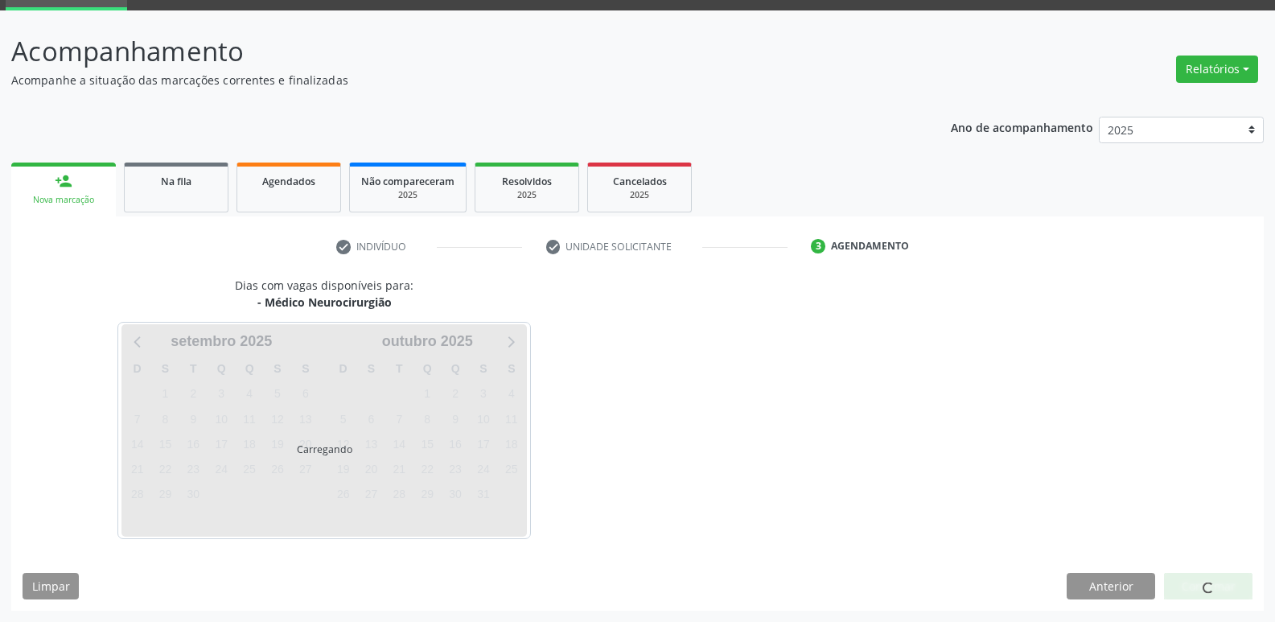
scroll to position [78, 0]
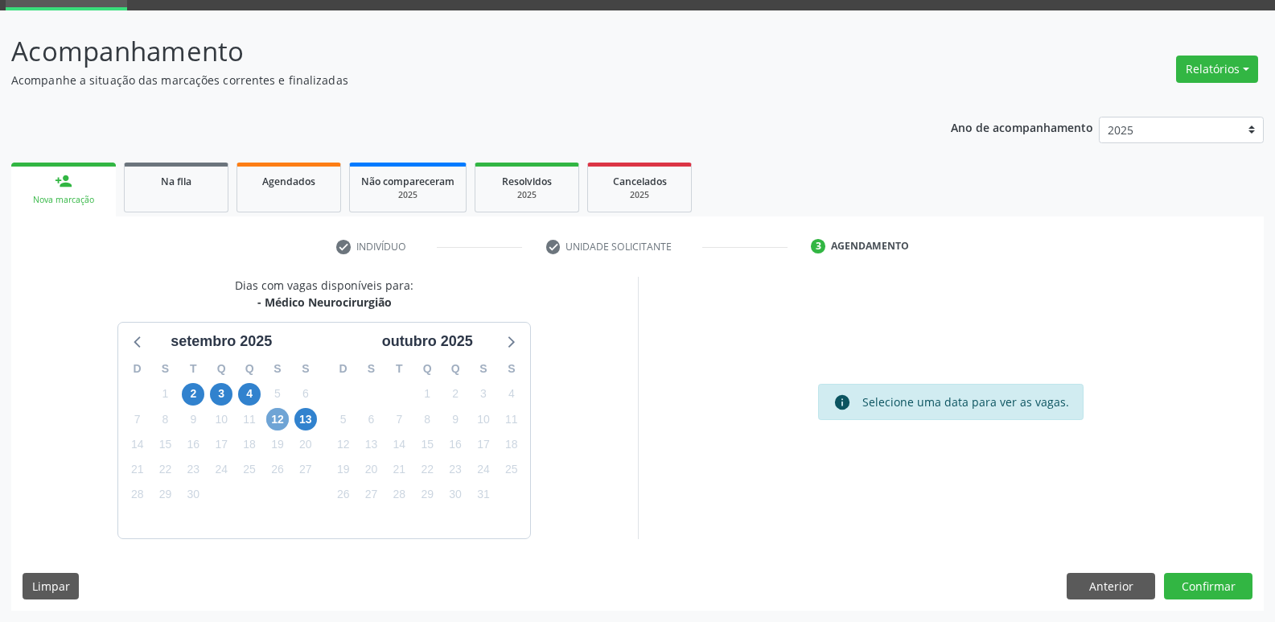
click at [274, 419] on span "12" at bounding box center [277, 419] width 23 height 23
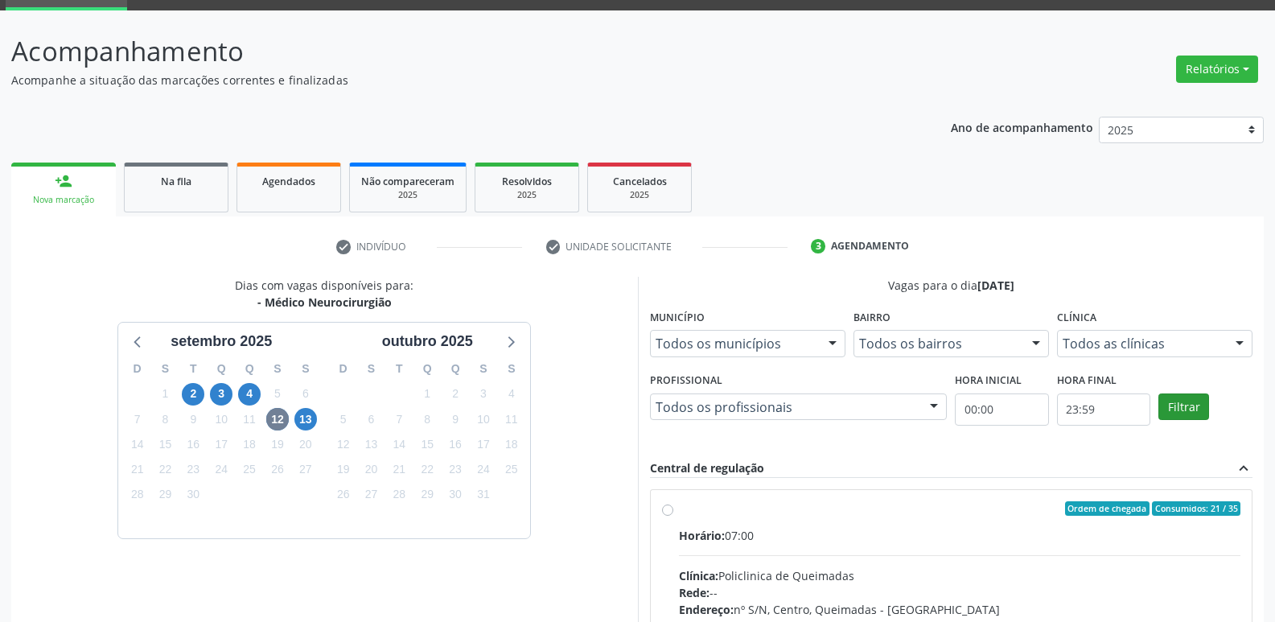
drag, startPoint x: 1198, startPoint y: 564, endPoint x: 1199, endPoint y: 409, distance: 154.4
radio input "true"
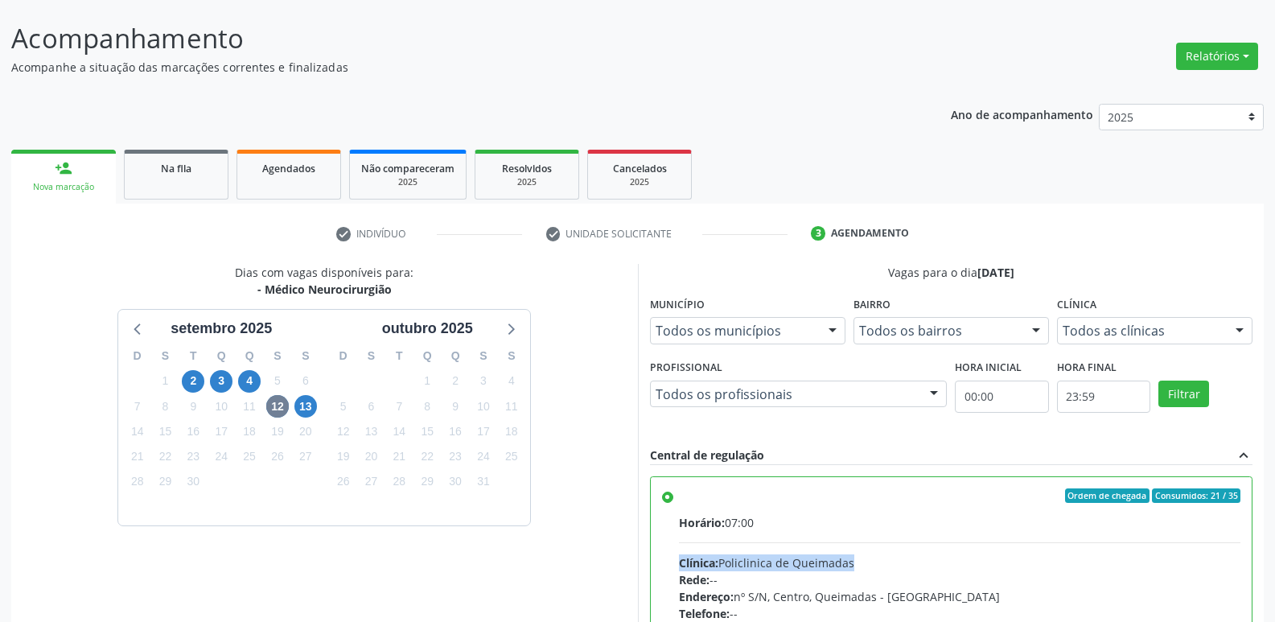
scroll to position [339, 0]
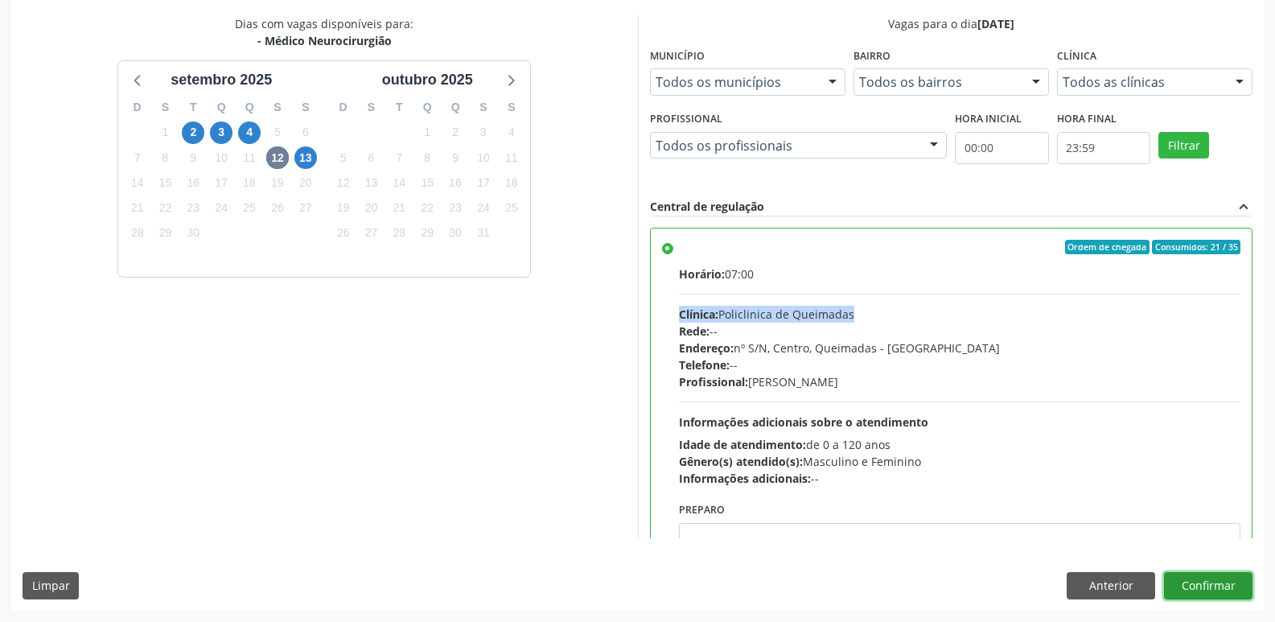
click at [1225, 573] on button "Confirmar" at bounding box center [1208, 585] width 88 height 27
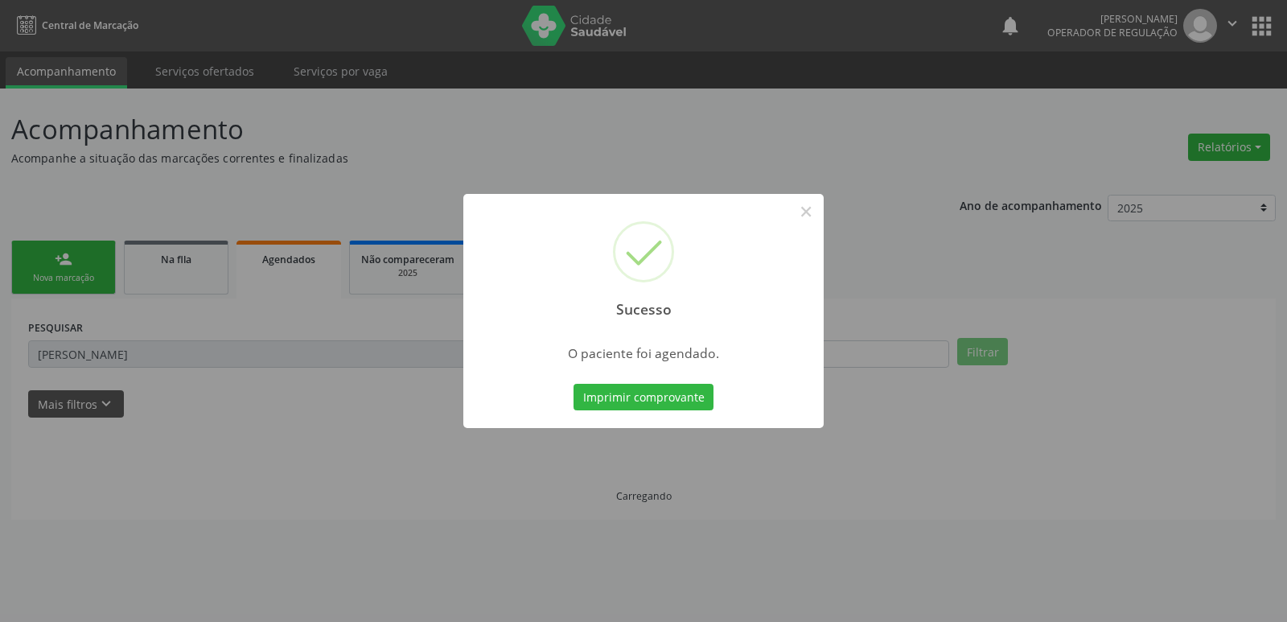
click at [573, 384] on button "Imprimir comprovante" at bounding box center [643, 397] width 140 height 27
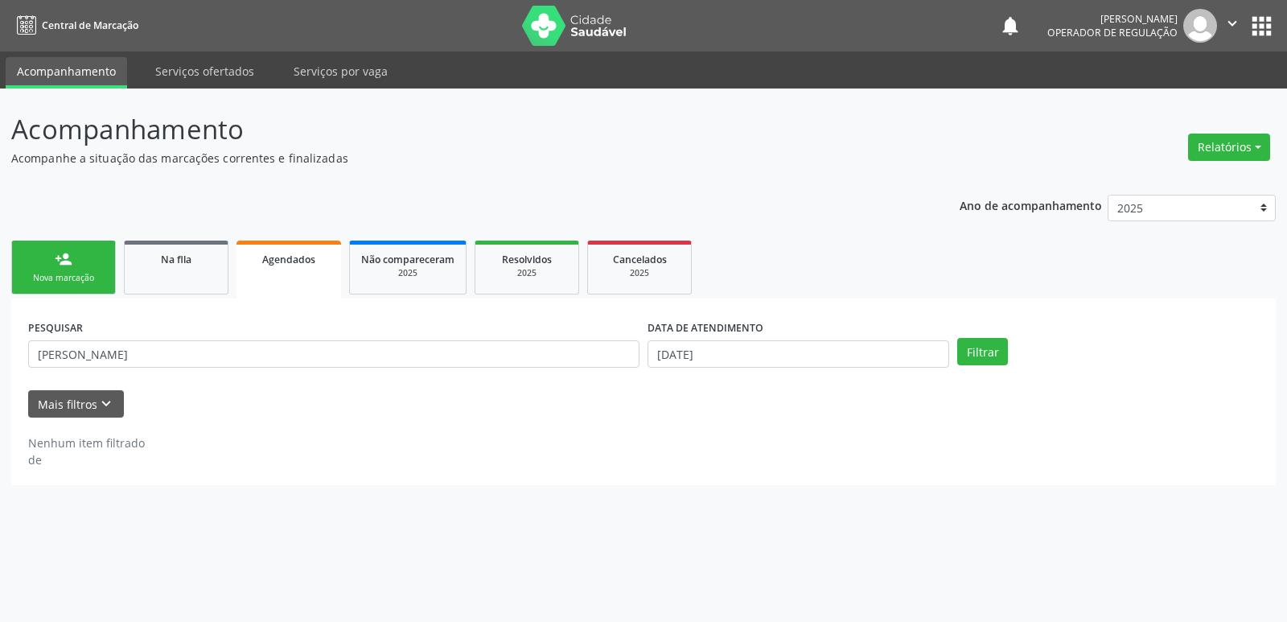
click at [61, 250] on div "person_add" at bounding box center [64, 259] width 18 height 18
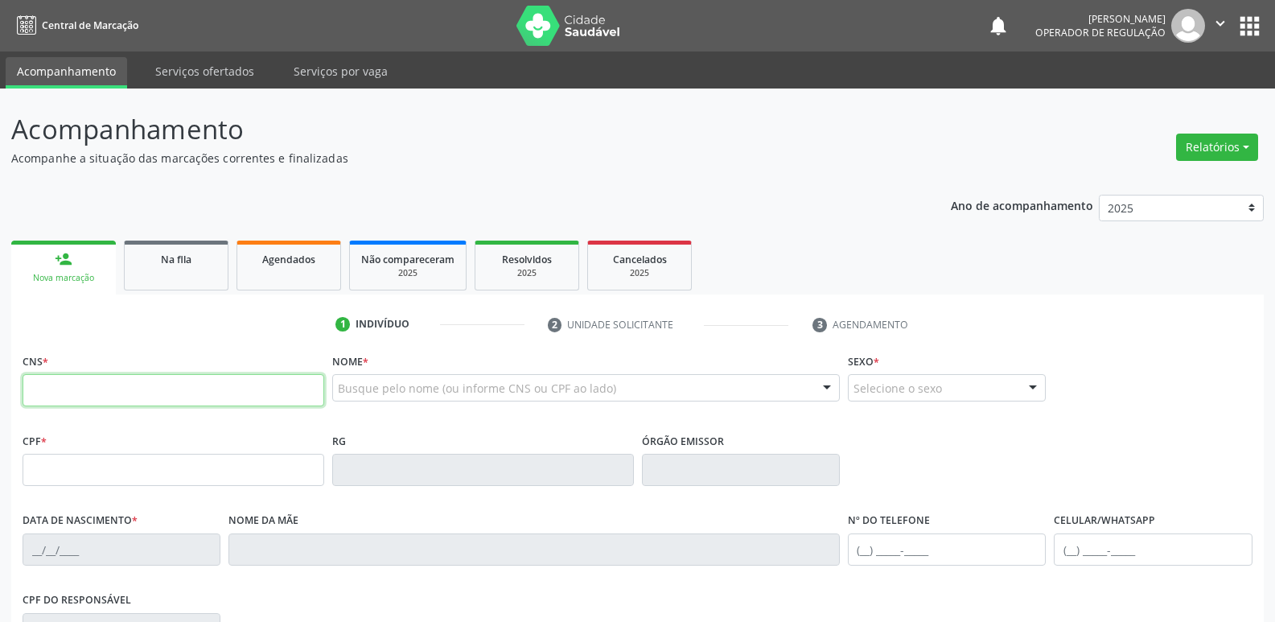
click at [85, 401] on input "text" at bounding box center [174, 390] width 302 height 32
type input "707 0068 4882 9538"
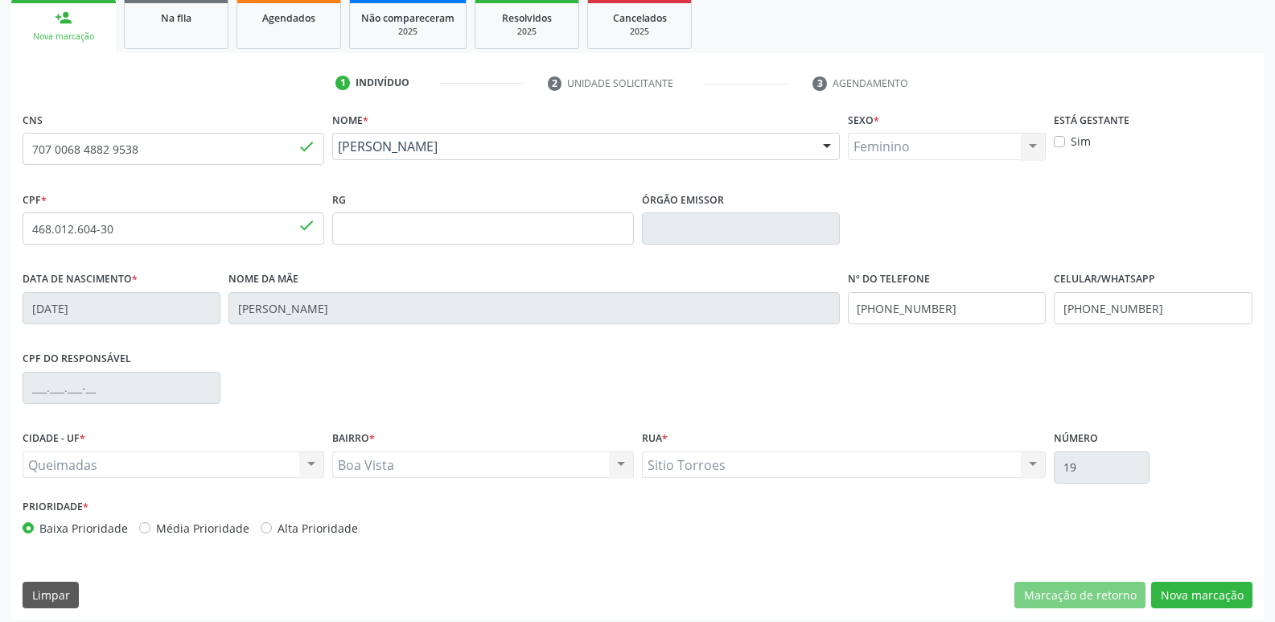
scroll to position [250, 0]
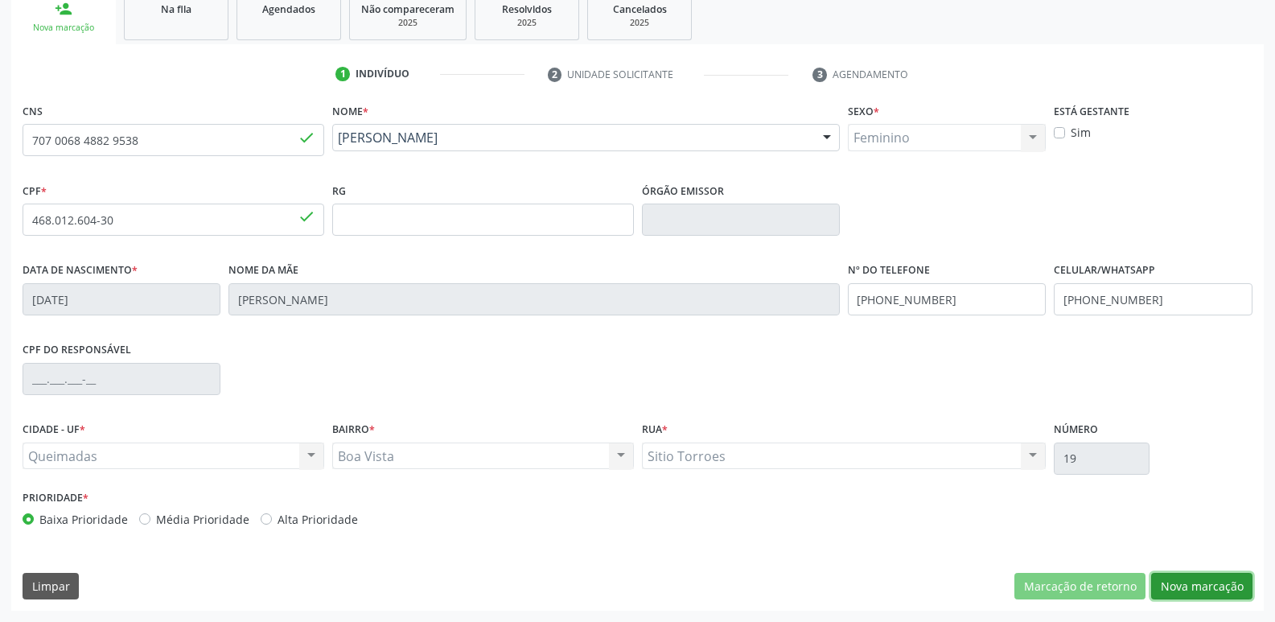
click at [1197, 589] on button "Nova marcação" at bounding box center [1201, 586] width 101 height 27
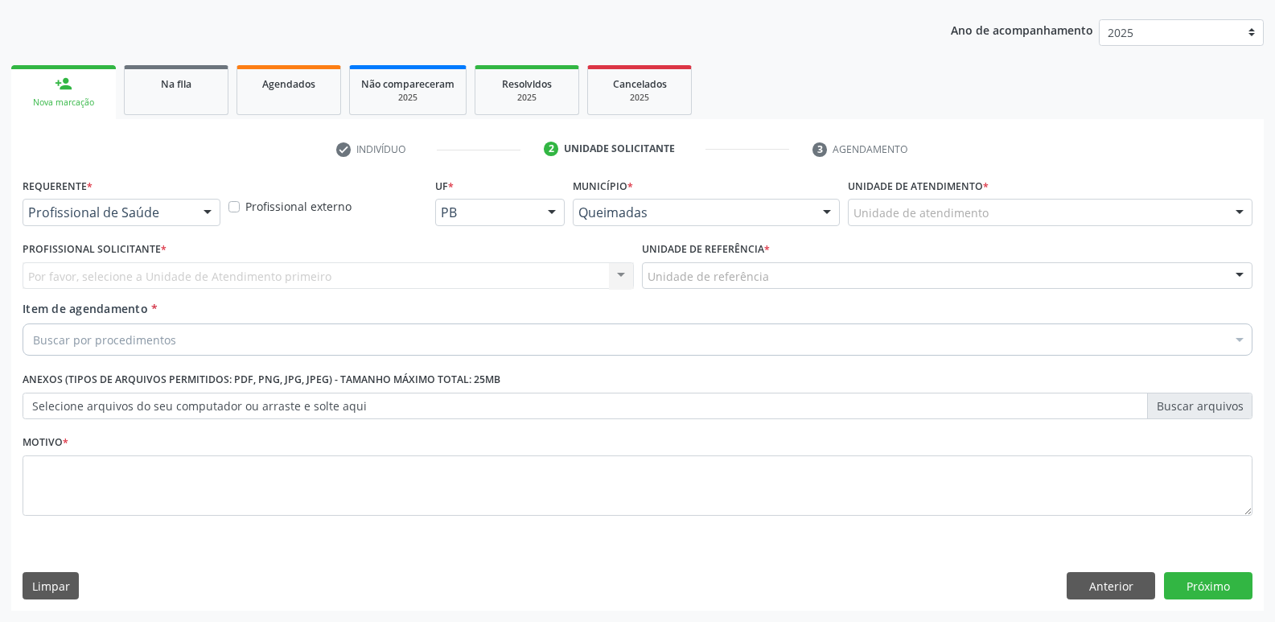
scroll to position [175, 0]
drag, startPoint x: 187, startPoint y: 208, endPoint x: 156, endPoint y: 269, distance: 68.0
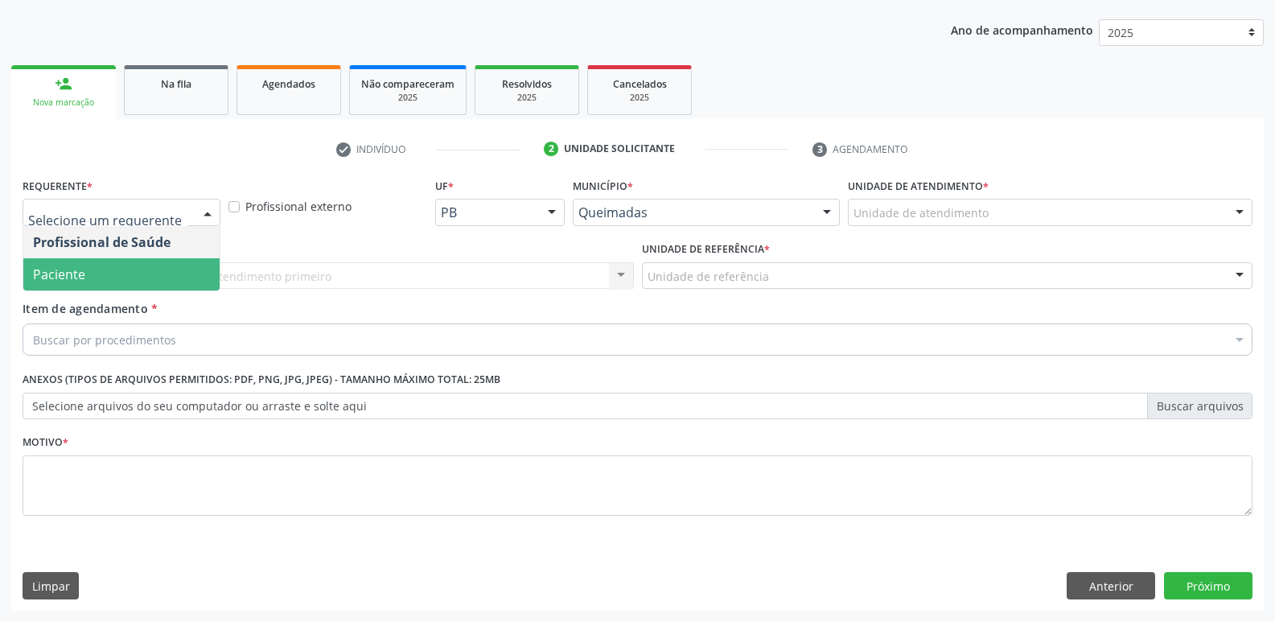
drag, startPoint x: 150, startPoint y: 279, endPoint x: 156, endPoint y: 272, distance: 9.2
click at [150, 279] on span "Paciente" at bounding box center [121, 274] width 196 height 32
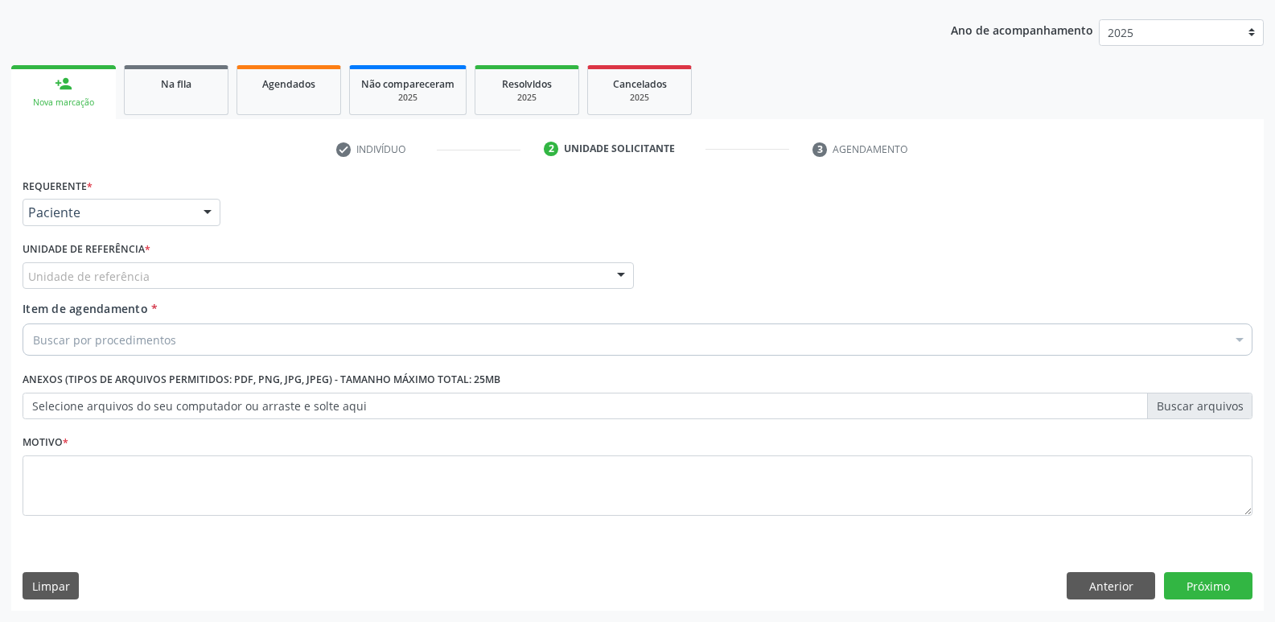
click at [156, 275] on div "Unidade de referência" at bounding box center [328, 275] width 611 height 27
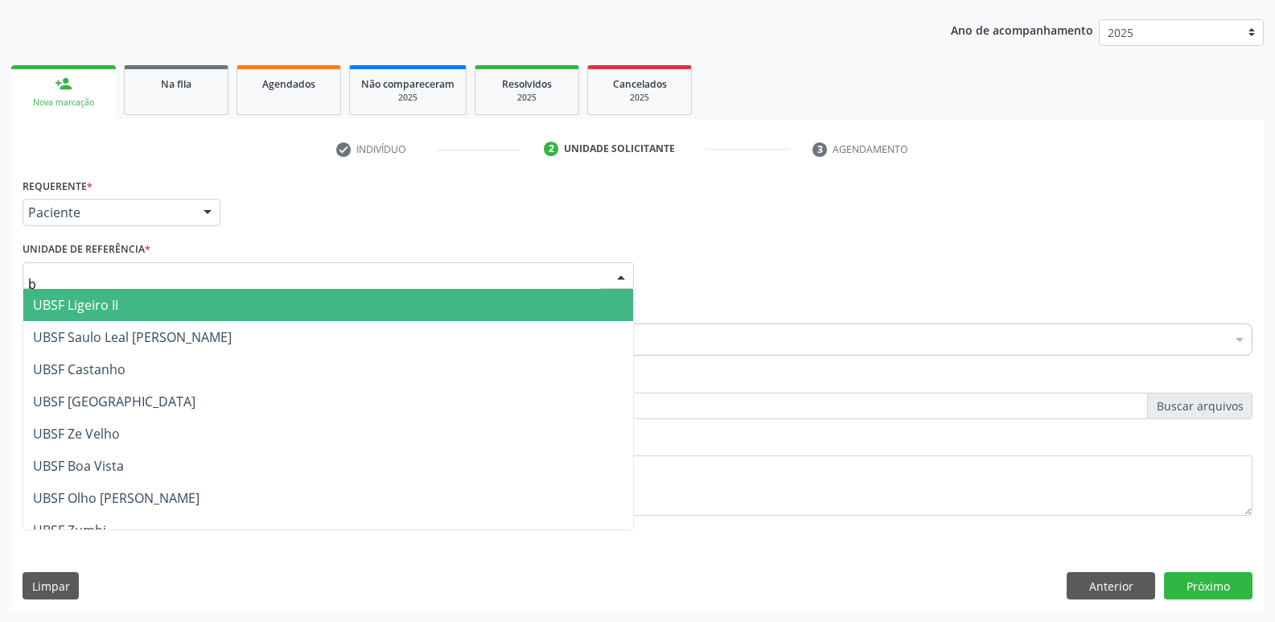
type input "bo"
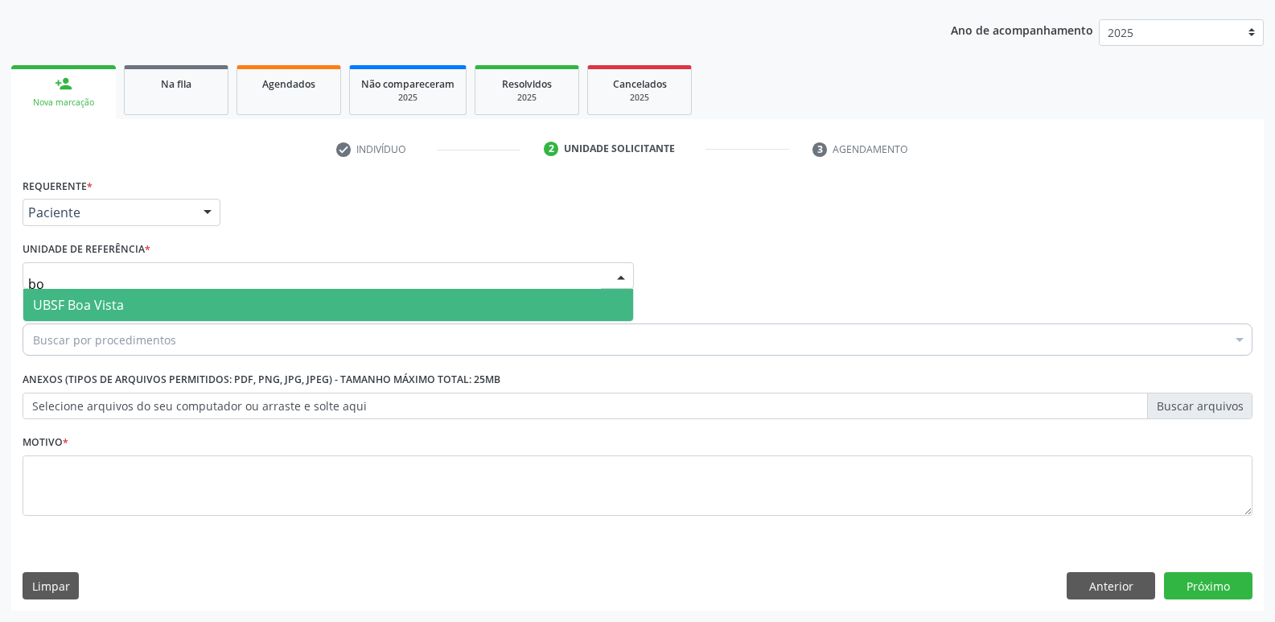
drag, startPoint x: 133, startPoint y: 306, endPoint x: 132, endPoint y: 315, distance: 9.0
click at [132, 306] on span "UBSF Boa Vista" at bounding box center [328, 305] width 610 height 32
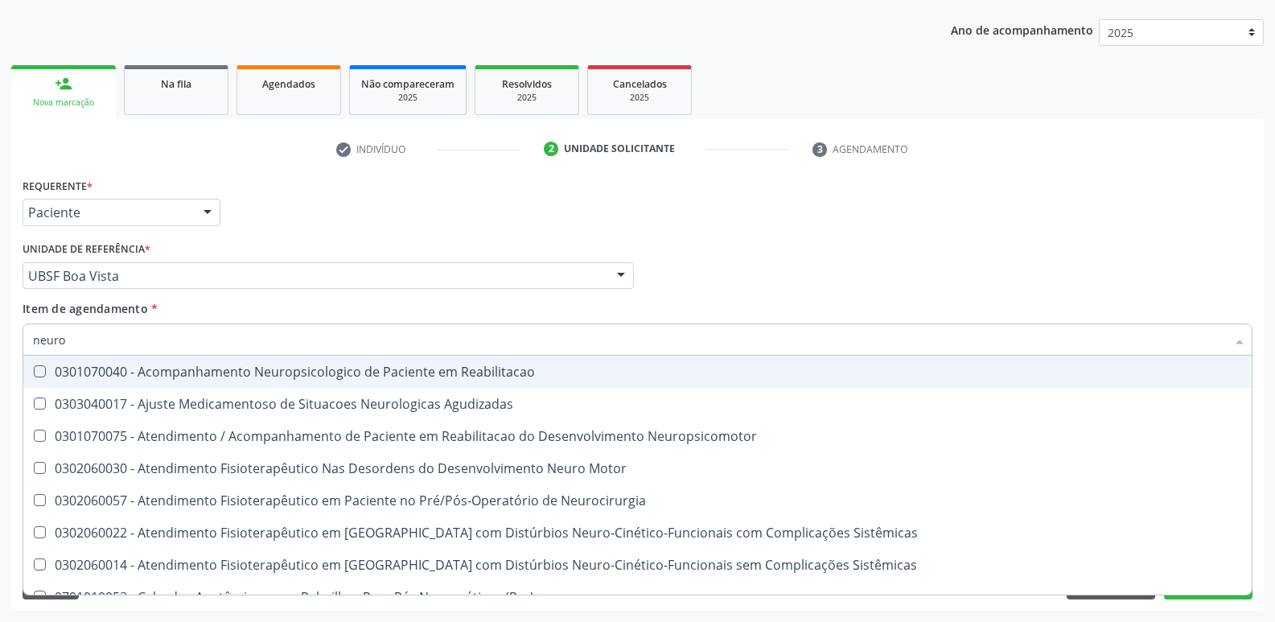
type input "neuroc"
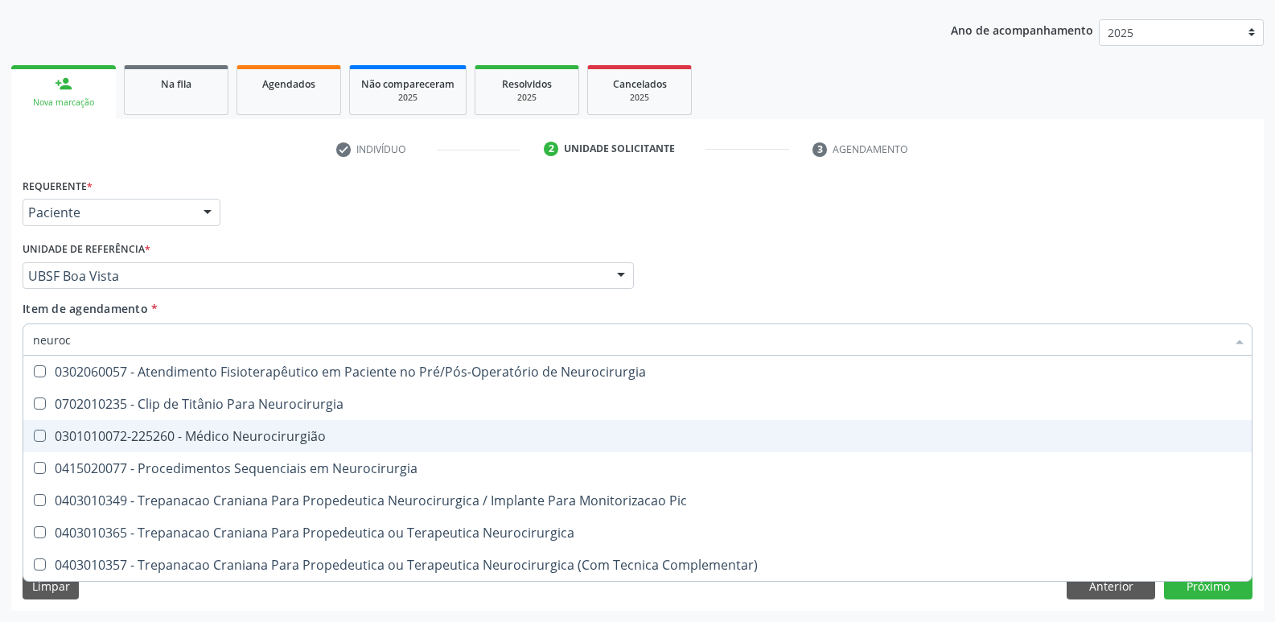
drag, startPoint x: 158, startPoint y: 434, endPoint x: 167, endPoint y: 425, distance: 13.6
click at [156, 434] on div "0301010072-225260 - Médico Neurocirurgião" at bounding box center [637, 435] width 1209 height 13
checkbox Neurocirurgião "true"
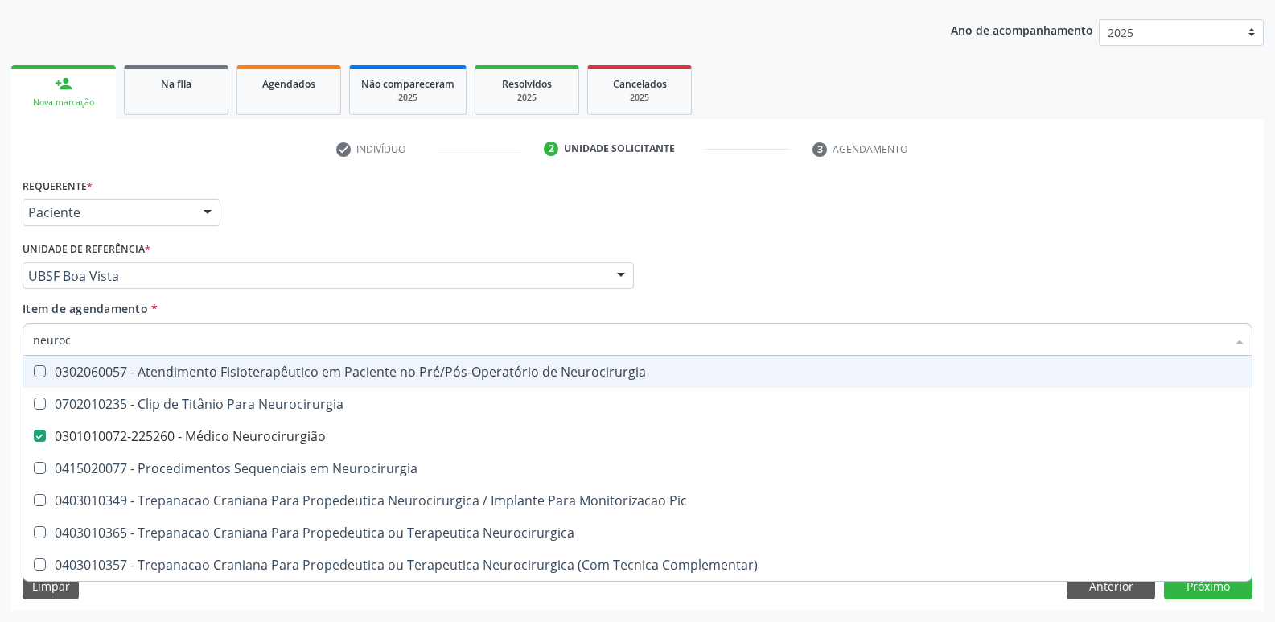
click at [310, 242] on div "Unidade de referência * UBSF Boa Vista UBSF Ligeiro II UBSF Saulo Leal Ernesto …" at bounding box center [328, 262] width 611 height 51
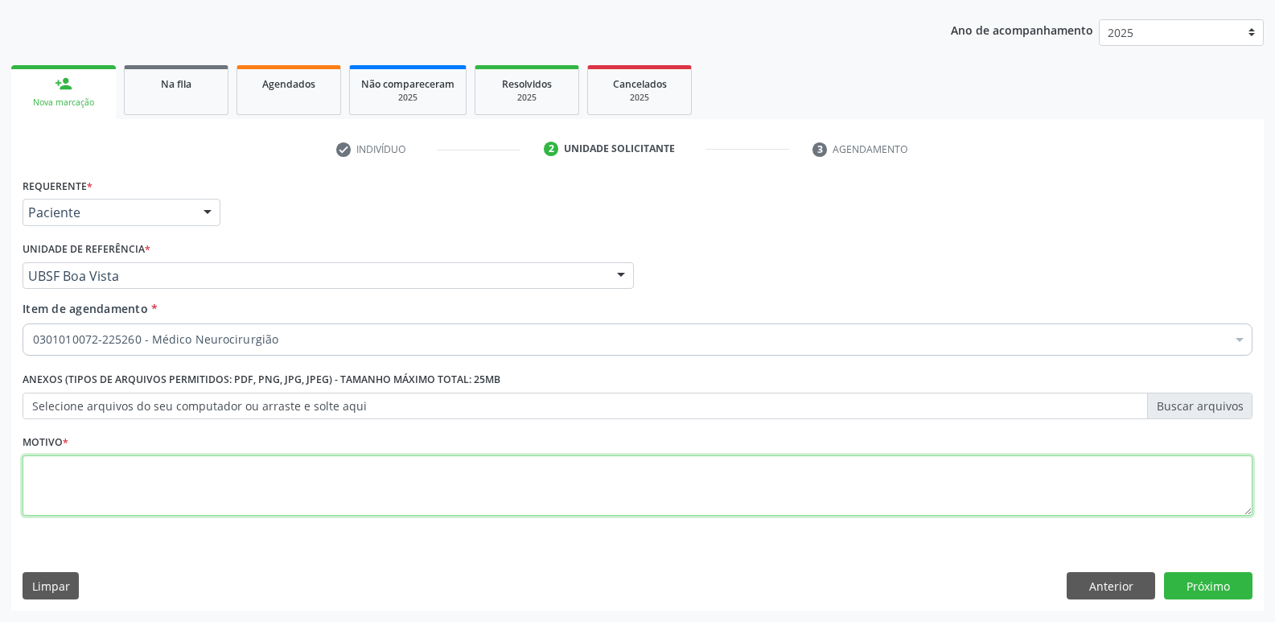
click at [207, 476] on textarea at bounding box center [638, 485] width 1230 height 61
paste textarea "AVALIAÇÃO"
type textarea "AVALIAÇÃO"
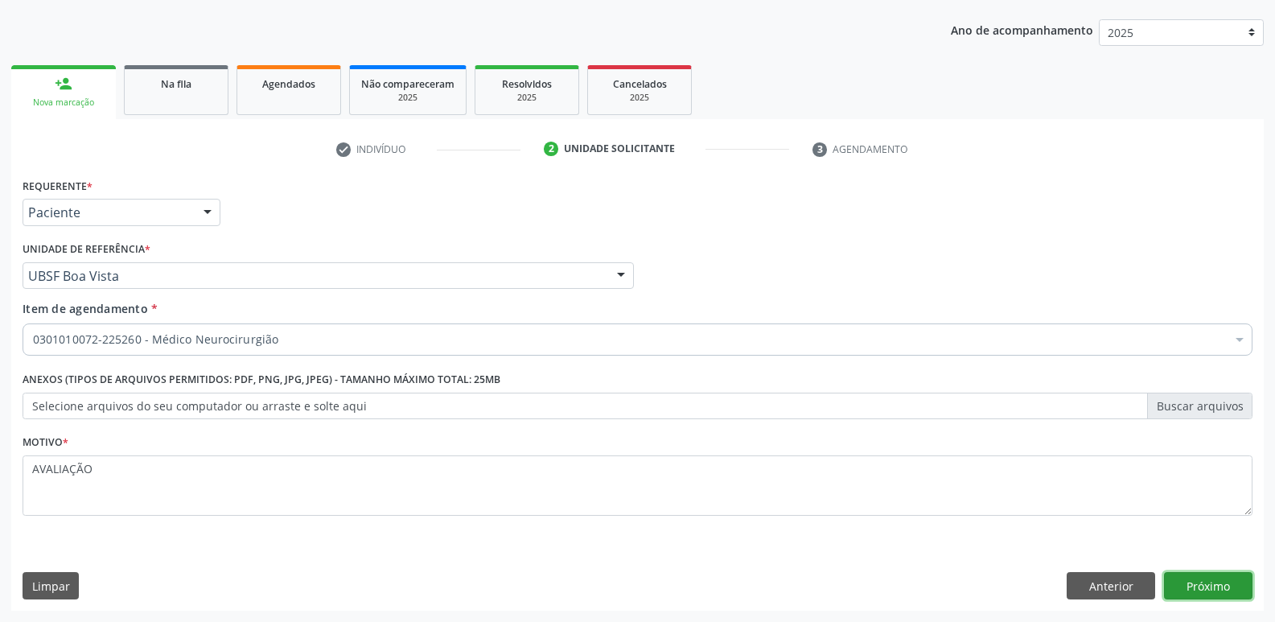
click at [1210, 572] on button "Próximo" at bounding box center [1208, 585] width 88 height 27
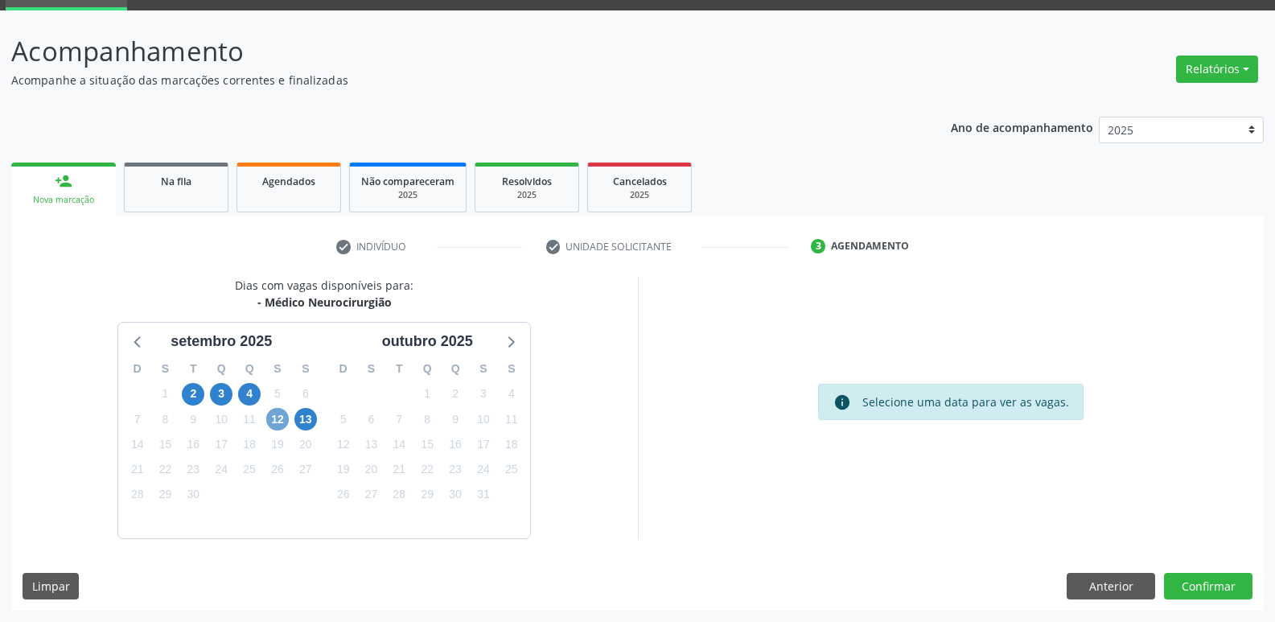
click at [278, 421] on span "12" at bounding box center [277, 419] width 23 height 23
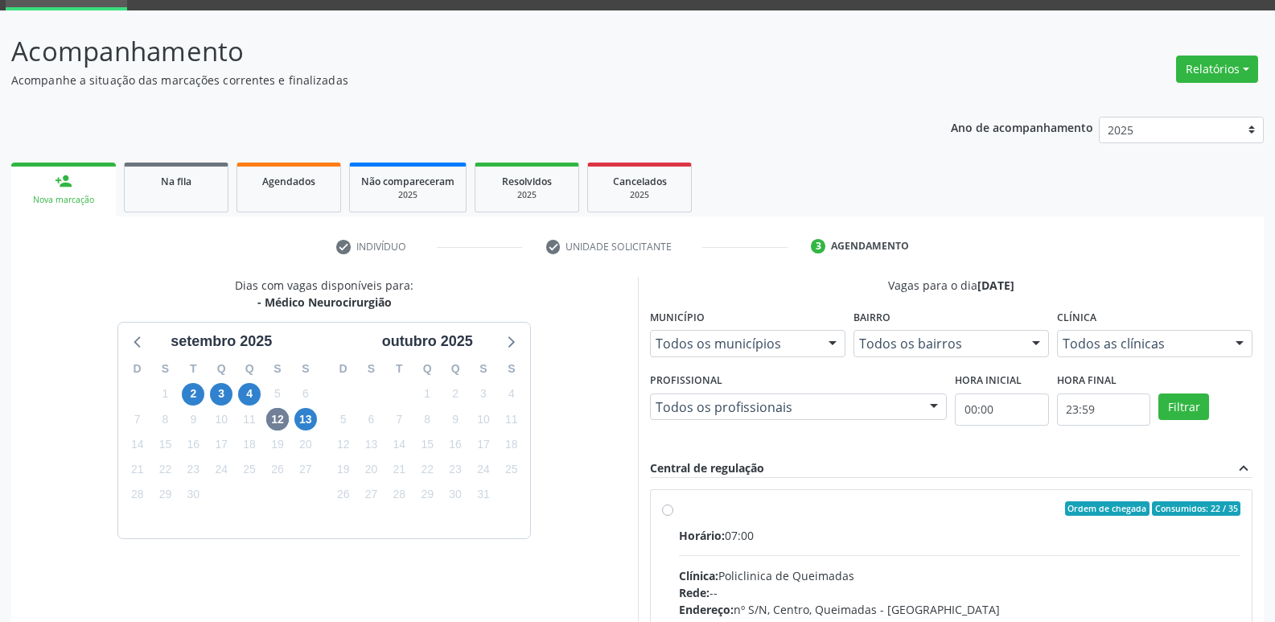
drag, startPoint x: 1020, startPoint y: 582, endPoint x: 1126, endPoint y: 462, distance: 160.1
click at [673, 515] on input "Ordem de chegada Consumidos: 22 / 35 Horário: 07:00 Clínica: Policlinica de Que…" at bounding box center [667, 508] width 11 height 14
radio input "true"
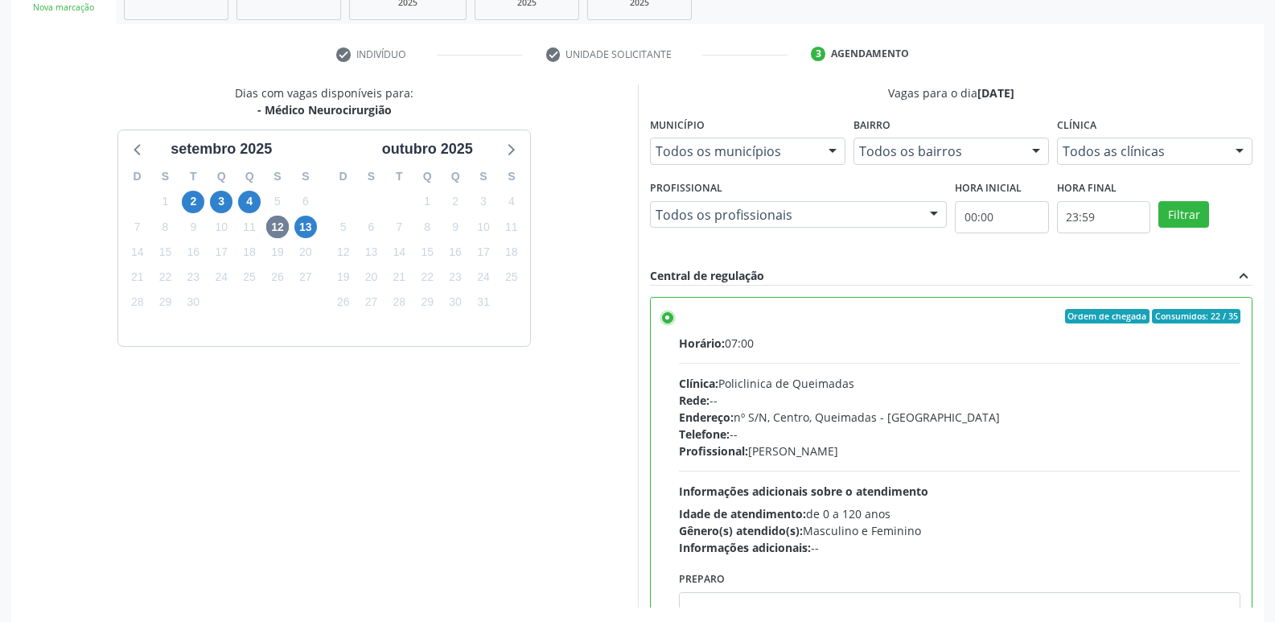
scroll to position [339, 0]
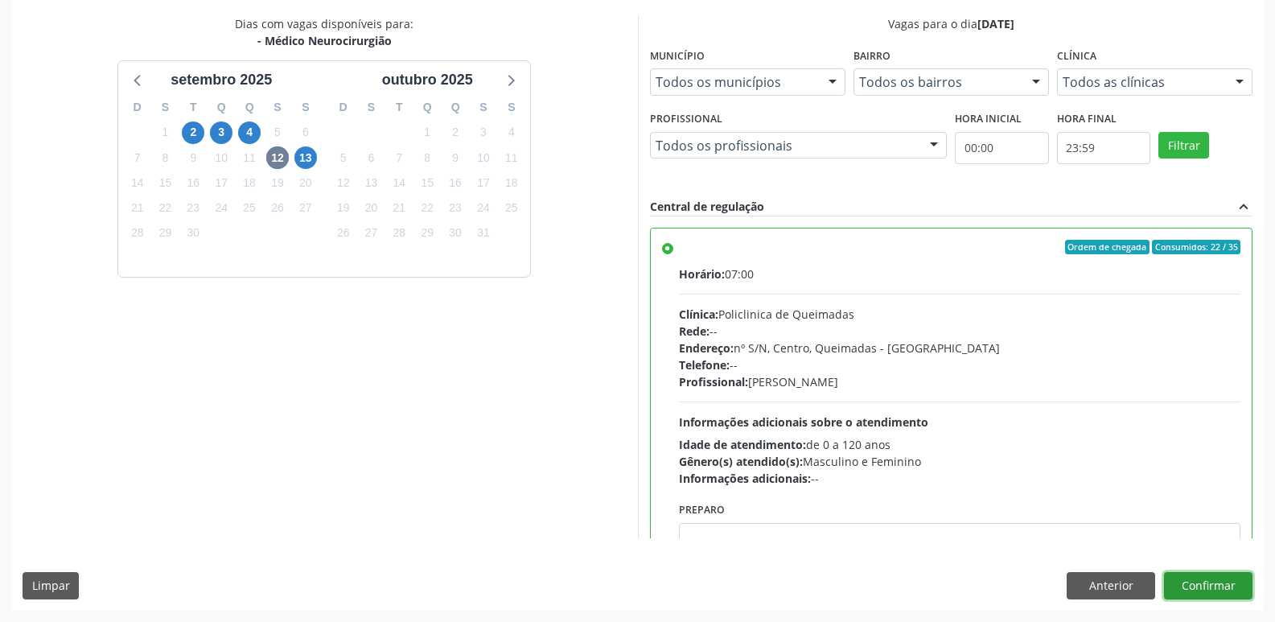
click at [1199, 578] on button "Confirmar" at bounding box center [1208, 585] width 88 height 27
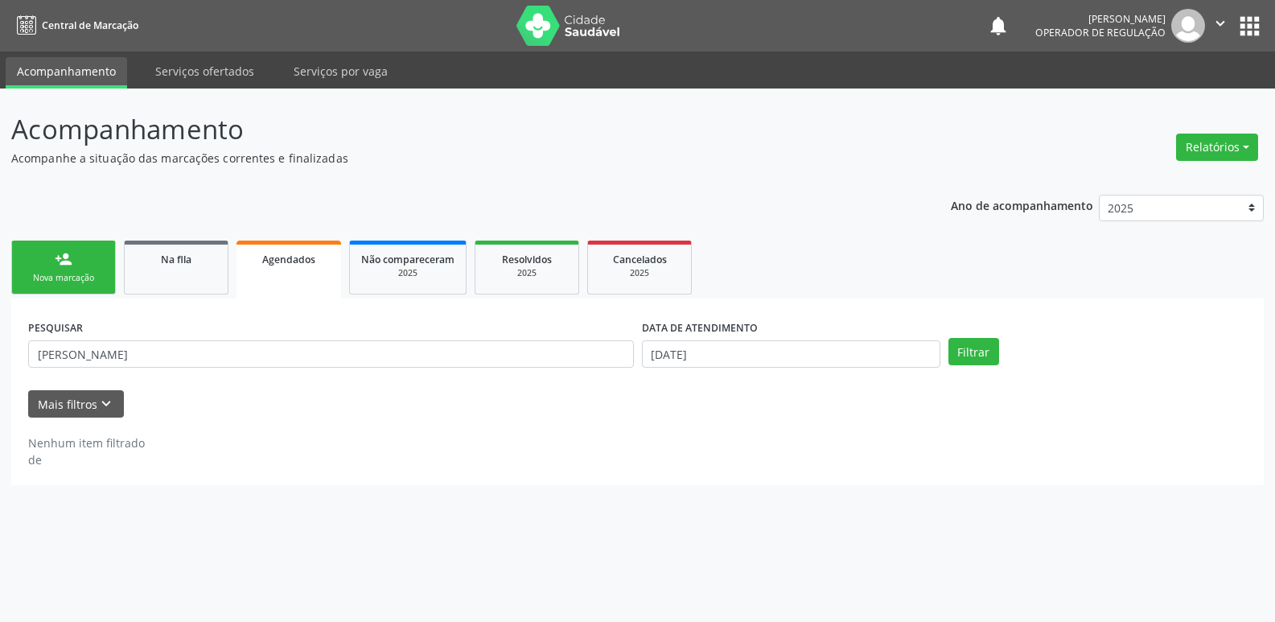
scroll to position [0, 0]
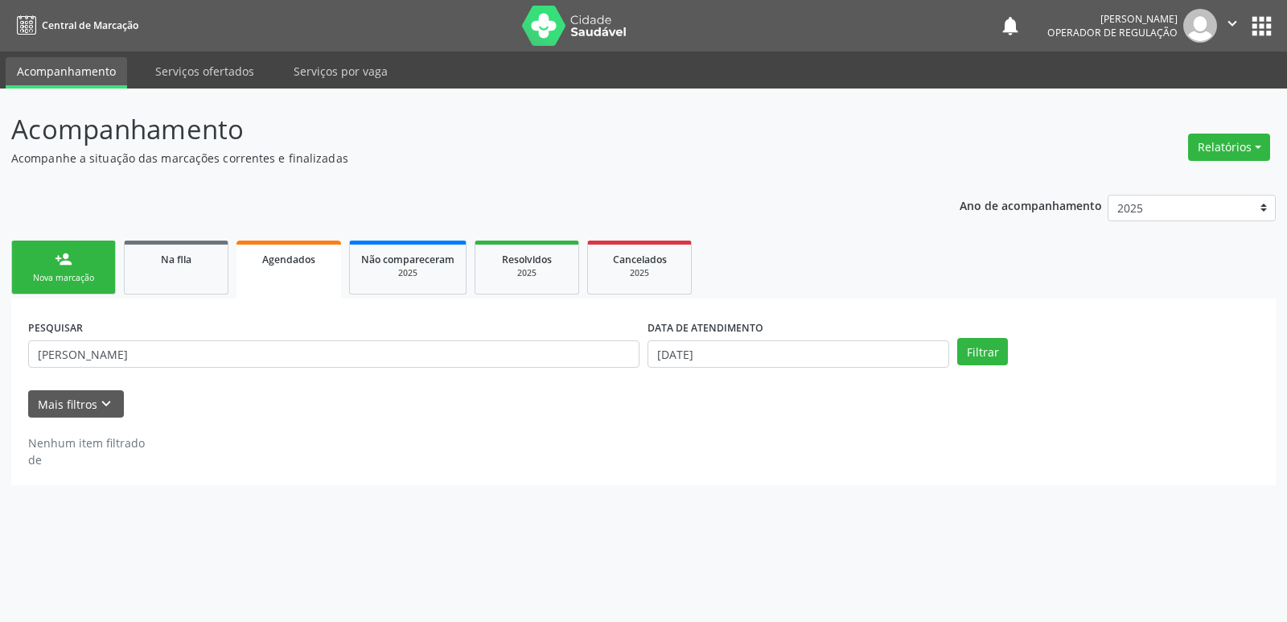
click at [87, 247] on link "person_add Nova marcação" at bounding box center [63, 267] width 105 height 54
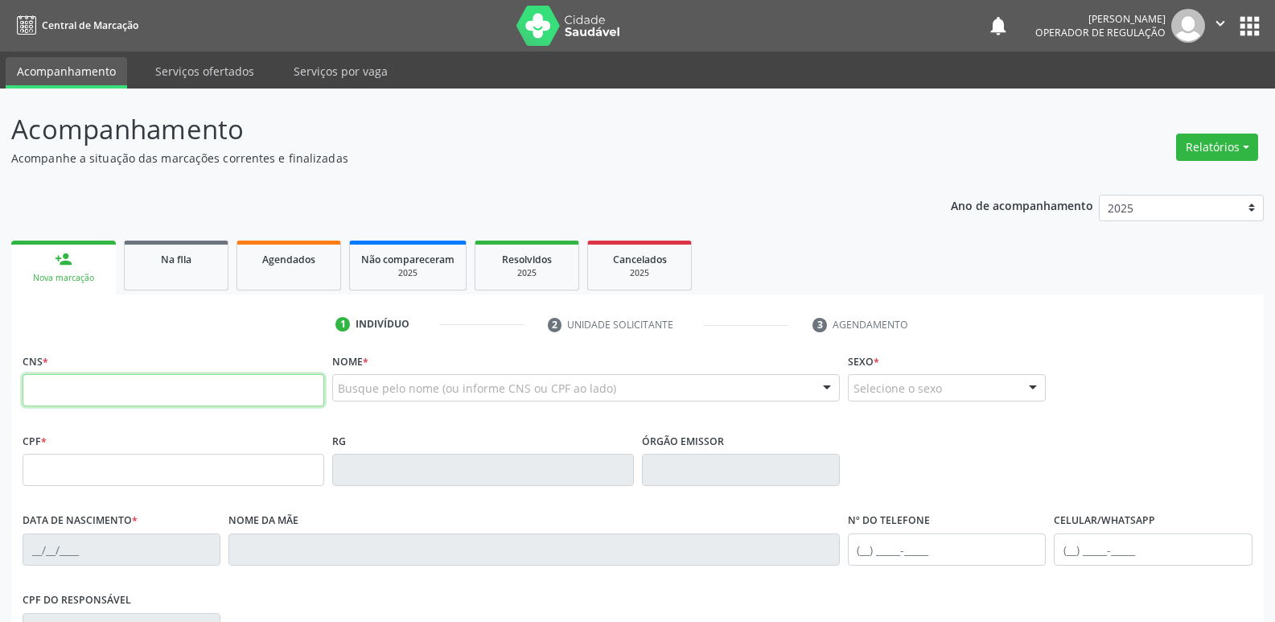
click at [179, 388] on input "text" at bounding box center [174, 390] width 302 height 32
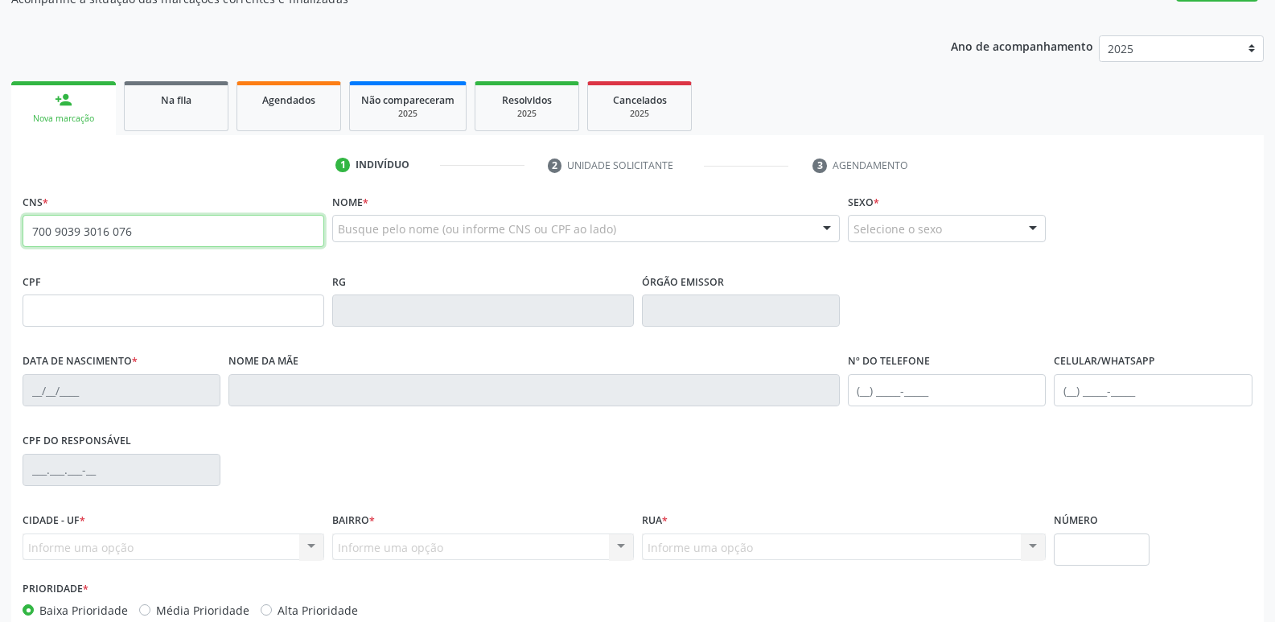
scroll to position [250, 0]
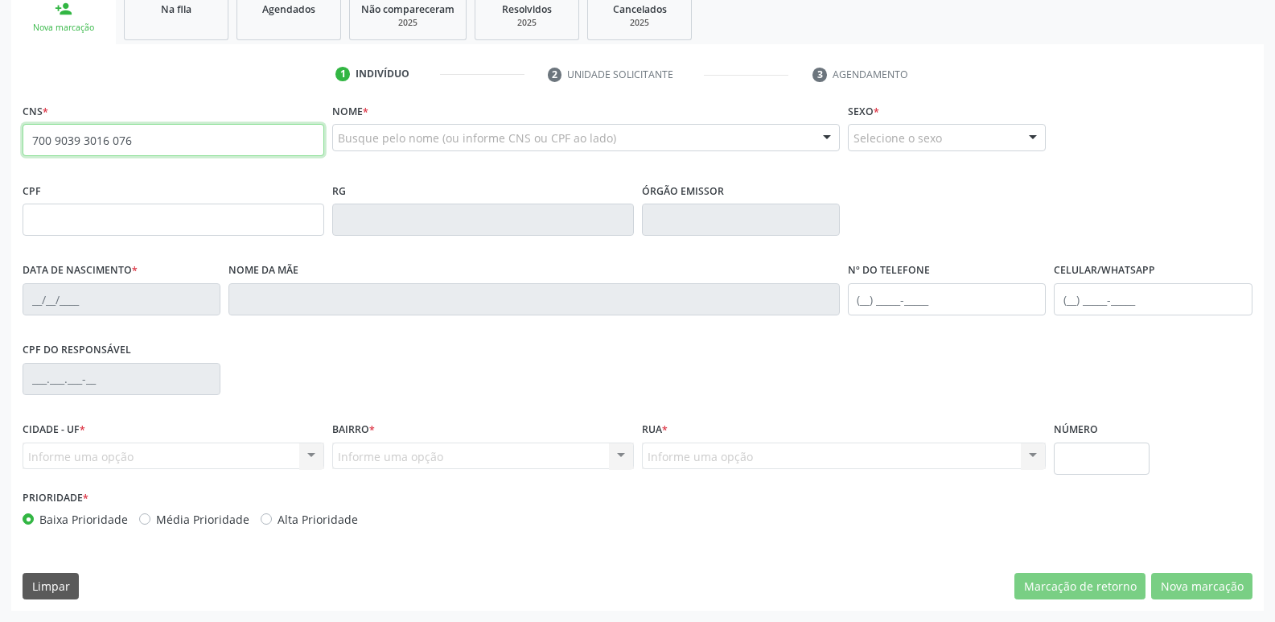
click at [254, 146] on input "700 9039 3016 076" at bounding box center [174, 140] width 302 height 32
type input "700 9039 3016 0796"
type input "024.757.844-40"
type input "05/11/1942"
type input "Maria Ferreira de Souza"
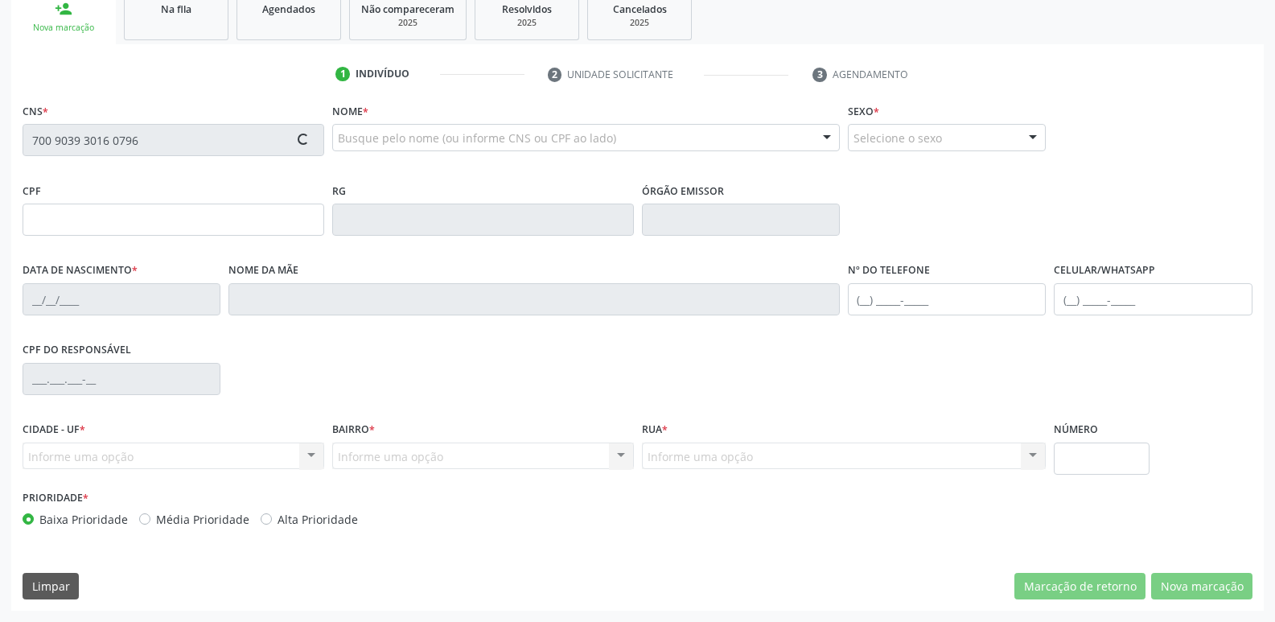
type input "(83) 99124-0785"
type input "S/N"
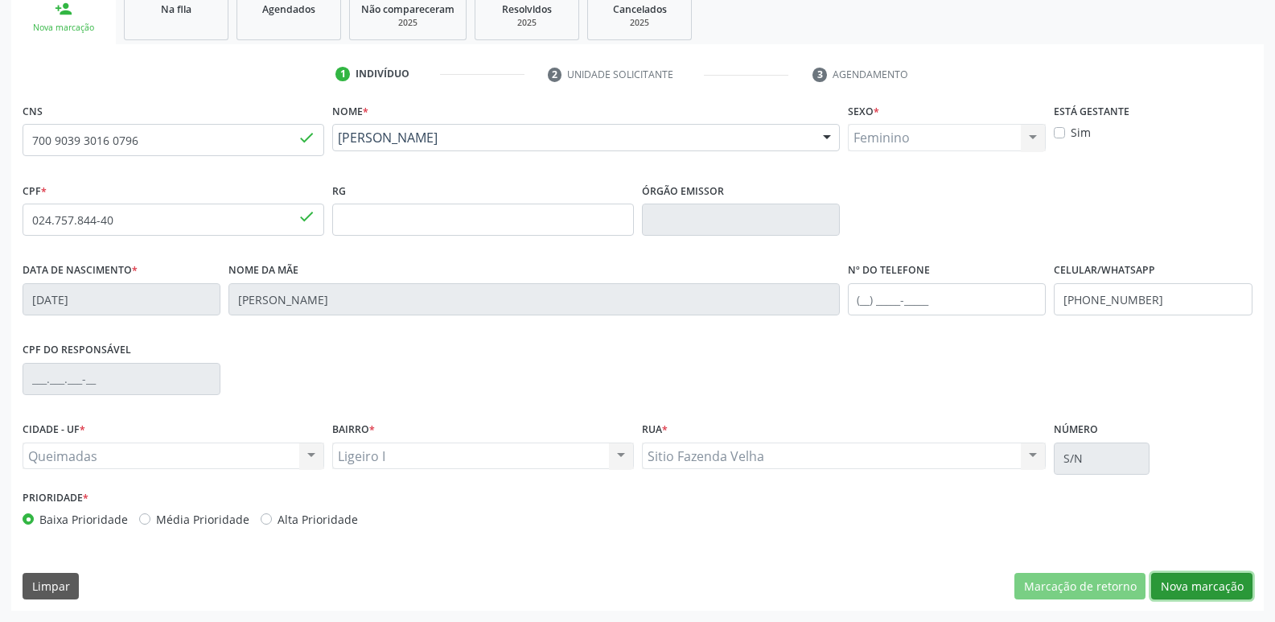
click at [1190, 582] on button "Nova marcação" at bounding box center [1201, 586] width 101 height 27
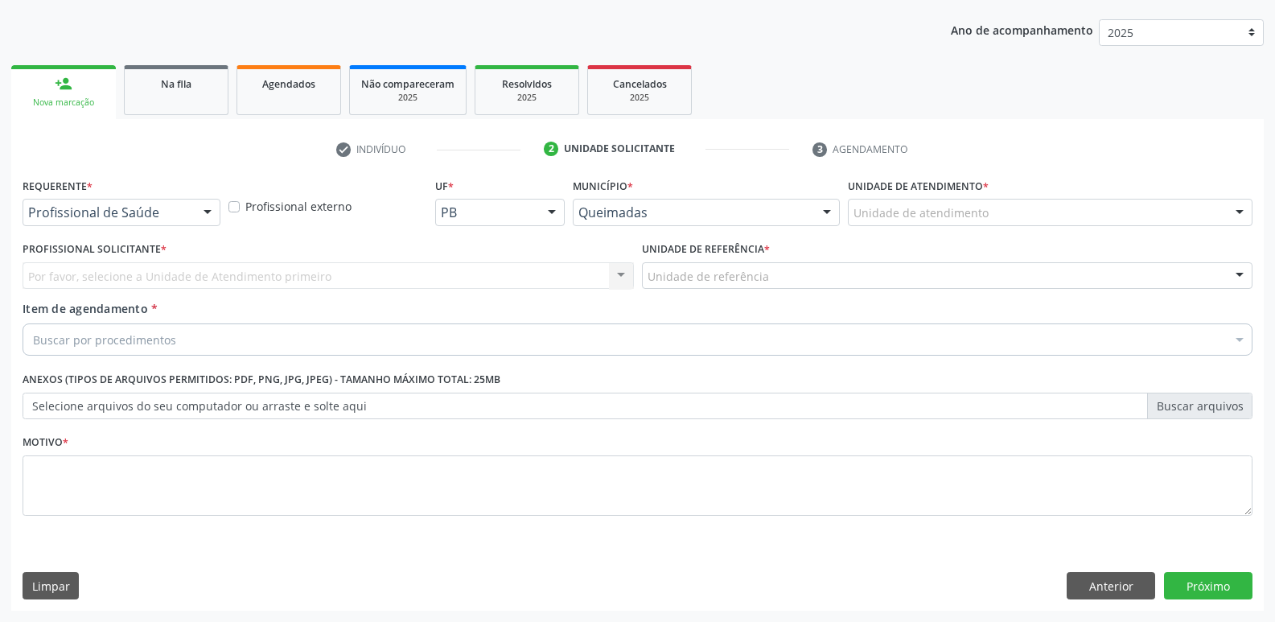
drag, startPoint x: 124, startPoint y: 219, endPoint x: 80, endPoint y: 322, distance: 112.5
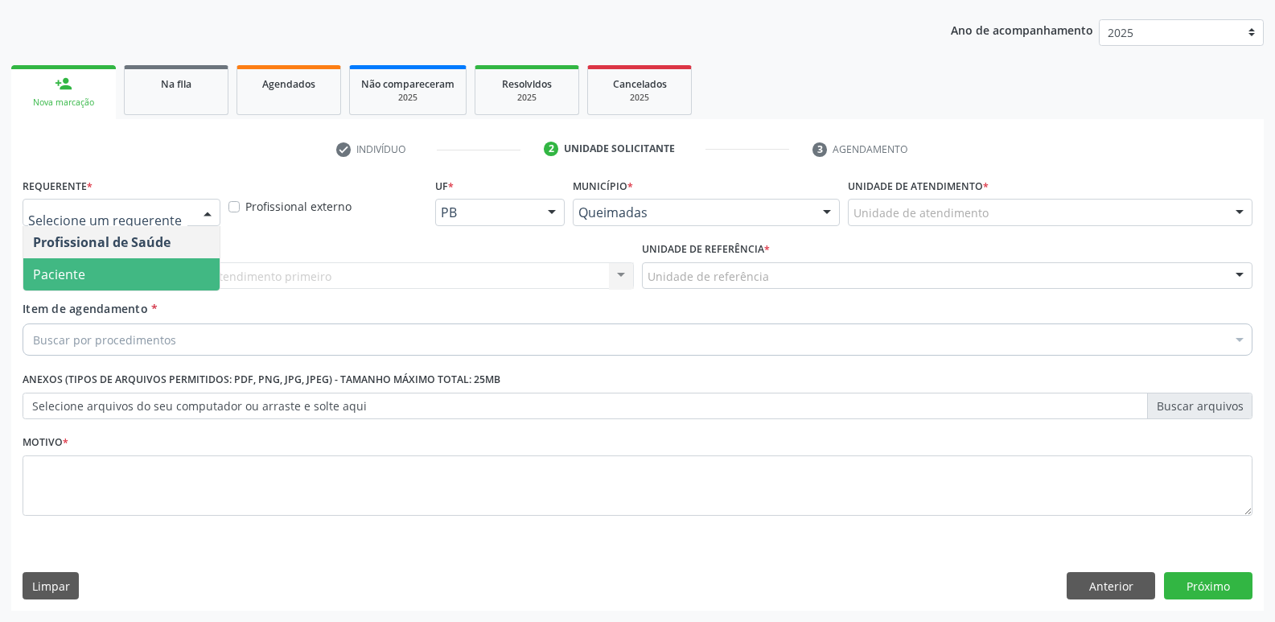
click at [112, 271] on span "Paciente" at bounding box center [121, 274] width 196 height 32
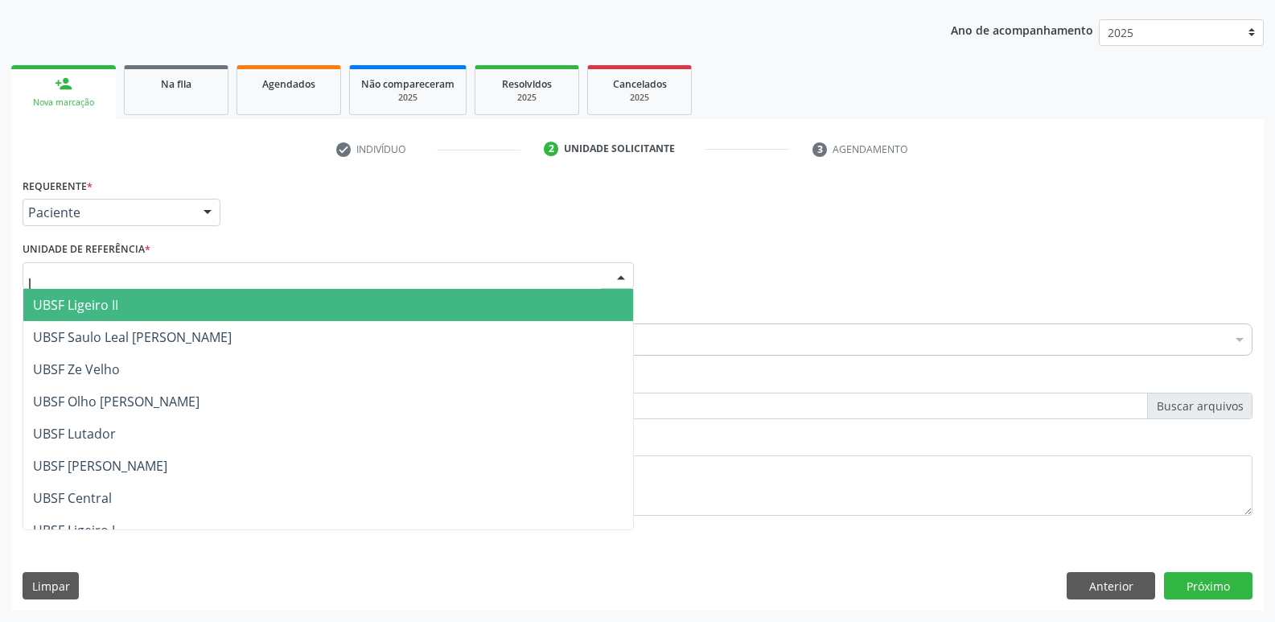
type input "li"
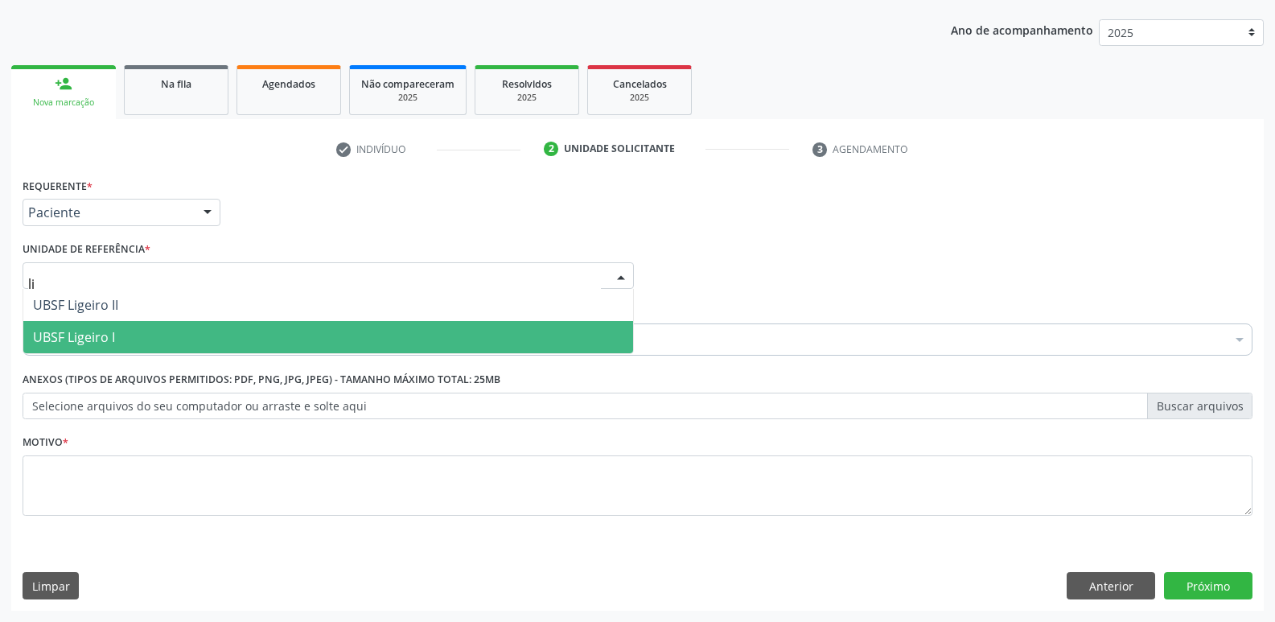
click at [97, 337] on span "UBSF Ligeiro I" at bounding box center [74, 337] width 82 height 18
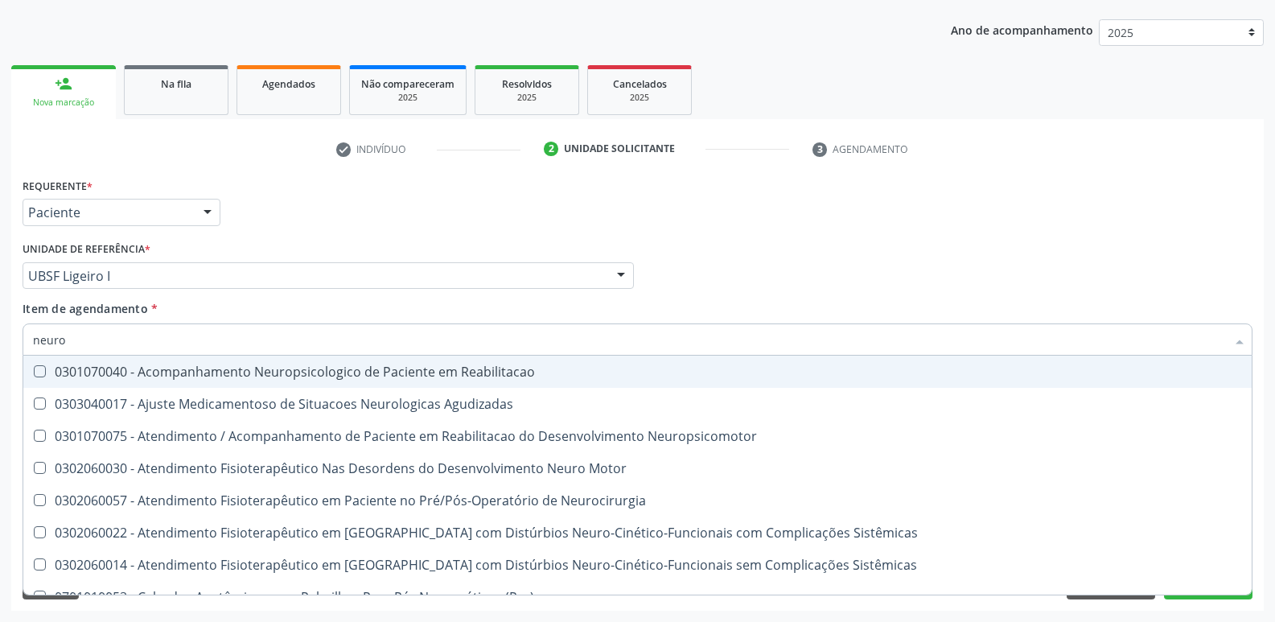
type input "neuroc"
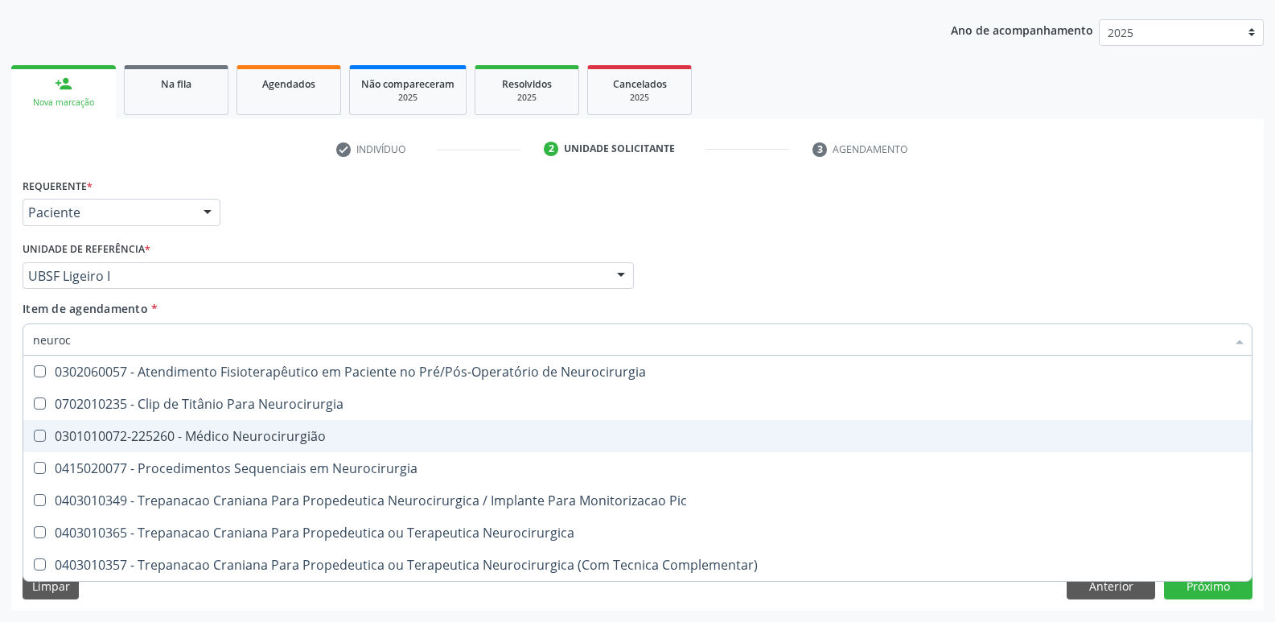
click at [286, 429] on div "0301010072-225260 - Médico Neurocirurgião" at bounding box center [637, 435] width 1209 height 13
checkbox Neurocirurgião "true"
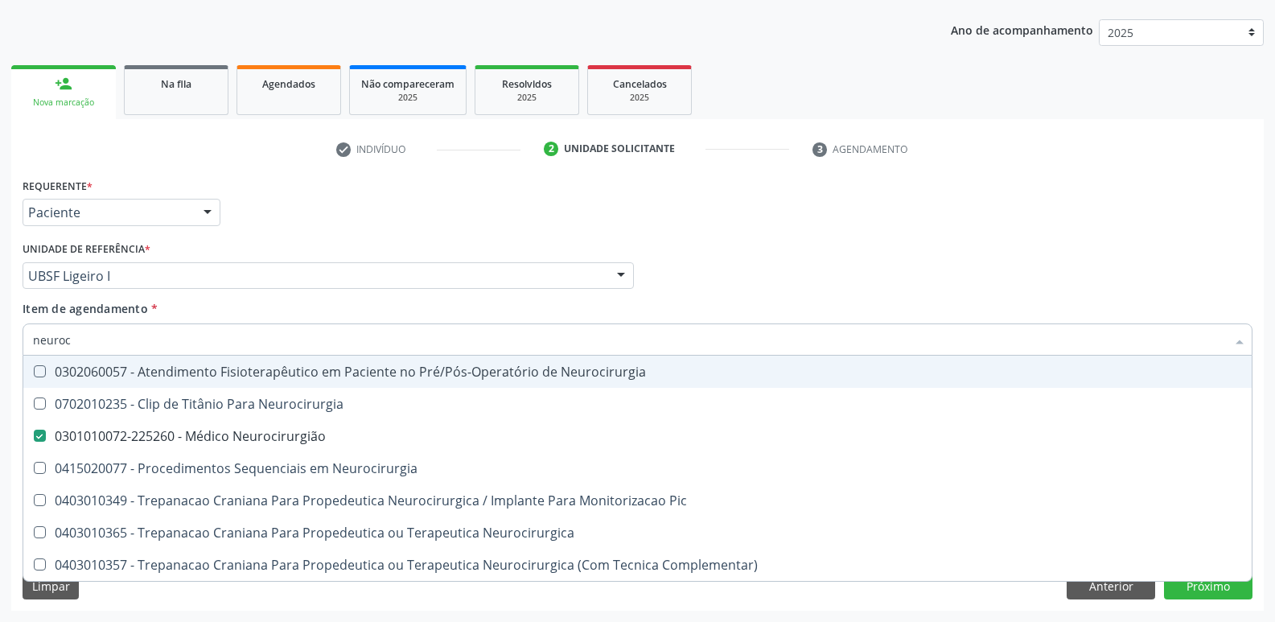
drag, startPoint x: 290, startPoint y: 228, endPoint x: 182, endPoint y: 439, distance: 237.0
click at [291, 233] on div "Requerente * Paciente Profissional de Saúde Paciente Nenhum resultado encontrad…" at bounding box center [637, 205] width 1238 height 63
checkbox Neurocirurgia "true"
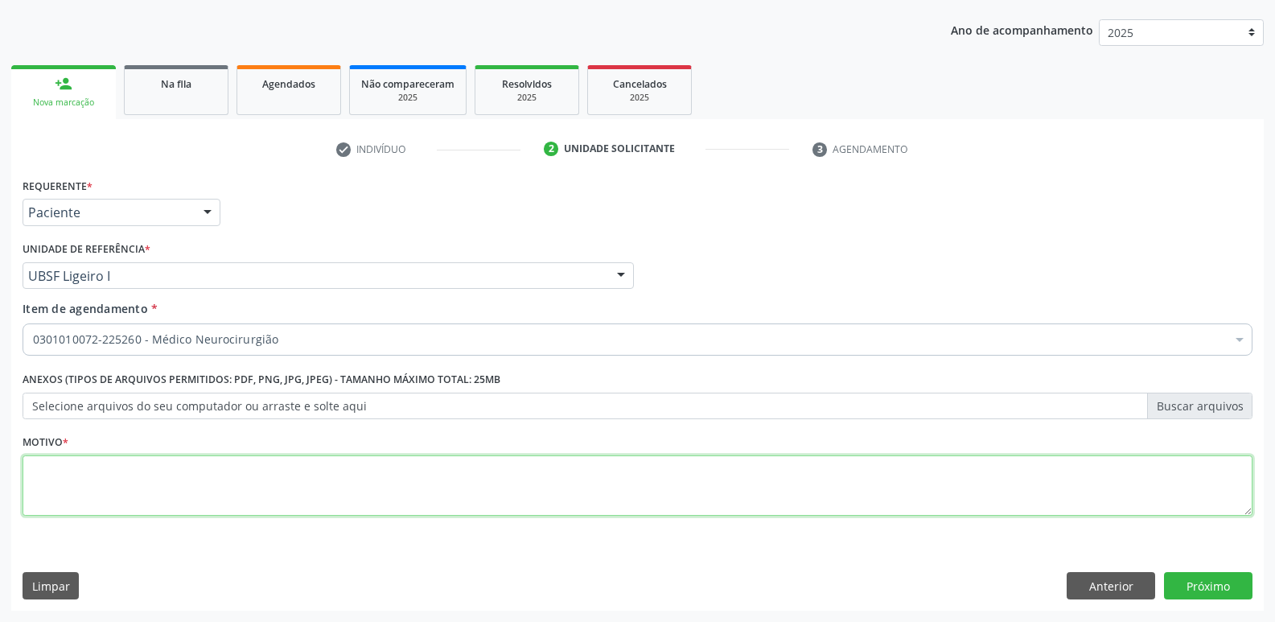
click at [102, 477] on textarea at bounding box center [638, 485] width 1230 height 61
paste textarea "AVALIAÇÃO"
type textarea "AVALIAÇÃO"
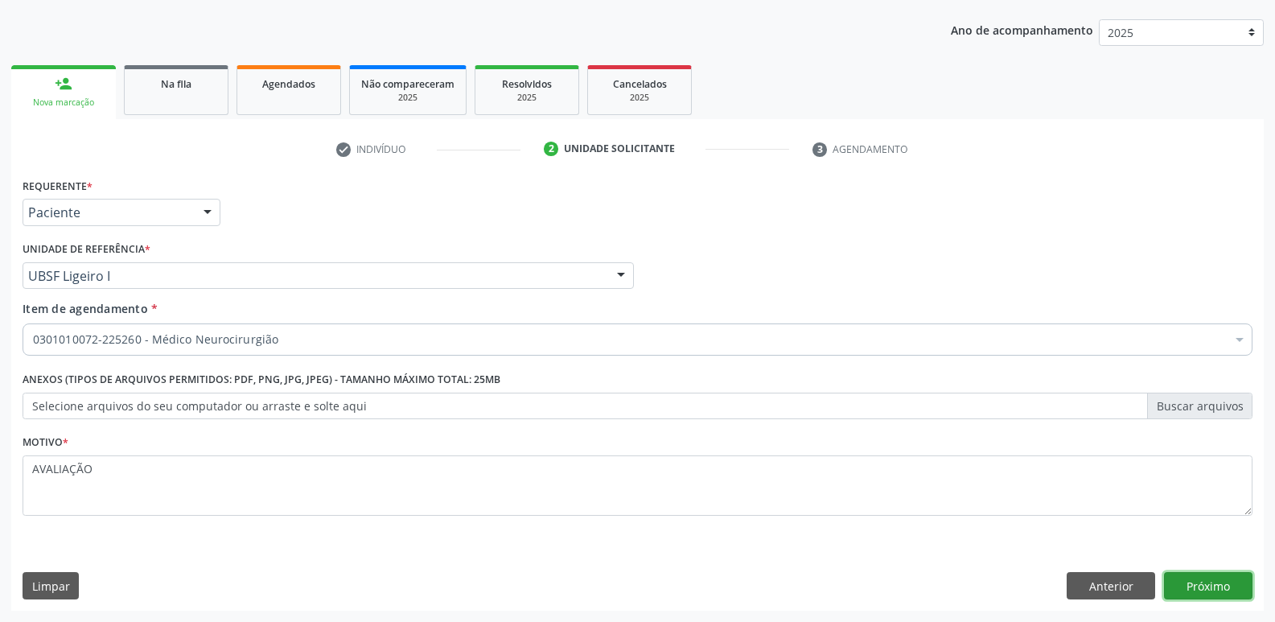
click at [1197, 577] on button "Próximo" at bounding box center [1208, 585] width 88 height 27
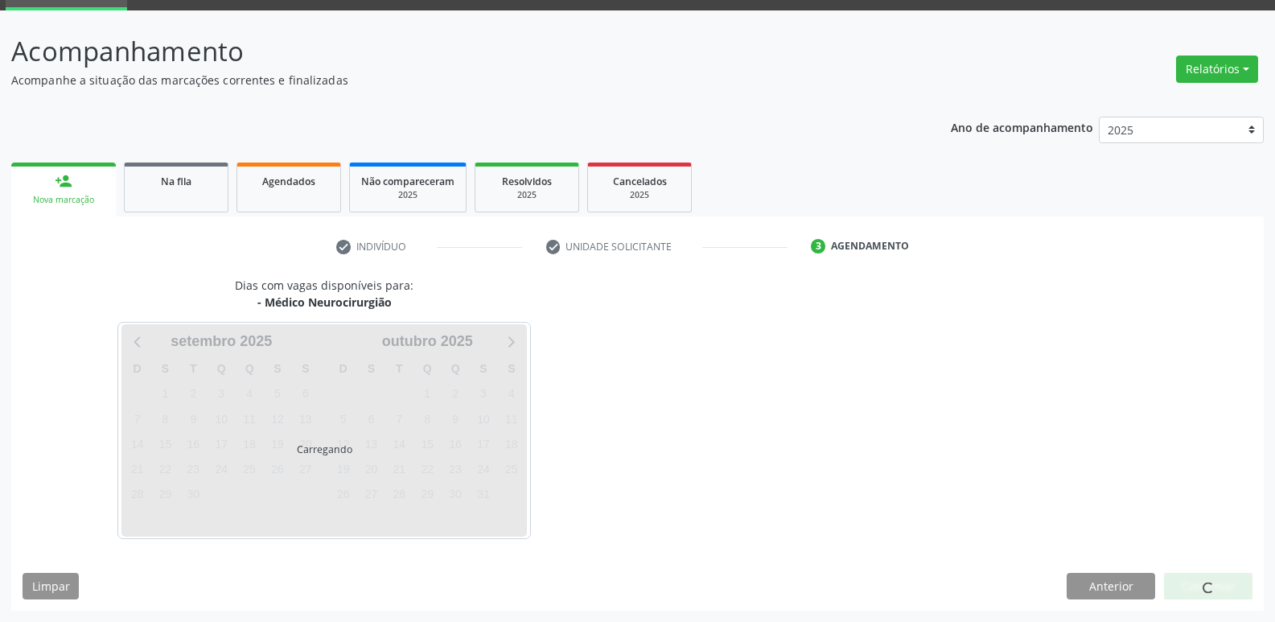
scroll to position [78, 0]
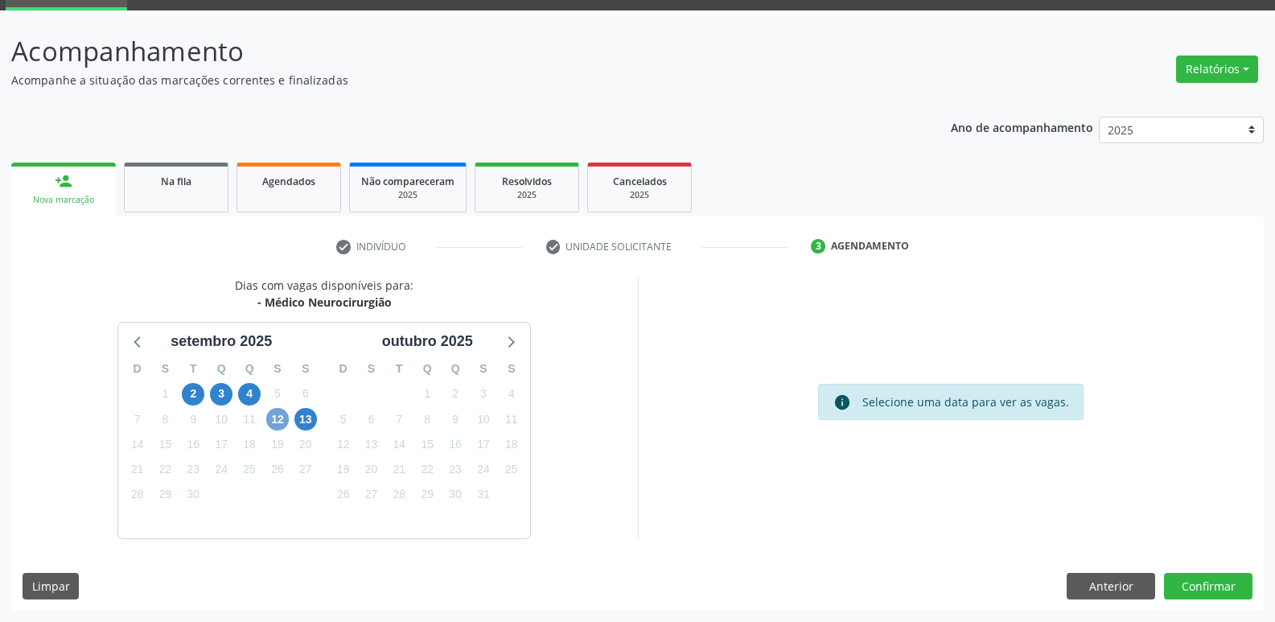
click at [270, 418] on span "12" at bounding box center [277, 419] width 23 height 23
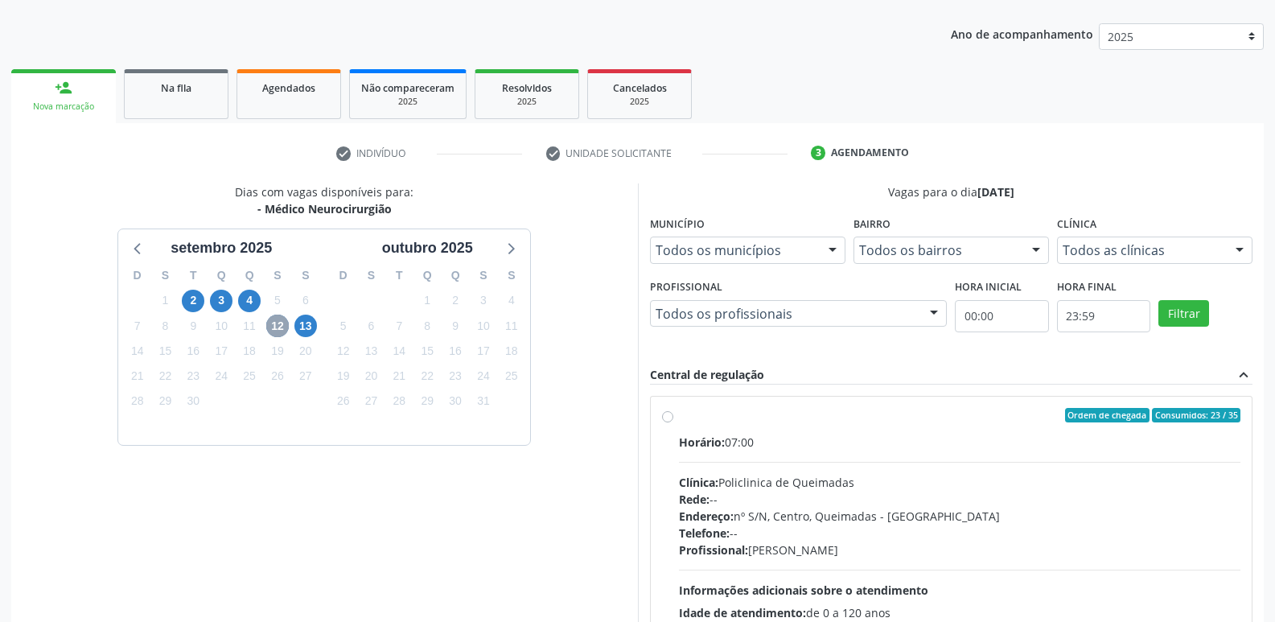
scroll to position [310, 0]
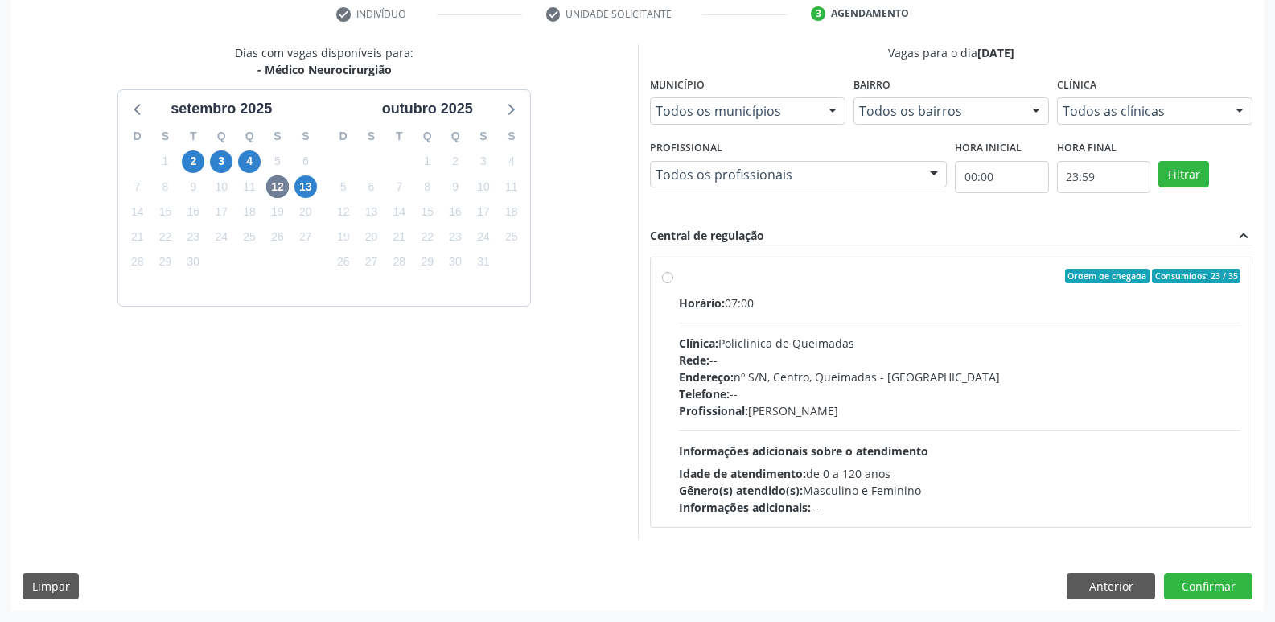
drag, startPoint x: 1139, startPoint y: 412, endPoint x: 1188, endPoint y: 471, distance: 77.1
click at [1140, 420] on div "Horário: 07:00 Clínica: Policlinica de Queimadas Rede: -- Endereço: nº S/N, Cen…" at bounding box center [960, 404] width 562 height 221
radio input "true"
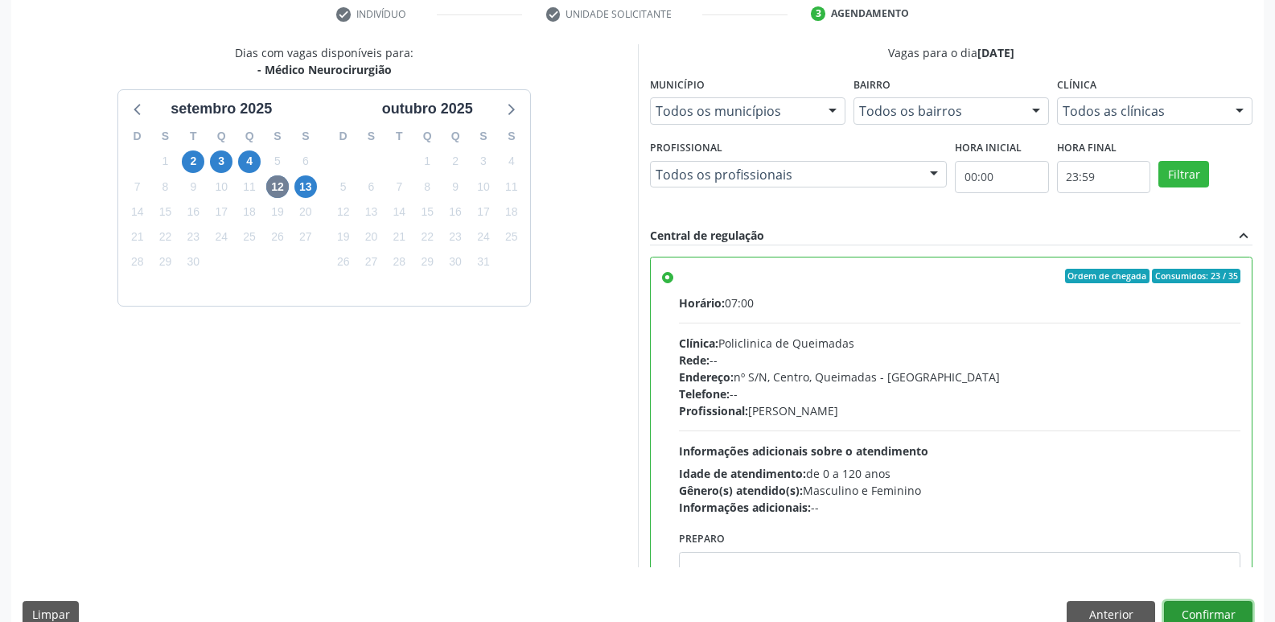
click at [1209, 608] on button "Confirmar" at bounding box center [1208, 614] width 88 height 27
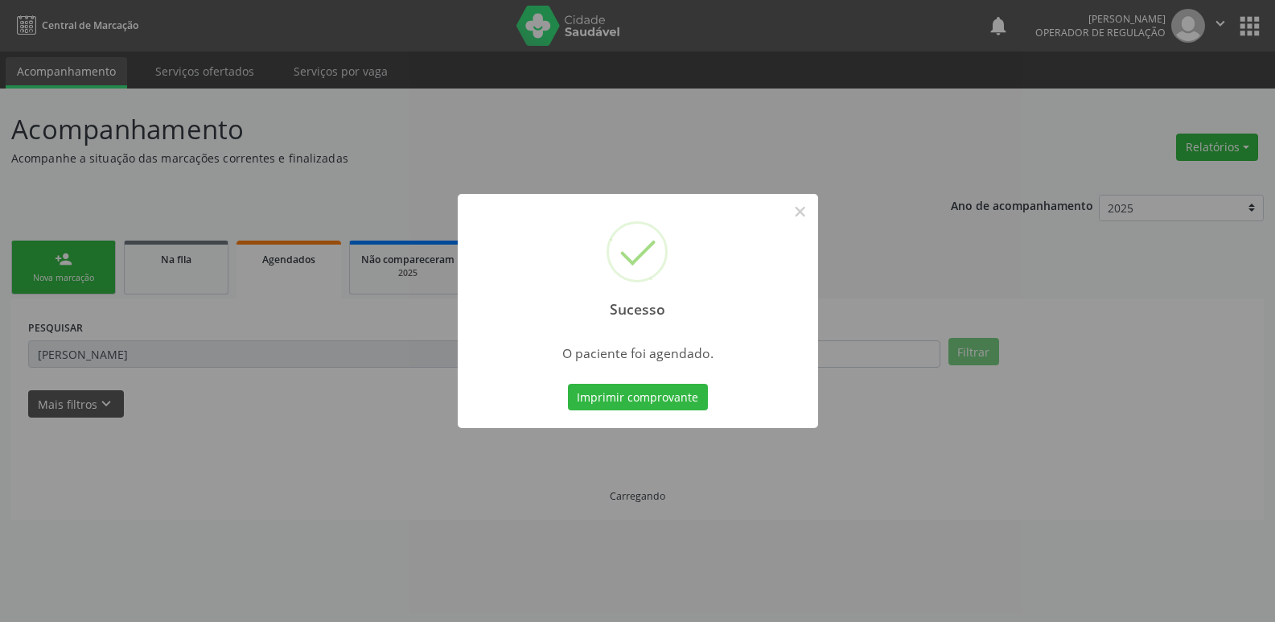
scroll to position [0, 0]
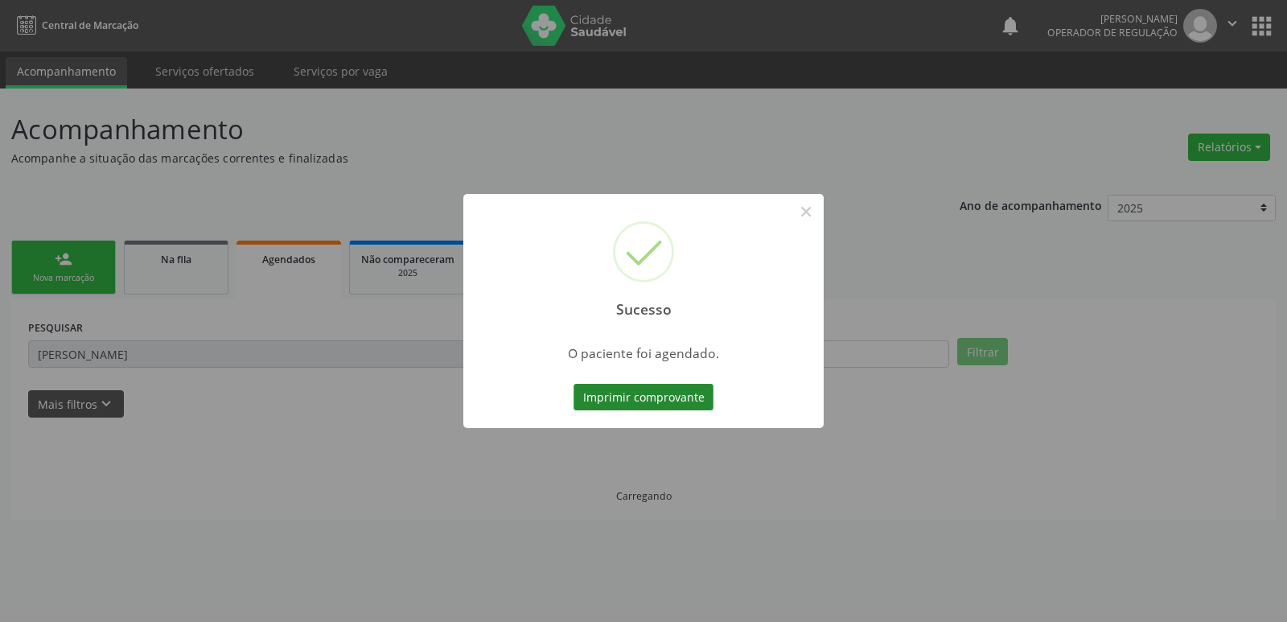
click at [650, 400] on button "Imprimir comprovante" at bounding box center [643, 397] width 140 height 27
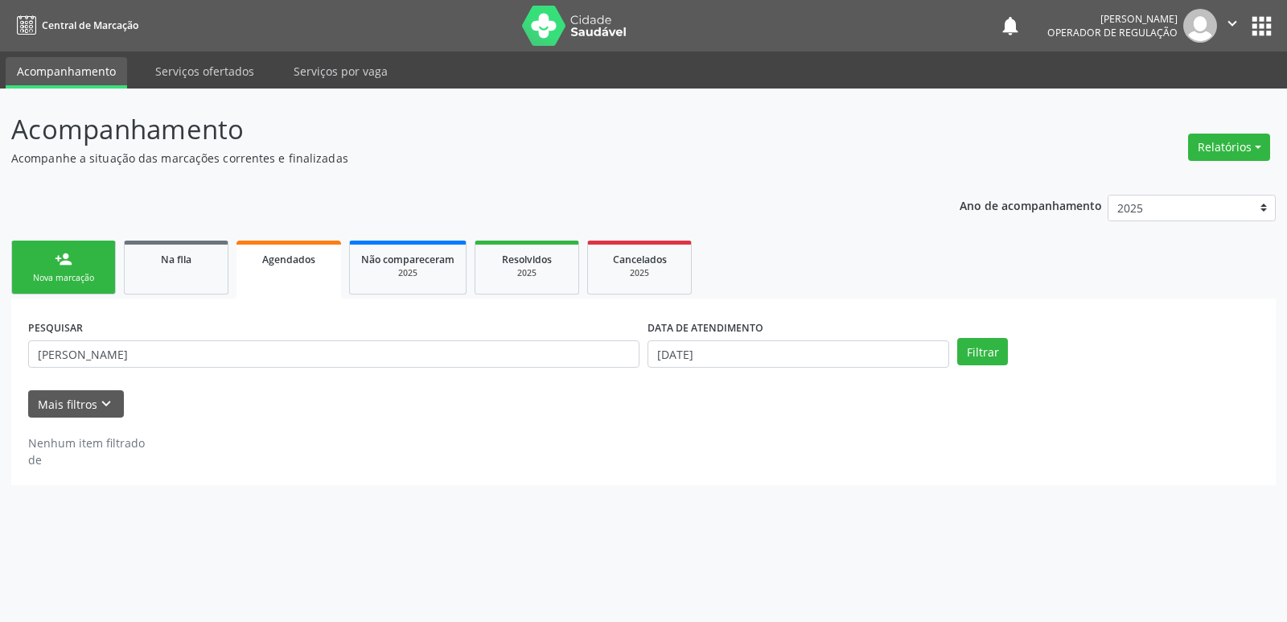
click at [61, 277] on div "Nova marcação" at bounding box center [63, 278] width 80 height 12
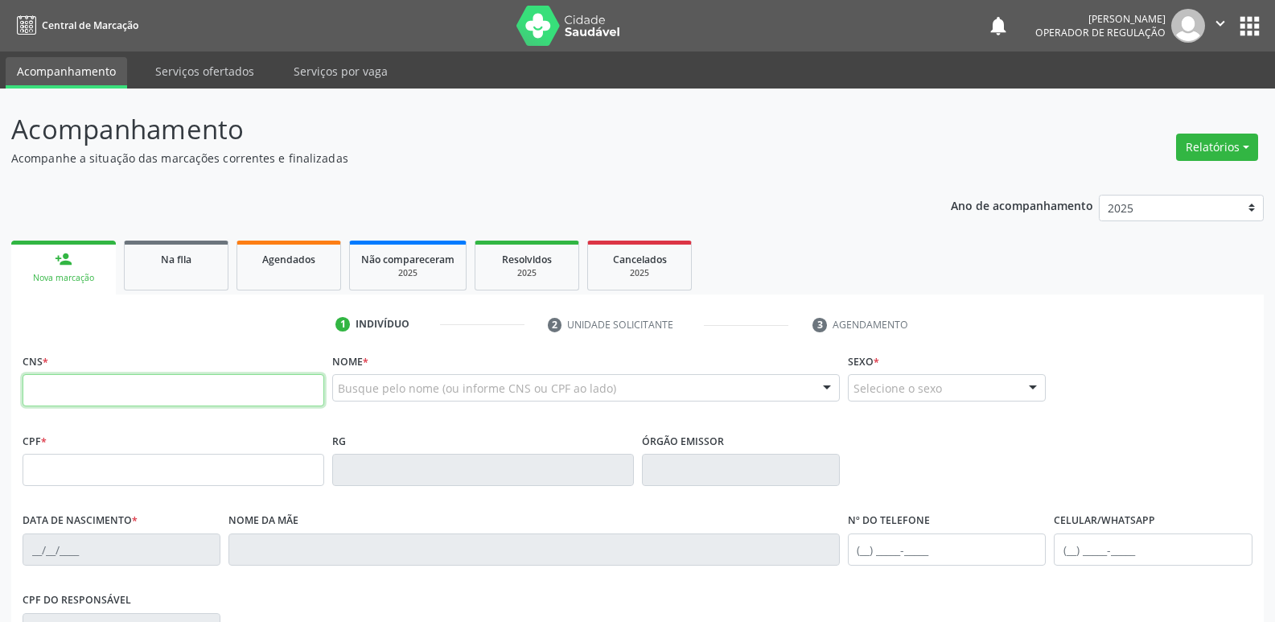
click at [113, 376] on input "text" at bounding box center [174, 390] width 302 height 32
click at [1243, 27] on button "apps" at bounding box center [1249, 26] width 28 height 28
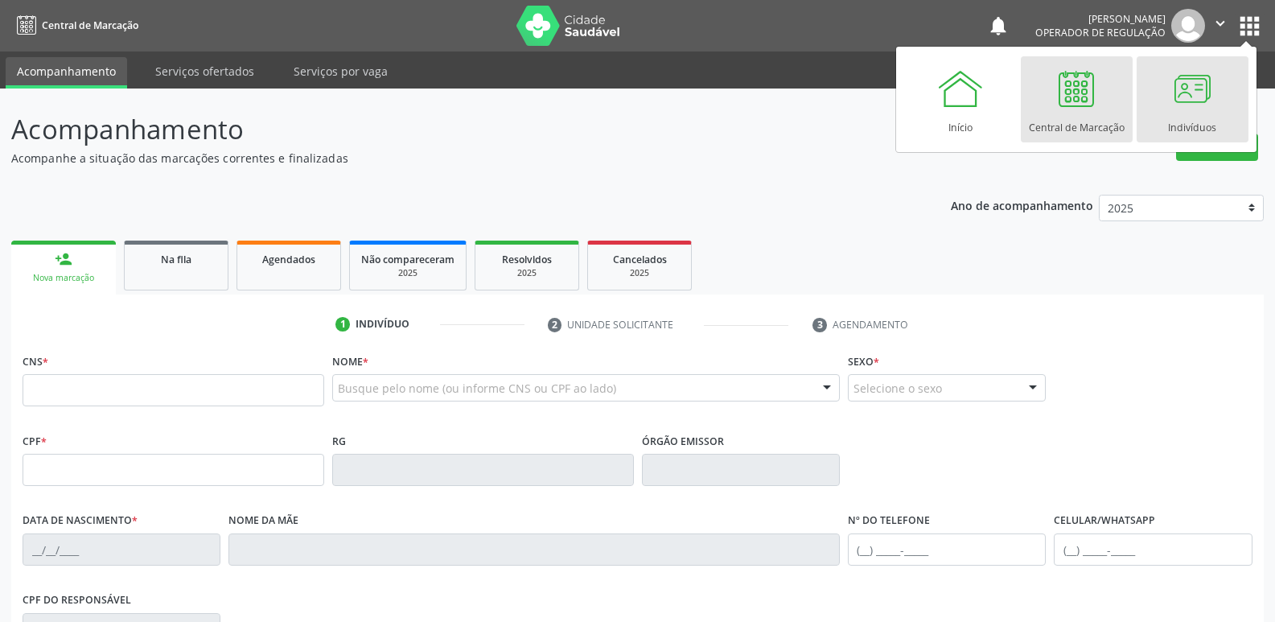
drag, startPoint x: 1205, startPoint y: 101, endPoint x: 1198, endPoint y: 94, distance: 9.7
click at [1205, 99] on div at bounding box center [1192, 88] width 48 height 48
